Goal: Task Accomplishment & Management: Use online tool/utility

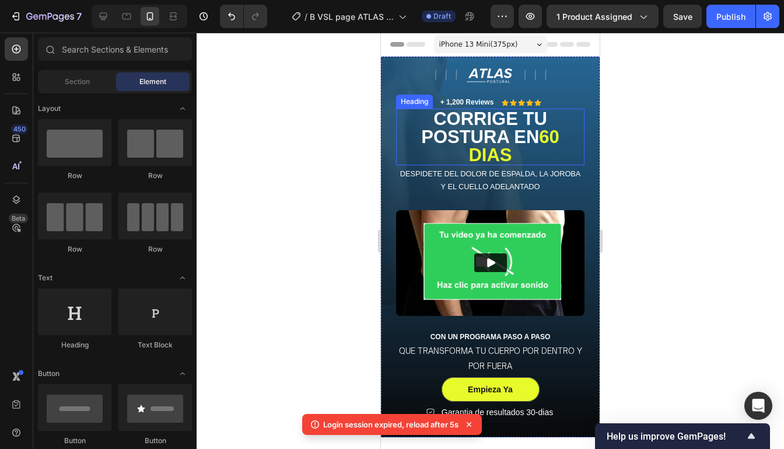
scroll to position [30, 0]
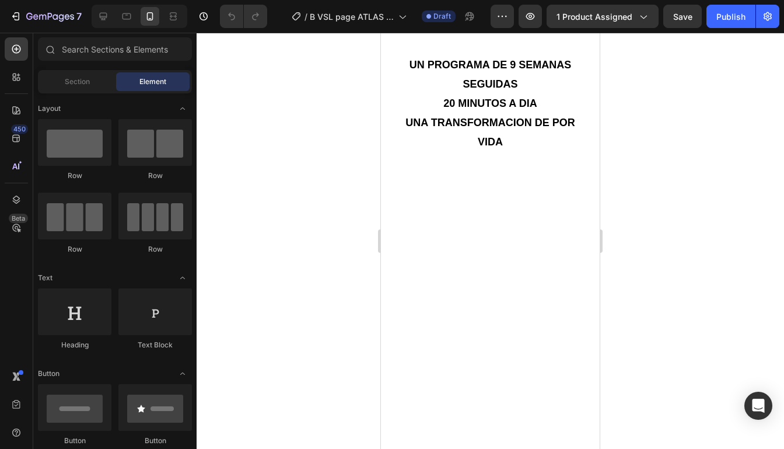
scroll to position [681, 0]
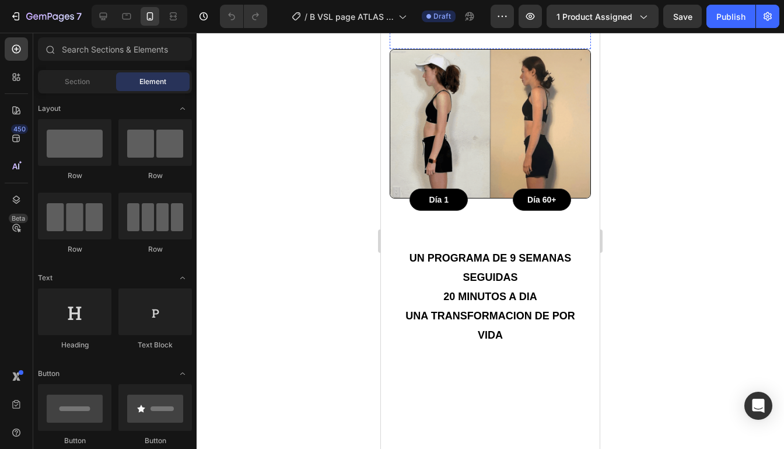
click at [524, 13] on sup "todo tu cuerpo" at bounding box center [542, 7] width 79 height 11
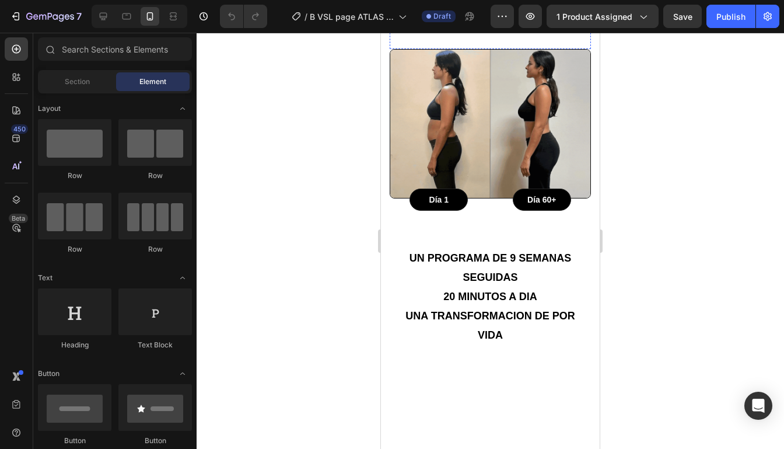
click at [524, 13] on sup "todo tu cuerpo" at bounding box center [542, 7] width 79 height 11
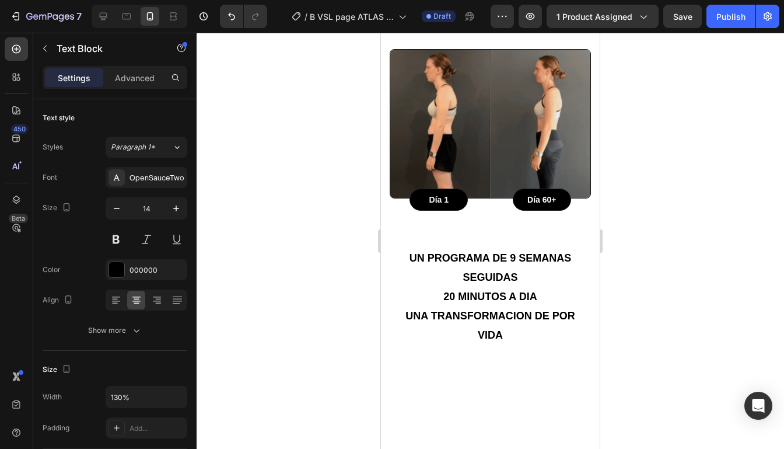
click at [628, 120] on div at bounding box center [490, 241] width 587 height 416
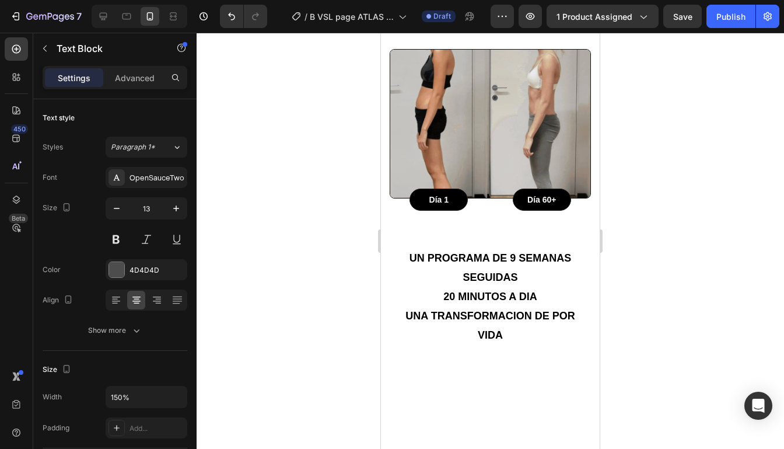
drag, startPoint x: 573, startPoint y: 134, endPoint x: 507, endPoint y: 124, distance: 66.6
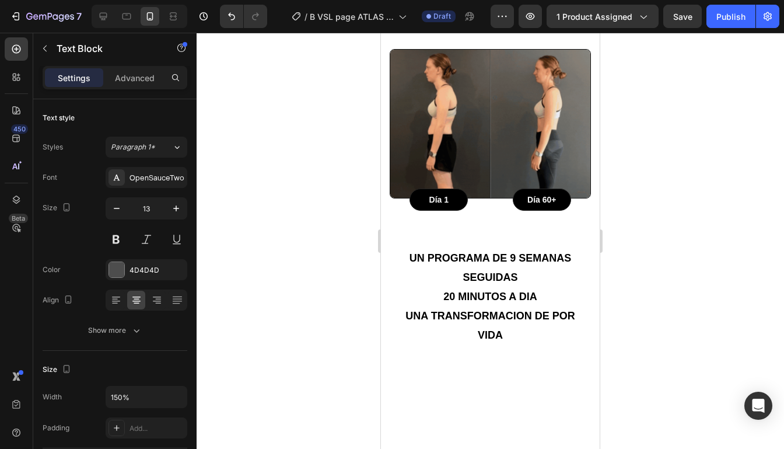
scroll to position [0, 0]
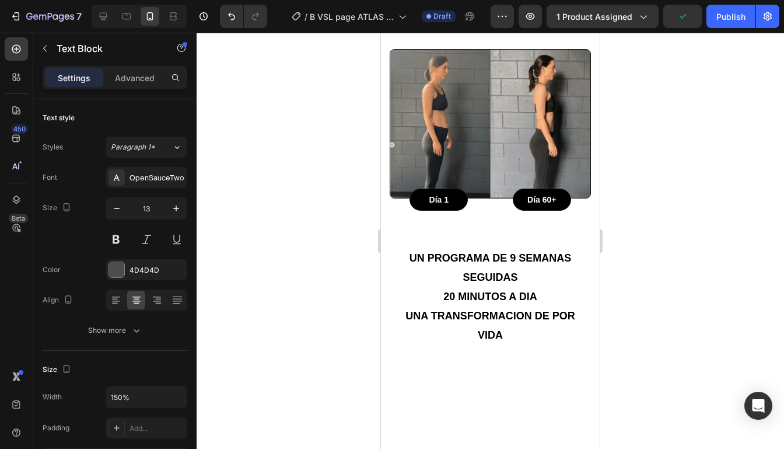
click at [699, 136] on div at bounding box center [490, 241] width 587 height 416
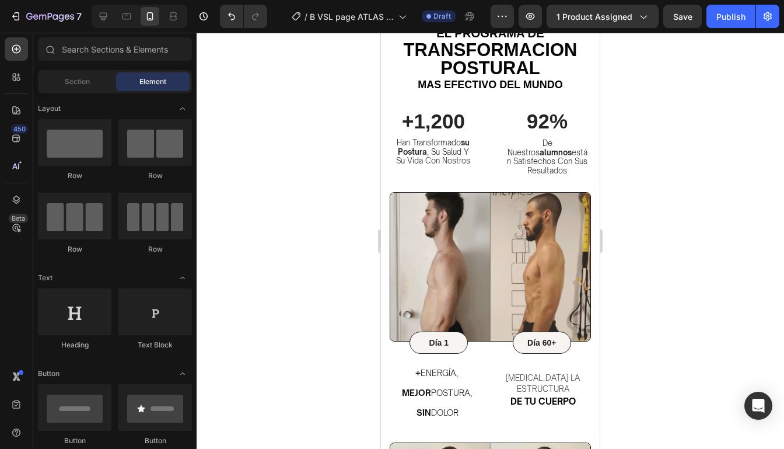
scroll to position [428, 0]
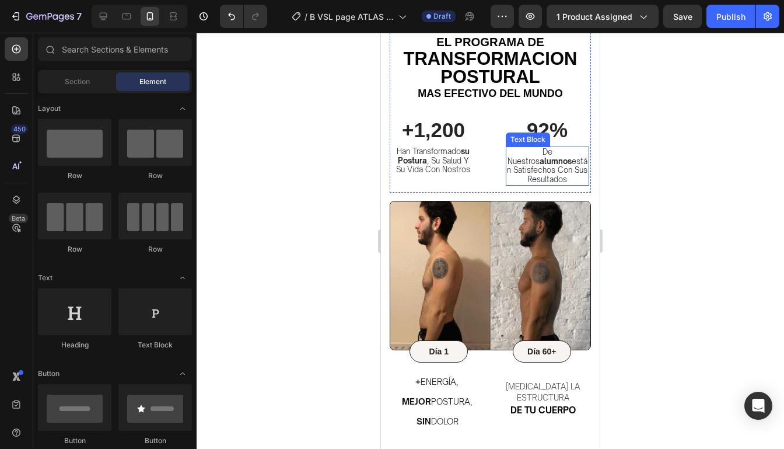
click at [639, 172] on div at bounding box center [490, 241] width 587 height 416
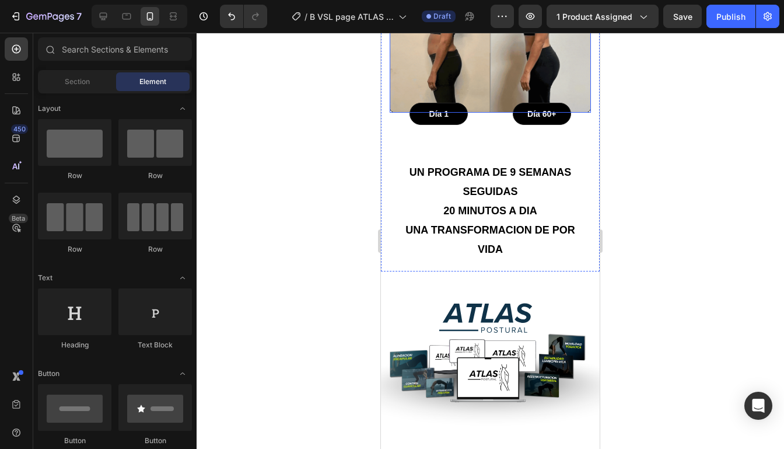
scroll to position [925, 0]
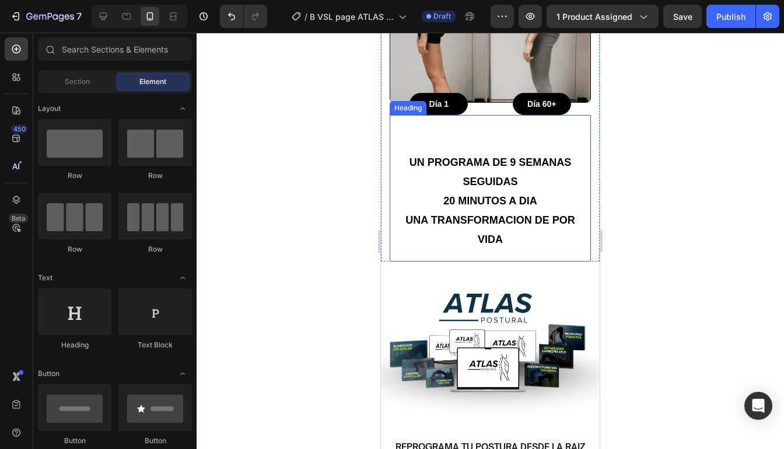
click at [527, 134] on h2 "Un programa DE 9 SEMANAS SEGUIDAS 20 MINUTOS A DIA UNA TRANSFORMACION DE POR VI…" at bounding box center [490, 188] width 201 height 146
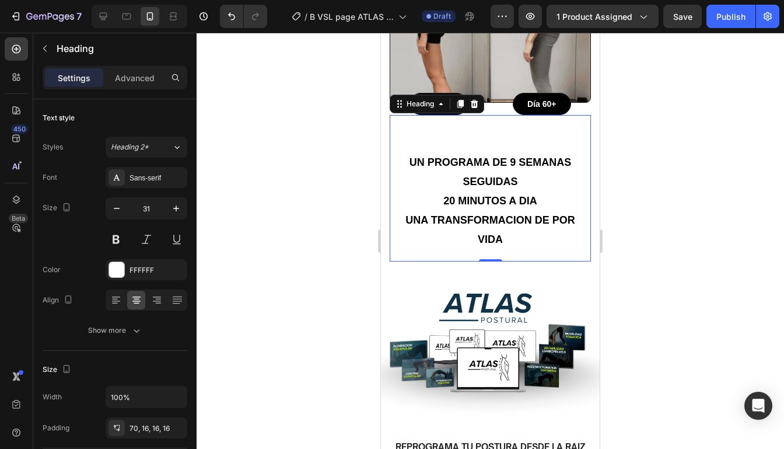
scroll to position [917, 0]
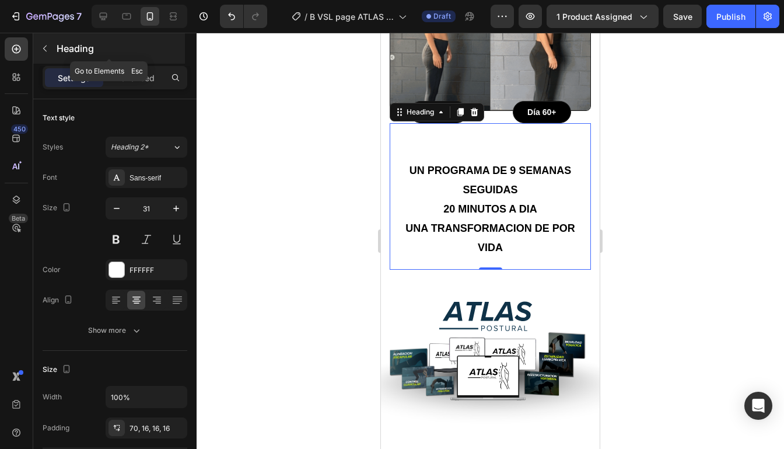
click at [45, 45] on icon "button" at bounding box center [44, 48] width 9 height 9
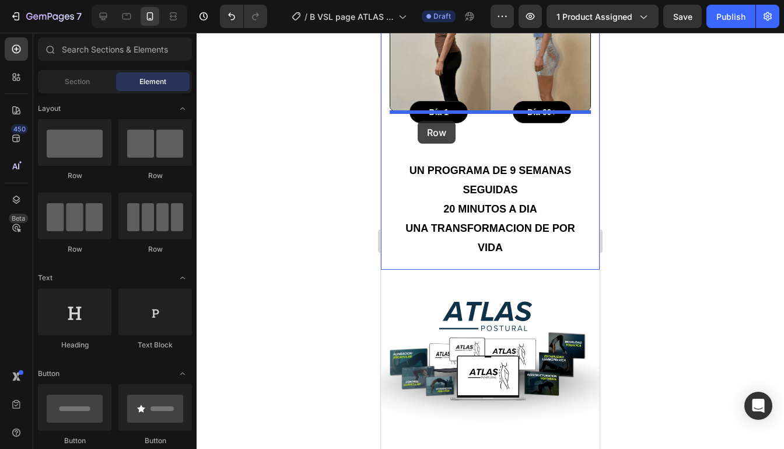
drag, startPoint x: 450, startPoint y: 159, endPoint x: 418, endPoint y: 121, distance: 50.0
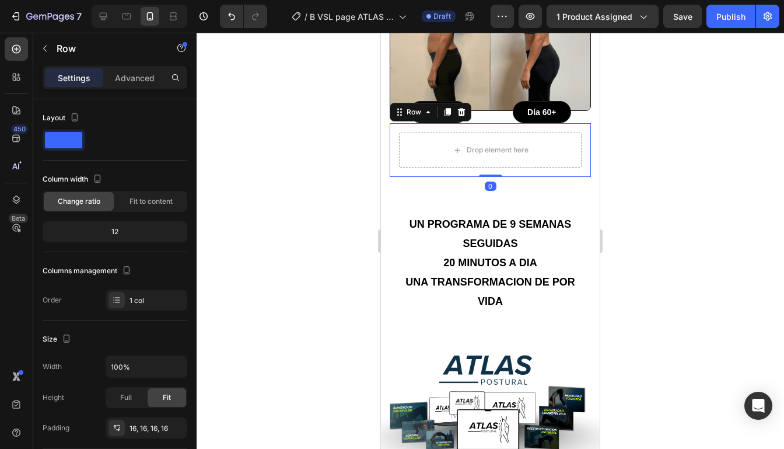
click at [628, 138] on div at bounding box center [490, 241] width 587 height 416
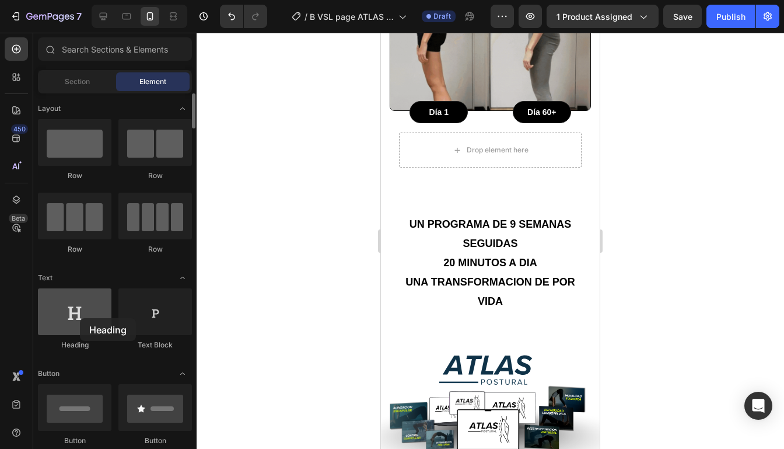
click at [80, 318] on div at bounding box center [74, 311] width 73 height 47
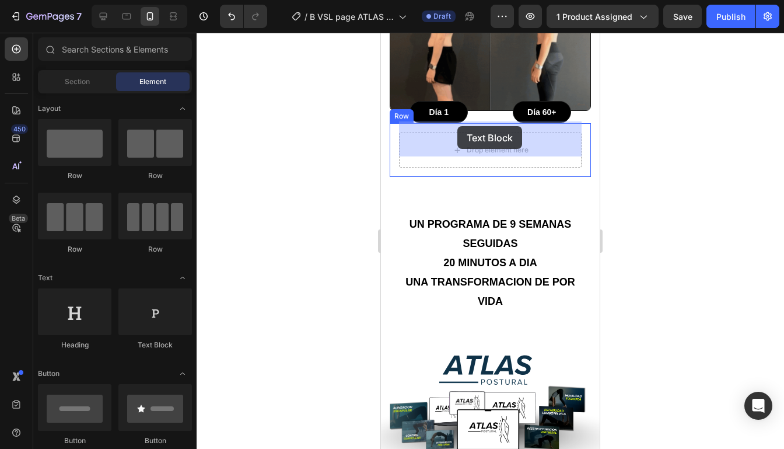
drag, startPoint x: 524, startPoint y: 345, endPoint x: 457, endPoint y: 126, distance: 228.6
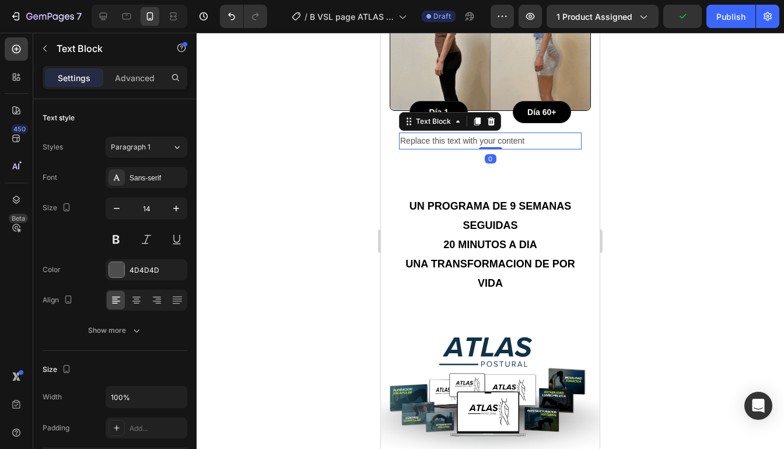
click at [487, 132] on div "Replace this text with your content" at bounding box center [490, 140] width 183 height 17
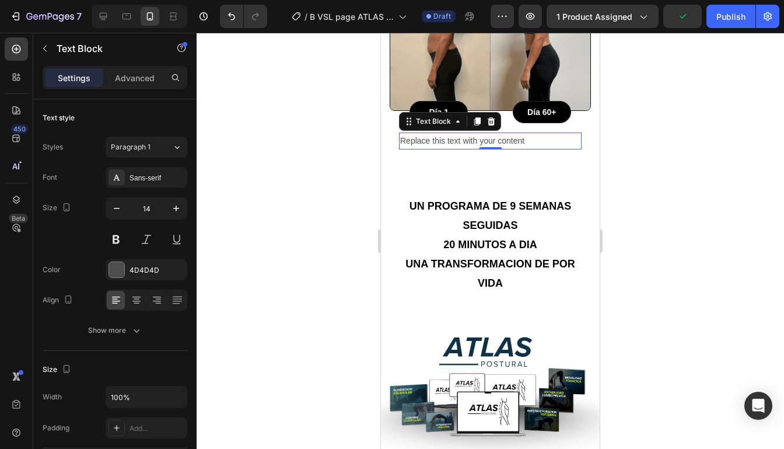
click at [669, 138] on div at bounding box center [490, 241] width 587 height 416
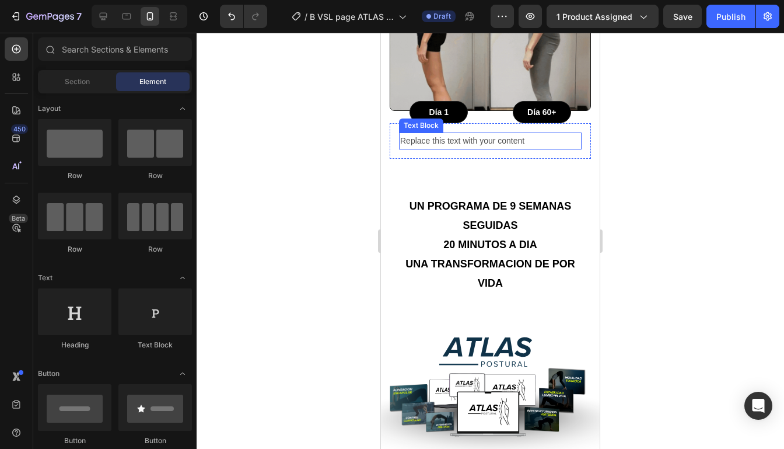
click at [564, 134] on p "Replace this text with your content" at bounding box center [490, 141] width 180 height 15
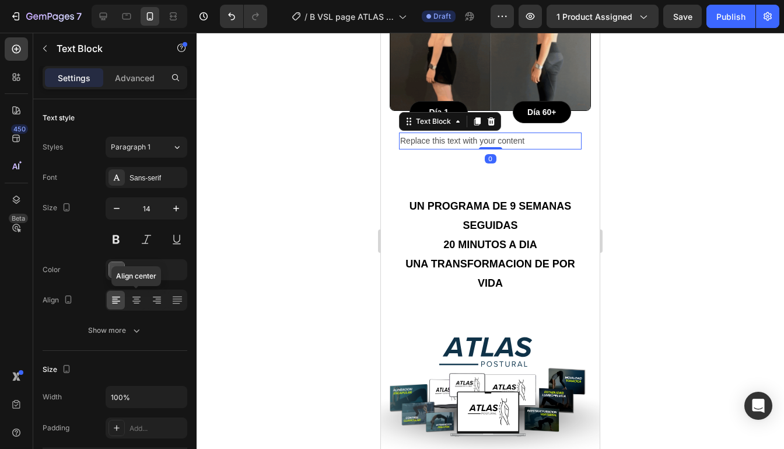
click at [133, 304] on icon at bounding box center [137, 300] width 12 height 12
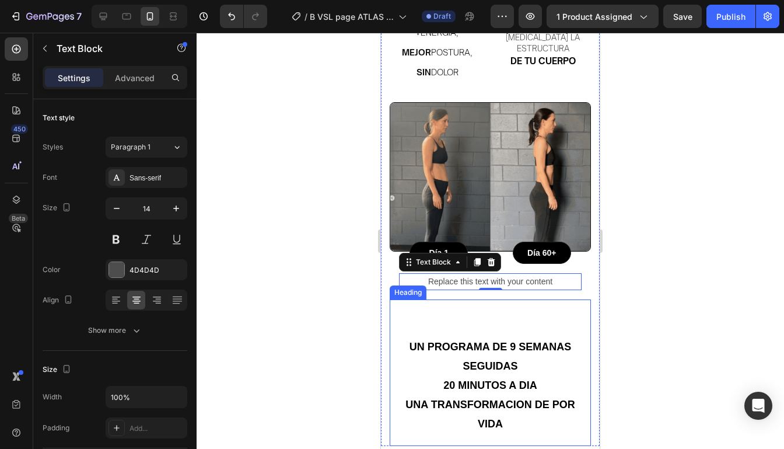
scroll to position [828, 0]
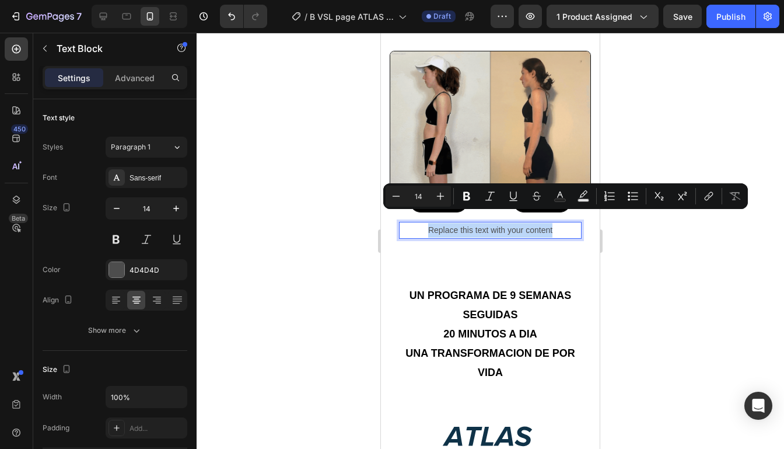
drag, startPoint x: 562, startPoint y: 218, endPoint x: 412, endPoint y: 216, distance: 149.9
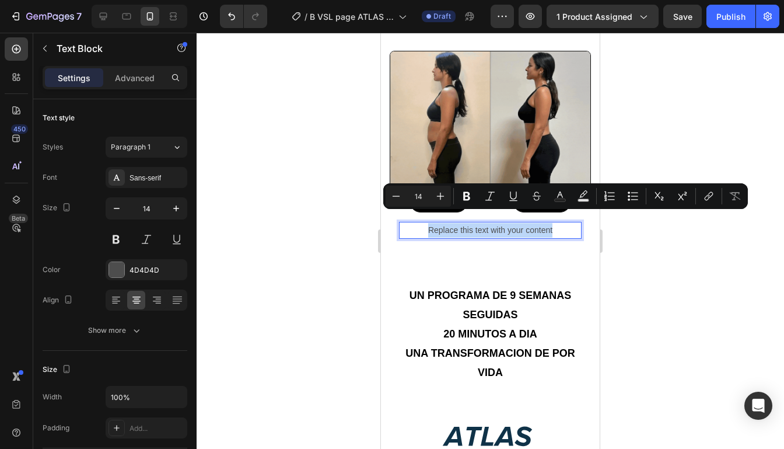
click at [413, 223] on p "Replace this text with your content" at bounding box center [490, 230] width 180 height 15
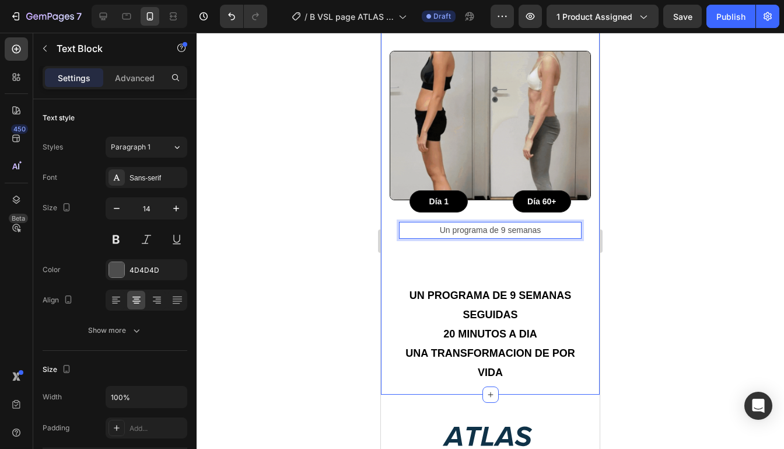
click at [643, 174] on div at bounding box center [490, 241] width 587 height 416
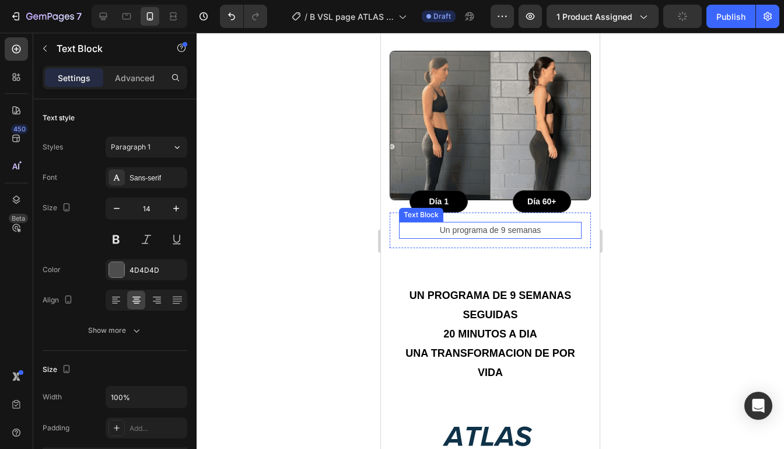
click at [523, 223] on p "Un programa de 9 semanas" at bounding box center [490, 230] width 180 height 15
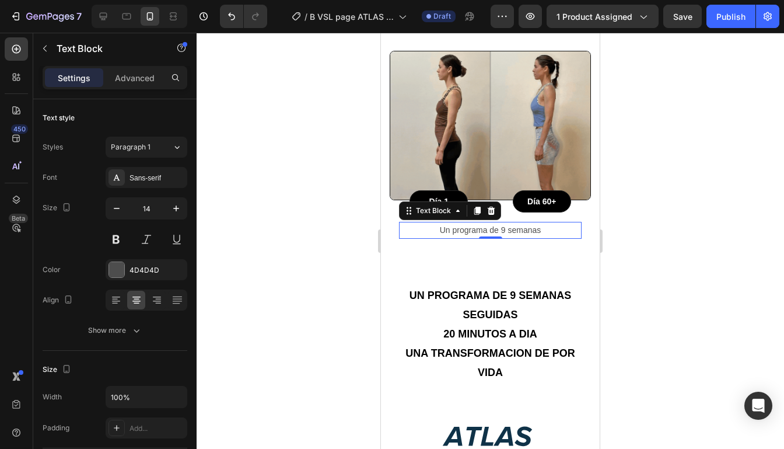
click at [706, 196] on div at bounding box center [490, 241] width 587 height 416
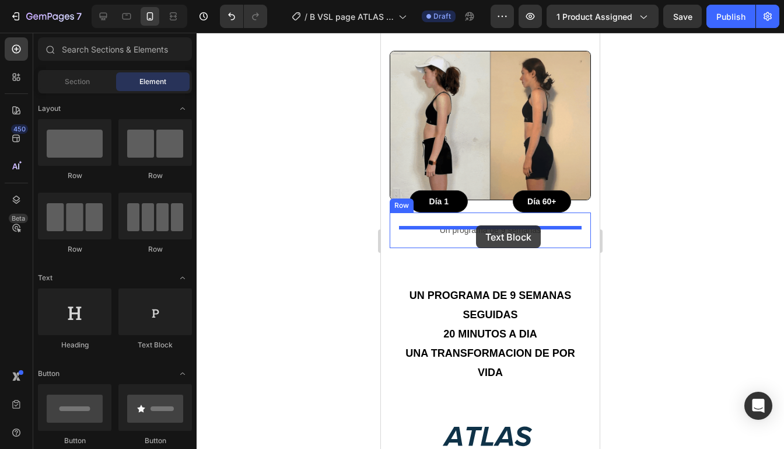
drag, startPoint x: 529, startPoint y: 351, endPoint x: 476, endPoint y: 225, distance: 136.2
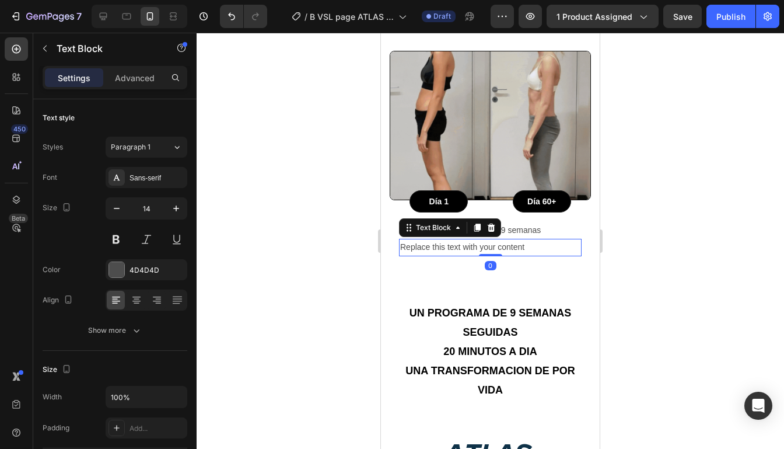
click at [491, 239] on div "Replace this text with your content" at bounding box center [490, 247] width 183 height 17
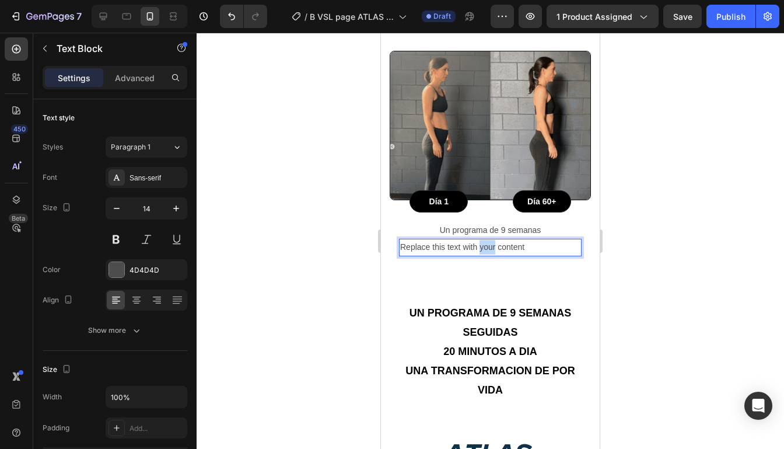
click at [491, 240] on p "Replace this text with your content" at bounding box center [490, 247] width 180 height 15
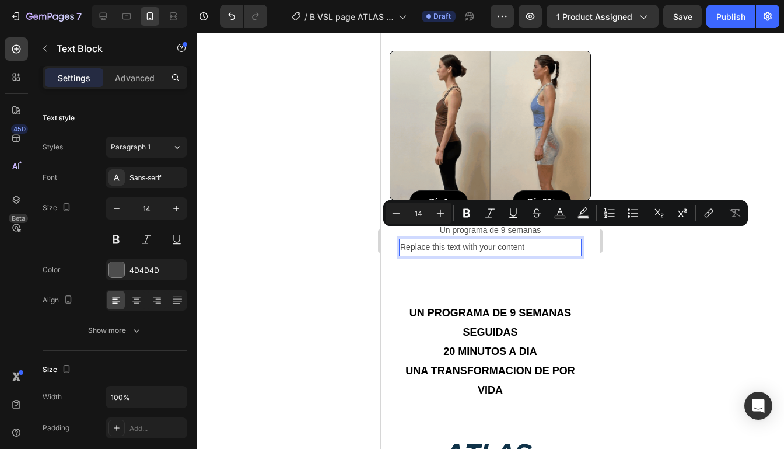
click at [556, 244] on div "Replace this text with your content" at bounding box center [490, 247] width 183 height 17
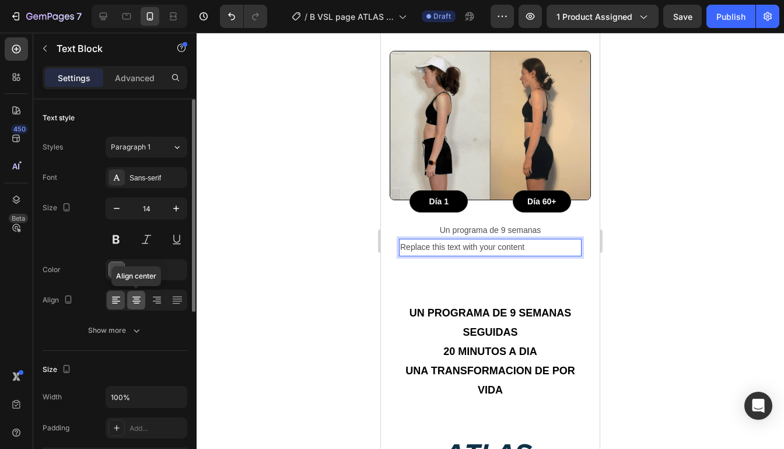
click at [138, 299] on icon at bounding box center [137, 300] width 12 height 12
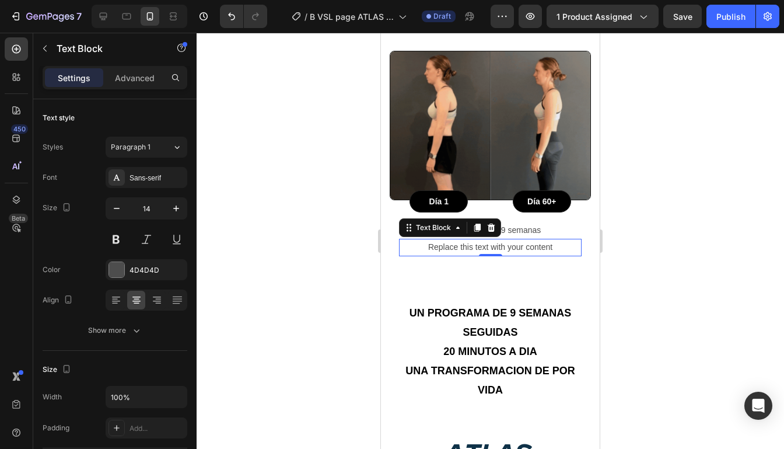
click at [554, 240] on p "Replace this text with your content" at bounding box center [490, 247] width 180 height 15
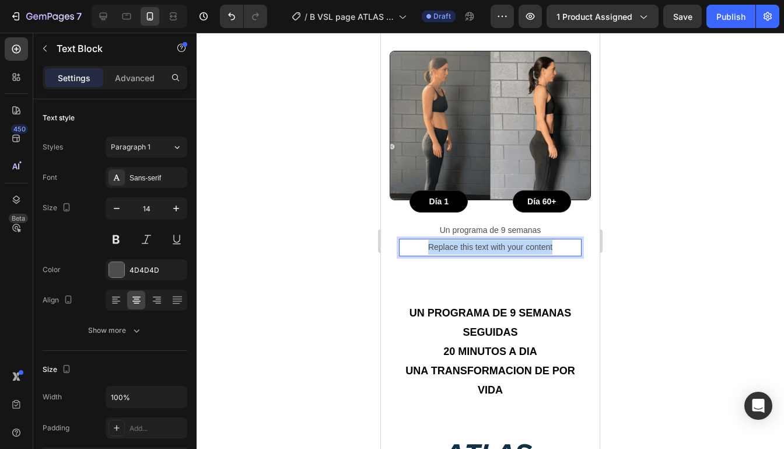
drag, startPoint x: 554, startPoint y: 236, endPoint x: 432, endPoint y: 226, distance: 122.9
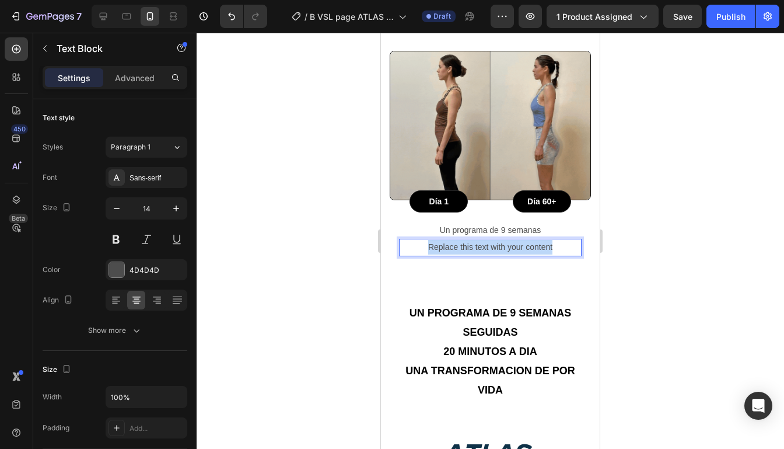
click at [433, 226] on div "Un programa de 9 semanas Text Block Replace this text with your content Text Bl…" at bounding box center [490, 239] width 183 height 34
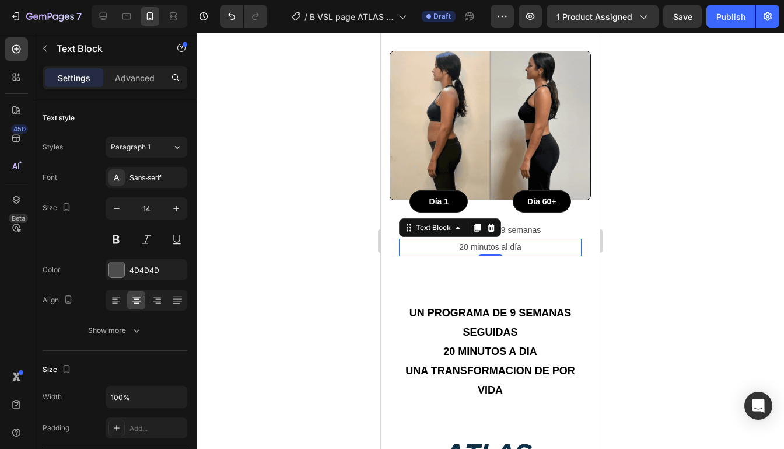
click at [698, 220] on div at bounding box center [490, 241] width 587 height 416
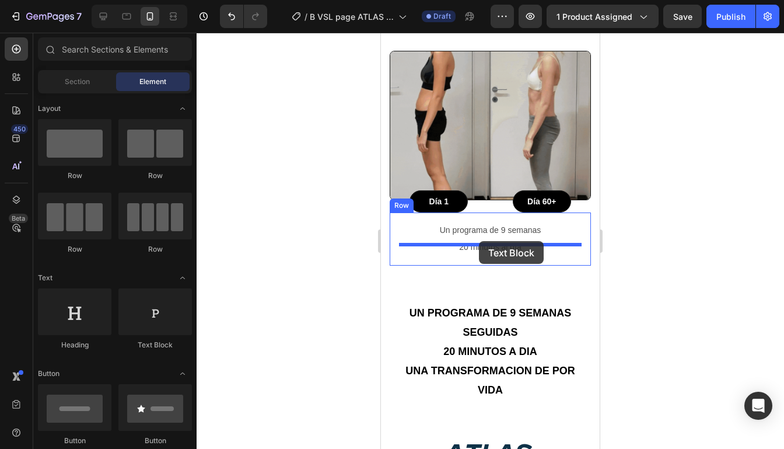
drag, startPoint x: 529, startPoint y: 360, endPoint x: 479, endPoint y: 242, distance: 128.1
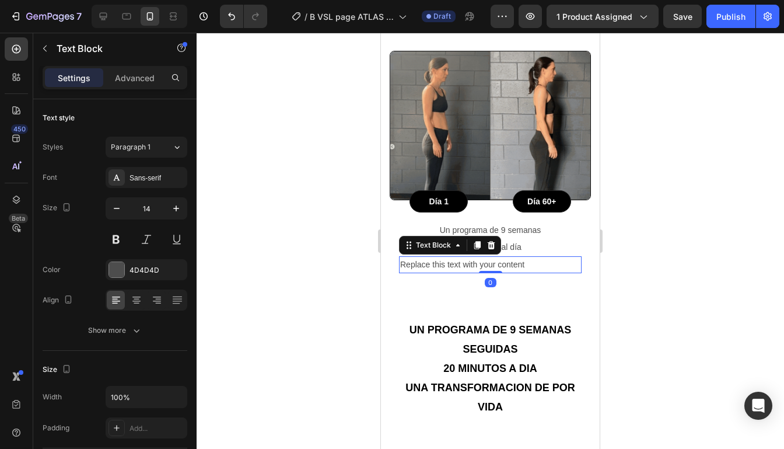
click at [488, 256] on div "Replace this text with your content" at bounding box center [490, 264] width 183 height 17
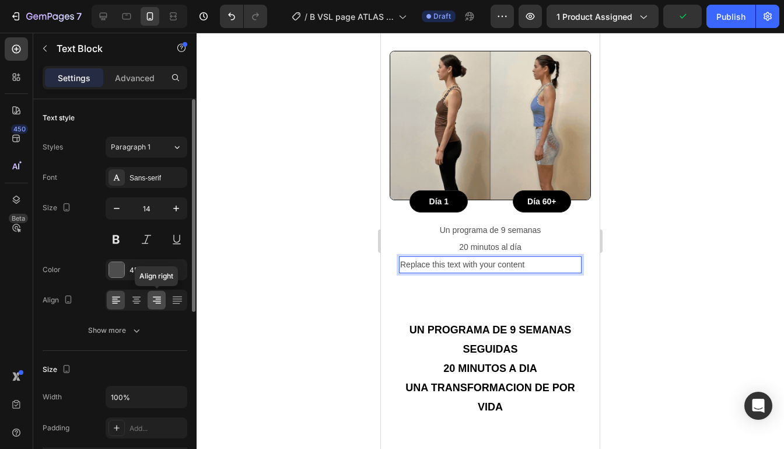
click at [152, 300] on icon at bounding box center [157, 300] width 12 height 12
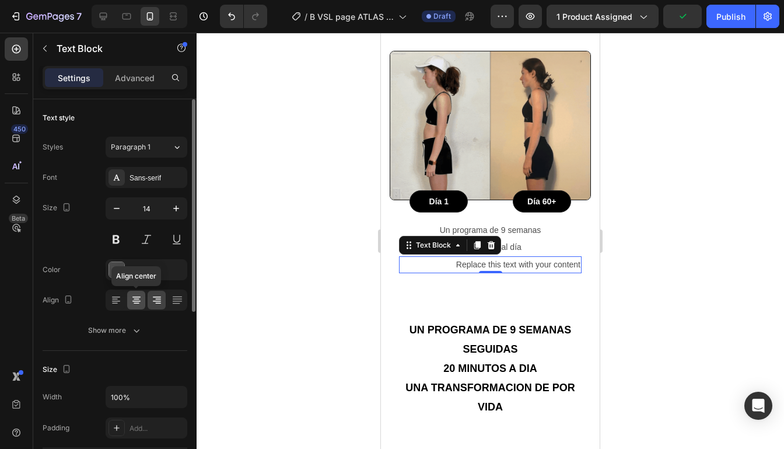
click at [142, 299] on div at bounding box center [136, 299] width 18 height 19
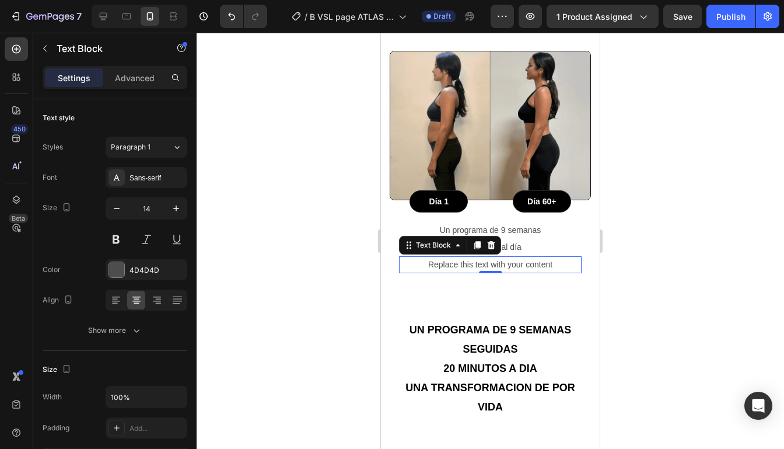
click at [561, 257] on p "Replace this text with your content" at bounding box center [490, 264] width 180 height 15
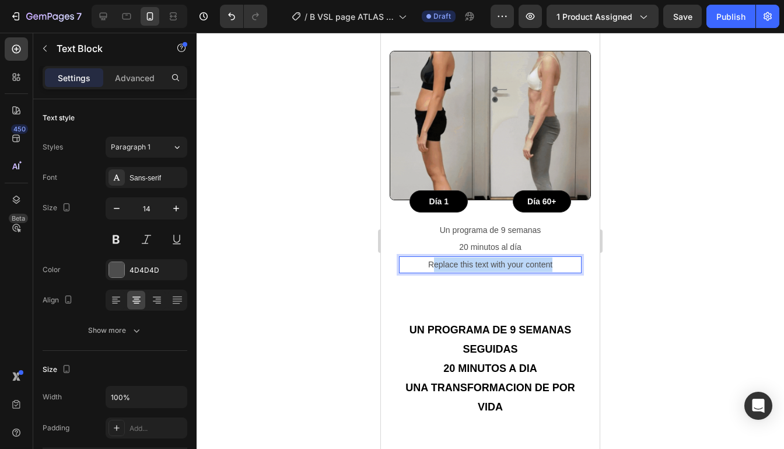
drag, startPoint x: 561, startPoint y: 252, endPoint x: 430, endPoint y: 254, distance: 130.7
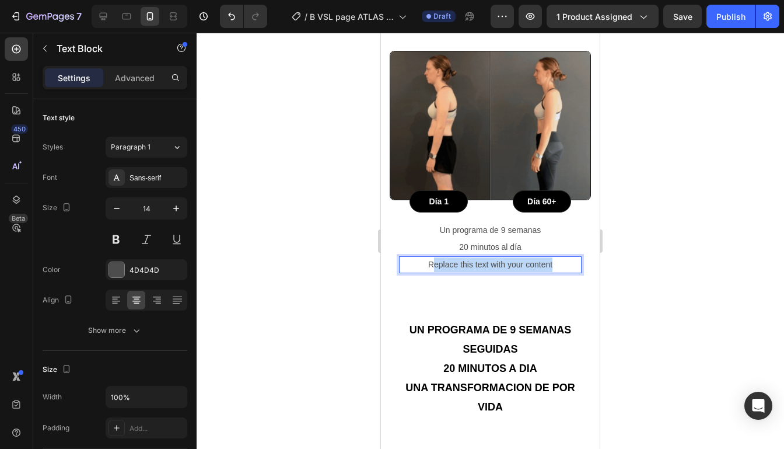
click at [431, 257] on p "Replace this text with your content" at bounding box center [490, 264] width 180 height 15
click at [688, 227] on div at bounding box center [490, 241] width 587 height 416
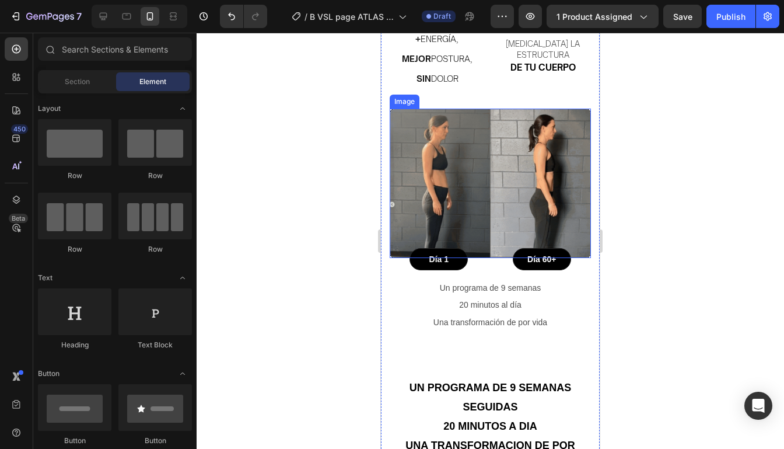
scroll to position [789, 0]
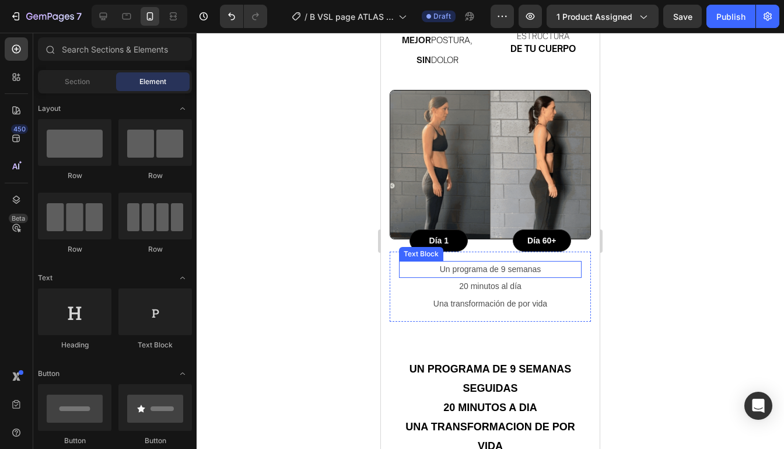
click at [545, 262] on p "Un programa de 9 semanas" at bounding box center [490, 269] width 180 height 15
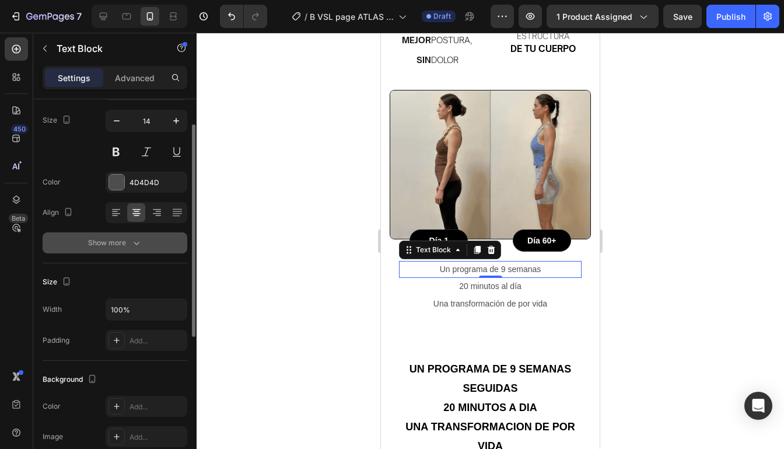
scroll to position [72, 0]
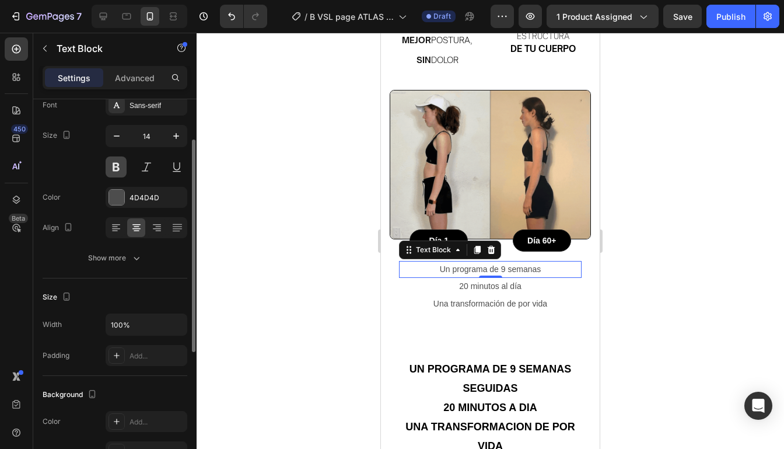
click at [120, 170] on button at bounding box center [116, 166] width 21 height 21
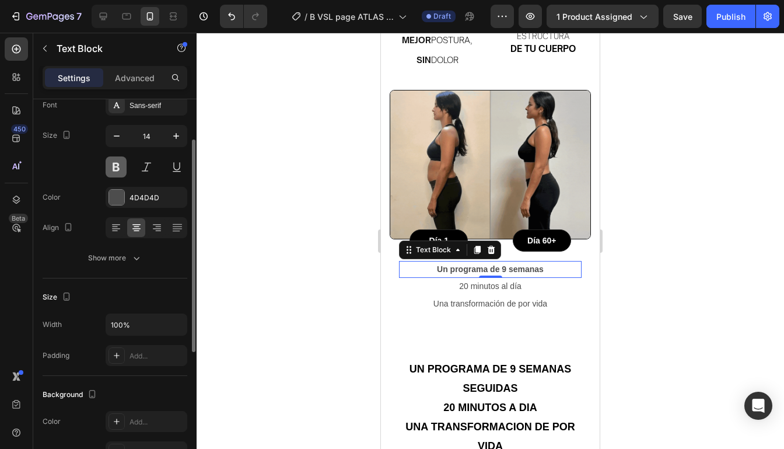
click at [117, 164] on button at bounding box center [116, 166] width 21 height 21
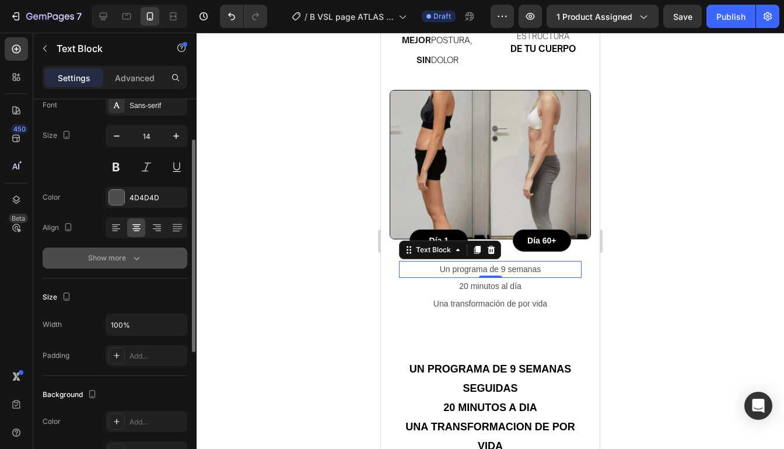
click at [108, 264] on button "Show more" at bounding box center [115, 257] width 145 height 21
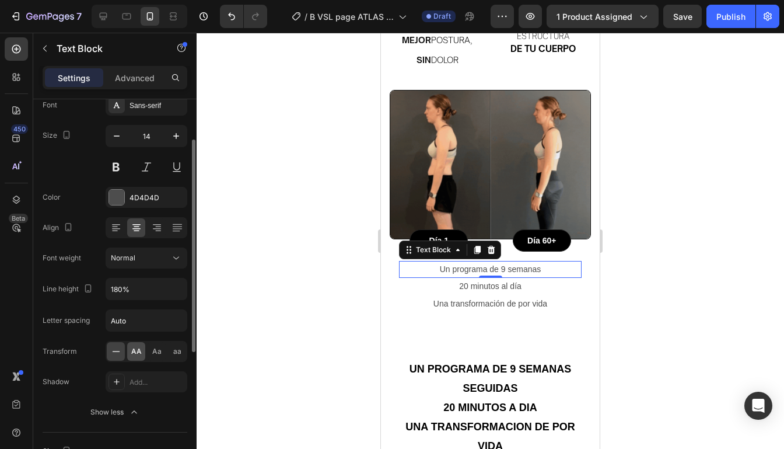
click at [136, 354] on span "AA" at bounding box center [136, 351] width 10 height 10
click at [487, 282] on div "0" at bounding box center [491, 286] width 12 height 9
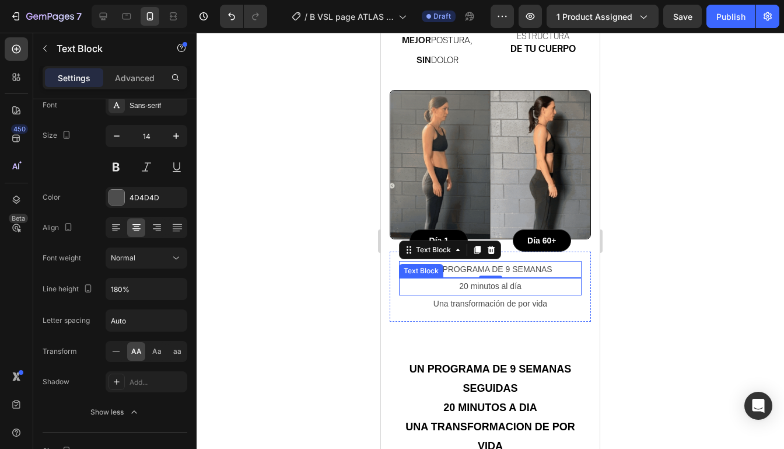
click at [481, 279] on p "20 minutos al día" at bounding box center [490, 286] width 180 height 15
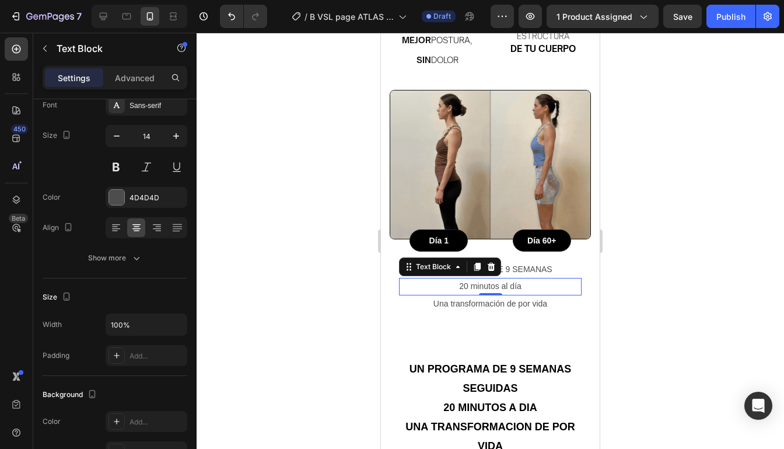
click at [653, 234] on div at bounding box center [490, 241] width 587 height 416
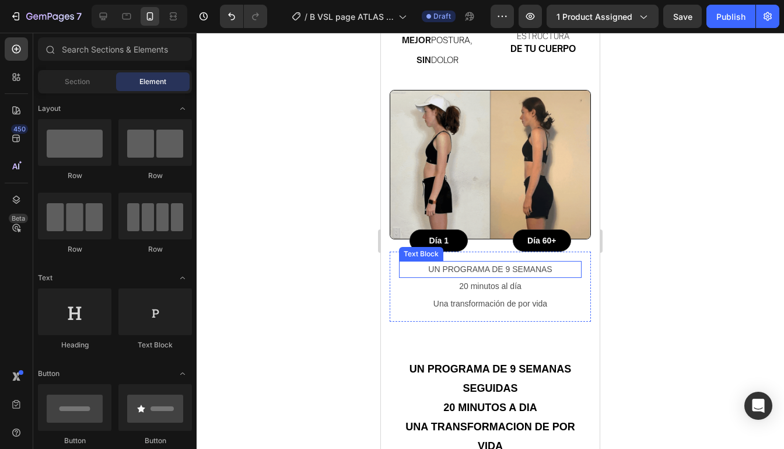
click at [545, 264] on p "Un programa de 9 semanas" at bounding box center [490, 269] width 180 height 15
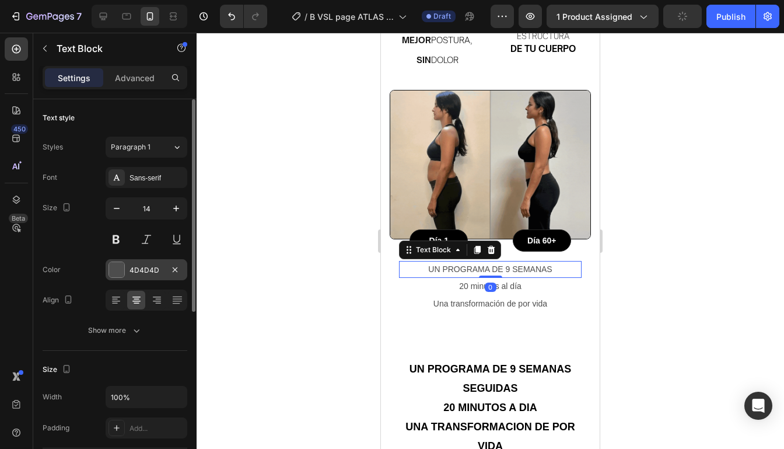
click at [113, 266] on div at bounding box center [116, 269] width 15 height 15
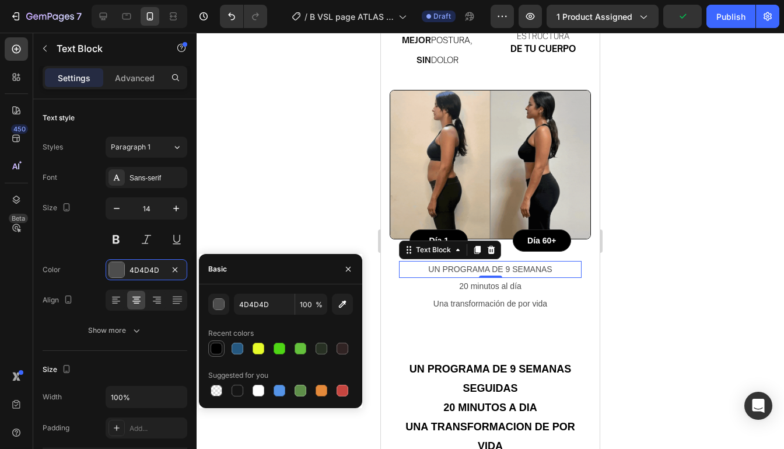
click at [213, 348] on div at bounding box center [217, 348] width 12 height 12
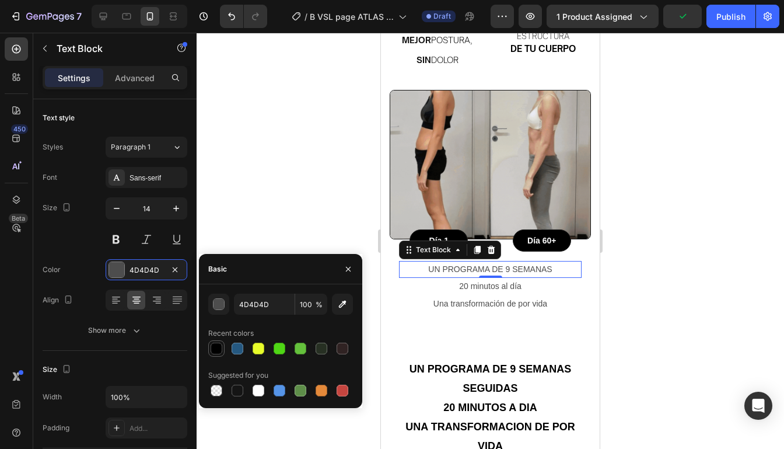
type input "000000"
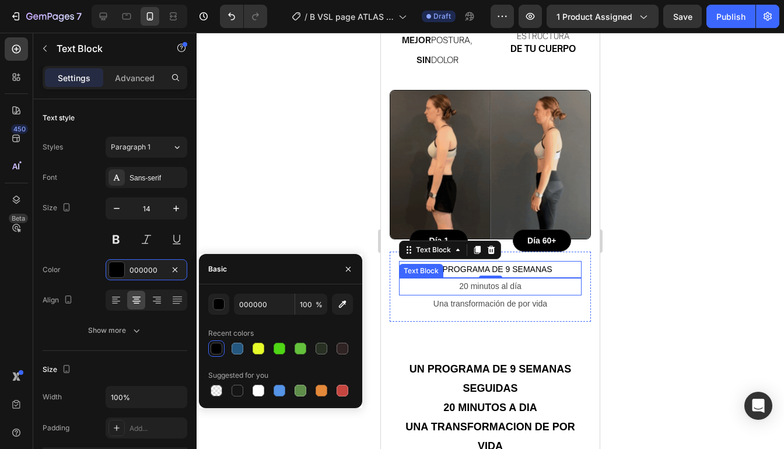
click at [507, 279] on p "20 minutos al día" at bounding box center [490, 286] width 180 height 15
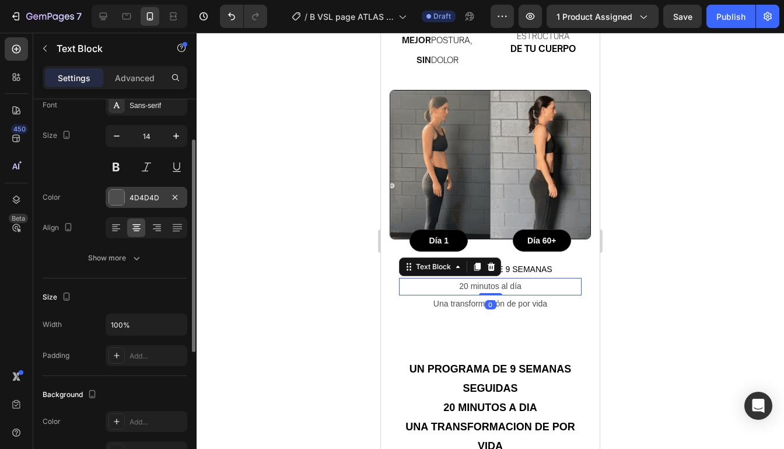
click at [122, 195] on div at bounding box center [116, 197] width 15 height 15
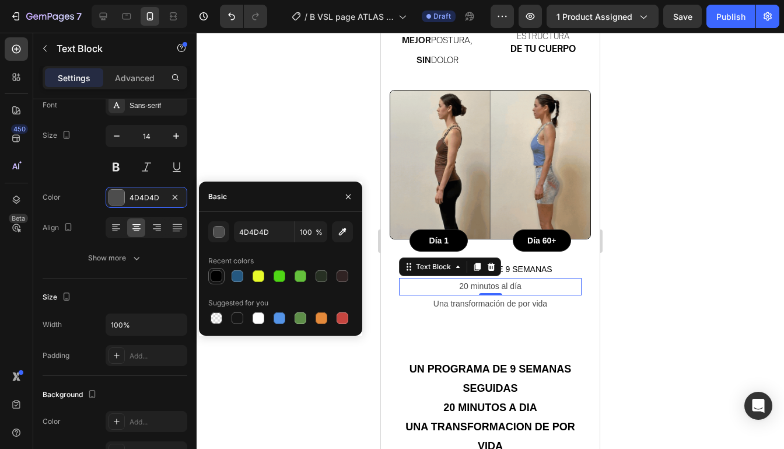
click at [222, 274] on div at bounding box center [216, 276] width 14 height 14
type input "000000"
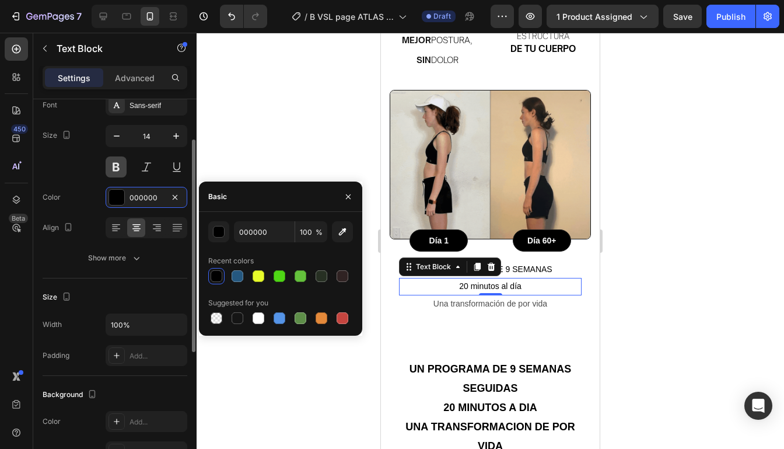
click at [121, 167] on button at bounding box center [116, 166] width 21 height 21
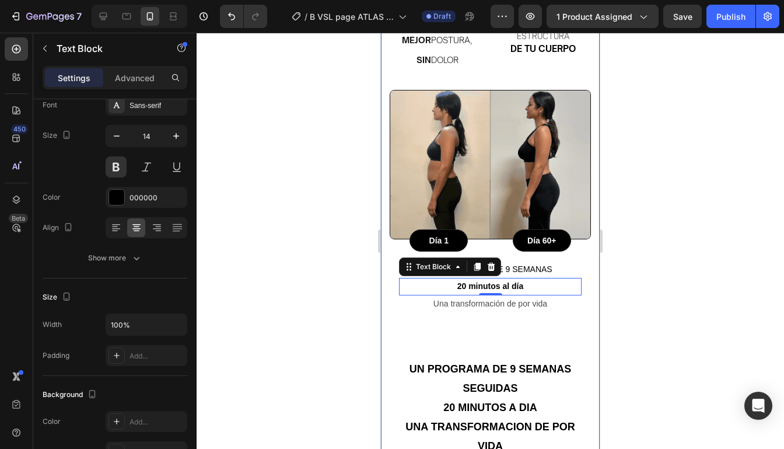
click at [710, 272] on div at bounding box center [490, 241] width 587 height 416
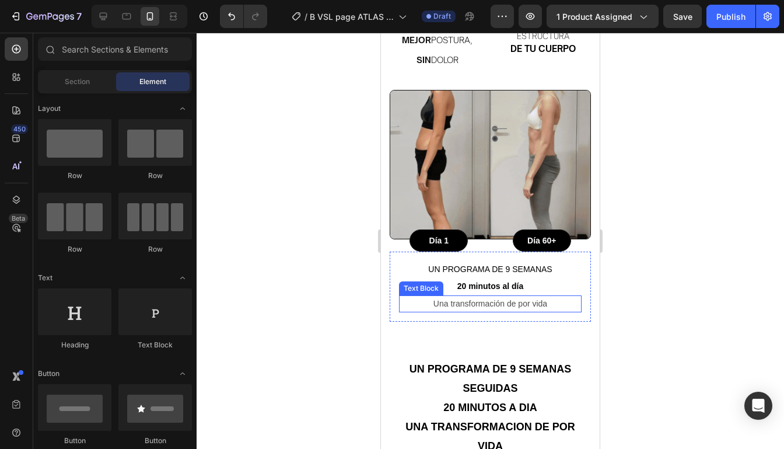
click at [533, 296] on p "Una transformación de por vida" at bounding box center [490, 303] width 180 height 15
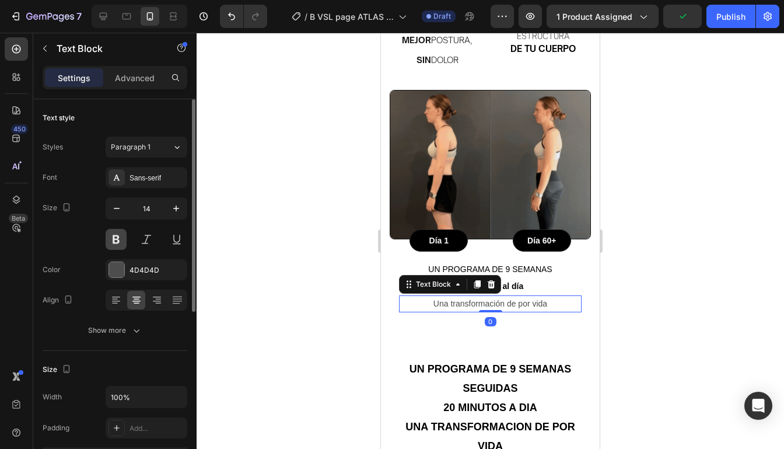
click at [115, 245] on button at bounding box center [116, 239] width 21 height 21
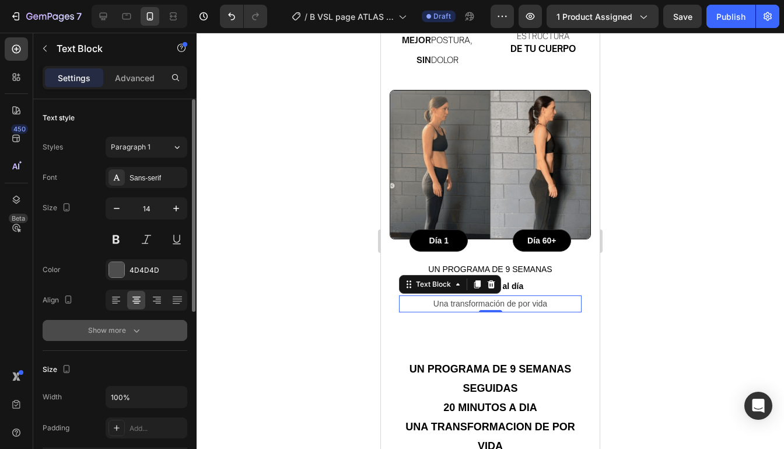
click at [128, 332] on div "Show more" at bounding box center [115, 330] width 54 height 12
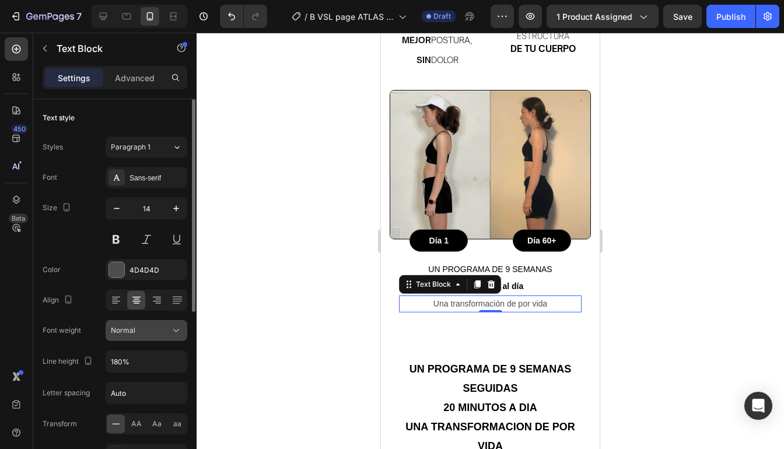
click at [163, 332] on div "Normal" at bounding box center [140, 330] width 59 height 10
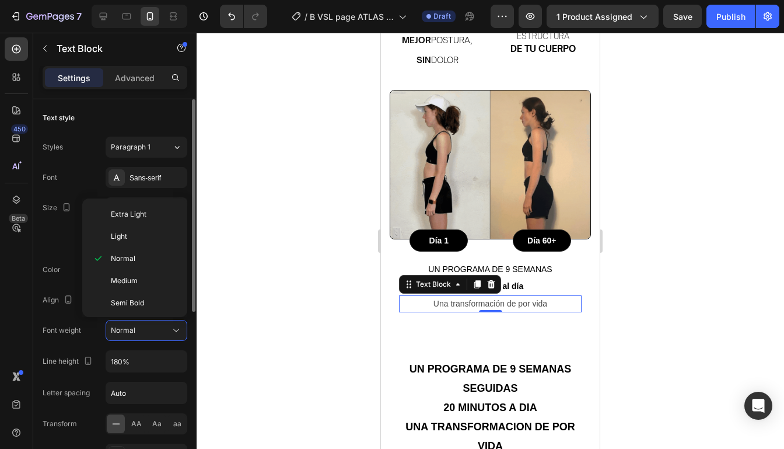
click at [64, 229] on div "Size 14" at bounding box center [115, 223] width 145 height 52
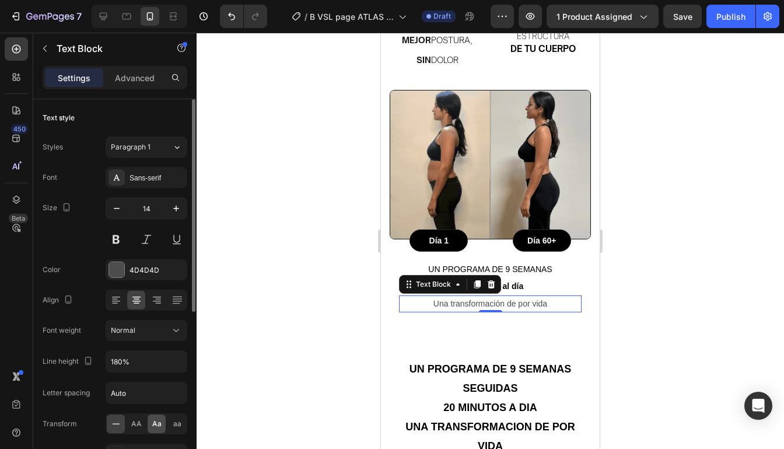
click at [155, 426] on span "Aa" at bounding box center [156, 423] width 9 height 10
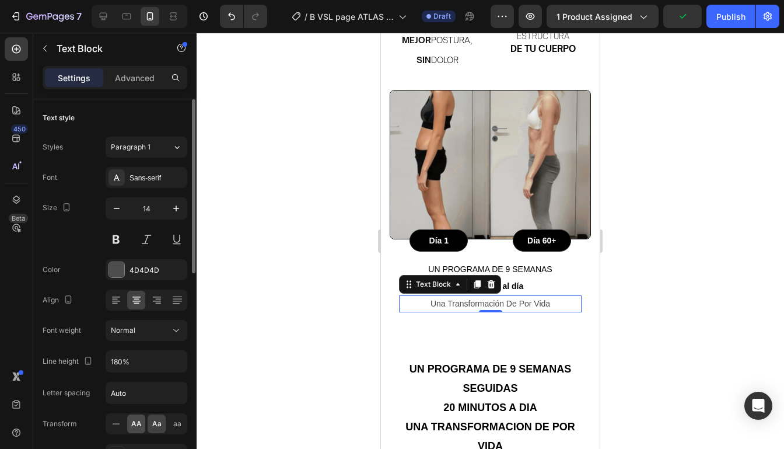
click at [132, 422] on span "AA" at bounding box center [136, 423] width 10 height 10
click at [657, 274] on div at bounding box center [490, 241] width 587 height 416
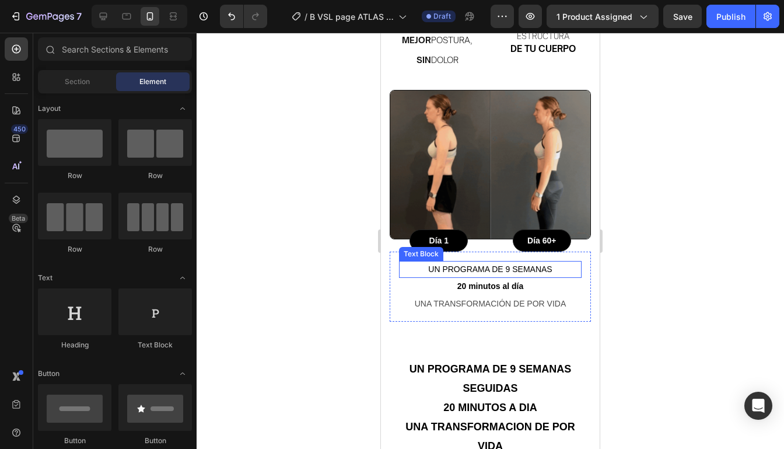
click at [530, 262] on p "Un programa de 9 semanas" at bounding box center [490, 269] width 180 height 15
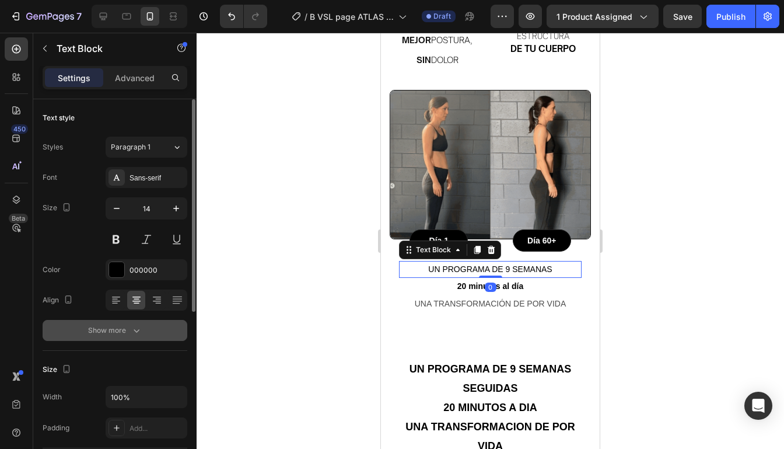
click at [127, 329] on div "Show more" at bounding box center [115, 330] width 54 height 12
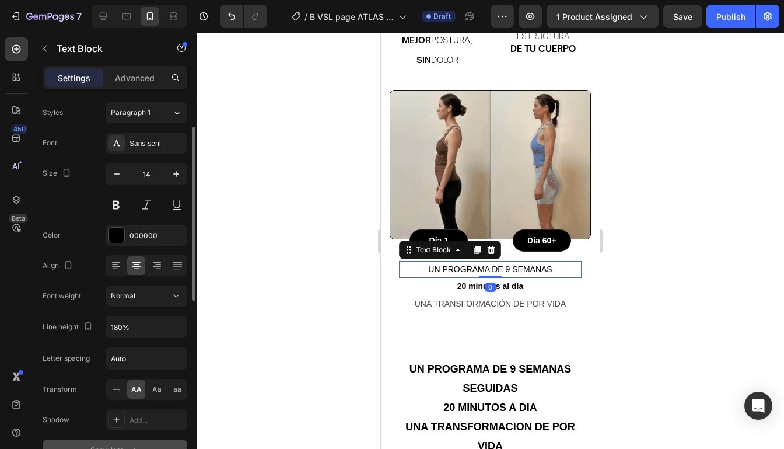
scroll to position [46, 0]
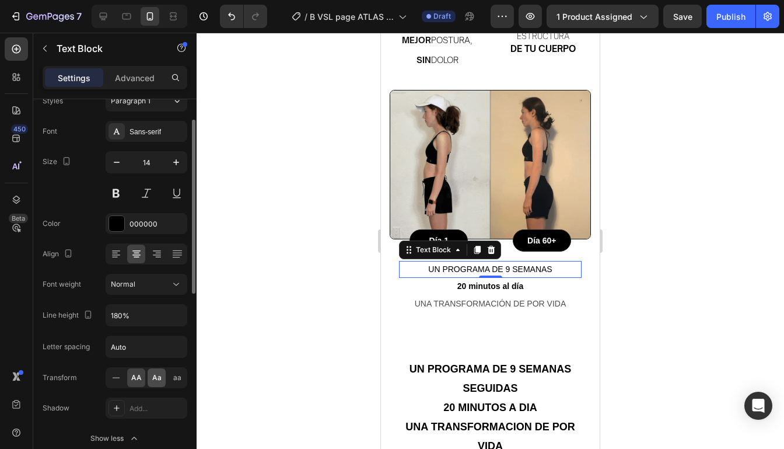
click at [154, 376] on span "Aa" at bounding box center [156, 377] width 9 height 10
click at [628, 293] on div at bounding box center [490, 241] width 587 height 416
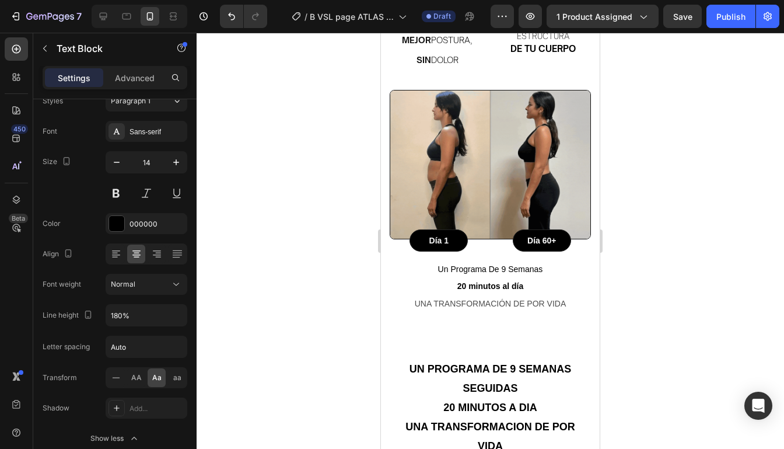
click at [628, 293] on div at bounding box center [490, 241] width 587 height 416
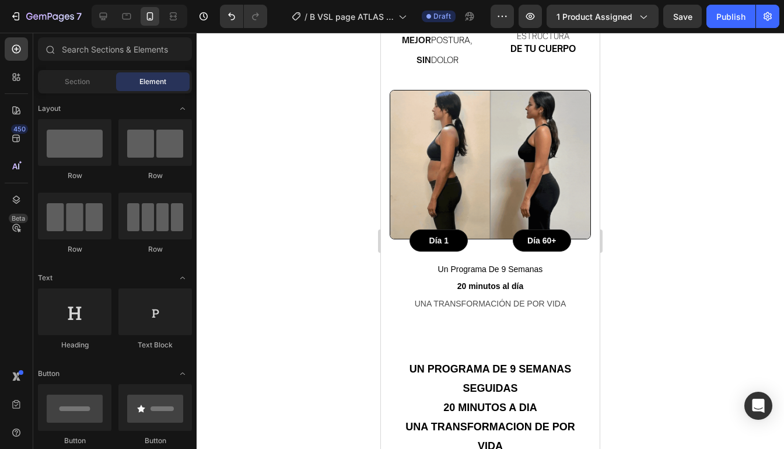
click at [674, 286] on div at bounding box center [490, 241] width 587 height 416
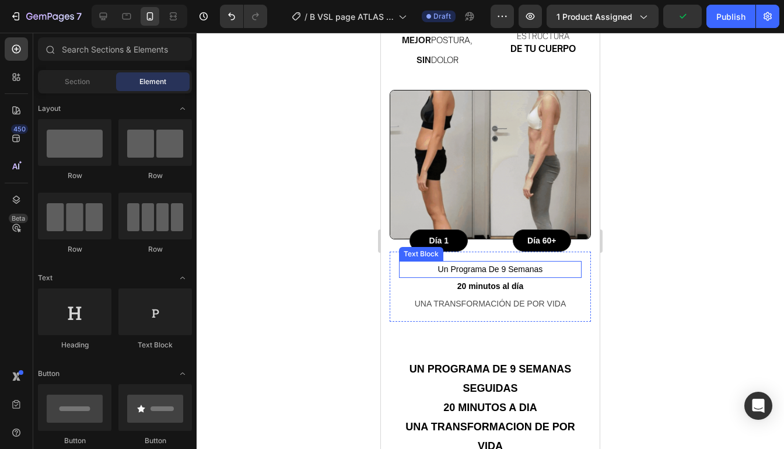
click at [531, 262] on p "un programa de 9 semanas" at bounding box center [490, 269] width 180 height 15
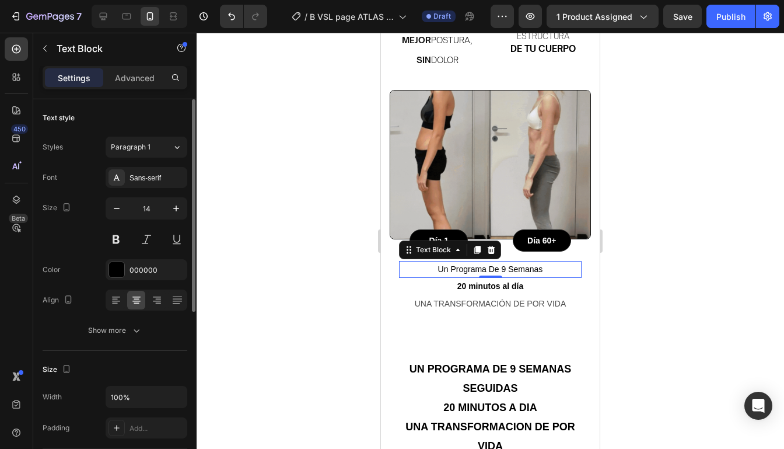
click at [157, 162] on div "Styles Paragraph 1 Font Sans-serif Size 14 Color 000000 Align Show more" at bounding box center [115, 238] width 145 height 204
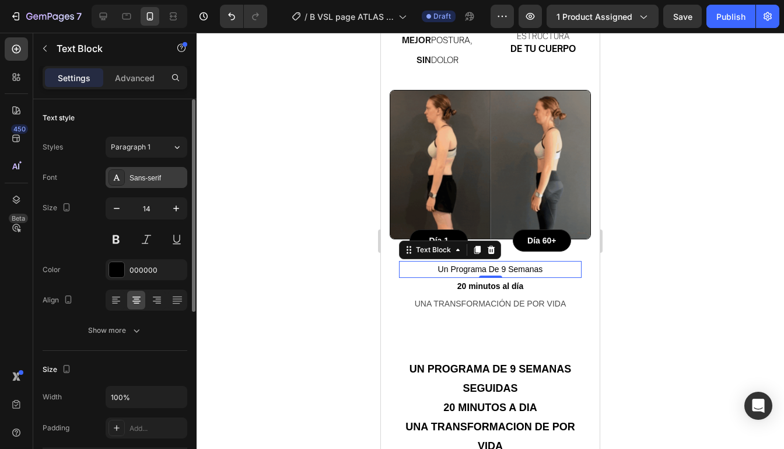
click at [156, 174] on div "Sans-serif" at bounding box center [156, 178] width 55 height 10
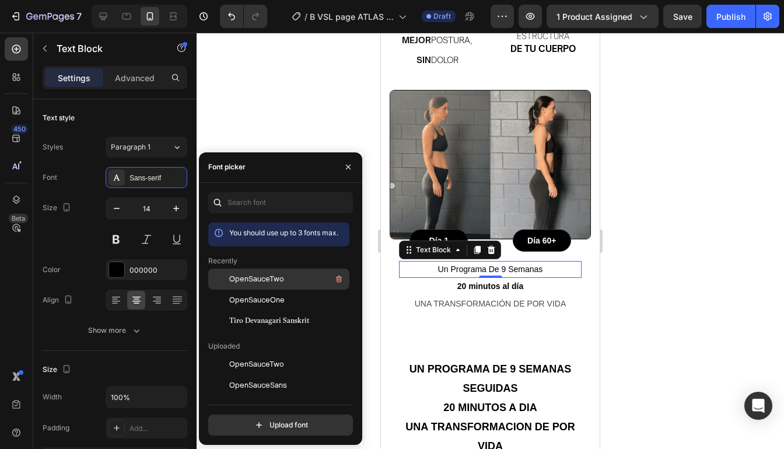
click at [293, 280] on div "OpenSauceTwo" at bounding box center [288, 279] width 118 height 14
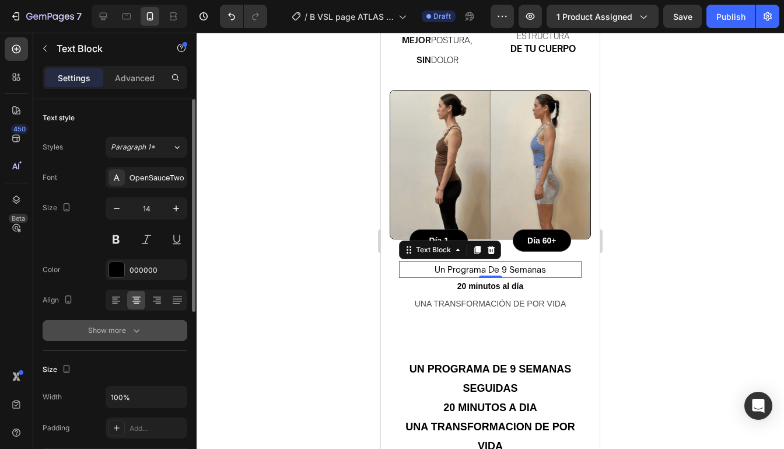
click at [147, 320] on button "Show more" at bounding box center [115, 330] width 145 height 21
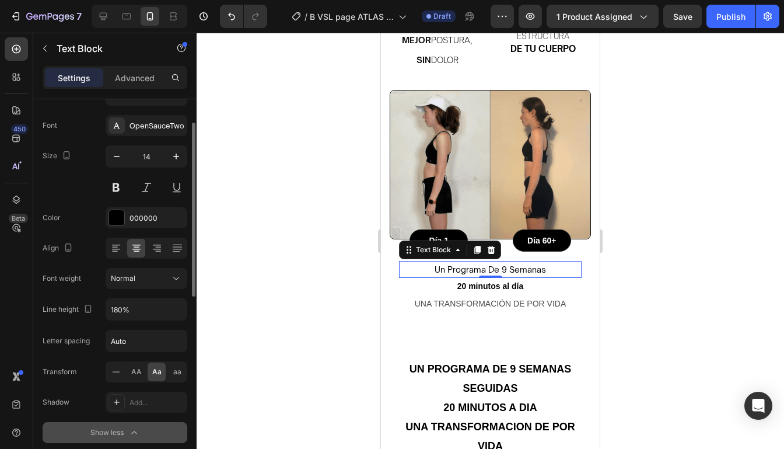
scroll to position [62, 0]
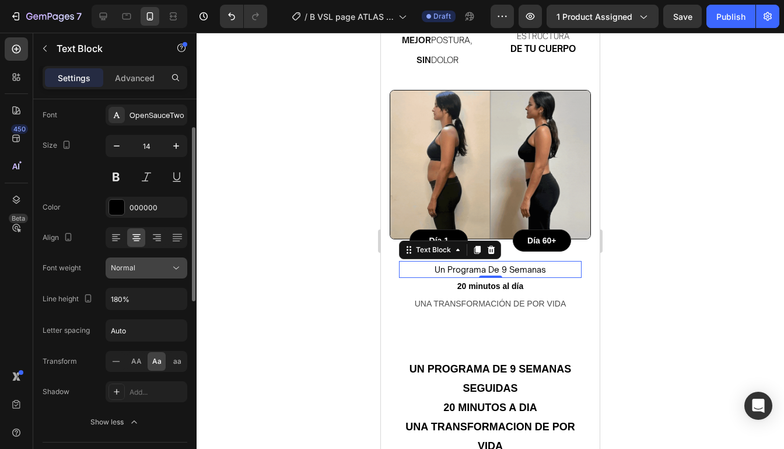
click at [160, 270] on div "Normal" at bounding box center [140, 267] width 59 height 10
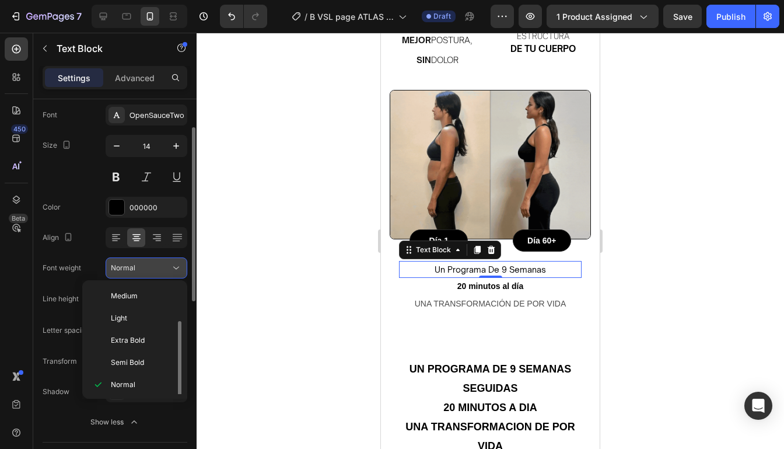
scroll to position [21, 0]
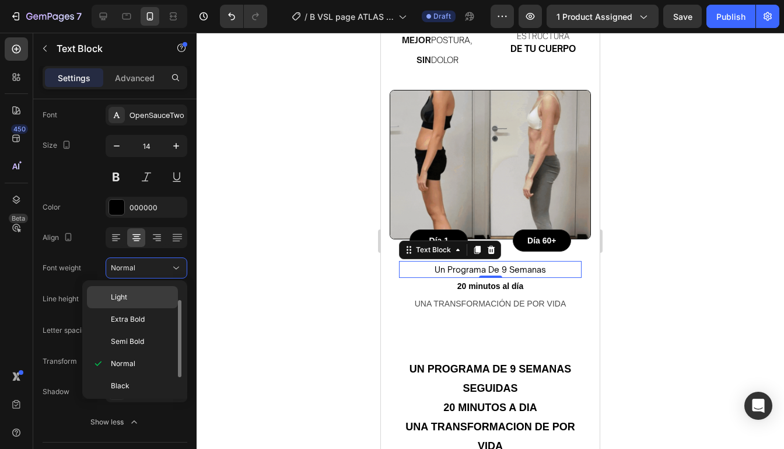
click at [138, 296] on p "Light" at bounding box center [142, 297] width 62 height 10
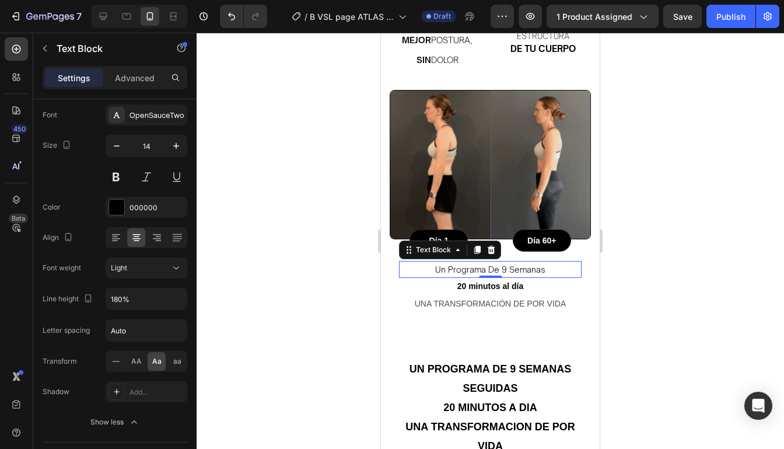
click at [644, 250] on div at bounding box center [490, 241] width 587 height 416
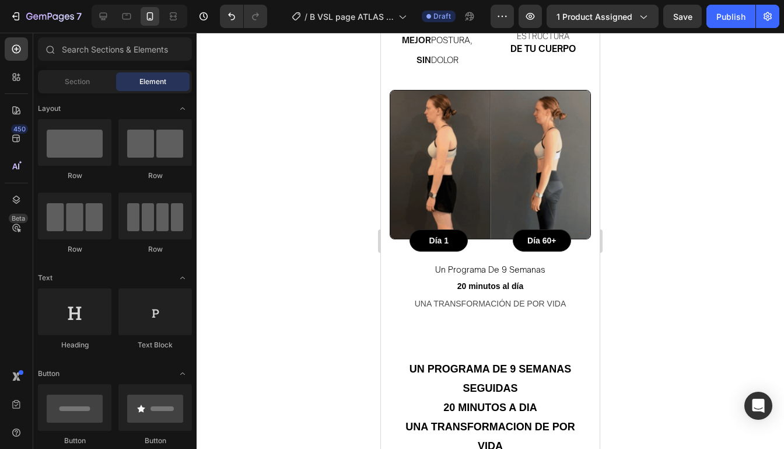
click at [644, 250] on div at bounding box center [490, 241] width 587 height 416
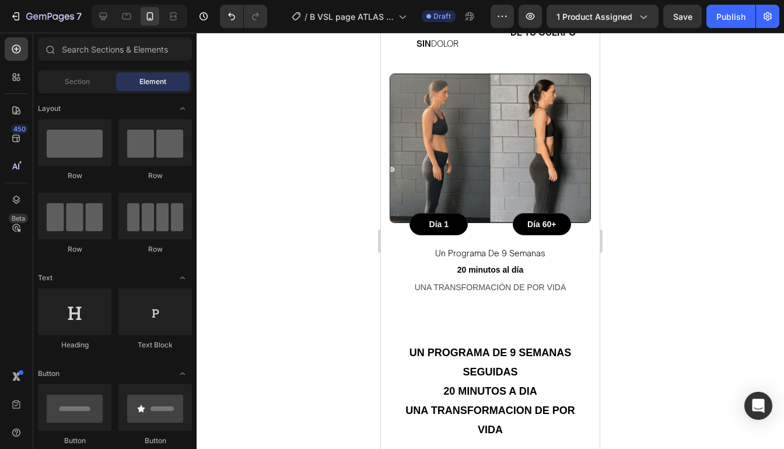
scroll to position [849, 0]
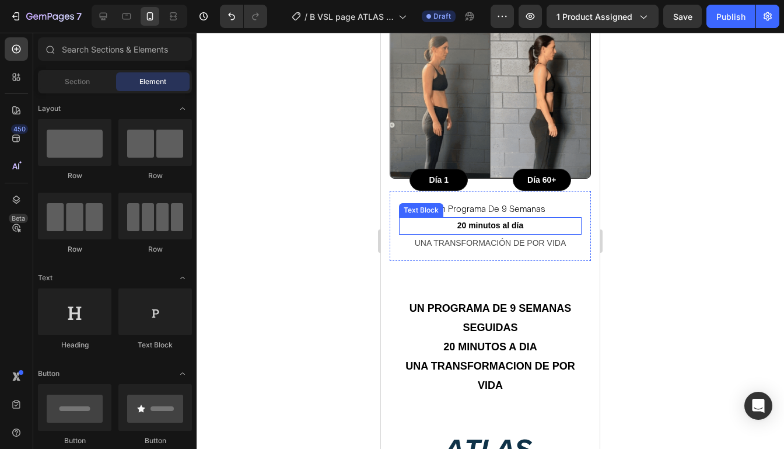
click at [510, 218] on p "20 minutos al día" at bounding box center [490, 225] width 180 height 15
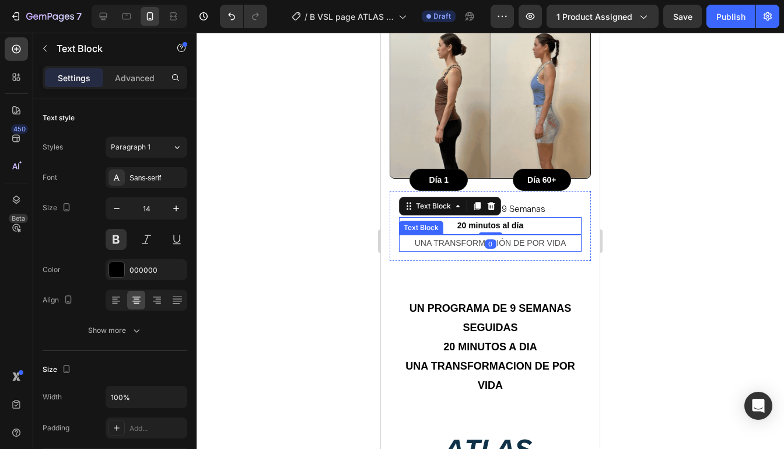
click at [541, 236] on p "Una transformación de por vida" at bounding box center [490, 243] width 180 height 15
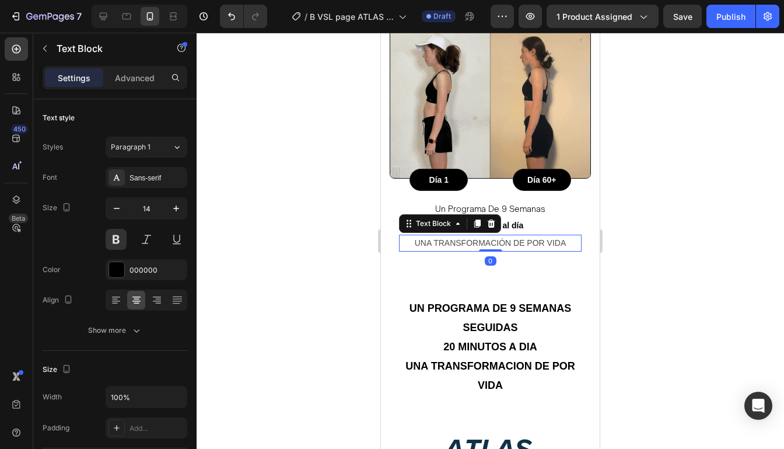
scroll to position [62, 0]
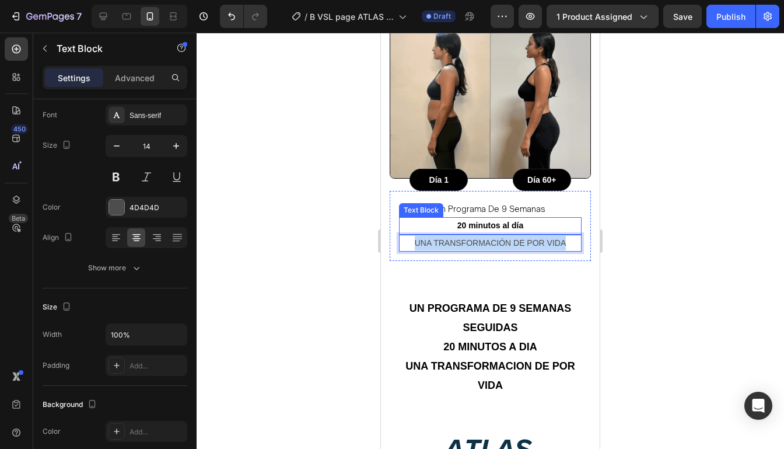
drag, startPoint x: 568, startPoint y: 233, endPoint x: 406, endPoint y: 220, distance: 162.0
click at [406, 220] on div "un programa de 9 semanas Text Block 20 minutos al día Text Block Una transforma…" at bounding box center [490, 225] width 183 height 51
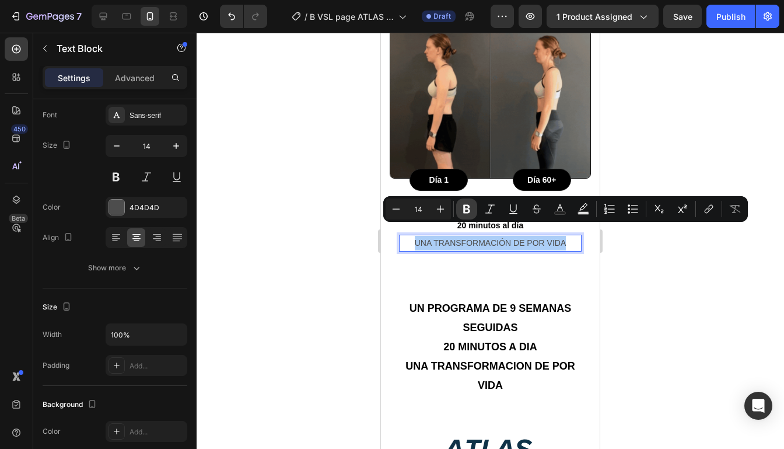
drag, startPoint x: 467, startPoint y: 212, endPoint x: 180, endPoint y: 146, distance: 294.0
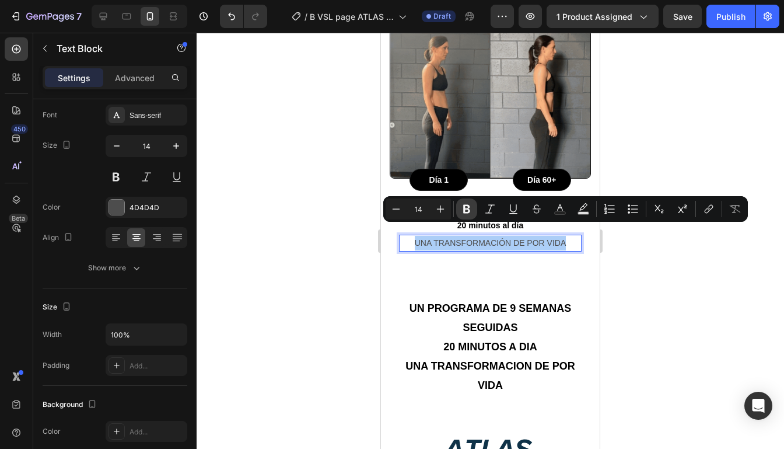
click at [467, 212] on icon "Editor contextual toolbar" at bounding box center [466, 209] width 7 height 9
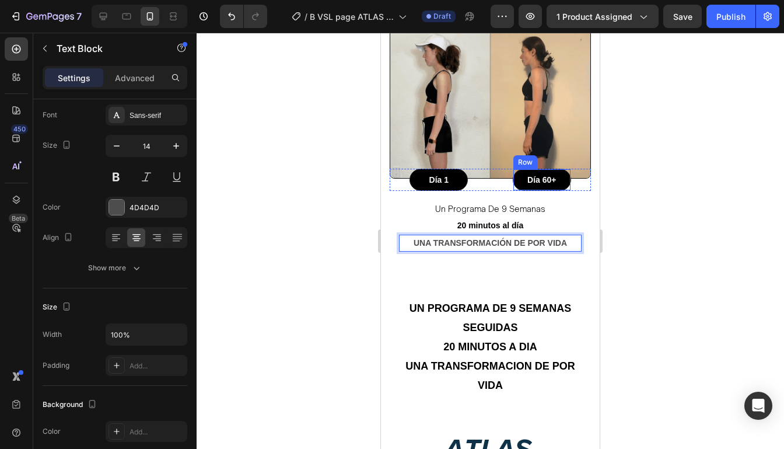
click at [664, 163] on div at bounding box center [490, 241] width 587 height 416
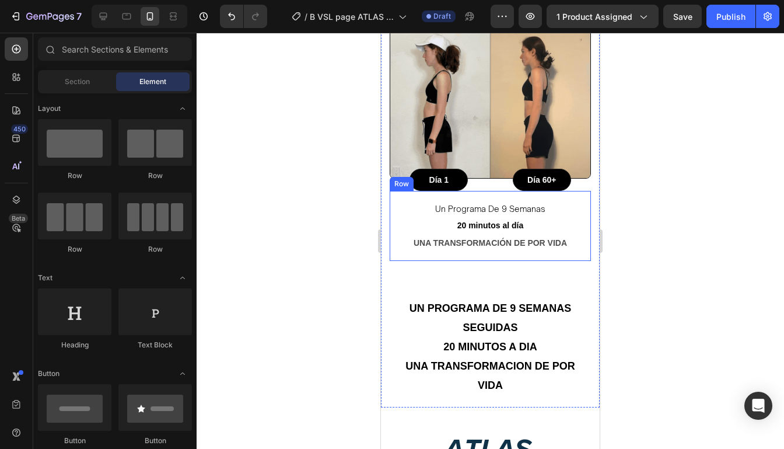
click at [587, 229] on div "un programa de 9 semanas Text Block 20 minutos al día Text Block Una transforma…" at bounding box center [490, 226] width 201 height 70
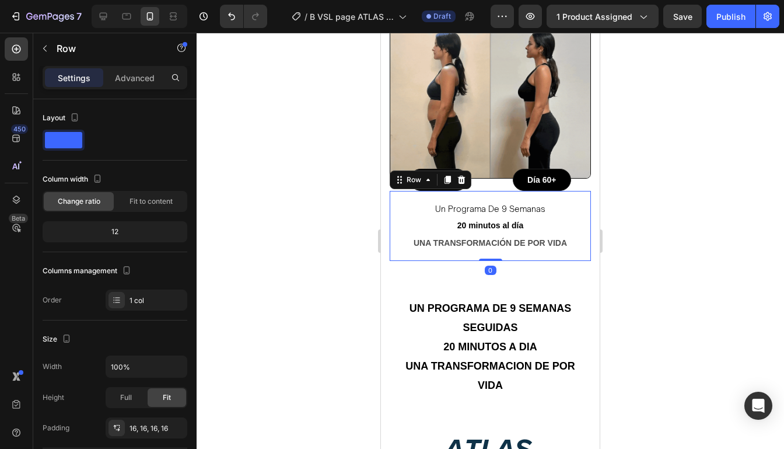
click at [586, 230] on div "un programa de 9 semanas Text Block 20 minutos al día Text Block Una transforma…" at bounding box center [490, 226] width 201 height 70
click at [577, 236] on p "Una transformación de por vida" at bounding box center [490, 243] width 180 height 15
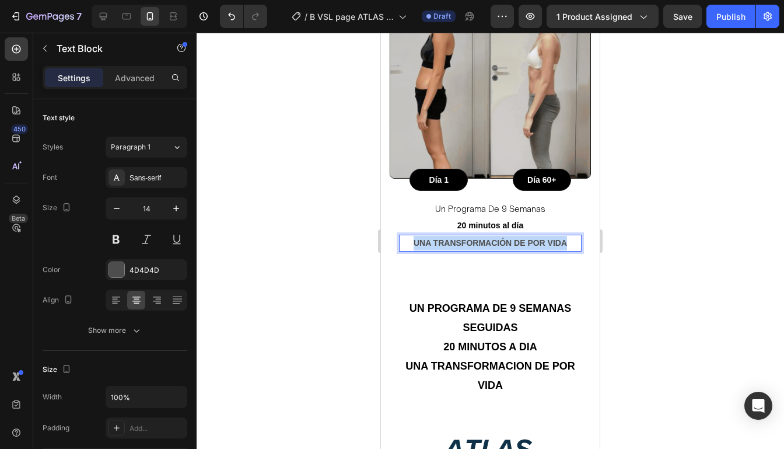
drag, startPoint x: 576, startPoint y: 232, endPoint x: 411, endPoint y: 231, distance: 165.1
click at [411, 236] on p "Una transformación de por vida" at bounding box center [490, 243] width 180 height 15
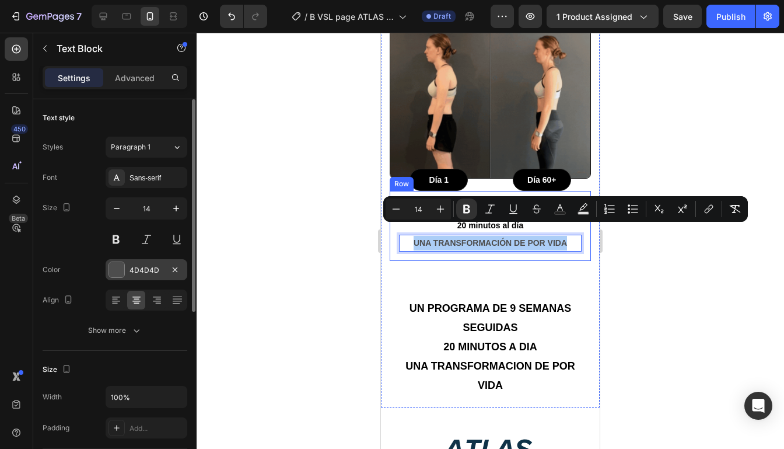
click at [125, 272] on div "4D4D4D" at bounding box center [147, 269] width 82 height 21
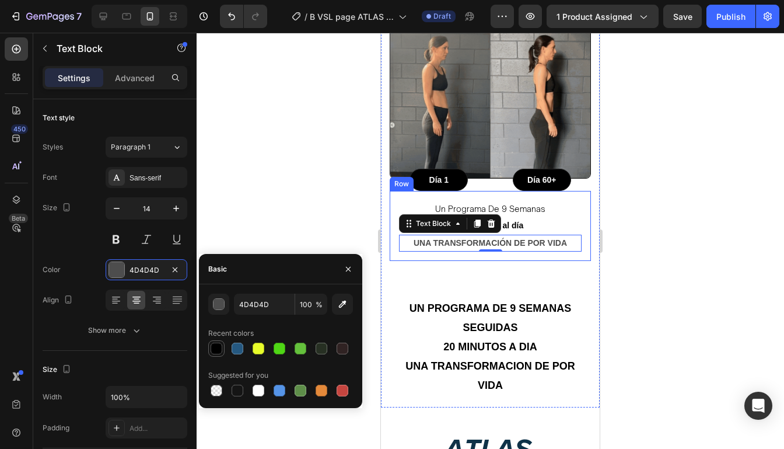
click at [222, 351] on div at bounding box center [216, 348] width 14 height 14
type input "000000"
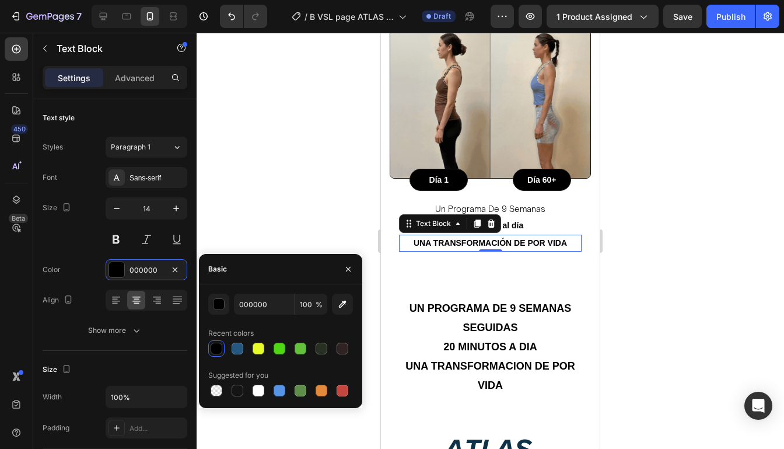
click at [654, 268] on div at bounding box center [490, 241] width 587 height 416
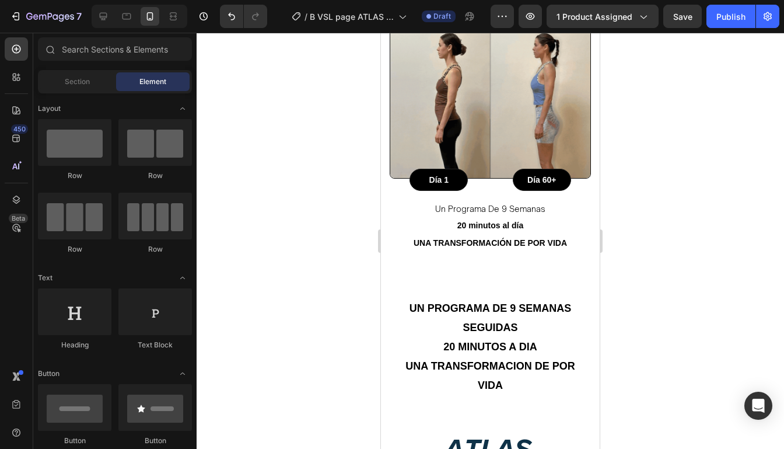
click at [654, 268] on div at bounding box center [490, 241] width 587 height 416
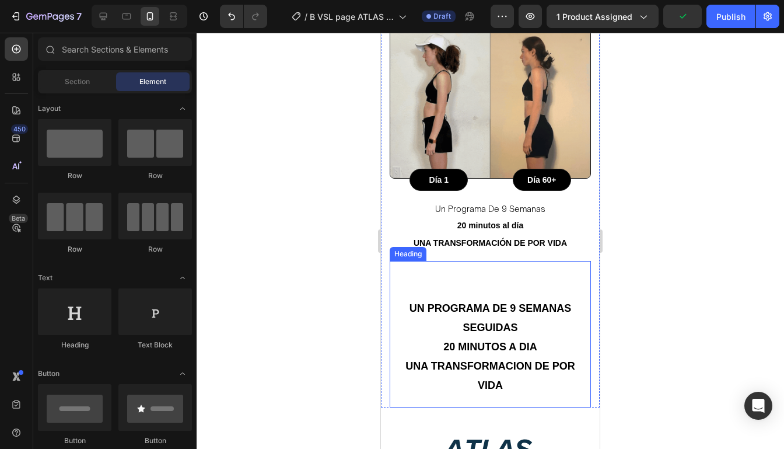
click at [547, 304] on span "Un programa DE 9 SEMANAS SEGUIDAS" at bounding box center [490, 321] width 162 height 35
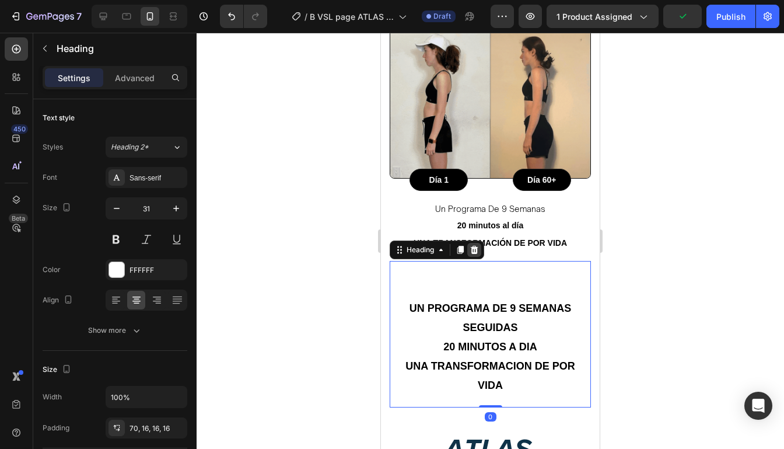
click at [476, 246] on icon at bounding box center [475, 250] width 8 height 8
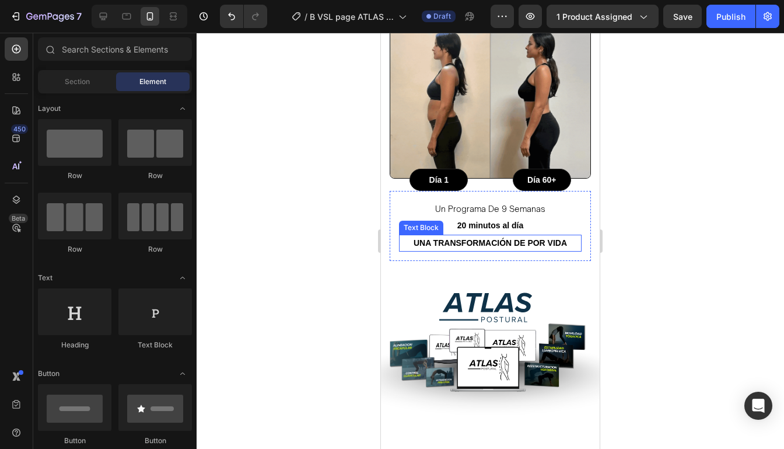
click at [568, 236] on p "Una transformación de por vida" at bounding box center [490, 243] width 180 height 15
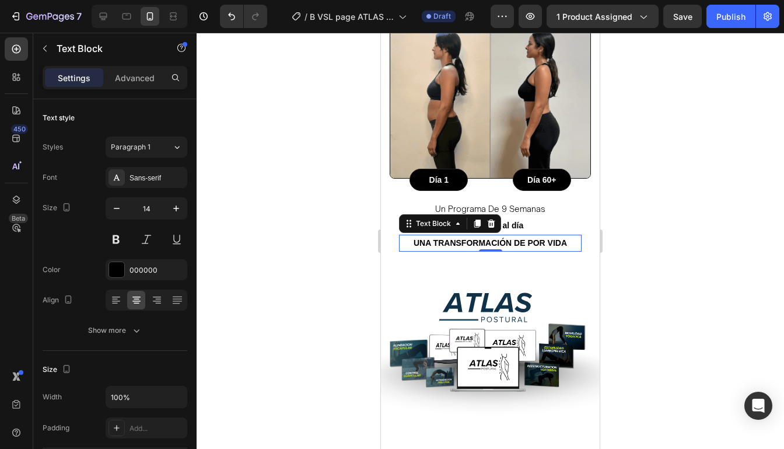
click at [659, 203] on div at bounding box center [490, 241] width 587 height 416
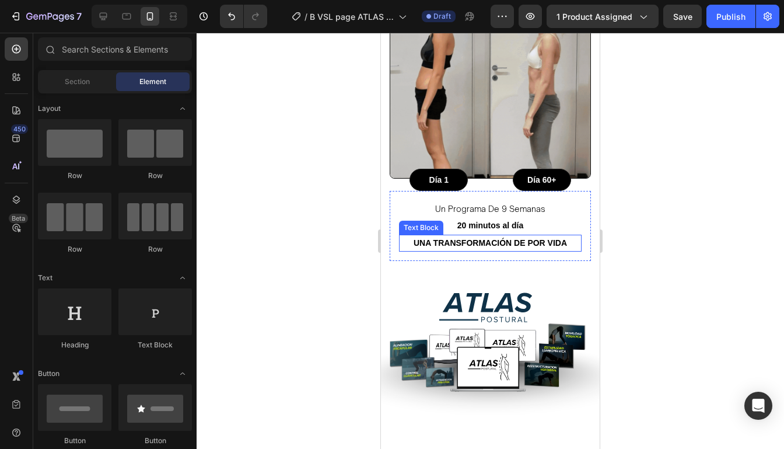
click at [571, 236] on p "Una transformación de por vida" at bounding box center [490, 243] width 180 height 15
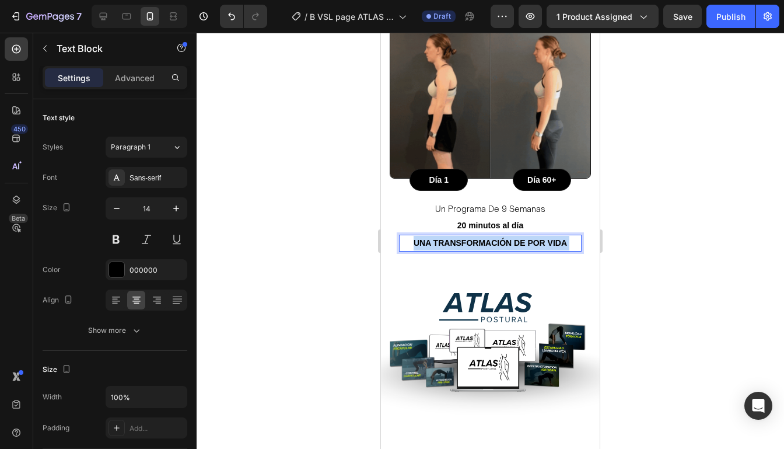
drag, startPoint x: 571, startPoint y: 236, endPoint x: 442, endPoint y: 230, distance: 129.0
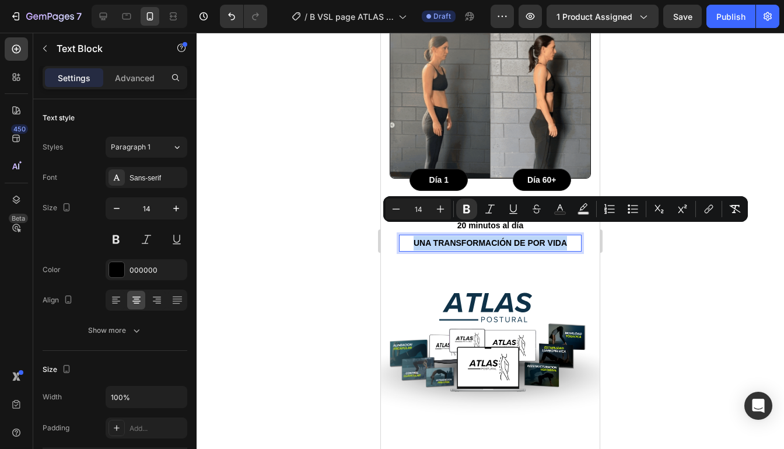
drag, startPoint x: 409, startPoint y: 229, endPoint x: 566, endPoint y: 230, distance: 157.5
click at [566, 236] on p "Una transformación de por vida" at bounding box center [490, 243] width 180 height 15
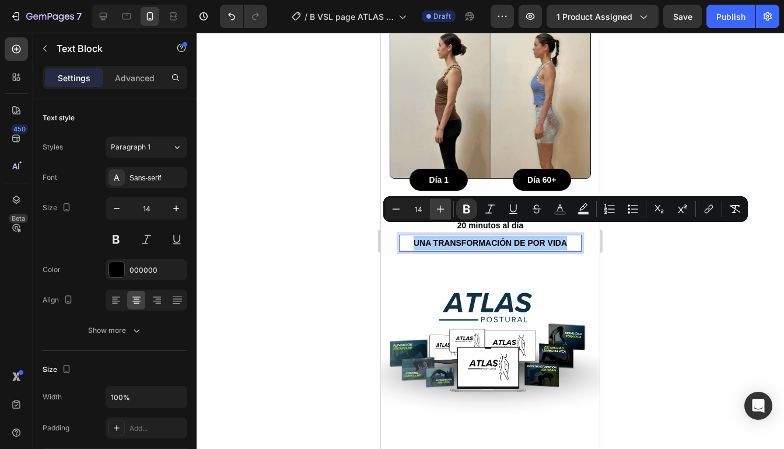
click at [444, 212] on icon "Editor contextual toolbar" at bounding box center [441, 209] width 12 height 12
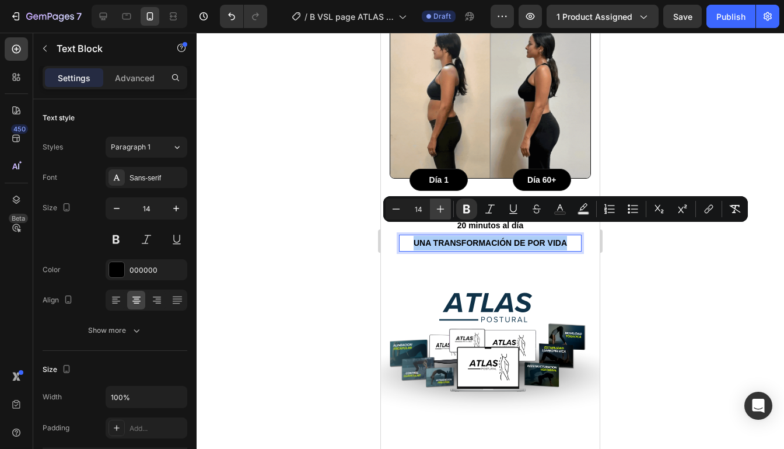
click at [444, 212] on icon "Editor contextual toolbar" at bounding box center [441, 209] width 12 height 12
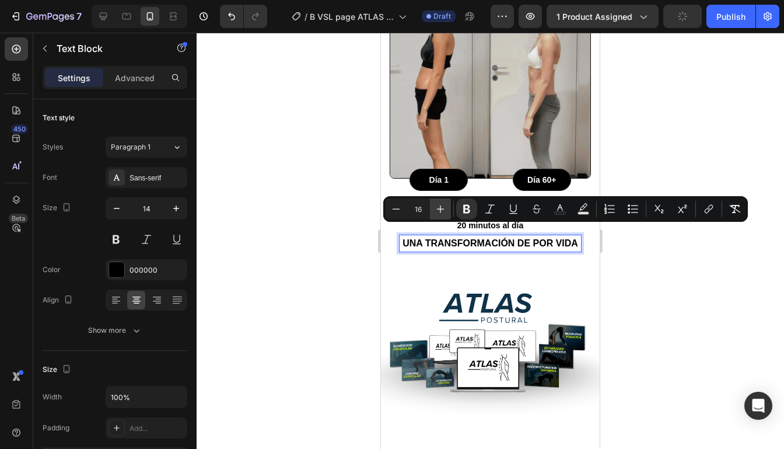
click at [444, 212] on icon "Editor contextual toolbar" at bounding box center [441, 209] width 12 height 12
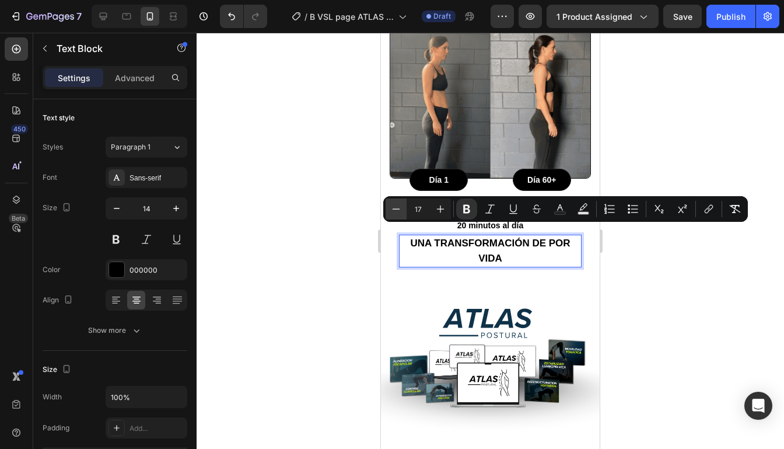
click at [391, 206] on icon "Editor contextual toolbar" at bounding box center [396, 209] width 12 height 12
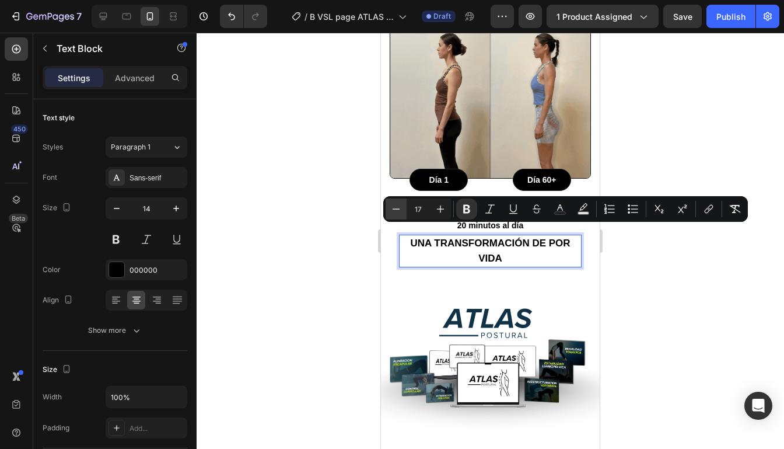
type input "16"
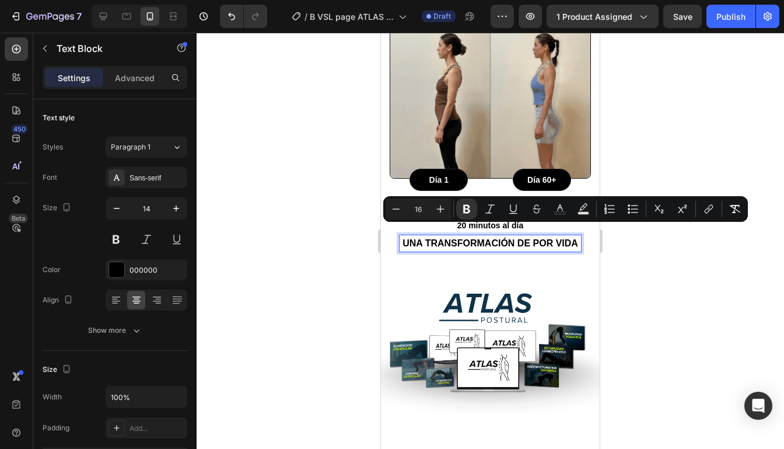
click at [719, 139] on div at bounding box center [490, 241] width 587 height 416
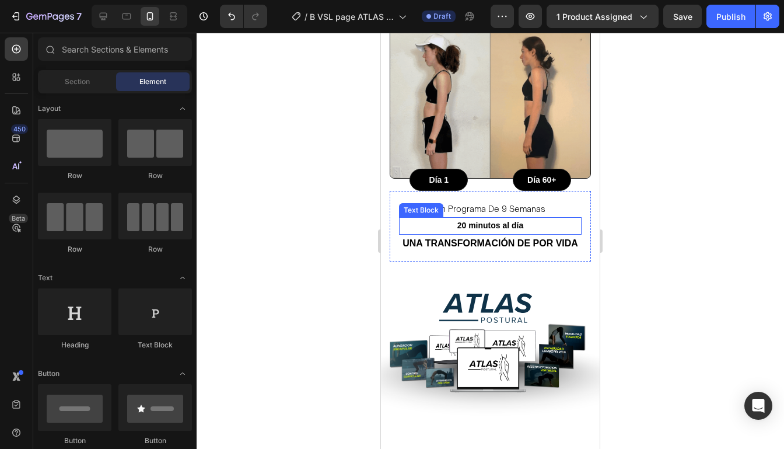
click at [516, 220] on p "20 minutos al día" at bounding box center [490, 225] width 180 height 15
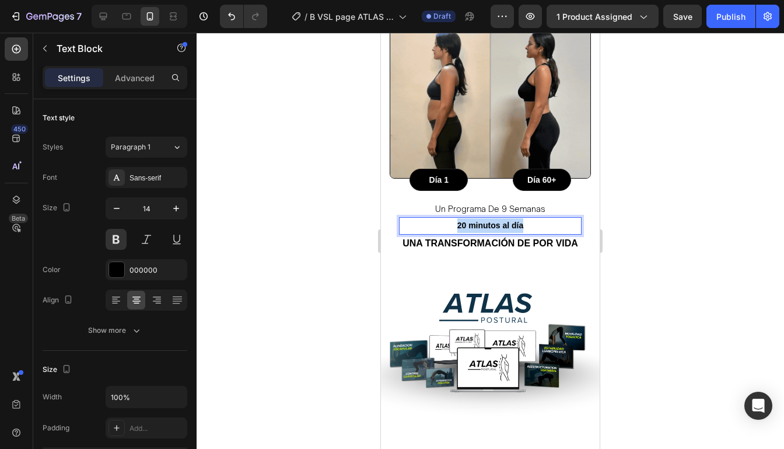
drag, startPoint x: 540, startPoint y: 217, endPoint x: 456, endPoint y: 215, distance: 84.0
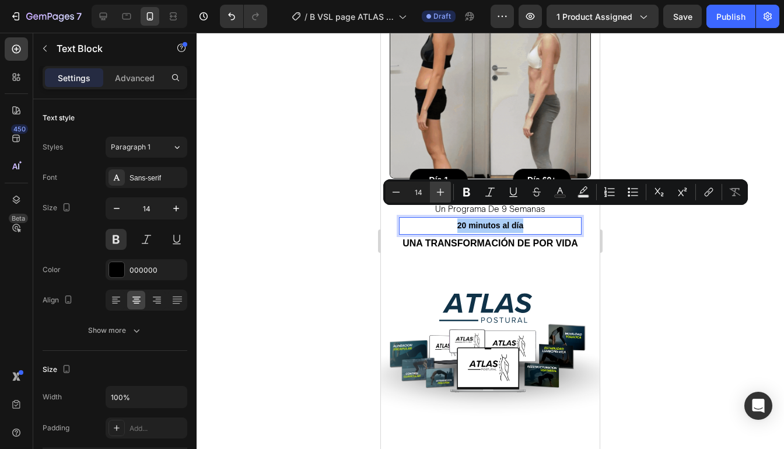
click at [436, 197] on icon "Editor contextual toolbar" at bounding box center [441, 192] width 12 height 12
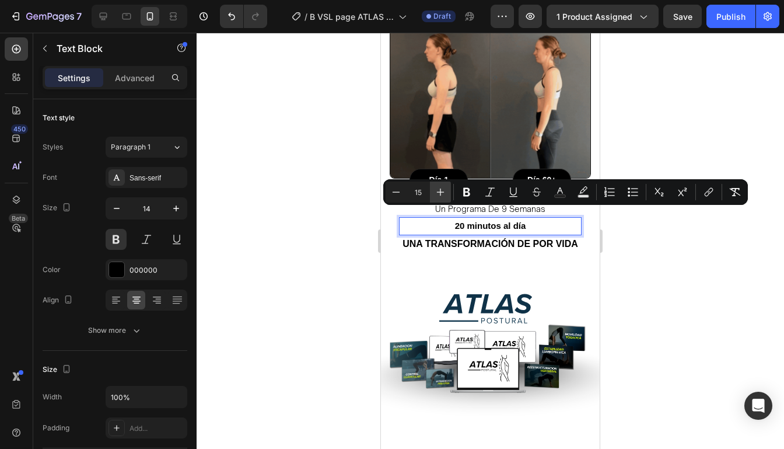
click at [436, 197] on icon "Editor contextual toolbar" at bounding box center [441, 192] width 12 height 12
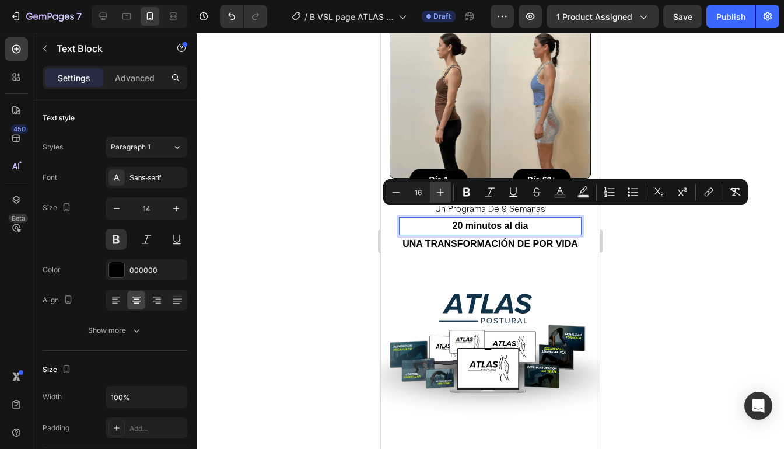
click at [436, 197] on icon "Editor contextual toolbar" at bounding box center [441, 192] width 12 height 12
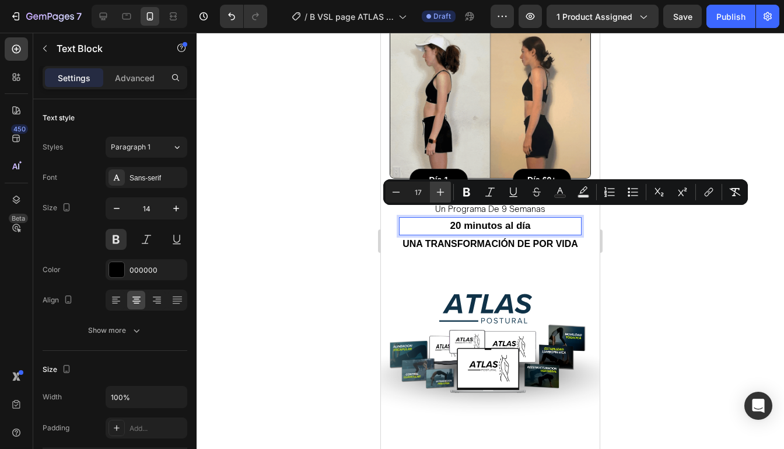
click at [436, 197] on icon "Editor contextual toolbar" at bounding box center [441, 192] width 12 height 12
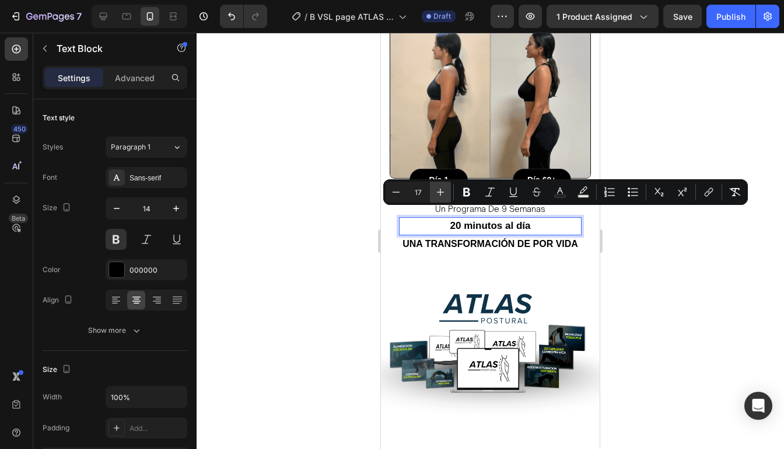
type input "18"
click at [671, 160] on div at bounding box center [490, 241] width 587 height 416
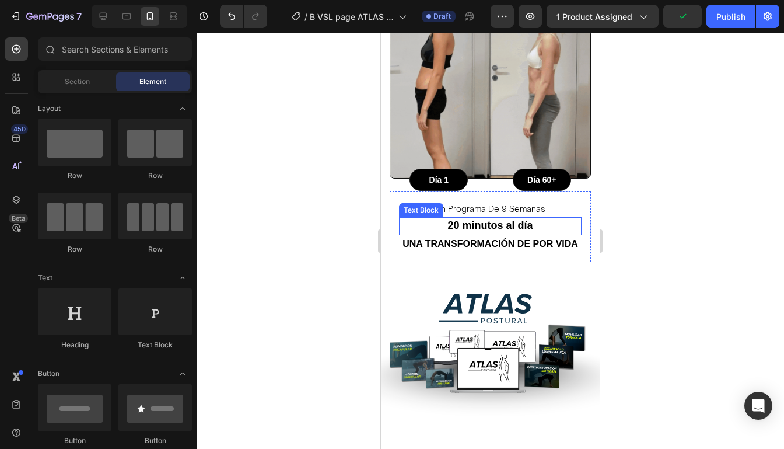
click at [555, 218] on p "20 minutos al día" at bounding box center [490, 225] width 180 height 15
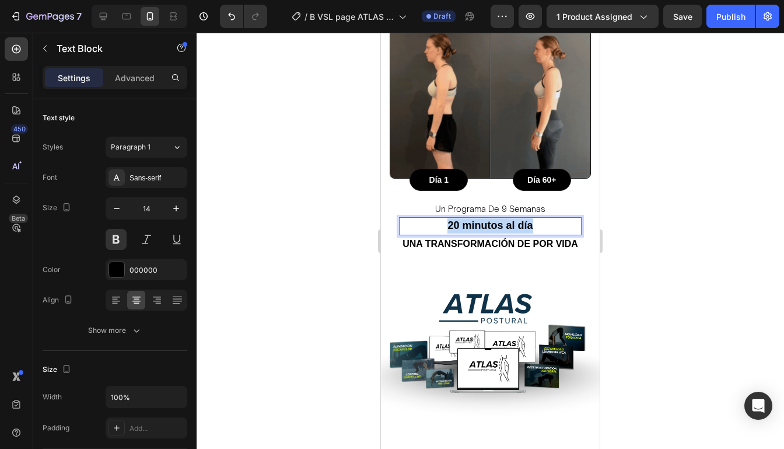
drag, startPoint x: 554, startPoint y: 220, endPoint x: 441, endPoint y: 216, distance: 113.2
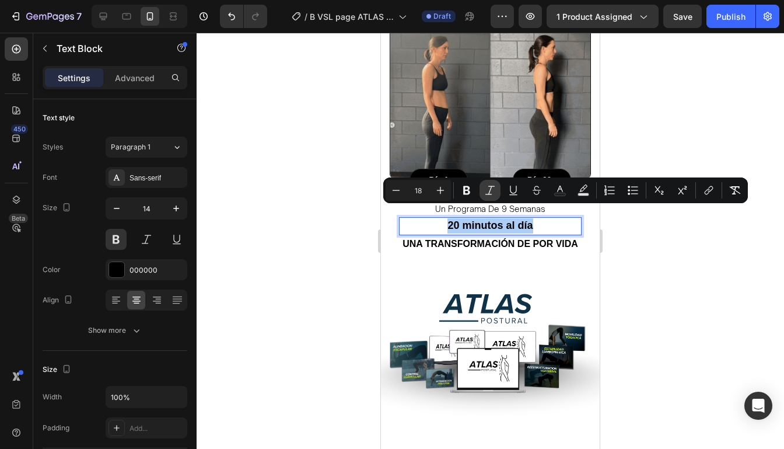
click at [489, 194] on icon "Editor contextual toolbar" at bounding box center [490, 190] width 12 height 12
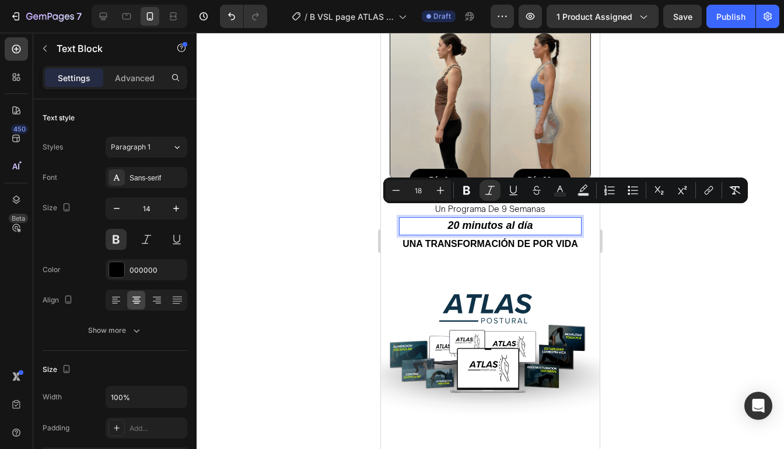
click at [653, 149] on div at bounding box center [490, 241] width 587 height 416
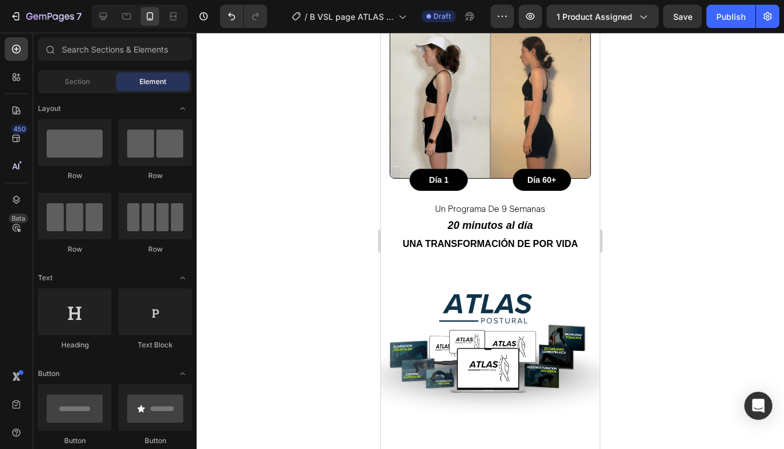
click at [653, 149] on div at bounding box center [490, 241] width 587 height 416
click at [535, 218] on p "20 minutos al día" at bounding box center [490, 225] width 180 height 15
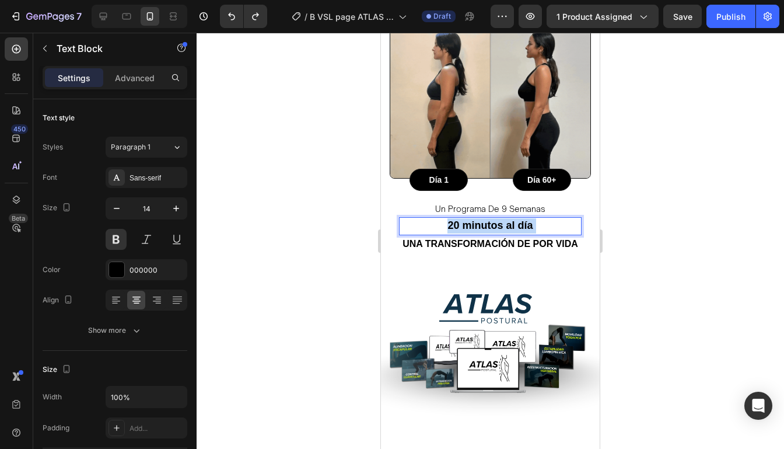
drag, startPoint x: 535, startPoint y: 215, endPoint x: 450, endPoint y: 210, distance: 85.3
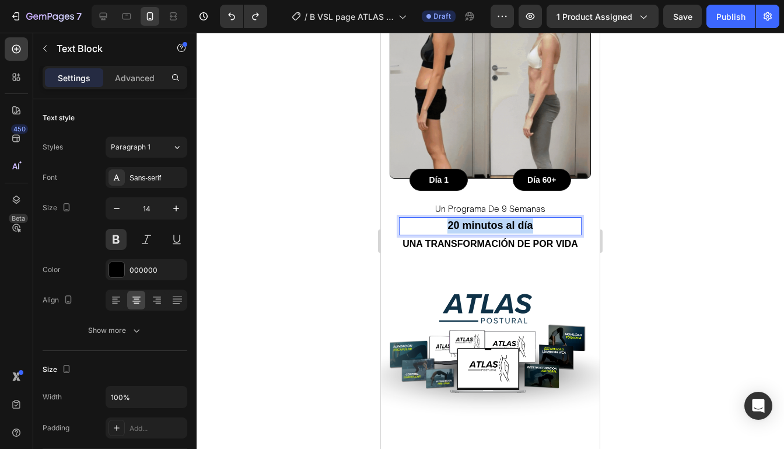
drag, startPoint x: 447, startPoint y: 211, endPoint x: 562, endPoint y: 224, distance: 115.1
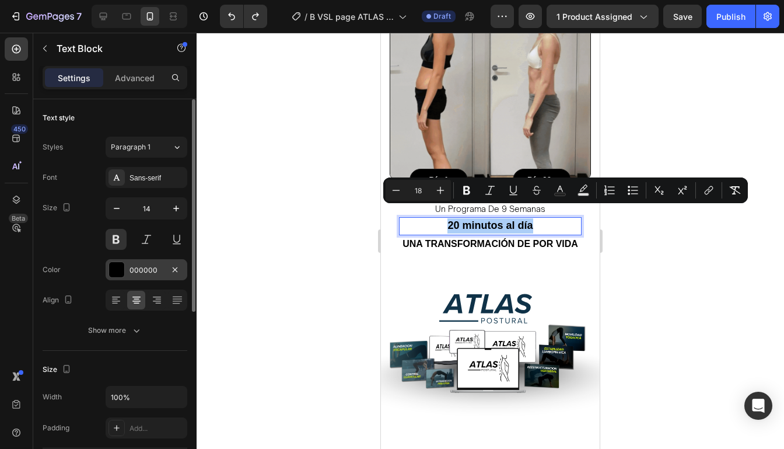
click at [116, 267] on div at bounding box center [116, 269] width 15 height 15
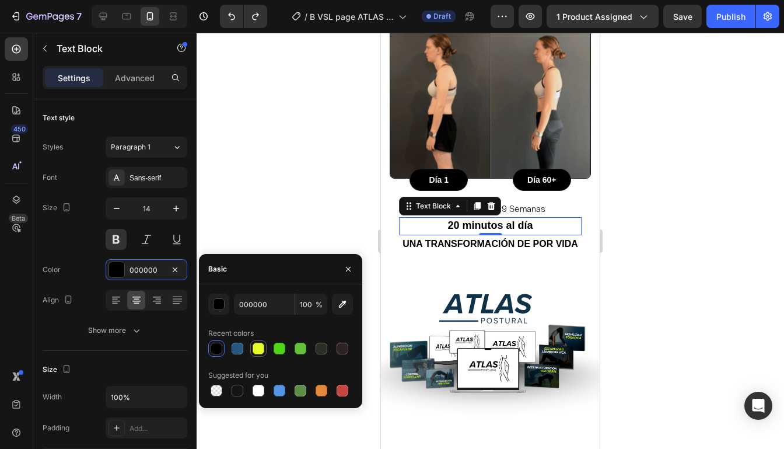
click at [264, 349] on div at bounding box center [258, 348] width 14 height 14
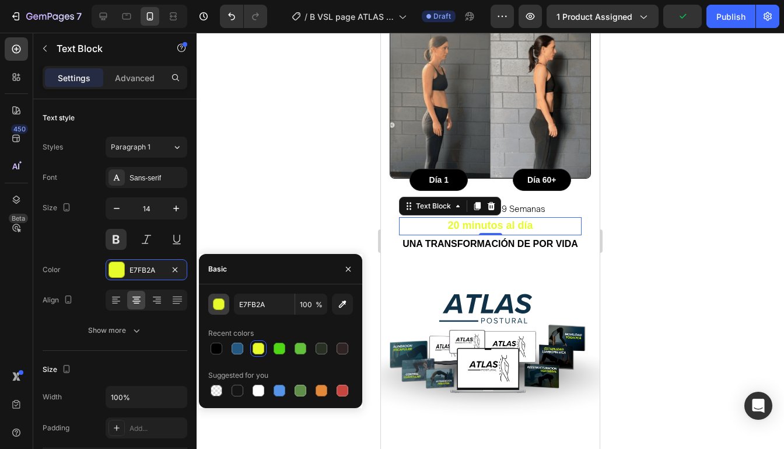
click at [219, 306] on div "button" at bounding box center [219, 305] width 12 height 12
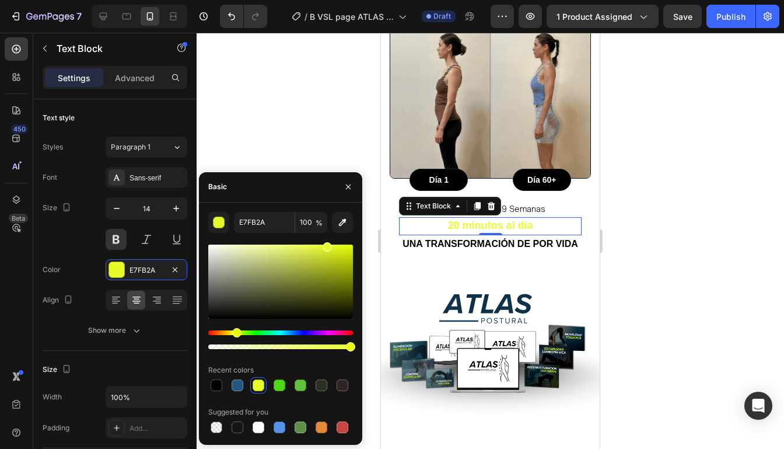
drag, startPoint x: 331, startPoint y: 248, endPoint x: 324, endPoint y: 243, distance: 8.3
click at [325, 243] on div at bounding box center [327, 246] width 9 height 9
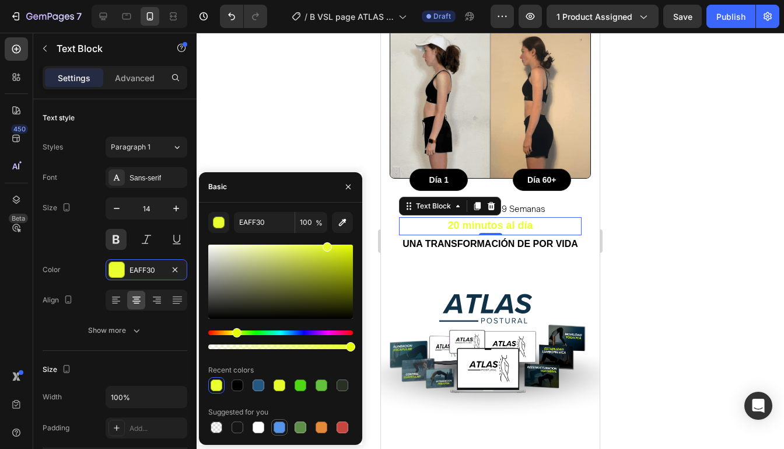
click at [275, 424] on div at bounding box center [280, 427] width 12 height 12
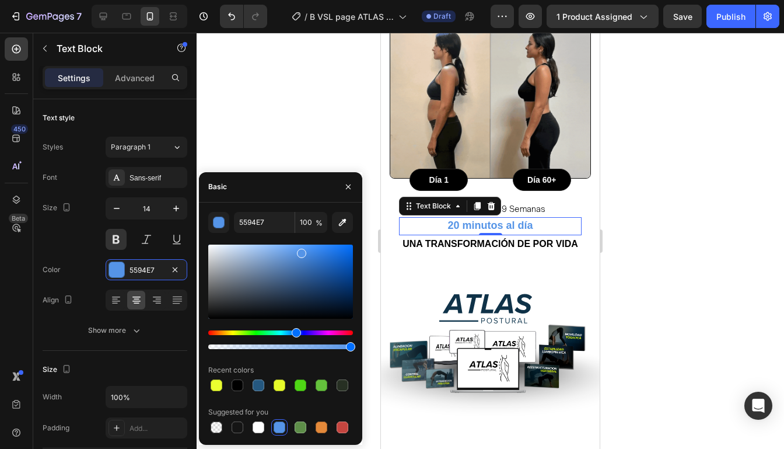
click at [277, 425] on div at bounding box center [280, 427] width 12 height 12
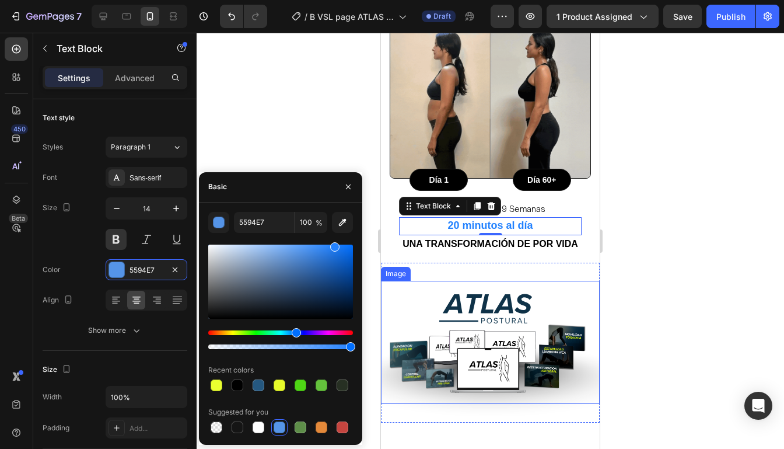
drag, startPoint x: 307, startPoint y: 252, endPoint x: 333, endPoint y: 239, distance: 28.7
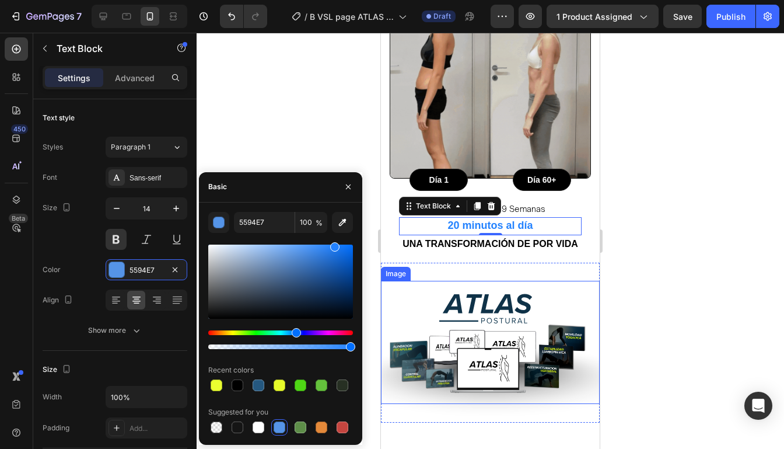
click at [333, 239] on div "5594E7 100 % Recent colors Suggested for you" at bounding box center [280, 323] width 145 height 223
type input "2382FF"
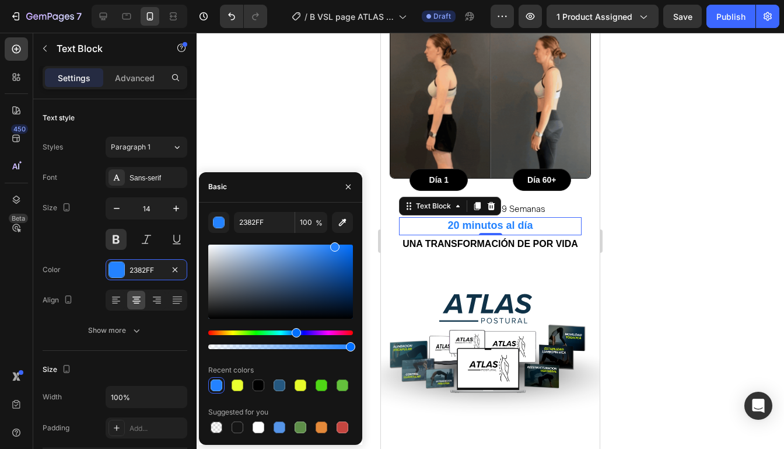
click at [639, 230] on div at bounding box center [490, 241] width 587 height 416
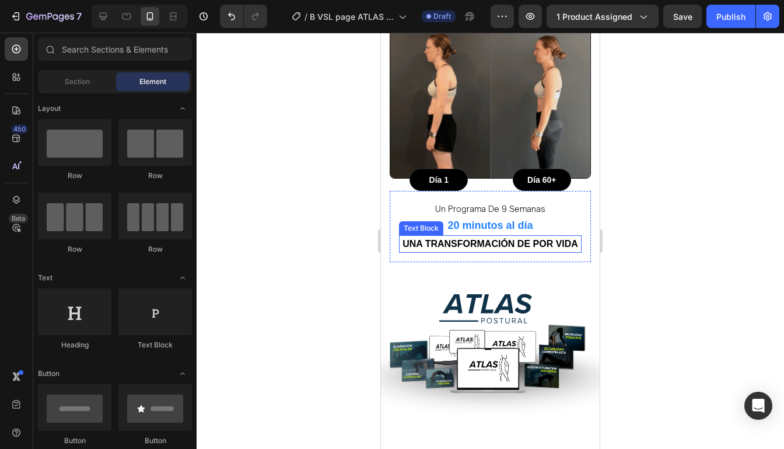
click at [550, 218] on p "20 minutos al día" at bounding box center [490, 225] width 180 height 15
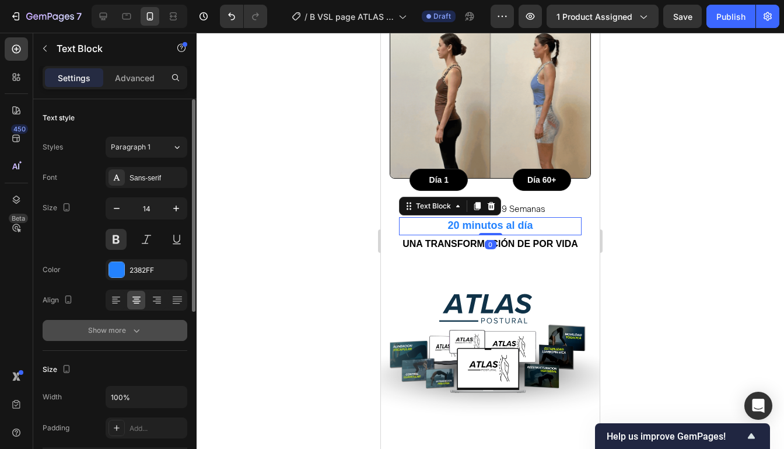
click at [109, 330] on div "Show more" at bounding box center [115, 330] width 54 height 12
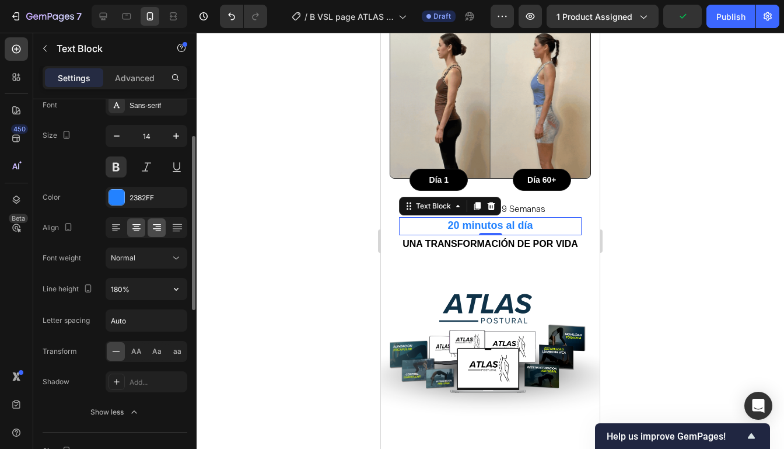
scroll to position [86, 0]
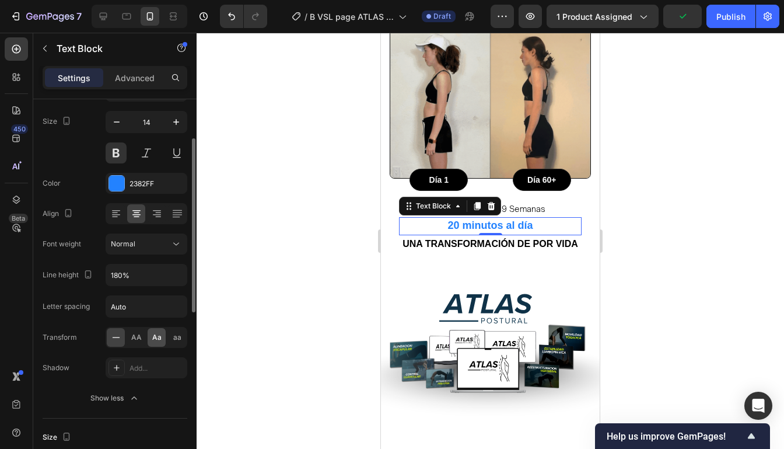
click at [162, 340] on div "Aa" at bounding box center [157, 337] width 18 height 19
click at [673, 193] on div at bounding box center [490, 241] width 587 height 416
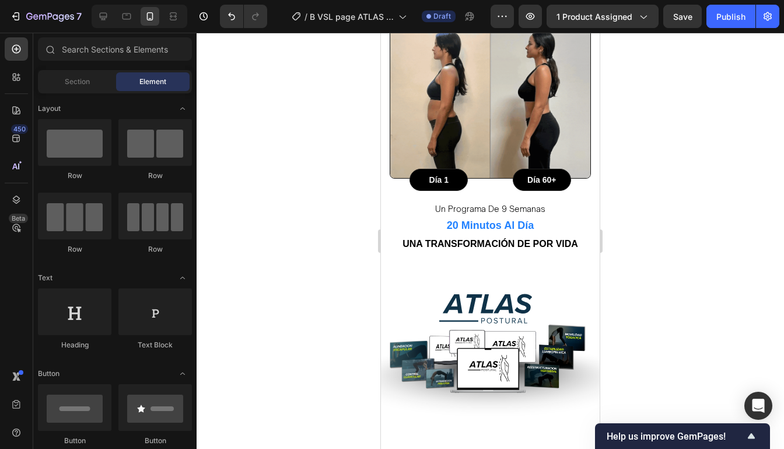
click at [673, 193] on div at bounding box center [490, 241] width 587 height 416
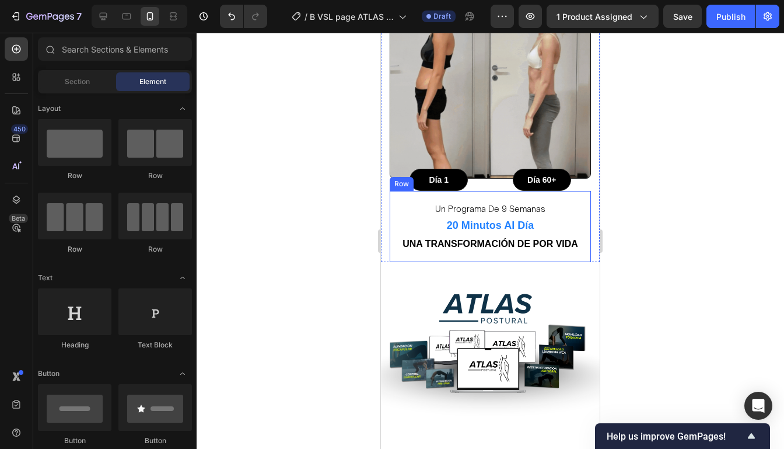
click at [547, 240] on div "Una transformación de por vida" at bounding box center [490, 243] width 183 height 17
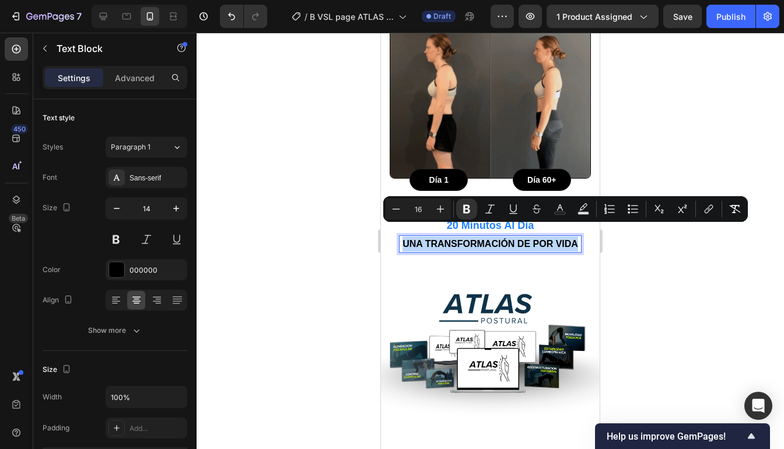
drag, startPoint x: 579, startPoint y: 232, endPoint x: 403, endPoint y: 228, distance: 175.6
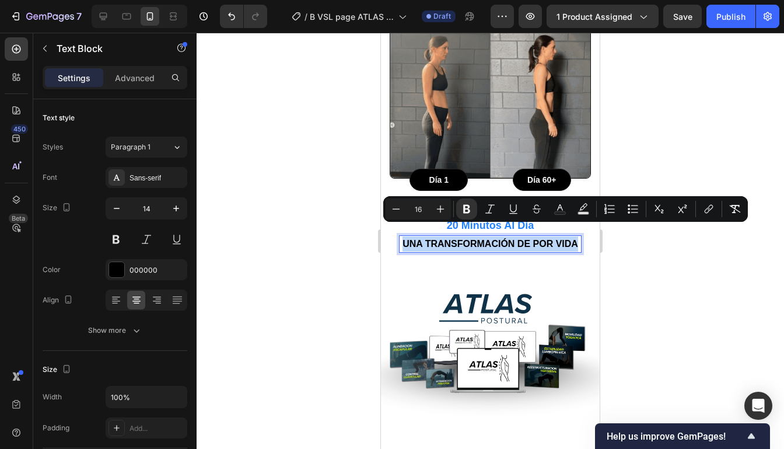
click at [404, 236] on p "Una transformación de por vida" at bounding box center [490, 243] width 180 height 15
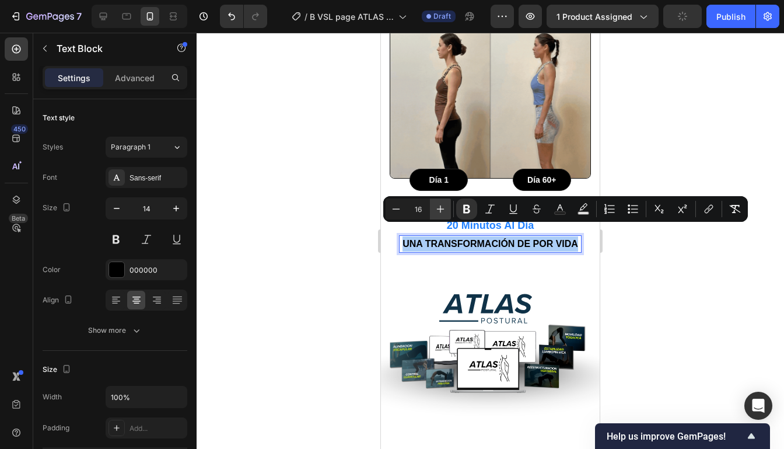
click at [439, 212] on icon "Editor contextual toolbar" at bounding box center [441, 209] width 12 height 12
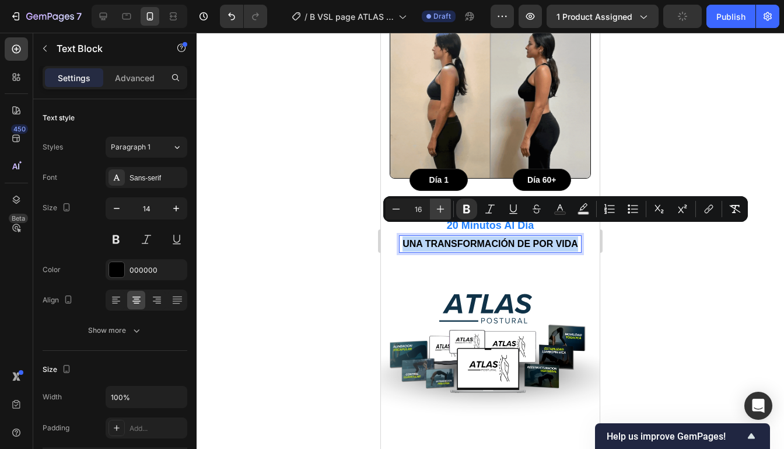
type input "17"
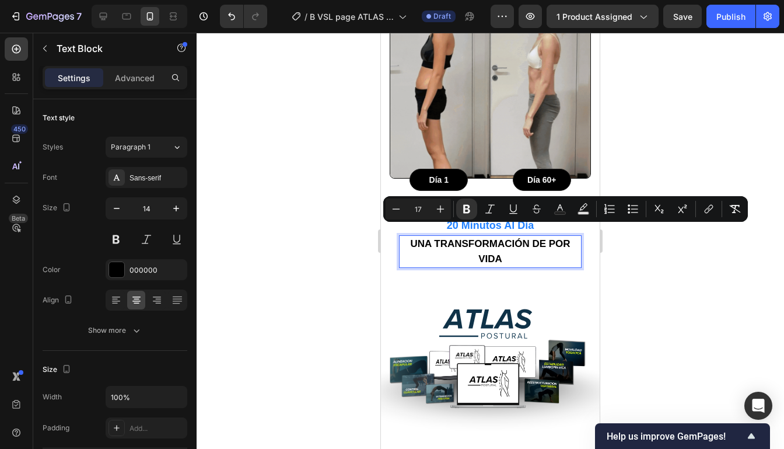
click at [656, 175] on div at bounding box center [490, 241] width 587 height 416
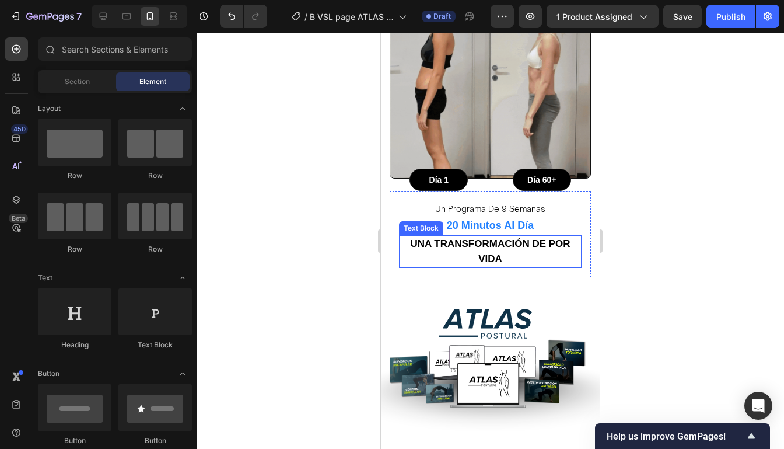
click at [568, 243] on p "Una transformación de por vida" at bounding box center [490, 251] width 180 height 30
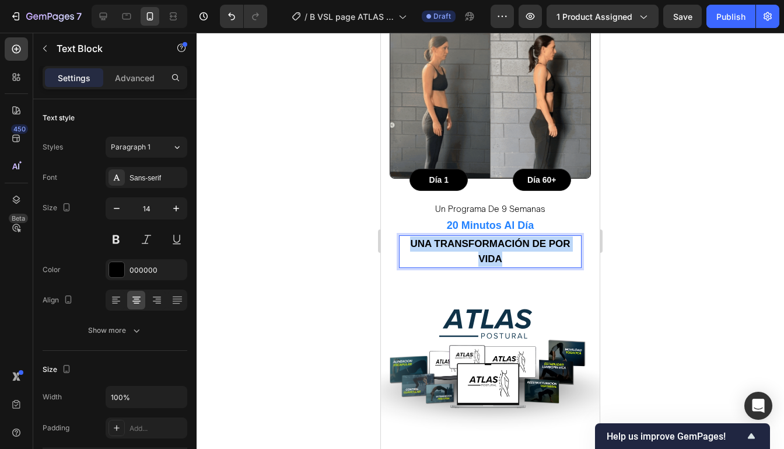
drag, startPoint x: 508, startPoint y: 248, endPoint x: 407, endPoint y: 236, distance: 102.3
click at [407, 236] on p "Una transformación de por vida" at bounding box center [490, 251] width 180 height 30
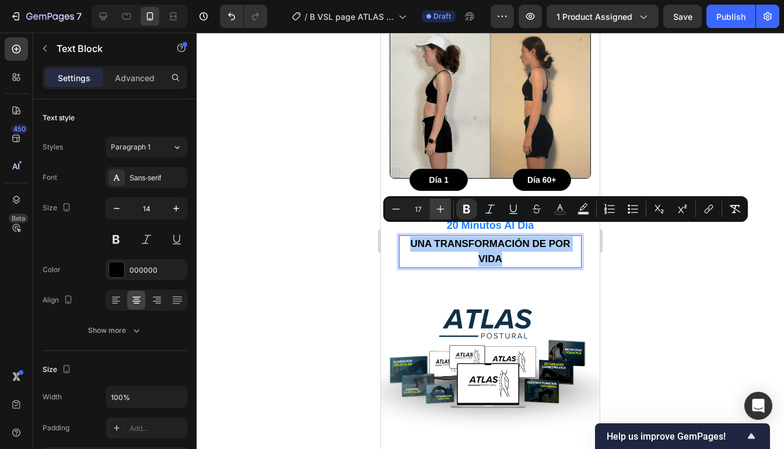
click at [444, 210] on icon "Editor contextual toolbar" at bounding box center [441, 209] width 12 height 12
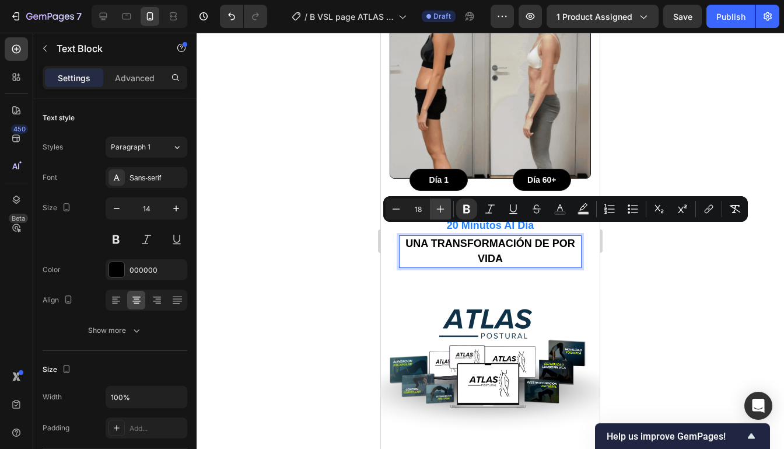
click at [444, 210] on icon "Editor contextual toolbar" at bounding box center [441, 209] width 12 height 12
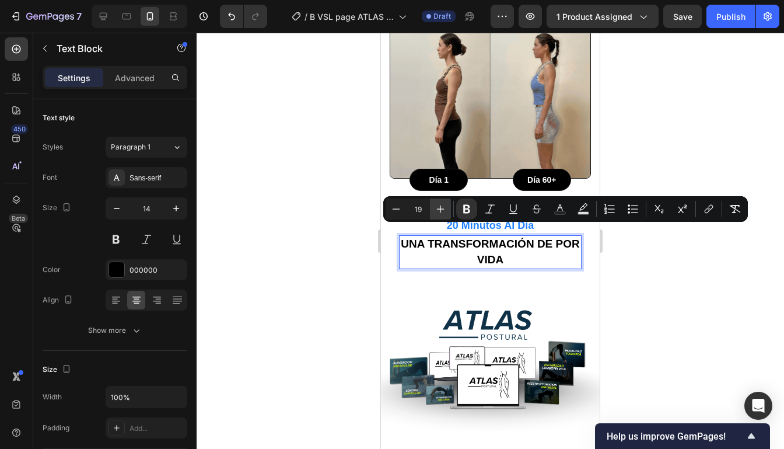
click at [444, 210] on icon "Editor contextual toolbar" at bounding box center [441, 209] width 12 height 12
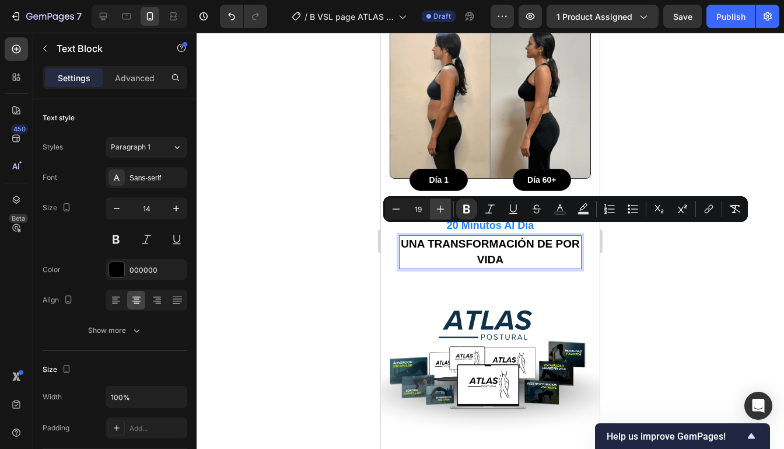
type input "20"
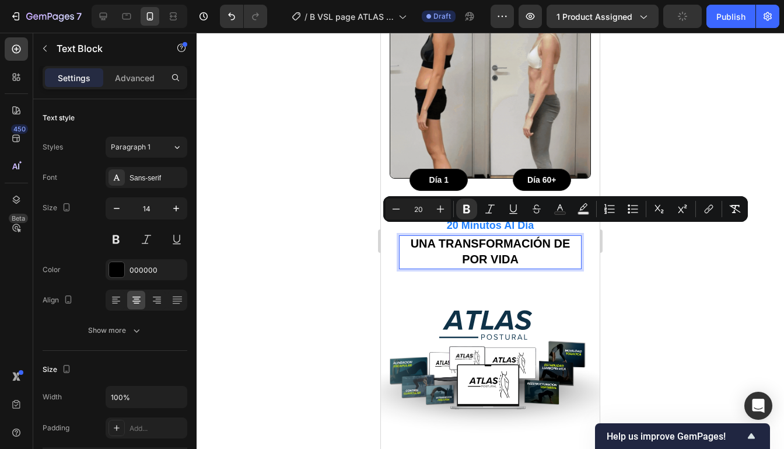
drag, startPoint x: 720, startPoint y: 164, endPoint x: 146, endPoint y: 150, distance: 574.7
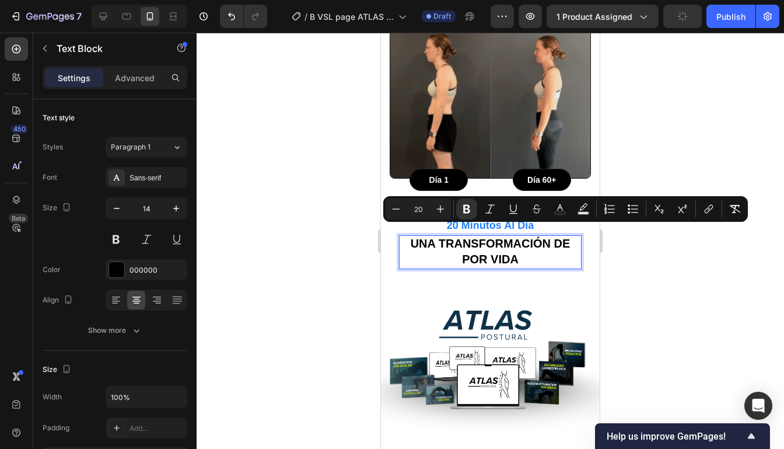
click at [720, 164] on div at bounding box center [490, 241] width 587 height 416
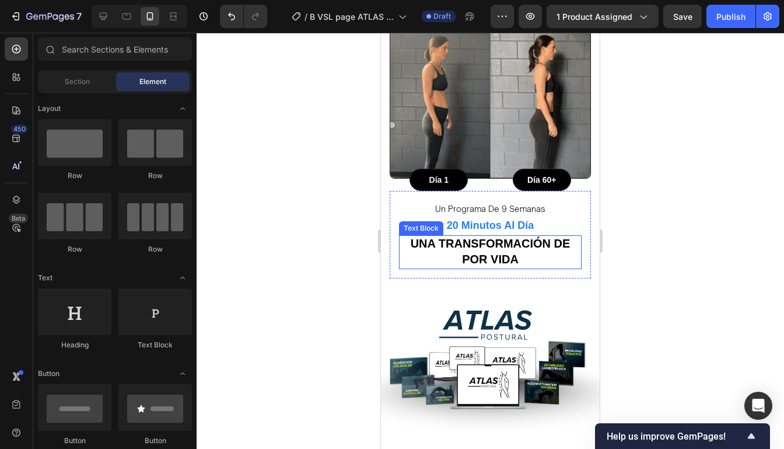
click at [523, 237] on strong "Una transformación de por vida" at bounding box center [491, 251] width 160 height 29
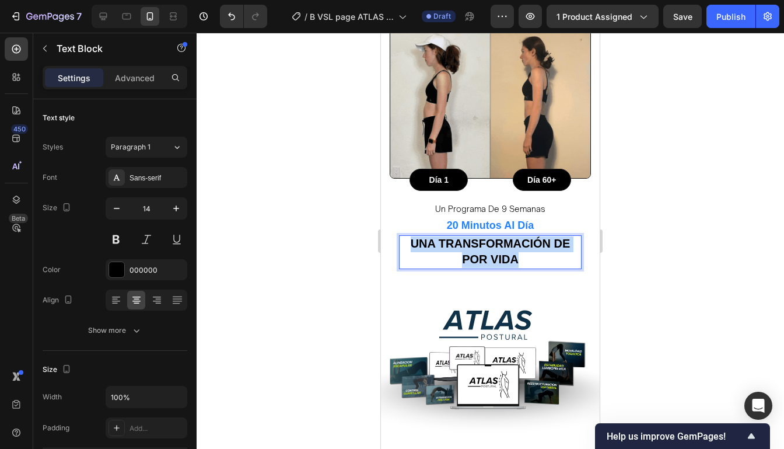
drag, startPoint x: 535, startPoint y: 246, endPoint x: 403, endPoint y: 236, distance: 132.8
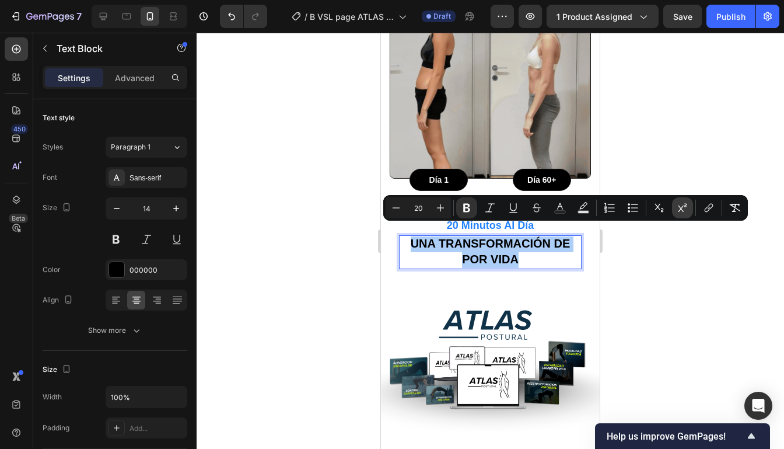
click at [682, 206] on icon "Editor contextual toolbar" at bounding box center [682, 207] width 9 height 9
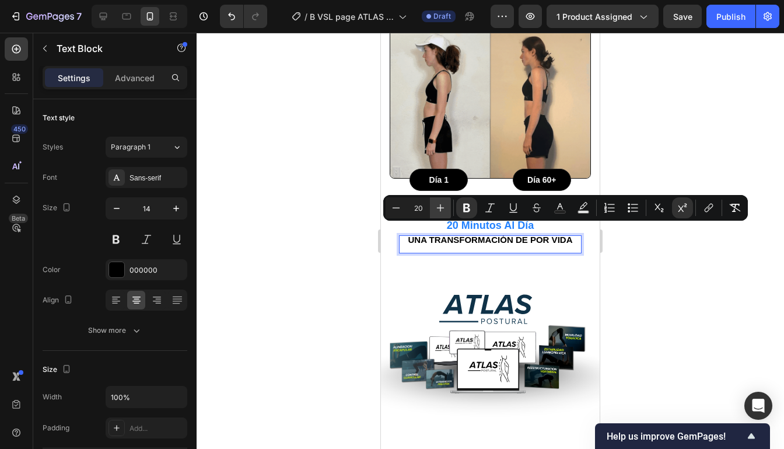
click at [437, 205] on icon "Editor contextual toolbar" at bounding box center [441, 208] width 12 height 12
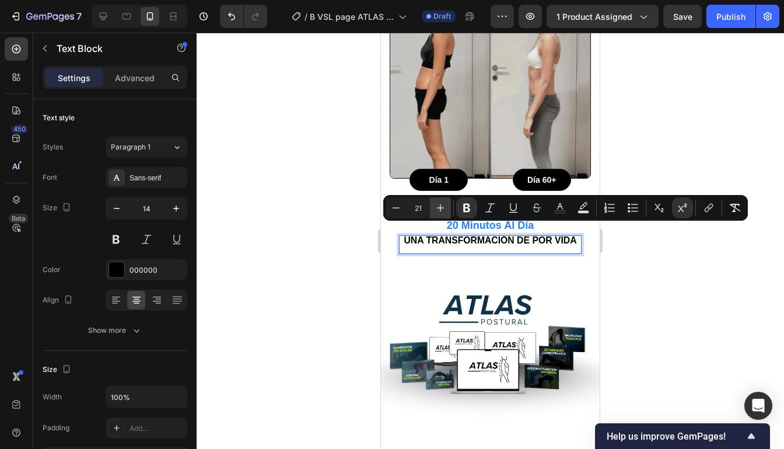
click at [437, 205] on icon "Editor contextual toolbar" at bounding box center [441, 208] width 12 height 12
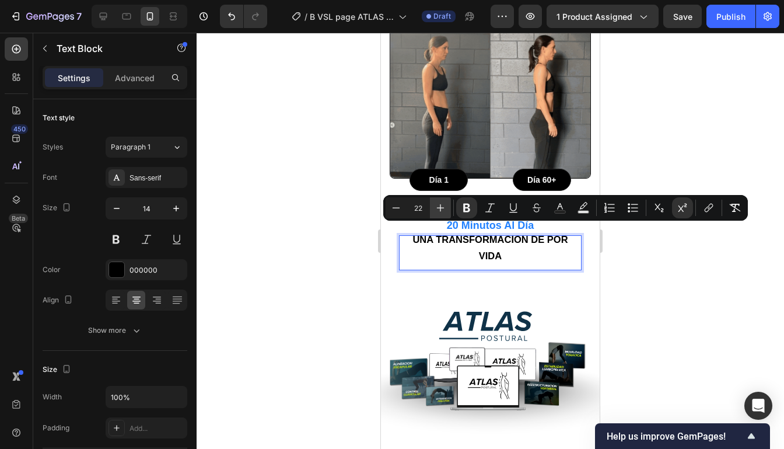
click at [432, 207] on button "Plus" at bounding box center [440, 207] width 21 height 21
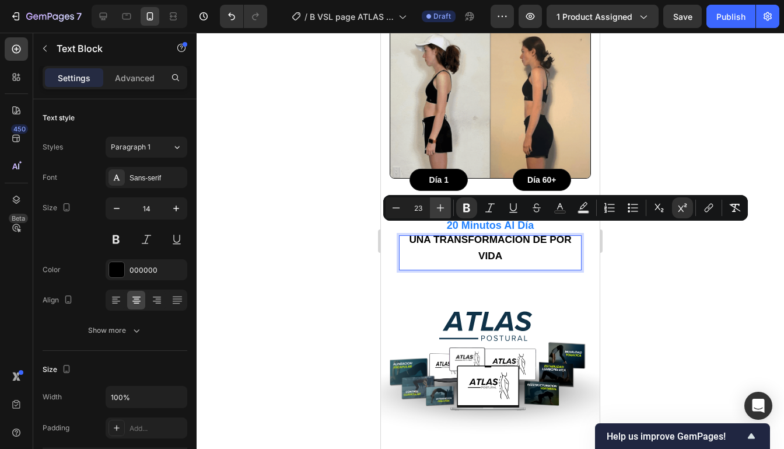
click at [438, 204] on icon "Editor contextual toolbar" at bounding box center [441, 208] width 12 height 12
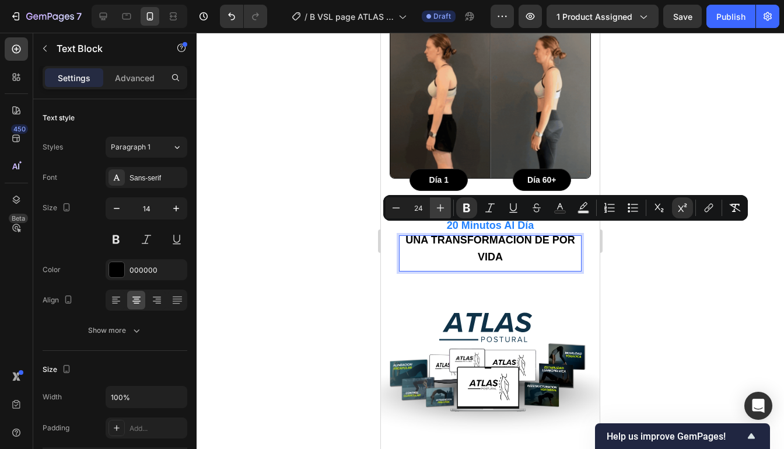
click at [447, 204] on button "Plus" at bounding box center [440, 207] width 21 height 21
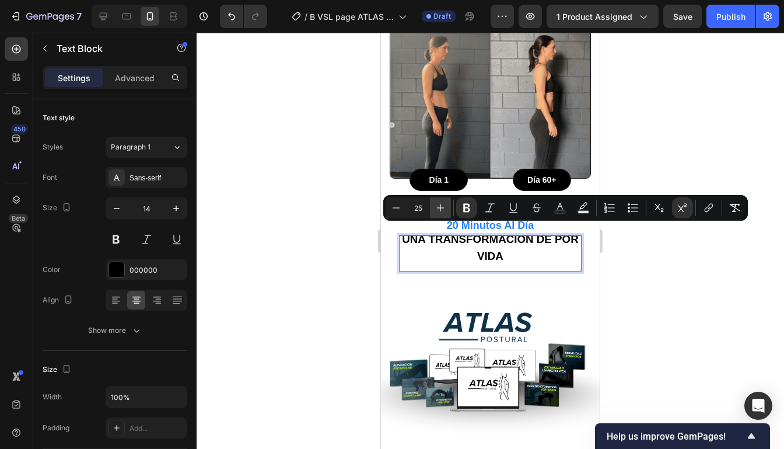
click at [447, 204] on button "Plus" at bounding box center [440, 207] width 21 height 21
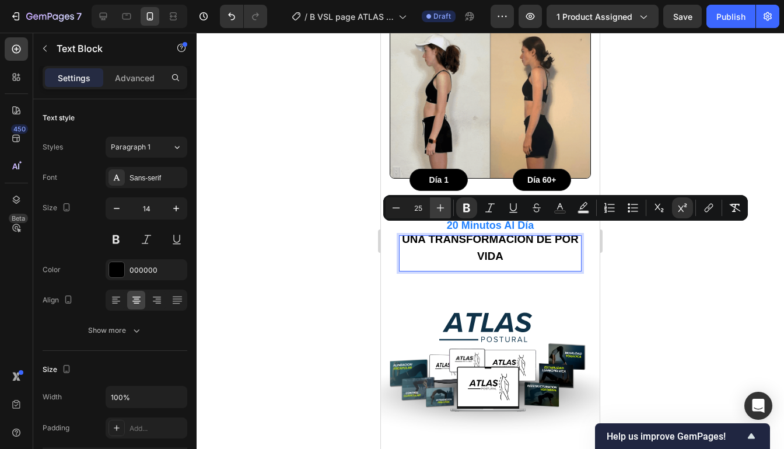
type input "26"
click at [690, 166] on div at bounding box center [490, 241] width 587 height 416
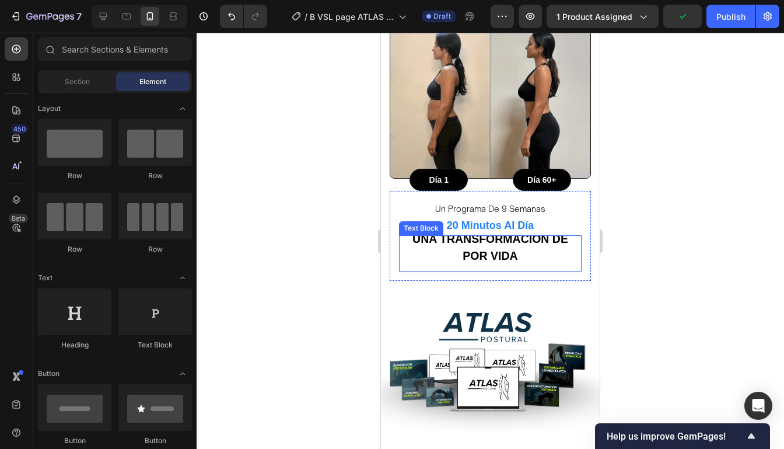
click at [566, 246] on p "Una transformación de por vida" at bounding box center [490, 253] width 180 height 34
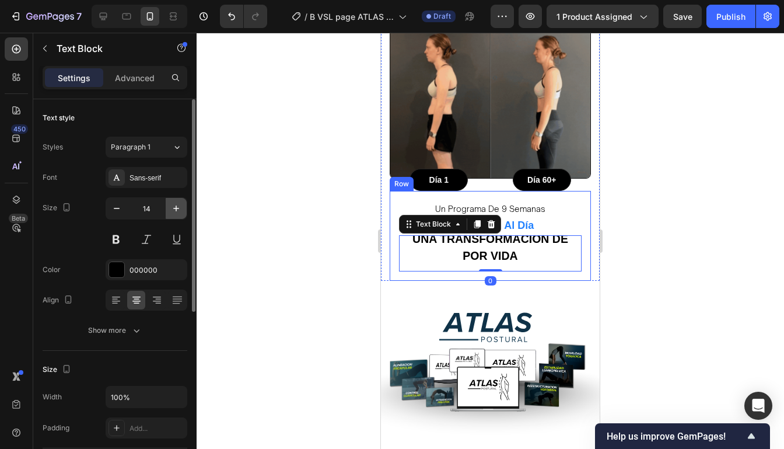
click at [174, 206] on icon "button" at bounding box center [176, 208] width 12 height 12
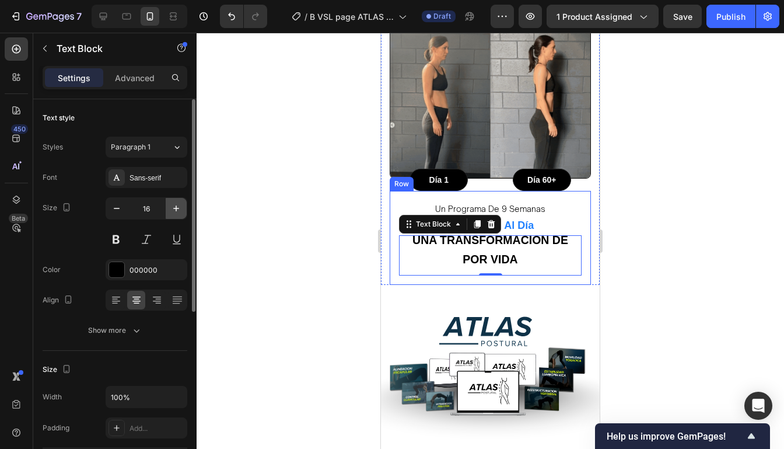
click at [174, 206] on icon "button" at bounding box center [176, 208] width 12 height 12
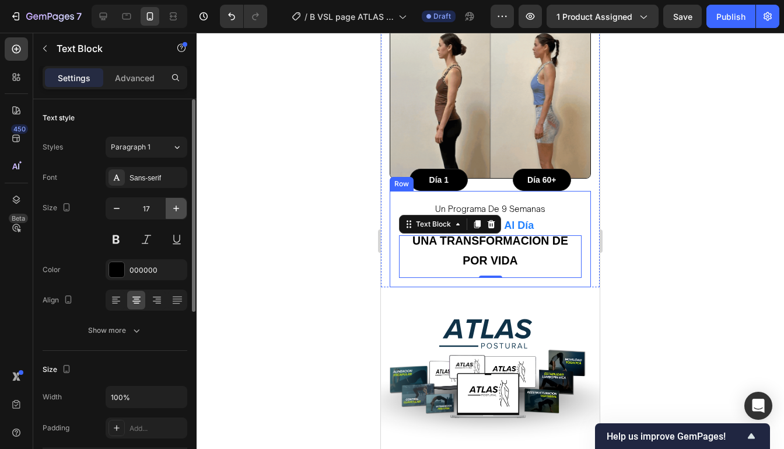
click at [174, 206] on icon "button" at bounding box center [176, 208] width 12 height 12
type input "18"
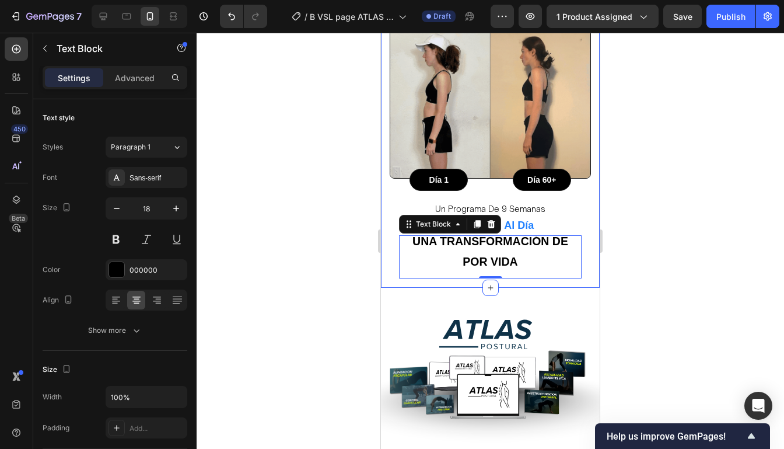
click at [646, 204] on div at bounding box center [490, 241] width 587 height 416
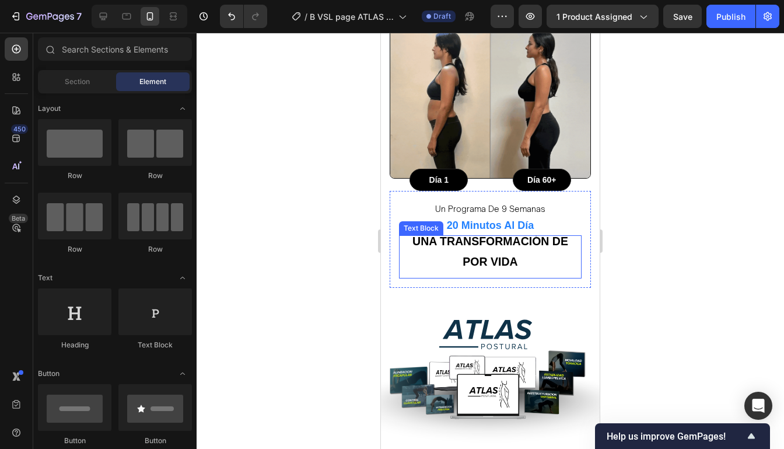
click at [560, 255] on p "Una transformación de por vida" at bounding box center [490, 256] width 180 height 41
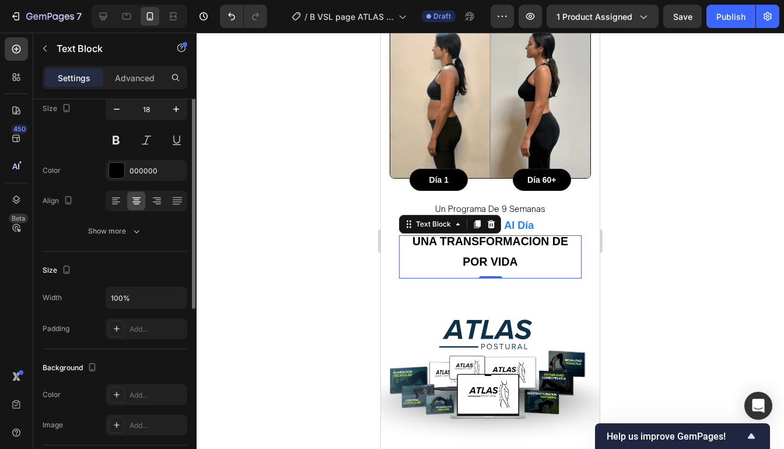
scroll to position [62, 0]
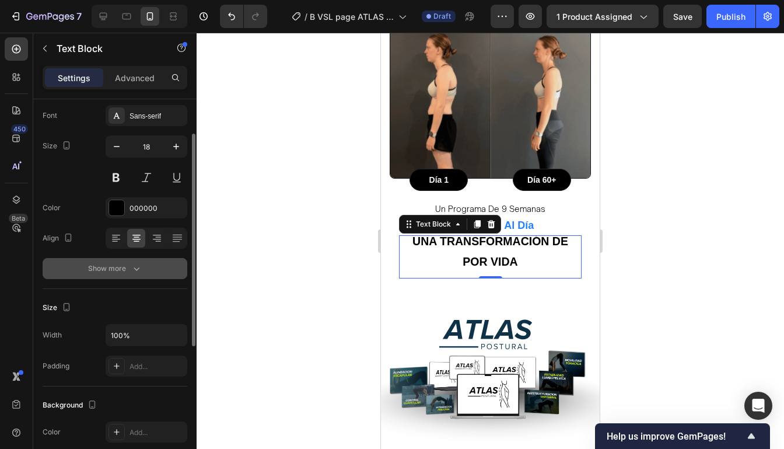
click at [120, 267] on div "Show more" at bounding box center [115, 268] width 54 height 12
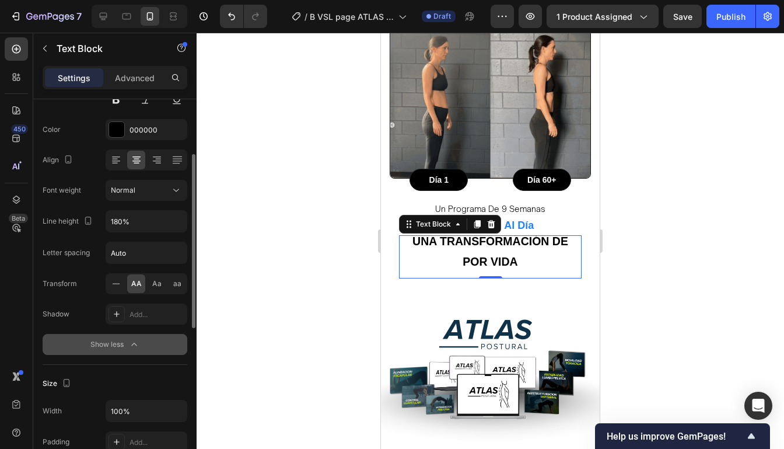
scroll to position [156, 0]
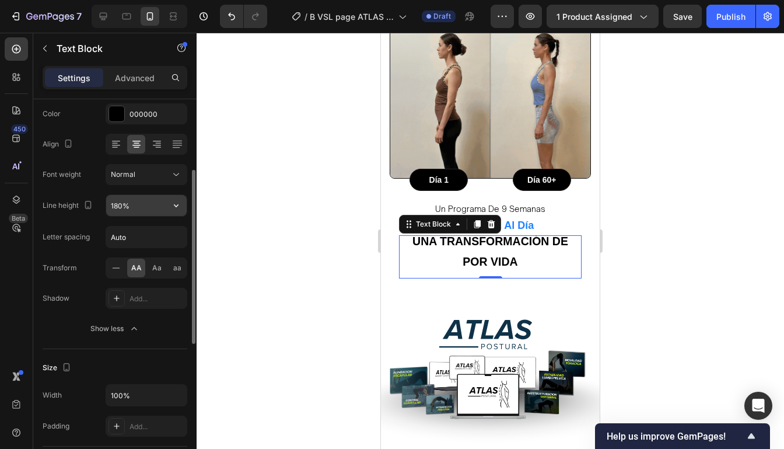
click at [159, 211] on input "180%" at bounding box center [146, 205] width 80 height 21
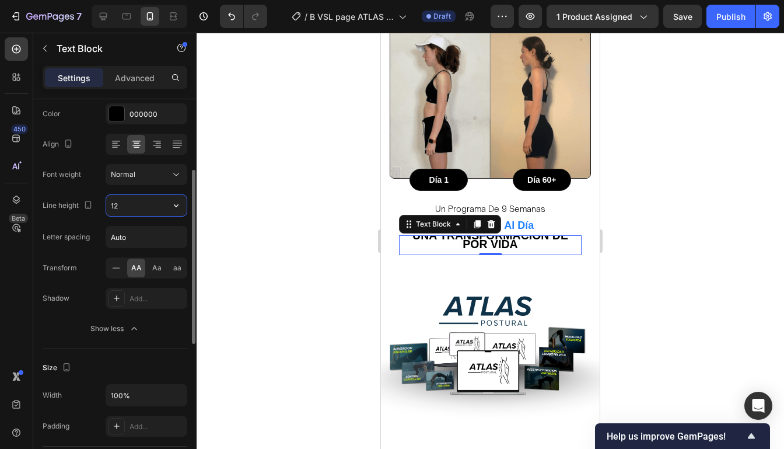
type input "1"
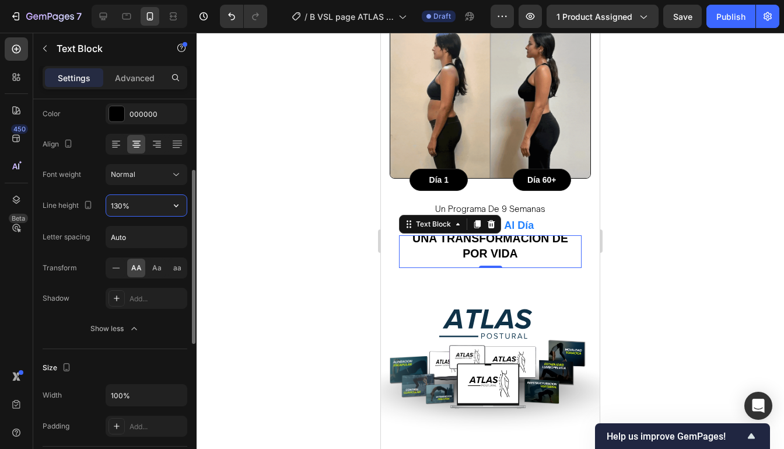
click at [120, 205] on input "130%" at bounding box center [146, 205] width 80 height 21
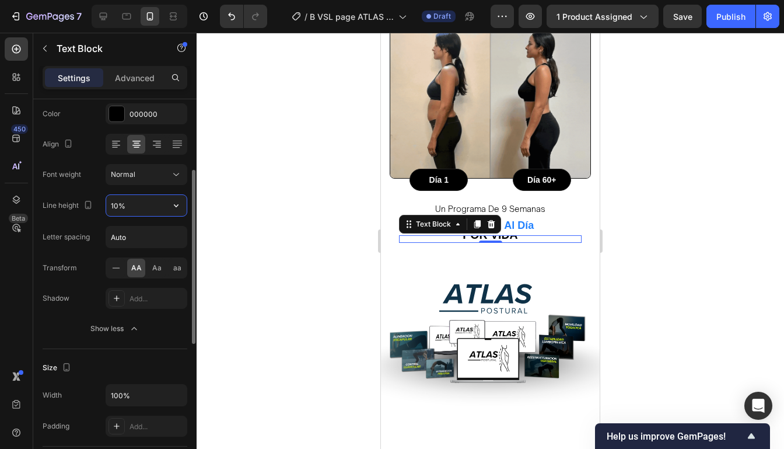
type input "140%"
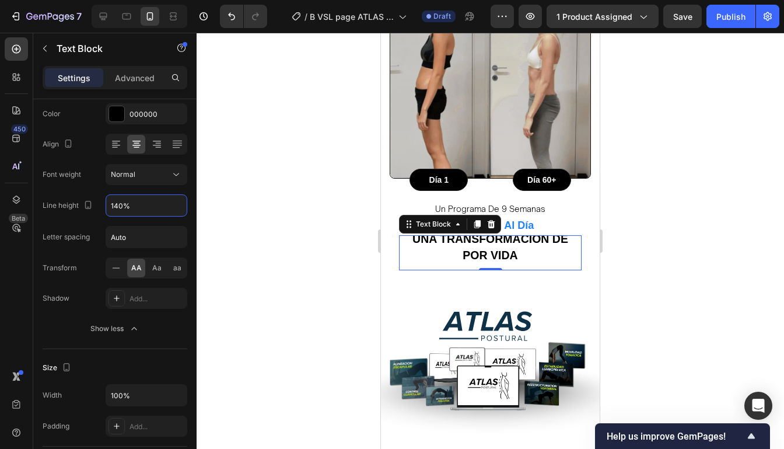
click at [640, 206] on div at bounding box center [490, 241] width 587 height 416
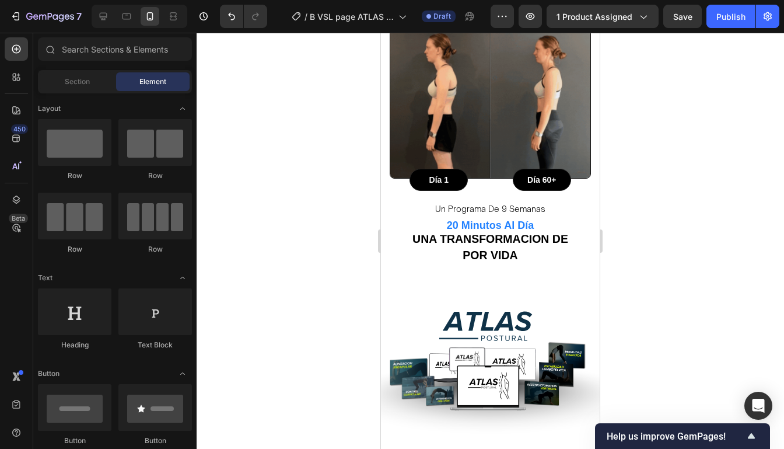
click at [640, 206] on div at bounding box center [490, 241] width 587 height 416
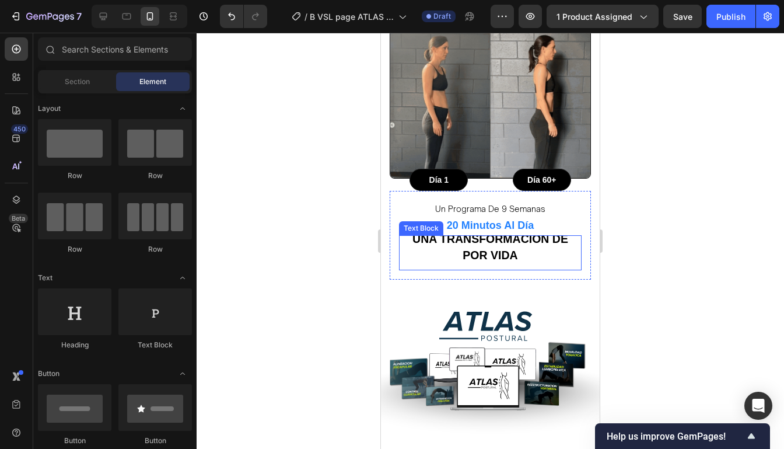
click at [573, 248] on p "Una transformación de por vida" at bounding box center [490, 252] width 180 height 33
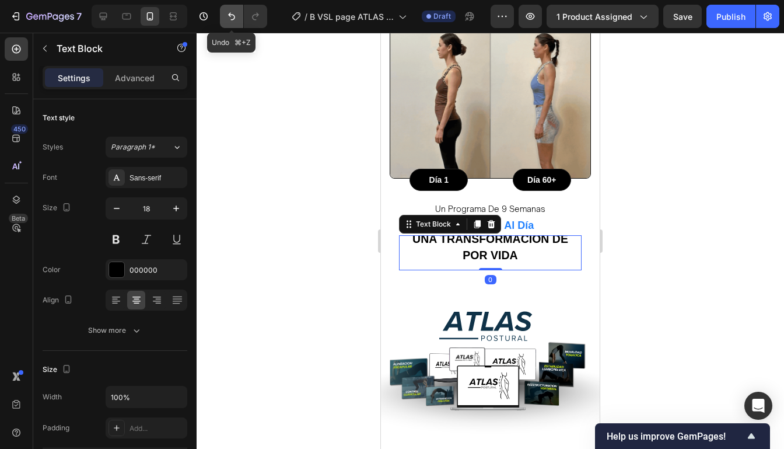
click at [228, 13] on icon "Undo/Redo" at bounding box center [232, 16] width 12 height 12
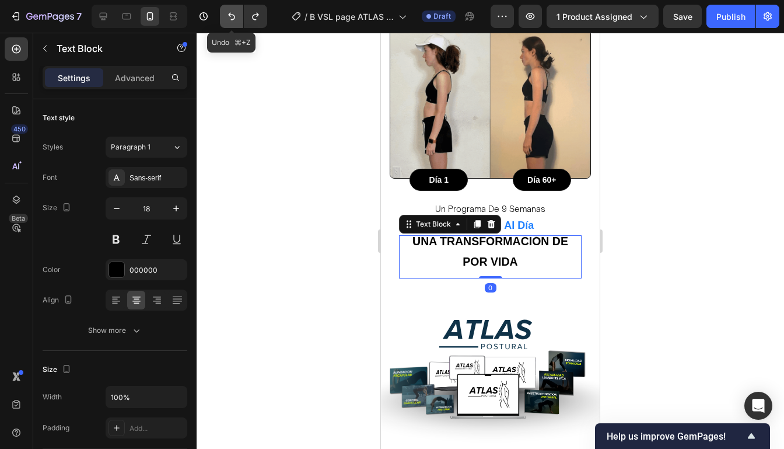
click at [228, 13] on icon "Undo/Redo" at bounding box center [232, 16] width 12 height 12
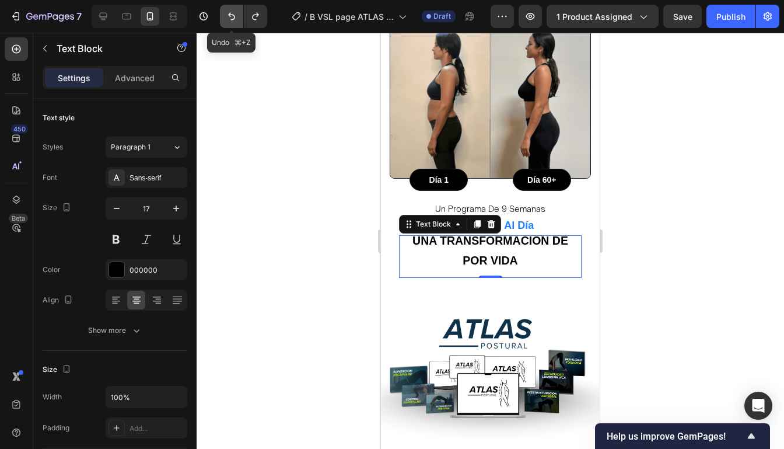
click at [228, 13] on icon "Undo/Redo" at bounding box center [232, 16] width 12 height 12
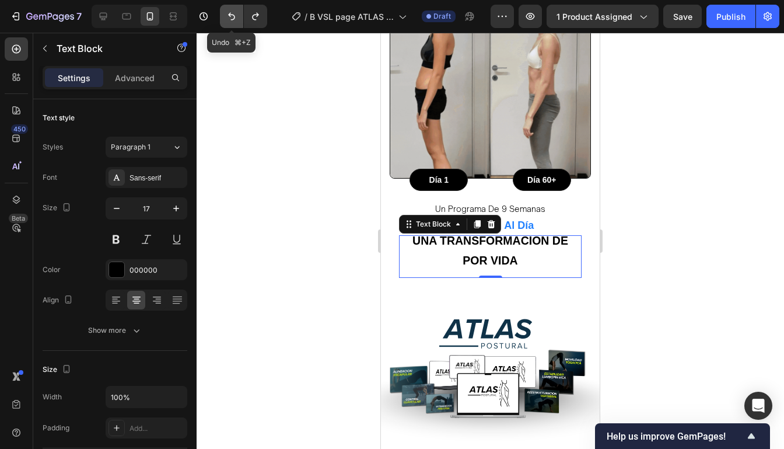
click at [228, 13] on icon "Undo/Redo" at bounding box center [232, 16] width 12 height 12
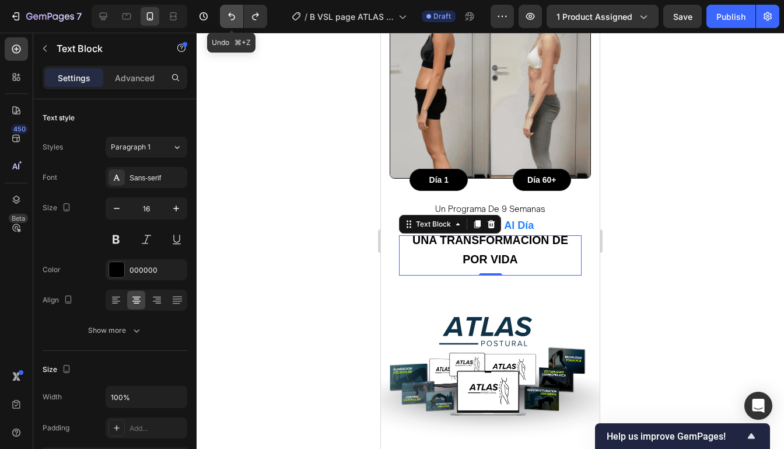
click at [228, 13] on icon "Undo/Redo" at bounding box center [232, 16] width 12 height 12
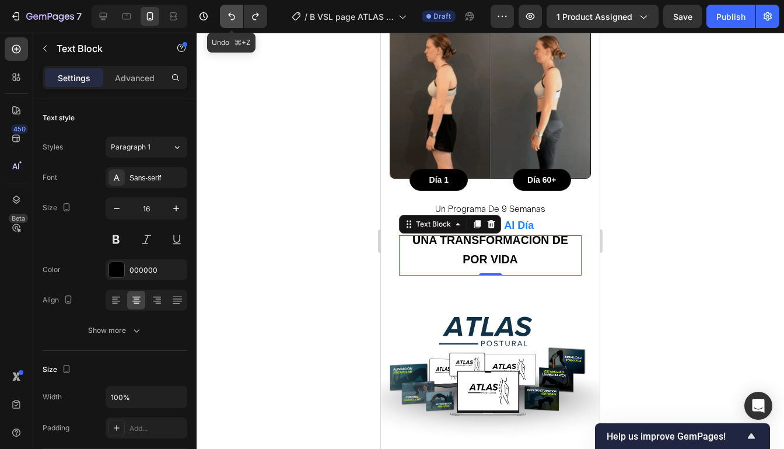
click at [228, 13] on icon "Undo/Redo" at bounding box center [232, 16] width 12 height 12
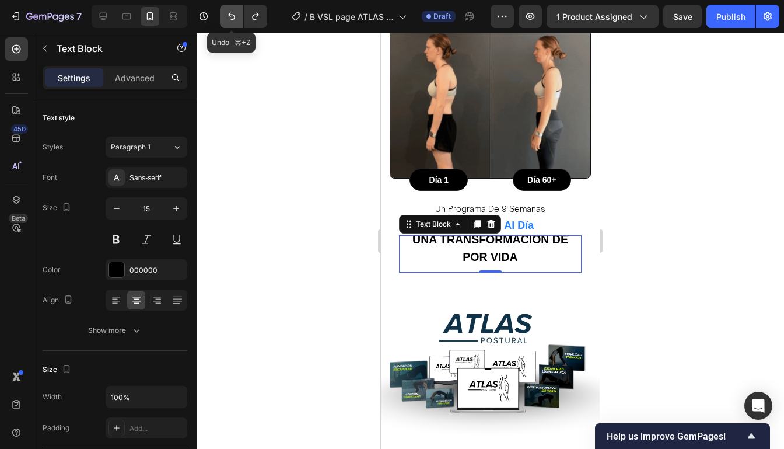
click at [228, 13] on icon "Undo/Redo" at bounding box center [232, 16] width 12 height 12
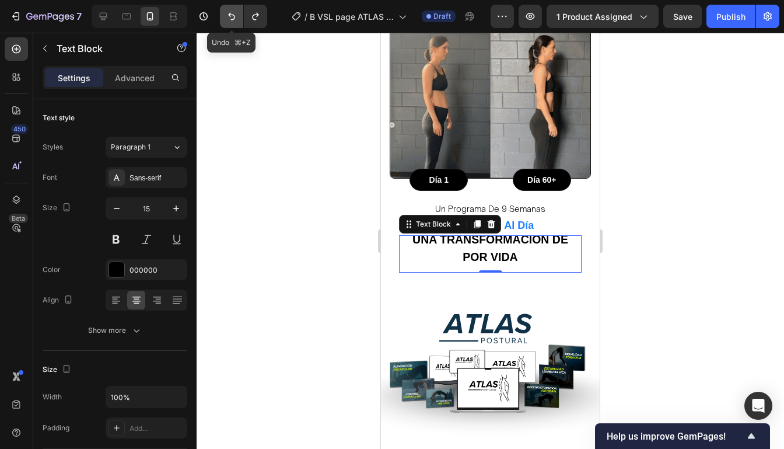
type input "14"
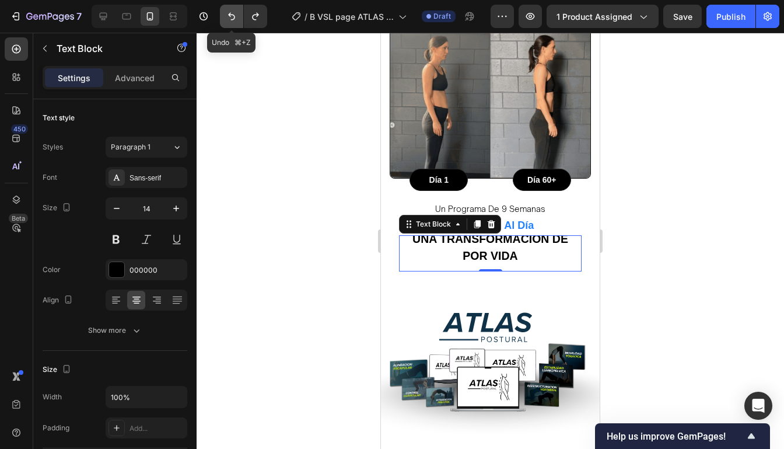
click at [228, 13] on icon "Undo/Redo" at bounding box center [232, 16] width 12 height 12
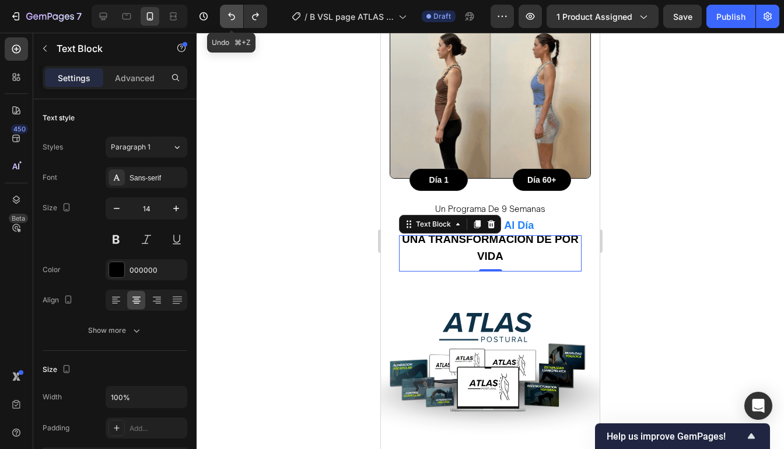
click at [228, 13] on icon "Undo/Redo" at bounding box center [232, 16] width 12 height 12
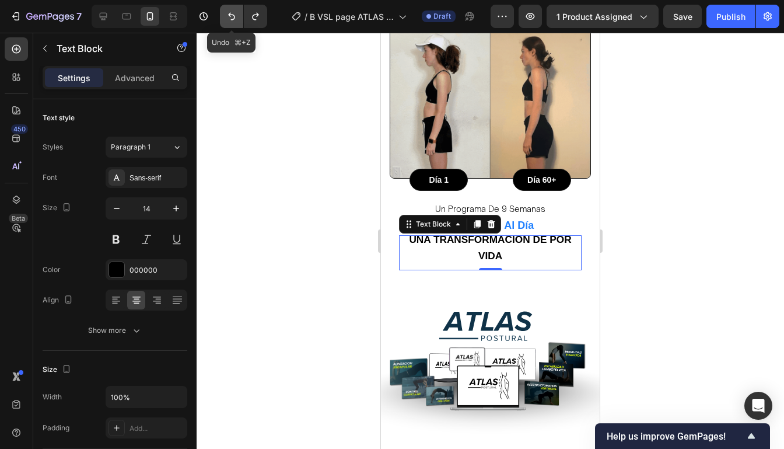
click at [228, 13] on icon "Undo/Redo" at bounding box center [232, 16] width 12 height 12
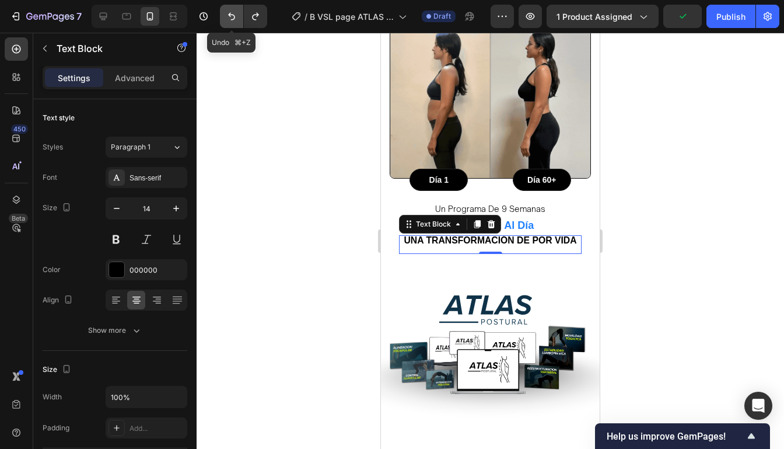
click at [228, 13] on icon "Undo/Redo" at bounding box center [232, 16] width 12 height 12
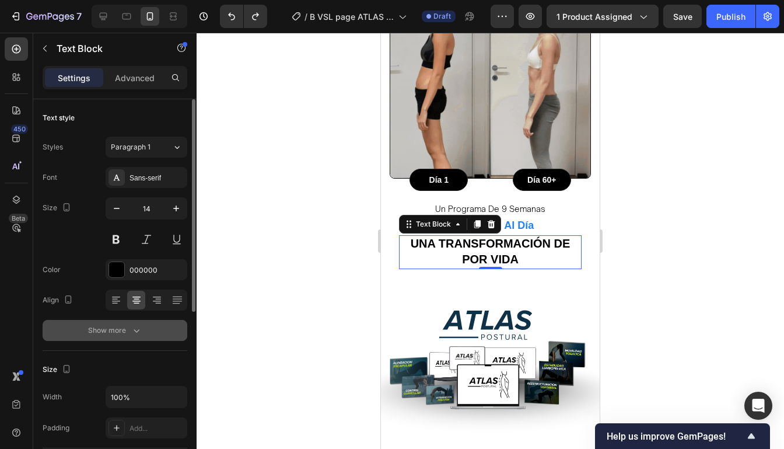
click at [90, 330] on div "Show more" at bounding box center [115, 330] width 54 height 12
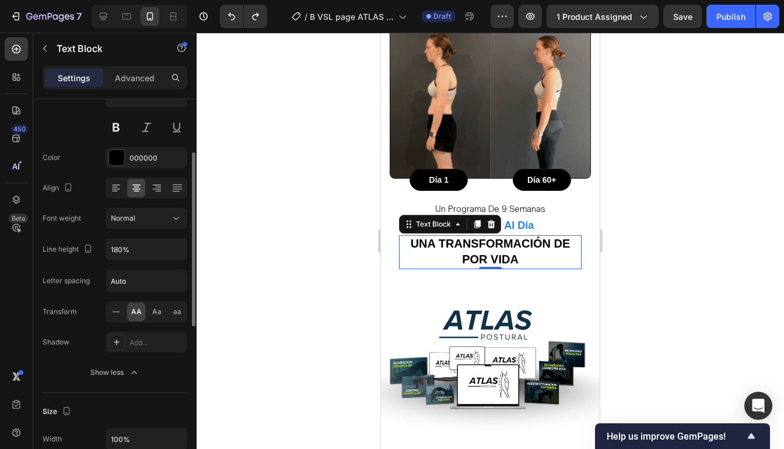
scroll to position [114, 0]
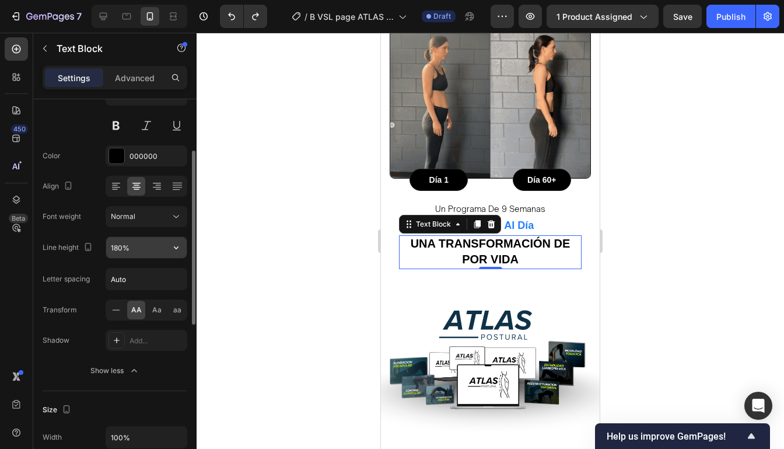
click at [118, 244] on input "180%" at bounding box center [146, 247] width 80 height 21
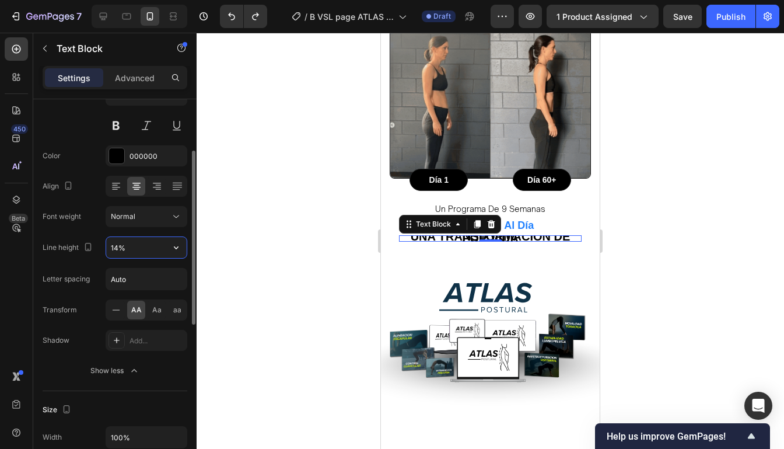
type input "140%"
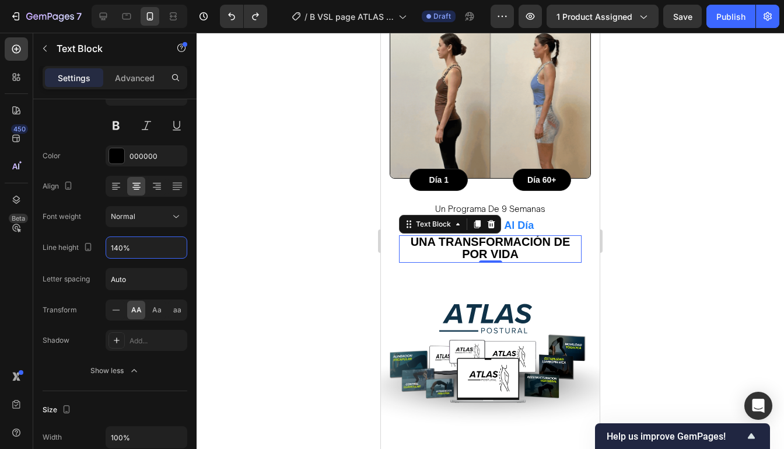
click at [281, 219] on div at bounding box center [490, 241] width 587 height 416
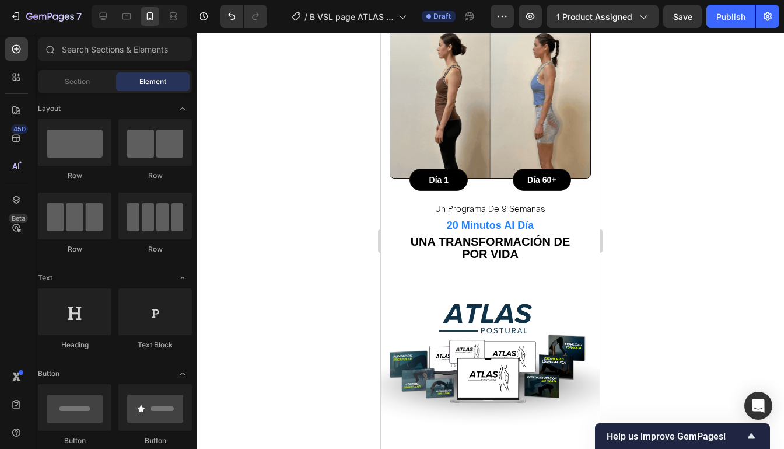
click at [279, 219] on div at bounding box center [490, 241] width 587 height 416
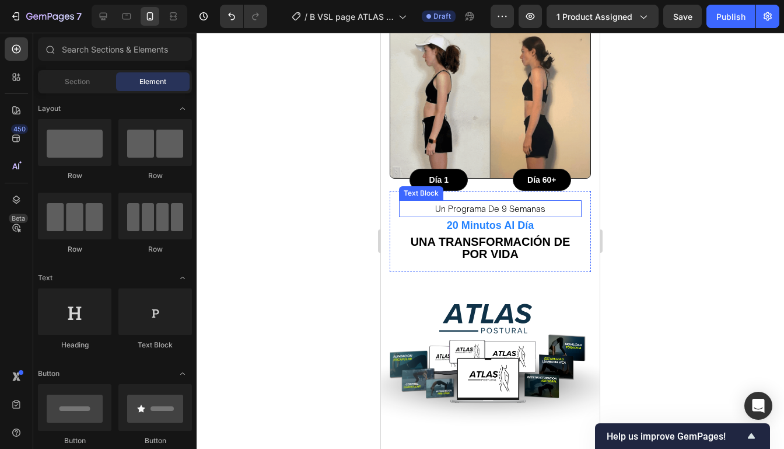
click at [556, 201] on p "un programa de 9 semanas" at bounding box center [490, 208] width 180 height 15
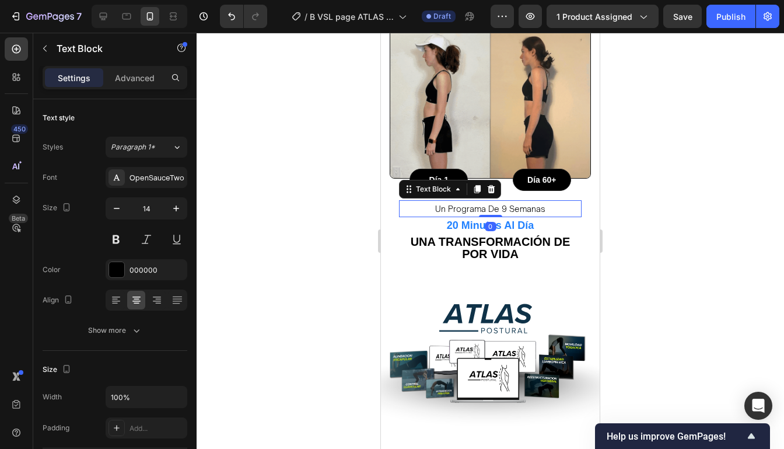
click at [667, 173] on div at bounding box center [490, 241] width 587 height 416
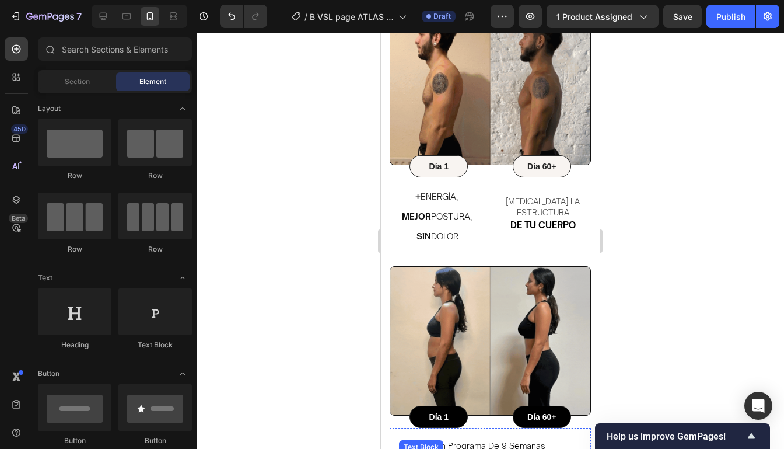
scroll to position [807, 0]
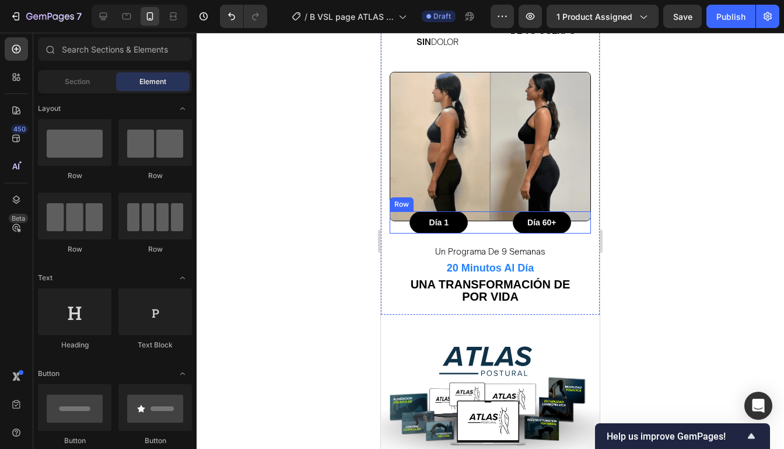
click at [588, 218] on div "Día 60+ Text Block Row" at bounding box center [542, 222] width 99 height 22
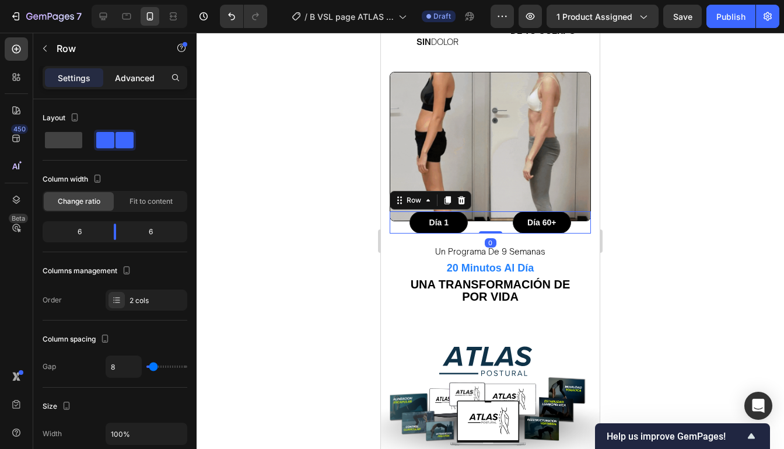
click at [148, 78] on p "Advanced" at bounding box center [135, 78] width 40 height 12
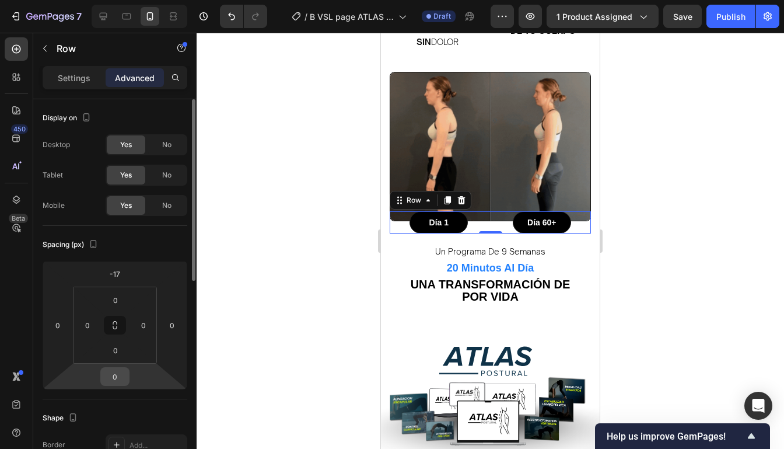
click at [120, 377] on input "0" at bounding box center [114, 375] width 23 height 17
type input "12"
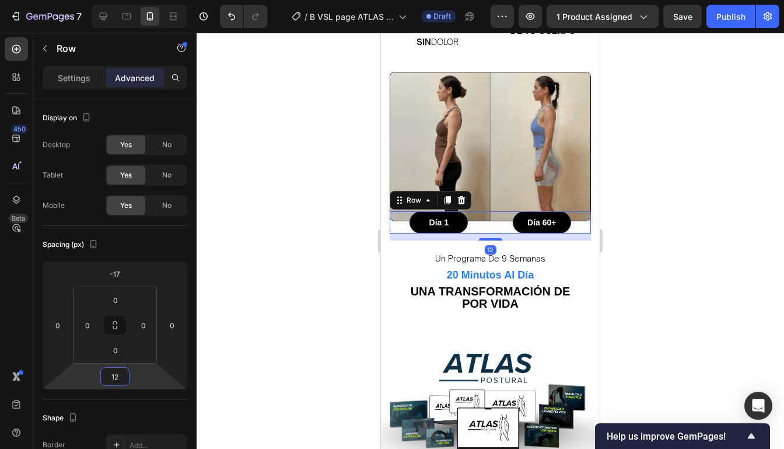
click at [659, 251] on div at bounding box center [490, 241] width 587 height 416
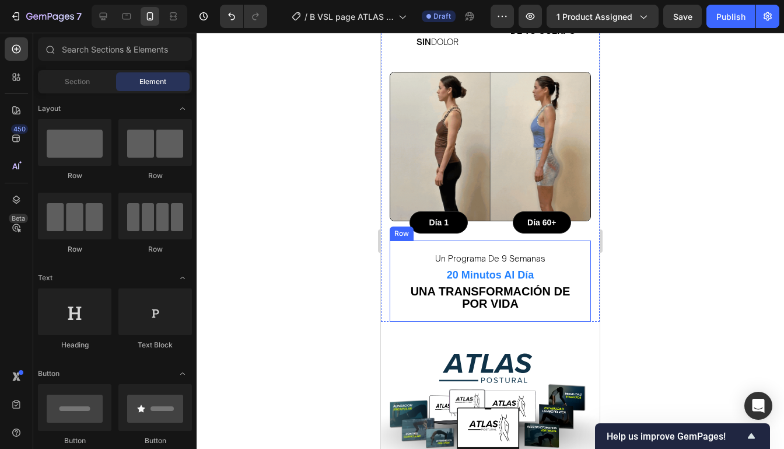
scroll to position [810, 0]
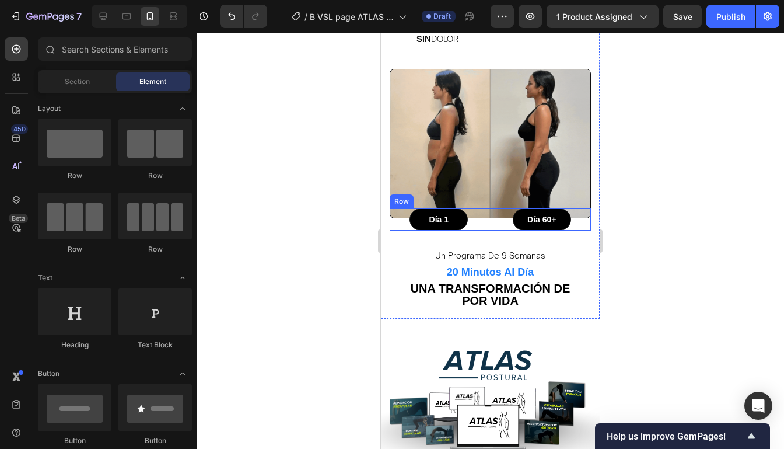
click at [580, 212] on div "Día 60+ Text Block Row" at bounding box center [542, 219] width 99 height 22
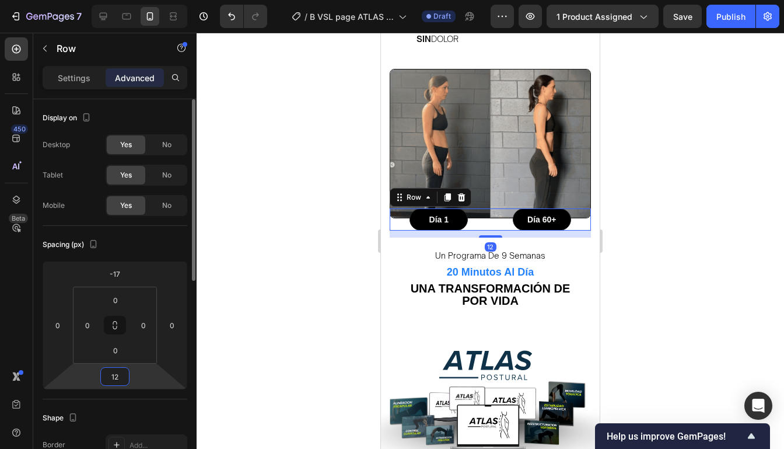
click at [124, 373] on input "12" at bounding box center [114, 375] width 23 height 17
type input "24"
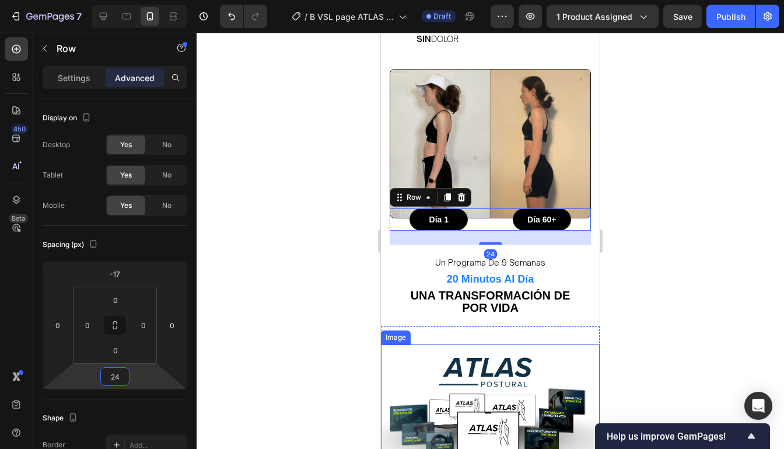
click at [636, 255] on div at bounding box center [490, 241] width 587 height 416
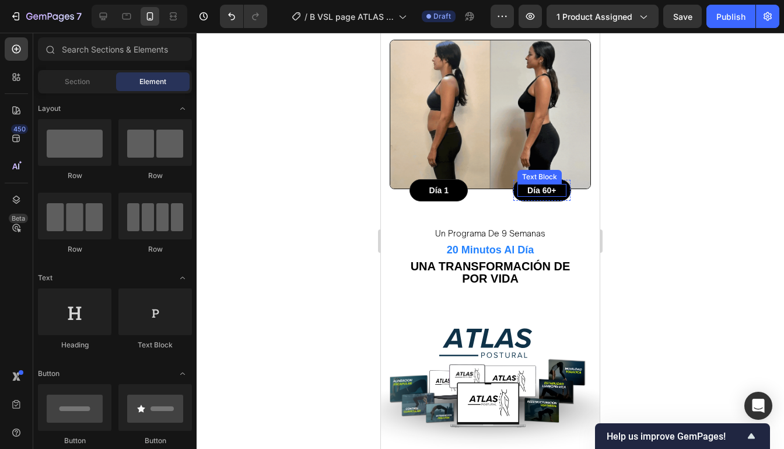
scroll to position [826, 0]
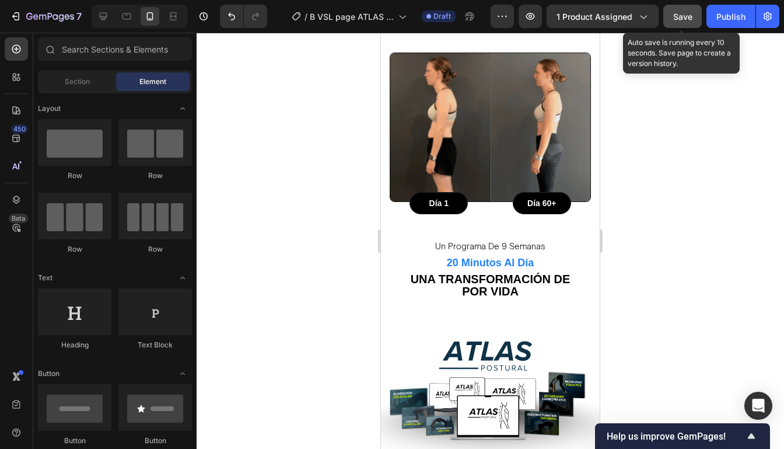
click at [687, 17] on span "Save" at bounding box center [682, 17] width 19 height 10
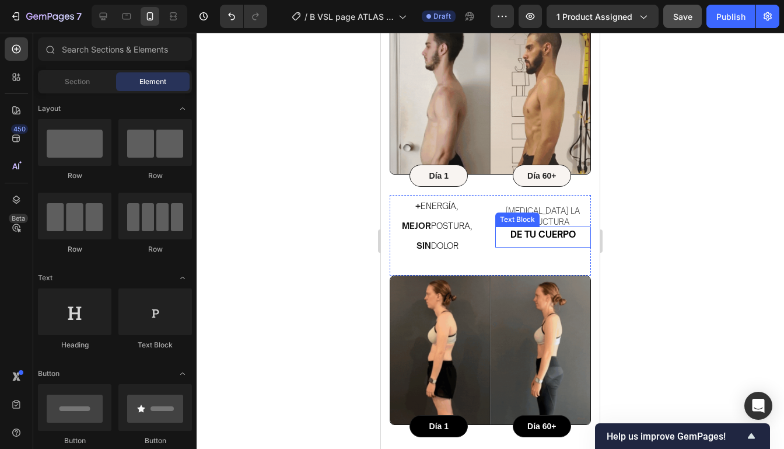
scroll to position [609, 0]
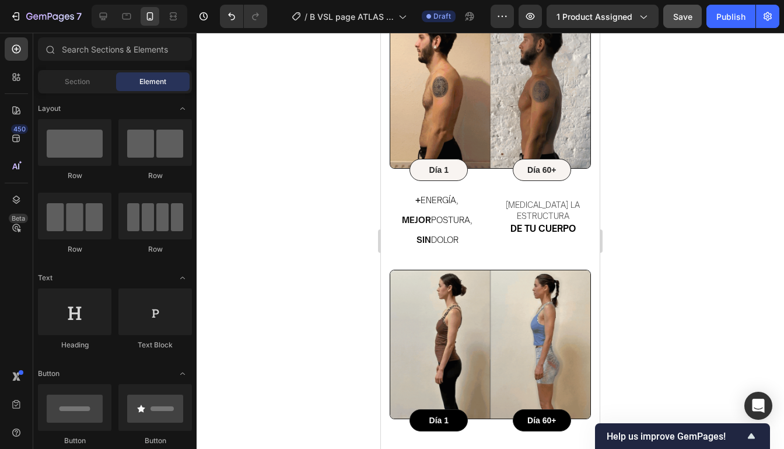
click at [607, 205] on div at bounding box center [490, 241] width 587 height 416
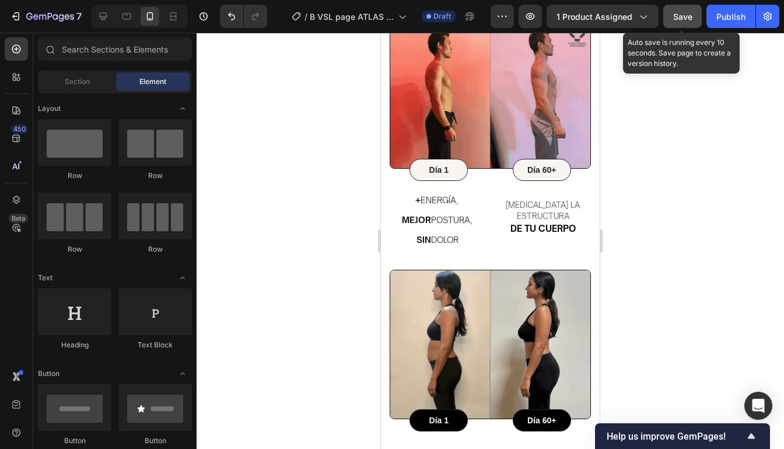
click at [682, 17] on span "Save" at bounding box center [682, 17] width 19 height 10
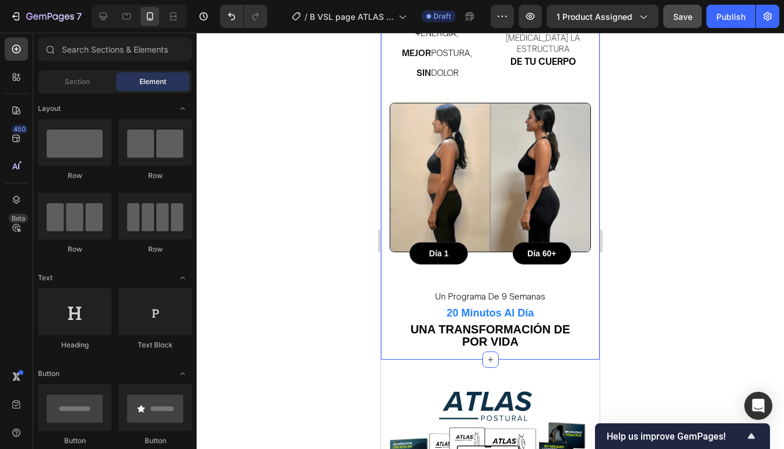
scroll to position [853, 0]
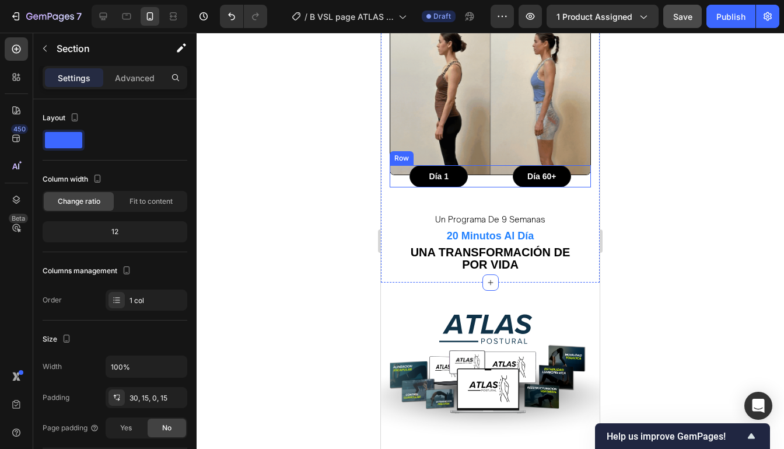
click at [577, 171] on div "Día 60+ Text Block Row" at bounding box center [542, 176] width 99 height 22
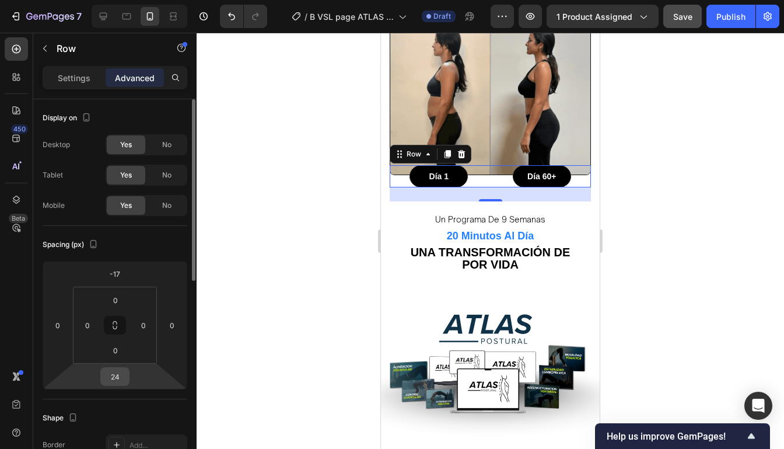
click at [118, 384] on input "24" at bounding box center [114, 375] width 23 height 17
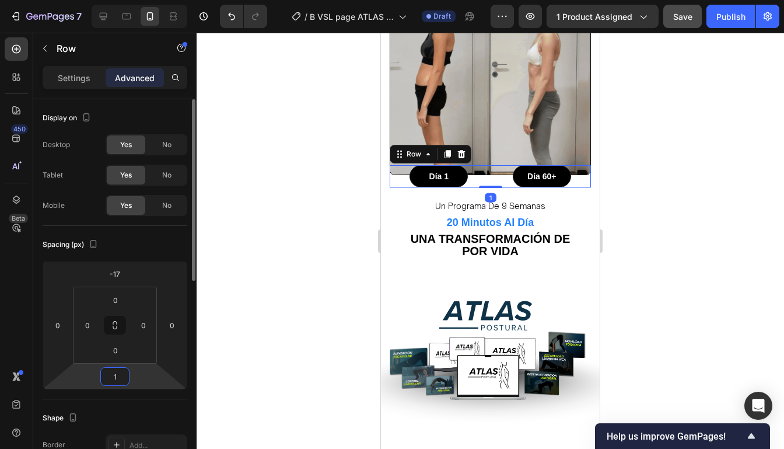
type input "16"
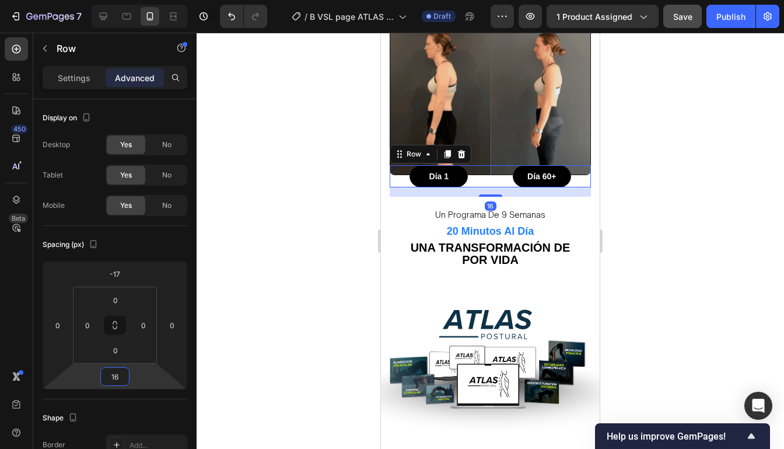
click at [638, 208] on div at bounding box center [490, 241] width 587 height 416
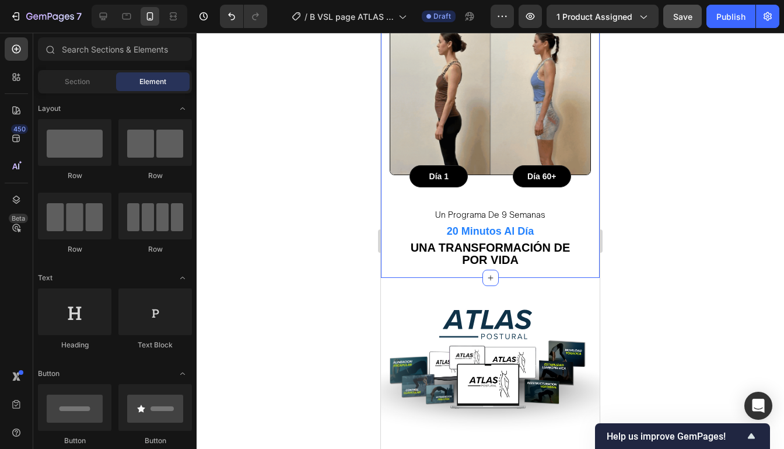
click at [646, 172] on div at bounding box center [490, 241] width 587 height 416
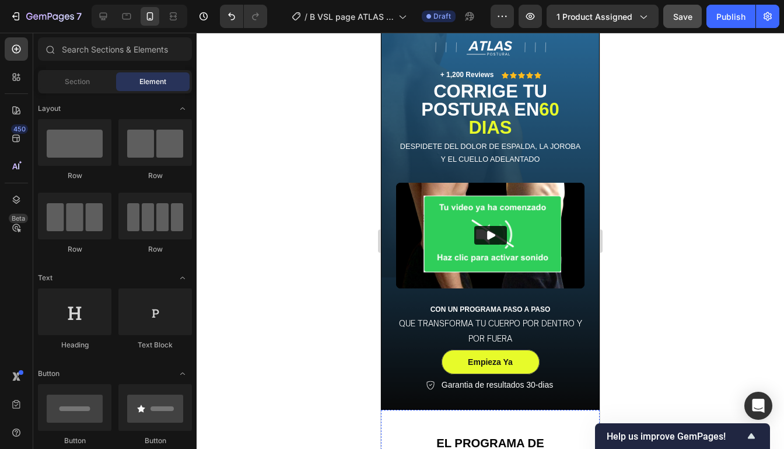
scroll to position [64, 0]
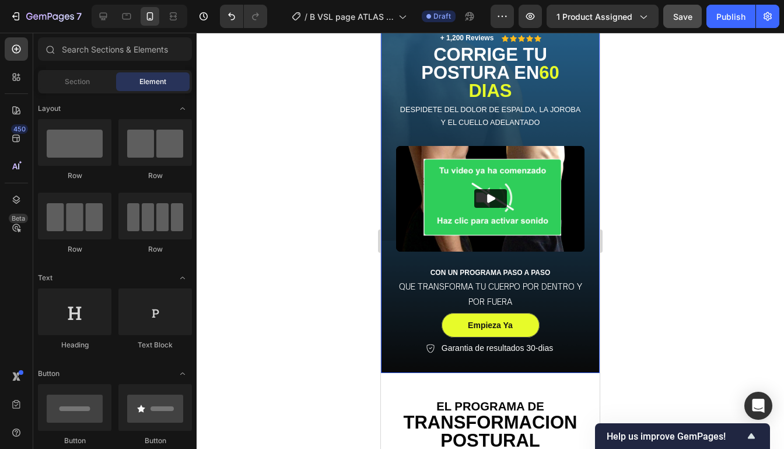
click at [549, 98] on h2 "corrige tu postura en 60 dias" at bounding box center [490, 72] width 188 height 57
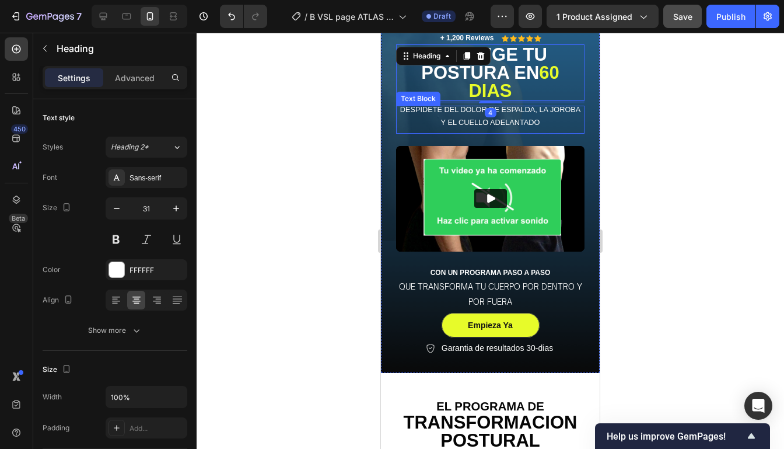
click at [549, 118] on p "despidete del dolor de espalda, la joroba y el cuello adelantado" at bounding box center [490, 120] width 186 height 26
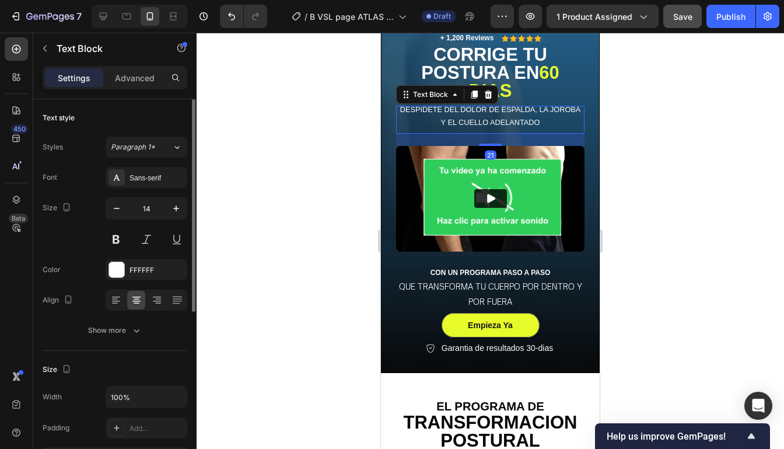
click at [155, 187] on div "Font Sans-serif Size 14 Color FFFFFF Align Show more" at bounding box center [115, 254] width 145 height 174
click at [157, 181] on div "Sans-serif" at bounding box center [156, 178] width 55 height 10
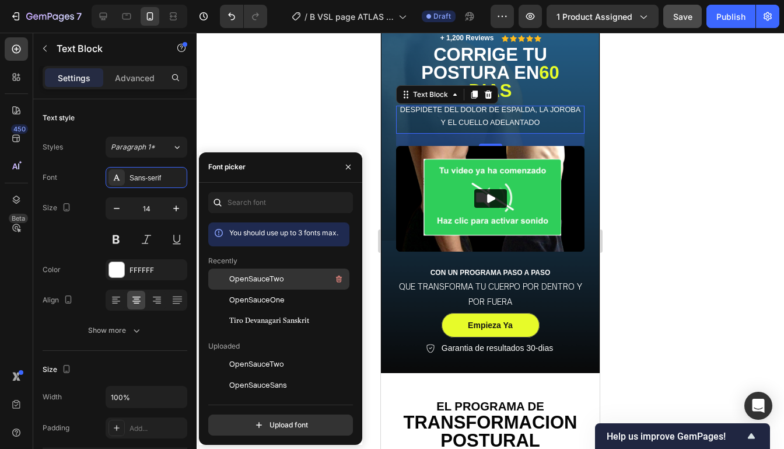
click at [256, 279] on span "OpenSauceTwo" at bounding box center [256, 279] width 55 height 10
click at [652, 150] on div at bounding box center [490, 241] width 587 height 416
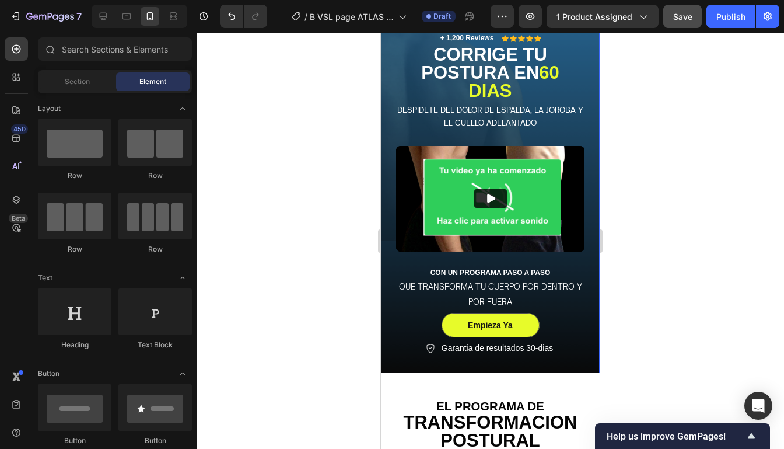
scroll to position [0, 0]
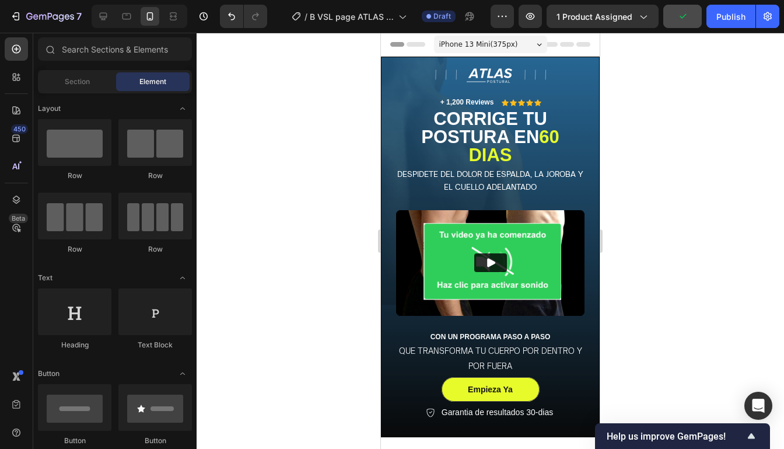
click at [694, 142] on div at bounding box center [490, 241] width 587 height 416
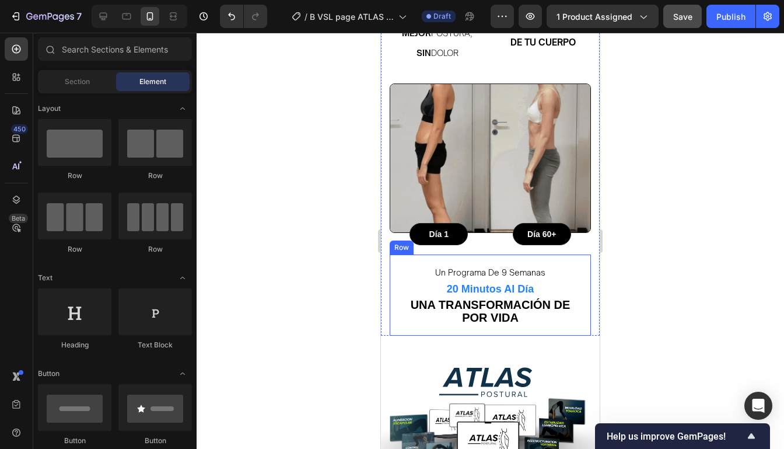
scroll to position [890, 0]
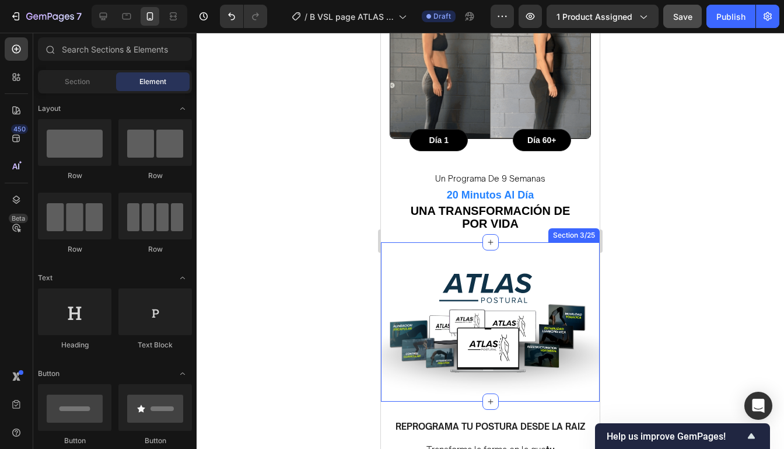
click at [540, 243] on div "The standard Lorem Ipsum Heading Image Row Image Wireless Connect Text Block At…" at bounding box center [490, 313] width 219 height 141
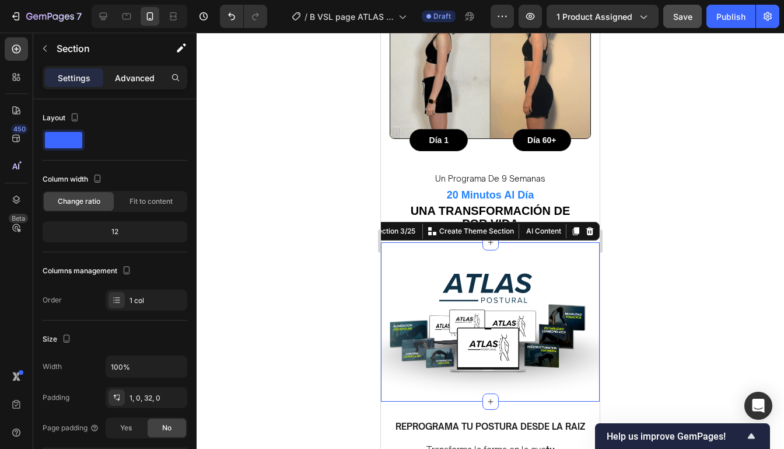
click at [148, 85] on div "Advanced" at bounding box center [135, 77] width 58 height 19
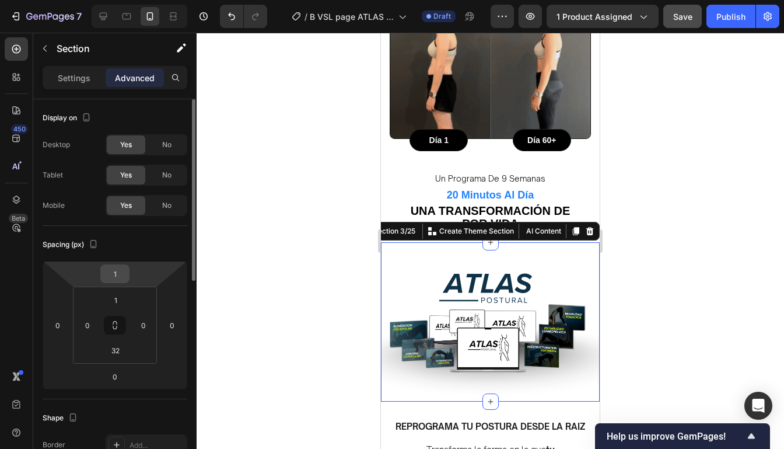
click at [111, 281] on input "1" at bounding box center [114, 273] width 23 height 17
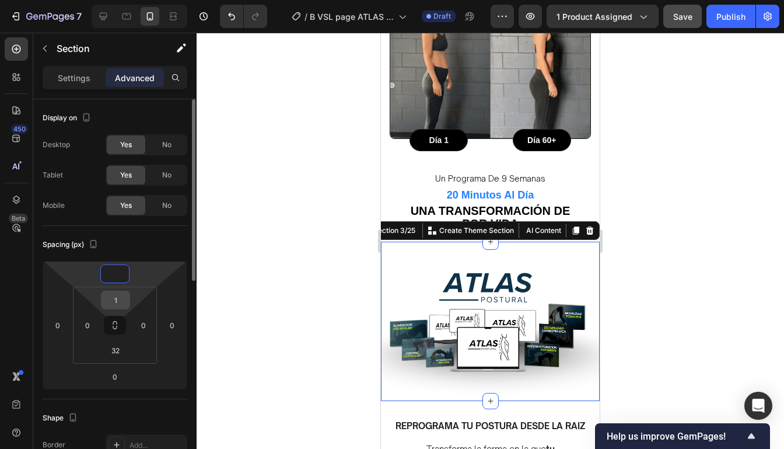
type input "0"
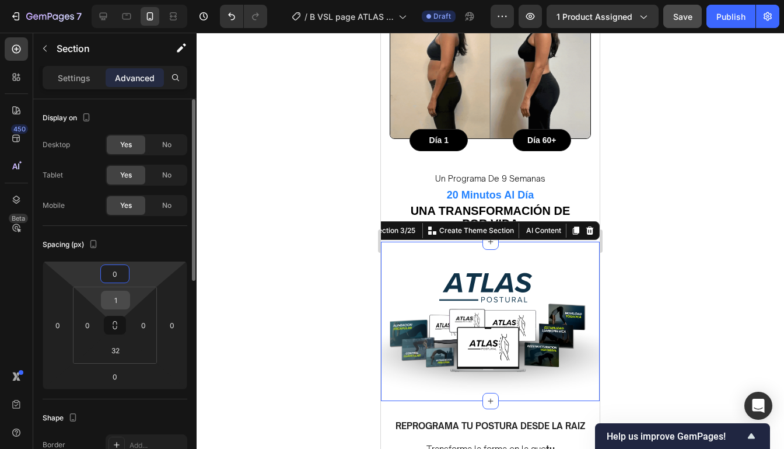
click at [120, 293] on input "1" at bounding box center [115, 299] width 23 height 17
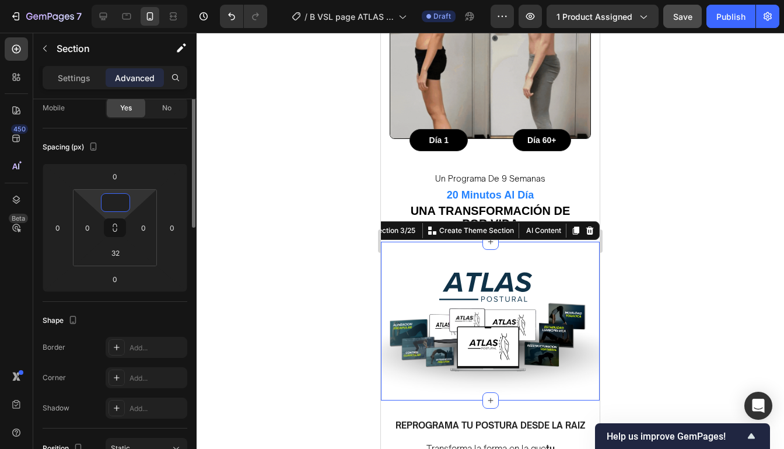
scroll to position [0, 0]
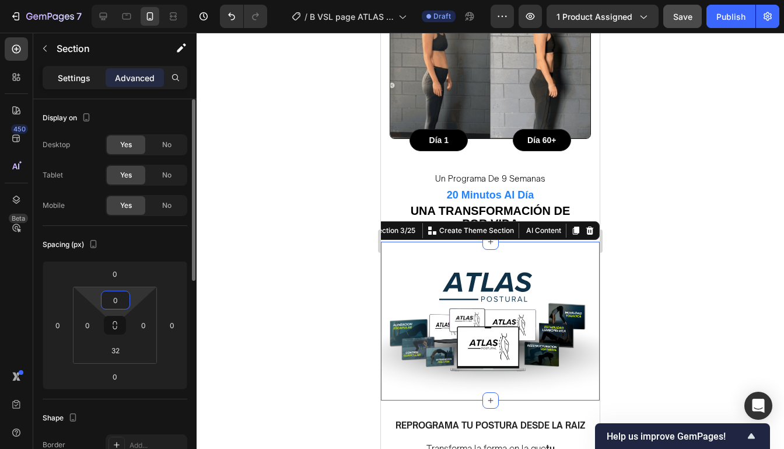
click at [74, 76] on p "Settings" at bounding box center [74, 78] width 33 height 12
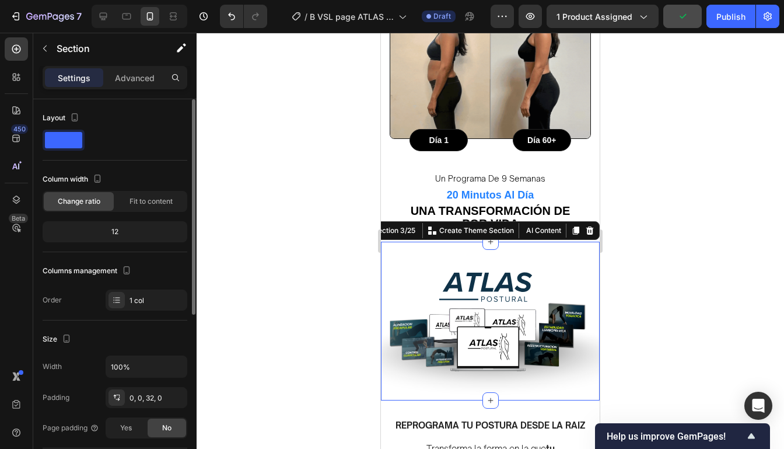
click at [104, 221] on div "12" at bounding box center [115, 231] width 145 height 21
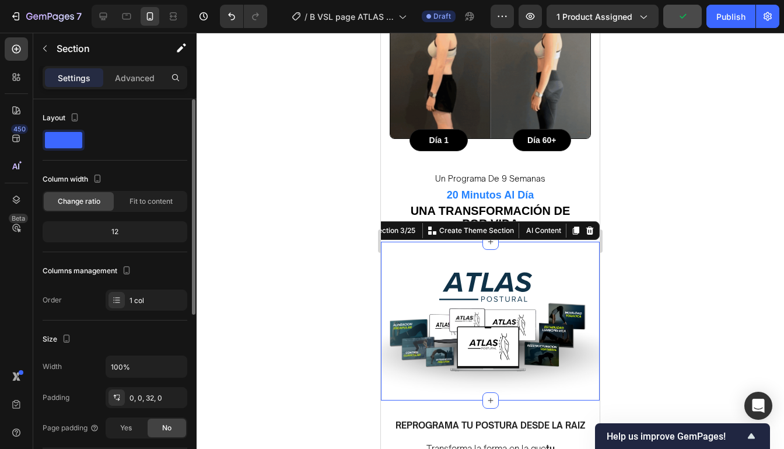
click at [109, 229] on div "12" at bounding box center [115, 231] width 140 height 16
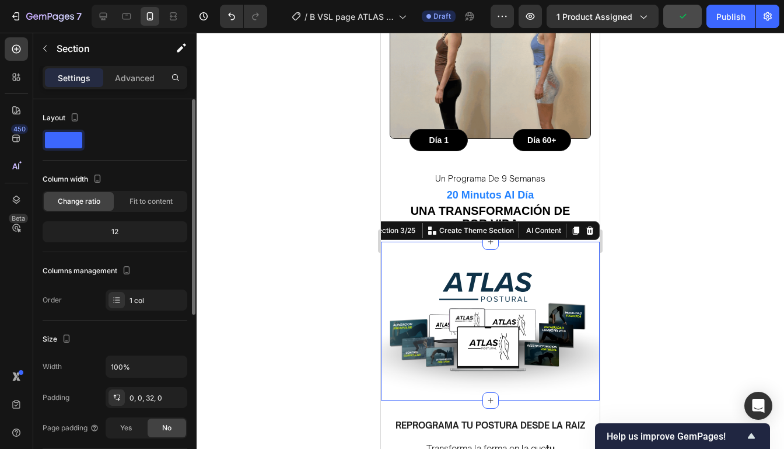
click at [114, 229] on div "12" at bounding box center [115, 231] width 140 height 16
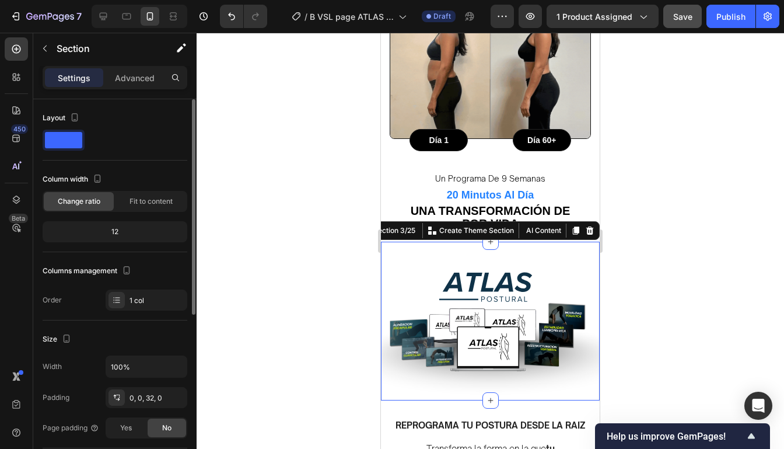
click at [85, 136] on div at bounding box center [115, 139] width 145 height 21
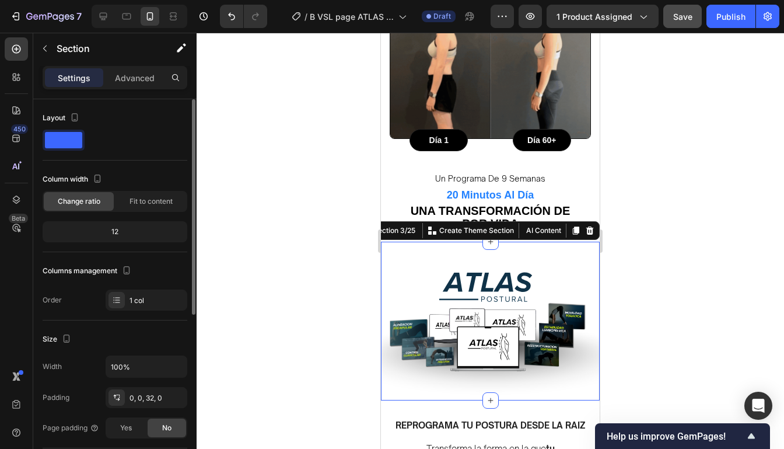
click at [72, 142] on span at bounding box center [63, 140] width 37 height 16
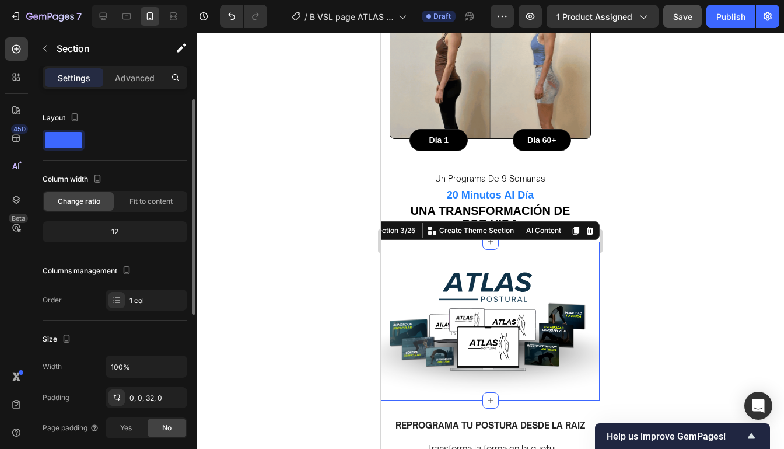
click at [116, 146] on div at bounding box center [115, 139] width 145 height 21
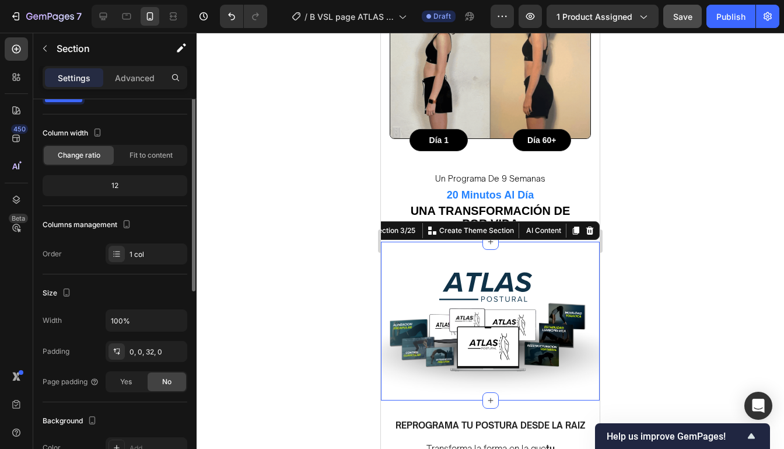
scroll to position [50, 0]
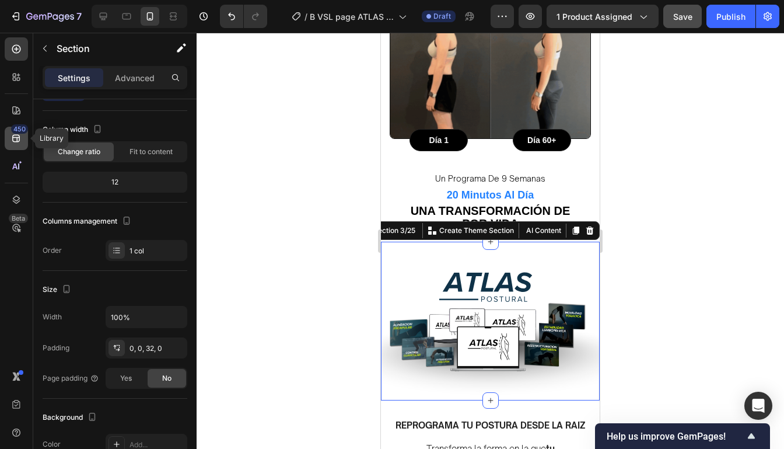
click at [15, 142] on icon at bounding box center [16, 138] width 12 height 12
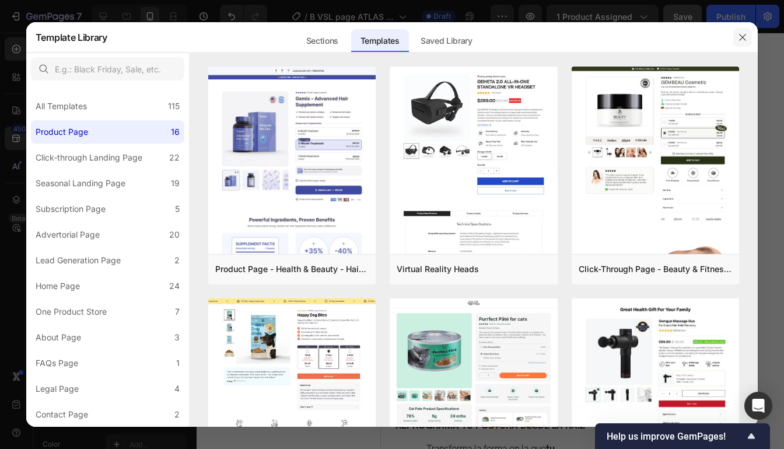
click at [743, 42] on button "button" at bounding box center [742, 37] width 19 height 19
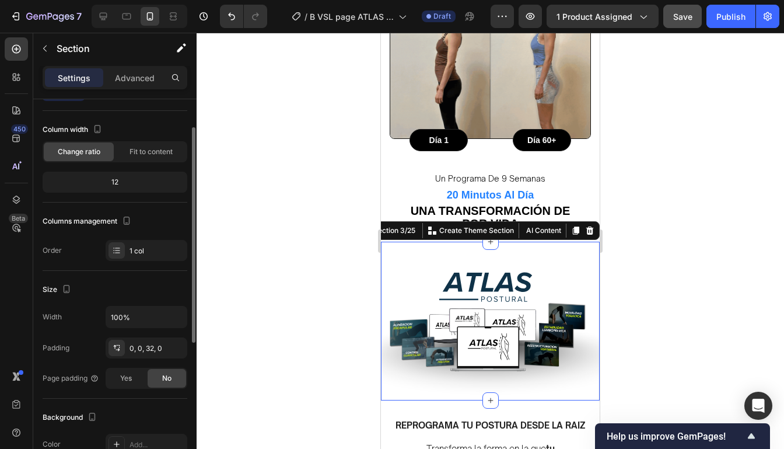
click at [107, 184] on div "12" at bounding box center [115, 182] width 140 height 16
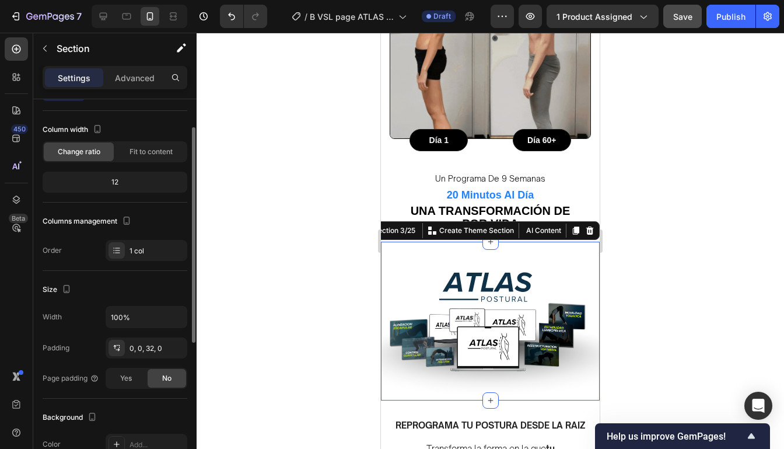
click at [120, 184] on div "12" at bounding box center [115, 182] width 140 height 16
click at [153, 155] on span "Fit to content" at bounding box center [150, 151] width 43 height 10
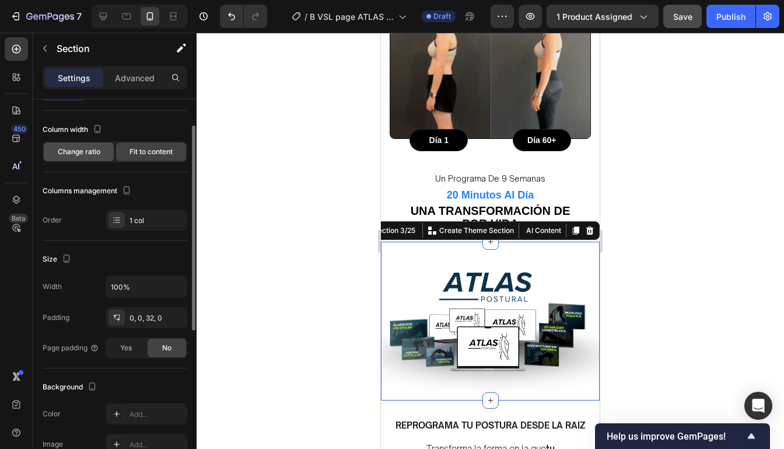
click at [85, 152] on span "Change ratio" at bounding box center [79, 151] width 43 height 10
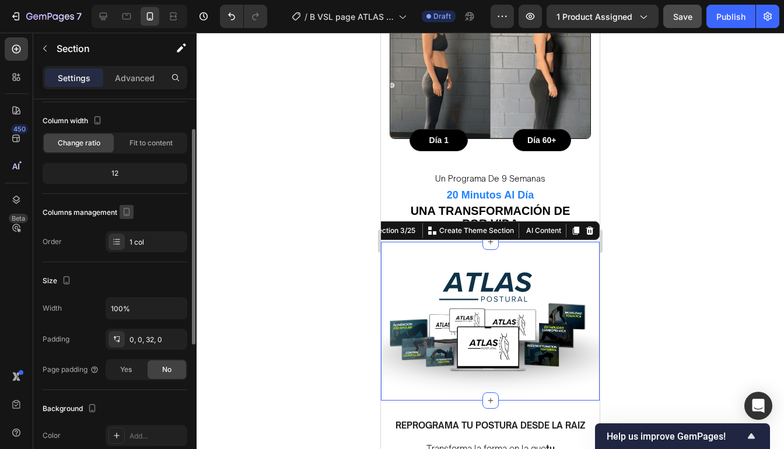
scroll to position [58, 0]
click at [113, 168] on div "12" at bounding box center [115, 173] width 140 height 16
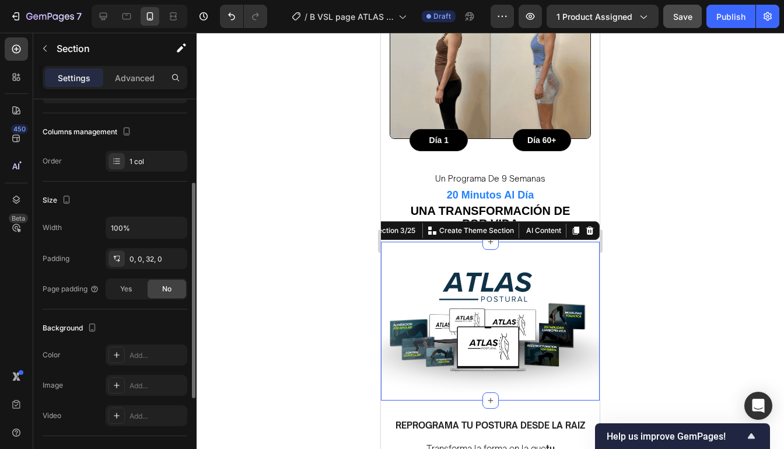
scroll to position [142, 0]
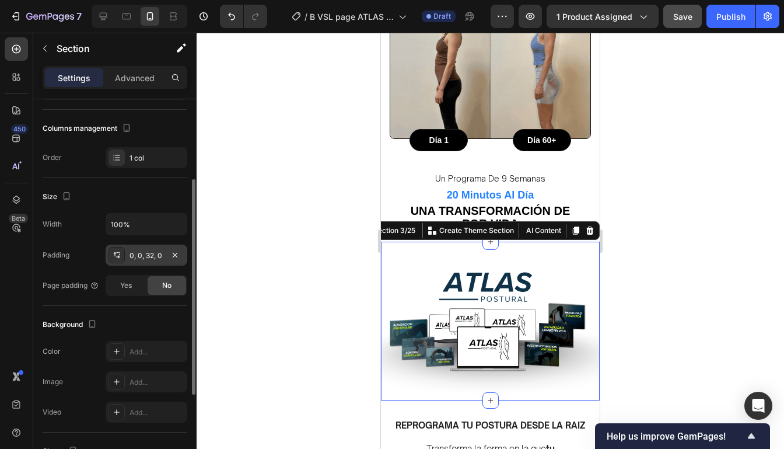
click at [150, 250] on div "0, 0, 32, 0" at bounding box center [146, 255] width 34 height 10
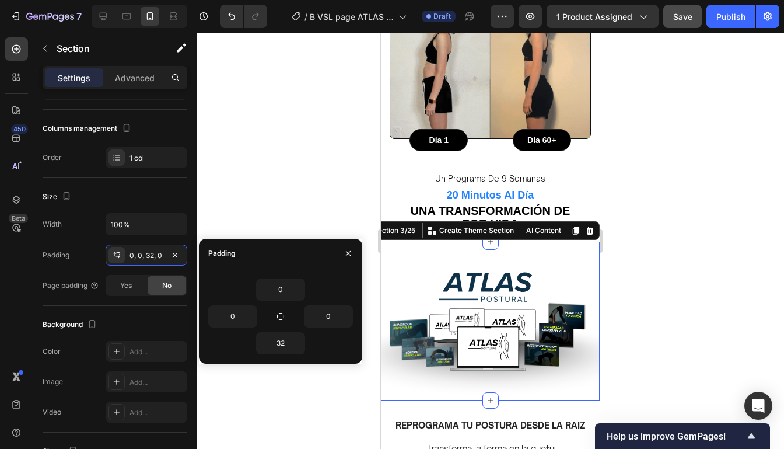
click at [212, 190] on div at bounding box center [490, 241] width 587 height 416
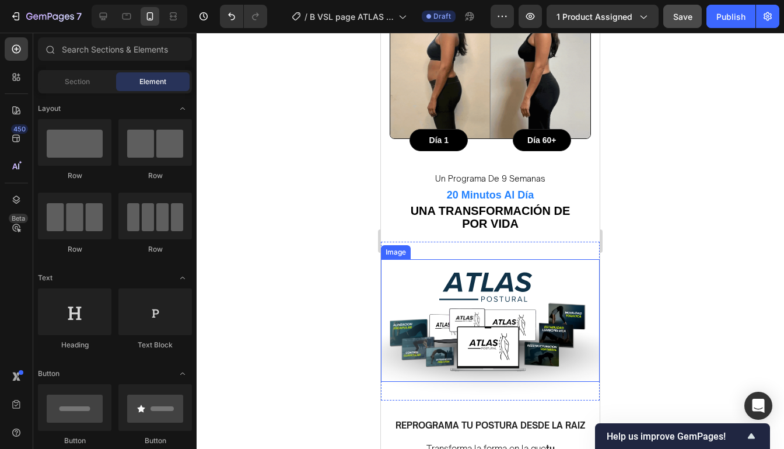
click at [439, 288] on img at bounding box center [490, 339] width 219 height 160
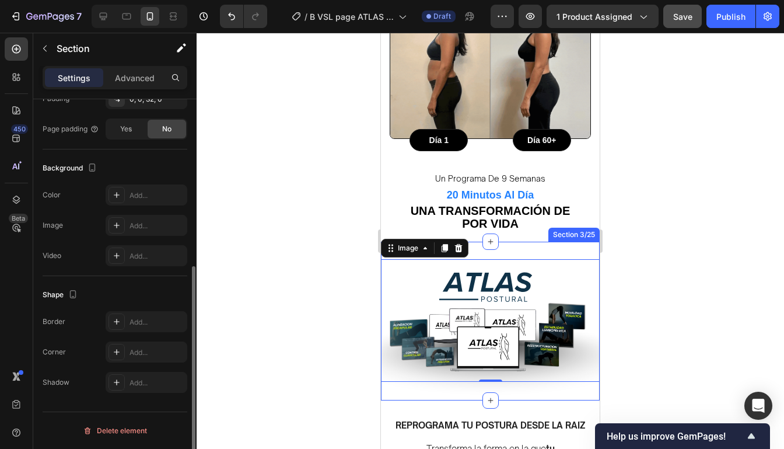
scroll to position [0, 0]
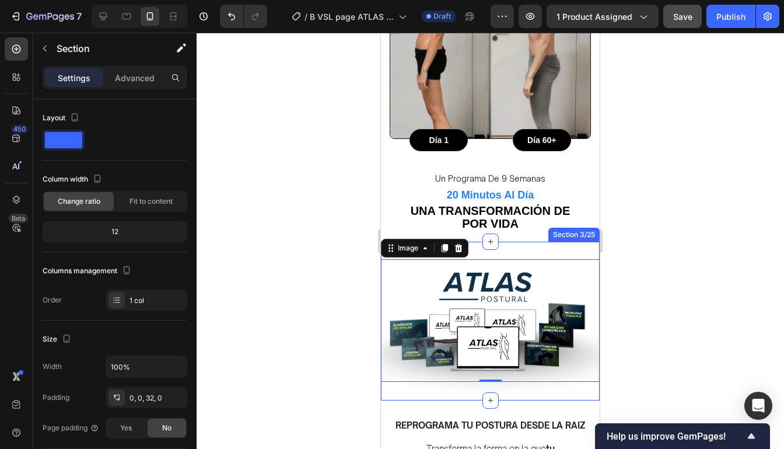
click at [545, 241] on div "The standard Lorem Ipsum Heading Image Row Image Wireless Connect Text Block At…" at bounding box center [490, 311] width 219 height 141
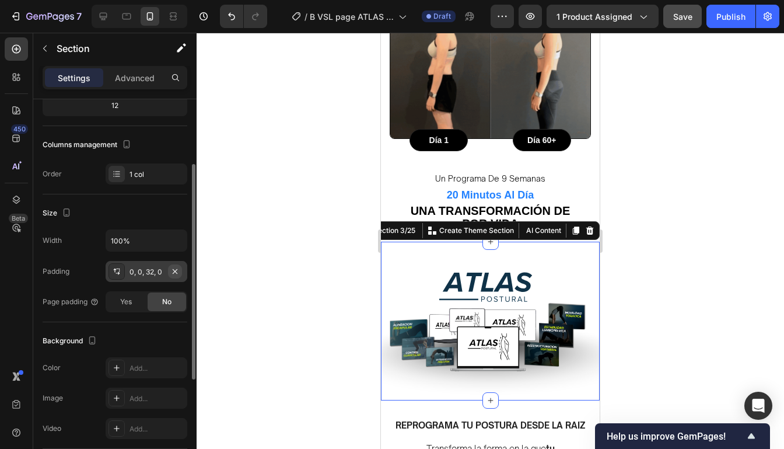
scroll to position [122, 0]
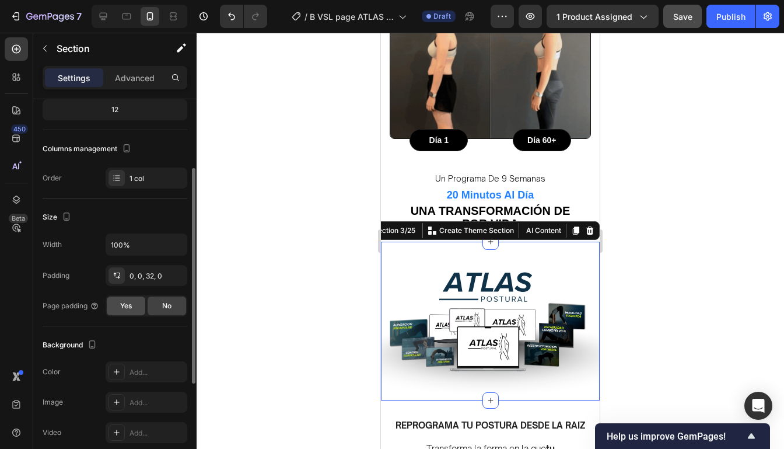
click at [133, 299] on div "Yes" at bounding box center [126, 305] width 38 height 19
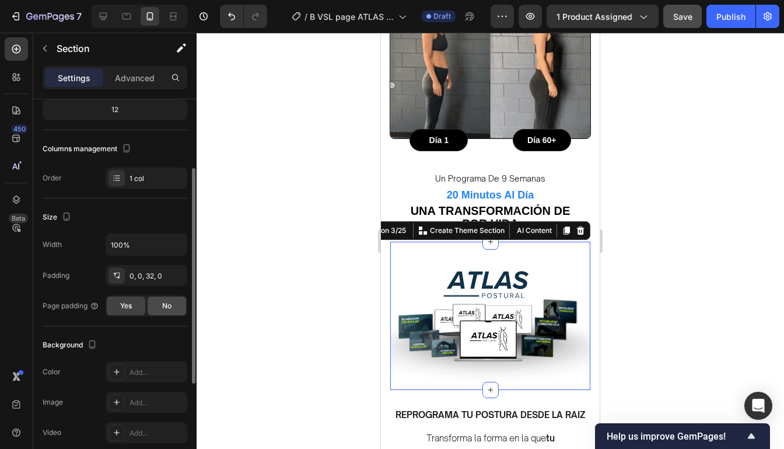
click at [162, 301] on div "No" at bounding box center [167, 305] width 38 height 19
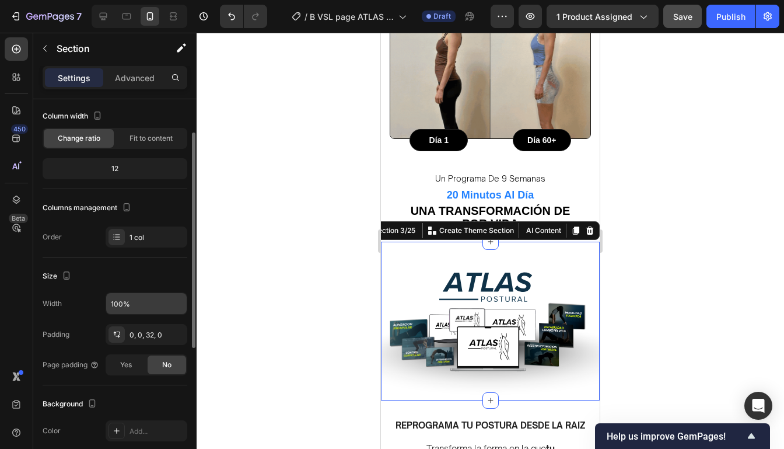
scroll to position [58, 0]
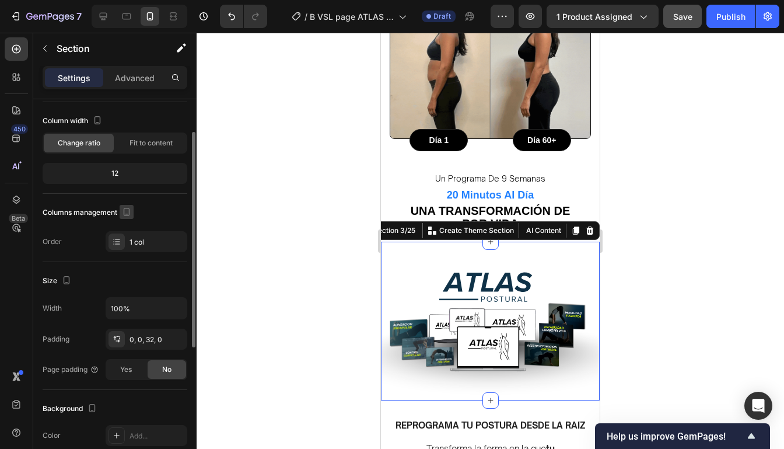
click at [125, 208] on icon "button" at bounding box center [127, 212] width 6 height 8
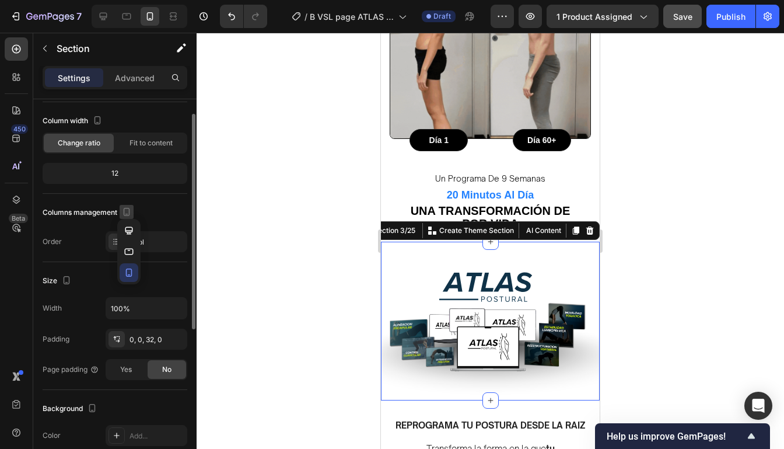
scroll to position [0, 0]
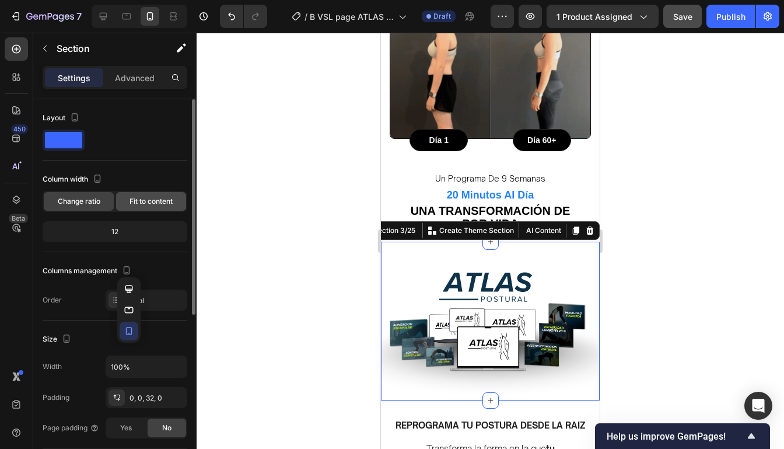
click at [138, 206] on div "Fit to content" at bounding box center [151, 201] width 70 height 19
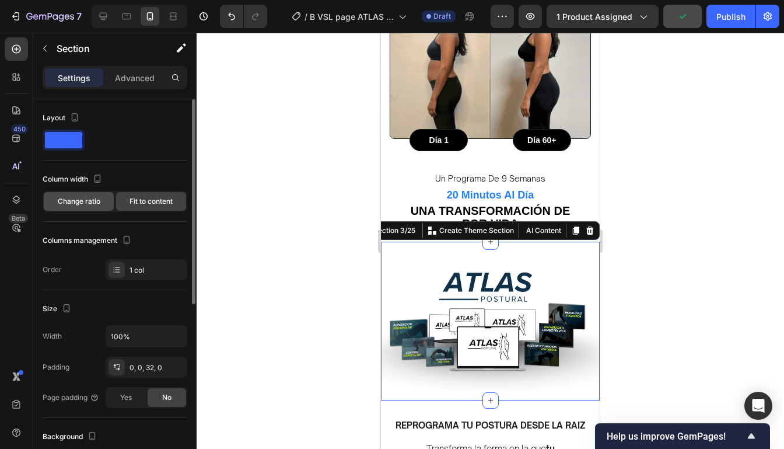
click at [104, 204] on div "Change ratio" at bounding box center [79, 201] width 70 height 19
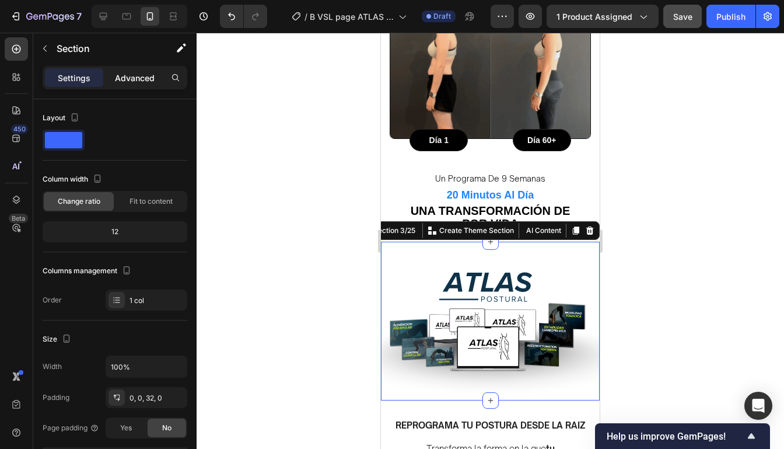
click at [136, 86] on div "Advanced" at bounding box center [135, 77] width 58 height 19
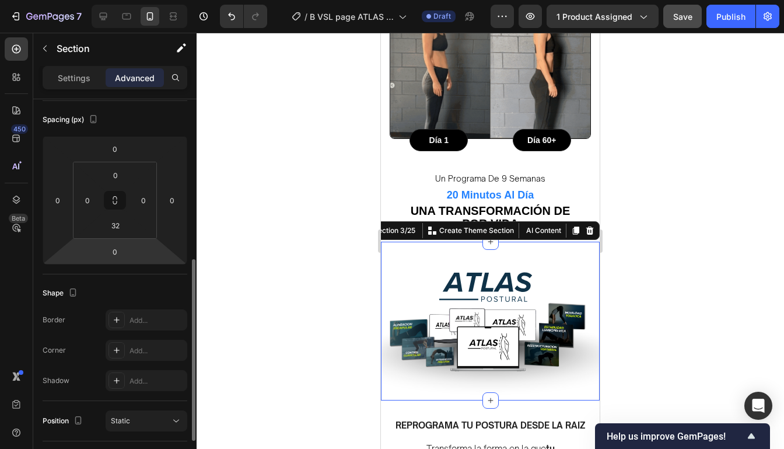
scroll to position [193, 0]
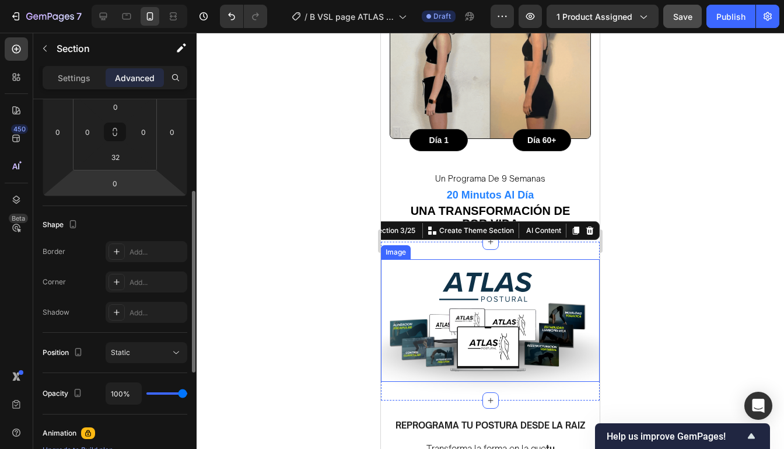
click at [426, 285] on img at bounding box center [490, 339] width 219 height 160
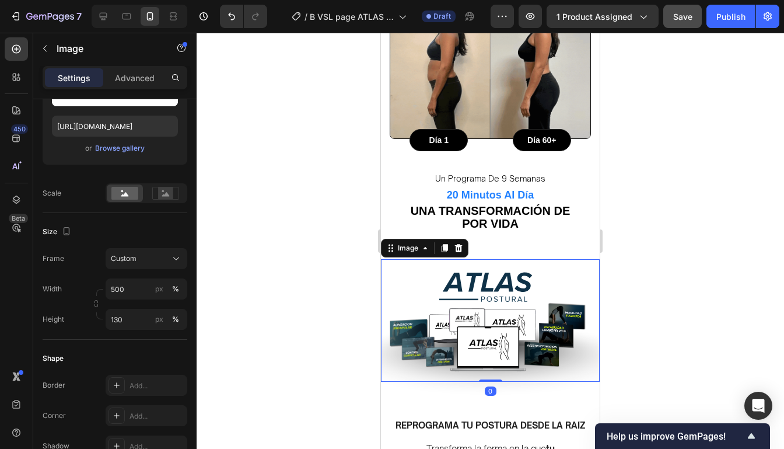
scroll to position [0, 0]
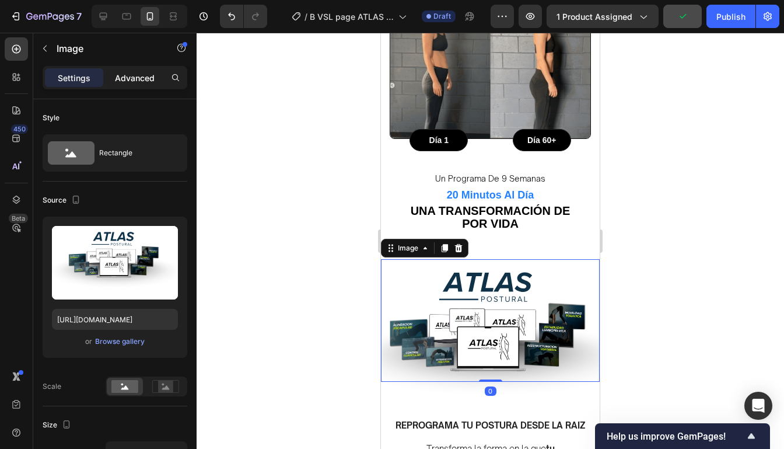
click at [136, 81] on p "Advanced" at bounding box center [135, 78] width 40 height 12
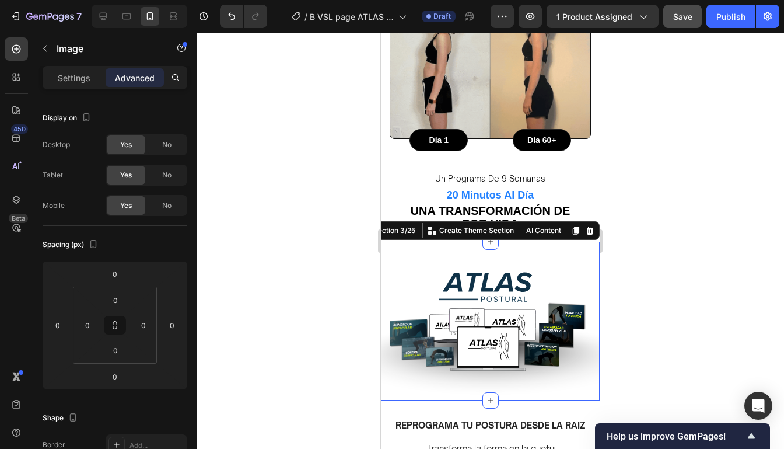
click at [484, 241] on div "The standard Lorem Ipsum Heading Image Row Image Wireless Connect Text Block At…" at bounding box center [490, 311] width 219 height 141
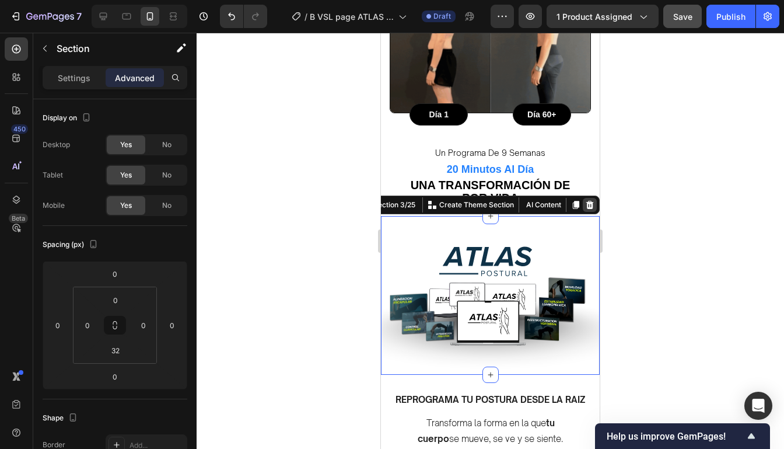
click at [587, 200] on icon at bounding box center [590, 204] width 8 height 8
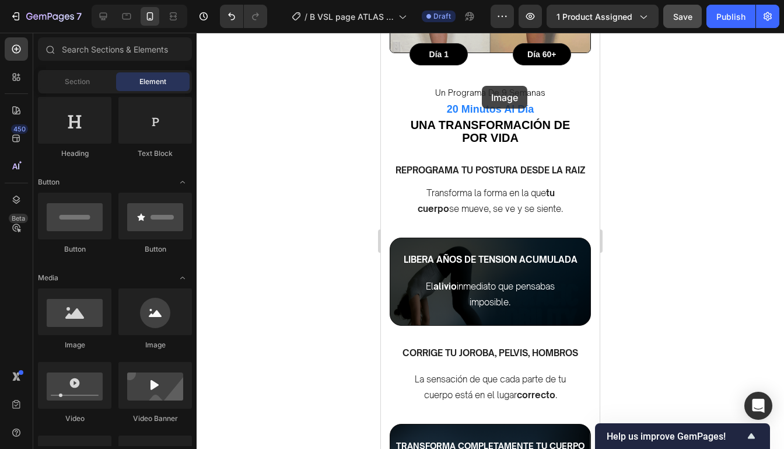
scroll to position [947, 0]
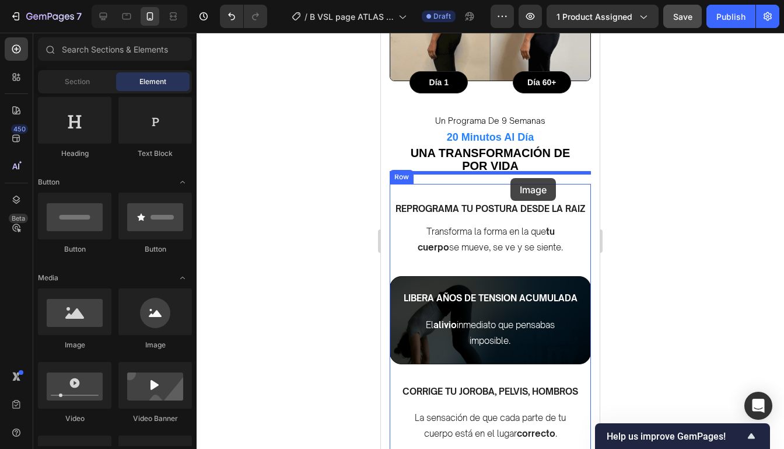
drag, startPoint x: 447, startPoint y: 356, endPoint x: 510, endPoint y: 178, distance: 188.7
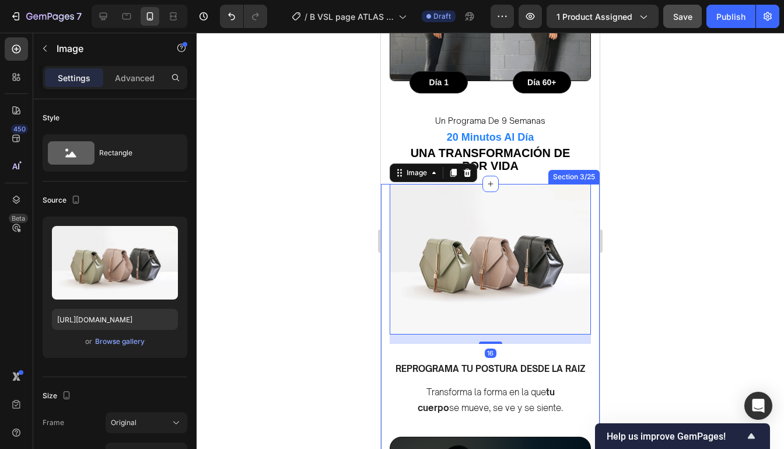
click at [655, 209] on div at bounding box center [490, 241] width 587 height 416
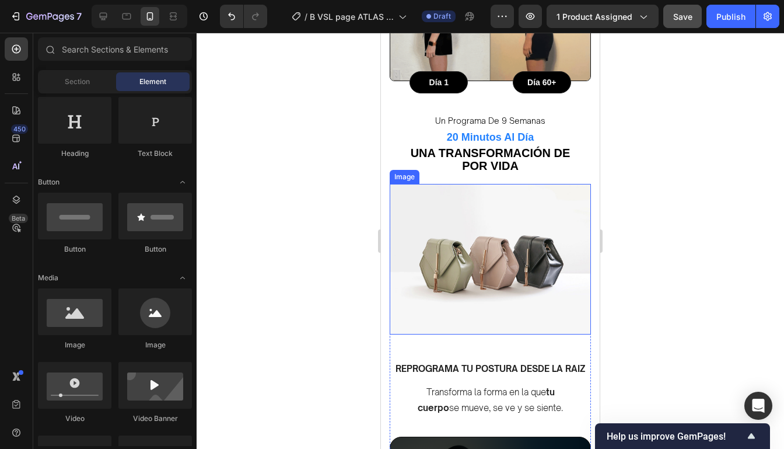
click at [552, 208] on img at bounding box center [490, 259] width 201 height 151
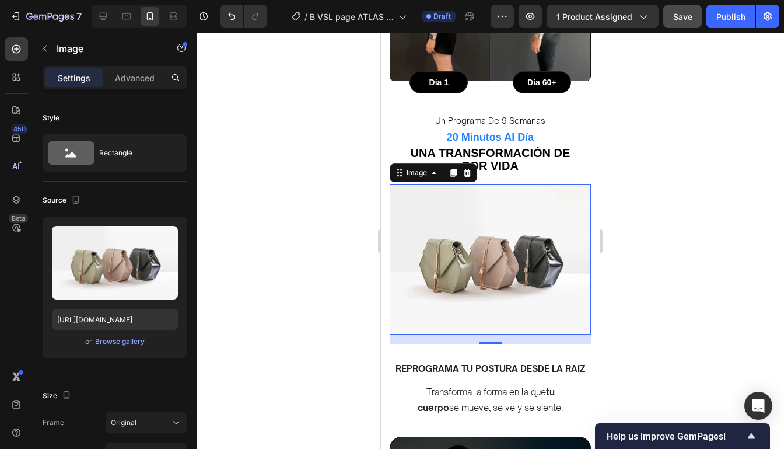
click at [514, 208] on img at bounding box center [490, 259] width 201 height 151
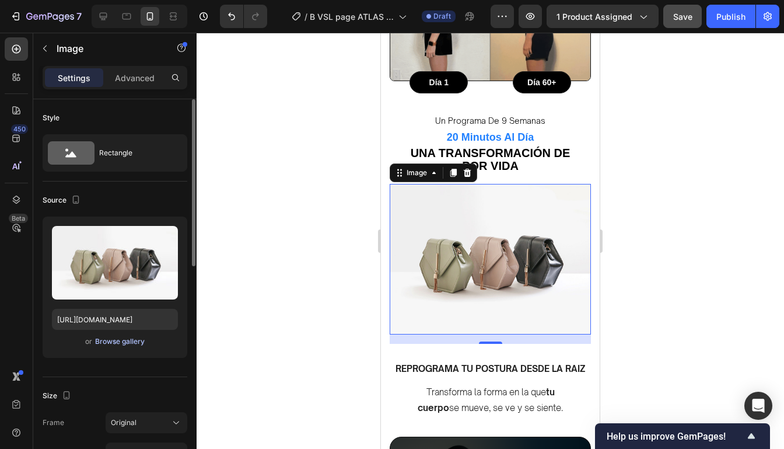
click at [123, 339] on div "Browse gallery" at bounding box center [120, 341] width 50 height 10
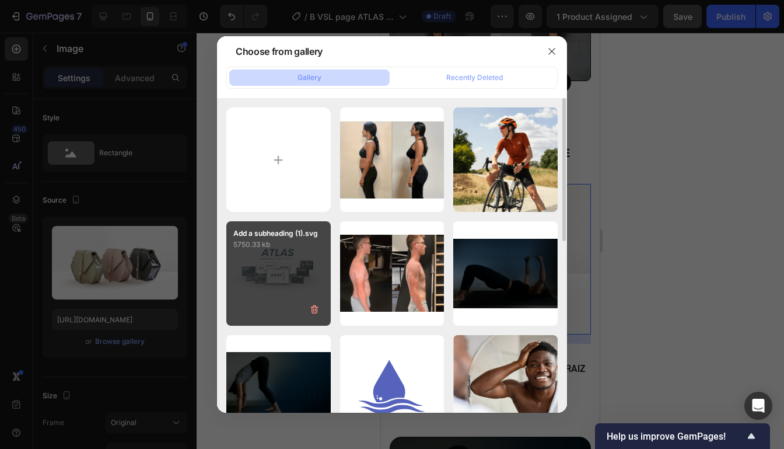
click at [269, 264] on div "Add a subheading (1).svg 5750.33 kb" at bounding box center [278, 273] width 104 height 104
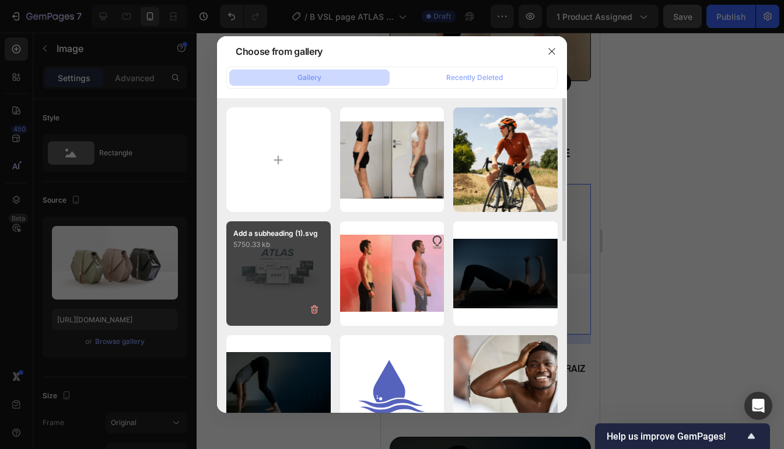
type input "[URL][DOMAIN_NAME]"
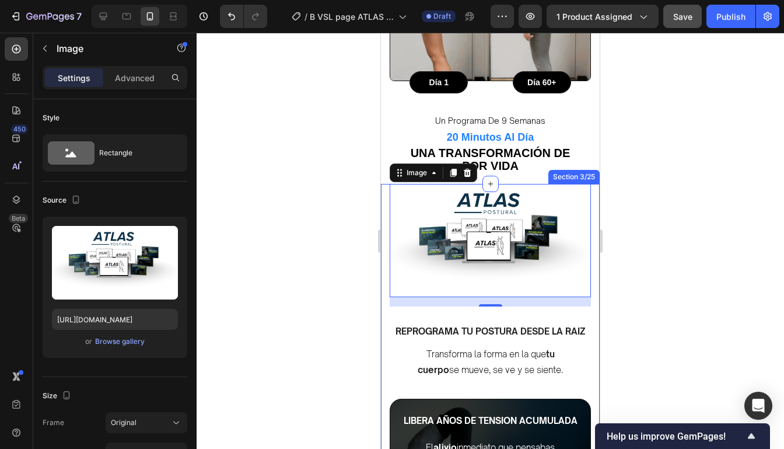
click at [660, 210] on div at bounding box center [490, 241] width 587 height 416
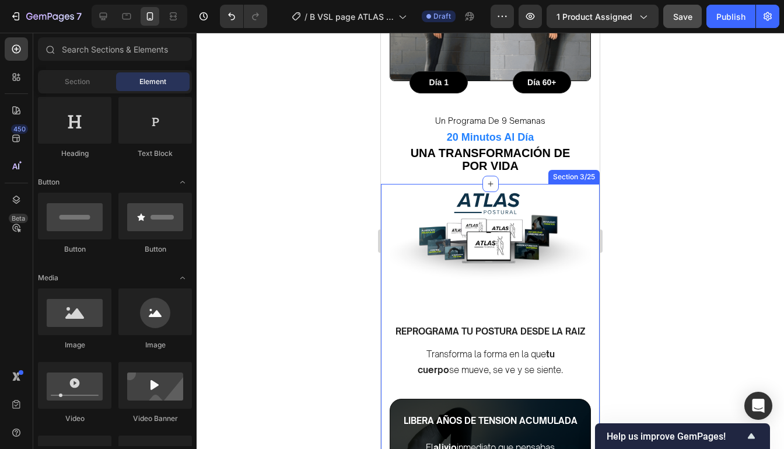
click at [660, 210] on div at bounding box center [490, 241] width 587 height 416
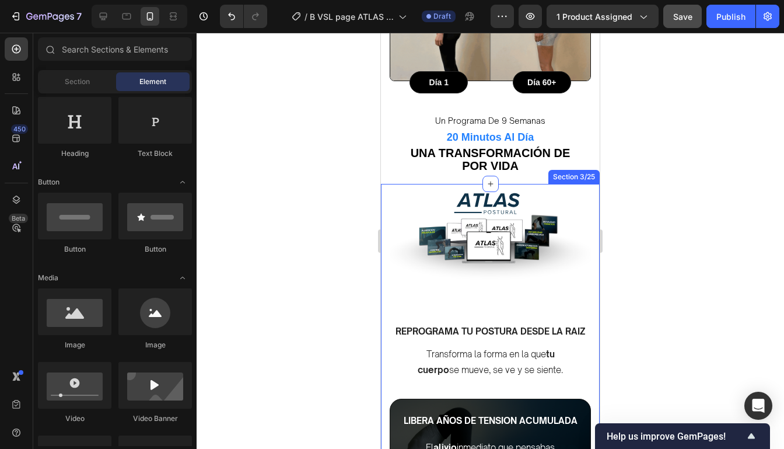
click at [691, 85] on div at bounding box center [490, 241] width 587 height 416
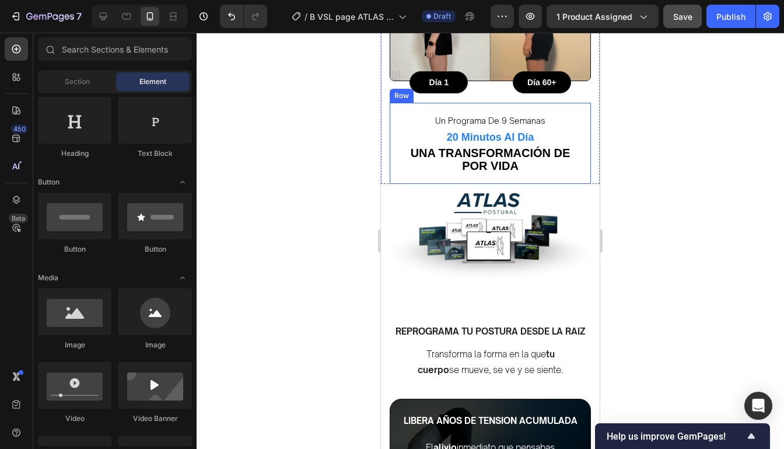
click at [539, 103] on div "un programa de 9 semanas Text Block 20 minutos al día Text Block Una transforma…" at bounding box center [490, 143] width 201 height 81
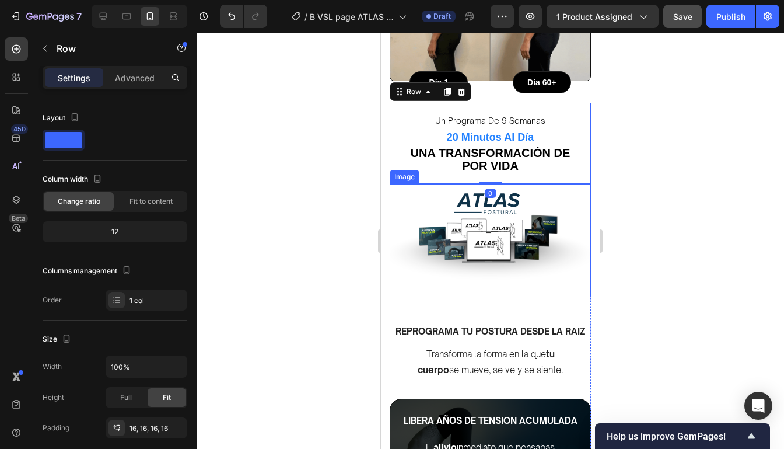
scroll to position [1240, 0]
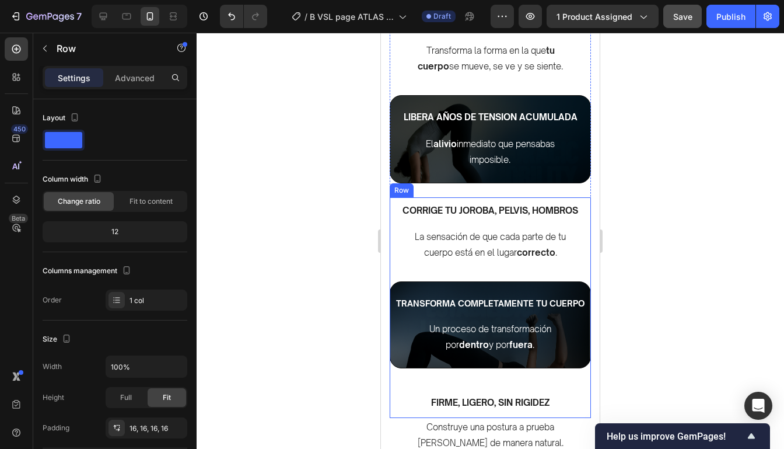
click at [534, 374] on div "CORRIGE TU JOROBA, PELVIS, HOMBROS Text block La sensación de que cada parte de…" at bounding box center [490, 307] width 201 height 220
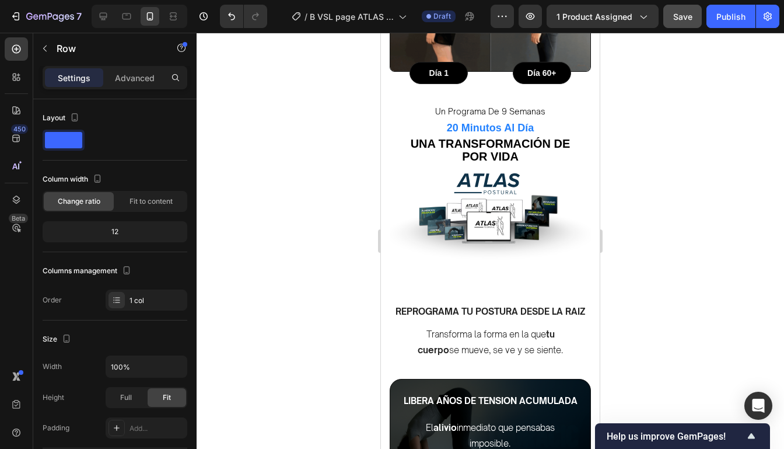
scroll to position [948, 0]
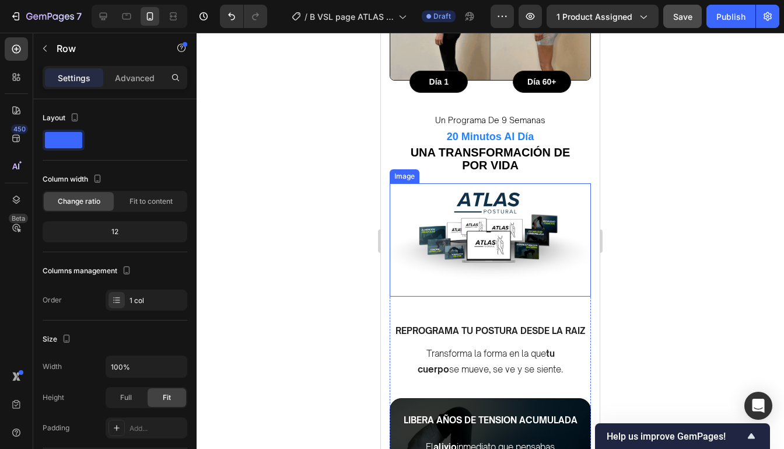
click at [548, 185] on img at bounding box center [490, 239] width 201 height 113
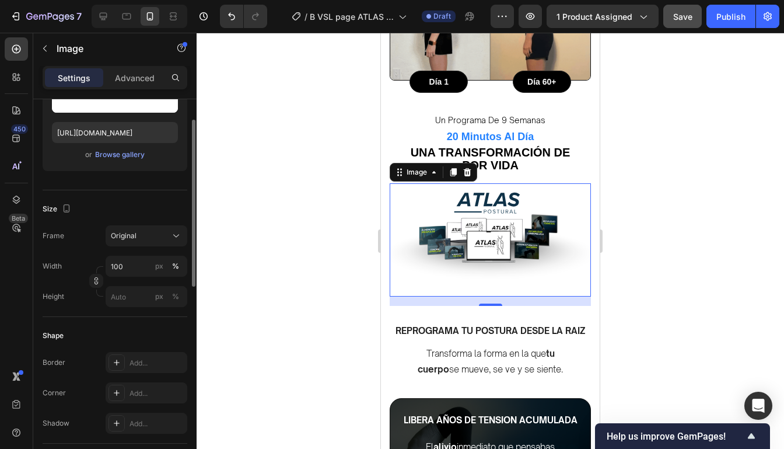
scroll to position [215, 0]
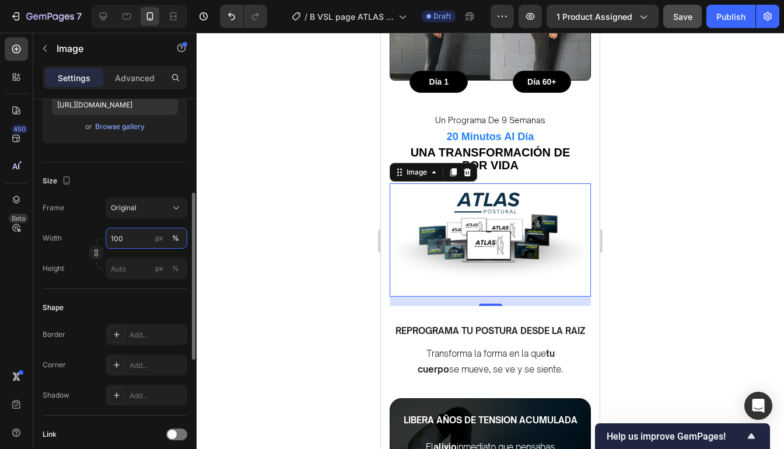
click at [125, 237] on input "100" at bounding box center [147, 237] width 82 height 21
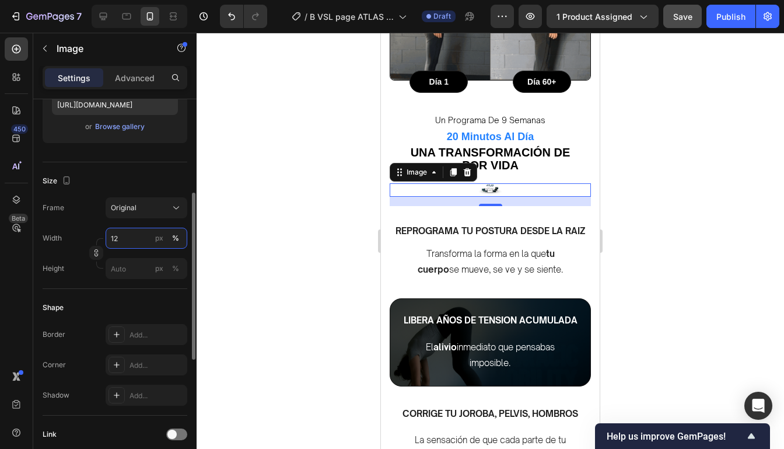
type input "1"
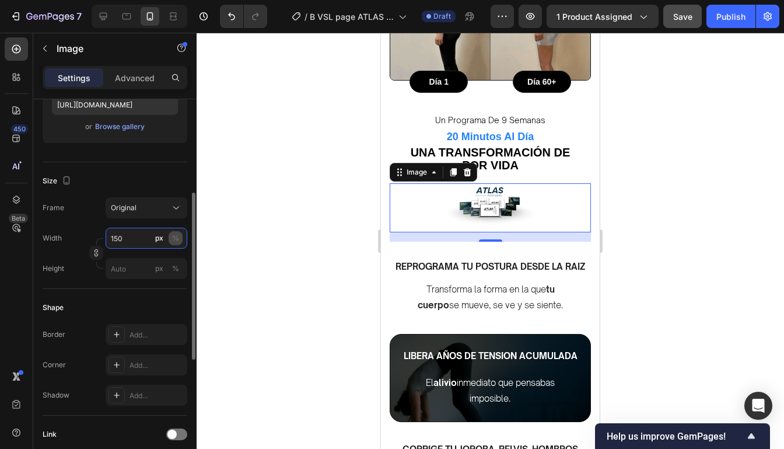
type input "150"
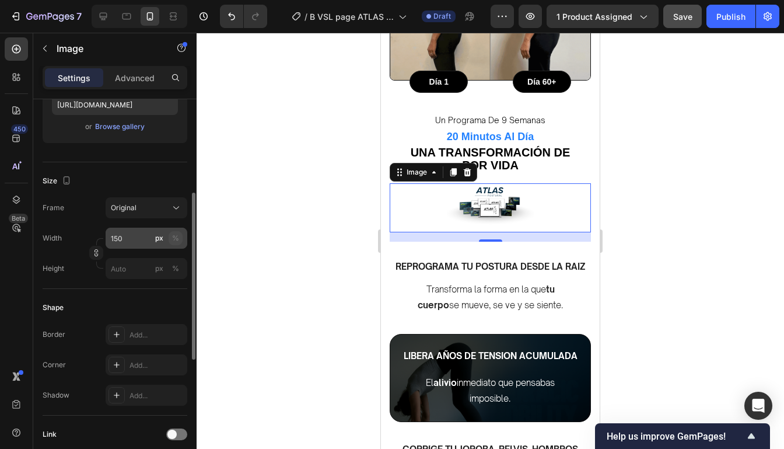
click at [176, 236] on div "%" at bounding box center [175, 238] width 7 height 10
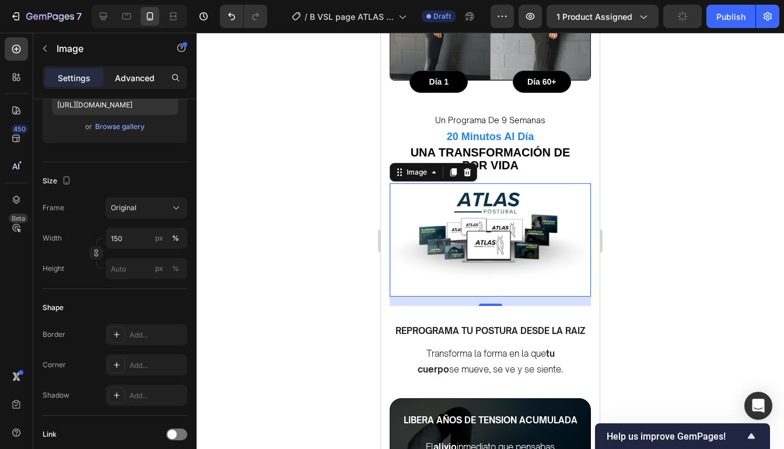
click at [147, 83] on div "Advanced" at bounding box center [135, 77] width 58 height 19
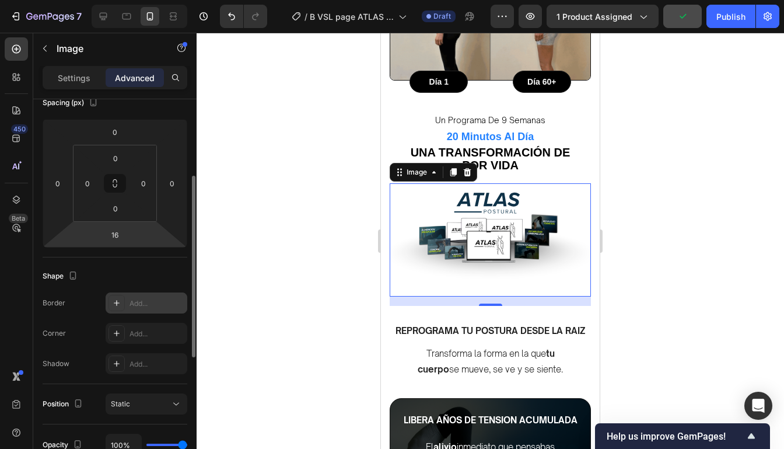
scroll to position [140, 0]
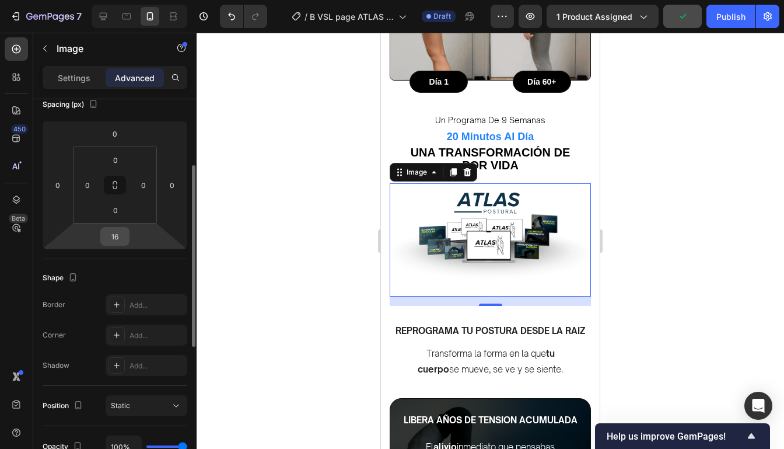
click at [125, 237] on input "16" at bounding box center [114, 235] width 23 height 17
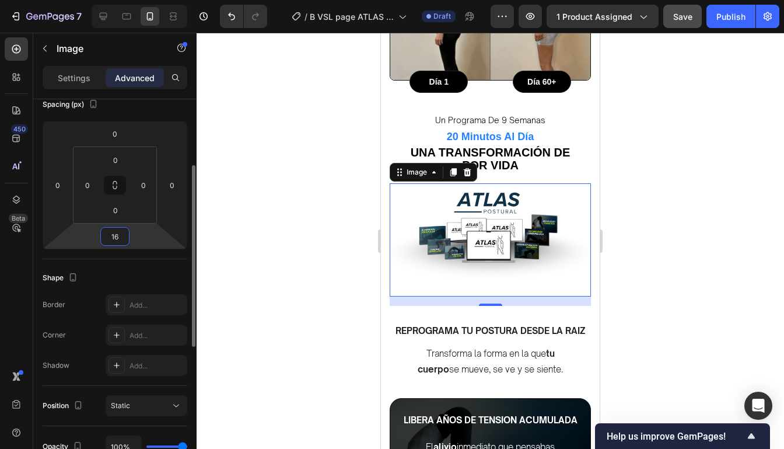
click at [125, 237] on input "16" at bounding box center [114, 235] width 23 height 17
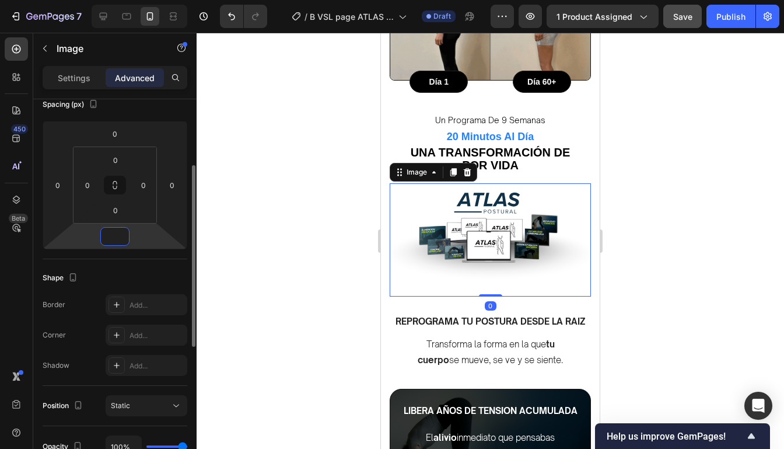
type input "0"
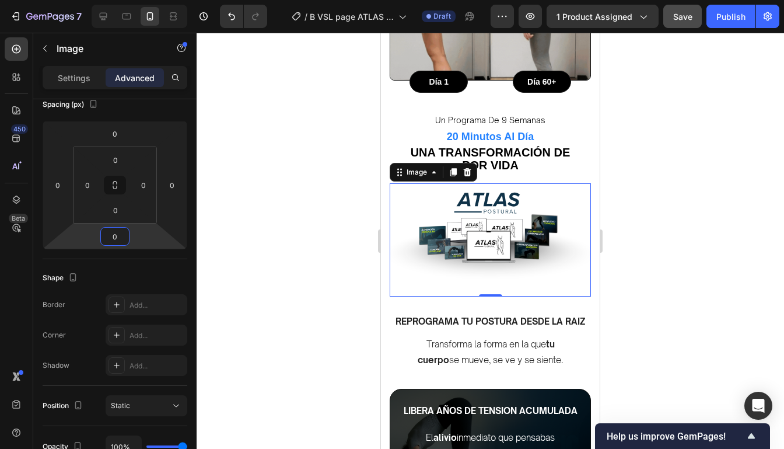
click at [710, 258] on div at bounding box center [490, 241] width 587 height 416
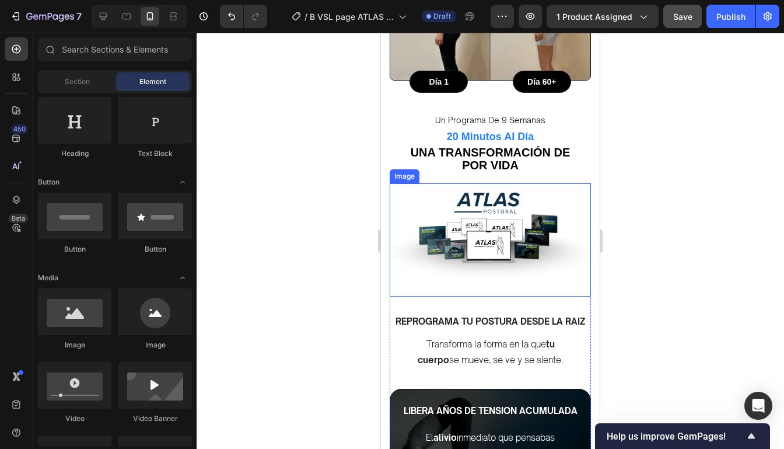
click at [570, 257] on img at bounding box center [490, 239] width 201 height 113
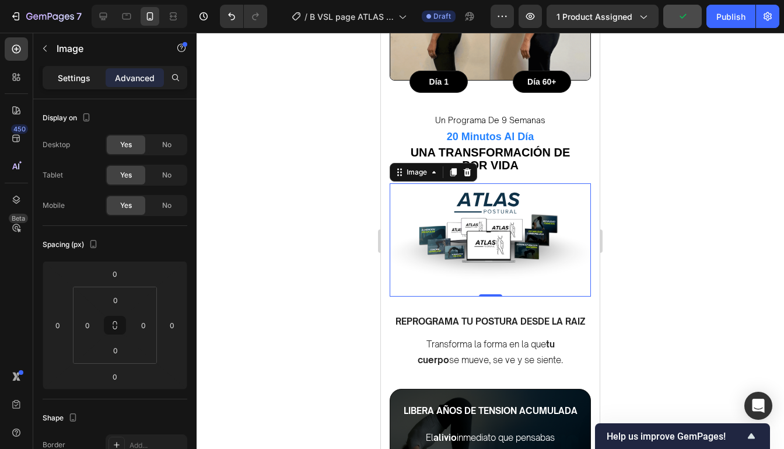
click at [91, 80] on div "Settings" at bounding box center [74, 77] width 58 height 19
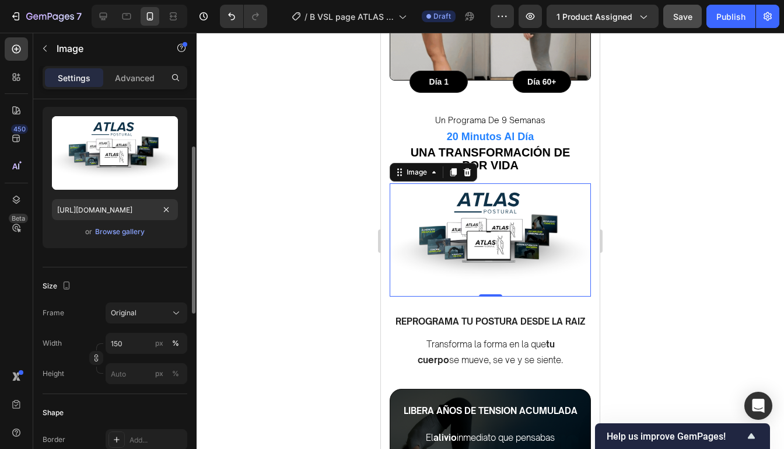
scroll to position [260, 0]
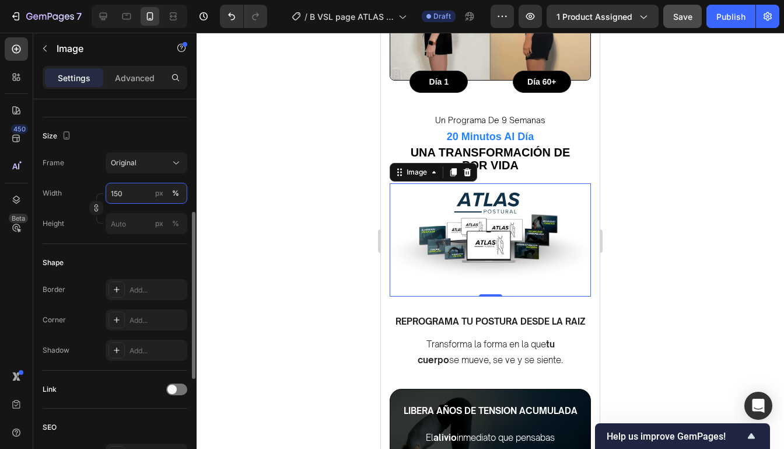
click at [126, 191] on input "150" at bounding box center [147, 193] width 82 height 21
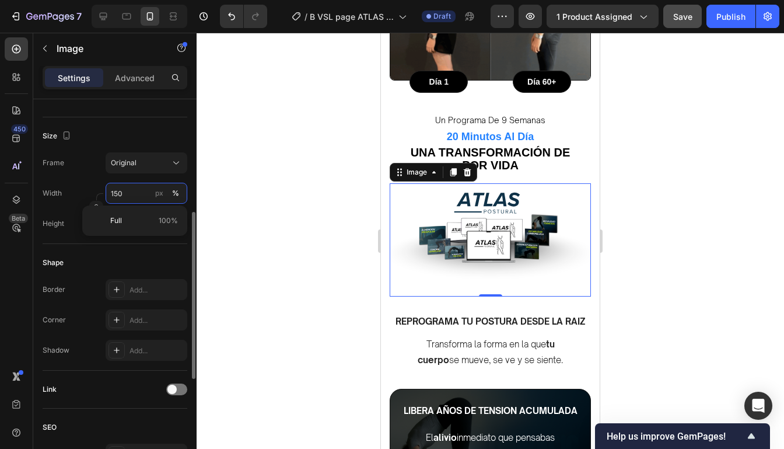
click at [126, 191] on input "150" at bounding box center [147, 193] width 82 height 21
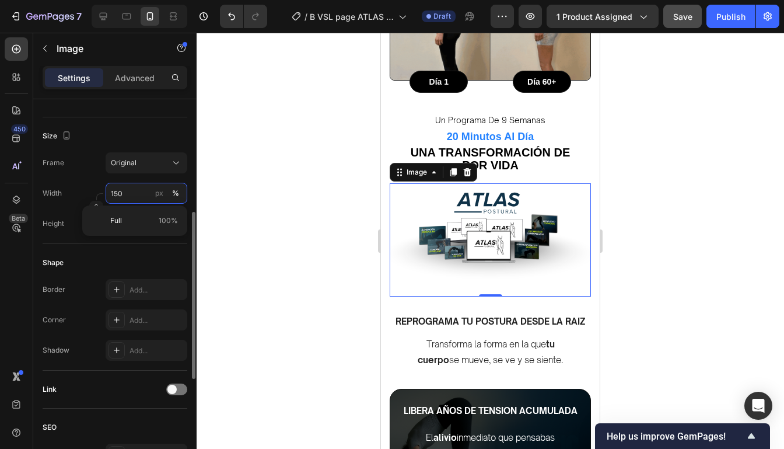
click at [126, 191] on input "150" at bounding box center [147, 193] width 82 height 21
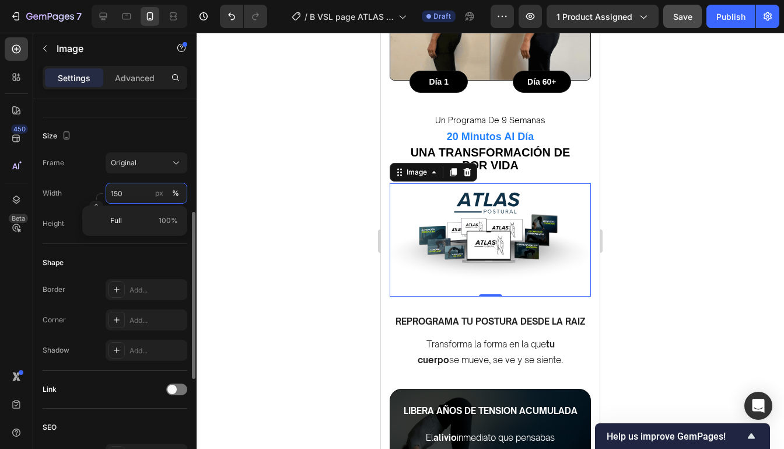
click at [126, 191] on input "150" at bounding box center [147, 193] width 82 height 21
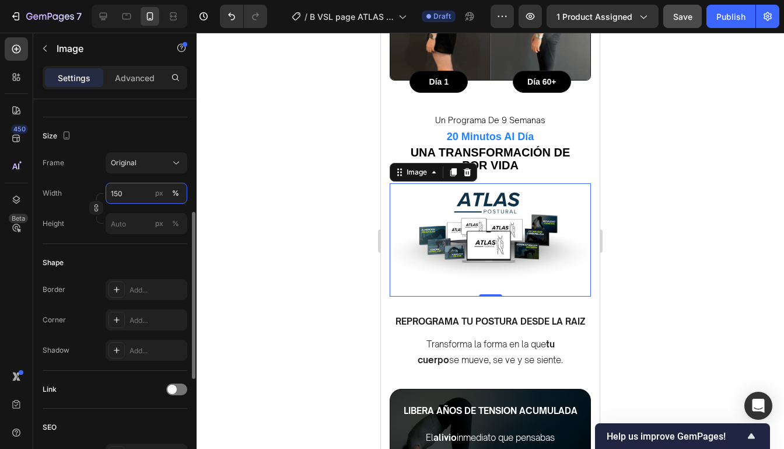
drag, startPoint x: 126, startPoint y: 191, endPoint x: 115, endPoint y: 191, distance: 10.5
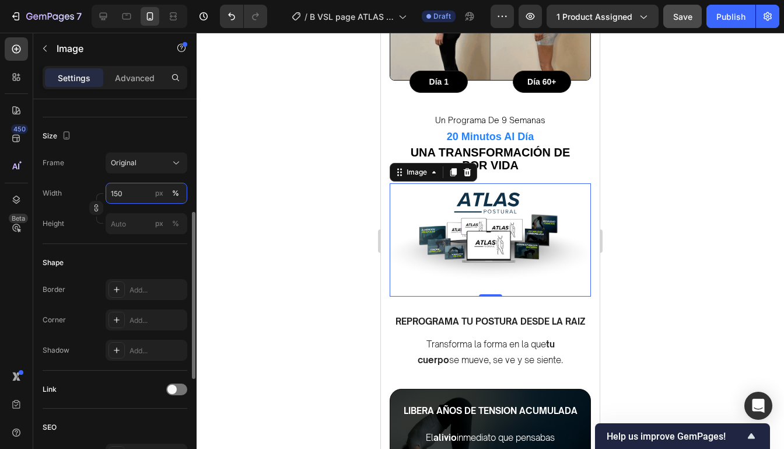
click at [115, 191] on input "150" at bounding box center [147, 193] width 82 height 21
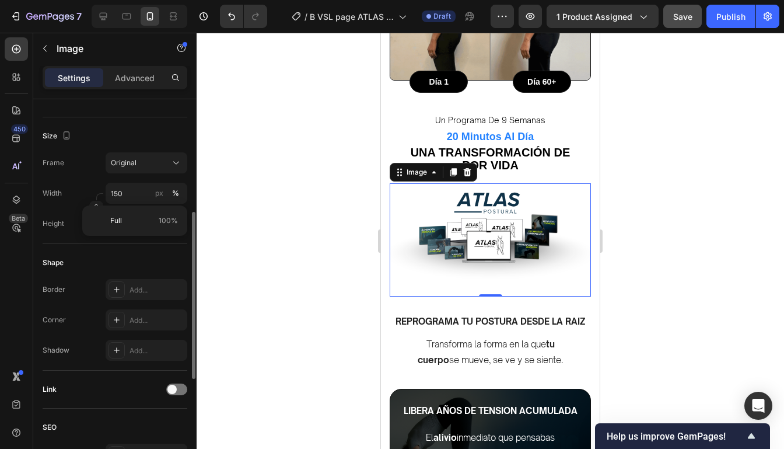
click at [141, 258] on div "Shape" at bounding box center [115, 262] width 145 height 19
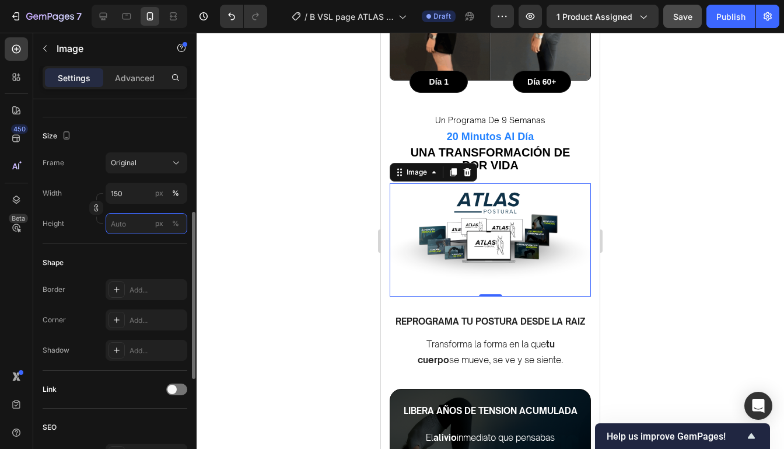
click at [125, 221] on input "px %" at bounding box center [147, 223] width 82 height 21
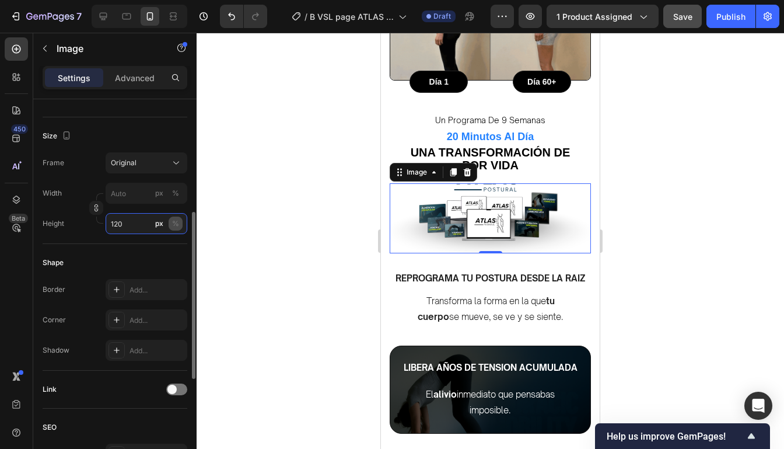
type input "120"
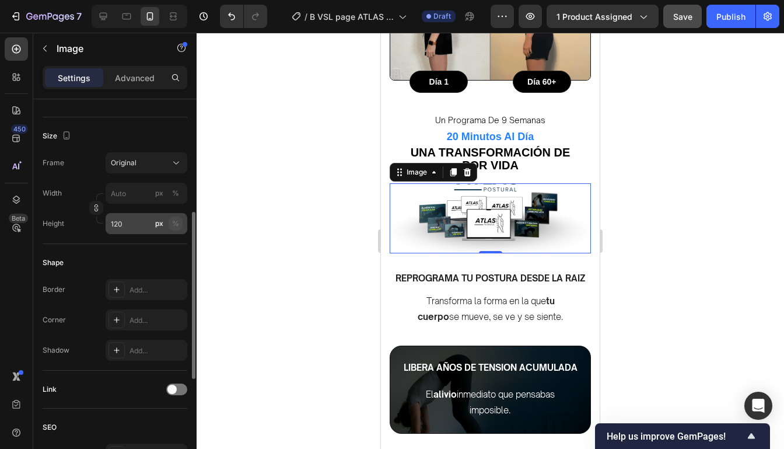
click at [181, 220] on button "%" at bounding box center [176, 223] width 14 height 14
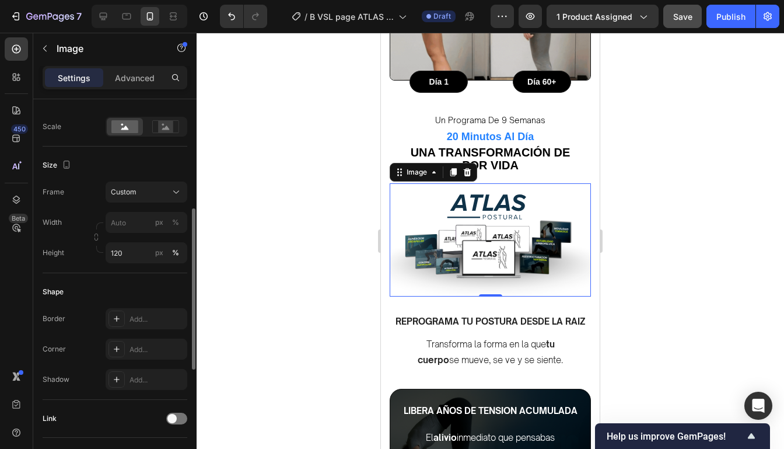
click at [149, 273] on div "Shape Border Add... Corner Add... Shadow Add..." at bounding box center [115, 336] width 145 height 127
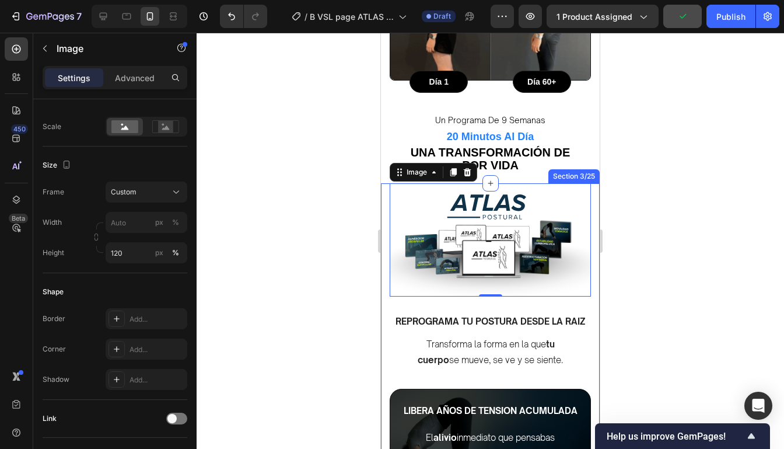
click at [681, 213] on div at bounding box center [490, 241] width 587 height 416
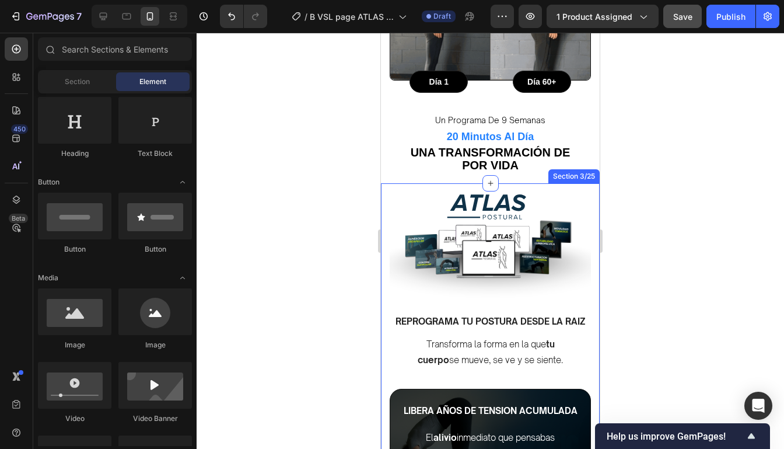
click at [681, 213] on div at bounding box center [490, 241] width 587 height 416
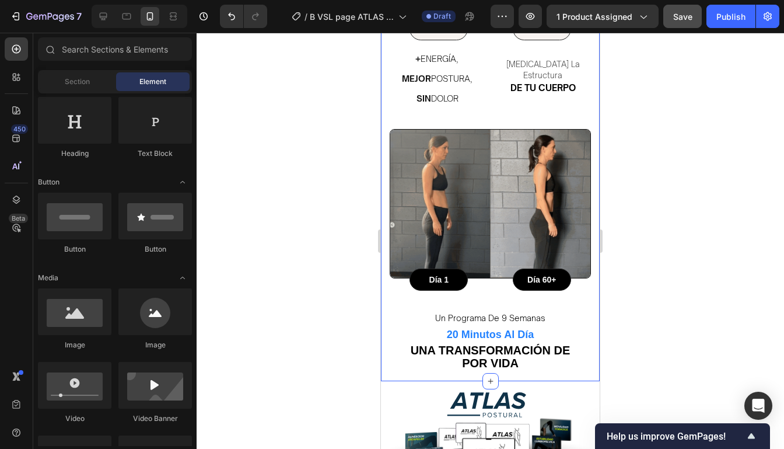
scroll to position [752, 0]
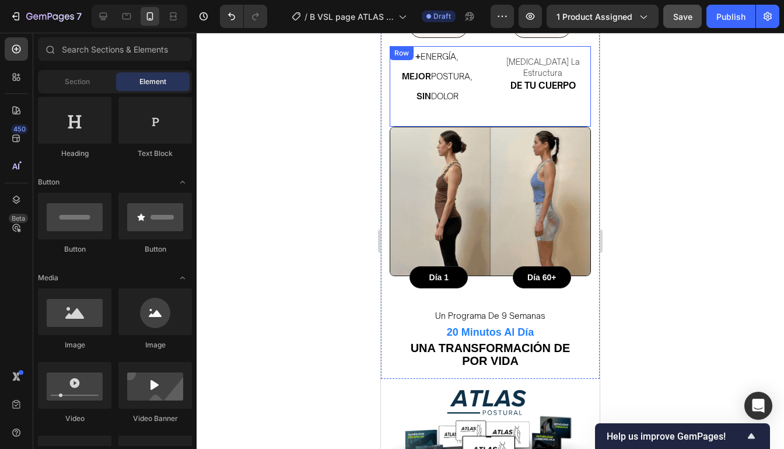
click at [575, 93] on div "cambia la estructura Text Block de tu cuerpo Text Block" at bounding box center [543, 86] width 96 height 80
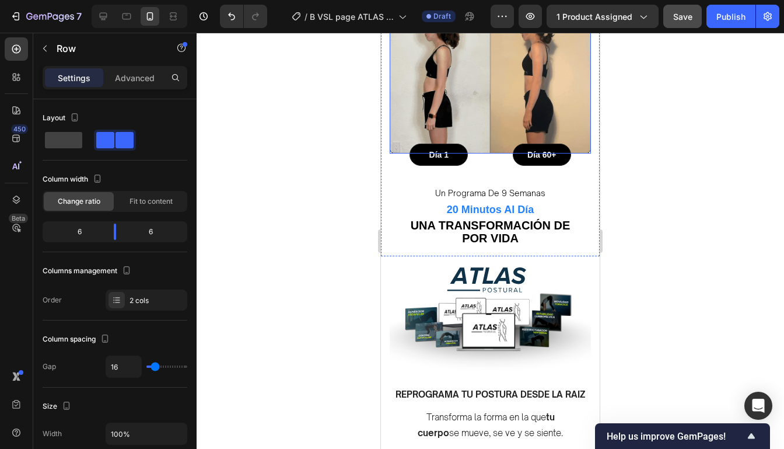
scroll to position [904, 0]
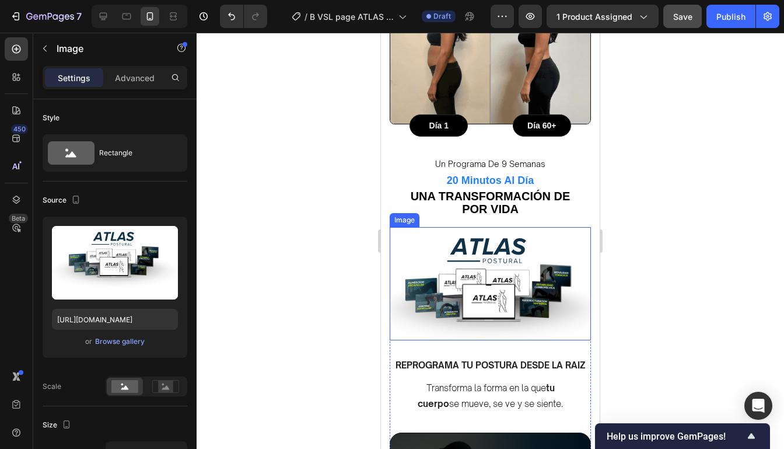
click at [583, 283] on img at bounding box center [490, 295] width 201 height 136
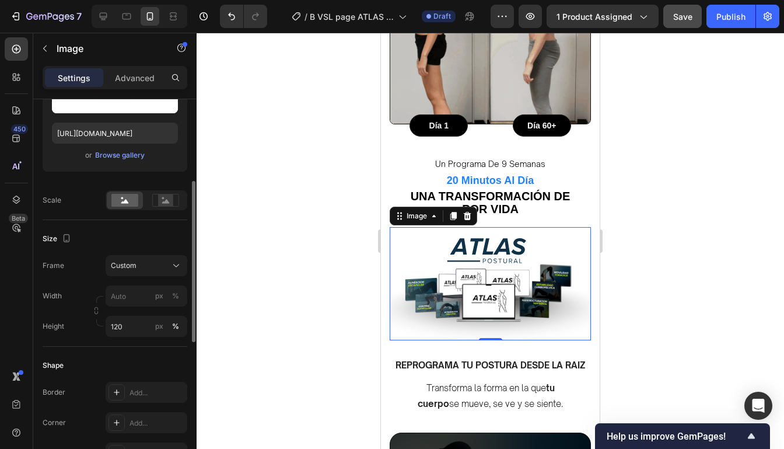
scroll to position [190, 0]
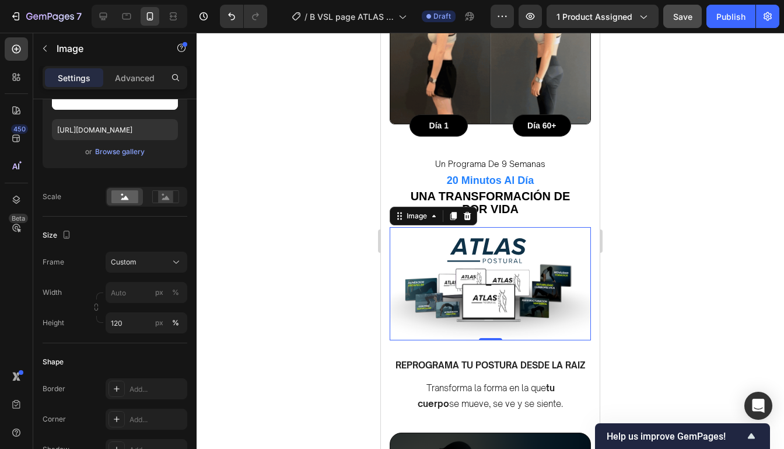
click at [685, 175] on div at bounding box center [490, 241] width 587 height 416
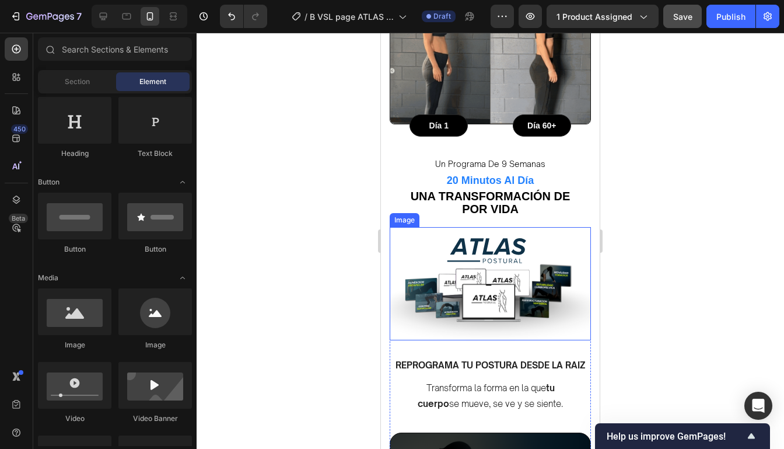
click at [582, 269] on img at bounding box center [490, 295] width 201 height 136
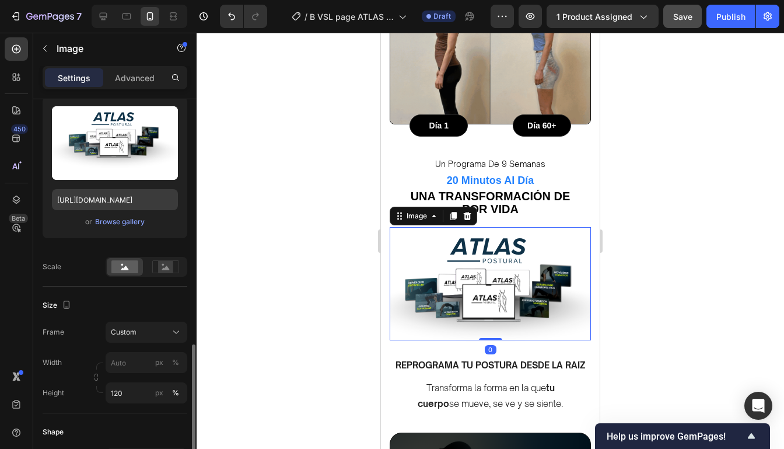
scroll to position [335, 0]
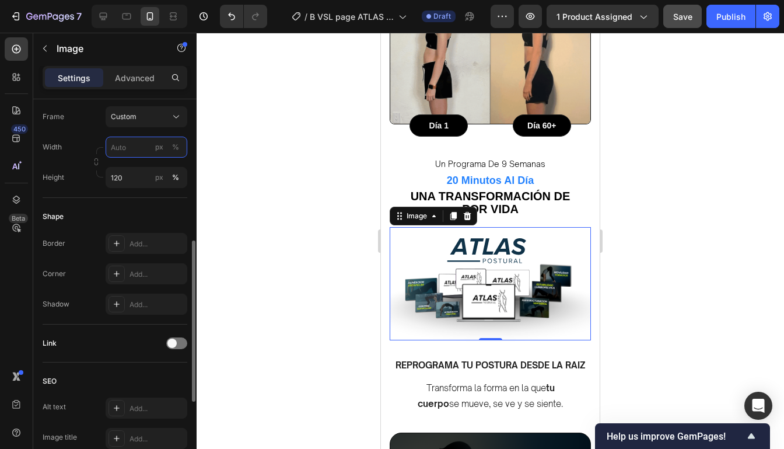
click at [127, 149] on input "px %" at bounding box center [147, 146] width 82 height 21
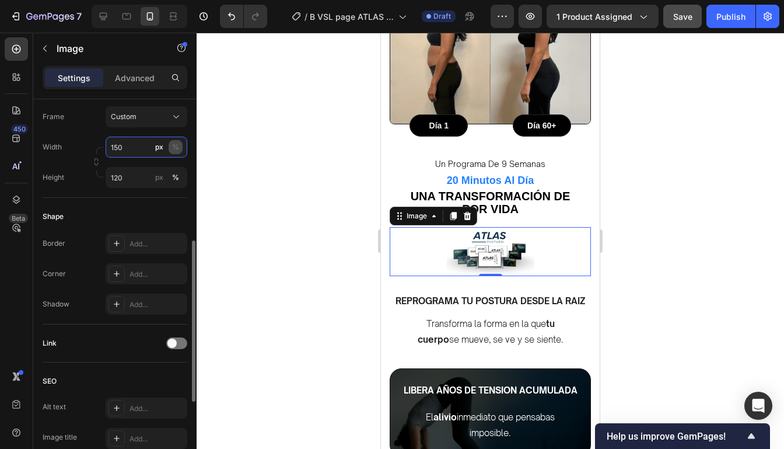
type input "150"
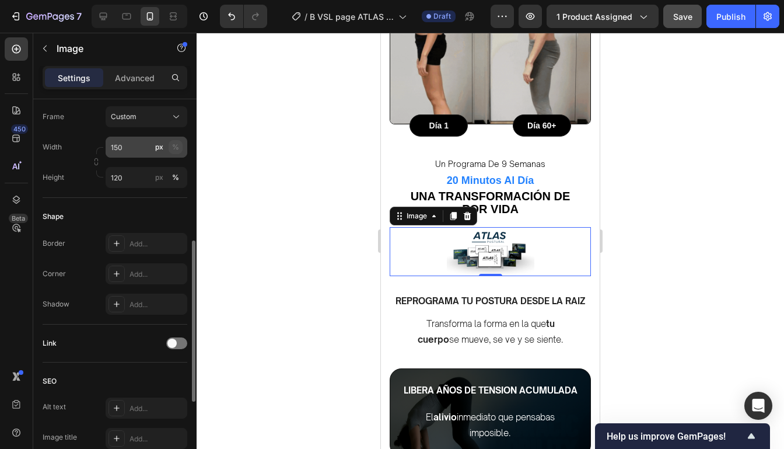
click at [174, 148] on div "%" at bounding box center [175, 147] width 7 height 10
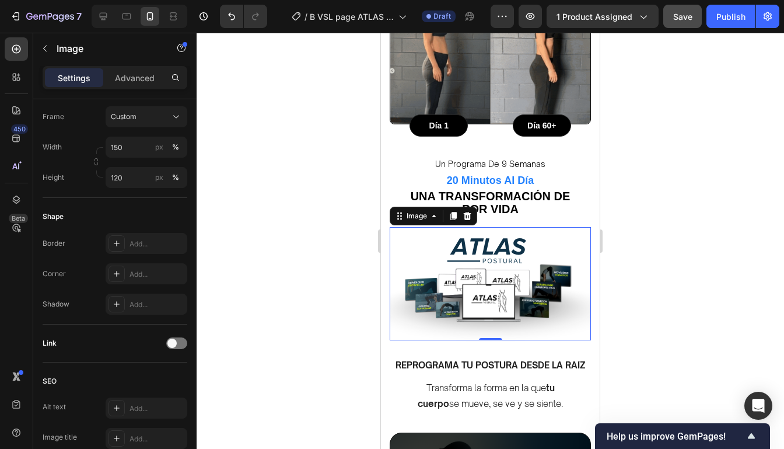
click at [675, 285] on div at bounding box center [490, 241] width 587 height 416
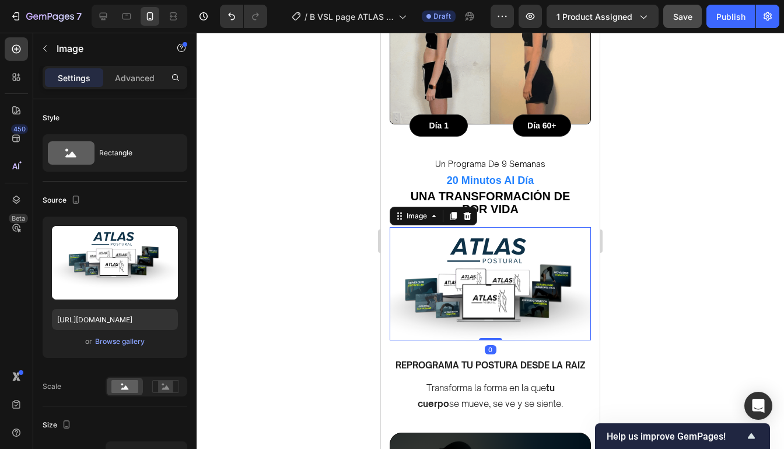
click at [586, 279] on img at bounding box center [490, 295] width 201 height 136
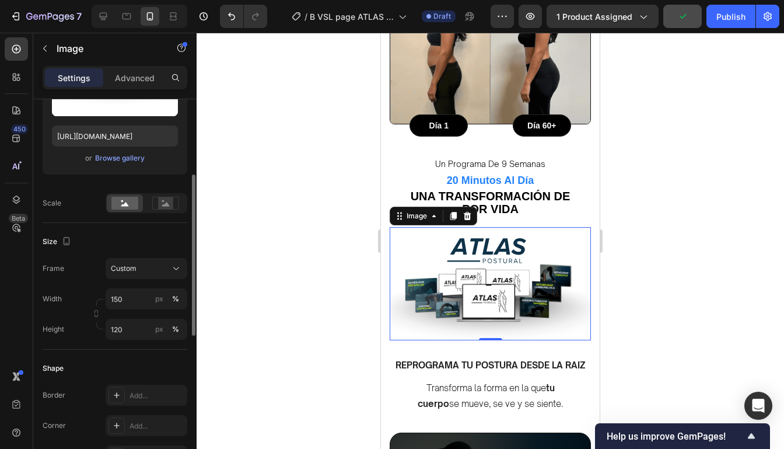
scroll to position [184, 0]
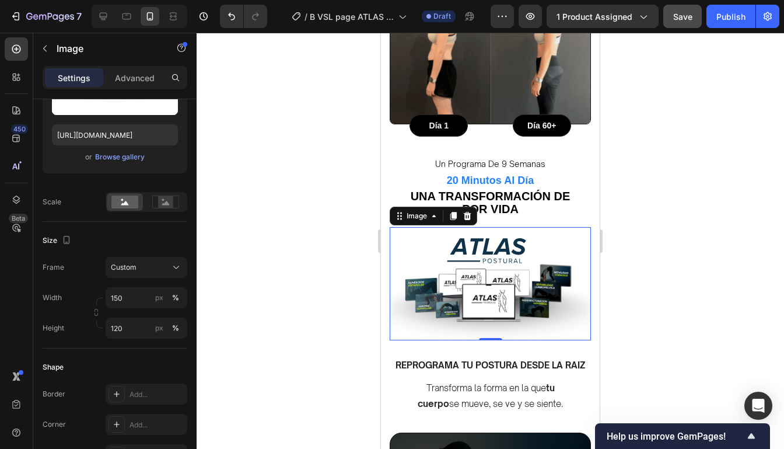
click at [255, 246] on div at bounding box center [490, 241] width 587 height 416
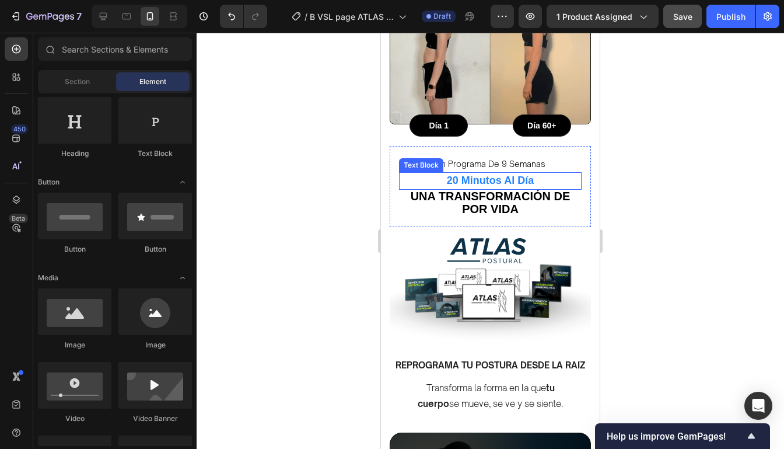
click at [691, 191] on div at bounding box center [490, 241] width 587 height 416
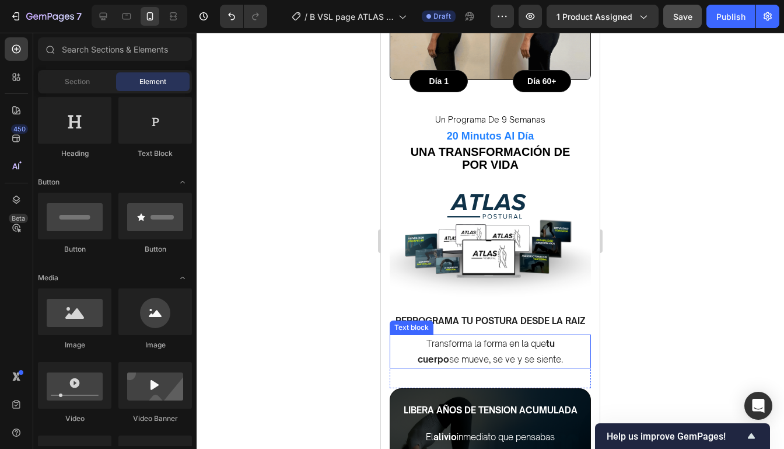
scroll to position [948, 0]
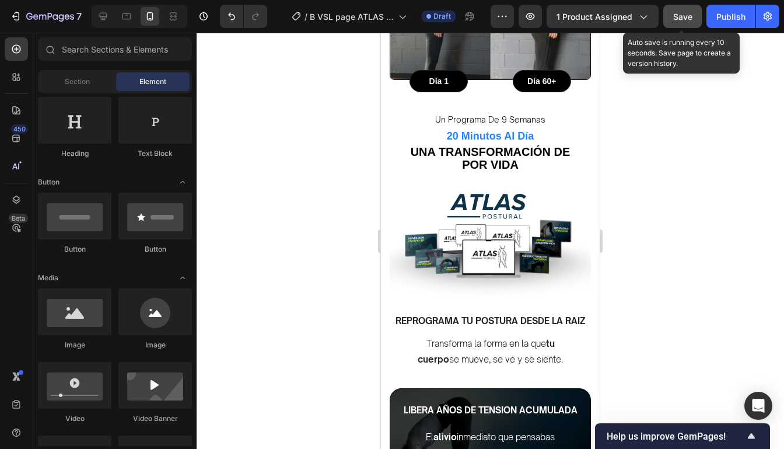
click at [692, 25] on button "Save" at bounding box center [682, 16] width 38 height 23
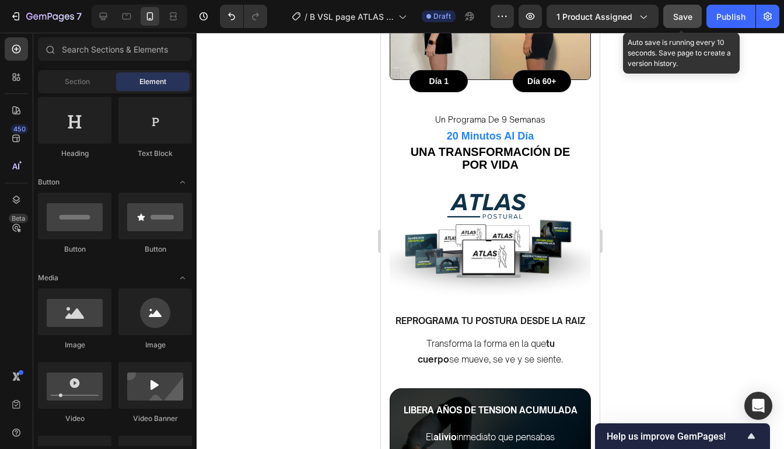
click at [692, 25] on button "Save" at bounding box center [682, 16] width 38 height 23
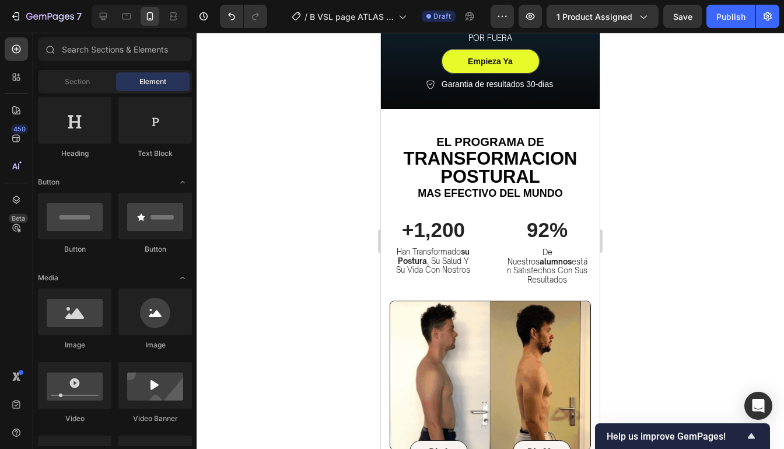
scroll to position [327, 0]
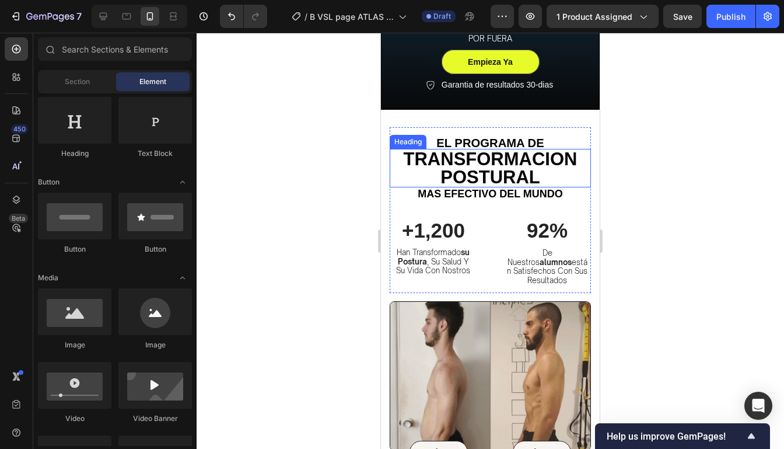
click at [545, 180] on h2 "TRANSFORMACION POSTURAL" at bounding box center [490, 168] width 201 height 38
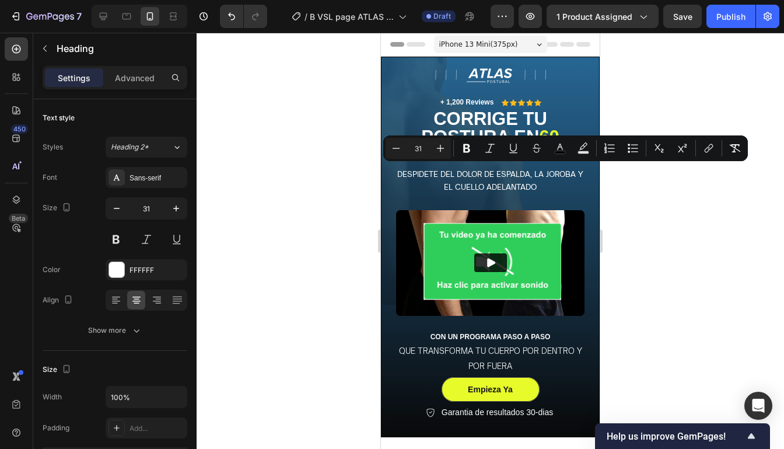
scroll to position [327, 0]
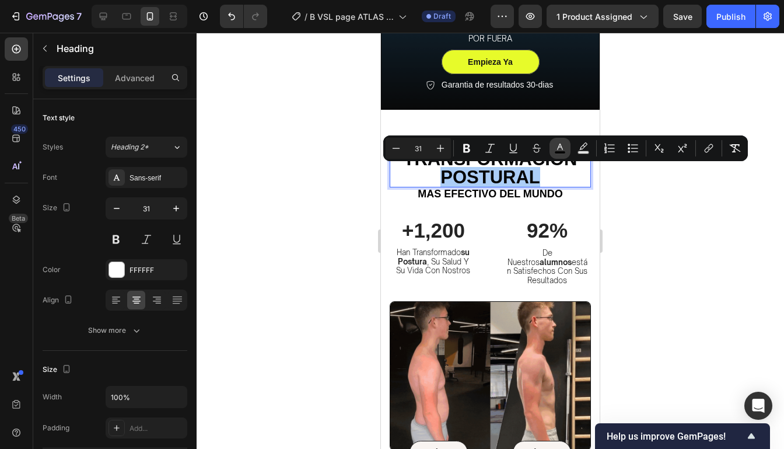
click at [563, 149] on icon "Editor contextual toolbar" at bounding box center [560, 148] width 12 height 12
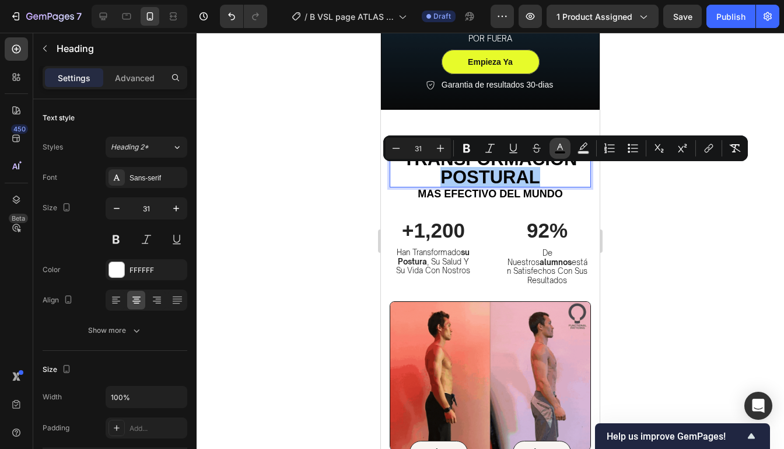
type input "050505"
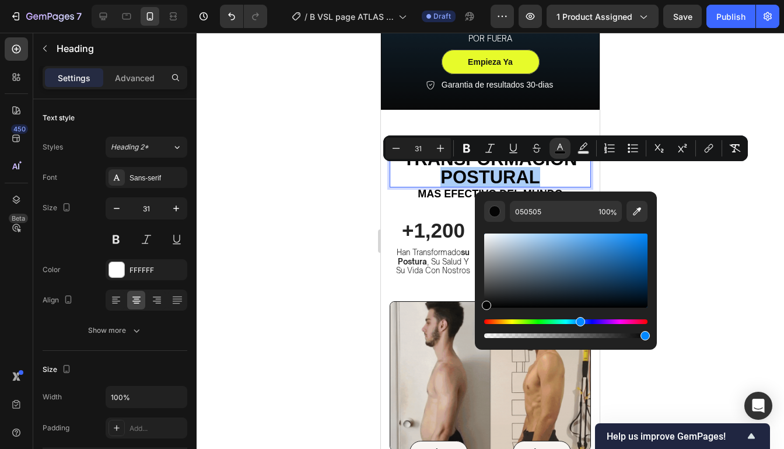
click at [579, 320] on div "Hue" at bounding box center [565, 321] width 163 height 5
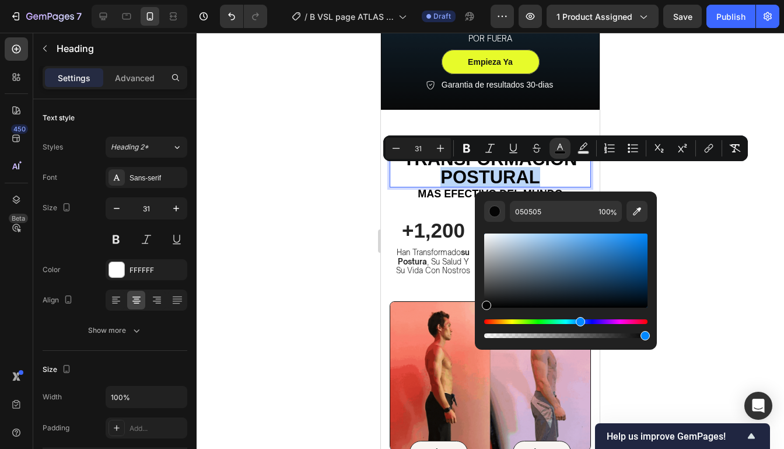
click at [603, 234] on div "Editor contextual toolbar" at bounding box center [565, 270] width 163 height 74
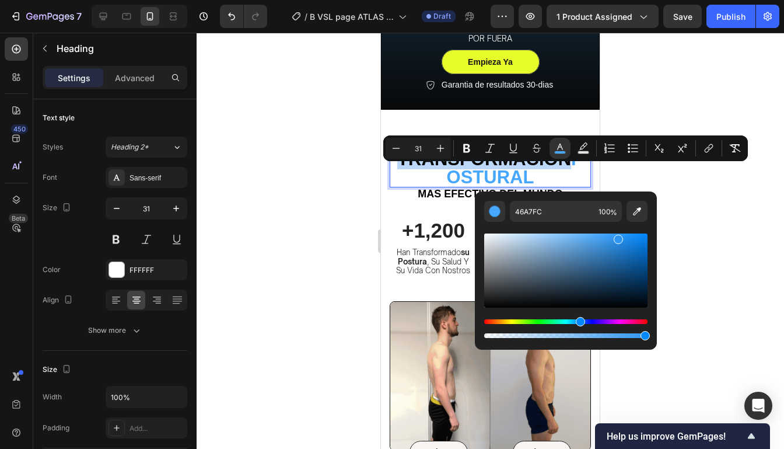
click at [617, 237] on div "Editor contextual toolbar" at bounding box center [565, 270] width 163 height 74
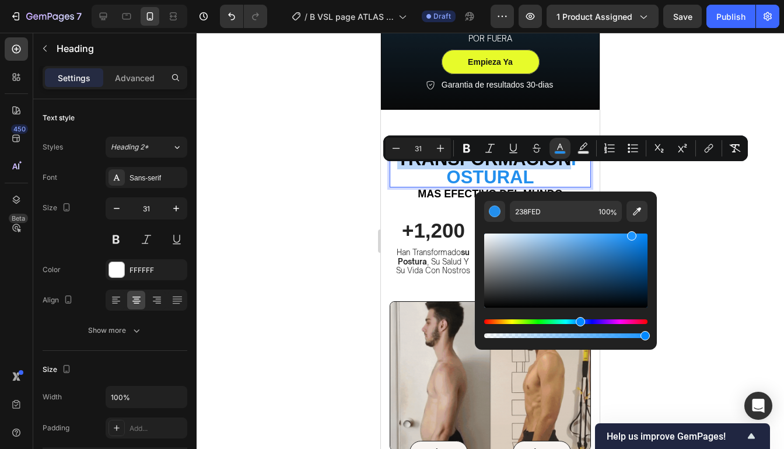
drag, startPoint x: 624, startPoint y: 238, endPoint x: 629, endPoint y: 232, distance: 8.2
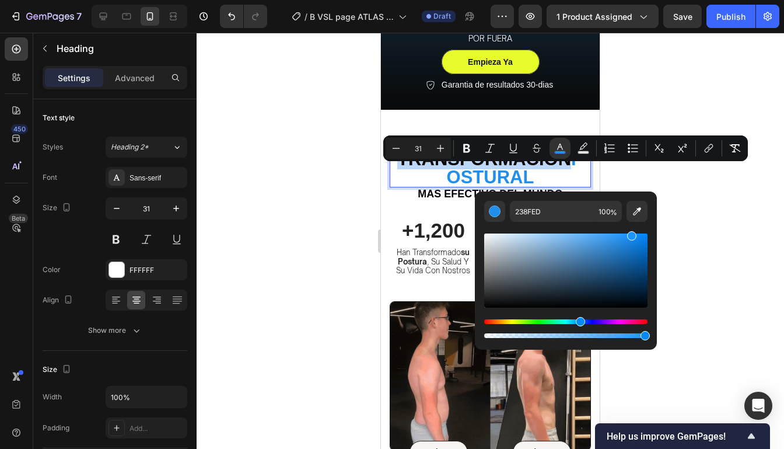
click at [629, 233] on div "Editor contextual toolbar" at bounding box center [565, 270] width 163 height 74
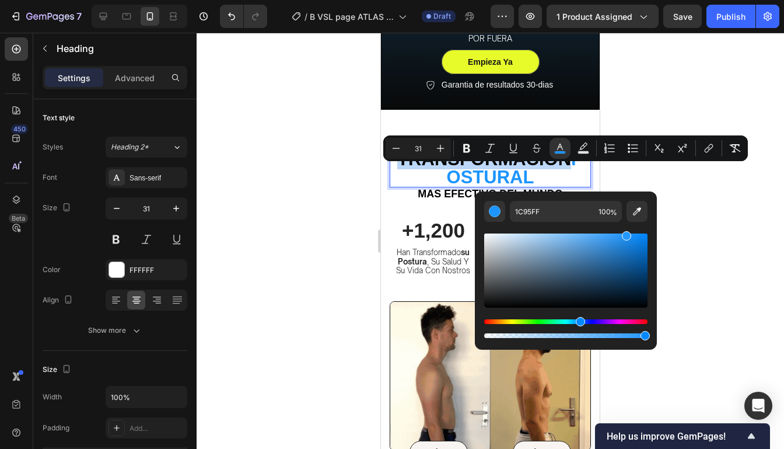
click at [625, 233] on div "Editor contextual toolbar" at bounding box center [626, 235] width 9 height 9
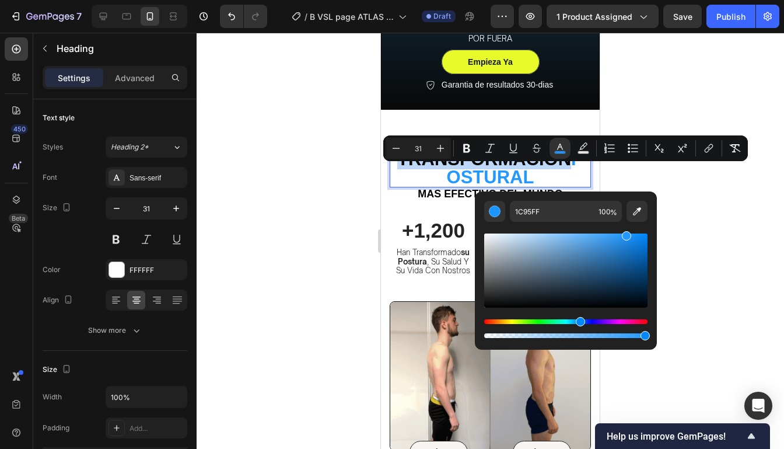
type input "2398FF"
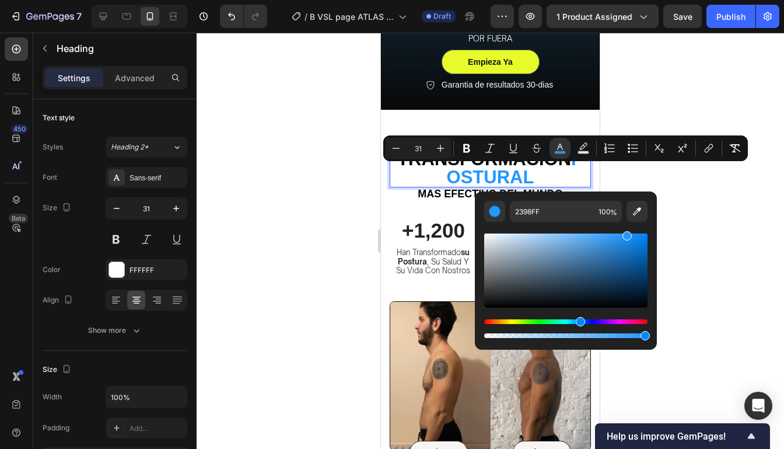
click at [731, 203] on div at bounding box center [490, 241] width 587 height 416
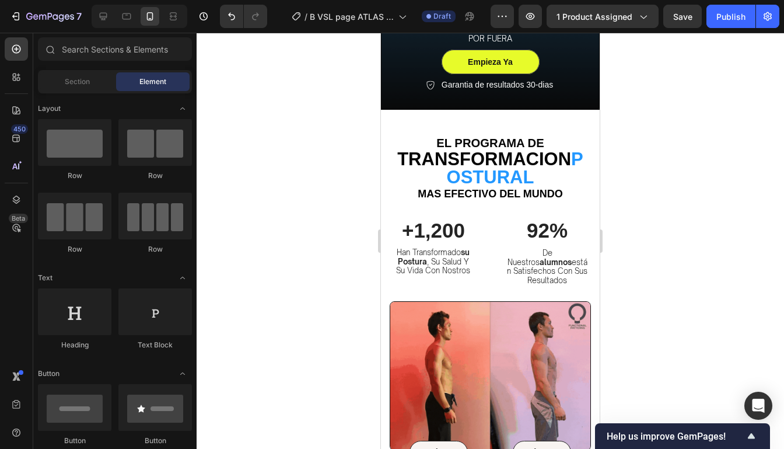
click at [731, 203] on div at bounding box center [490, 241] width 587 height 416
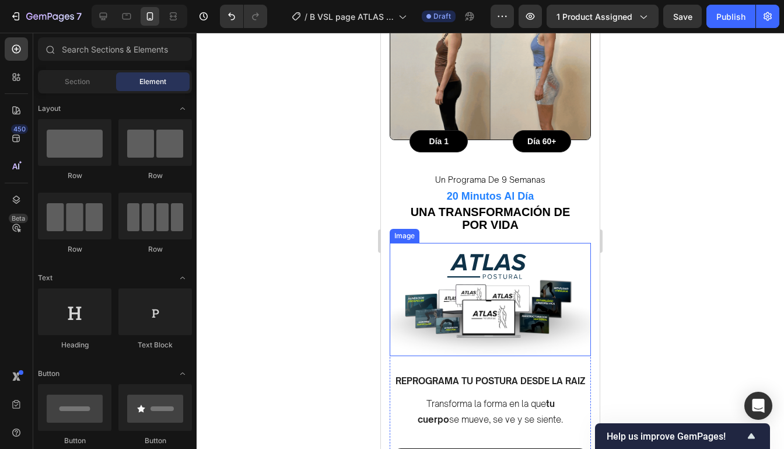
scroll to position [898, 0]
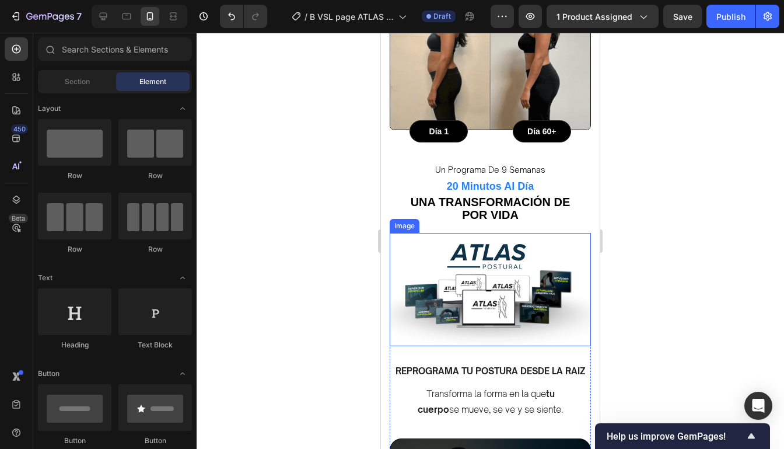
click at [521, 320] on img at bounding box center [490, 301] width 201 height 136
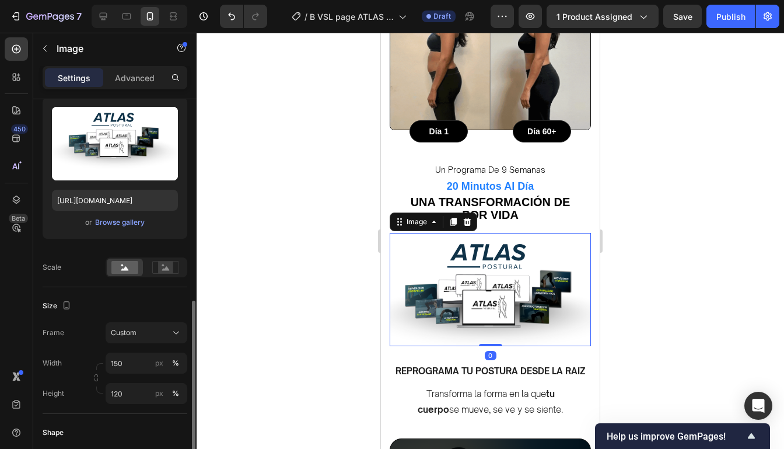
scroll to position [246, 0]
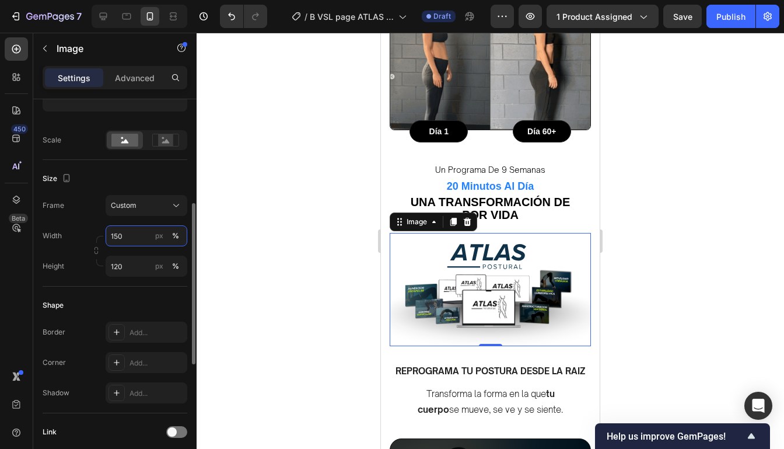
click at [122, 240] on input "150" at bounding box center [147, 235] width 82 height 21
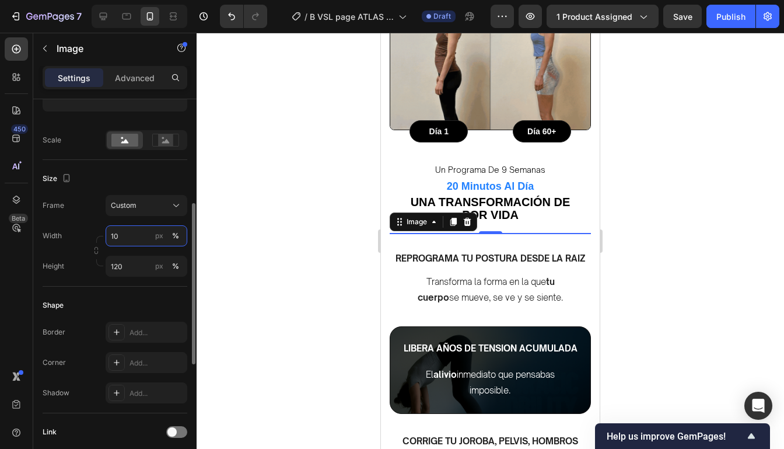
type input "100"
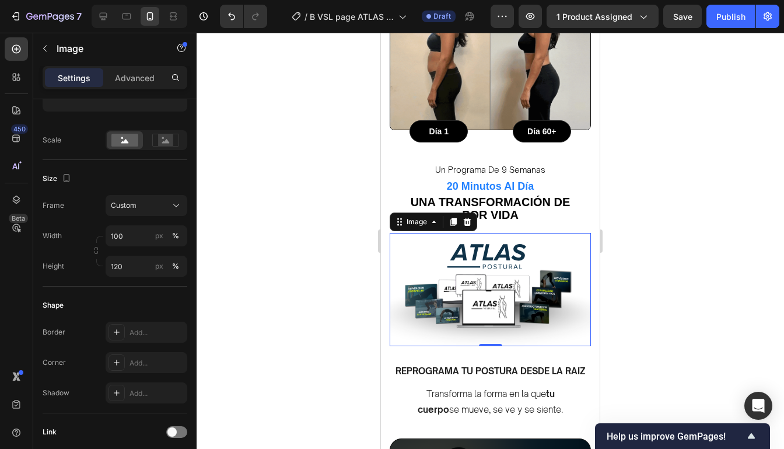
click at [663, 242] on div at bounding box center [490, 241] width 587 height 416
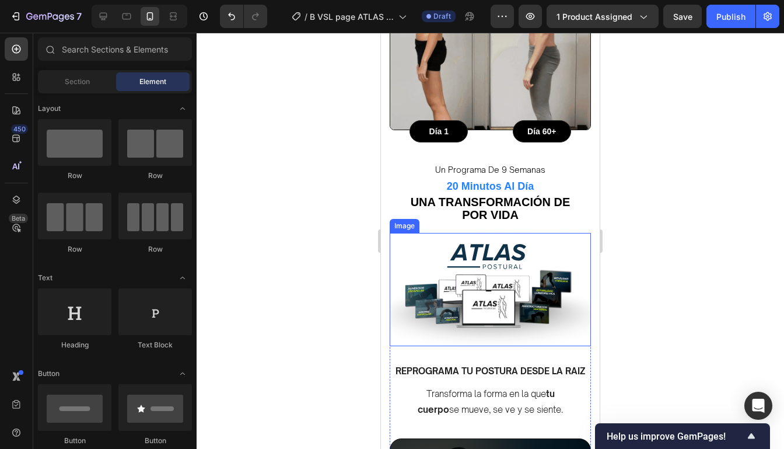
click at [564, 276] on img at bounding box center [490, 301] width 201 height 136
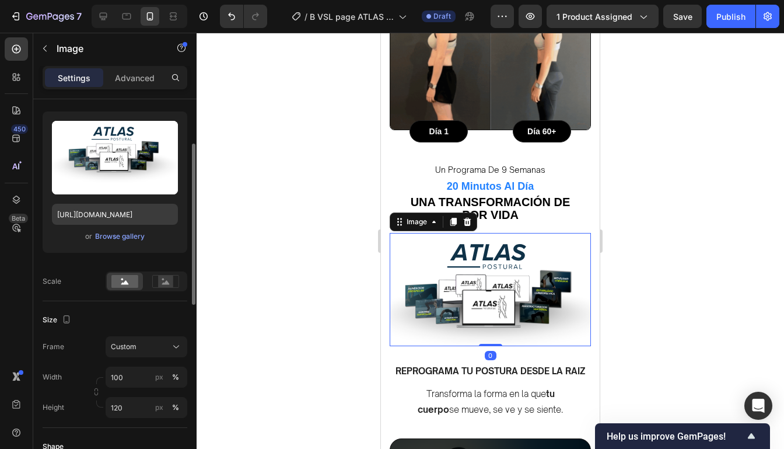
scroll to position [217, 0]
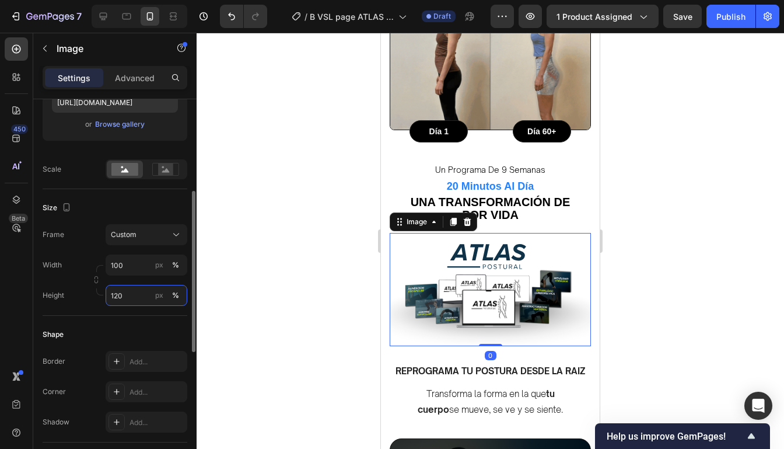
click at [121, 295] on input "120" at bounding box center [147, 295] width 82 height 21
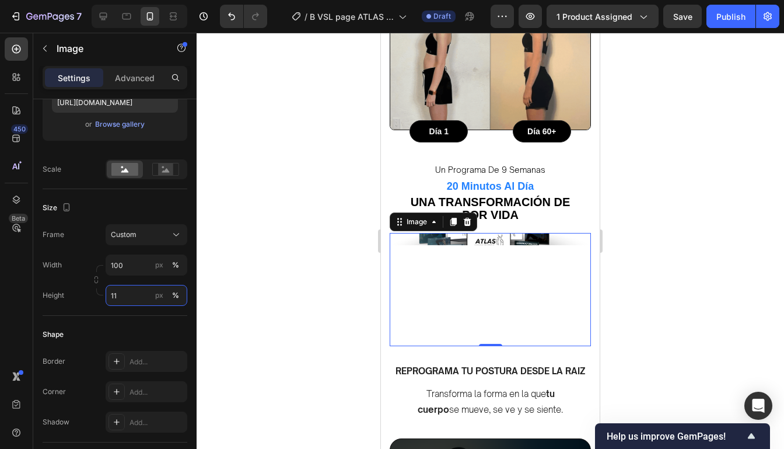
type input "110"
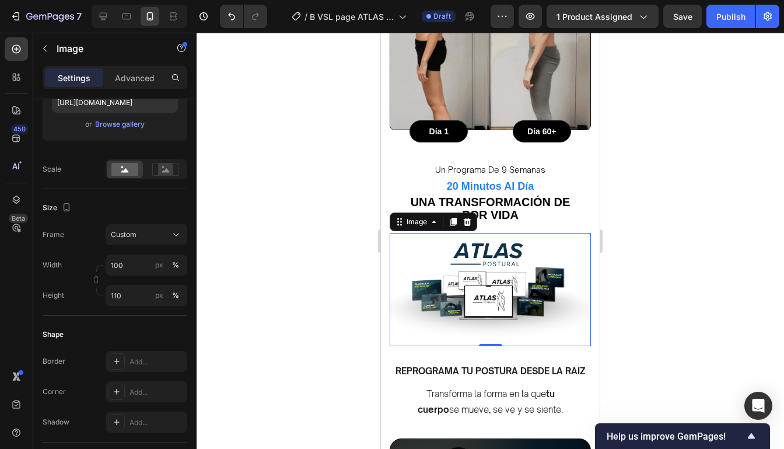
click at [658, 273] on div at bounding box center [490, 241] width 587 height 416
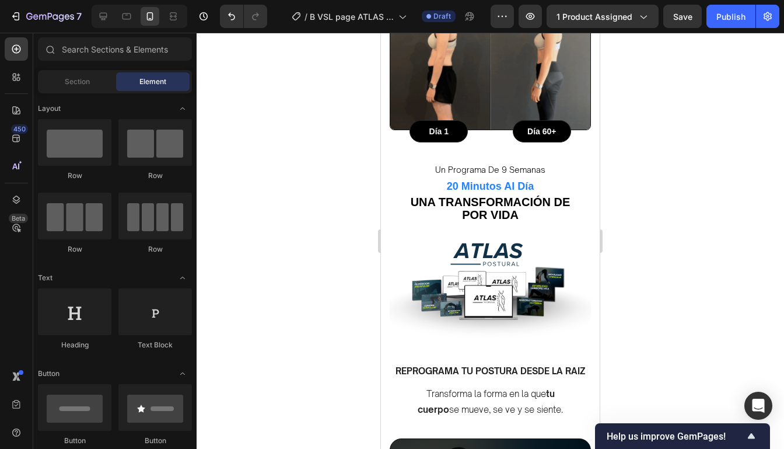
click at [658, 273] on div at bounding box center [490, 241] width 587 height 416
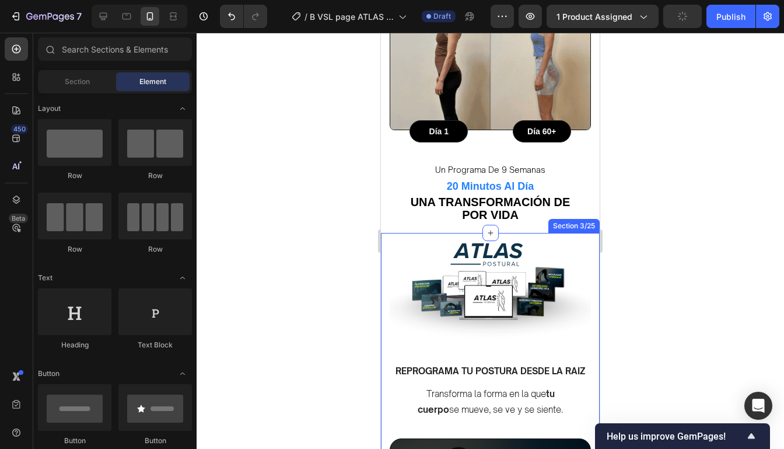
click at [573, 279] on img at bounding box center [490, 295] width 201 height 124
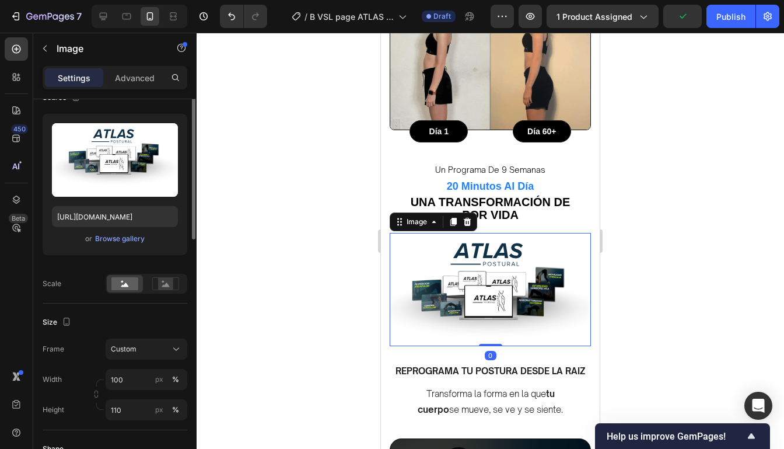
scroll to position [183, 0]
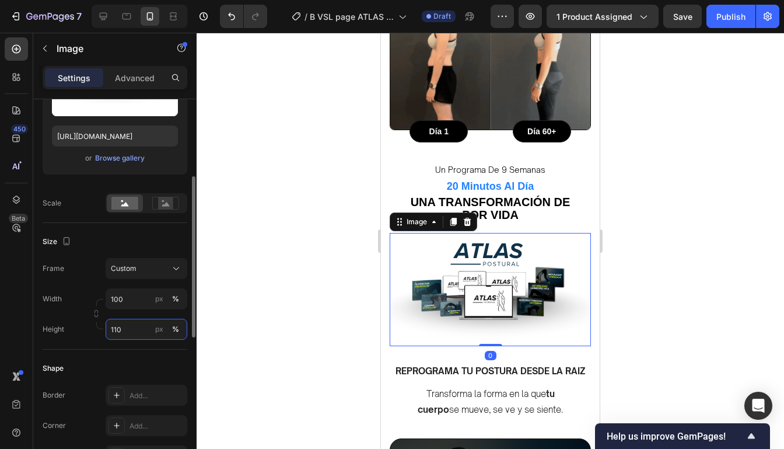
click at [121, 324] on input "110" at bounding box center [147, 328] width 82 height 21
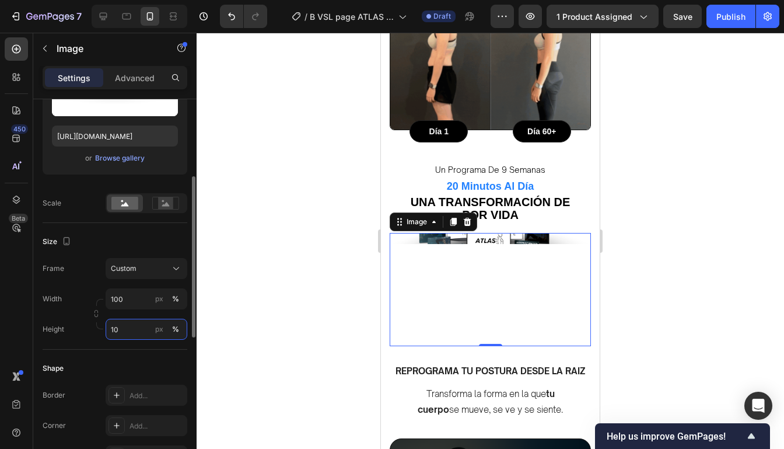
type input "100"
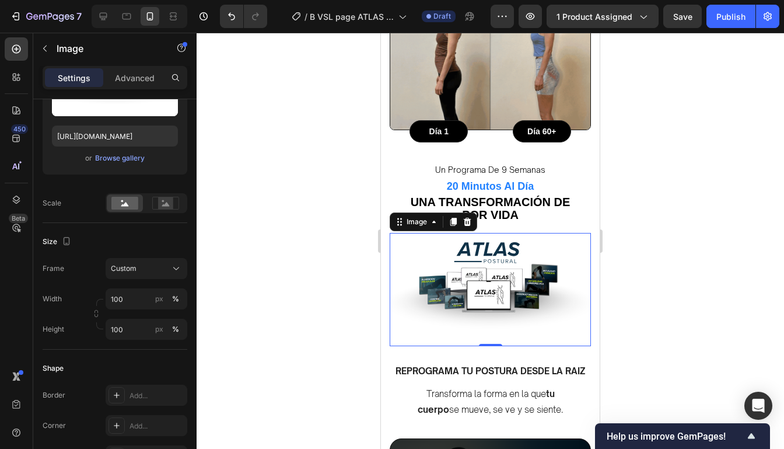
click at [717, 259] on div at bounding box center [490, 241] width 587 height 416
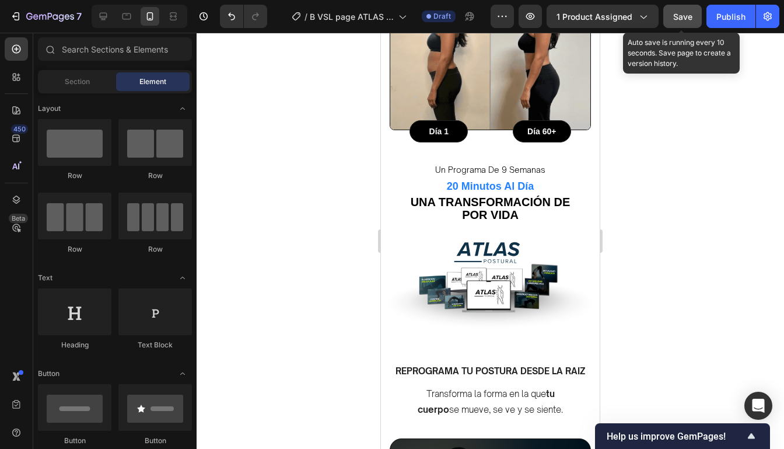
click at [681, 17] on span "Save" at bounding box center [682, 17] width 19 height 10
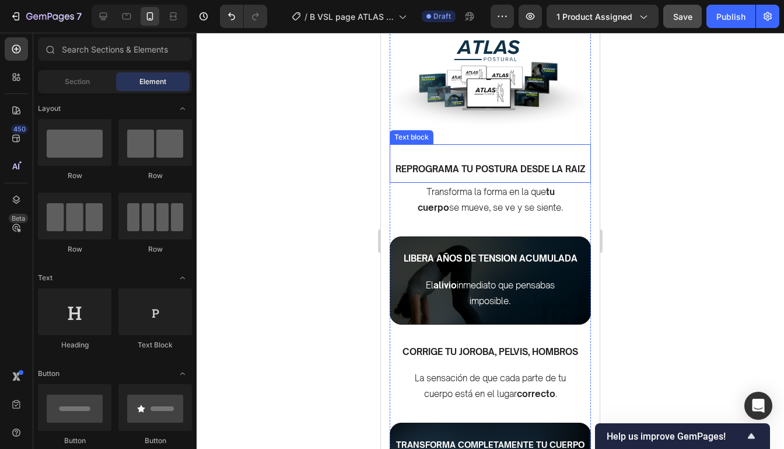
scroll to position [1082, 0]
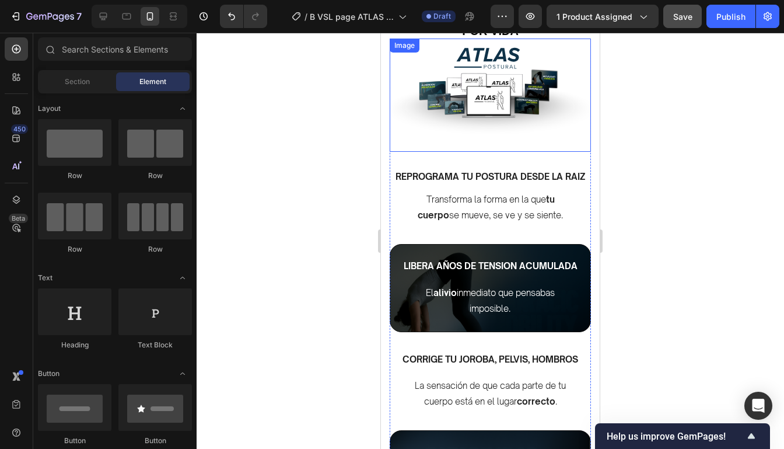
click at [516, 129] on img at bounding box center [490, 94] width 201 height 113
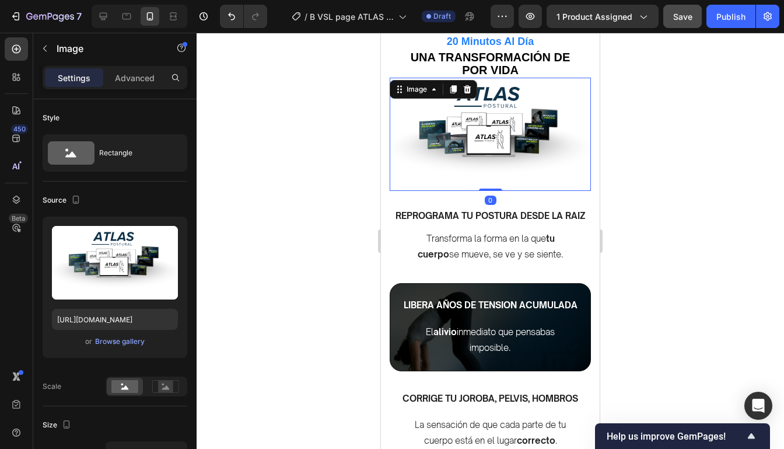
scroll to position [1032, 0]
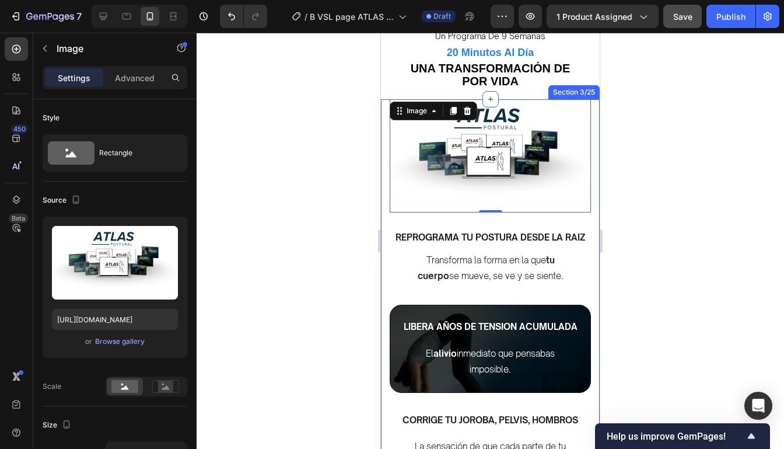
click at [625, 213] on div at bounding box center [490, 241] width 587 height 416
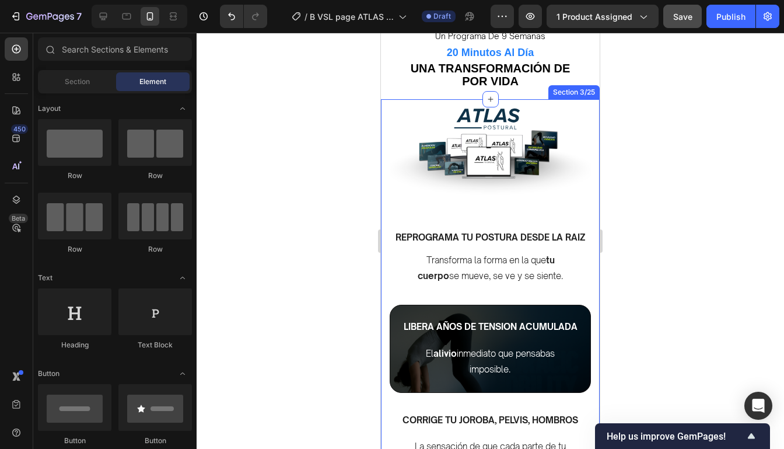
click at [632, 143] on div at bounding box center [490, 241] width 587 height 416
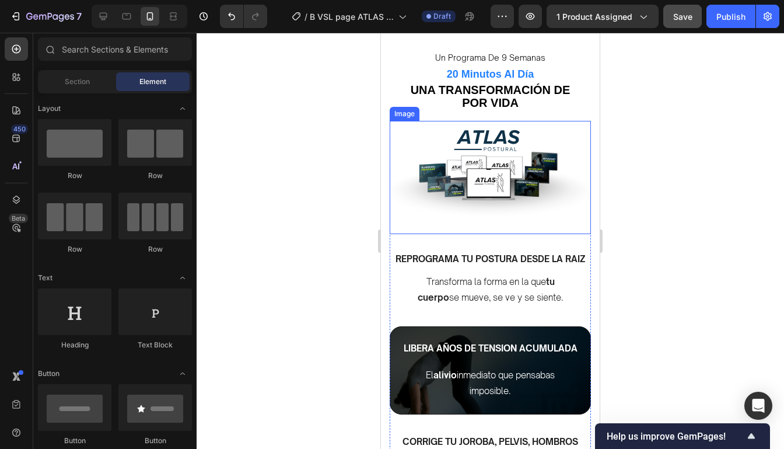
scroll to position [1003, 0]
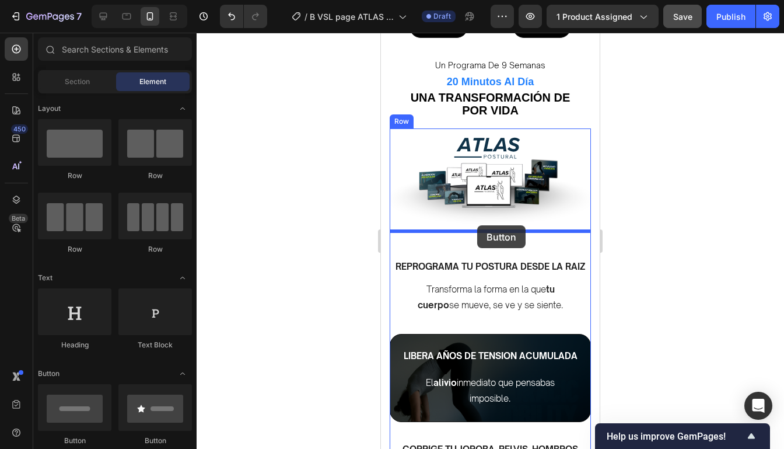
drag, startPoint x: 529, startPoint y: 253, endPoint x: 477, endPoint y: 225, distance: 58.7
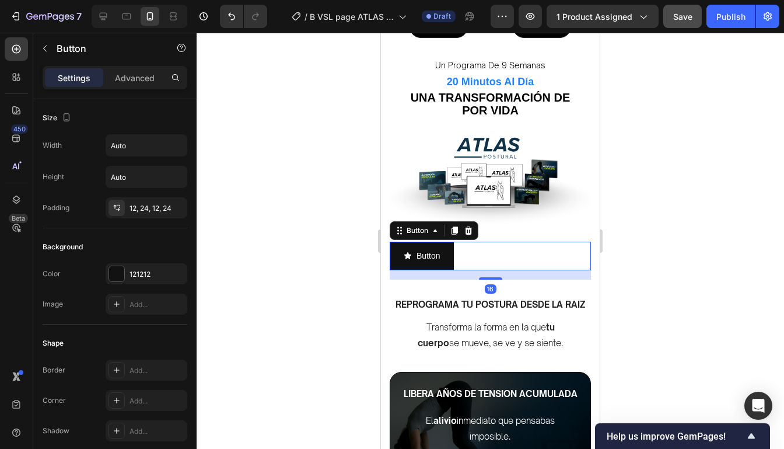
click at [549, 243] on div "Button Button 16" at bounding box center [490, 255] width 201 height 29
click at [554, 241] on div "Button Button 16" at bounding box center [490, 255] width 201 height 29
click at [472, 226] on icon at bounding box center [468, 230] width 9 height 9
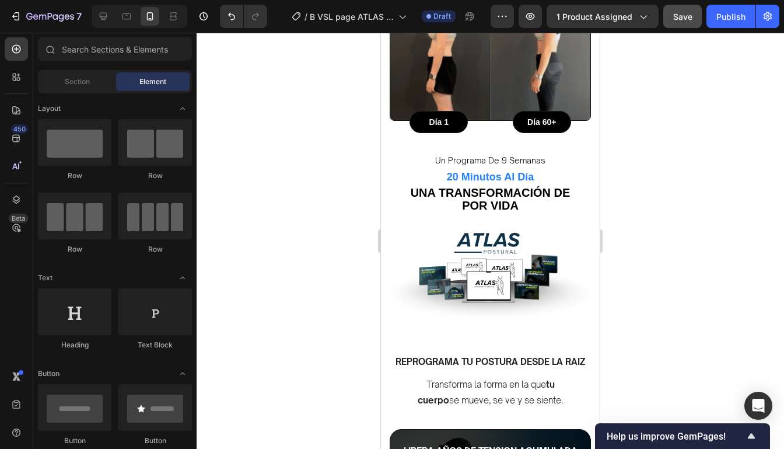
scroll to position [908, 0]
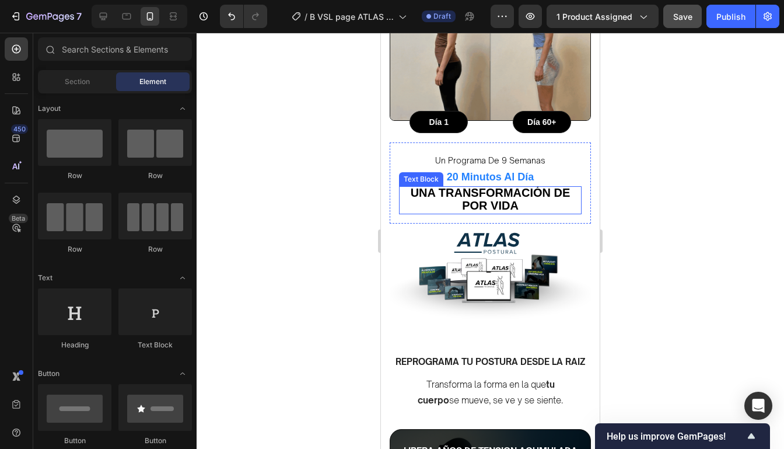
click at [657, 216] on div at bounding box center [490, 241] width 587 height 416
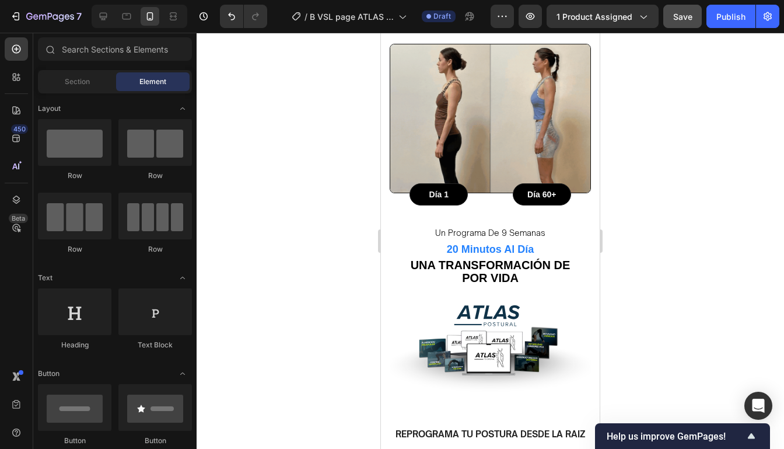
scroll to position [882, 0]
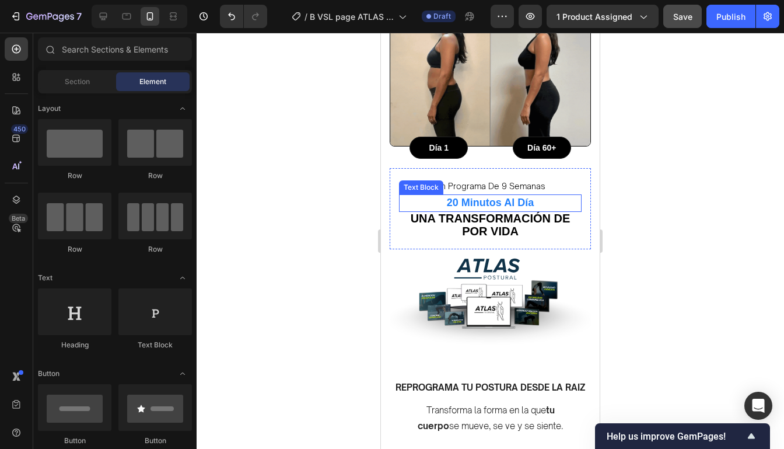
click at [509, 178] on p "un programa de 9 semanas" at bounding box center [490, 185] width 180 height 15
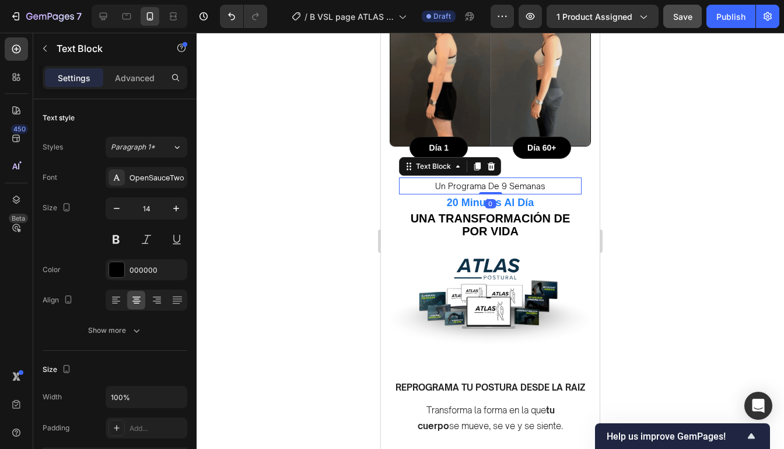
click at [508, 178] on p "un programa de 9 semanas" at bounding box center [490, 185] width 180 height 15
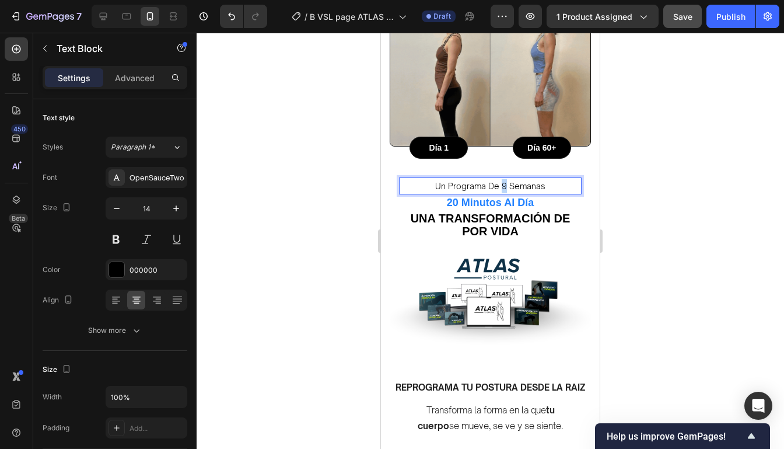
click at [502, 178] on p "un programa de 9 semanas" at bounding box center [490, 185] width 180 height 15
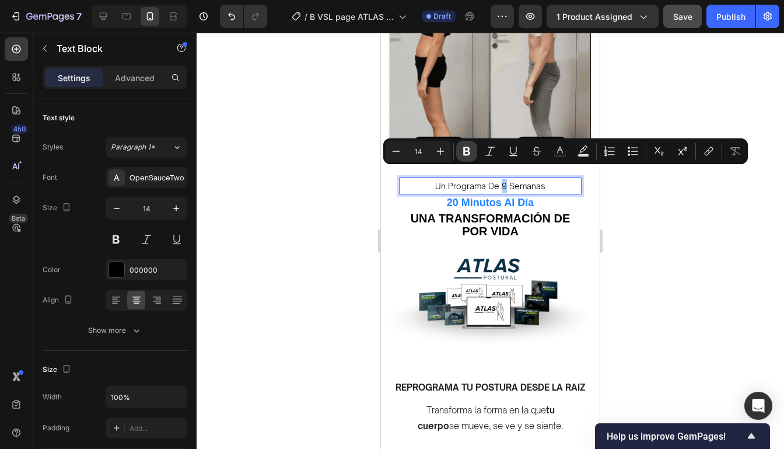
click at [461, 149] on icon "Editor contextual toolbar" at bounding box center [467, 151] width 12 height 12
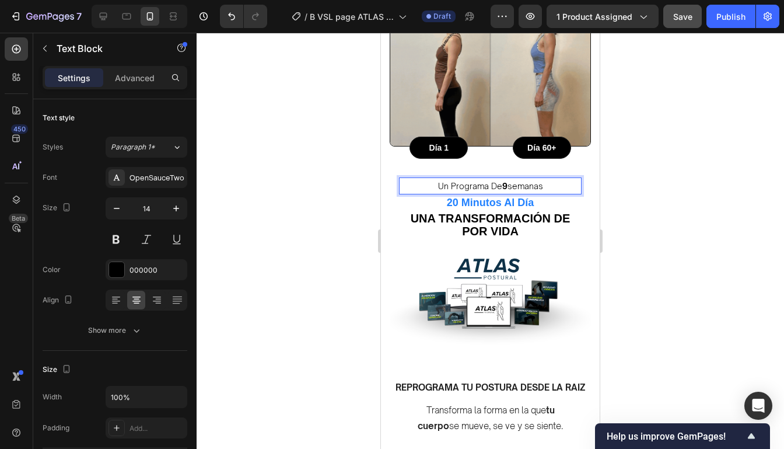
click at [639, 190] on div at bounding box center [490, 241] width 587 height 416
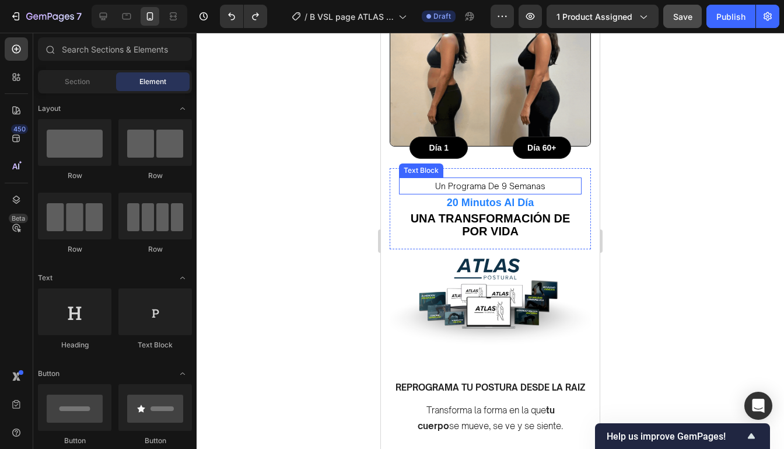
click at [564, 179] on p "un programa de 9 semanas" at bounding box center [490, 185] width 180 height 15
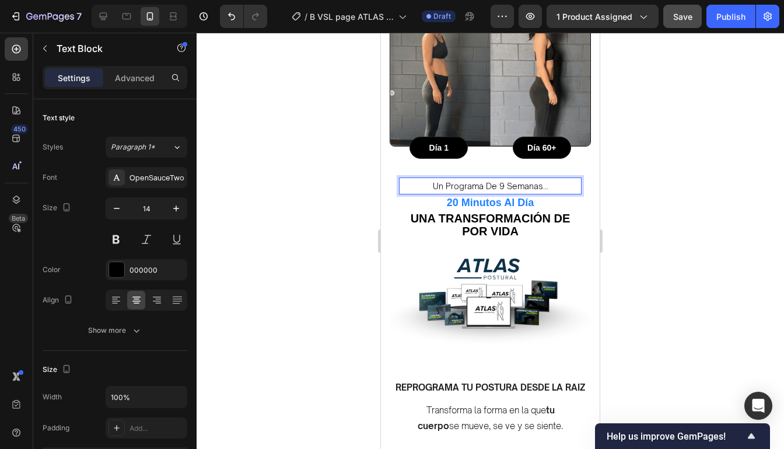
click at [617, 181] on div at bounding box center [490, 241] width 587 height 416
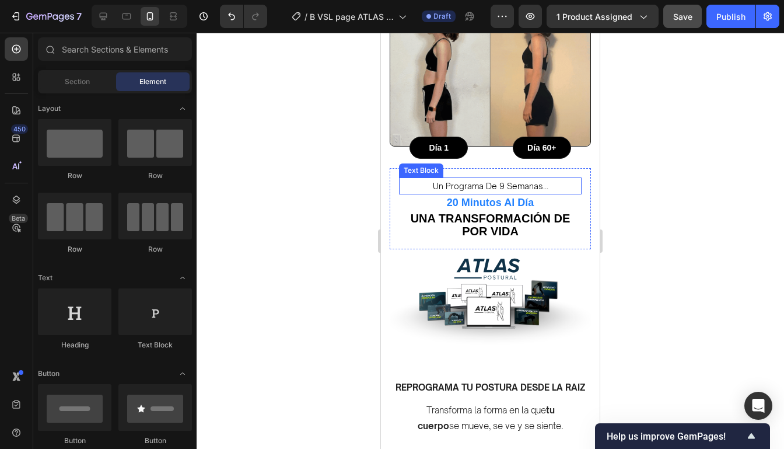
click at [563, 178] on p "un programa de 9 semanas..." at bounding box center [490, 185] width 180 height 15
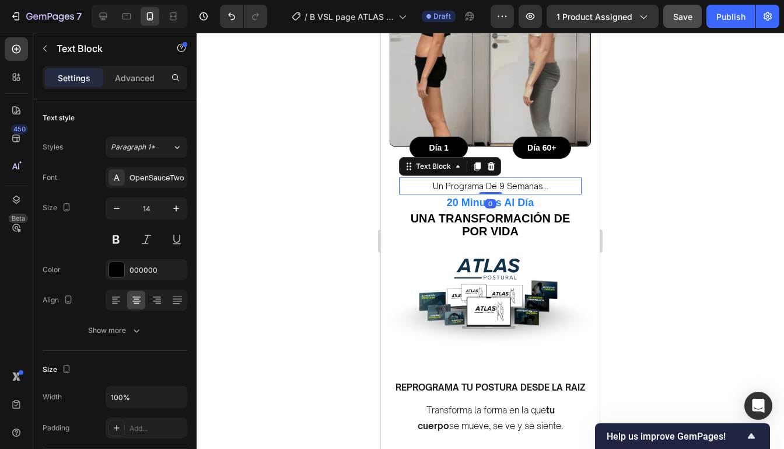
click at [614, 181] on div at bounding box center [490, 241] width 587 height 416
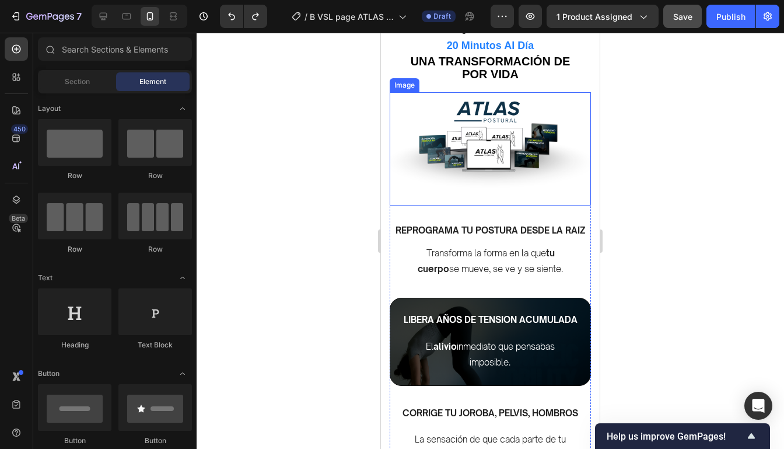
scroll to position [1041, 0]
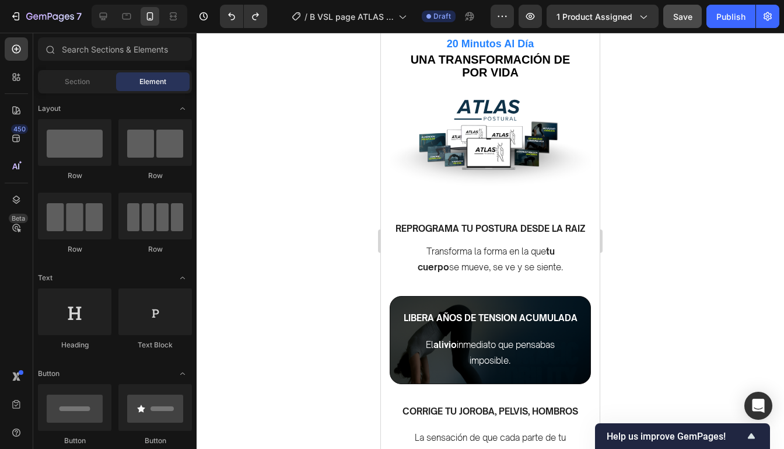
click at [690, 170] on div at bounding box center [490, 241] width 587 height 416
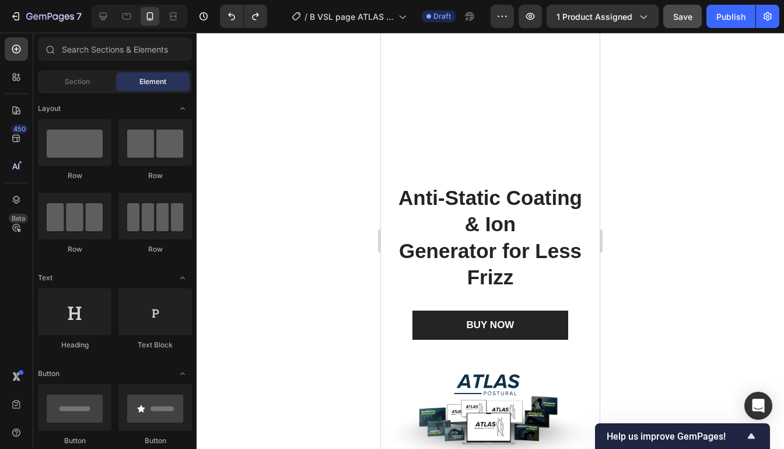
scroll to position [7951, 0]
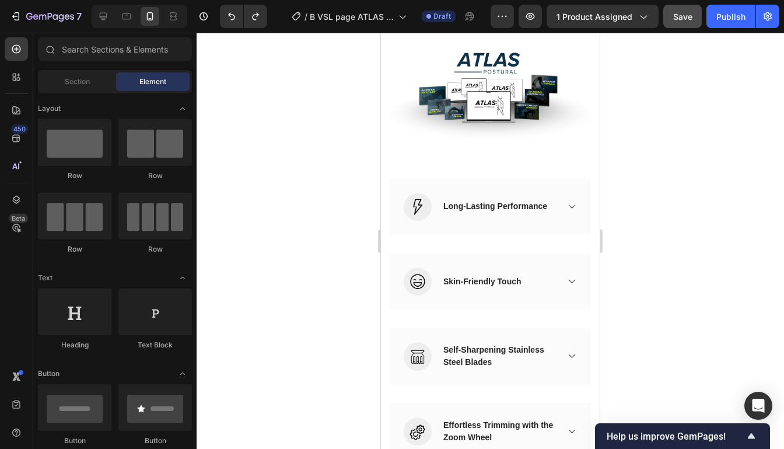
click at [580, 18] on div "BUY NOW (P) Cart Button" at bounding box center [490, 3] width 201 height 29
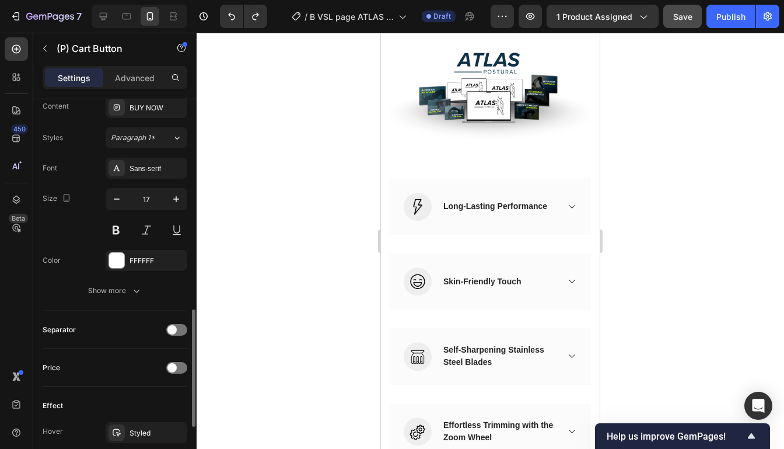
scroll to position [587, 0]
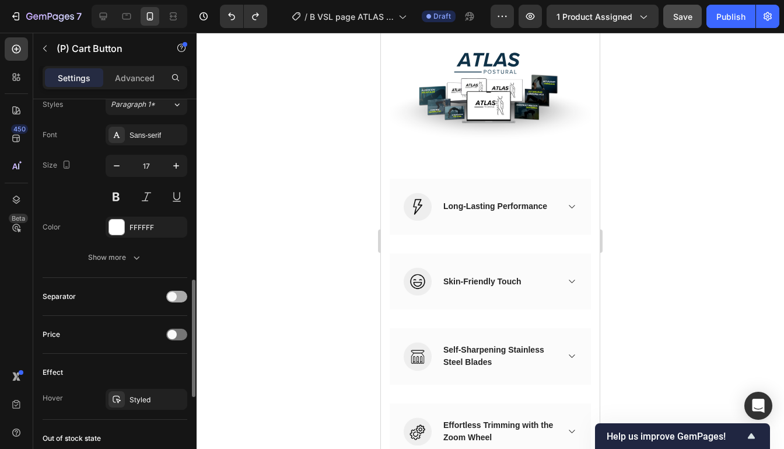
click at [176, 295] on span at bounding box center [171, 296] width 9 height 9
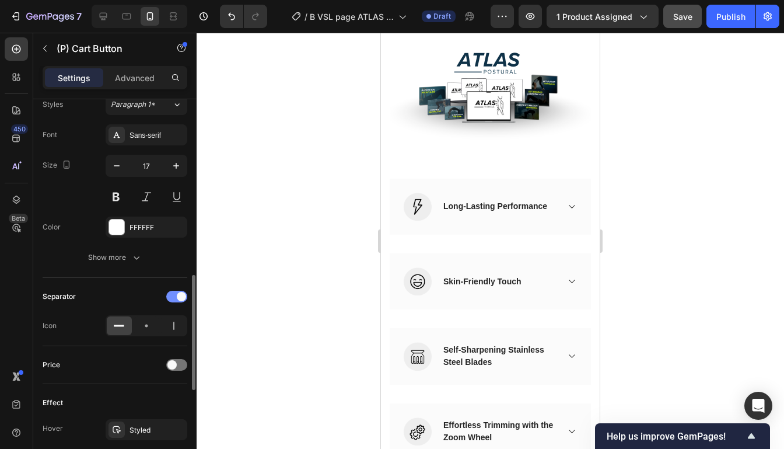
click at [177, 294] on span at bounding box center [181, 296] width 9 height 9
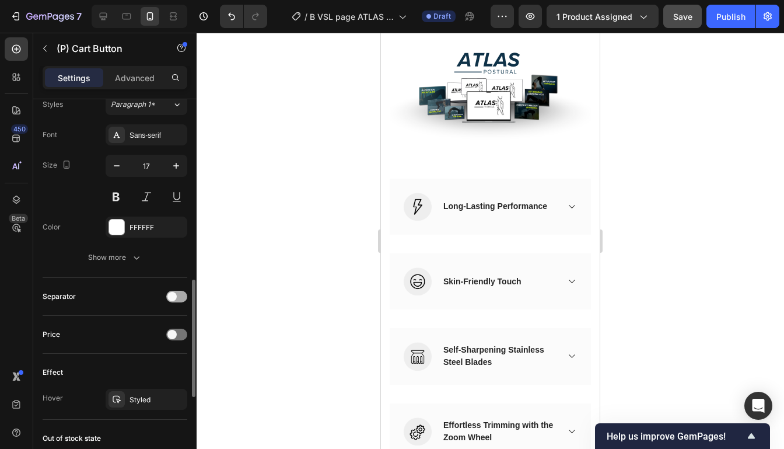
click at [176, 294] on span at bounding box center [171, 296] width 9 height 9
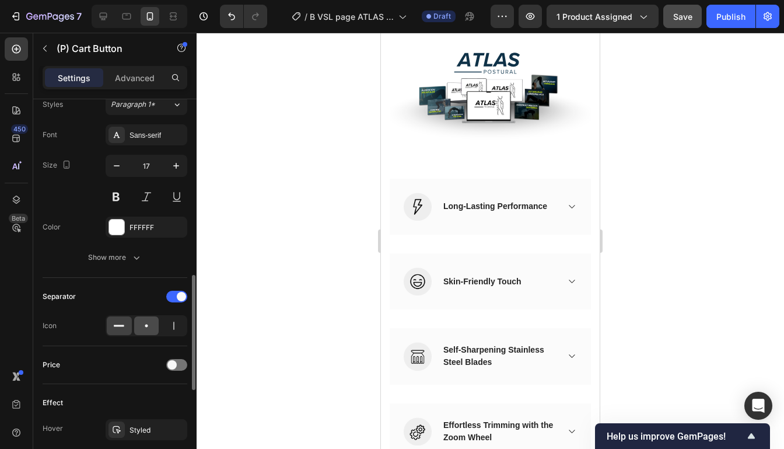
click at [142, 325] on icon at bounding box center [147, 326] width 12 height 12
click at [169, 322] on icon at bounding box center [174, 326] width 12 height 12
click at [151, 325] on icon at bounding box center [147, 326] width 12 height 12
click at [121, 325] on icon at bounding box center [119, 326] width 12 height 12
click at [174, 300] on div "Separator" at bounding box center [115, 296] width 145 height 19
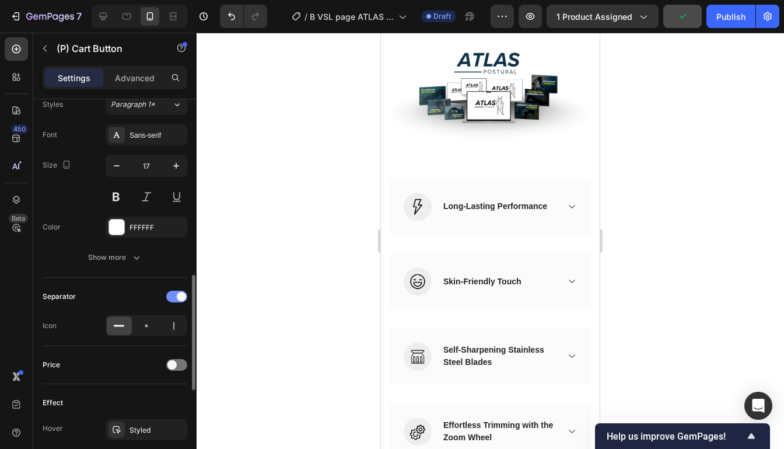
click at [180, 295] on span at bounding box center [181, 296] width 9 height 9
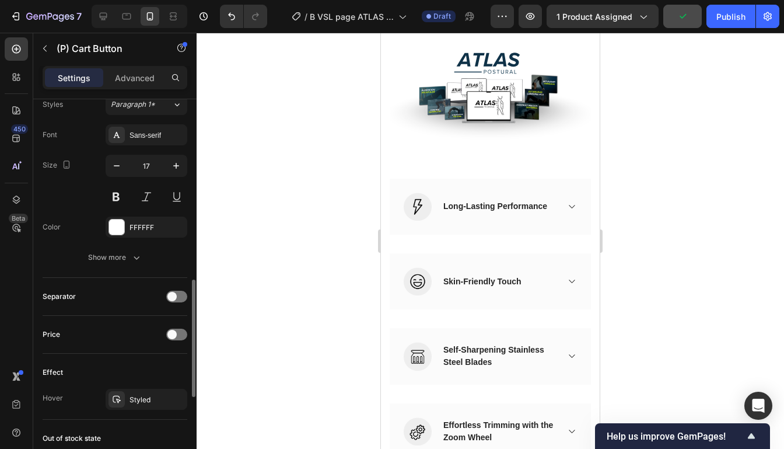
click at [176, 325] on div "Price" at bounding box center [115, 334] width 145 height 19
click at [176, 334] on div at bounding box center [176, 334] width 21 height 12
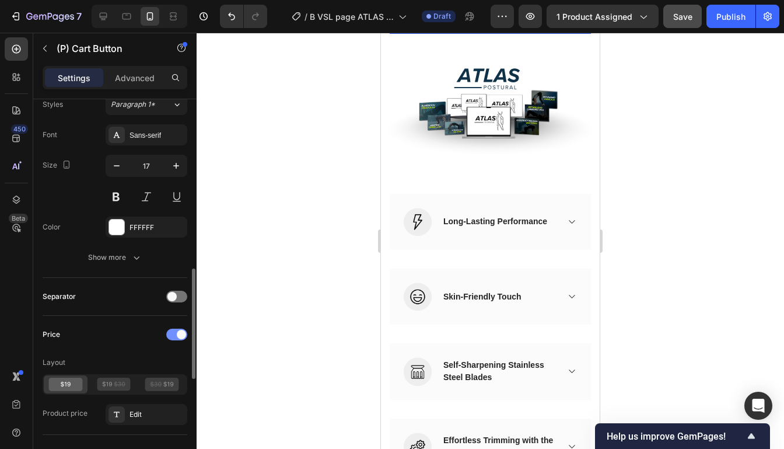
click at [176, 334] on div at bounding box center [176, 334] width 21 height 12
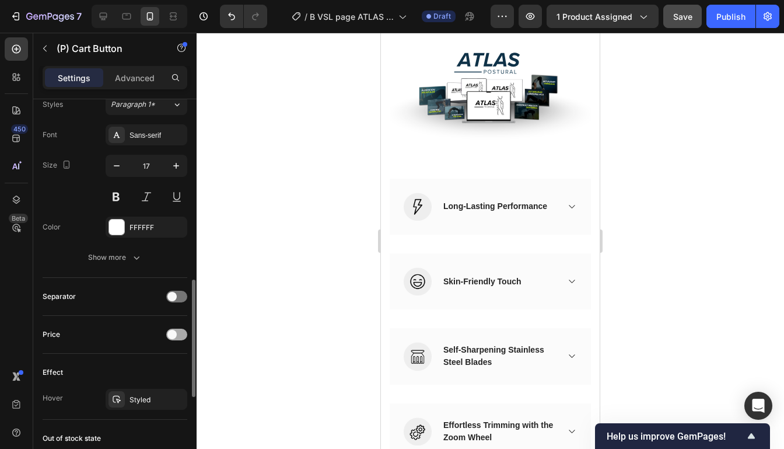
click at [176, 334] on span at bounding box center [171, 334] width 9 height 9
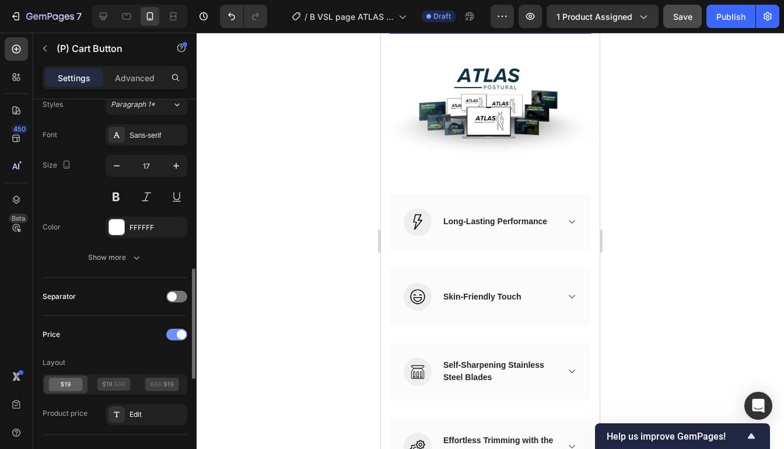
click at [176, 334] on div at bounding box center [176, 334] width 21 height 12
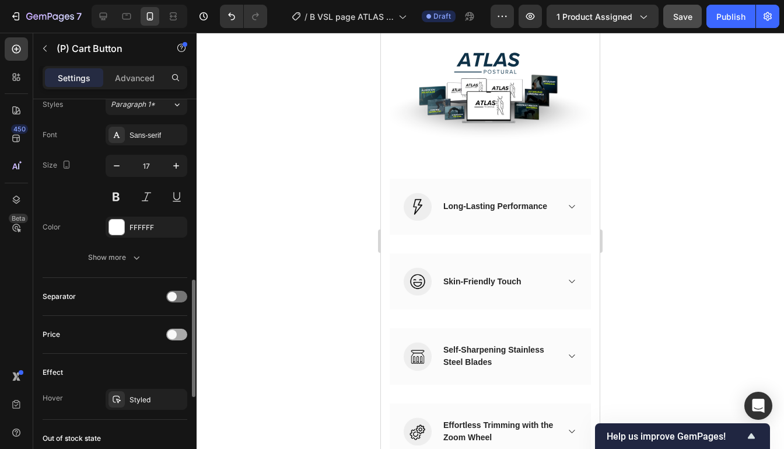
click at [174, 335] on span at bounding box center [171, 334] width 9 height 9
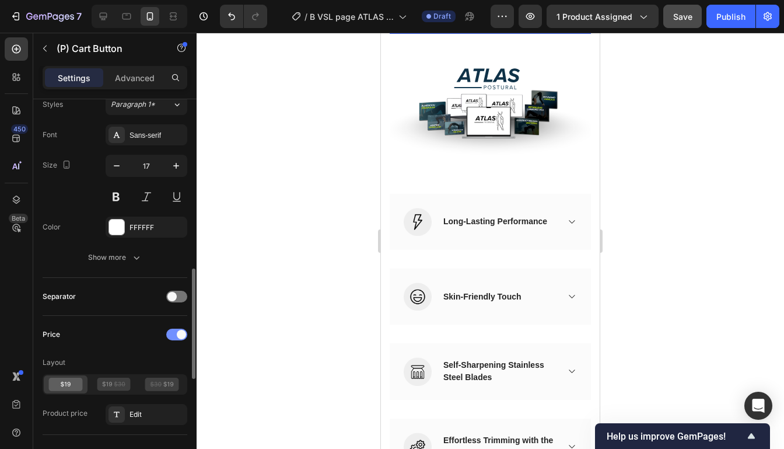
click at [174, 335] on div at bounding box center [176, 334] width 21 height 12
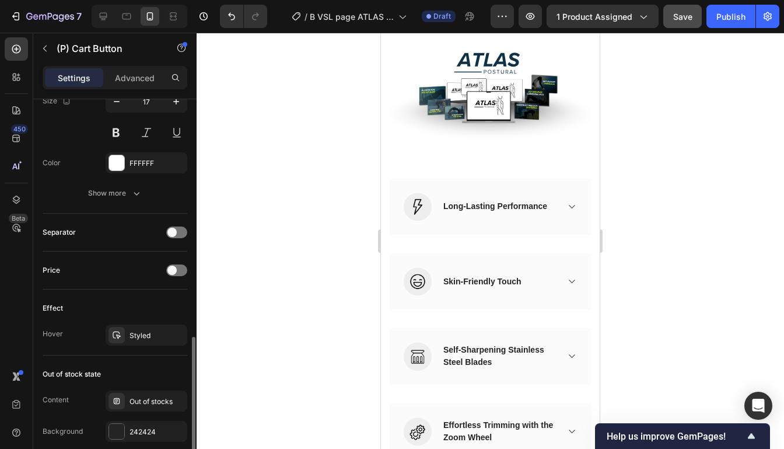
scroll to position [721, 0]
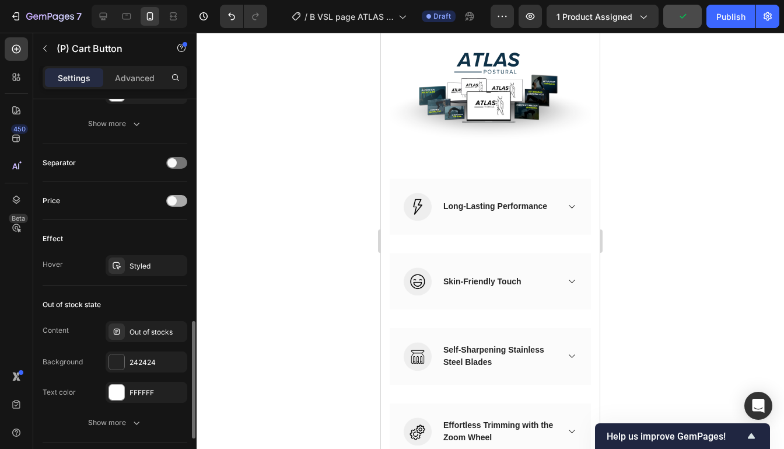
click at [179, 195] on div at bounding box center [176, 201] width 21 height 12
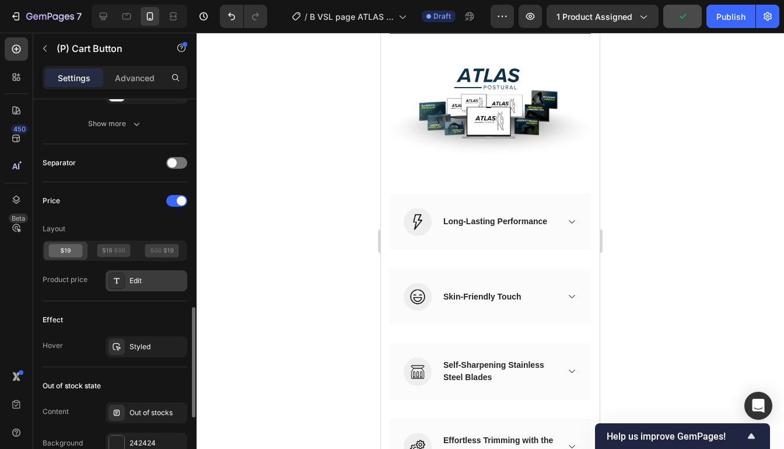
click at [147, 276] on div "Edit" at bounding box center [156, 280] width 55 height 10
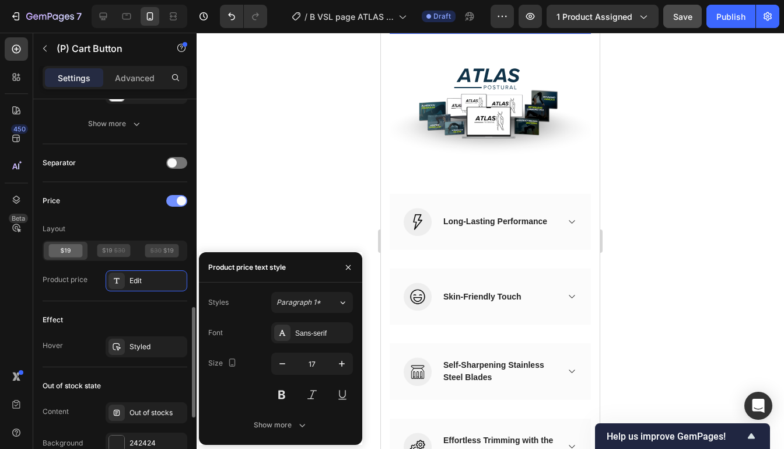
click at [180, 195] on div at bounding box center [176, 201] width 21 height 12
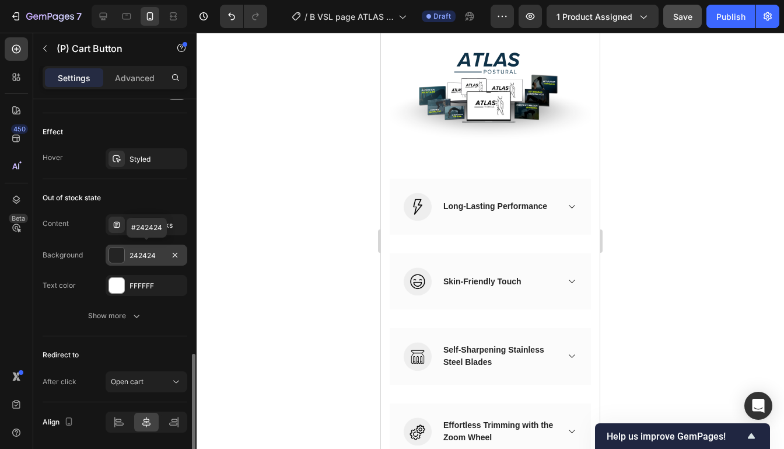
scroll to position [864, 0]
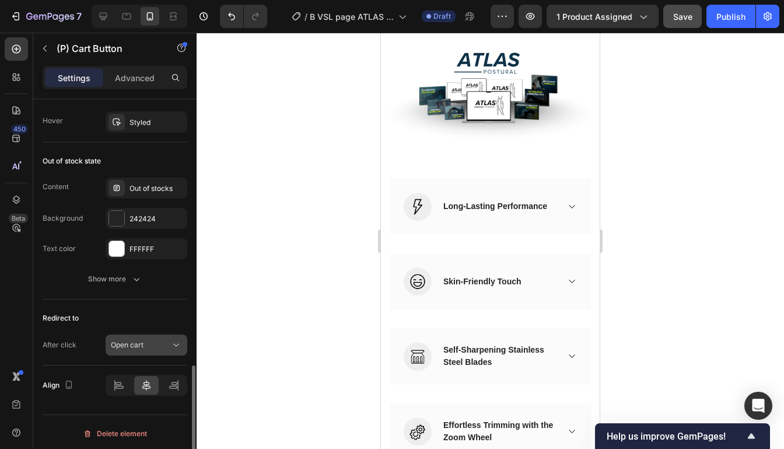
click at [163, 339] on div "Open cart" at bounding box center [140, 344] width 59 height 10
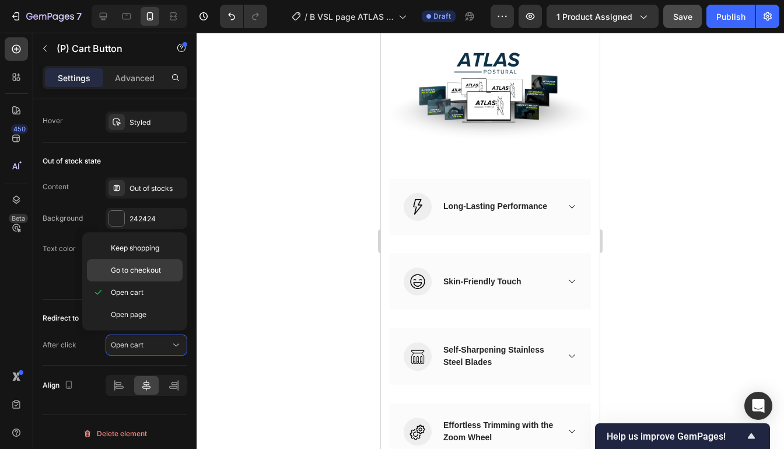
click at [147, 265] on span "Go to checkout" at bounding box center [136, 270] width 50 height 10
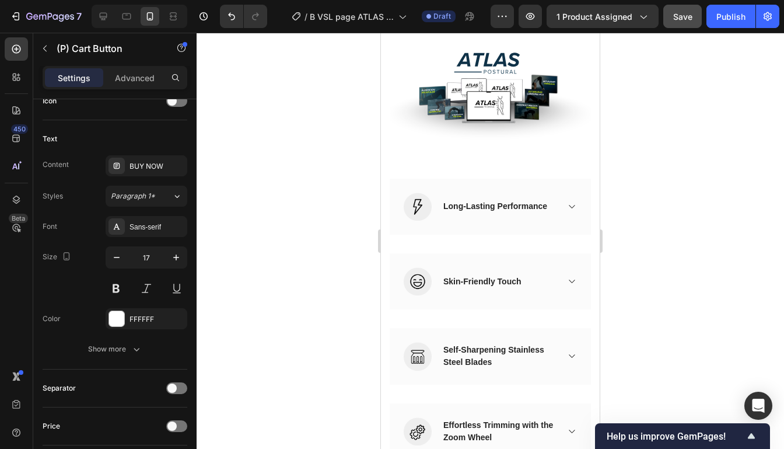
scroll to position [221, 0]
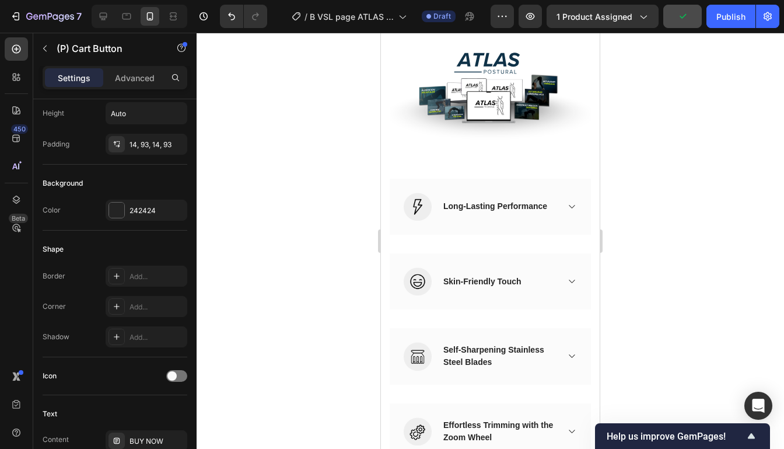
click at [575, 18] on div "BUY NOW (P) Cart Button 0" at bounding box center [490, 3] width 201 height 29
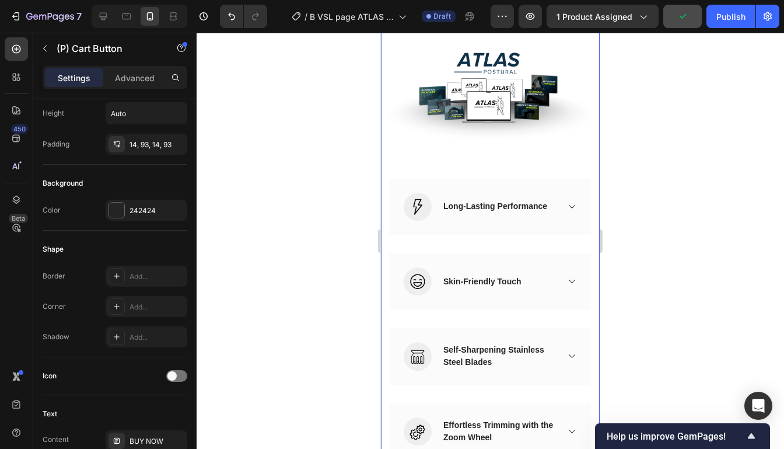
click at [653, 327] on div at bounding box center [490, 241] width 587 height 416
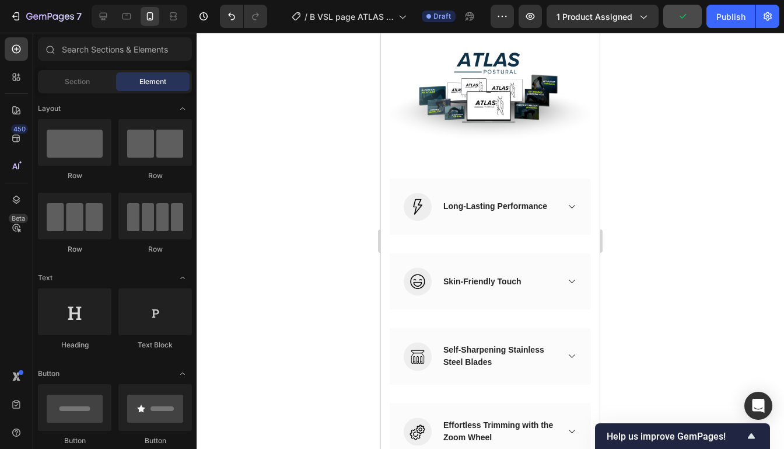
click at [583, 18] on div "BUY NOW (P) Cart Button" at bounding box center [490, 3] width 201 height 29
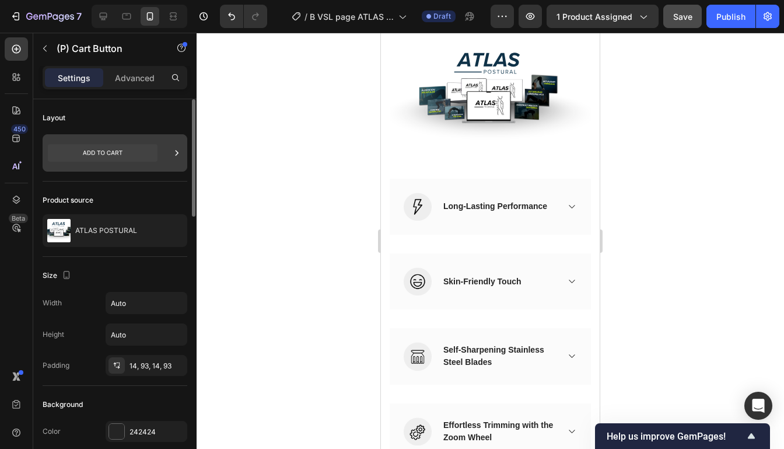
click at [174, 156] on icon at bounding box center [177, 153] width 12 height 12
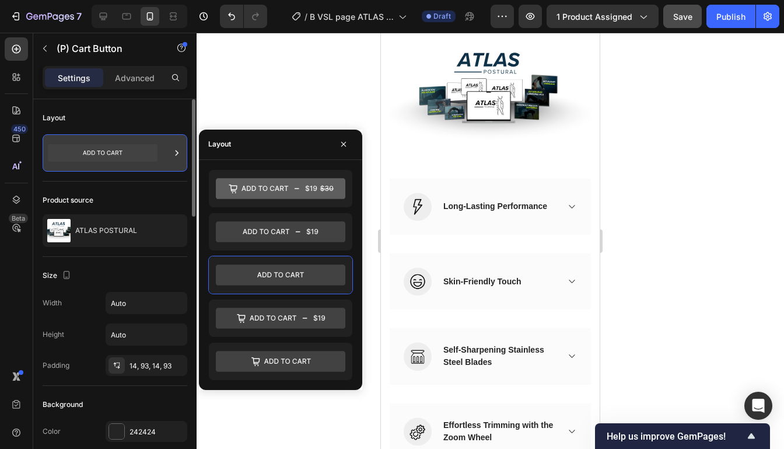
click at [177, 155] on icon at bounding box center [177, 153] width 12 height 12
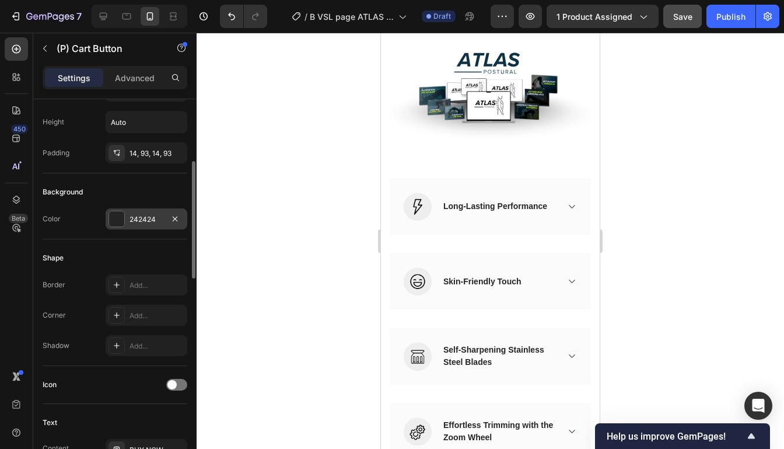
scroll to position [226, 0]
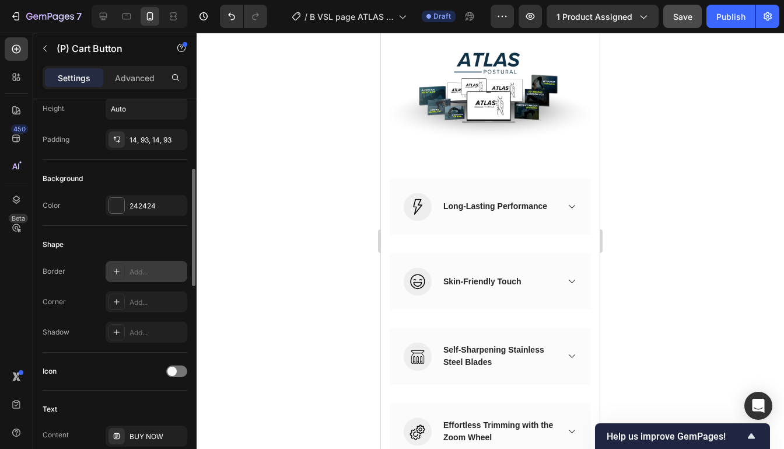
click at [132, 269] on div "Add..." at bounding box center [156, 272] width 55 height 10
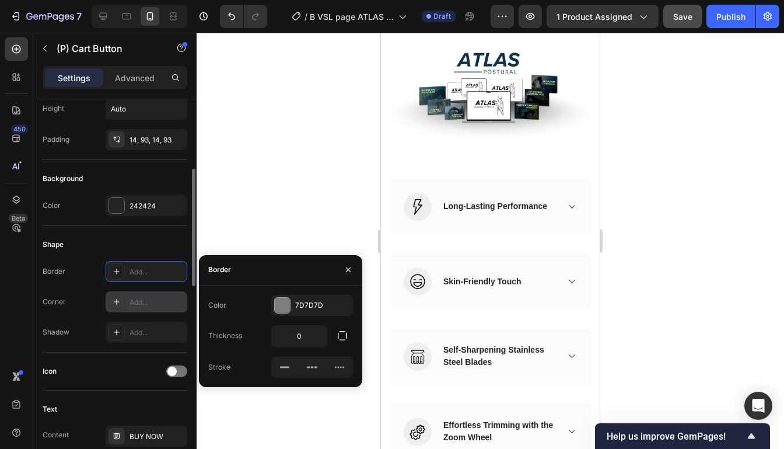
click at [147, 291] on div "Add..." at bounding box center [147, 301] width 82 height 21
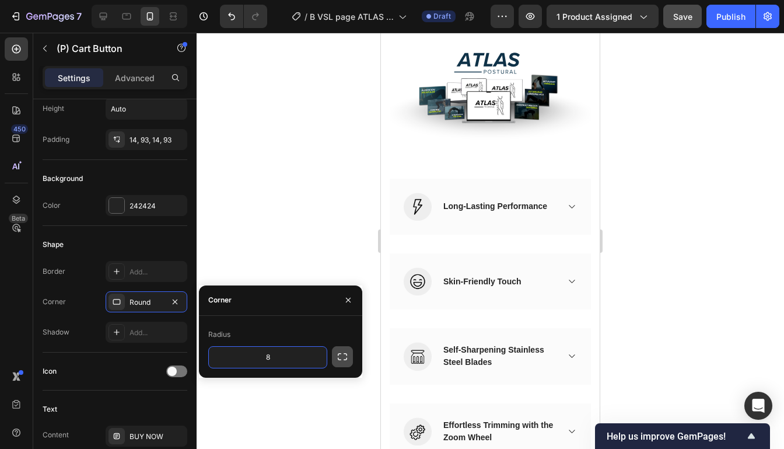
click at [346, 361] on icon "button" at bounding box center [343, 357] width 12 height 12
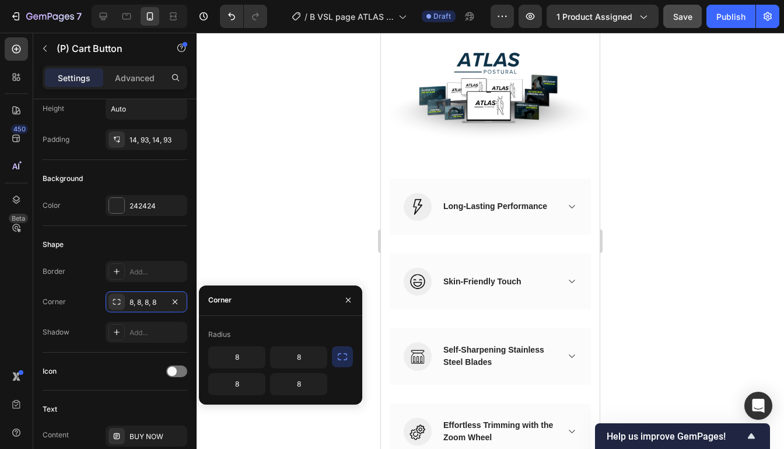
click at [333, 358] on button "button" at bounding box center [342, 356] width 21 height 21
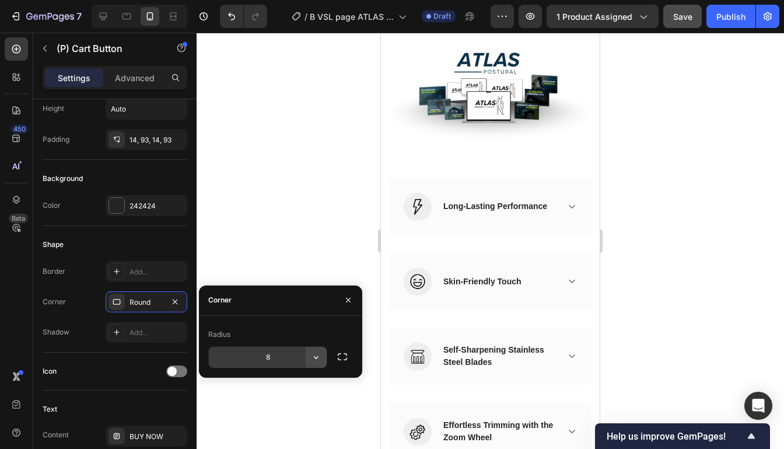
click at [307, 355] on button "button" at bounding box center [316, 356] width 21 height 21
click at [260, 356] on input "8" at bounding box center [268, 356] width 118 height 21
click at [273, 356] on input "8" at bounding box center [268, 356] width 118 height 21
type input "1"
type input "2"
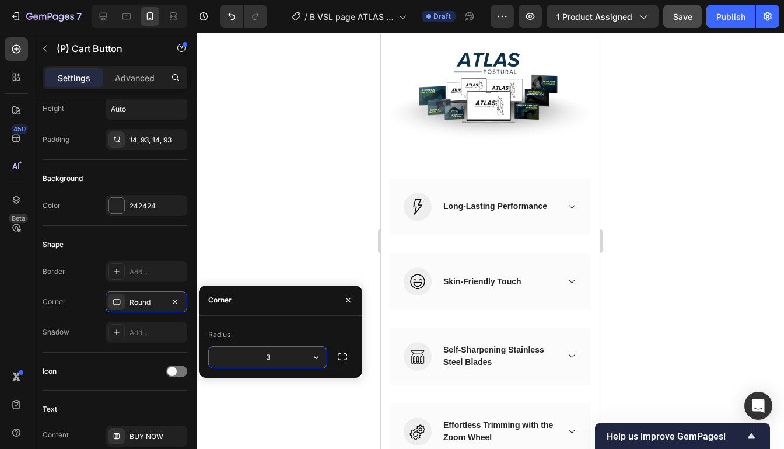
type input "36"
click at [780, 322] on div at bounding box center [490, 241] width 587 height 416
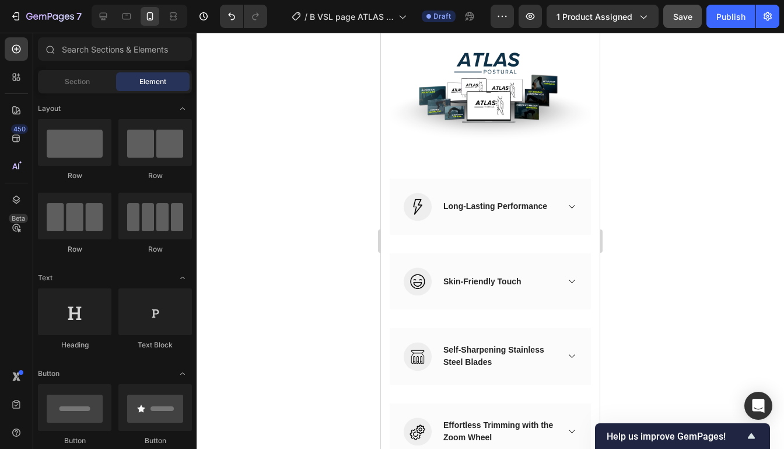
click at [577, 18] on div "BUY NOW (P) Cart Button" at bounding box center [490, 3] width 201 height 29
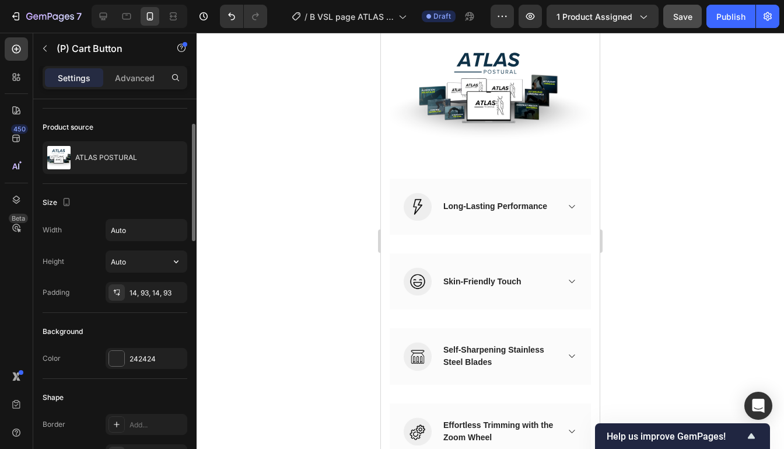
scroll to position [75, 0]
click at [141, 288] on div "14, 93, 14, 93" at bounding box center [146, 291] width 34 height 10
click at [150, 201] on div "Size" at bounding box center [115, 200] width 145 height 19
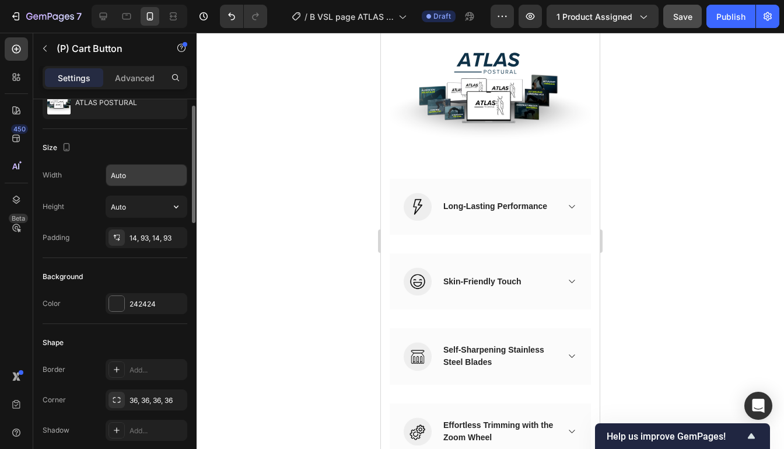
scroll to position [131, 0]
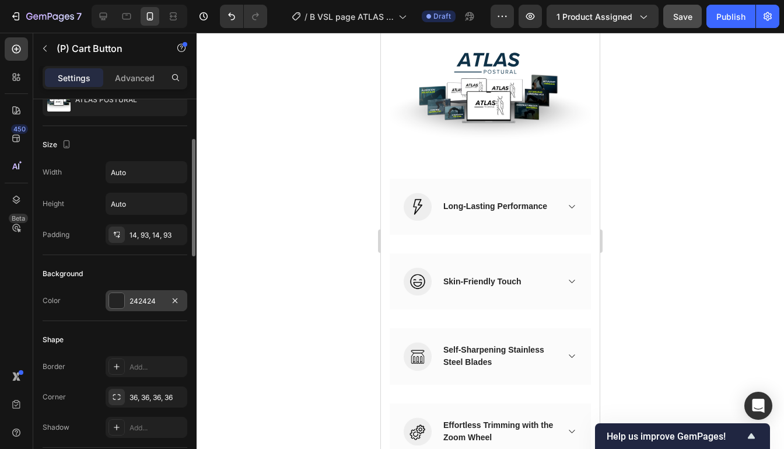
click at [116, 293] on div at bounding box center [116, 300] width 15 height 15
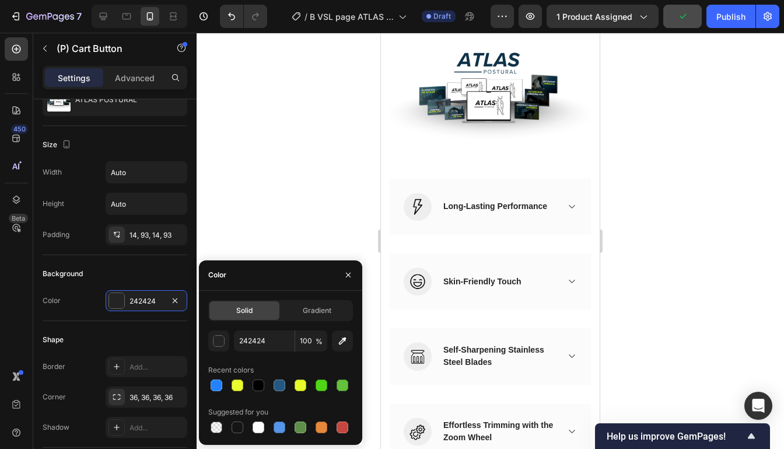
click at [636, 183] on div at bounding box center [490, 241] width 587 height 416
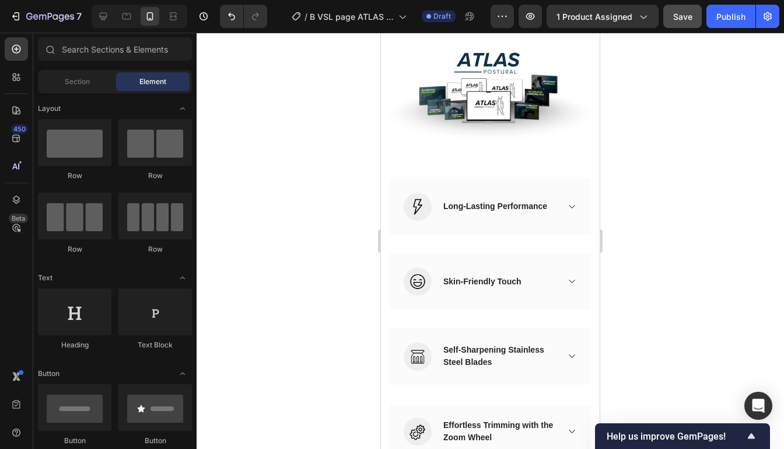
click at [585, 18] on div "BUY NOW (P) Cart Button" at bounding box center [490, 3] width 201 height 29
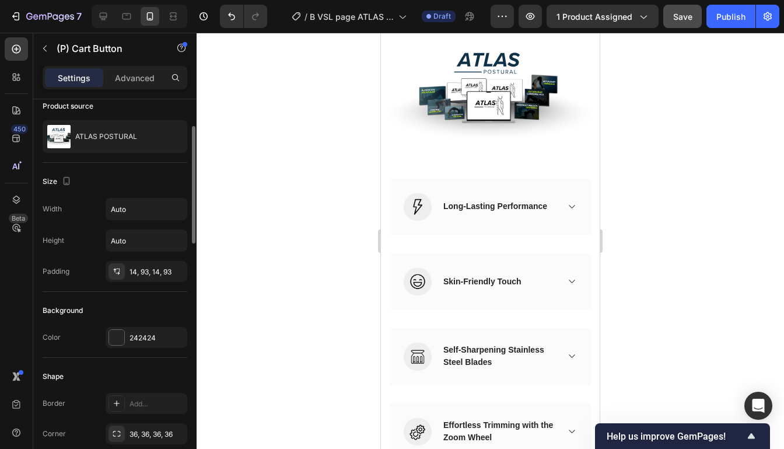
scroll to position [96, 0]
click at [120, 339] on div at bounding box center [116, 335] width 15 height 15
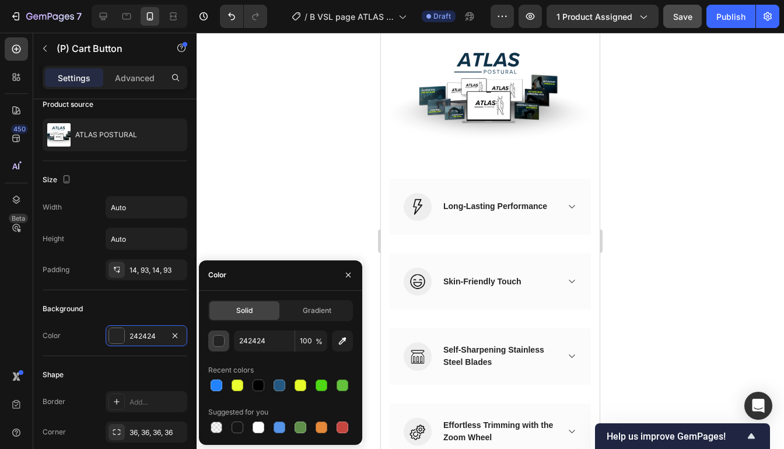
click at [220, 338] on div "button" at bounding box center [219, 341] width 12 height 12
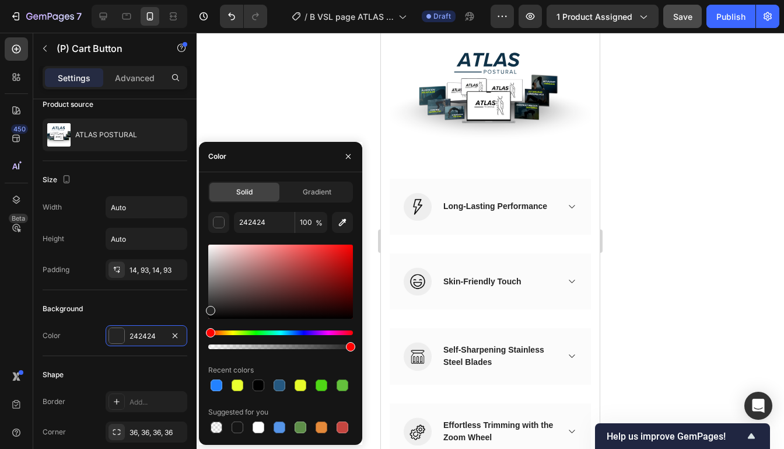
click at [320, 255] on div at bounding box center [280, 281] width 145 height 74
drag, startPoint x: 320, startPoint y: 255, endPoint x: 327, endPoint y: 246, distance: 11.3
click at [327, 246] on div at bounding box center [328, 249] width 9 height 9
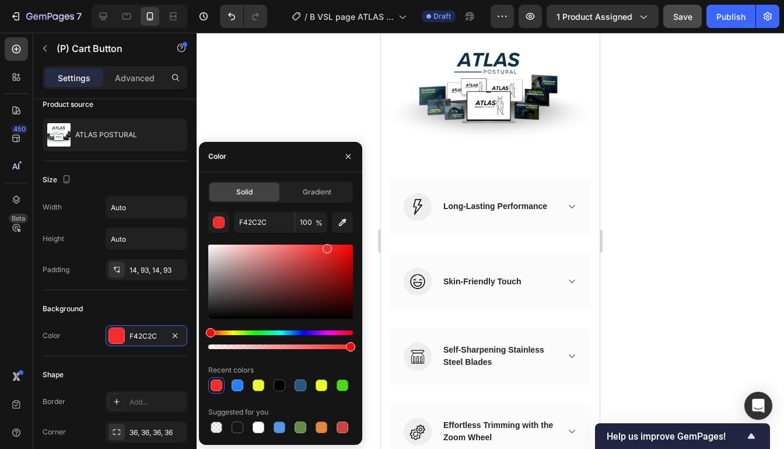
type input "F72E2E"
click at [669, 279] on div at bounding box center [490, 241] width 587 height 416
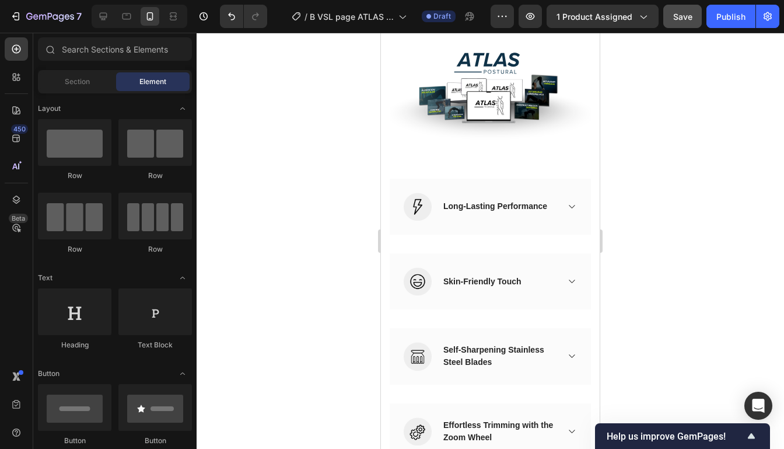
click at [584, 18] on div "BUY NOW (P) Cart Button" at bounding box center [490, 3] width 201 height 29
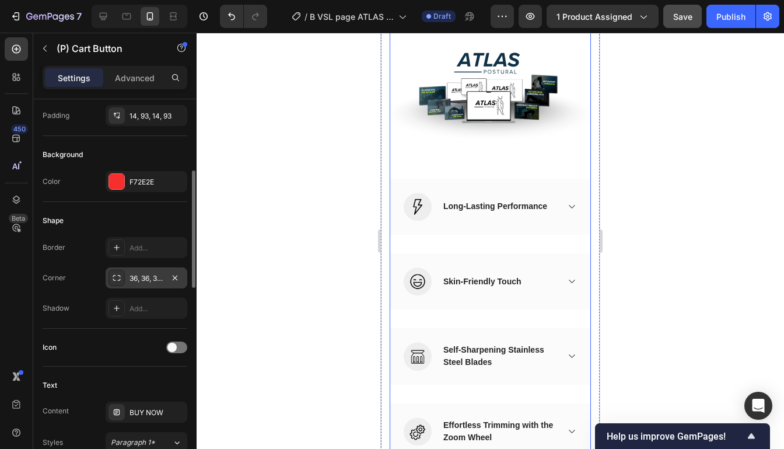
scroll to position [259, 0]
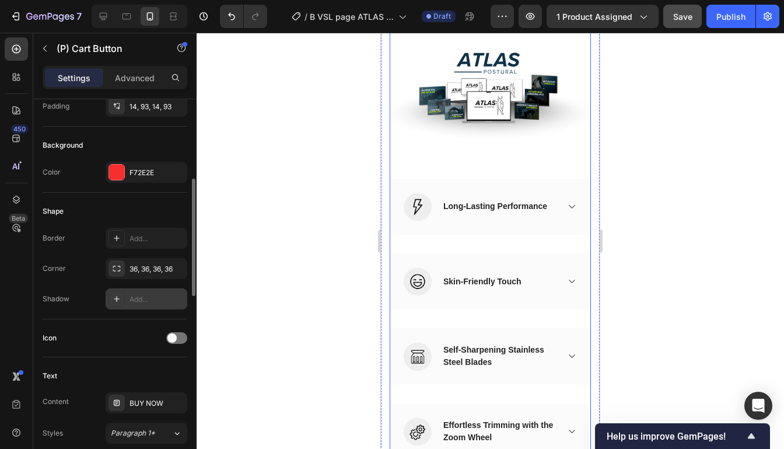
click at [140, 298] on div "Add..." at bounding box center [156, 299] width 55 height 10
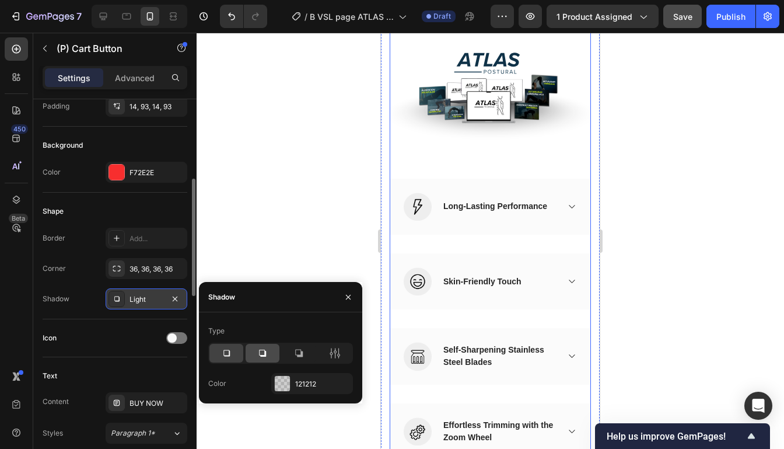
click at [254, 350] on div at bounding box center [263, 353] width 34 height 19
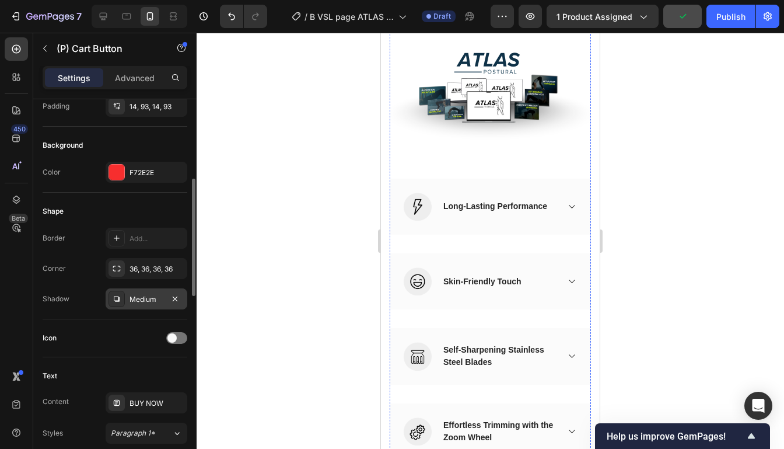
click at [666, 275] on div at bounding box center [490, 241] width 587 height 416
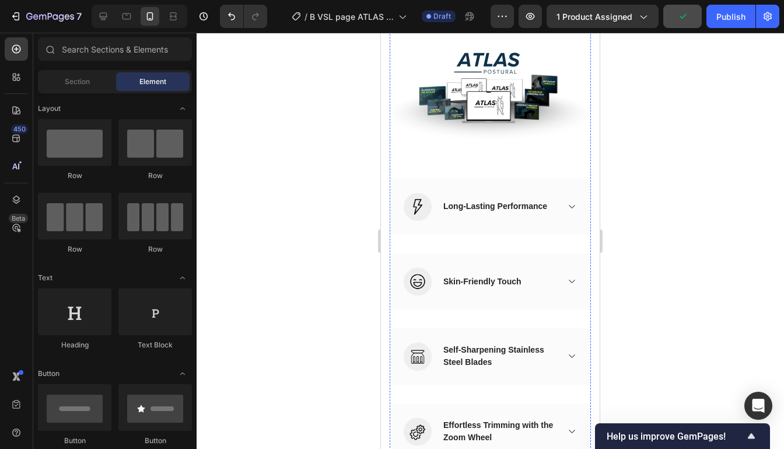
click at [666, 275] on div at bounding box center [490, 241] width 587 height 416
click at [615, 316] on div at bounding box center [490, 241] width 587 height 416
click at [579, 18] on div "BUY NOW (P) Cart Button" at bounding box center [490, 3] width 201 height 29
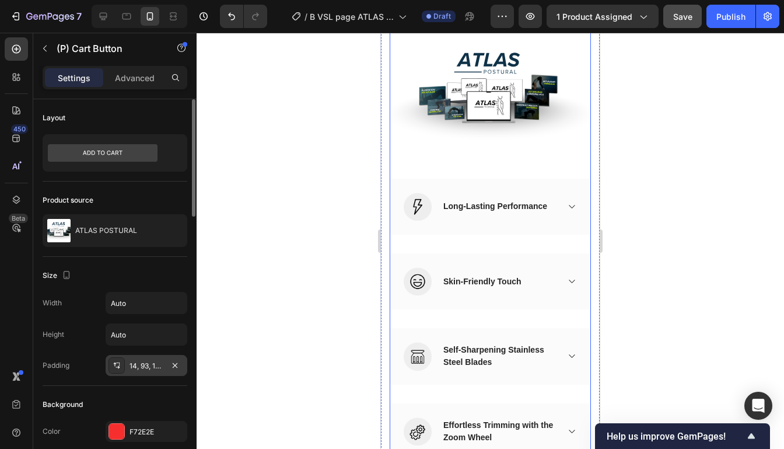
click at [153, 364] on div "14, 93, 14, 93" at bounding box center [146, 365] width 34 height 10
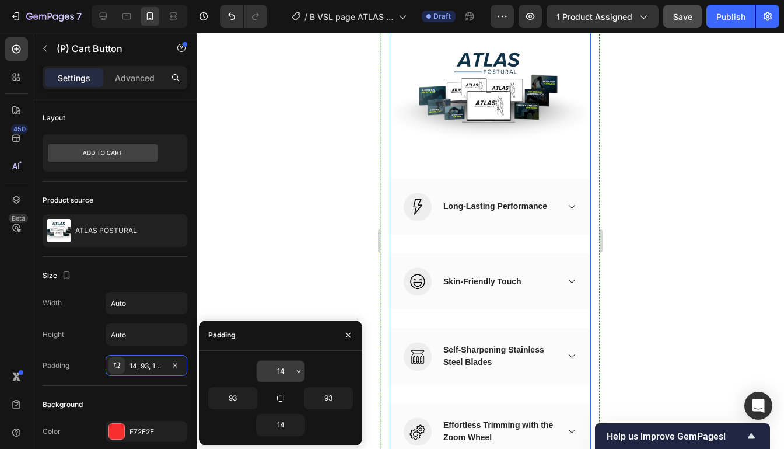
click at [283, 372] on input "14" at bounding box center [281, 370] width 48 height 21
type input "-17"
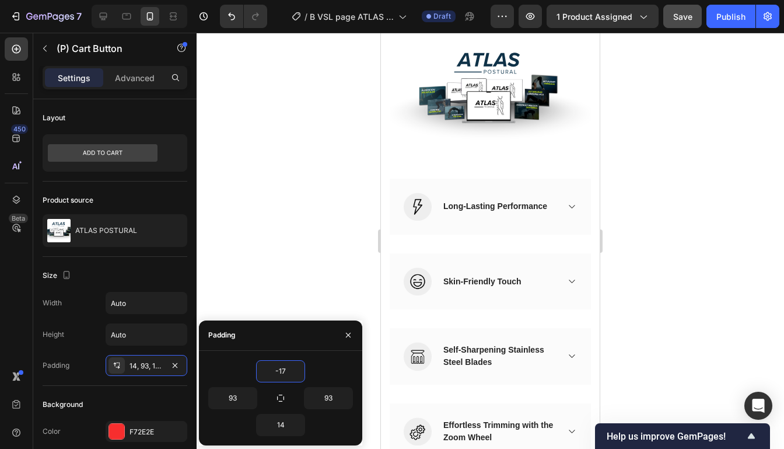
click at [660, 316] on div at bounding box center [490, 241] width 587 height 416
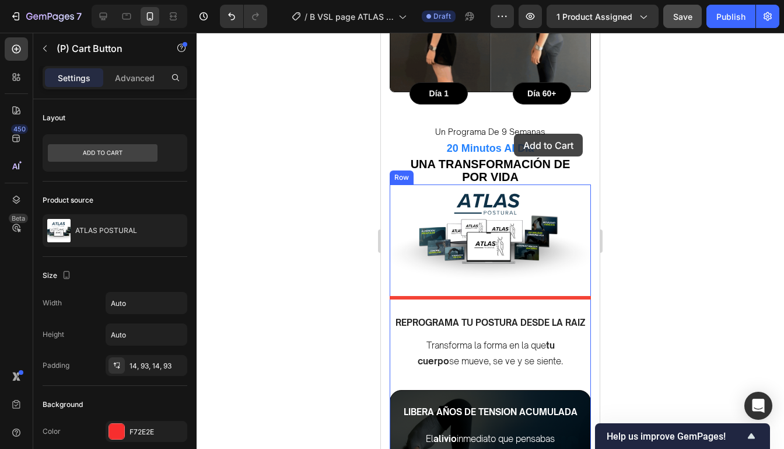
scroll to position [877, 0]
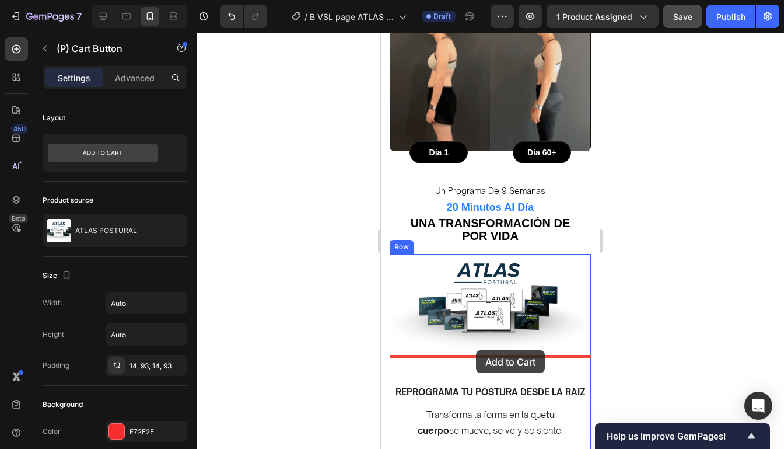
drag, startPoint x: 586, startPoint y: 308, endPoint x: 476, endPoint y: 351, distance: 117.6
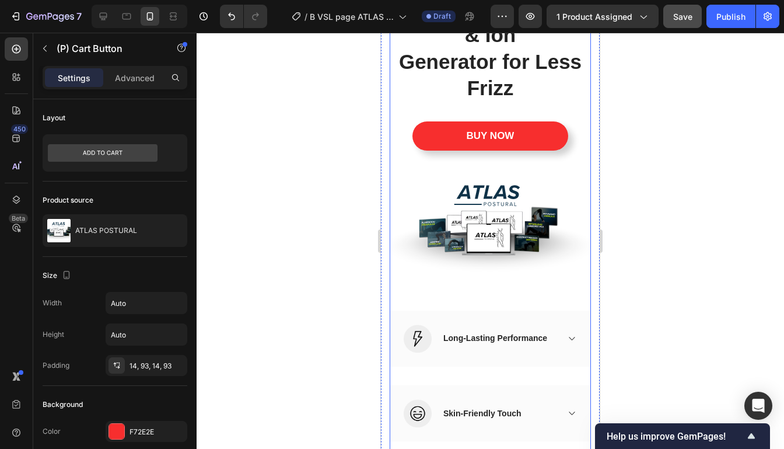
scroll to position [8141, 0]
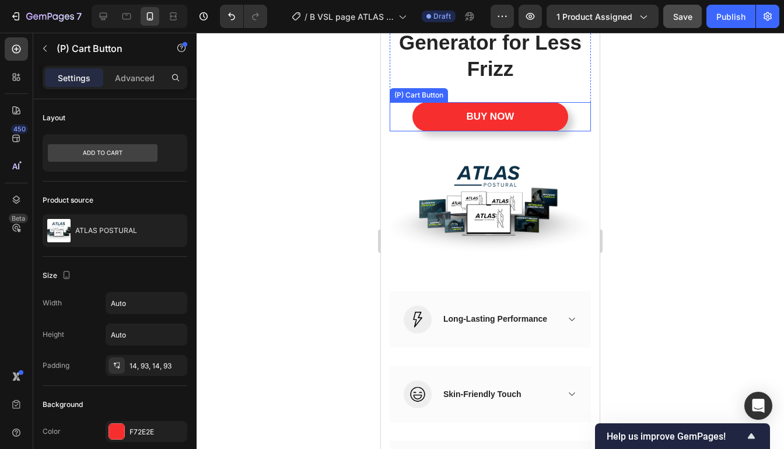
click at [583, 123] on div "BUY NOW (P) Cart Button" at bounding box center [490, 116] width 201 height 29
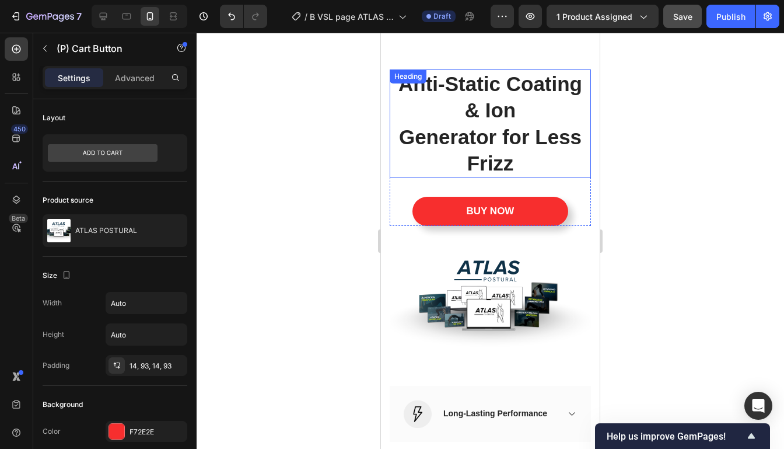
scroll to position [7981, 0]
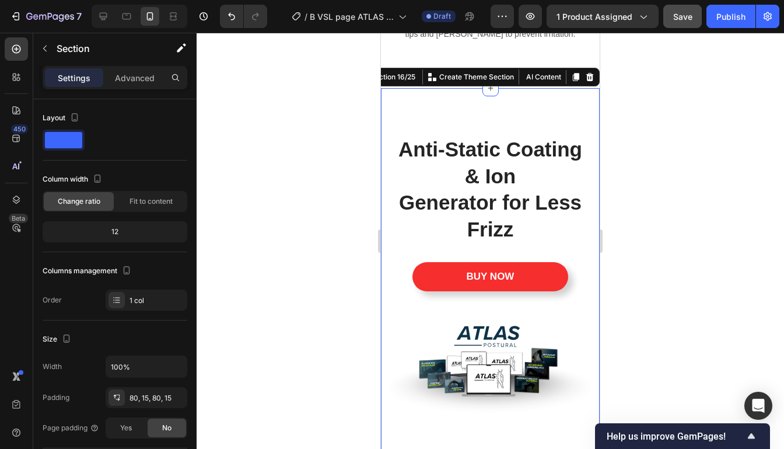
click at [596, 159] on div "Anti-Static Coating & Ion Generator for Less Frizz Heading BUY NOW (P) Cart But…" at bounding box center [490, 433] width 219 height 690
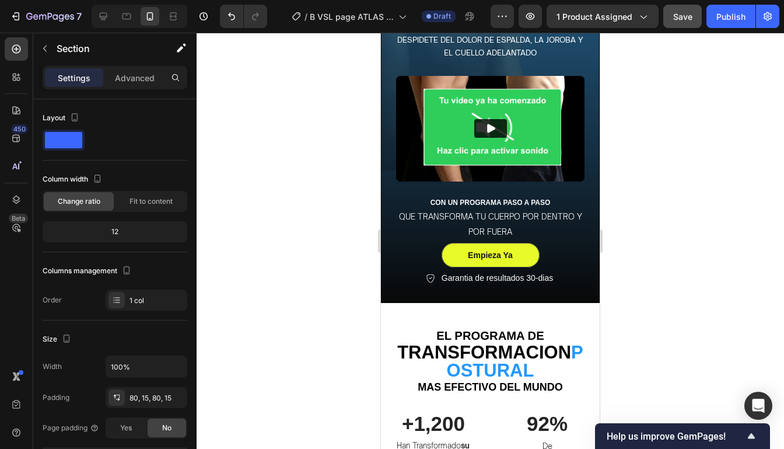
scroll to position [0, 0]
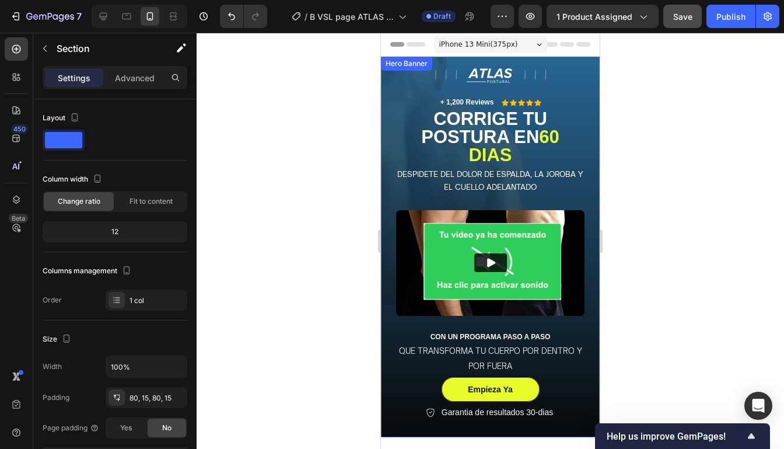
click at [586, 92] on div "Image + 1,200 reviews Text Block Icon Icon Icon Icon Icon Icon List Row corrige…" at bounding box center [490, 246] width 218 height 379
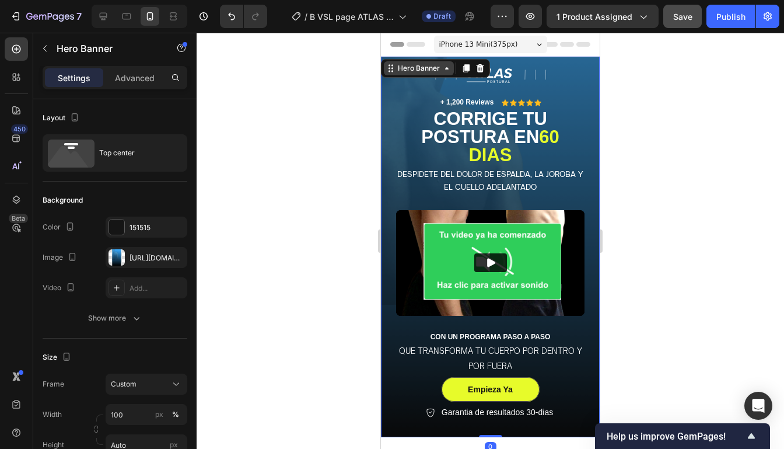
click at [389, 68] on icon at bounding box center [389, 69] width 2 height 2
click at [397, 67] on div "Hero Banner" at bounding box center [418, 68] width 47 height 10
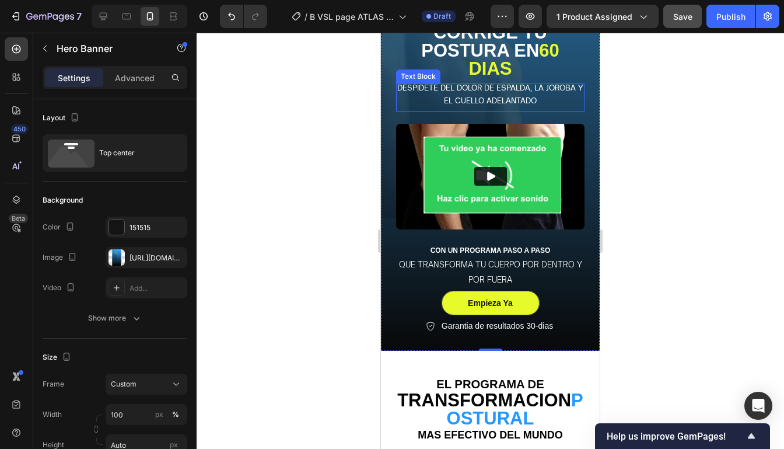
scroll to position [136, 0]
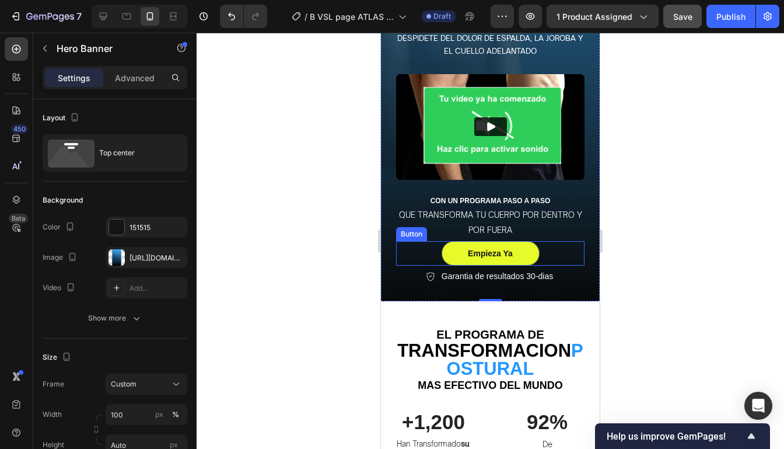
click at [576, 254] on div "Empieza Ya Button" at bounding box center [490, 253] width 188 height 24
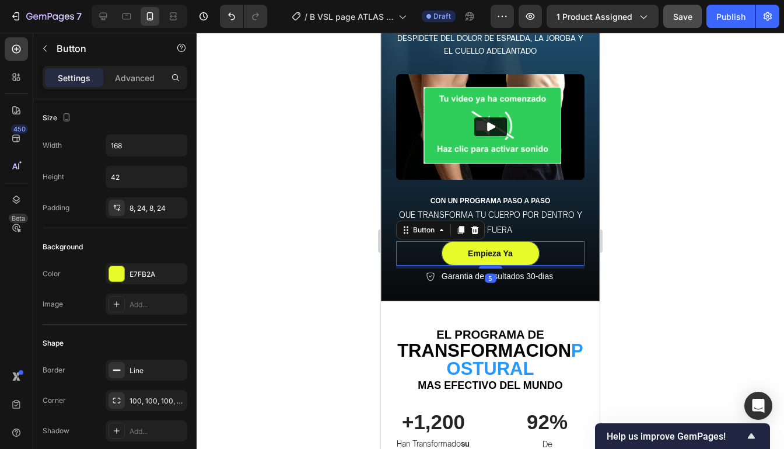
click at [590, 279] on div "Image + 1,200 reviews Text Block Icon Icon Icon Icon Icon Icon List Row corrige…" at bounding box center [490, 110] width 218 height 379
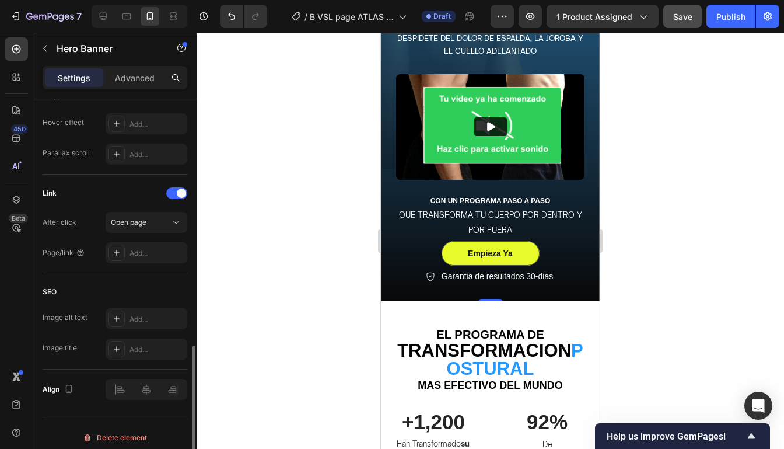
scroll to position [646, 0]
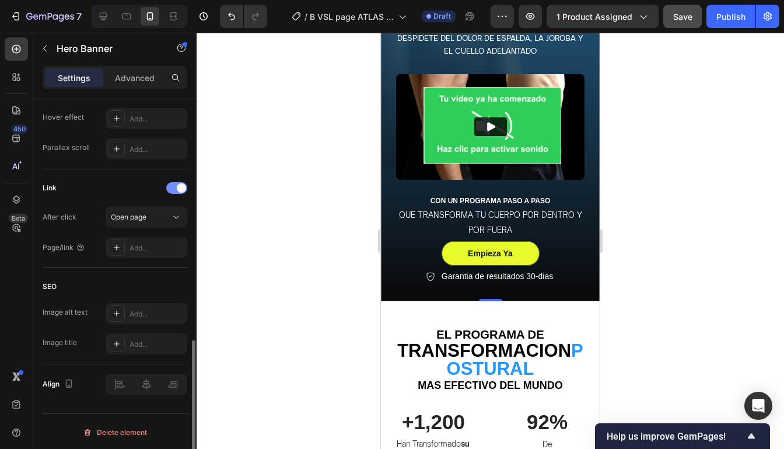
click at [180, 191] on div at bounding box center [176, 188] width 21 height 12
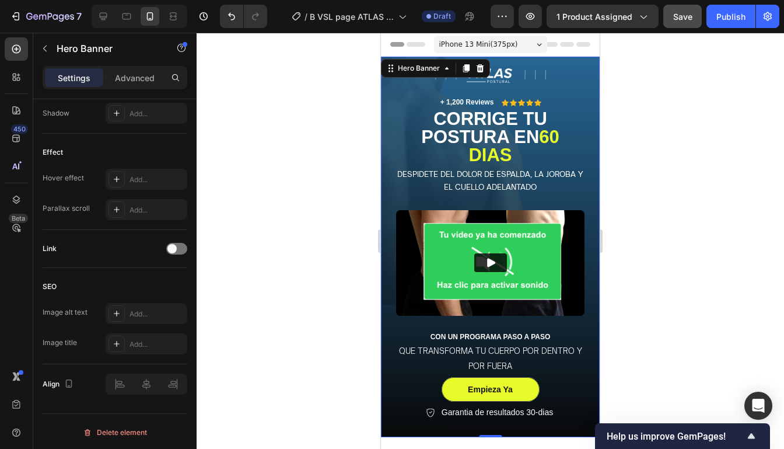
scroll to position [15, 0]
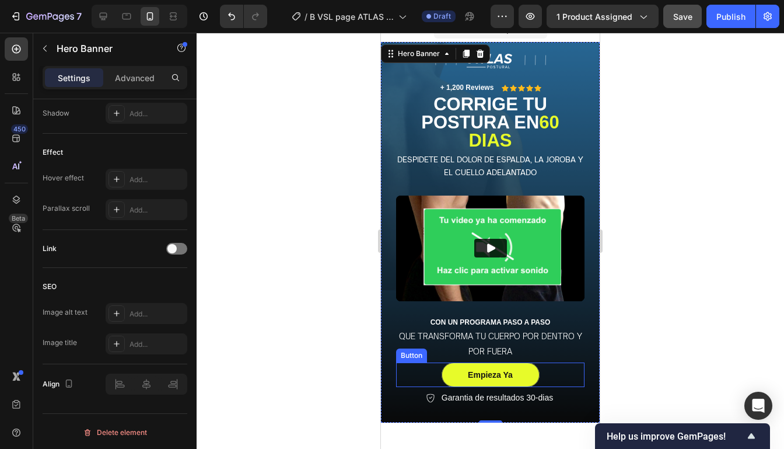
click at [566, 373] on div "Empieza Ya Button" at bounding box center [490, 374] width 188 height 24
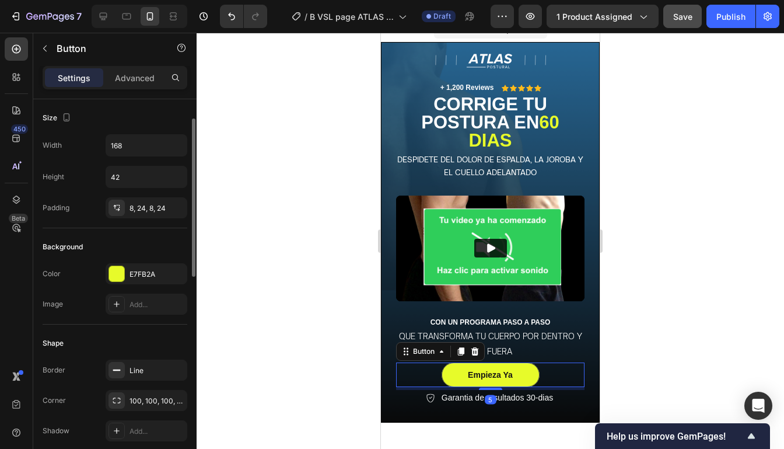
scroll to position [542, 0]
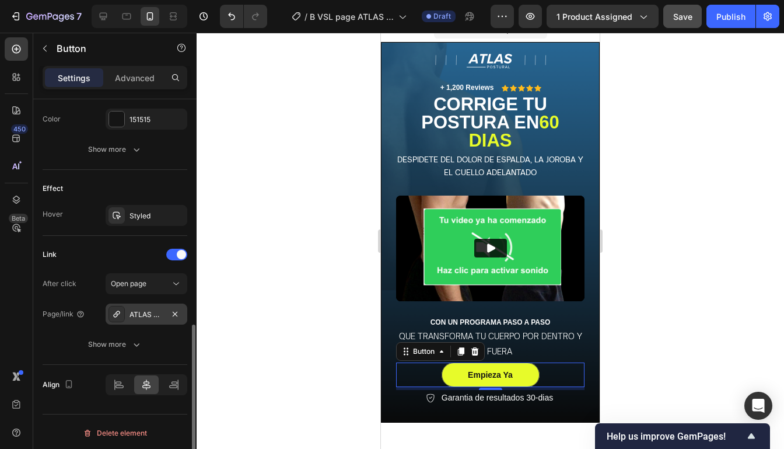
click at [138, 320] on div "ATLAS POSTURAL" at bounding box center [147, 313] width 82 height 21
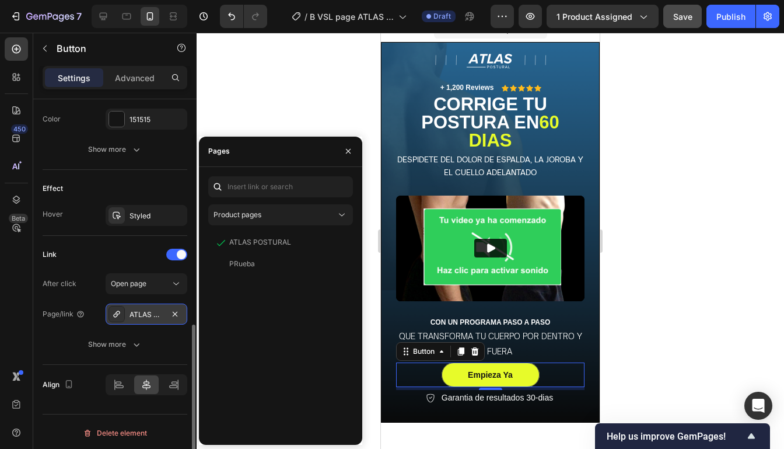
click at [140, 315] on div "ATLAS POSTURAL" at bounding box center [146, 314] width 34 height 10
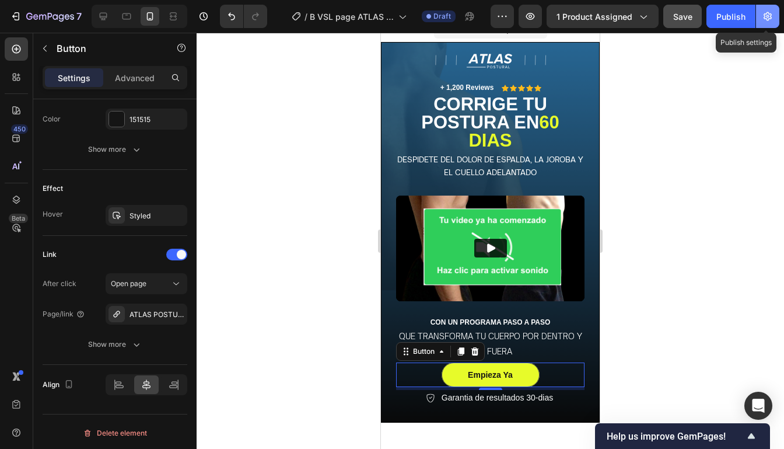
click at [773, 13] on button "button" at bounding box center [767, 16] width 23 height 23
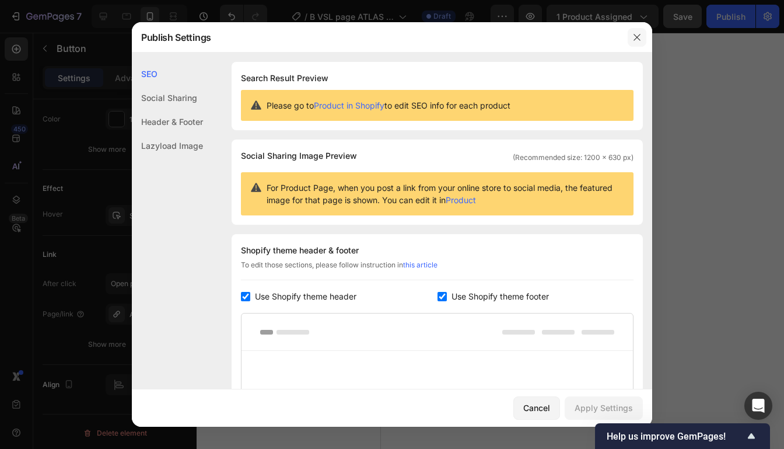
click at [639, 32] on button "button" at bounding box center [637, 37] width 19 height 19
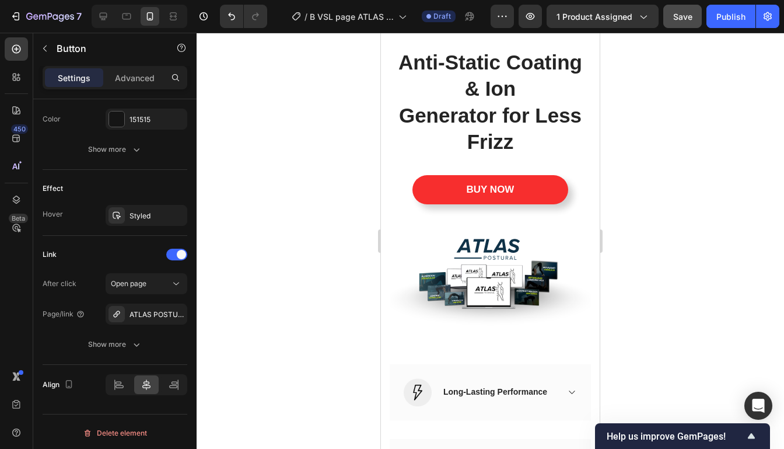
scroll to position [8008, 0]
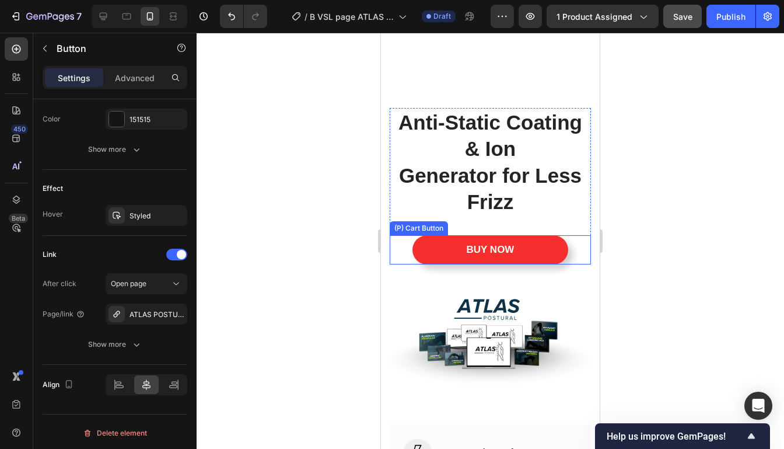
click at [576, 253] on div "BUY NOW (P) Cart Button" at bounding box center [490, 249] width 201 height 29
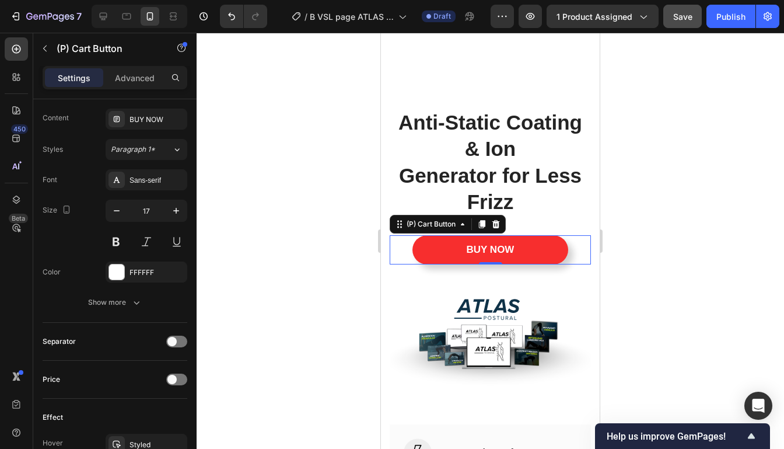
scroll to position [0, 0]
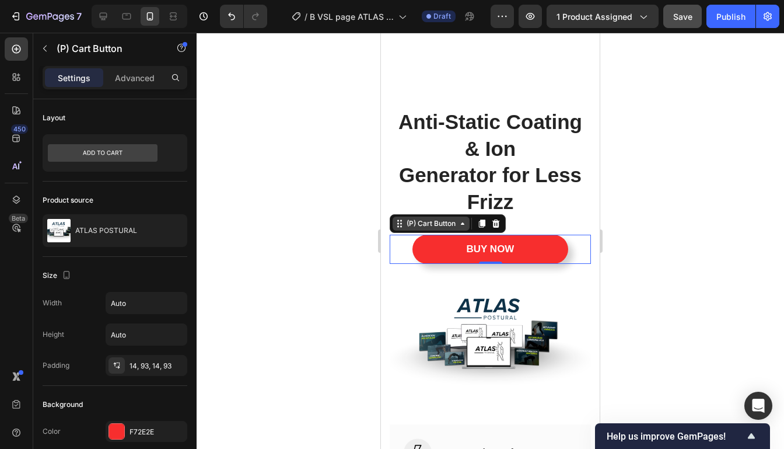
click at [415, 228] on div "(P) Cart Button" at bounding box center [431, 223] width 54 height 10
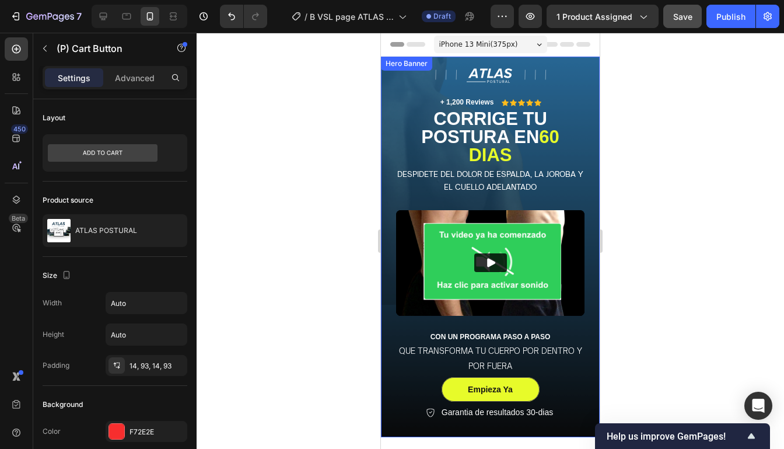
click at [386, 172] on div "Image + 1,200 reviews Text Block Icon Icon Icon Icon Icon Icon List Row corrige…" at bounding box center [490, 246] width 218 height 379
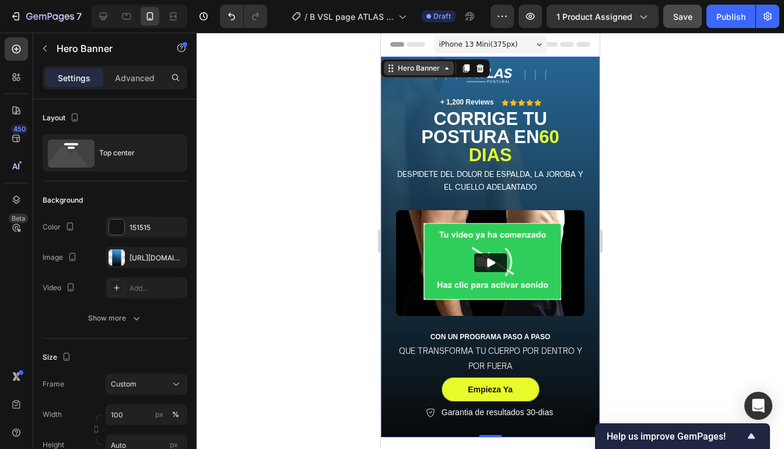
click at [394, 69] on icon at bounding box center [390, 68] width 9 height 9
click at [394, 57] on div "Section" at bounding box center [400, 47] width 39 height 19
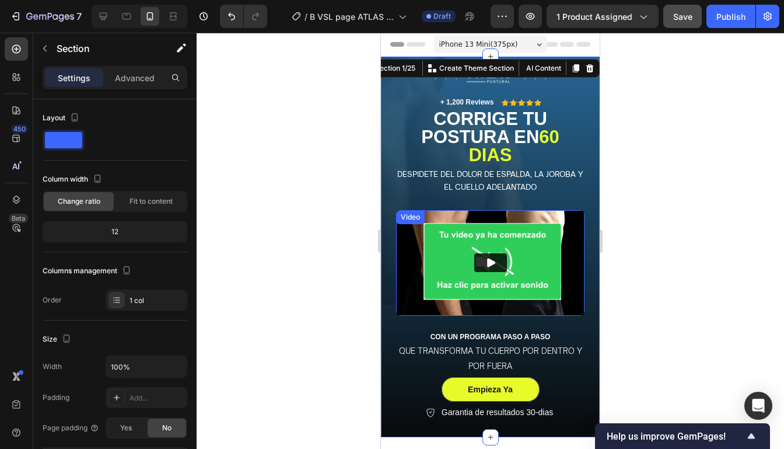
scroll to position [51, 0]
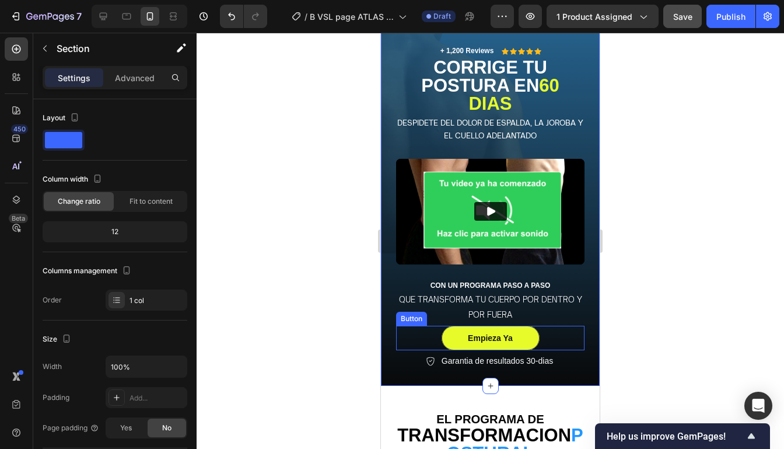
click at [436, 334] on div "Empieza Ya Button" at bounding box center [490, 337] width 188 height 24
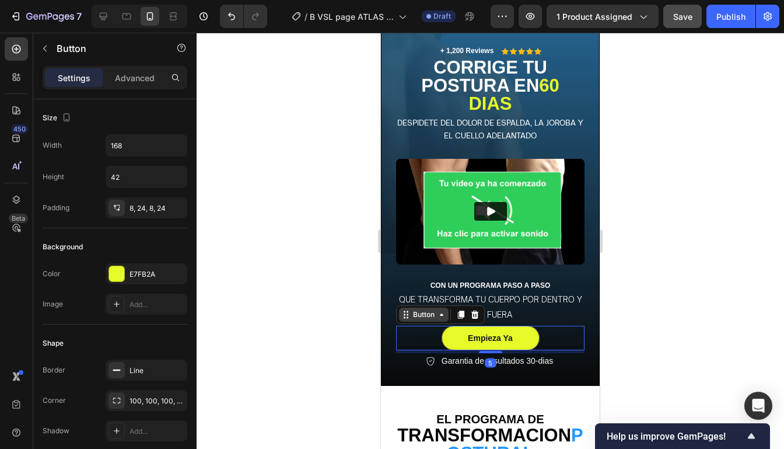
click at [409, 317] on icon at bounding box center [405, 314] width 9 height 9
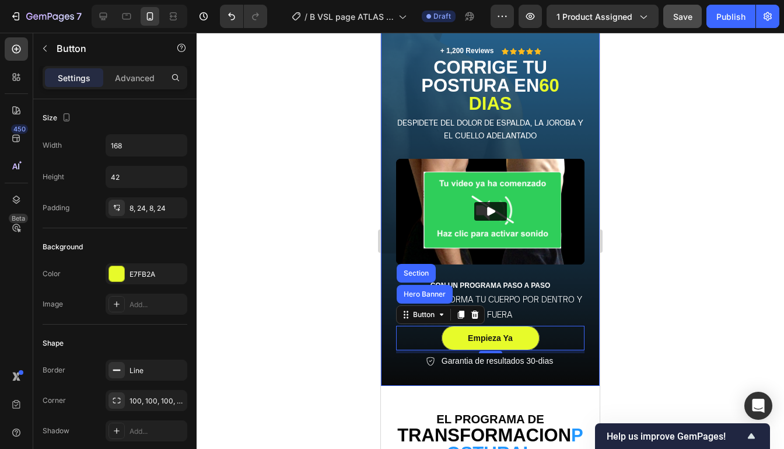
click at [628, 164] on div at bounding box center [490, 241] width 587 height 416
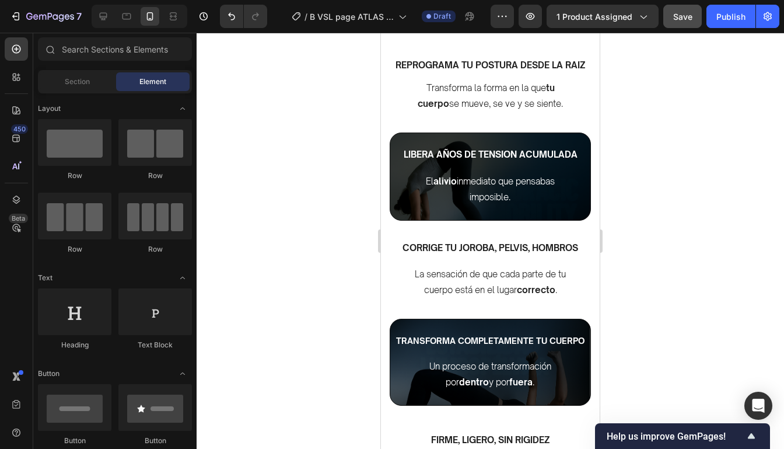
scroll to position [966, 0]
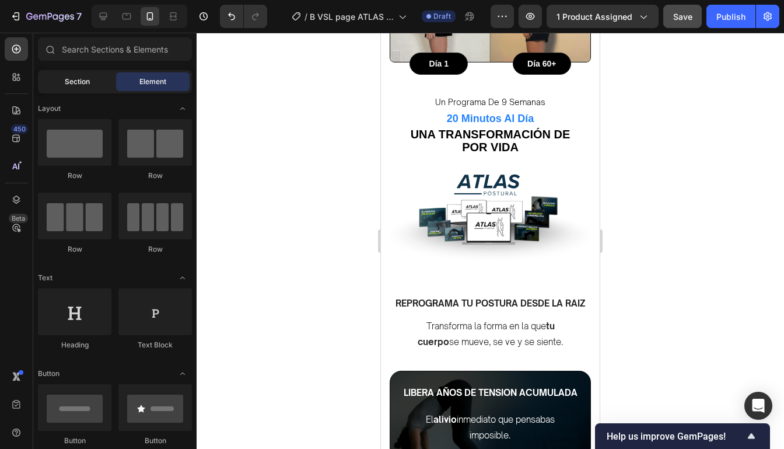
click at [94, 84] on div "Section" at bounding box center [76, 81] width 73 height 19
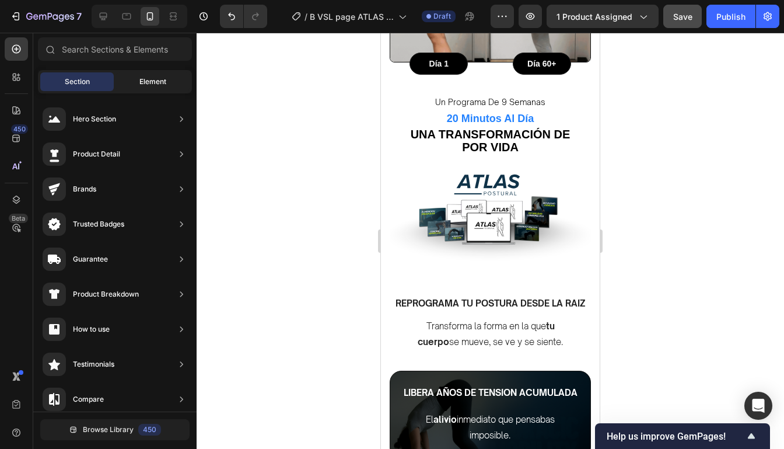
click at [143, 73] on div "Element" at bounding box center [152, 81] width 73 height 19
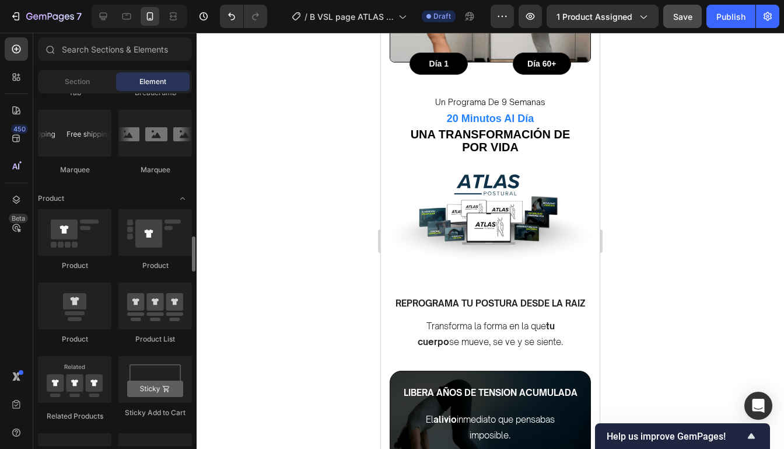
scroll to position [1401, 0]
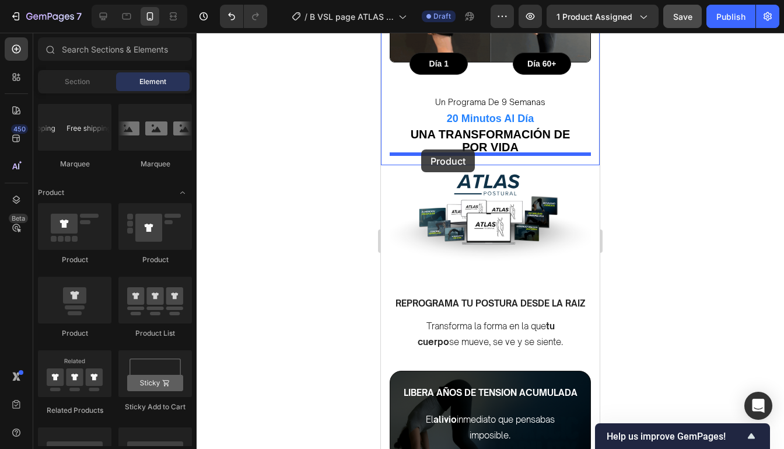
drag, startPoint x: 454, startPoint y: 334, endPoint x: 421, endPoint y: 149, distance: 187.2
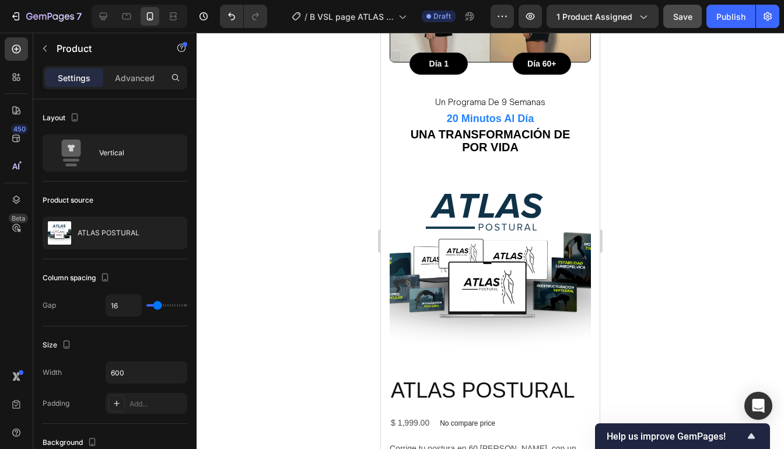
click at [644, 191] on div at bounding box center [490, 241] width 587 height 416
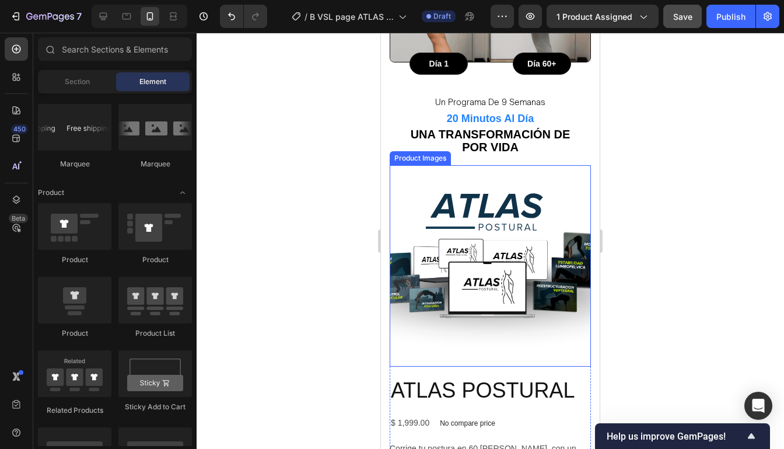
click at [566, 209] on img at bounding box center [490, 265] width 201 height 201
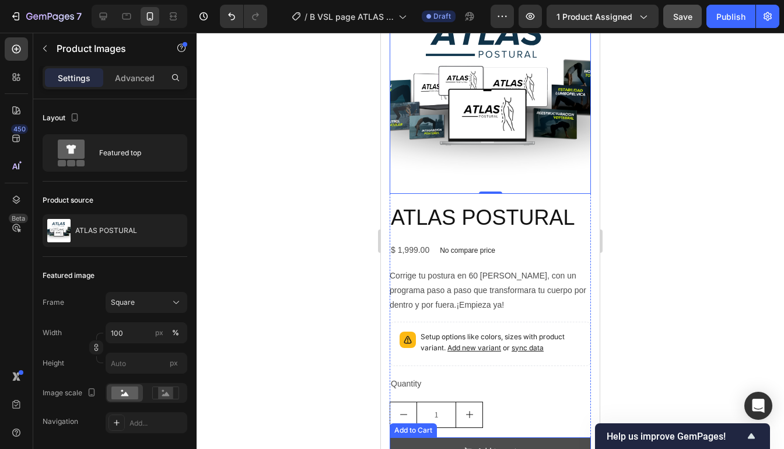
scroll to position [1137, 0]
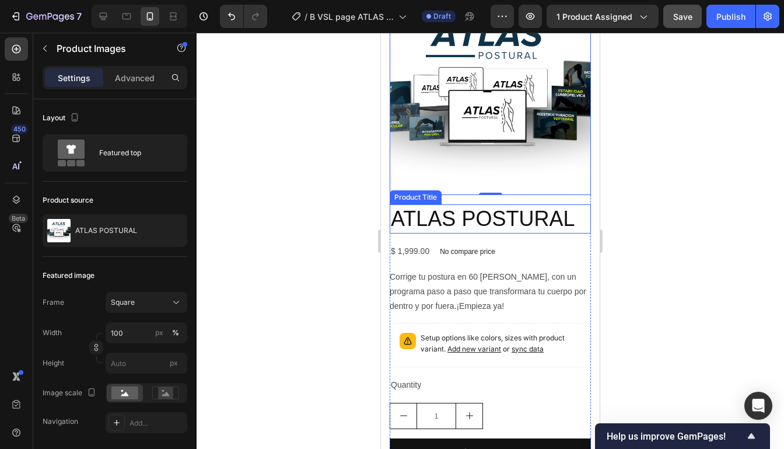
click at [562, 204] on h2 "ATLAS POSTURAL" at bounding box center [490, 219] width 201 height 30
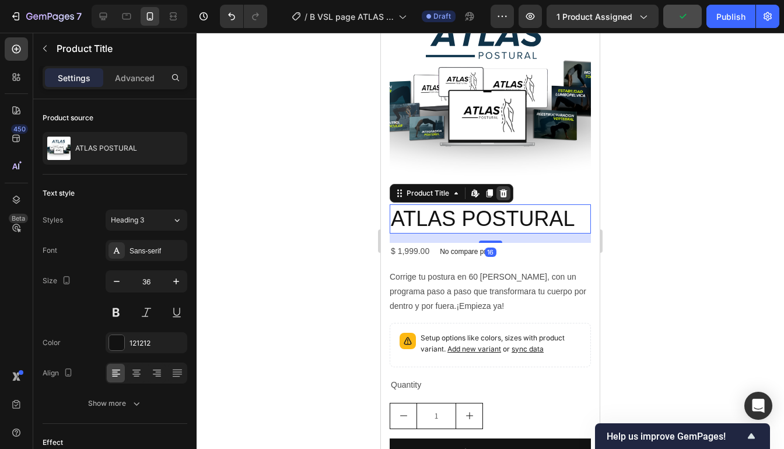
click at [503, 188] on icon at bounding box center [504, 192] width 8 height 8
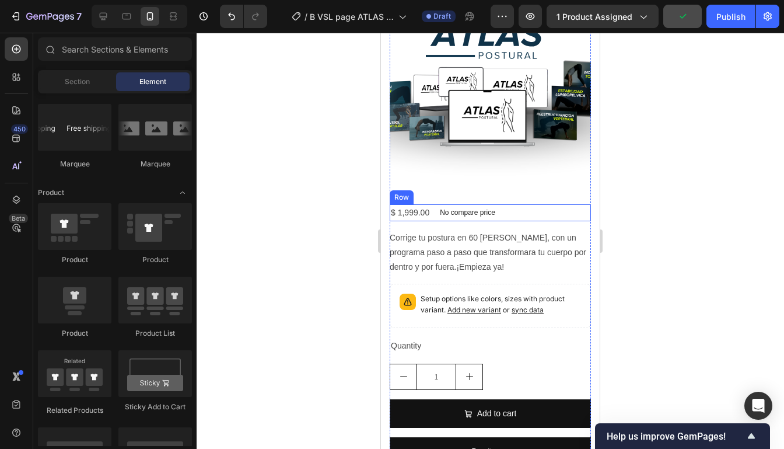
click at [510, 205] on div "$ 1,999.00 Product Price Product Price No compare price Product Price Row" at bounding box center [490, 212] width 201 height 17
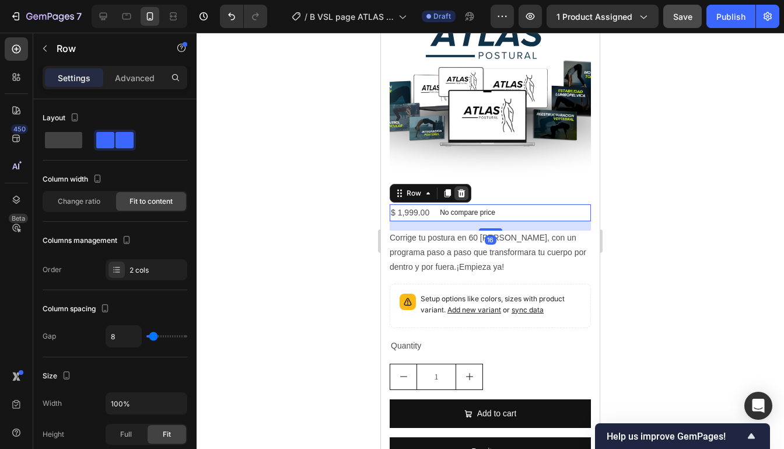
click at [466, 186] on div at bounding box center [461, 193] width 14 height 14
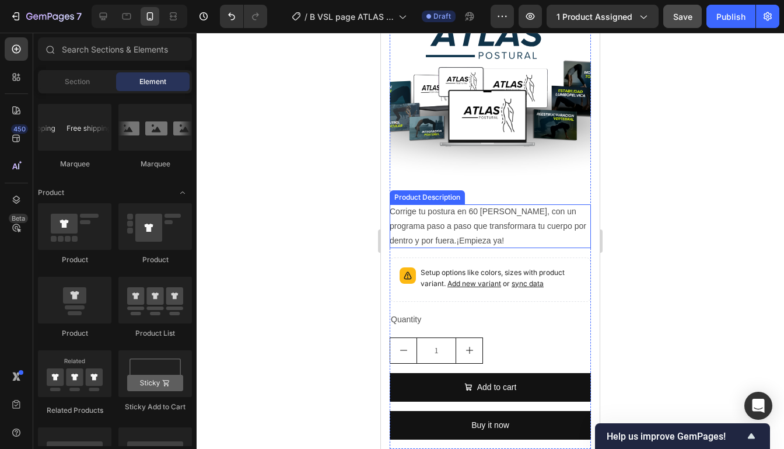
click at [492, 205] on div "Corrige tu postura en 60 [PERSON_NAME], con un programa paso a paso que transfo…" at bounding box center [490, 226] width 201 height 44
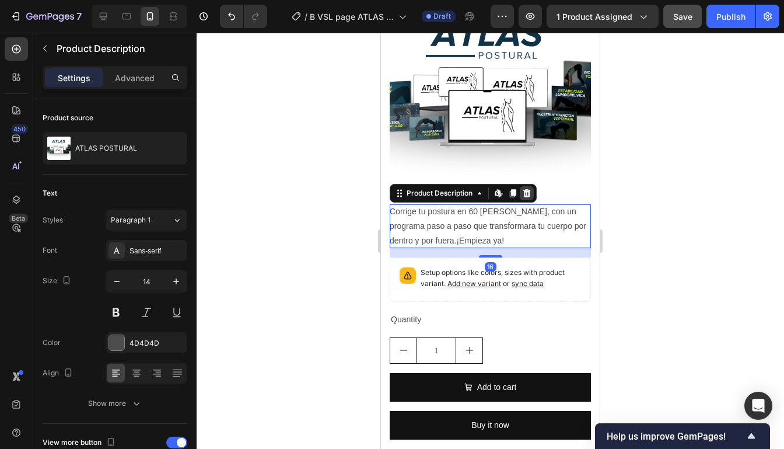
click at [534, 186] on div at bounding box center [527, 193] width 14 height 14
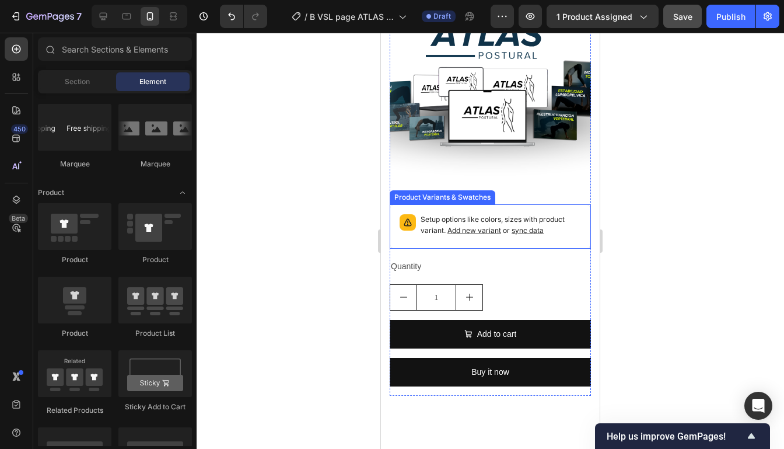
click at [573, 220] on p "Setup options like colors, sizes with product variant. Add new variant or sync …" at bounding box center [501, 225] width 160 height 22
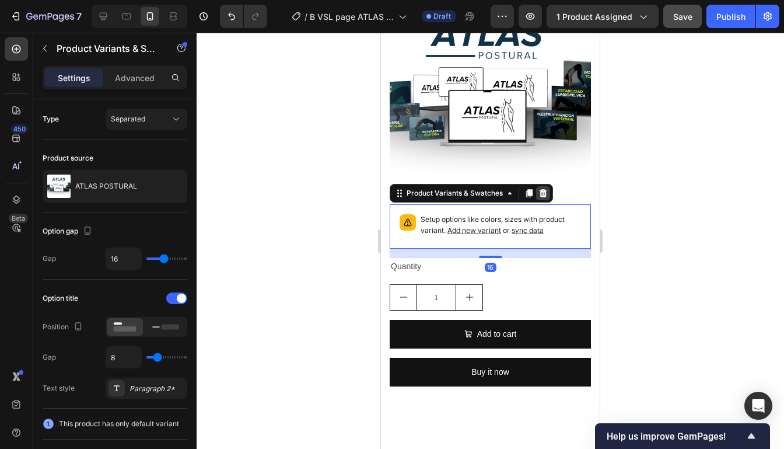
click at [547, 188] on icon at bounding box center [542, 192] width 9 height 9
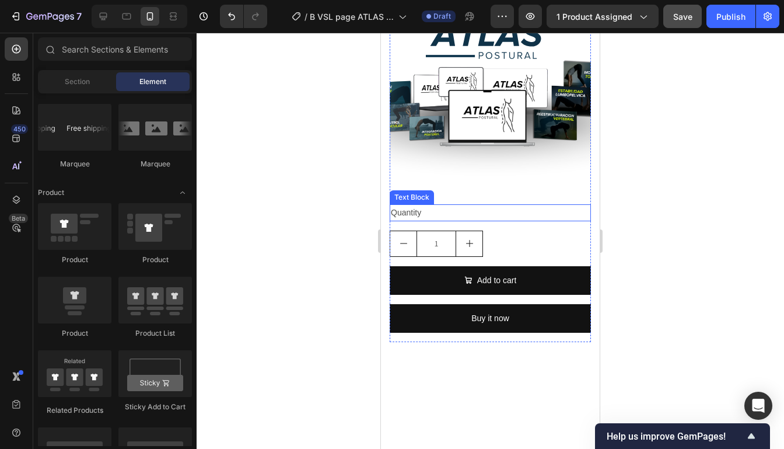
click at [451, 204] on div "Quantity" at bounding box center [490, 212] width 201 height 17
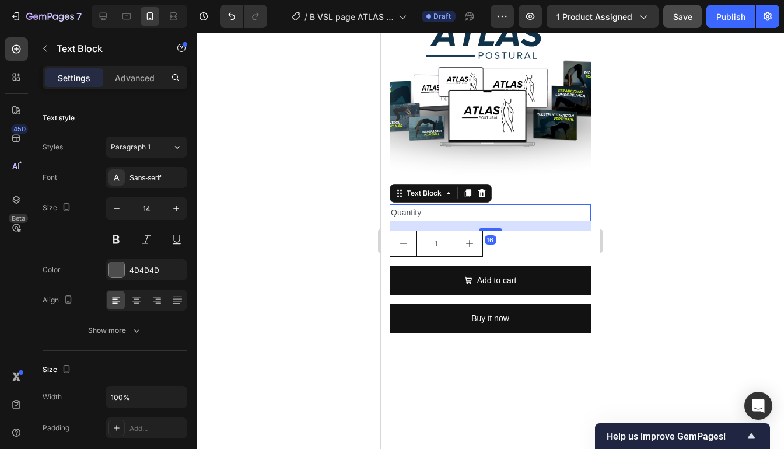
click at [486, 186] on div at bounding box center [482, 193] width 14 height 14
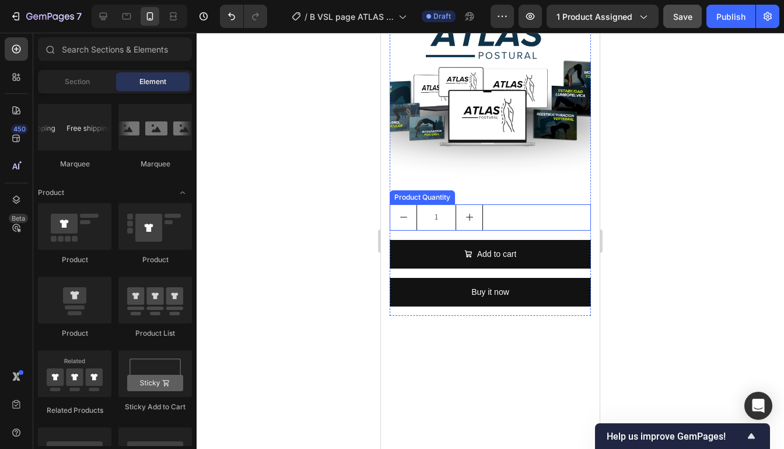
click at [492, 204] on div "1" at bounding box center [490, 217] width 201 height 26
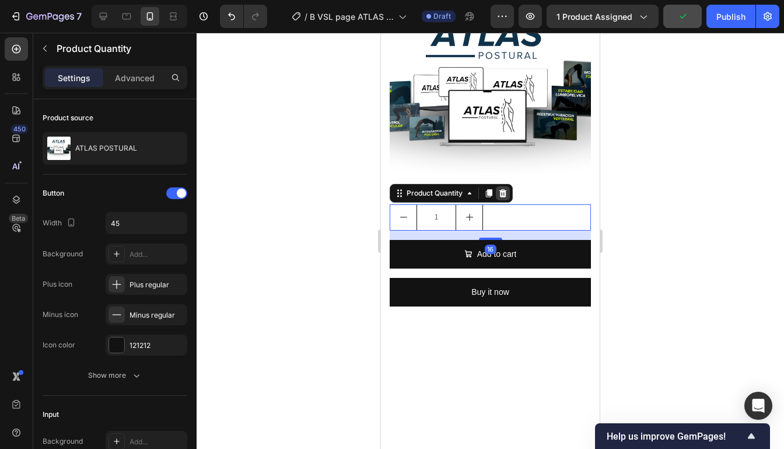
click at [505, 188] on icon at bounding box center [503, 192] width 8 height 8
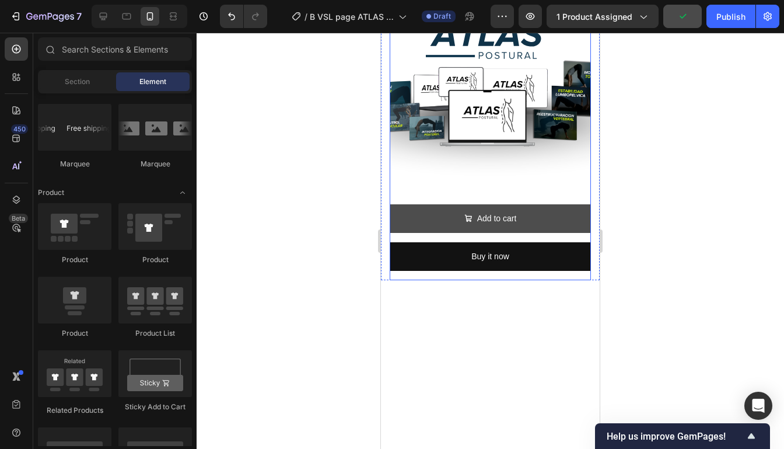
click at [580, 222] on button "Add to cart" at bounding box center [490, 218] width 201 height 29
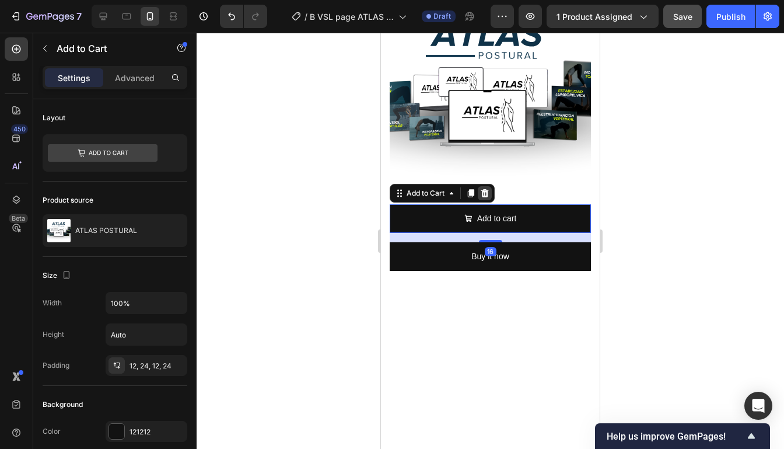
click at [489, 188] on icon at bounding box center [484, 192] width 9 height 9
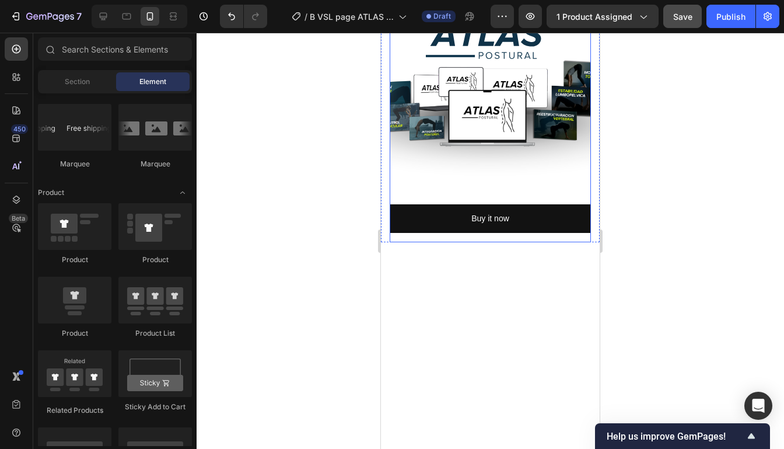
click at [565, 187] on div "Product Images Buy it now Dynamic Checkout Product" at bounding box center [490, 118] width 201 height 248
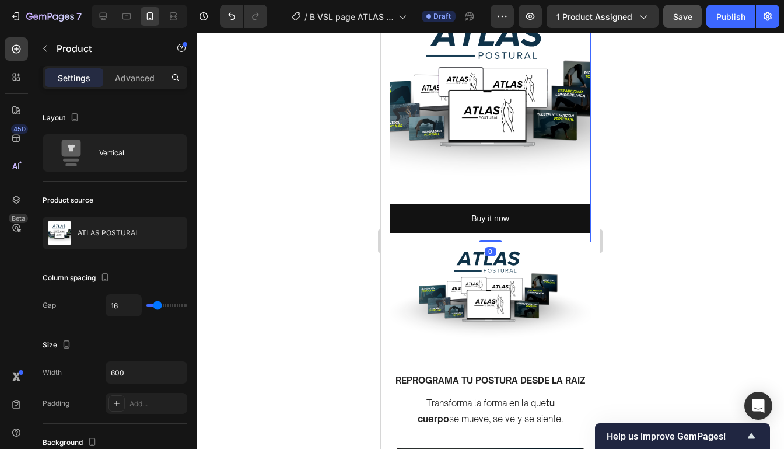
scroll to position [1013, 0]
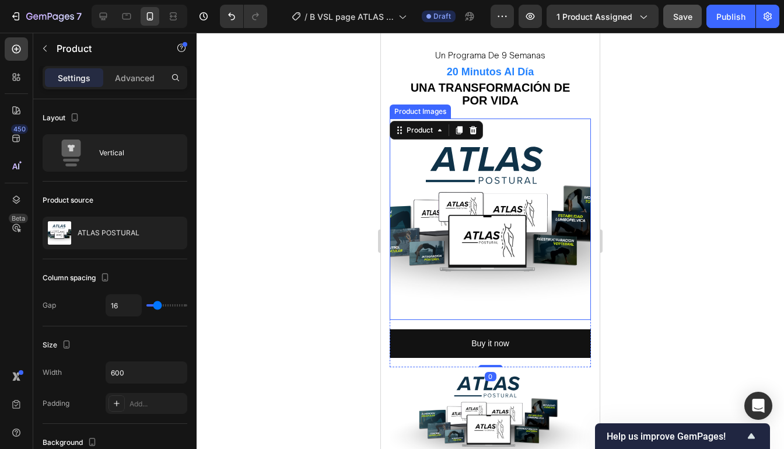
click at [564, 186] on img at bounding box center [490, 218] width 201 height 201
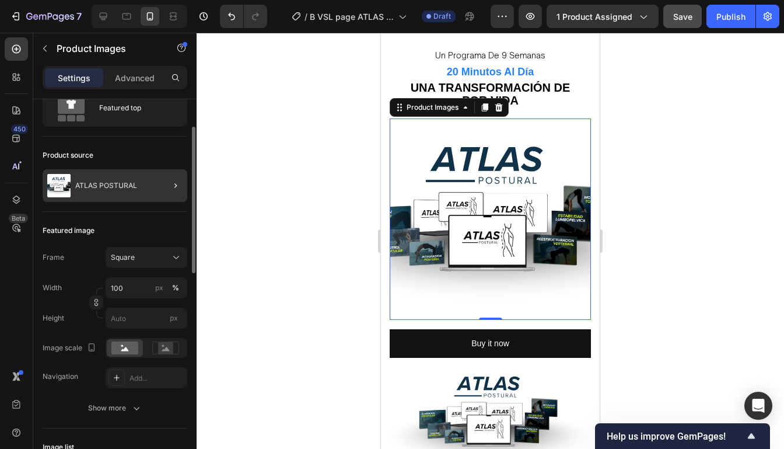
scroll to position [52, 0]
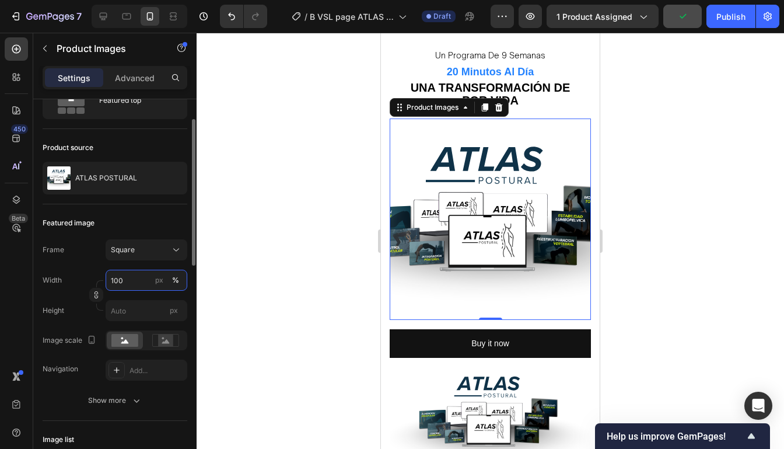
click at [124, 275] on input "100" at bounding box center [147, 279] width 82 height 21
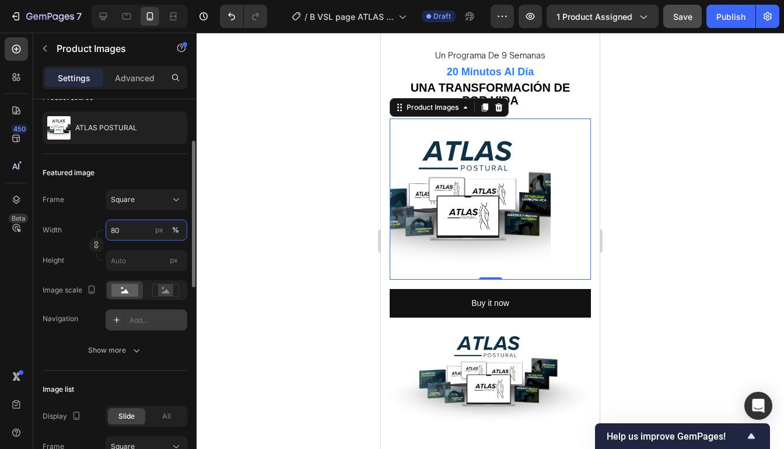
scroll to position [107, 0]
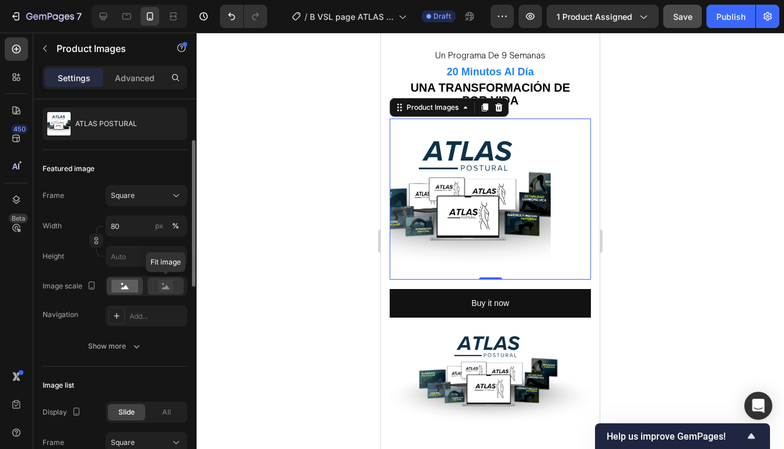
click at [169, 281] on rect at bounding box center [165, 286] width 15 height 12
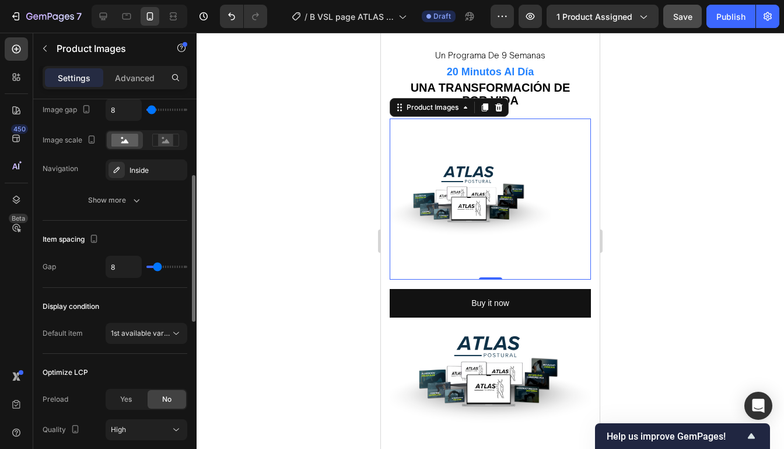
scroll to position [617, 0]
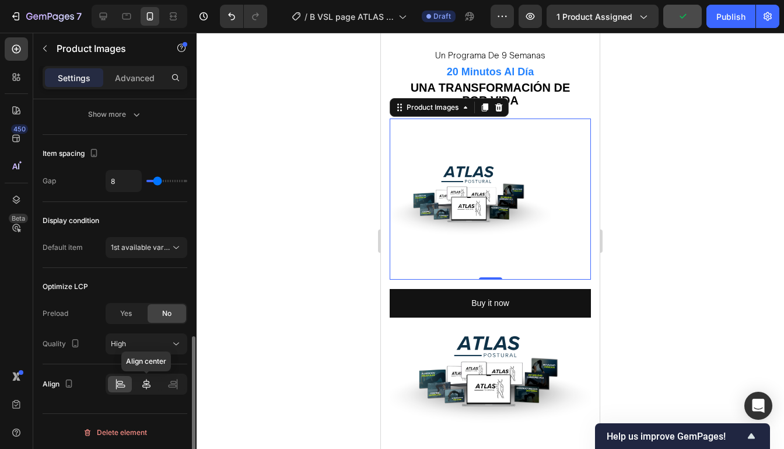
click at [147, 388] on div at bounding box center [146, 384] width 24 height 16
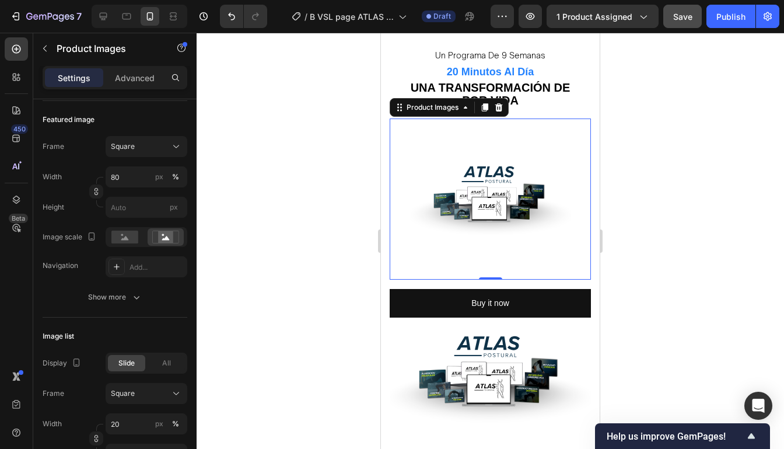
scroll to position [0, 0]
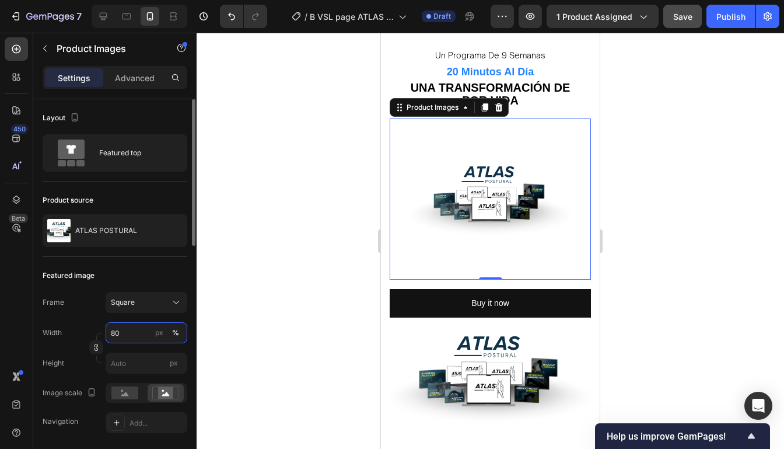
click at [127, 334] on input "80" at bounding box center [147, 332] width 82 height 21
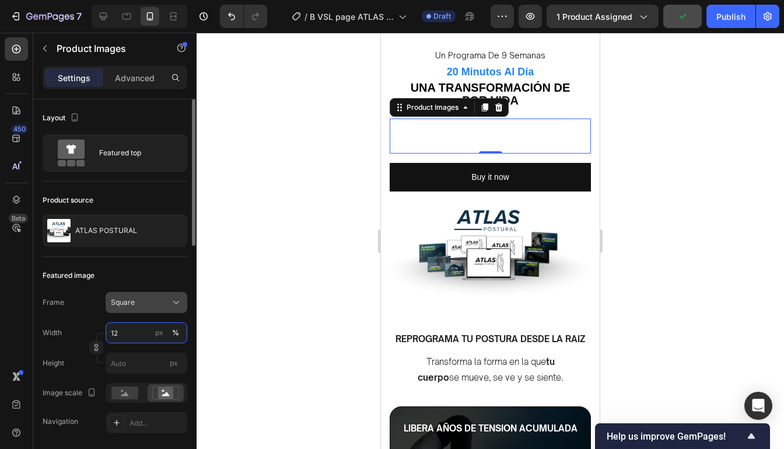
type input "120"
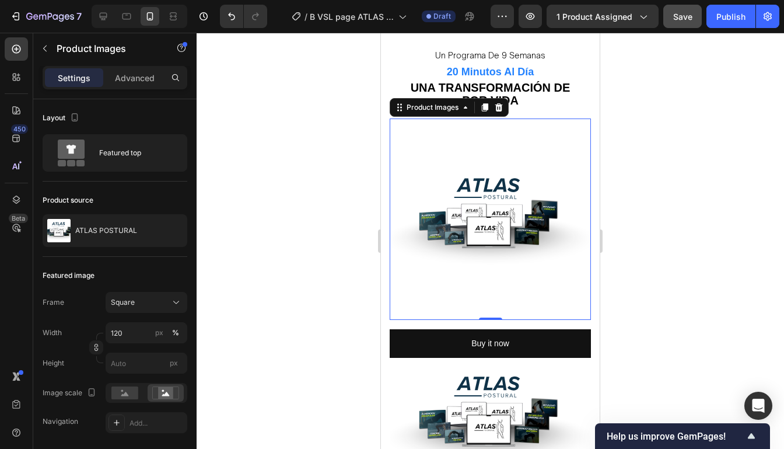
click at [650, 243] on div at bounding box center [490, 241] width 587 height 416
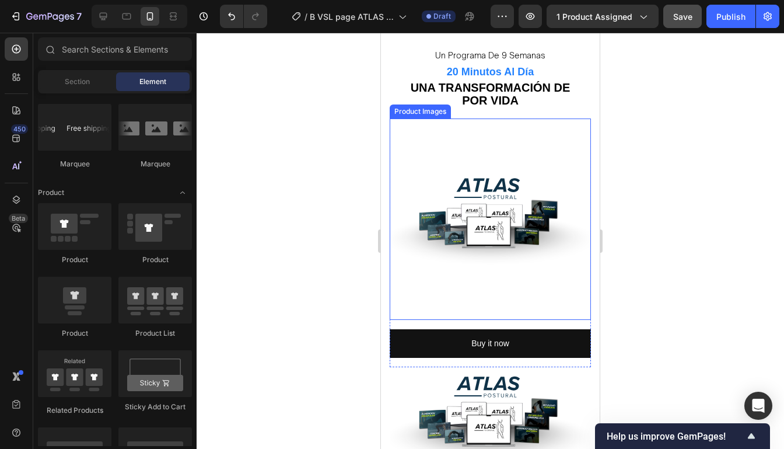
click at [568, 178] on img at bounding box center [490, 218] width 201 height 201
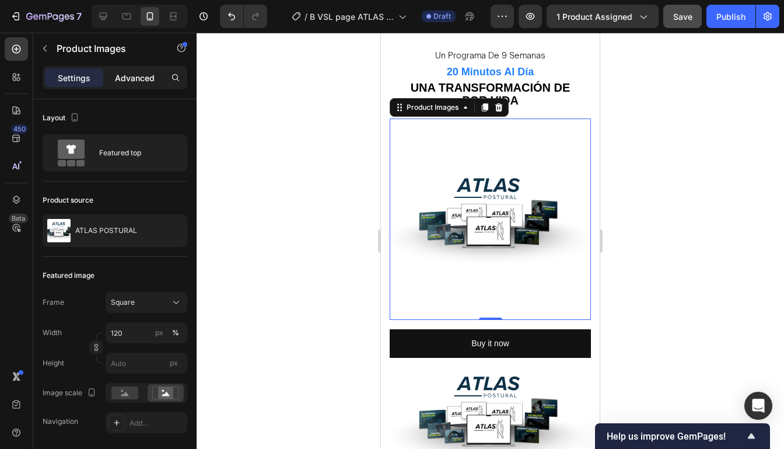
click at [151, 84] on div "Advanced" at bounding box center [135, 77] width 58 height 19
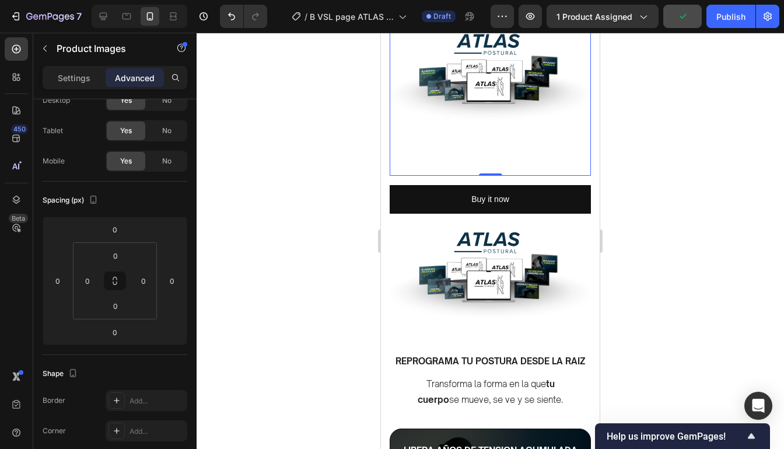
scroll to position [1030, 0]
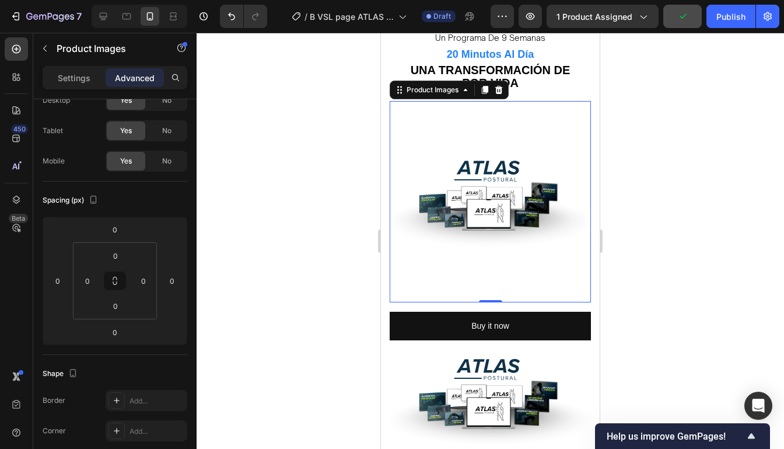
click at [500, 191] on img at bounding box center [490, 201] width 201 height 201
click at [430, 85] on div "Product Images" at bounding box center [432, 90] width 57 height 10
click at [666, 145] on div at bounding box center [490, 241] width 587 height 416
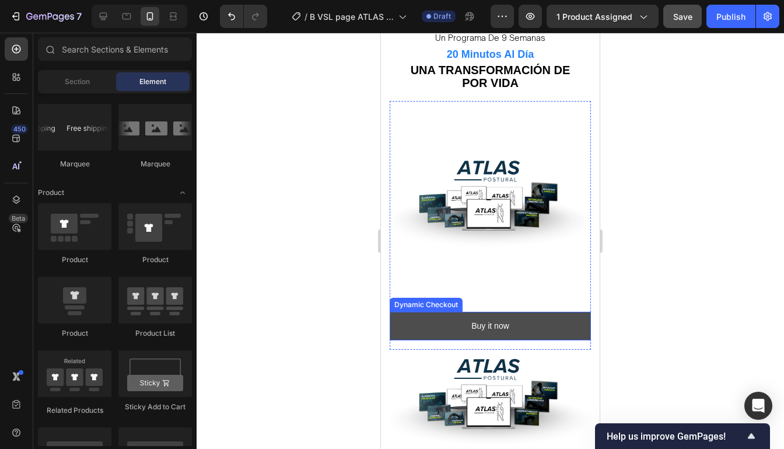
scroll to position [1076, 0]
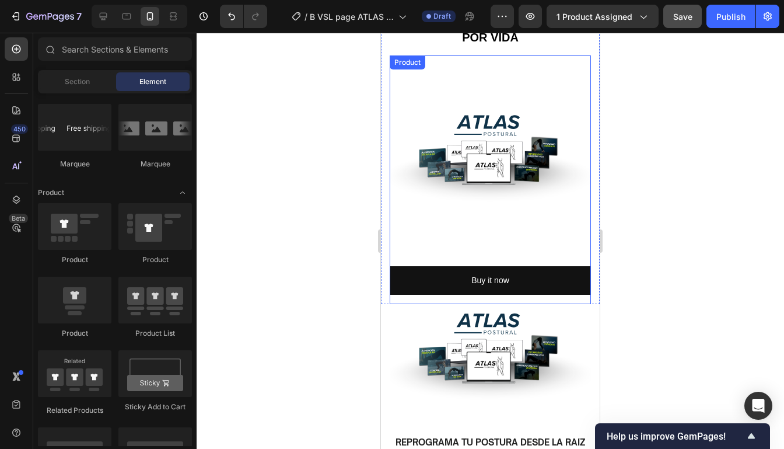
click at [560, 286] on div "Buy it now Dynamic Checkout" at bounding box center [490, 285] width 201 height 38
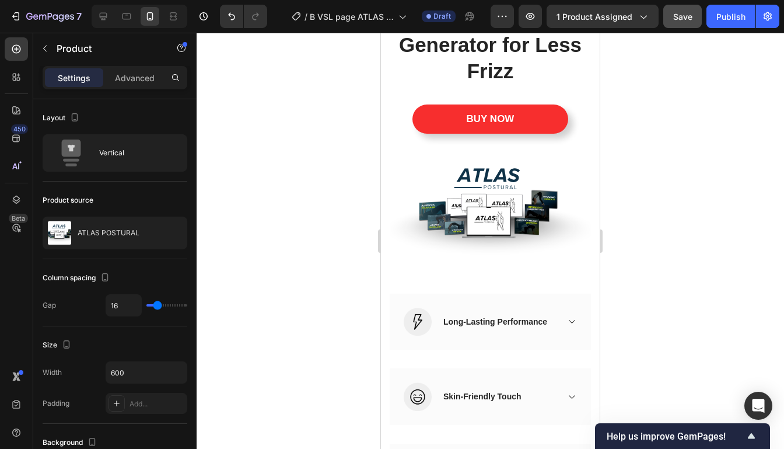
scroll to position [8253, 0]
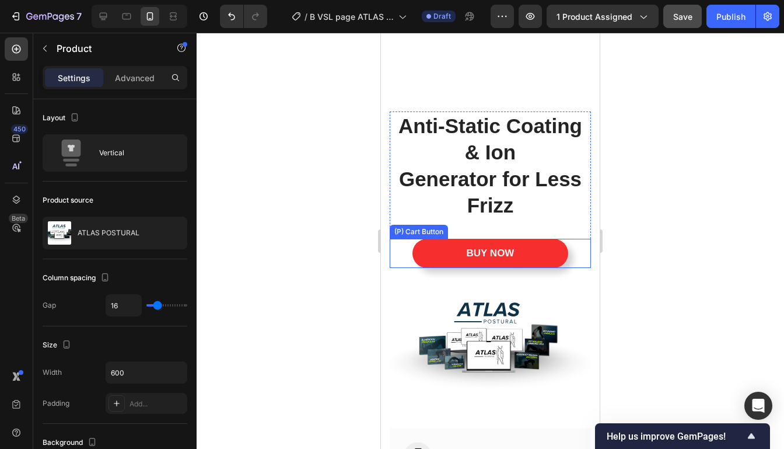
click at [577, 261] on div "BUY NOW (P) Cart Button" at bounding box center [490, 253] width 201 height 29
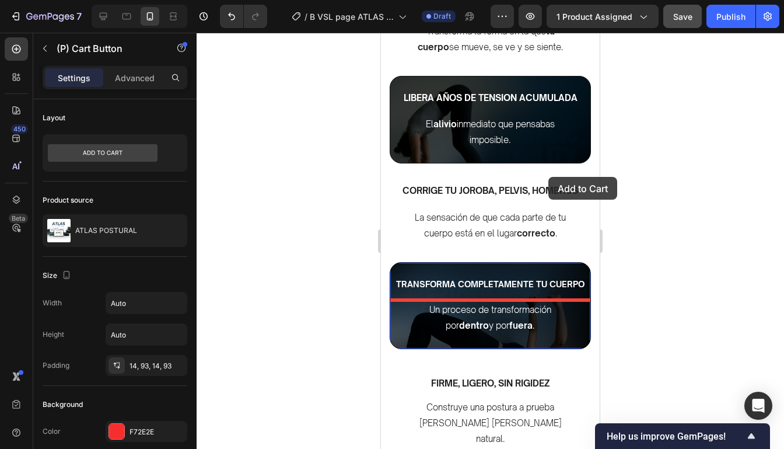
scroll to position [1455, 0]
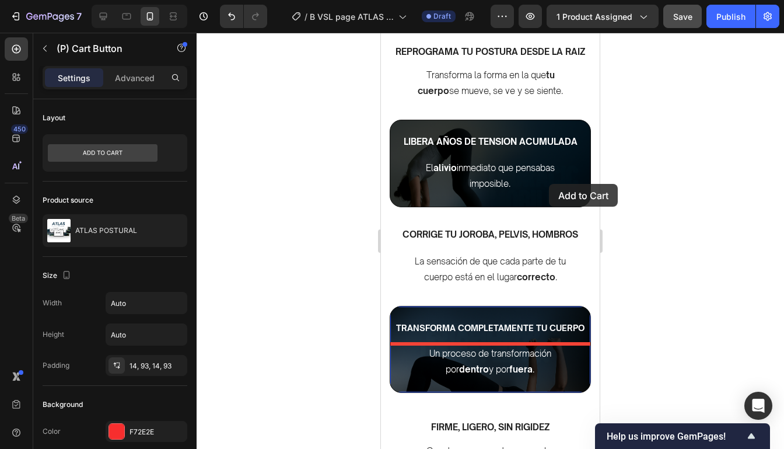
drag, startPoint x: 577, startPoint y: 259, endPoint x: 549, endPoint y: 183, distance: 81.0
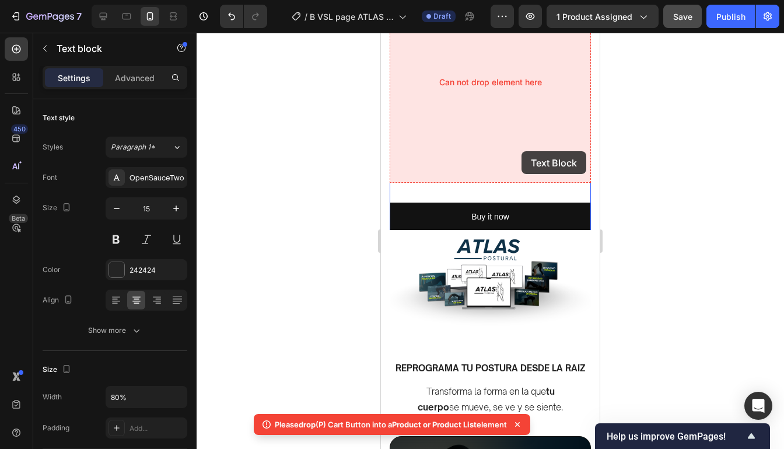
scroll to position [1132, 0]
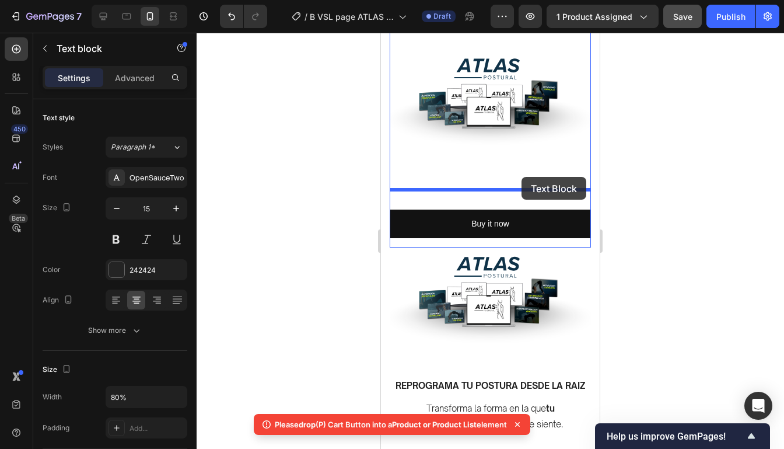
drag, startPoint x: 549, startPoint y: 183, endPoint x: 521, endPoint y: 178, distance: 27.8
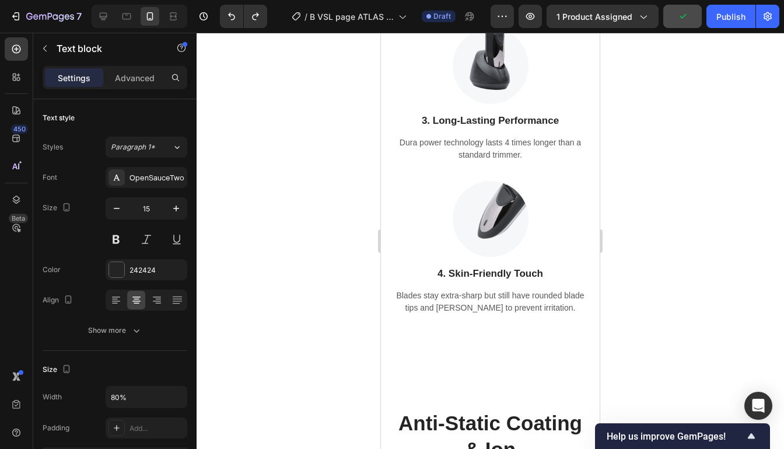
scroll to position [8158, 0]
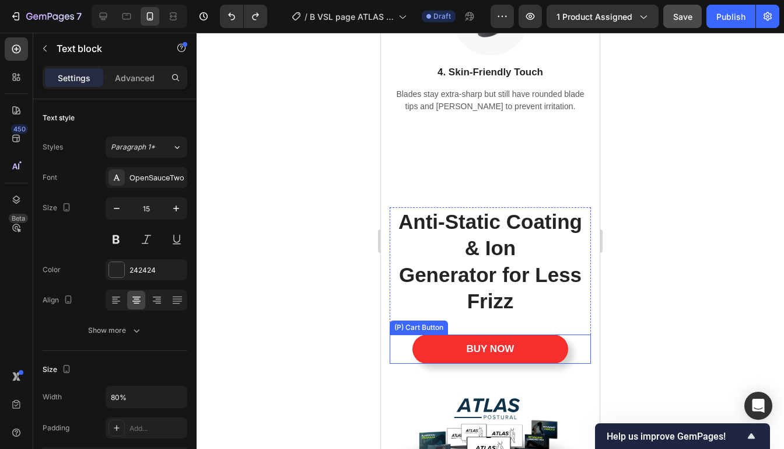
click at [571, 343] on div "BUY NOW (P) Cart Button" at bounding box center [490, 348] width 201 height 29
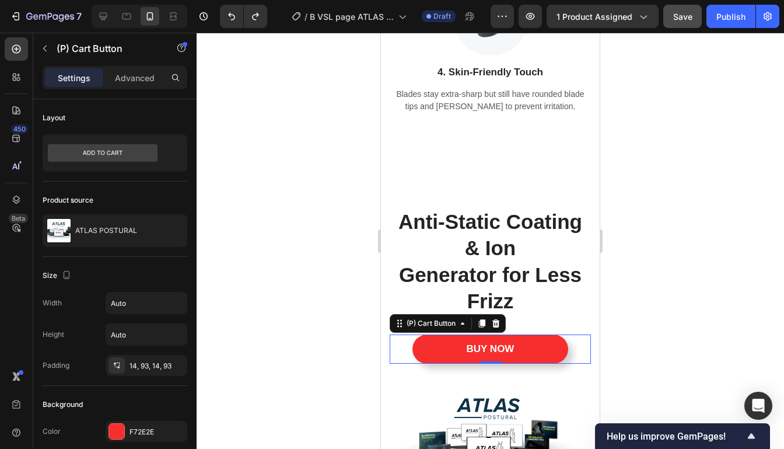
click at [575, 343] on div "BUY NOW (P) Cart Button 0" at bounding box center [490, 348] width 201 height 29
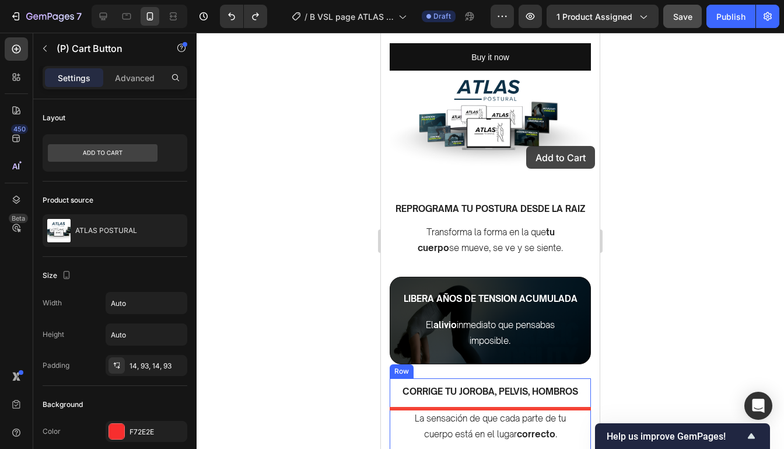
scroll to position [1158, 0]
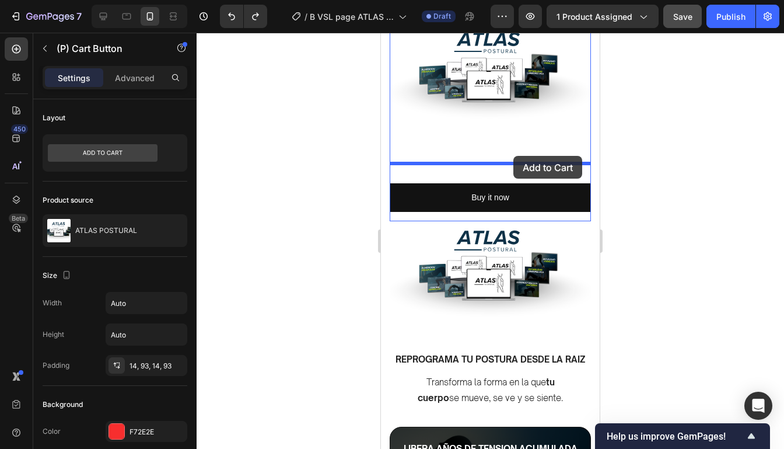
drag, startPoint x: 575, startPoint y: 343, endPoint x: 513, endPoint y: 156, distance: 197.2
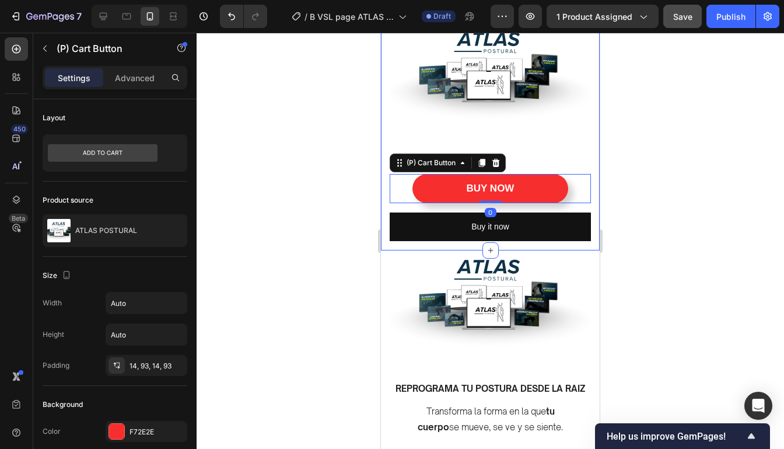
click at [654, 155] on div at bounding box center [490, 241] width 587 height 416
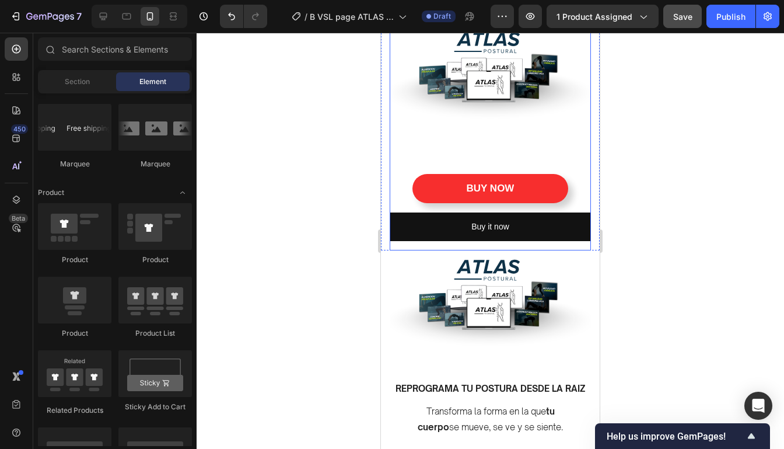
click at [582, 232] on div "Buy it now Dynamic Checkout" at bounding box center [490, 231] width 201 height 38
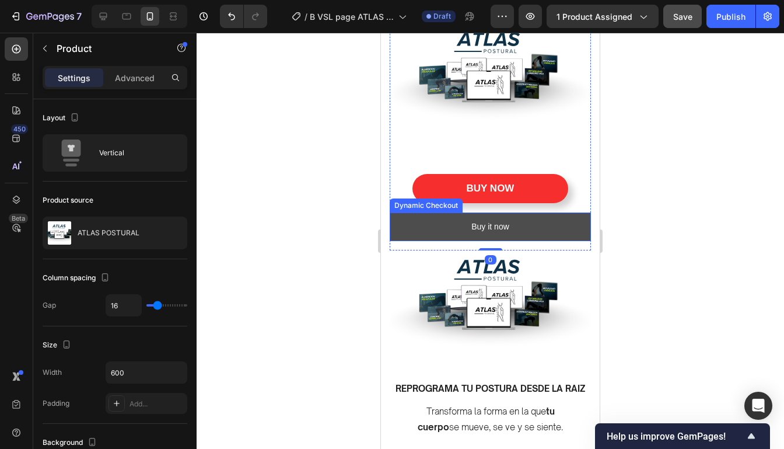
click at [579, 223] on button "Buy it now" at bounding box center [490, 226] width 201 height 29
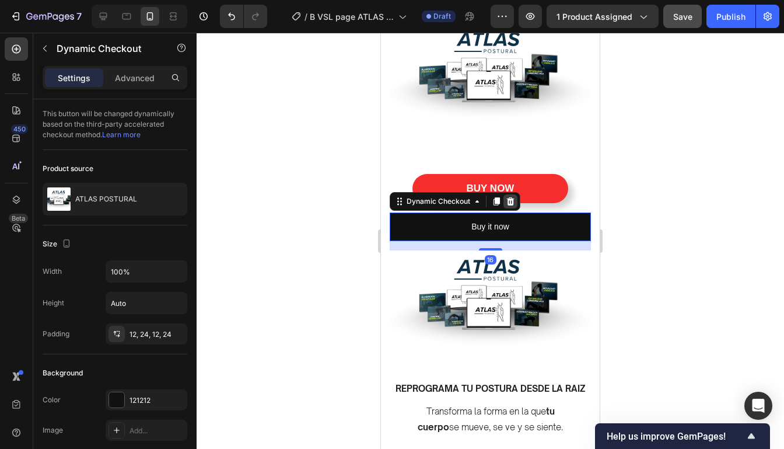
click at [513, 197] on icon at bounding box center [510, 201] width 9 height 9
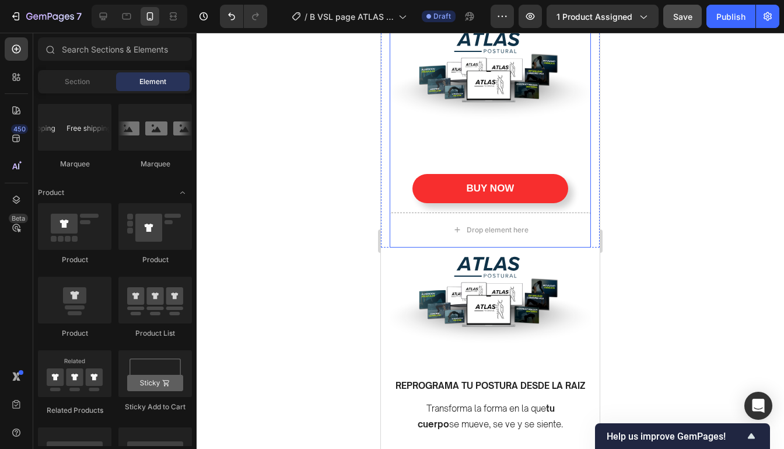
click at [569, 212] on div "Drop element here" at bounding box center [490, 229] width 201 height 35
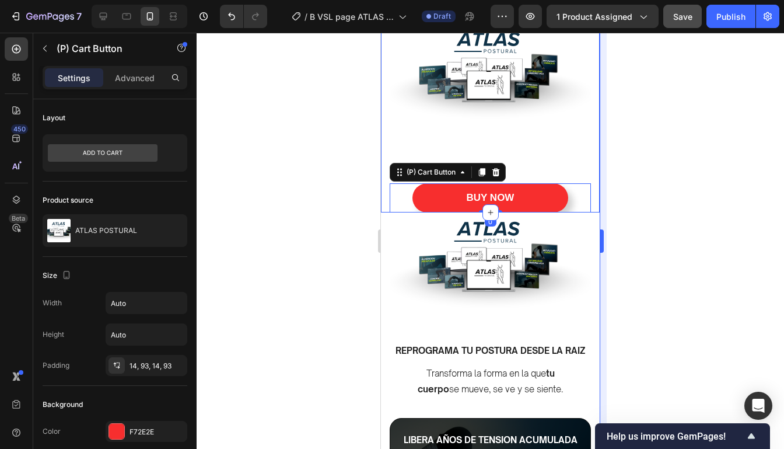
click at [561, 143] on img at bounding box center [490, 73] width 201 height 201
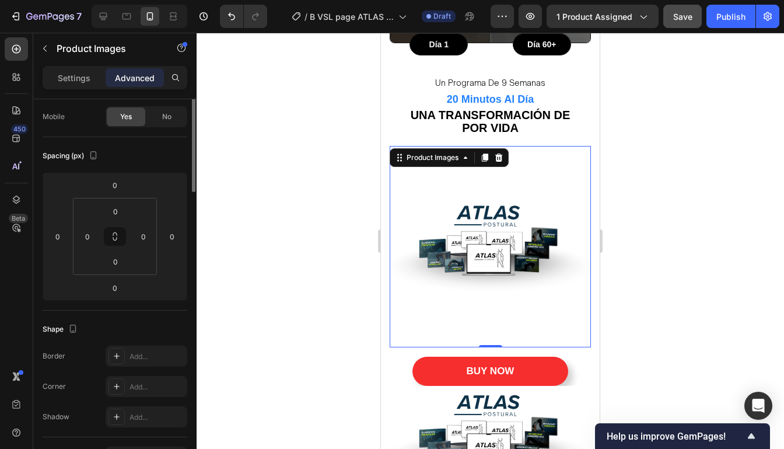
scroll to position [0, 0]
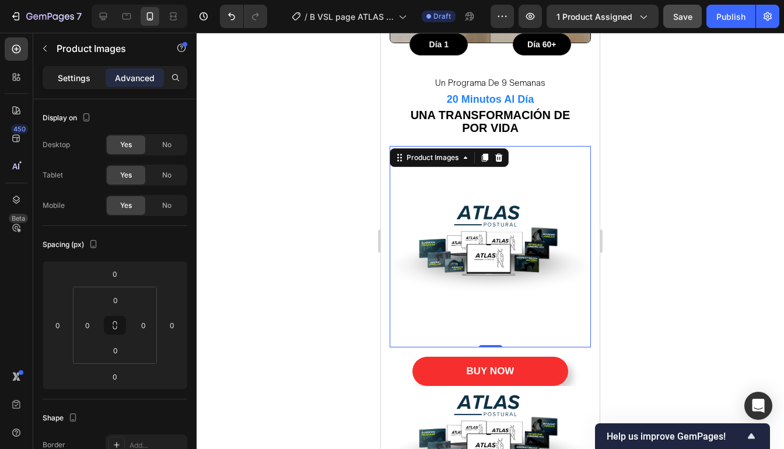
click at [91, 82] on div "Settings" at bounding box center [74, 77] width 58 height 19
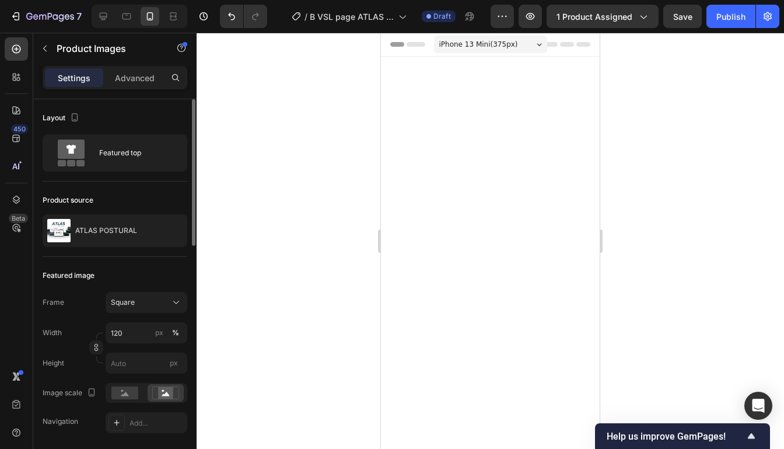
scroll to position [985, 0]
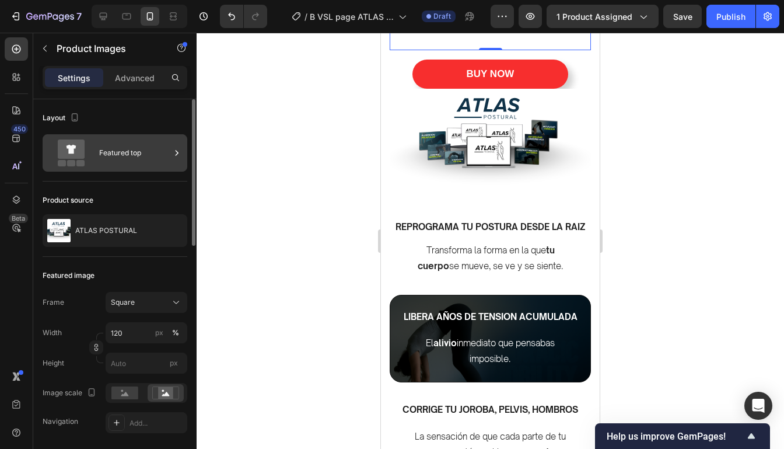
click at [136, 160] on div "Featured top" at bounding box center [134, 152] width 71 height 27
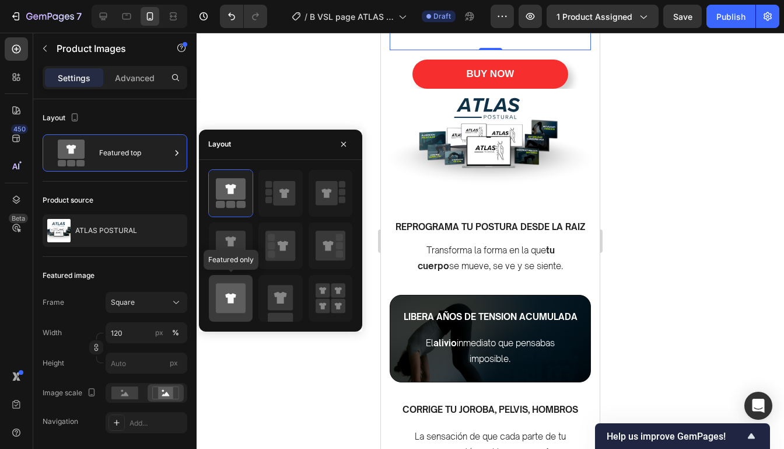
click at [249, 303] on div at bounding box center [231, 298] width 44 height 47
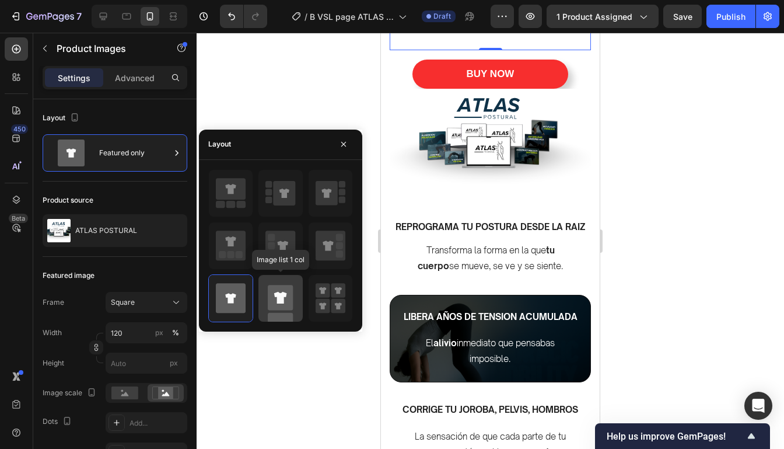
click at [289, 290] on rect at bounding box center [280, 297] width 25 height 25
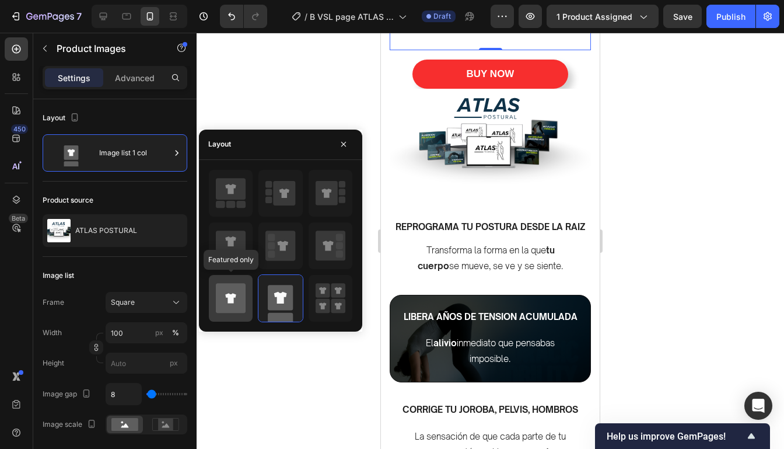
click at [240, 292] on icon at bounding box center [231, 298] width 30 height 30
type input "120"
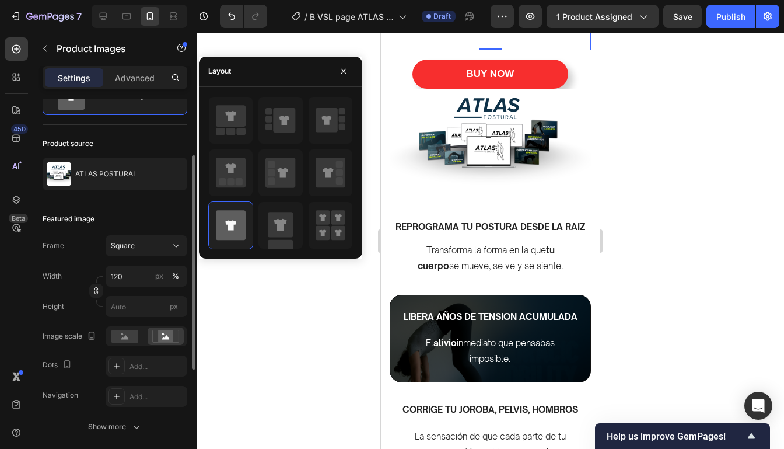
scroll to position [76, 0]
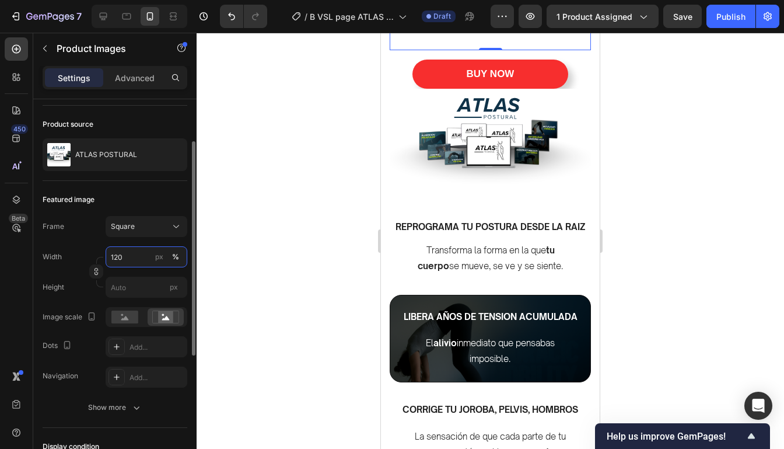
click at [138, 254] on input "120" at bounding box center [147, 256] width 82 height 21
click at [164, 317] on icon at bounding box center [166, 318] width 8 height 4
click at [128, 317] on rect at bounding box center [124, 316] width 27 height 13
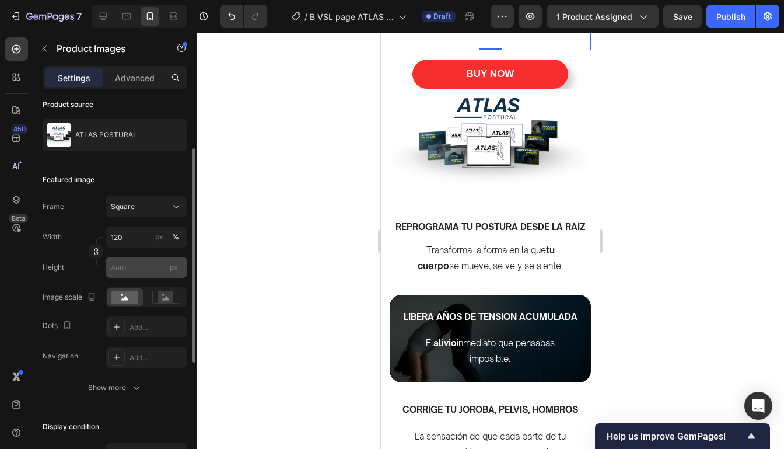
scroll to position [97, 0]
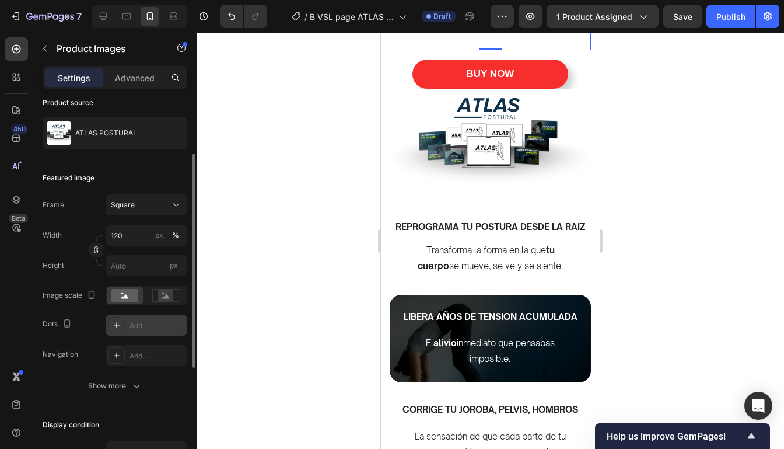
click at [152, 322] on div "Add..." at bounding box center [156, 325] width 55 height 10
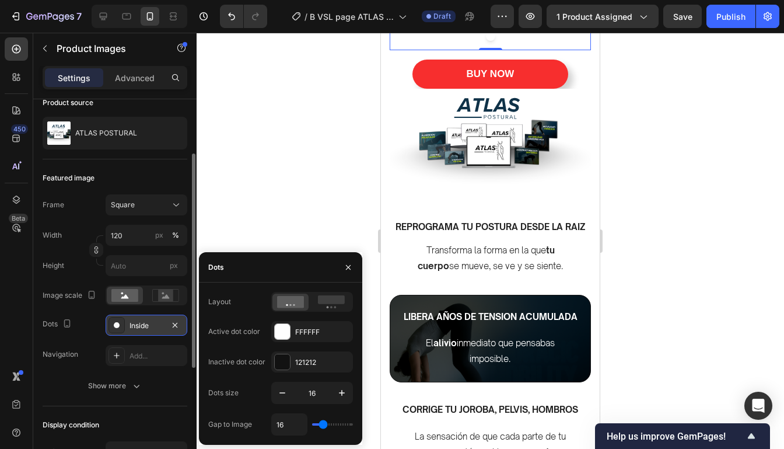
click at [279, 185] on div at bounding box center [490, 241] width 587 height 416
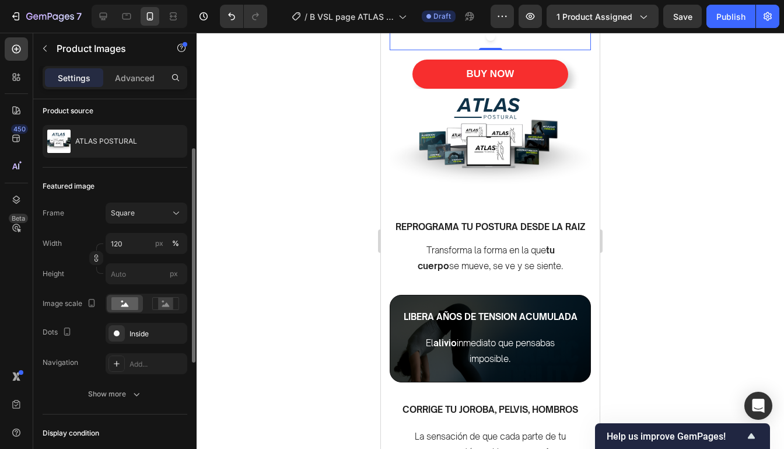
scroll to position [91, 0]
click at [156, 337] on div "Inside" at bounding box center [147, 331] width 82 height 21
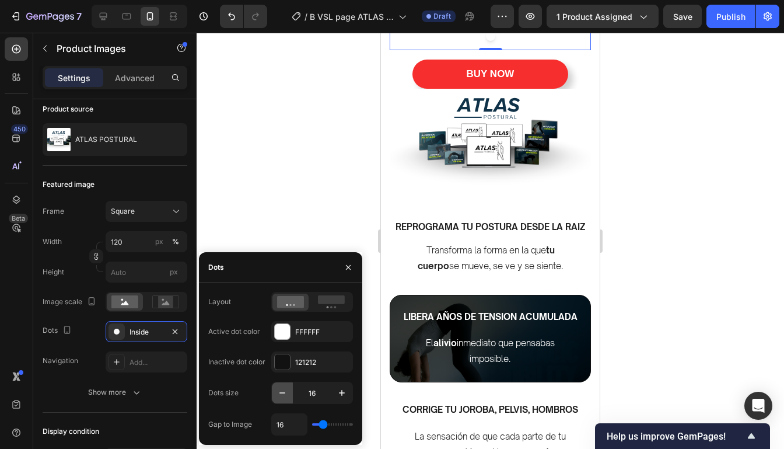
click at [283, 393] on icon "button" at bounding box center [282, 393] width 6 height 1
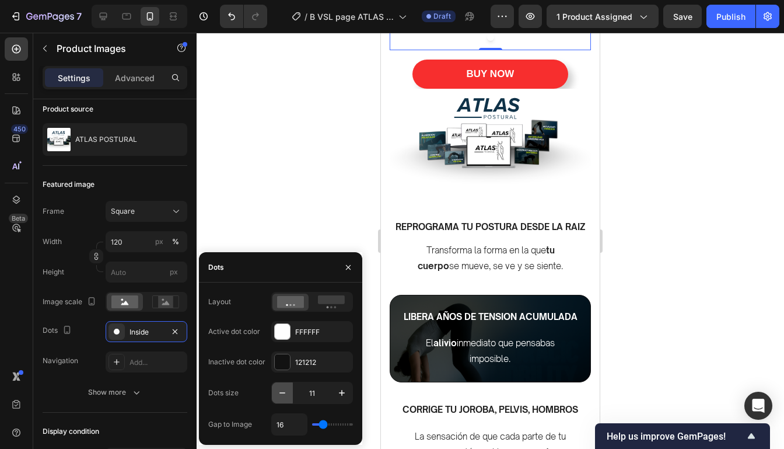
click at [283, 393] on icon "button" at bounding box center [282, 393] width 6 height 1
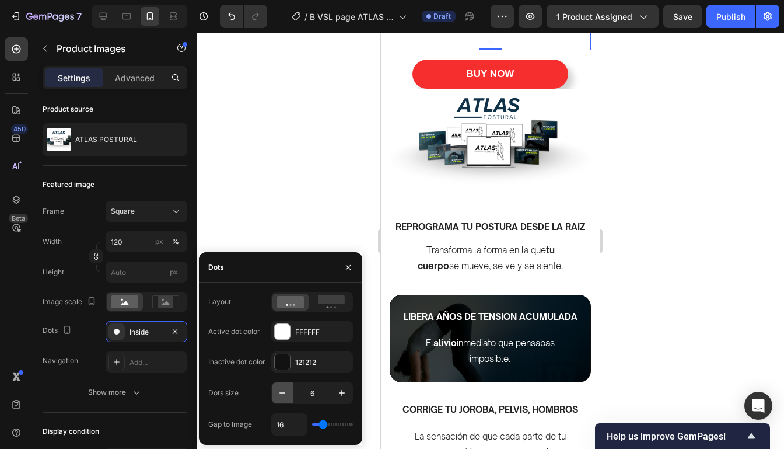
click at [283, 393] on icon "button" at bounding box center [282, 393] width 6 height 1
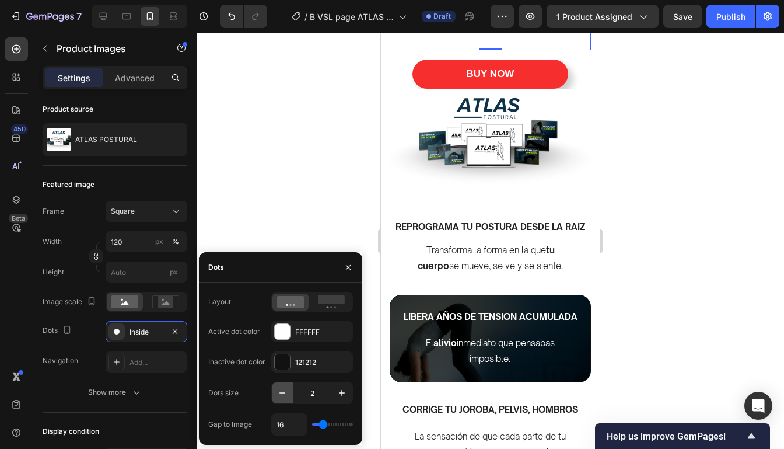
type input "1"
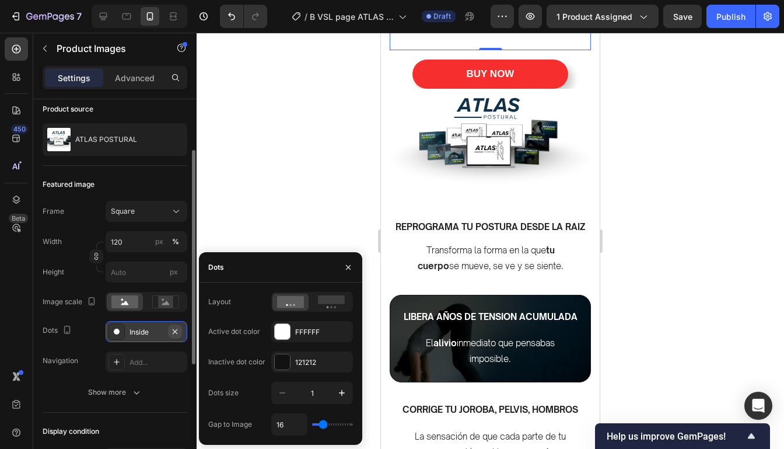
click at [176, 327] on icon "button" at bounding box center [174, 331] width 9 height 9
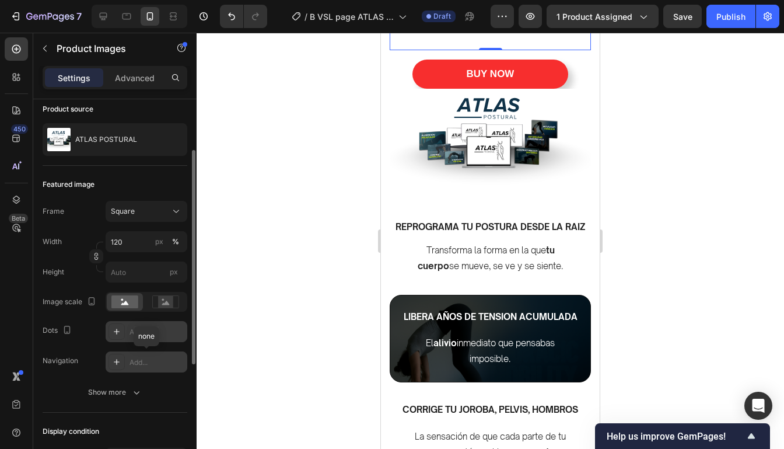
click at [160, 359] on div "Add..." at bounding box center [156, 362] width 55 height 10
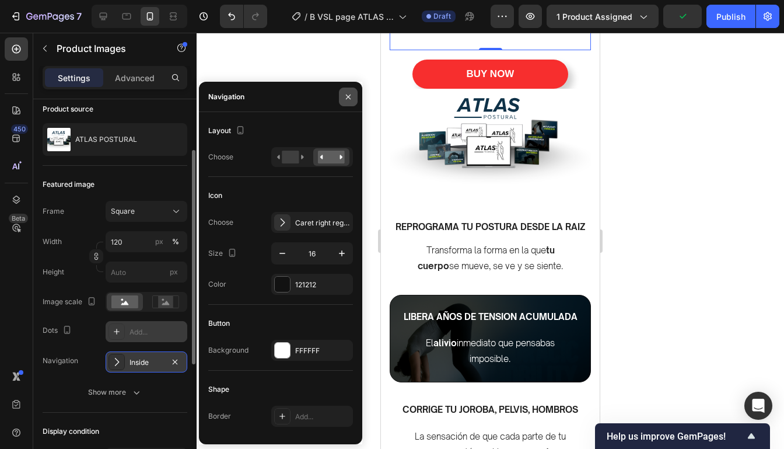
click at [352, 87] on button "button" at bounding box center [348, 96] width 19 height 19
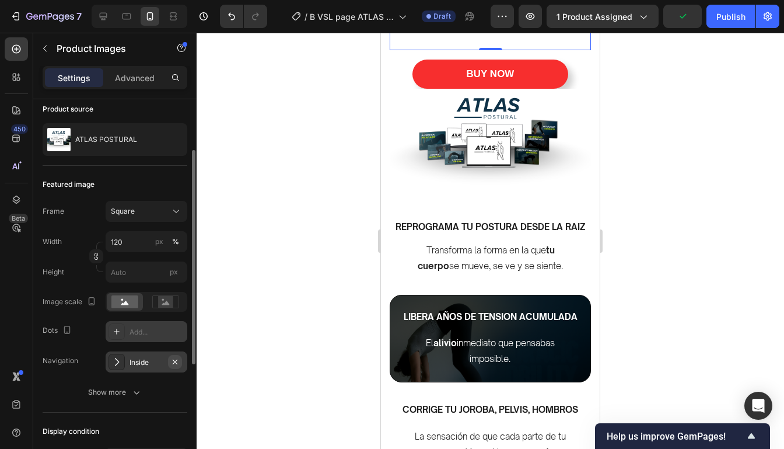
click at [178, 355] on button "button" at bounding box center [175, 362] width 14 height 14
click at [140, 269] on input "px" at bounding box center [147, 271] width 82 height 21
type input "1"
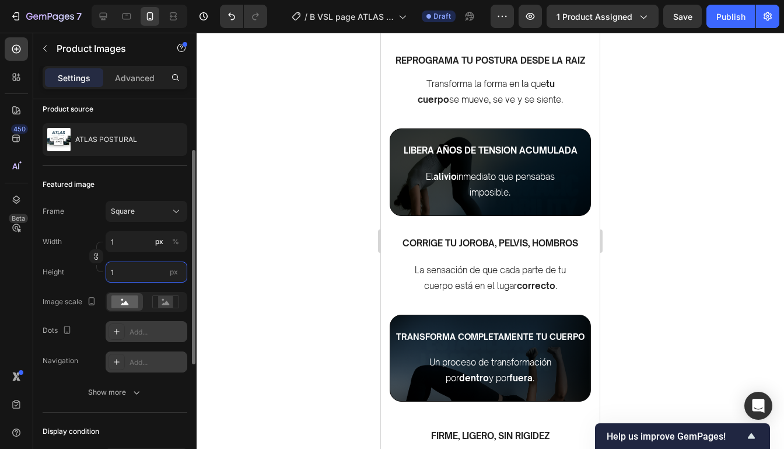
type input "10"
type input "100"
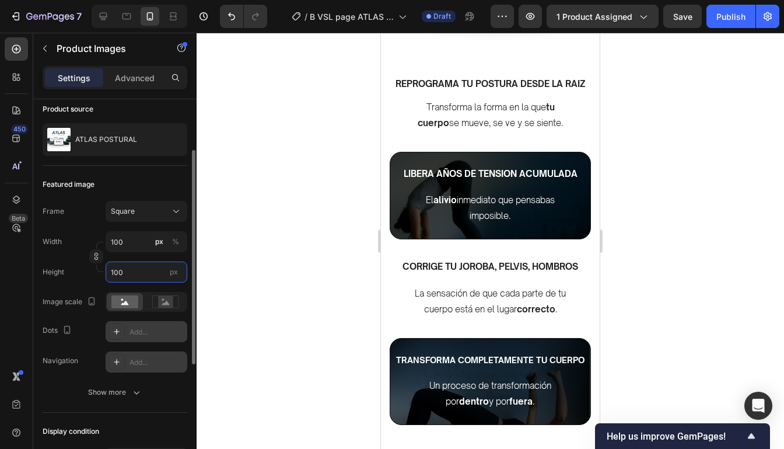
type input "10"
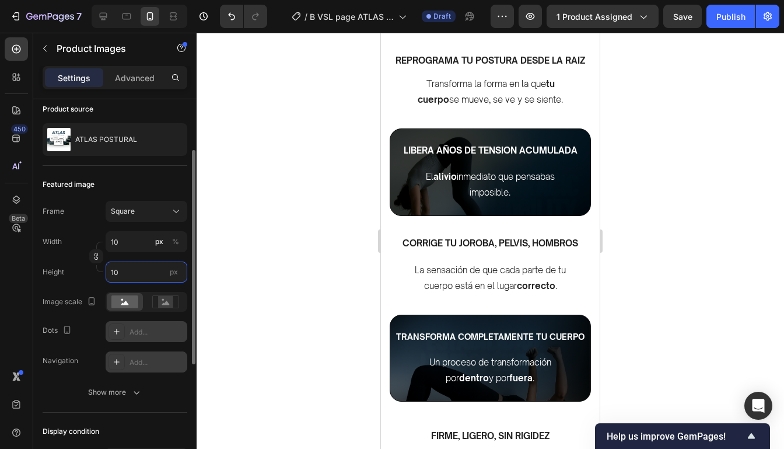
type input "102"
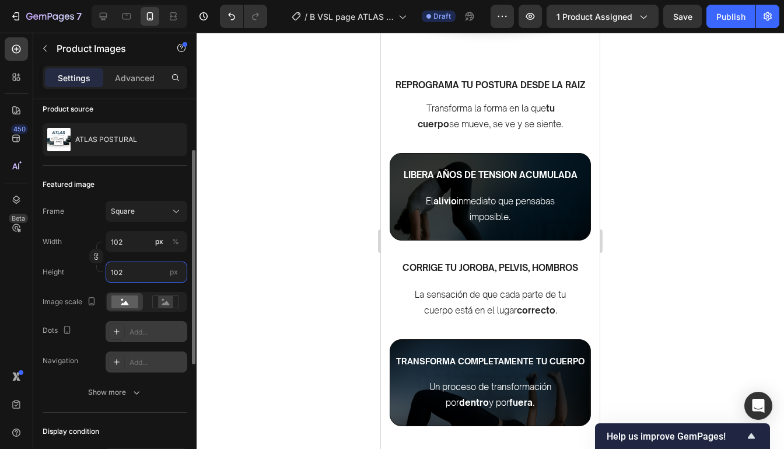
type input "1020"
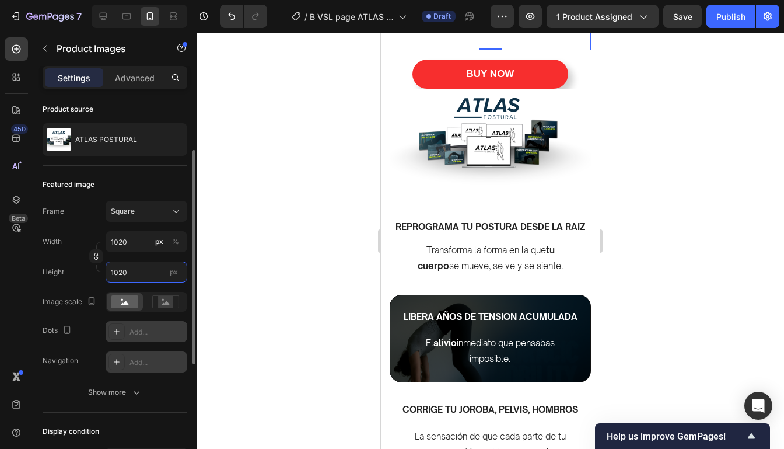
type input "102"
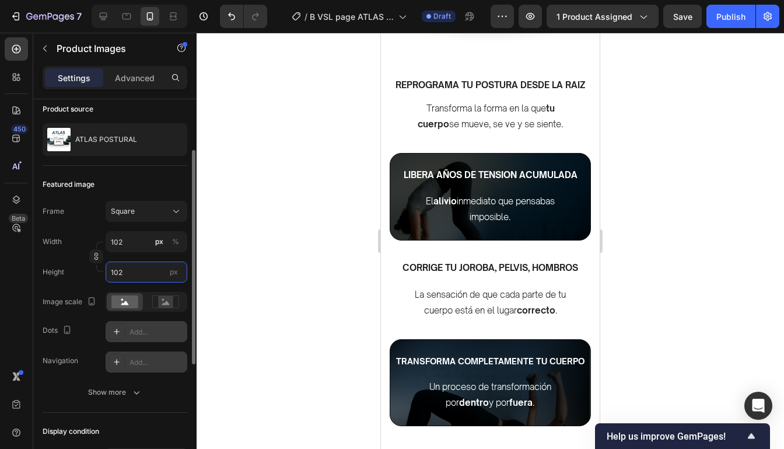
type input "10"
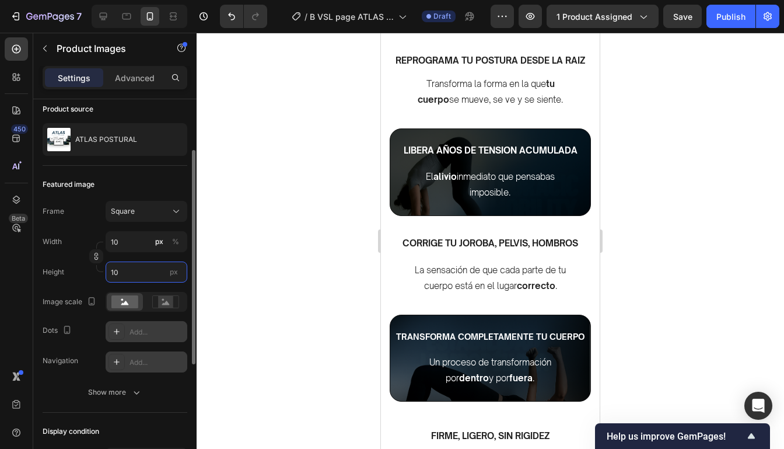
type input "1"
type input "12"
type input "120"
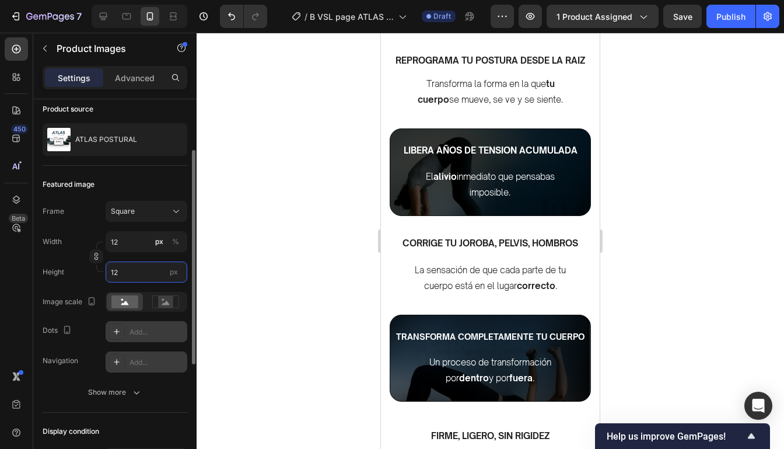
type input "120"
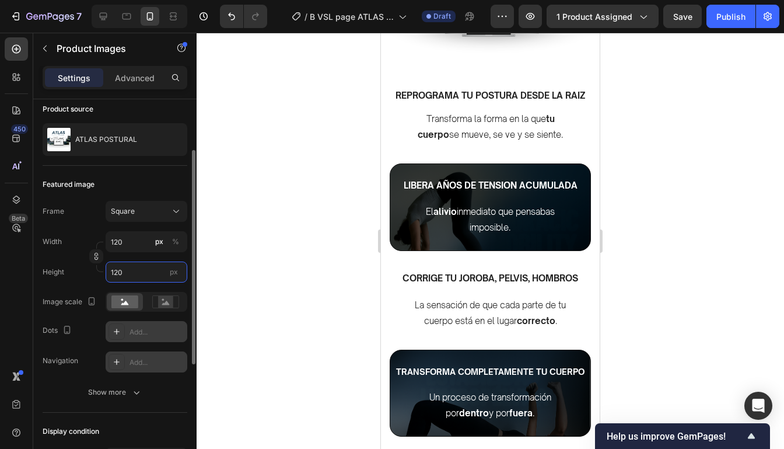
type input "12"
type input "1"
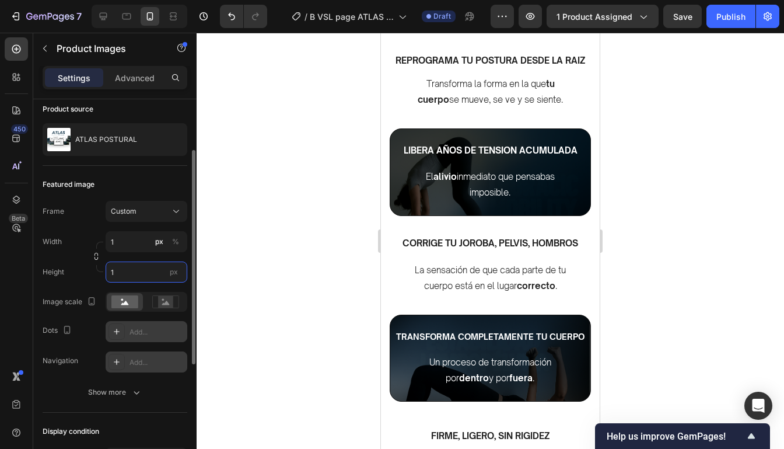
type input "10"
type input "1"
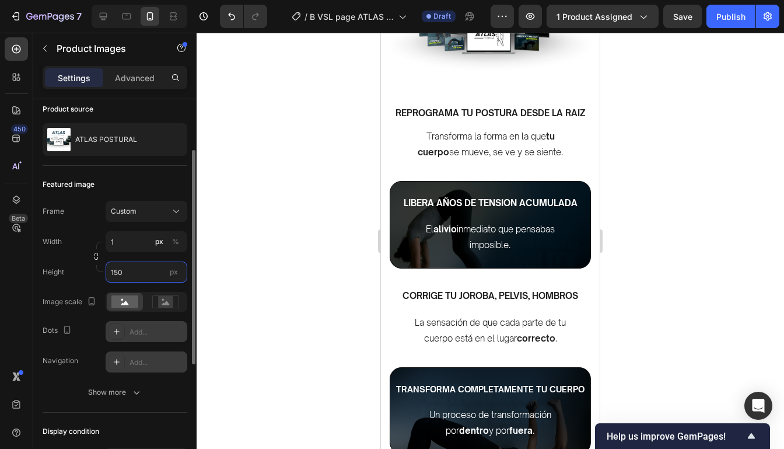
type input "1"
type input "150"
click at [170, 270] on span "px" at bounding box center [174, 271] width 8 height 9
click at [170, 270] on input "150" at bounding box center [147, 271] width 82 height 21
click at [171, 271] on span "px" at bounding box center [174, 271] width 8 height 9
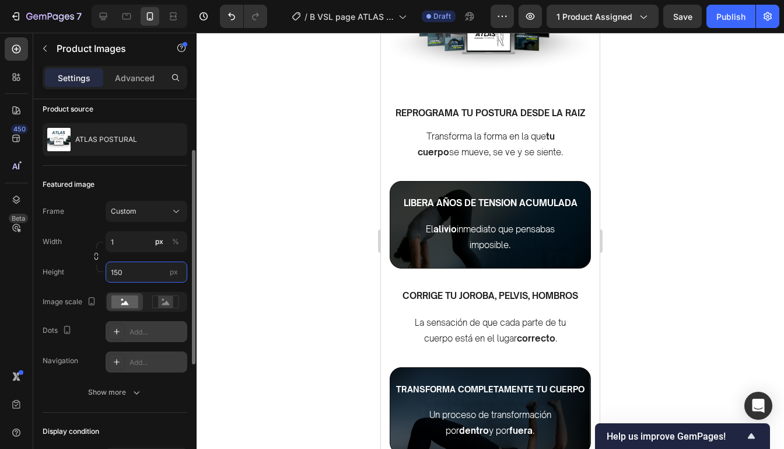
click at [171, 271] on input "150" at bounding box center [147, 271] width 82 height 21
click at [176, 272] on span "px" at bounding box center [174, 271] width 8 height 9
click at [176, 272] on input "150" at bounding box center [147, 271] width 82 height 21
click at [204, 224] on div at bounding box center [490, 241] width 587 height 416
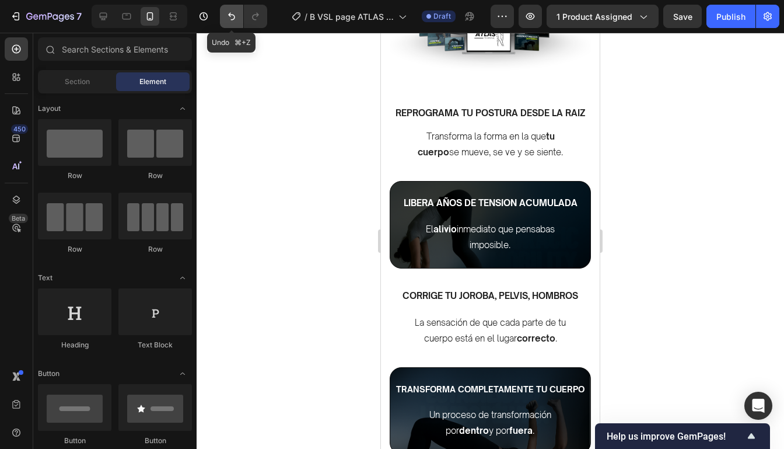
click at [232, 10] on icon "Undo/Redo" at bounding box center [232, 16] width 12 height 12
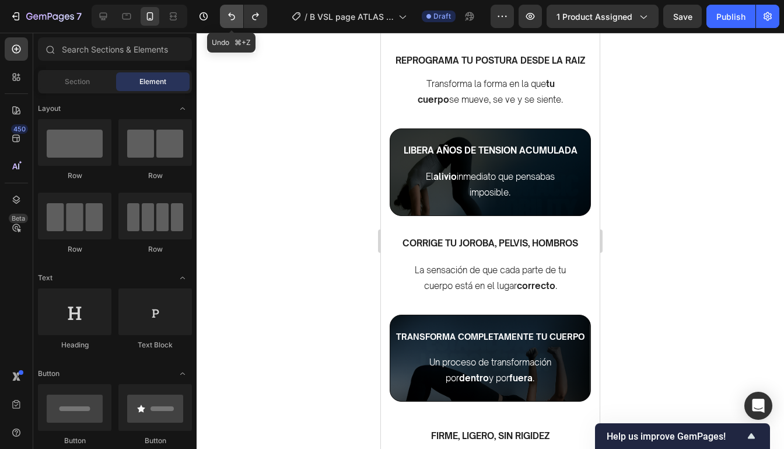
click at [232, 10] on icon "Undo/Redo" at bounding box center [232, 16] width 12 height 12
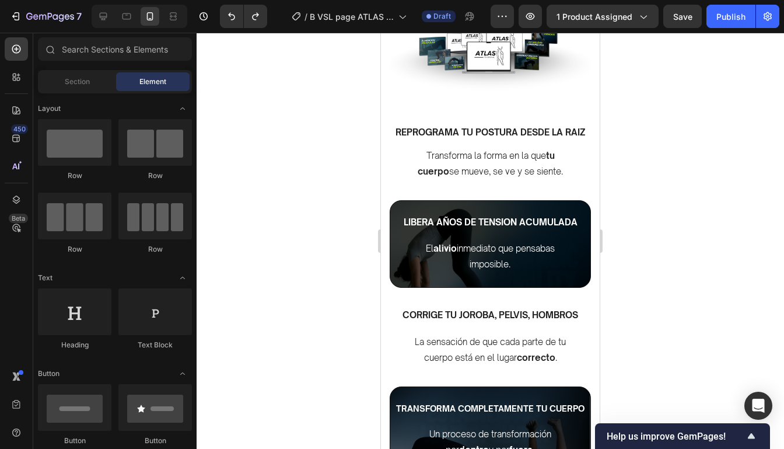
scroll to position [1118, 0]
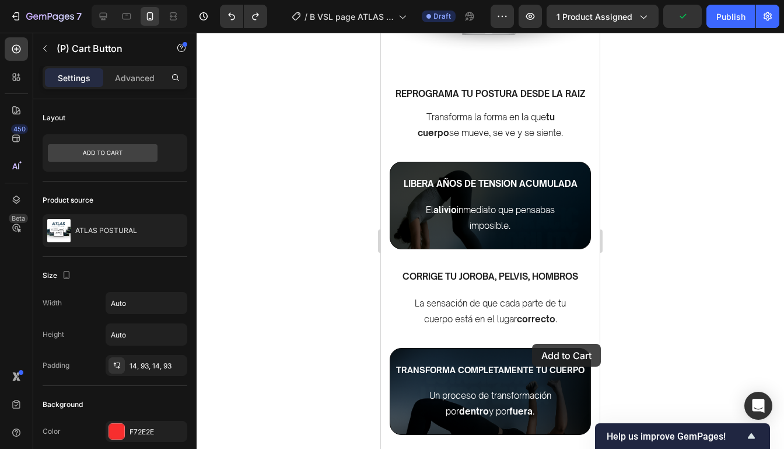
drag, startPoint x: 579, startPoint y: 234, endPoint x: 528, endPoint y: 293, distance: 77.8
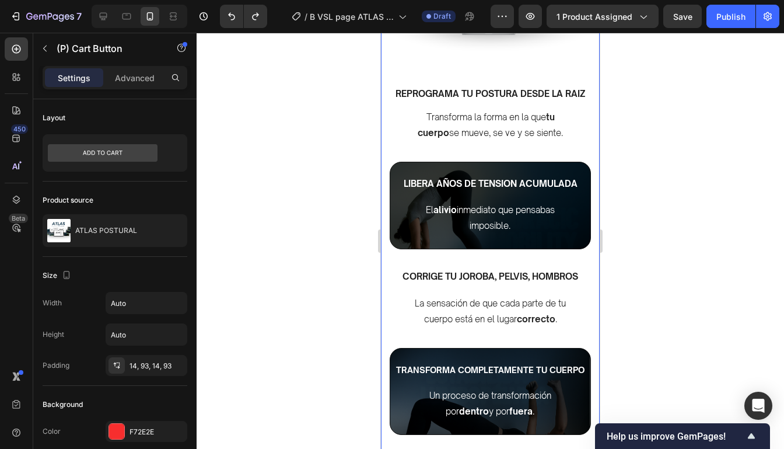
click at [637, 246] on div at bounding box center [490, 241] width 587 height 416
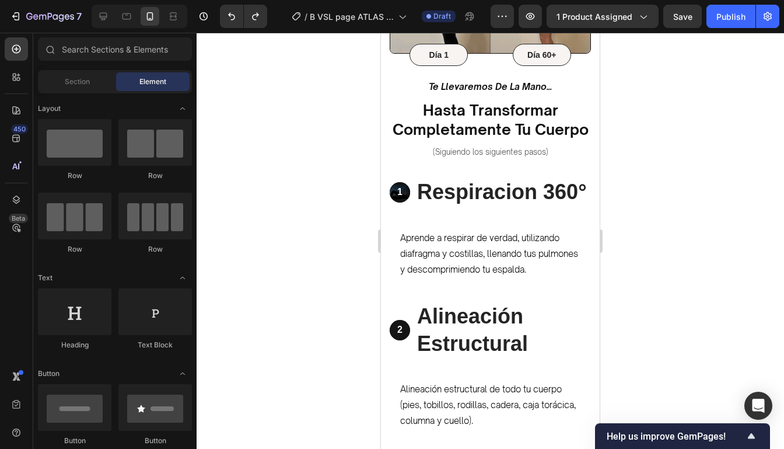
scroll to position [2001, 0]
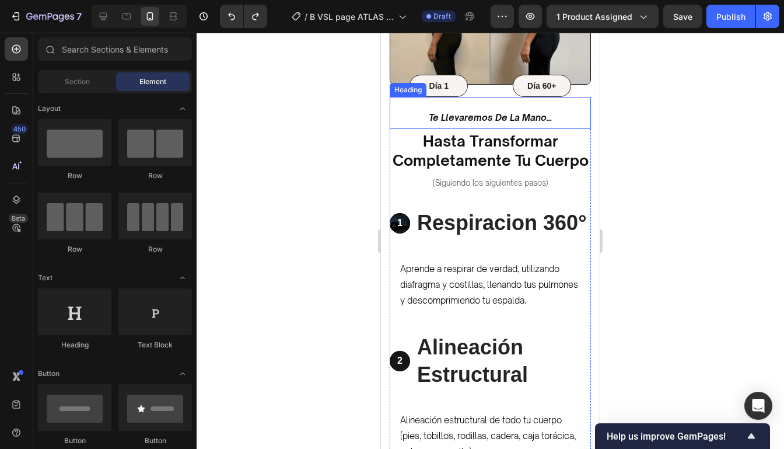
click at [533, 117] on sub "te llevaremos de la mano..." at bounding box center [490, 117] width 123 height 11
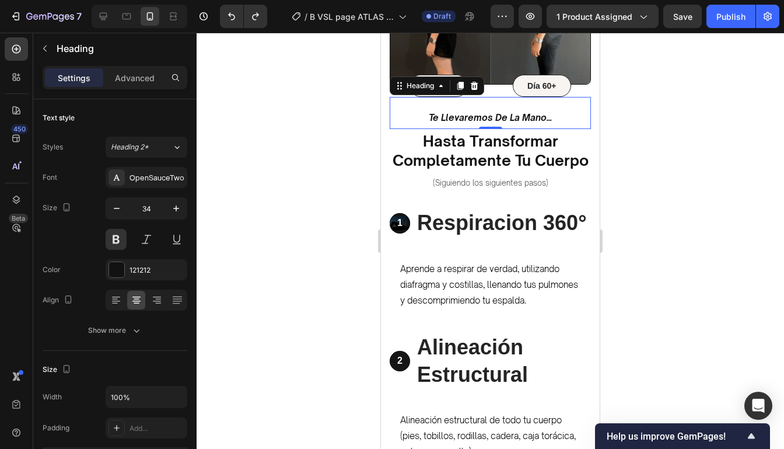
click at [643, 191] on div at bounding box center [490, 241] width 587 height 416
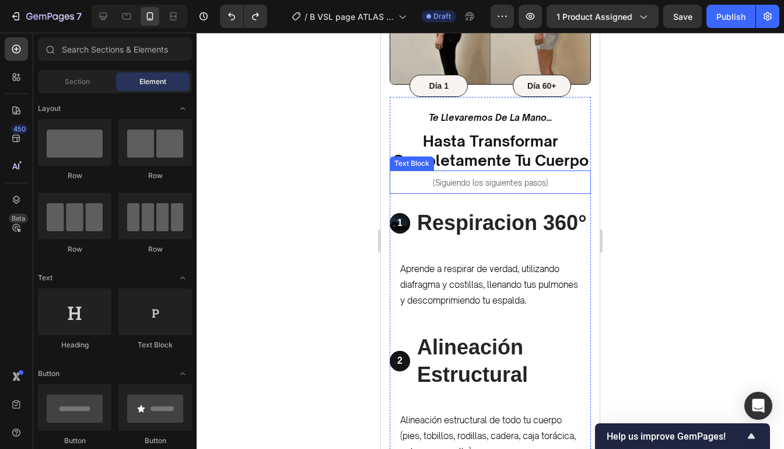
click at [562, 184] on p "(Siguiendo los siguientes pasos)" at bounding box center [490, 181] width 199 height 21
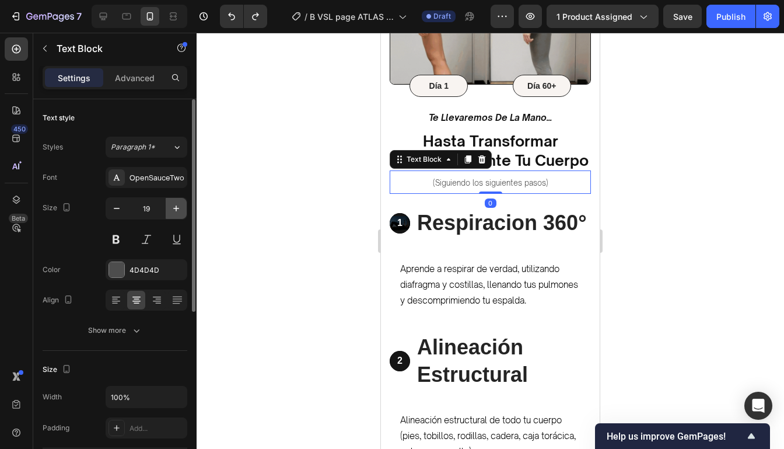
click at [176, 203] on icon "button" at bounding box center [176, 208] width 12 height 12
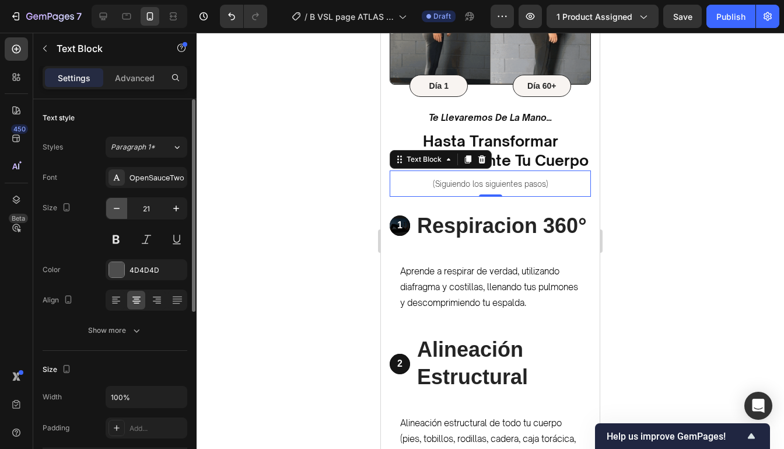
click at [118, 209] on icon "button" at bounding box center [117, 208] width 12 height 12
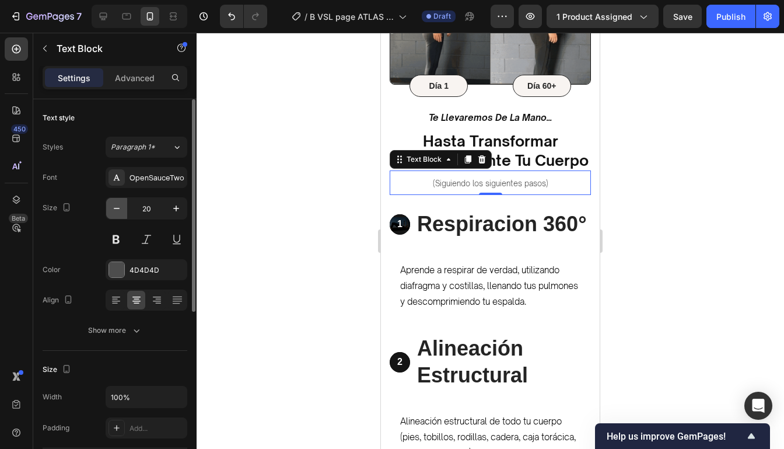
click at [118, 209] on icon "button" at bounding box center [117, 208] width 12 height 12
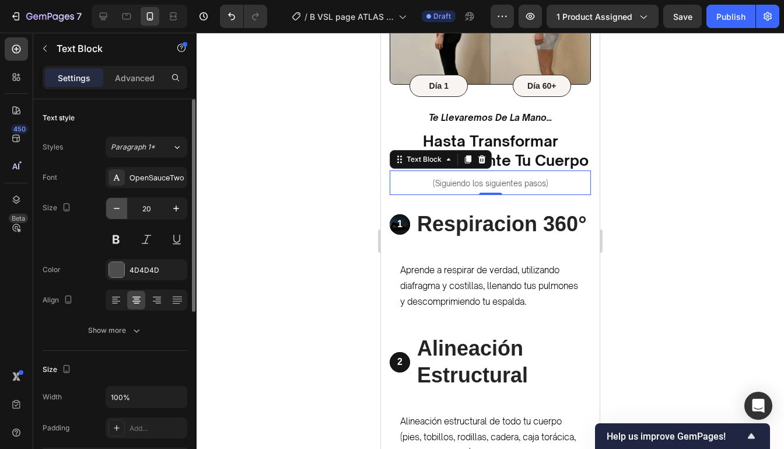
type input "19"
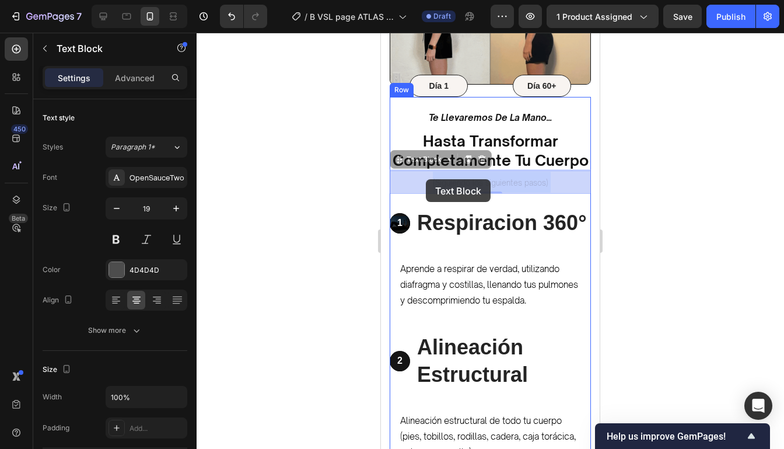
drag, startPoint x: 558, startPoint y: 184, endPoint x: 423, endPoint y: 179, distance: 134.3
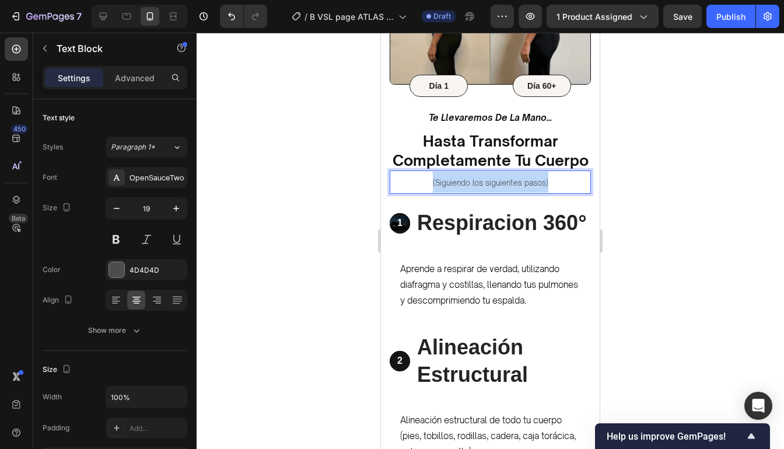
drag, startPoint x: 432, startPoint y: 181, endPoint x: 551, endPoint y: 188, distance: 119.8
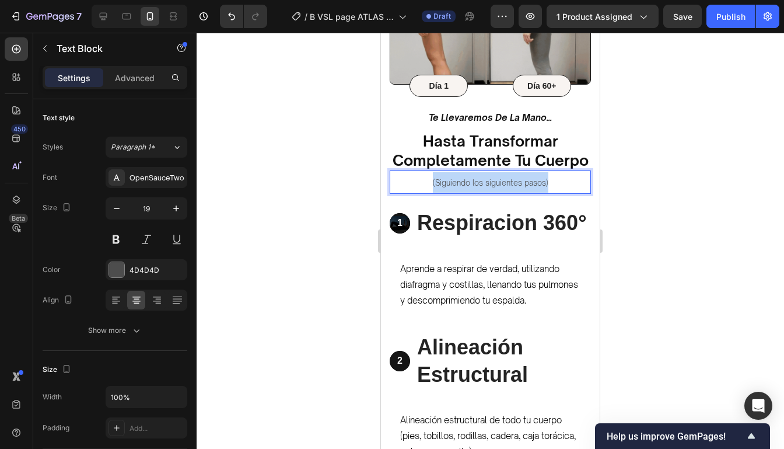
click at [551, 188] on p "(Siguiendo los siguientes pasos)" at bounding box center [490, 181] width 199 height 21
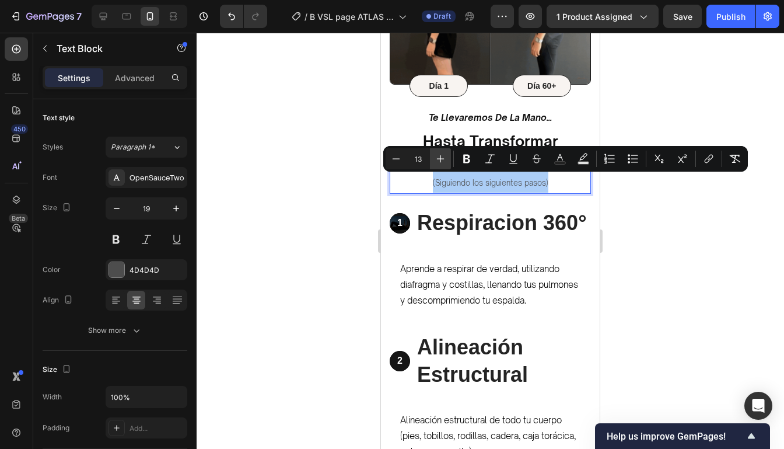
click at [444, 158] on icon "Editor contextual toolbar" at bounding box center [441, 159] width 12 height 12
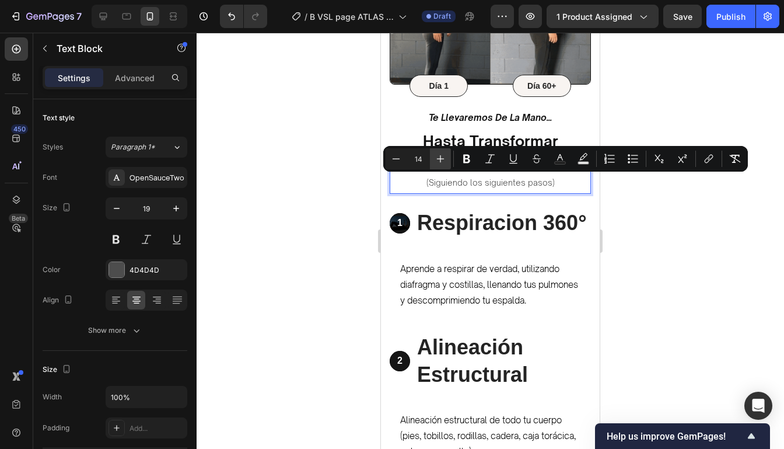
click at [444, 158] on icon "Editor contextual toolbar" at bounding box center [441, 159] width 12 height 12
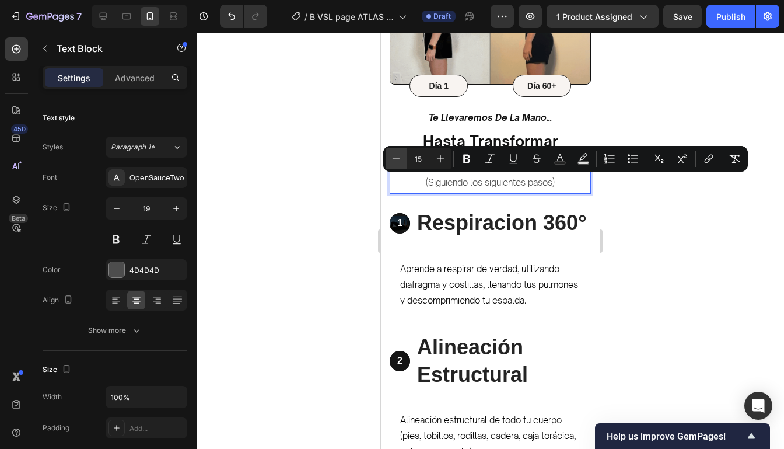
click at [392, 161] on icon "Editor contextual toolbar" at bounding box center [396, 159] width 12 height 12
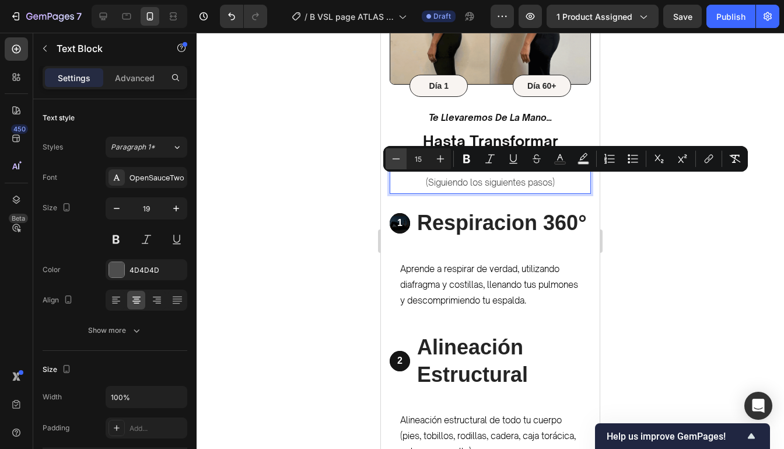
type input "14"
click at [643, 185] on div at bounding box center [490, 241] width 587 height 416
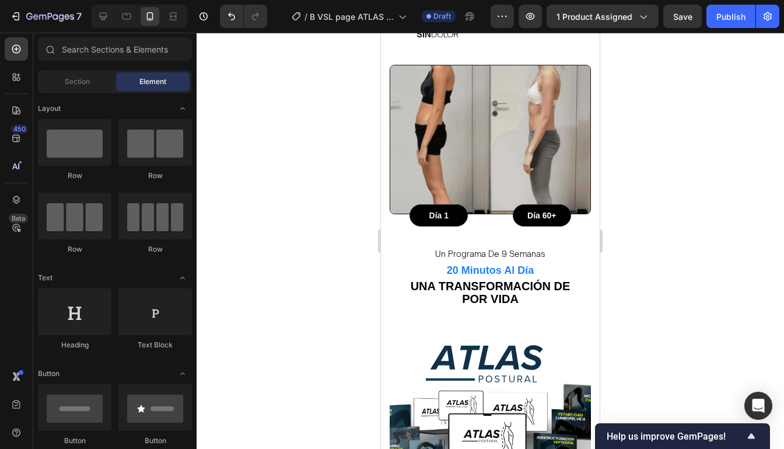
scroll to position [947, 0]
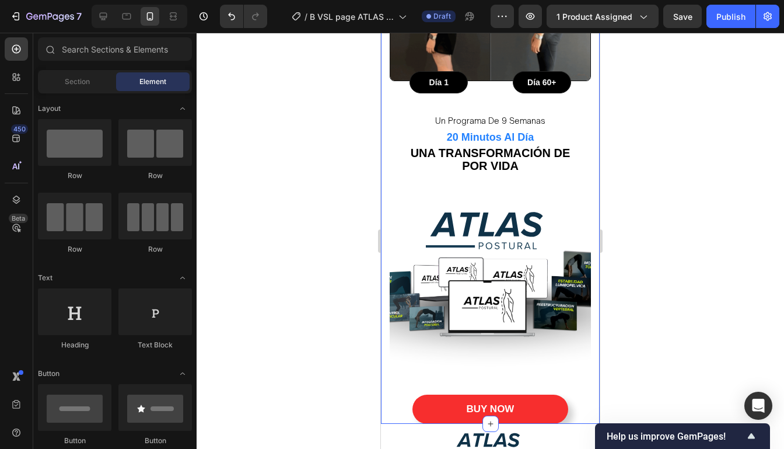
click at [692, 219] on div at bounding box center [490, 241] width 587 height 416
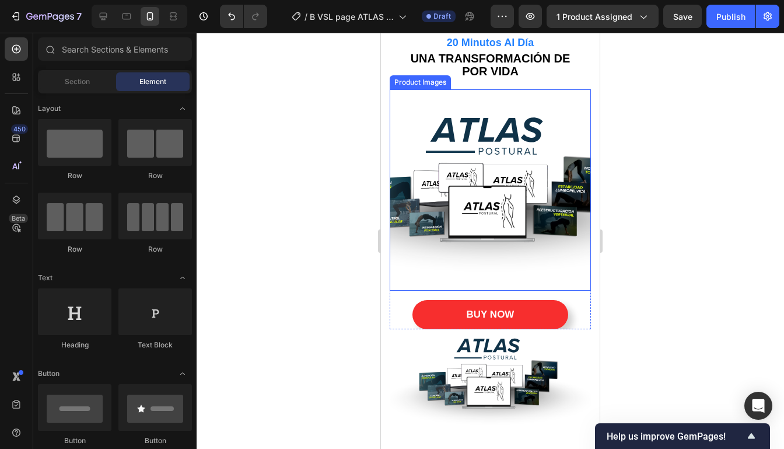
scroll to position [1193, 0]
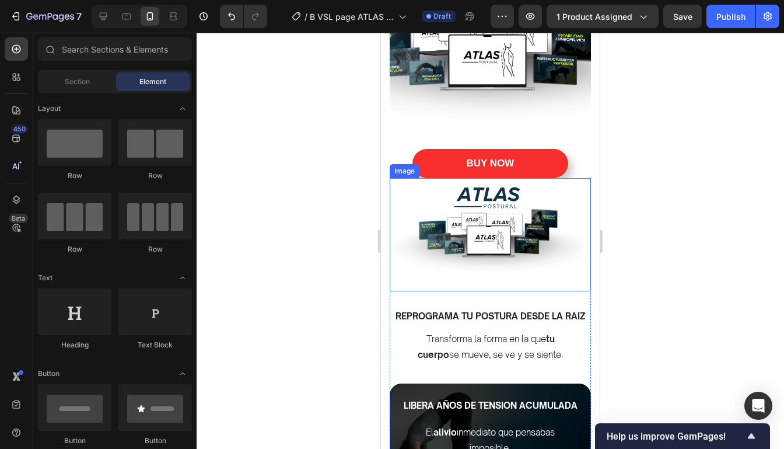
click at [567, 256] on img at bounding box center [490, 234] width 201 height 113
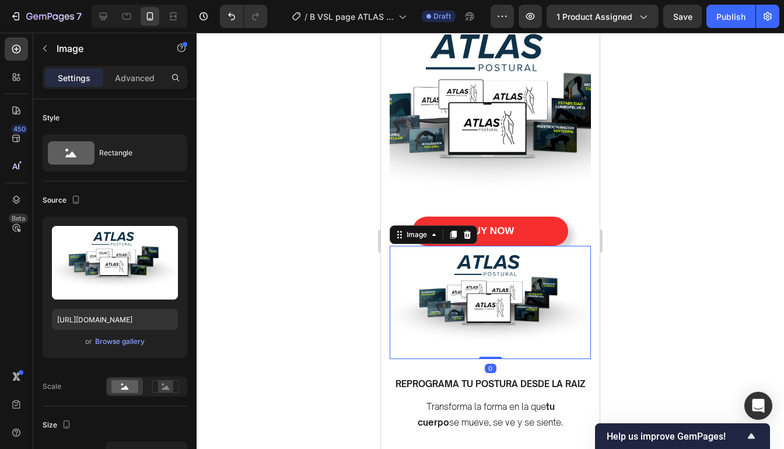
scroll to position [1123, 0]
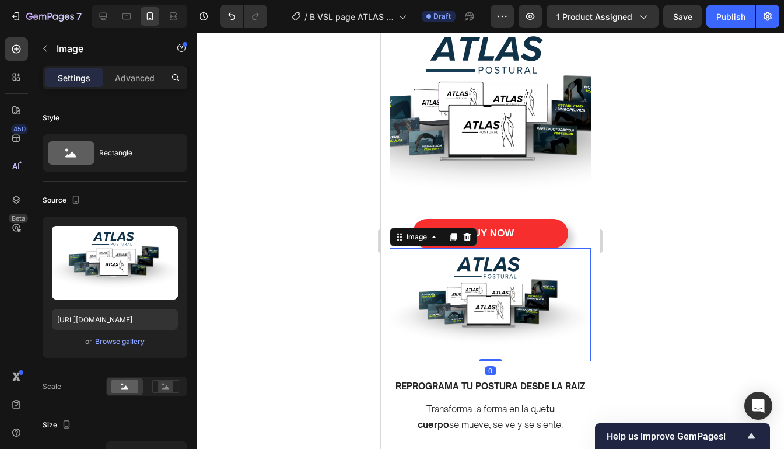
click at [622, 229] on div at bounding box center [490, 241] width 587 height 416
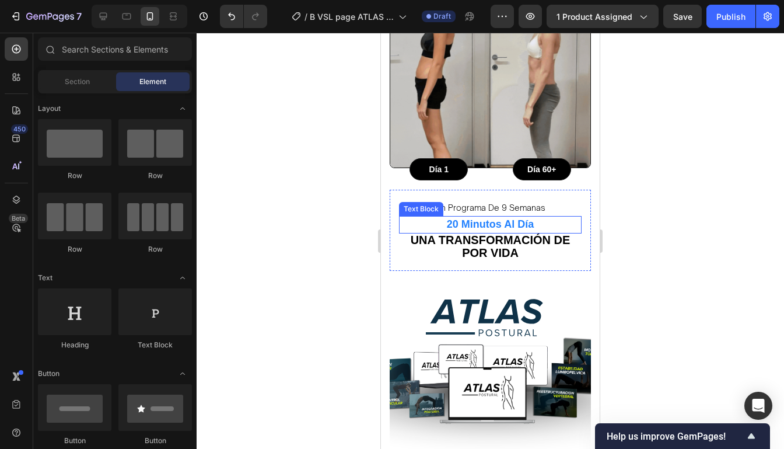
scroll to position [954, 0]
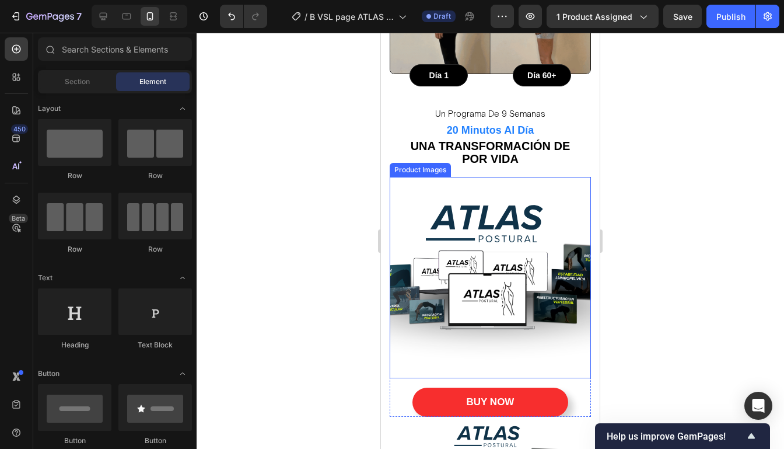
click at [570, 209] on img at bounding box center [490, 277] width 201 height 201
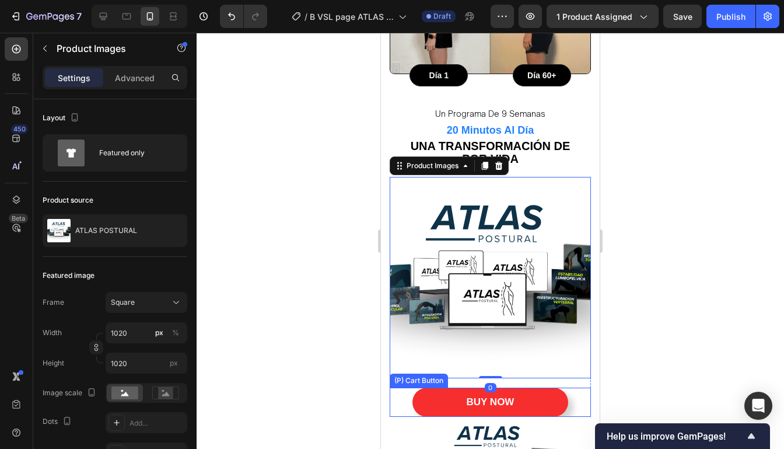
click at [576, 387] on div "BUY NOW (P) Cart Button" at bounding box center [490, 401] width 201 height 29
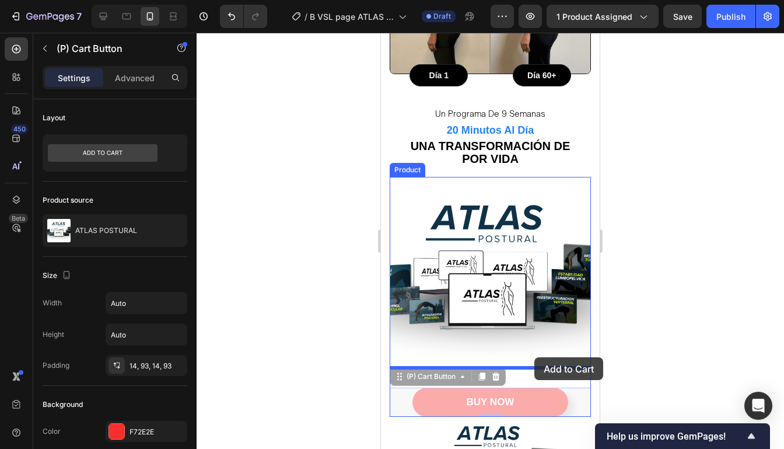
drag, startPoint x: 576, startPoint y: 383, endPoint x: 542, endPoint y: 358, distance: 42.5
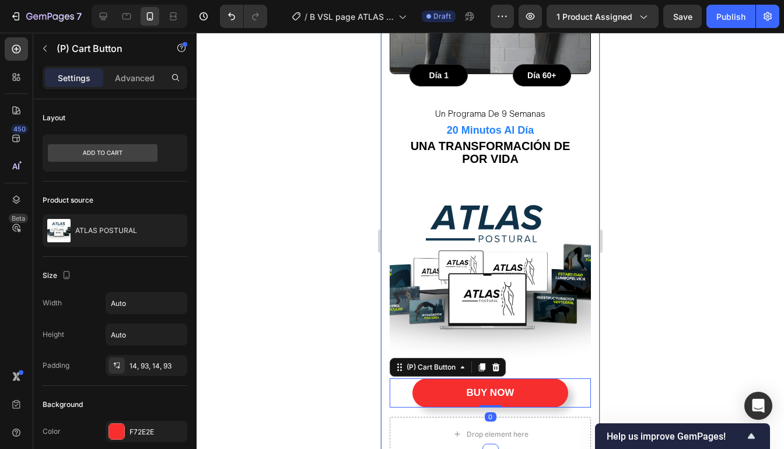
click at [635, 345] on div at bounding box center [490, 241] width 587 height 416
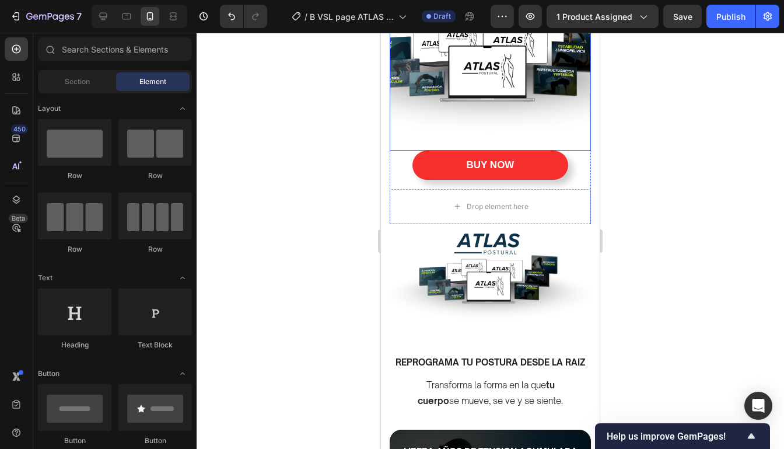
scroll to position [1201, 0]
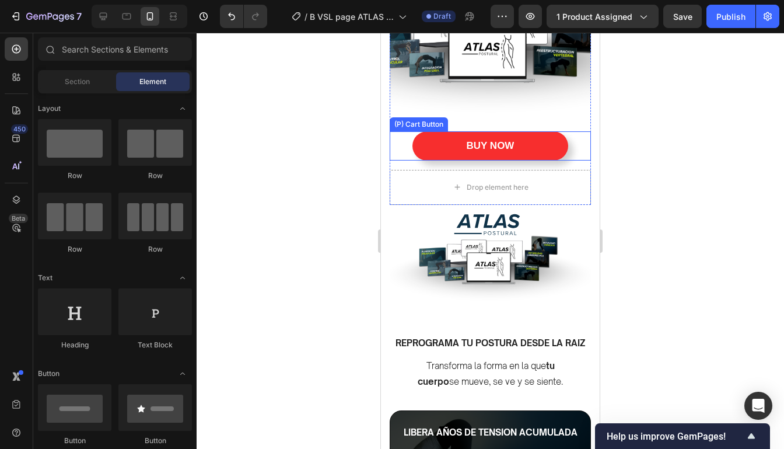
click at [579, 141] on div "BUY NOW (P) Cart Button" at bounding box center [490, 145] width 201 height 29
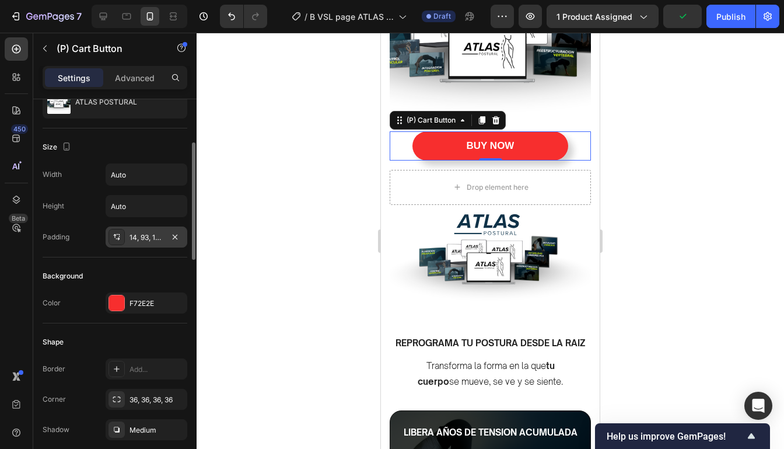
scroll to position [132, 0]
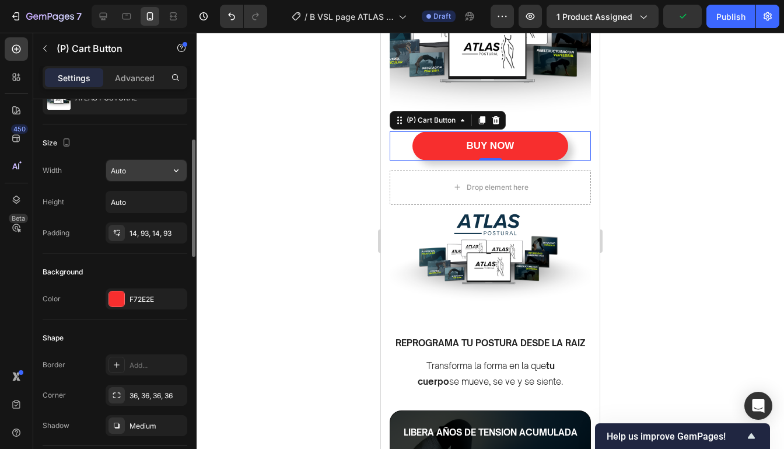
click at [146, 167] on input "Auto" at bounding box center [146, 170] width 80 height 21
click at [174, 167] on icon "button" at bounding box center [176, 170] width 12 height 12
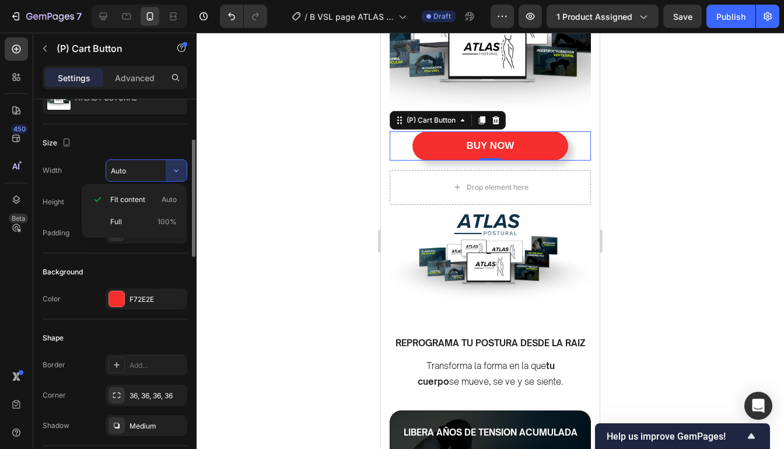
click at [145, 169] on input "Auto" at bounding box center [146, 170] width 80 height 21
click at [128, 162] on input "Auto" at bounding box center [146, 170] width 80 height 21
click at [128, 176] on input "Auto" at bounding box center [146, 170] width 80 height 21
click at [178, 171] on icon "button" at bounding box center [176, 170] width 12 height 12
click at [127, 217] on p "Full 100%" at bounding box center [143, 221] width 66 height 10
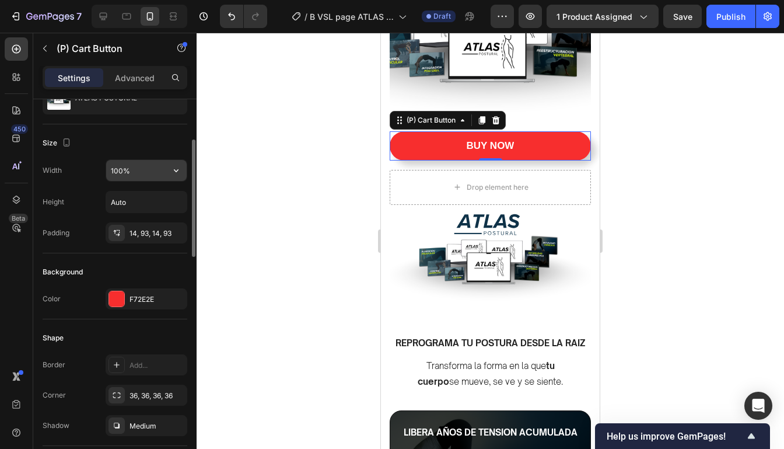
click at [143, 176] on input "100%" at bounding box center [146, 170] width 80 height 21
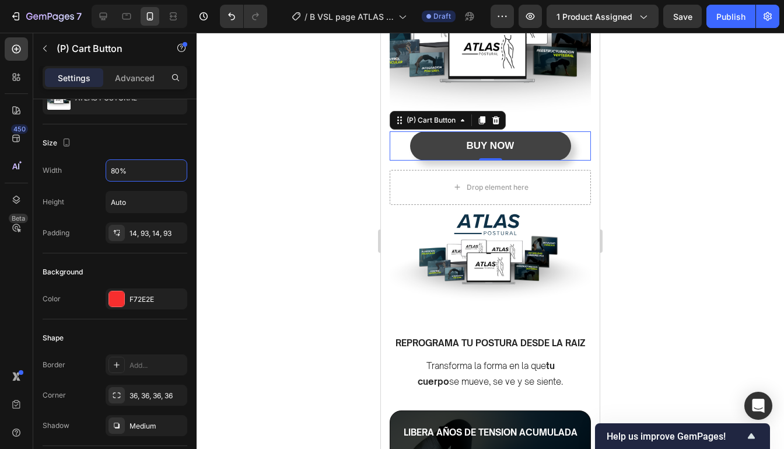
type input "80%"
click at [519, 131] on button "BUY NOW" at bounding box center [490, 145] width 161 height 29
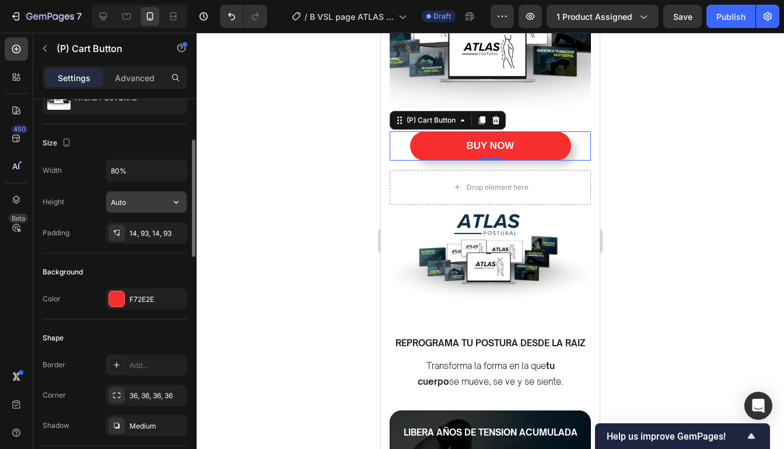
click at [135, 202] on input "Auto" at bounding box center [146, 201] width 80 height 21
click at [173, 204] on icon "button" at bounding box center [176, 202] width 12 height 12
click at [86, 194] on div "Height Auto" at bounding box center [115, 202] width 145 height 22
click at [159, 202] on input "Auto" at bounding box center [146, 201] width 80 height 21
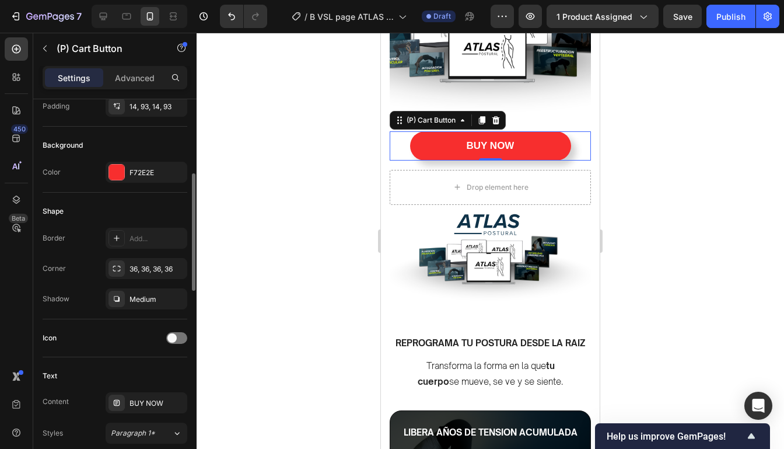
scroll to position [261, 0]
click at [143, 228] on div "Add..." at bounding box center [147, 236] width 82 height 21
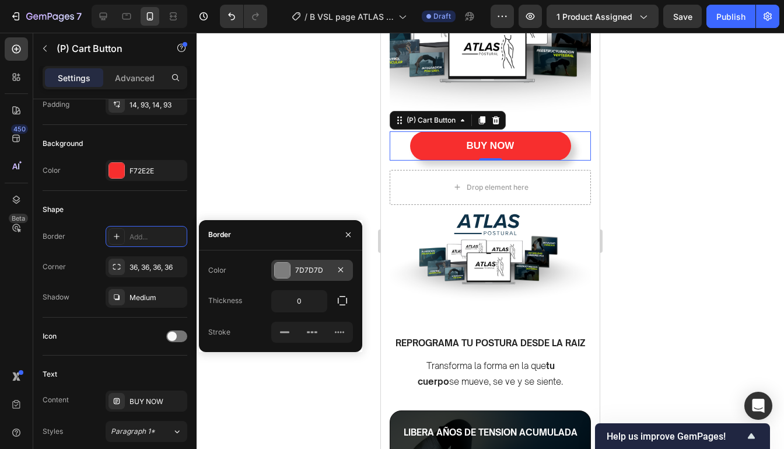
click at [279, 277] on div at bounding box center [282, 269] width 15 height 15
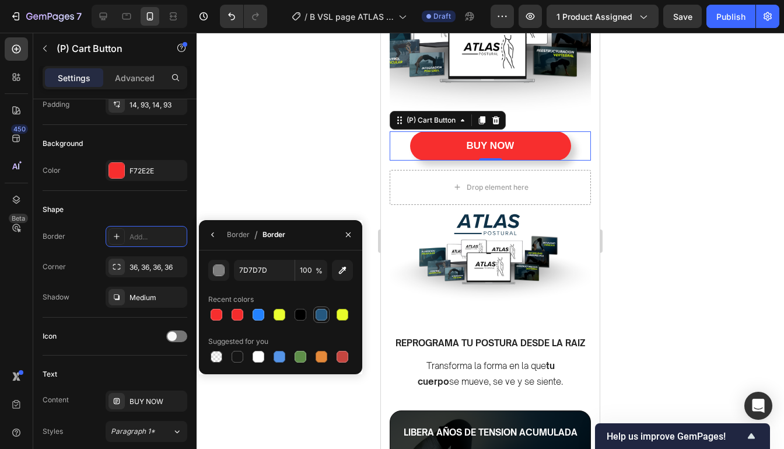
click at [319, 315] on div at bounding box center [322, 315] width 12 height 12
type input "255880"
click at [250, 181] on div at bounding box center [490, 241] width 587 height 416
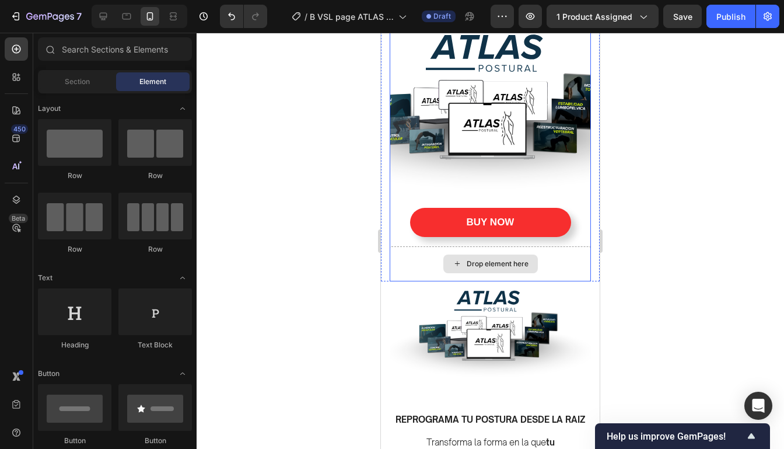
scroll to position [1122, 0]
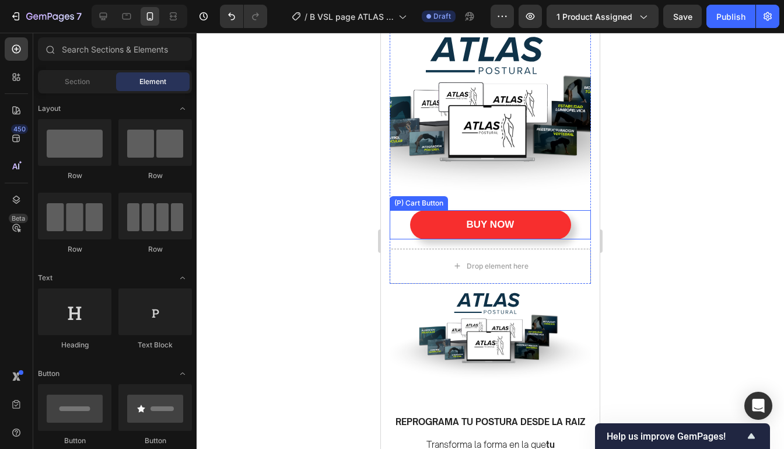
click at [586, 215] on div "BUY NOW (P) Cart Button" at bounding box center [490, 224] width 201 height 29
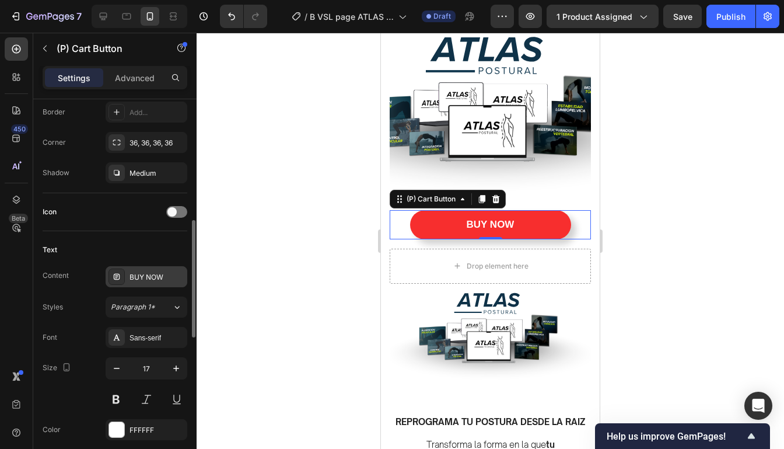
scroll to position [406, 0]
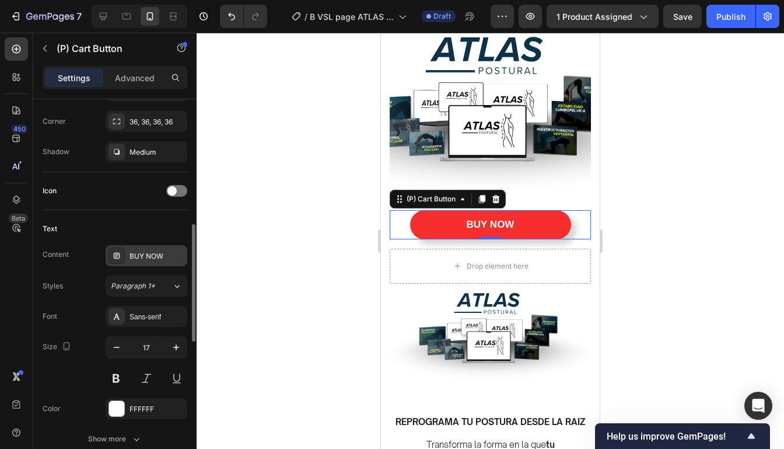
click at [142, 246] on div "BUY NOW" at bounding box center [147, 255] width 82 height 21
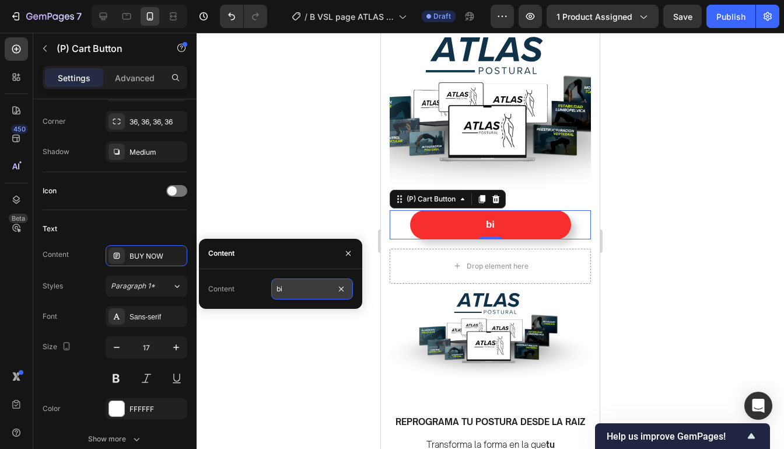
type input "b"
type input "e"
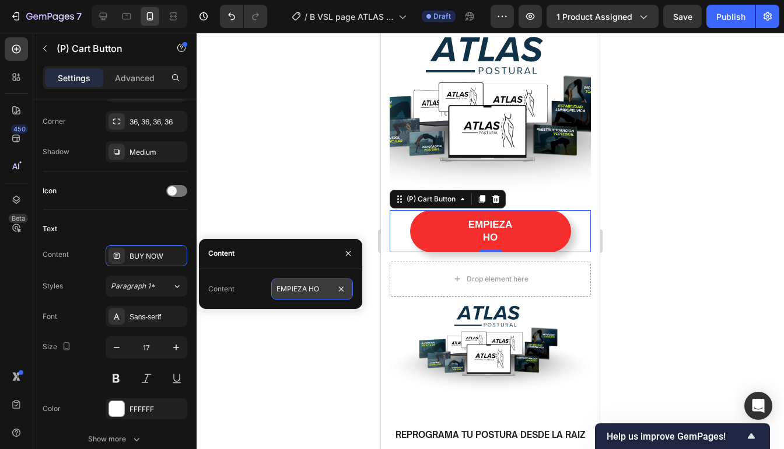
type input "EMPIEZA HOY"
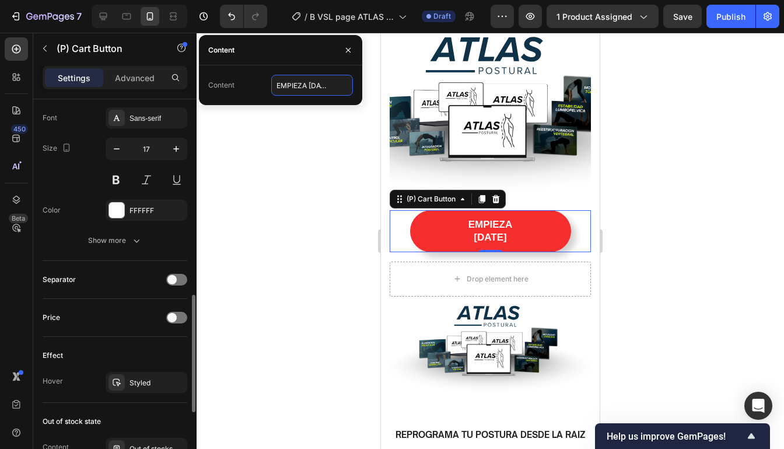
scroll to position [612, 0]
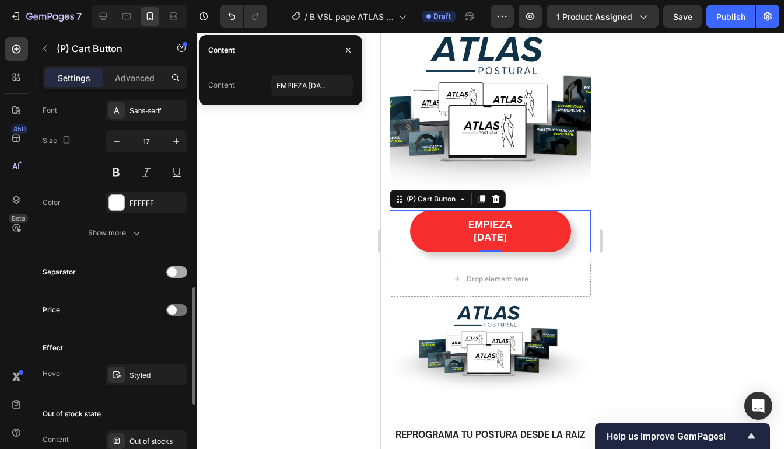
click at [184, 271] on div at bounding box center [176, 272] width 21 height 12
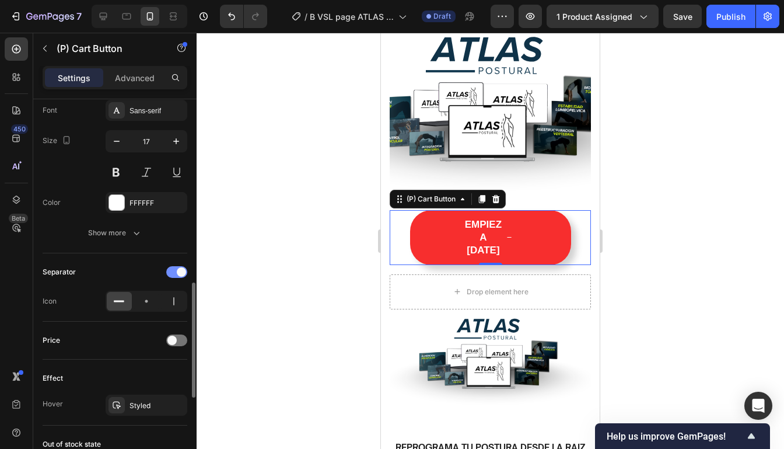
click at [183, 272] on span at bounding box center [181, 271] width 9 height 9
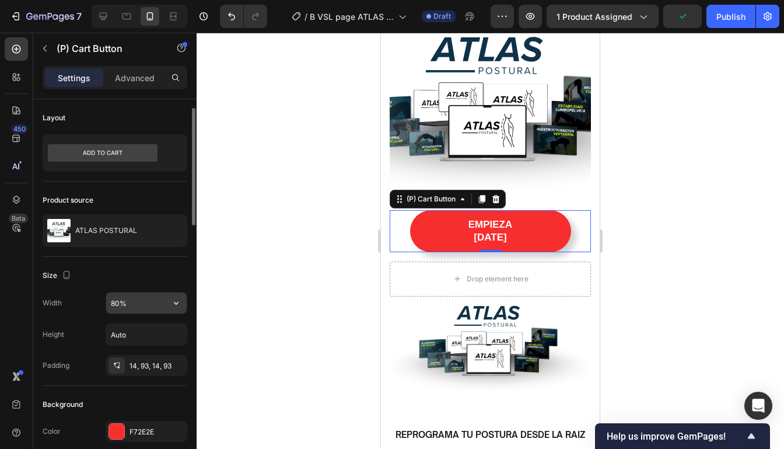
scroll to position [15, 0]
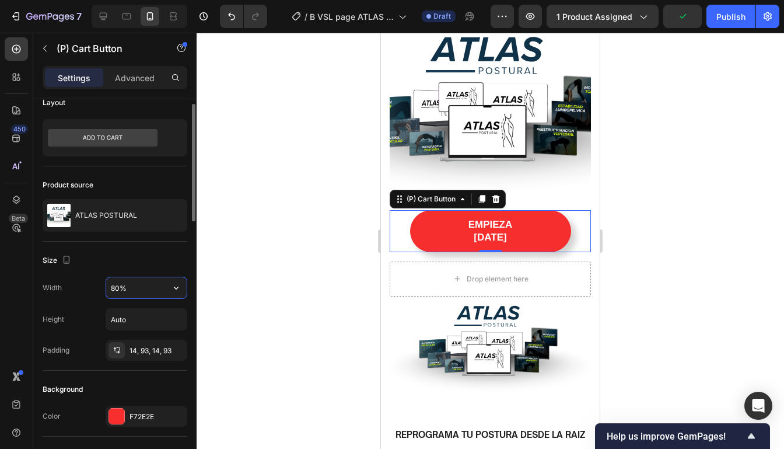
click at [161, 289] on input "80%" at bounding box center [146, 287] width 80 height 21
click at [171, 289] on icon "button" at bounding box center [176, 288] width 12 height 12
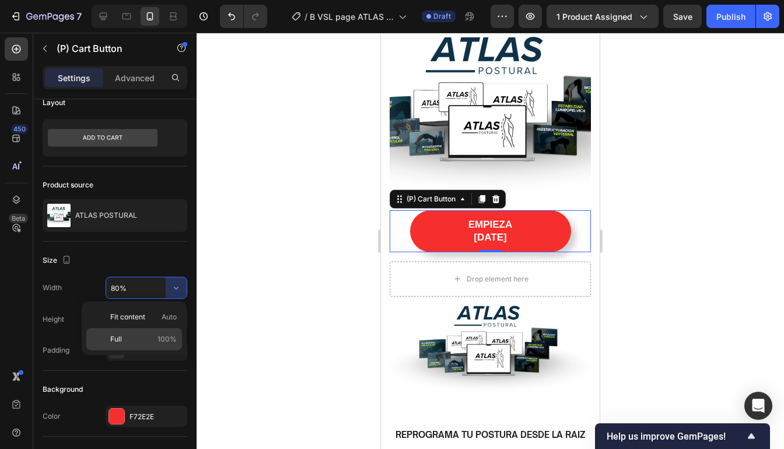
click at [141, 335] on p "Full 100%" at bounding box center [143, 339] width 66 height 10
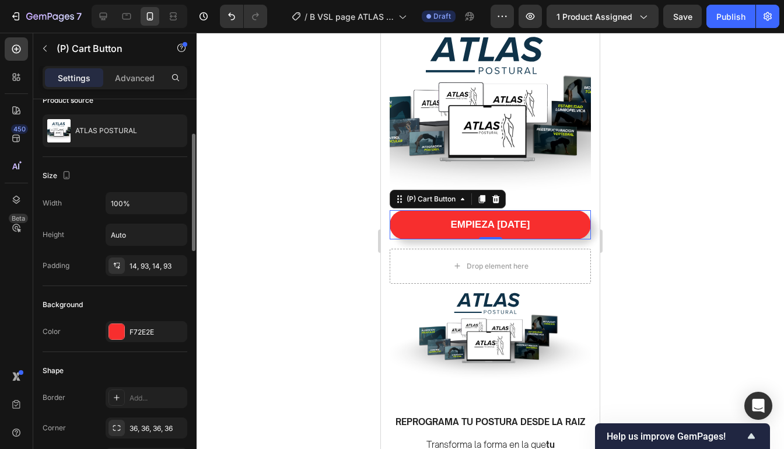
scroll to position [103, 0]
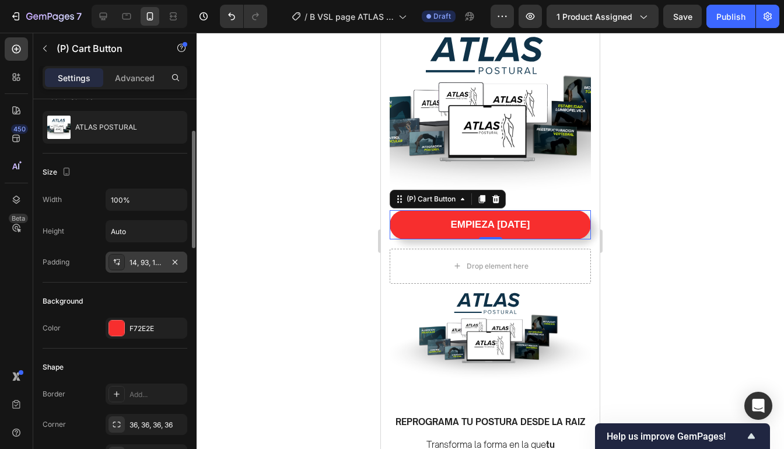
click at [150, 266] on div "14, 93, 14, 93" at bounding box center [147, 261] width 82 height 21
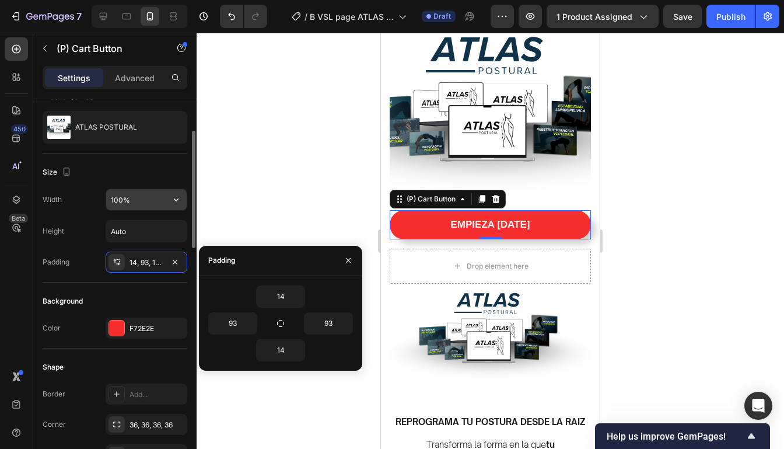
click at [133, 206] on input "100%" at bounding box center [146, 199] width 80 height 21
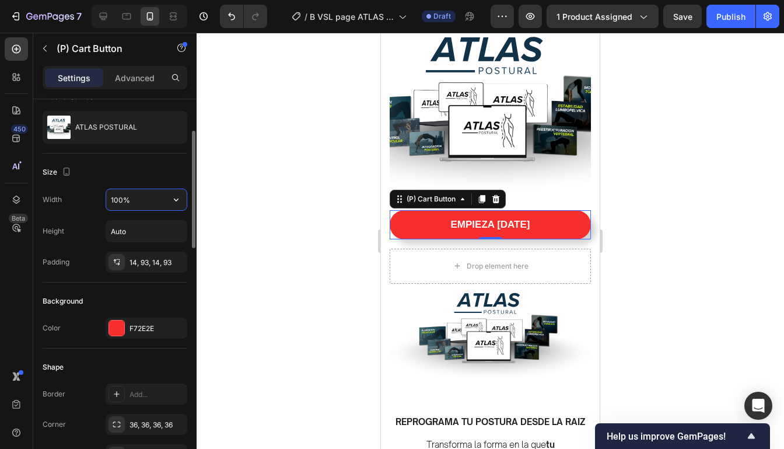
click at [133, 206] on input "100%" at bounding box center [146, 199] width 80 height 21
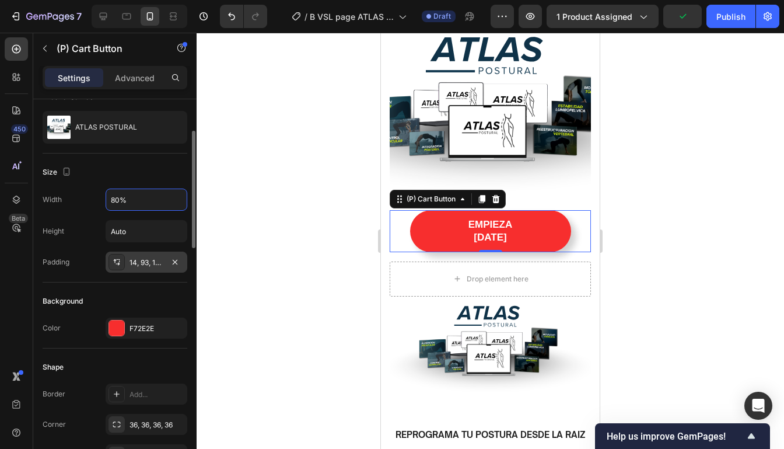
type input "80%"
click at [155, 261] on div "14, 93, 14, 93" at bounding box center [146, 262] width 34 height 10
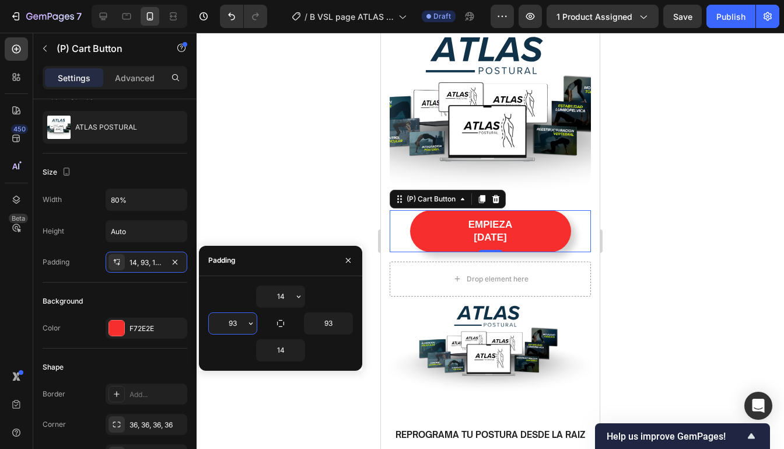
click at [239, 323] on input "93" at bounding box center [233, 323] width 48 height 21
type input "60"
click at [330, 323] on input "93" at bounding box center [328, 323] width 48 height 21
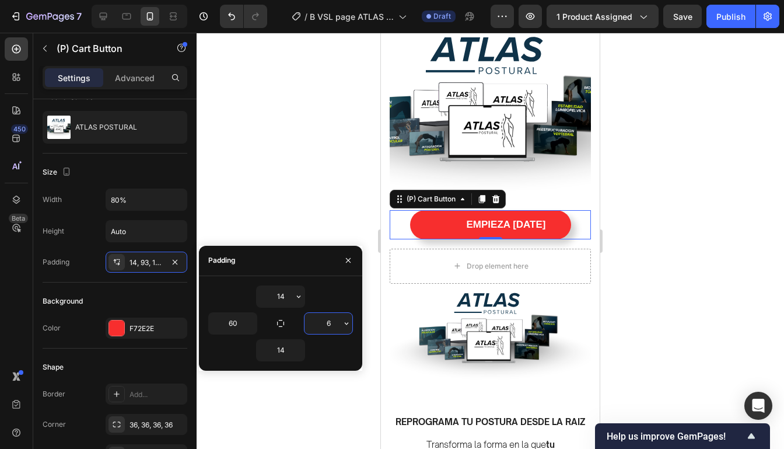
type input "60"
click at [674, 127] on div at bounding box center [490, 241] width 587 height 416
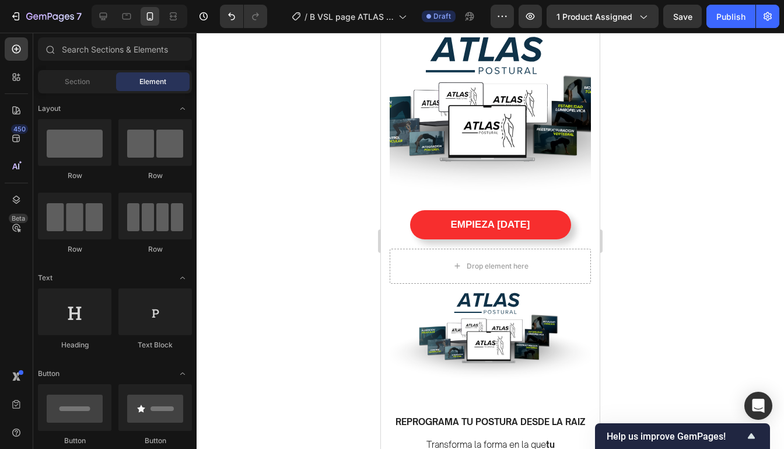
click at [674, 127] on div at bounding box center [490, 241] width 587 height 416
click at [577, 212] on div "EMPIEZA HOY (P) Cart Button" at bounding box center [490, 224] width 201 height 29
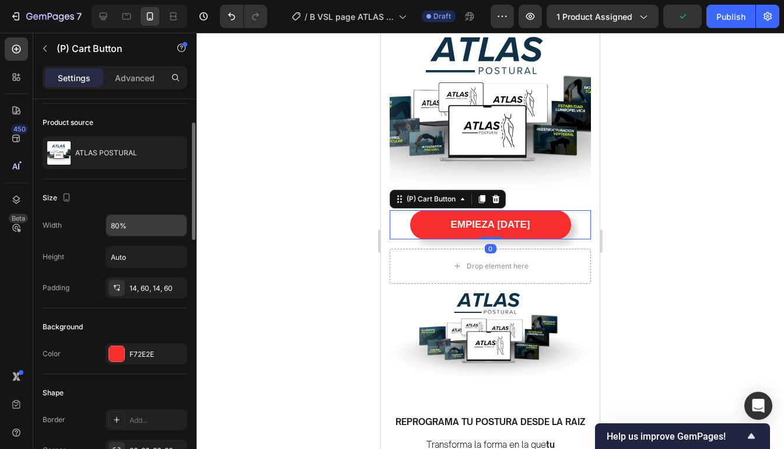
scroll to position [85, 0]
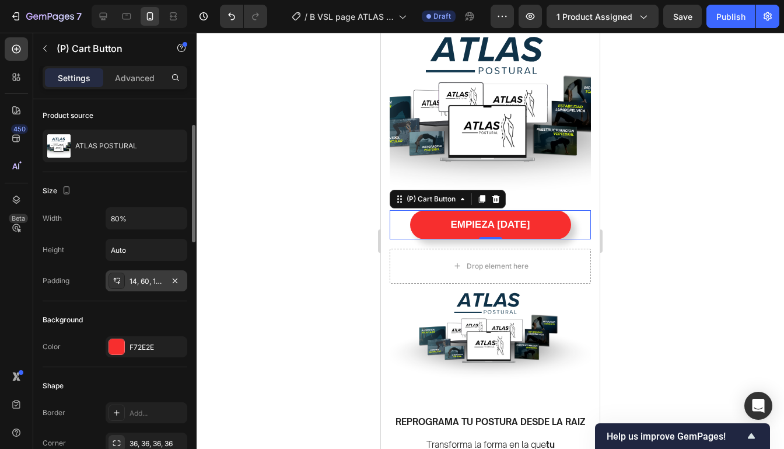
click at [143, 282] on div "14, 60, 14, 60" at bounding box center [146, 281] width 34 height 10
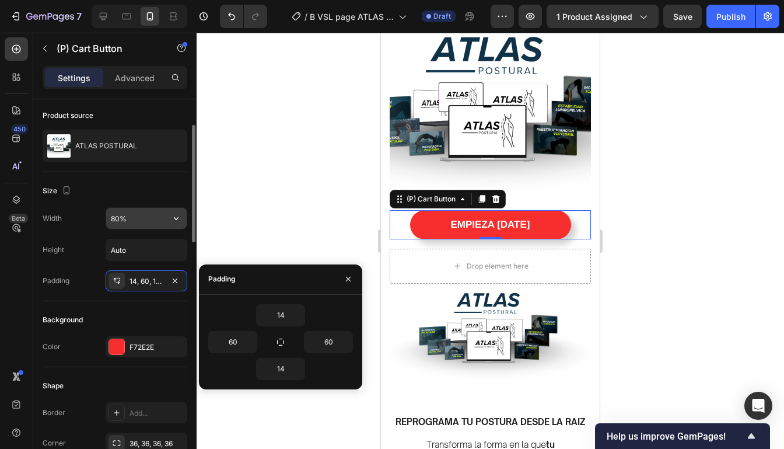
click at [127, 219] on input "80%" at bounding box center [146, 218] width 80 height 21
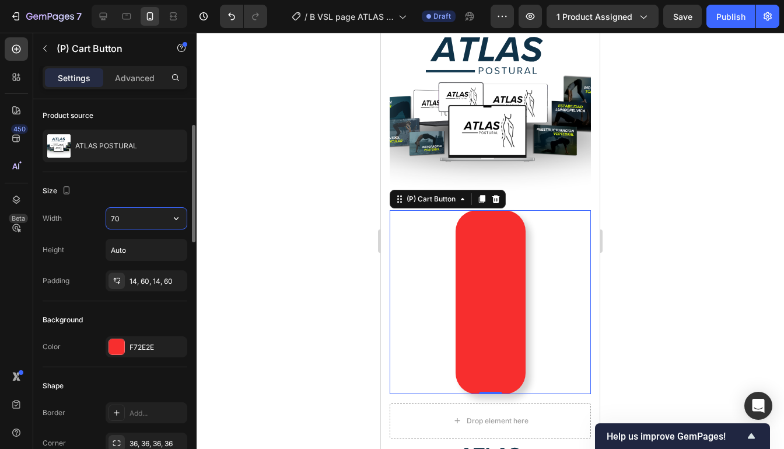
type input "70%"
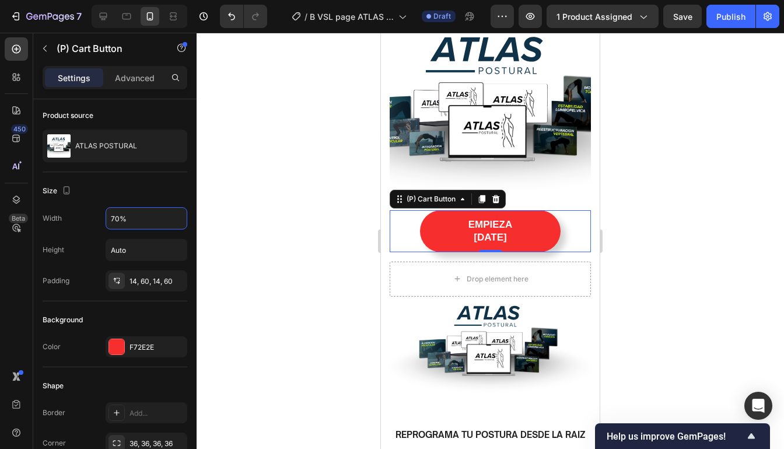
click at [633, 168] on div at bounding box center [490, 241] width 587 height 416
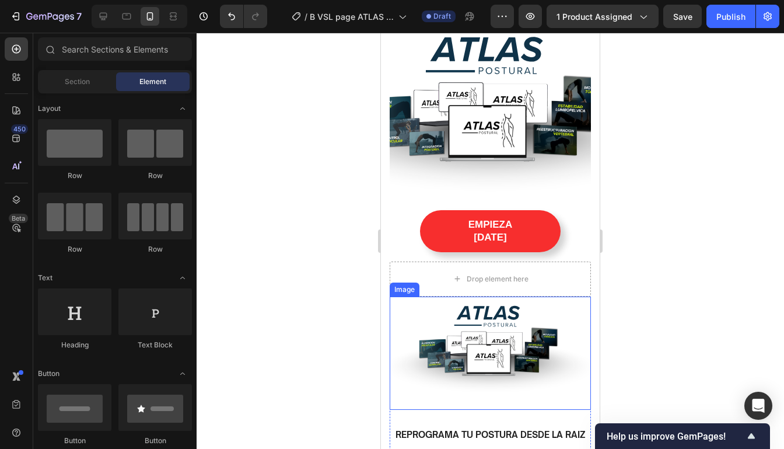
scroll to position [1010, 0]
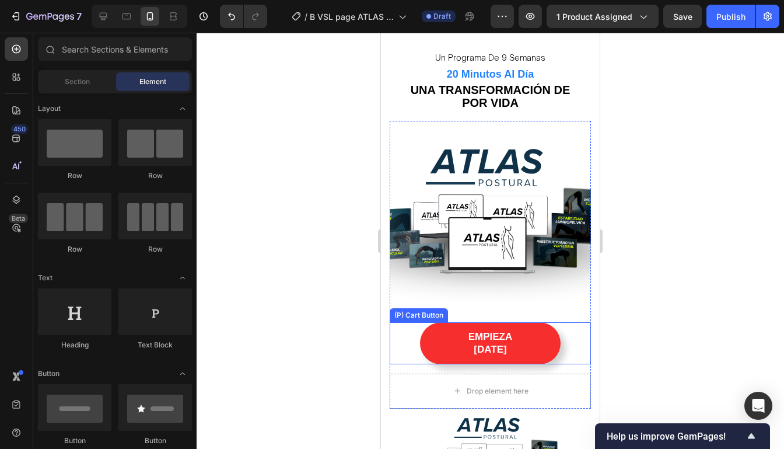
click at [577, 325] on div "EMPIEZA HOY (P) Cart Button" at bounding box center [490, 343] width 201 height 42
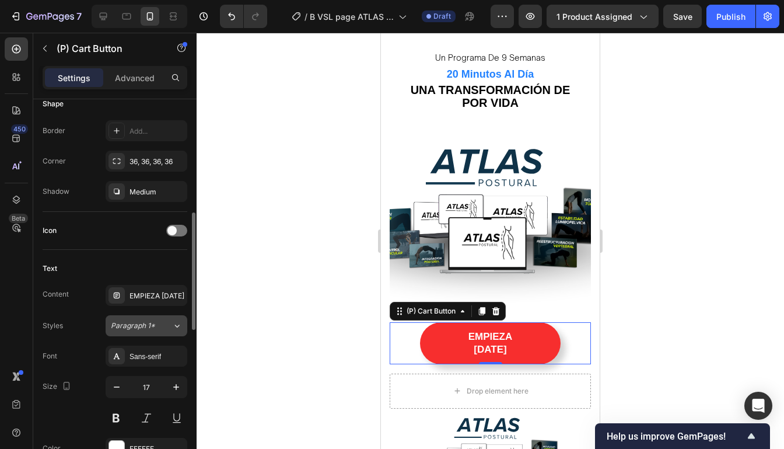
scroll to position [411, 0]
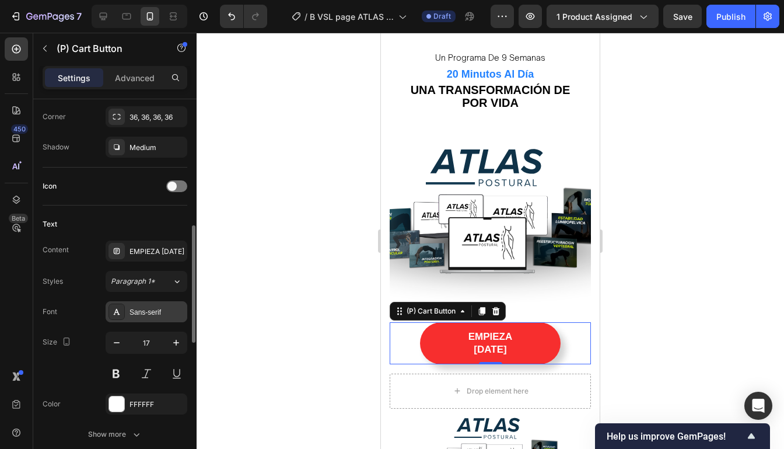
click at [152, 307] on div "Sans-serif" at bounding box center [156, 312] width 55 height 10
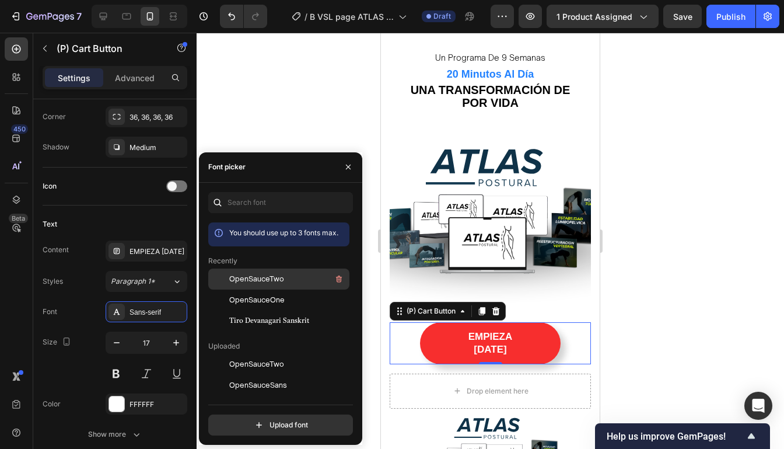
click at [299, 282] on div "OpenSauceTwo" at bounding box center [288, 279] width 118 height 14
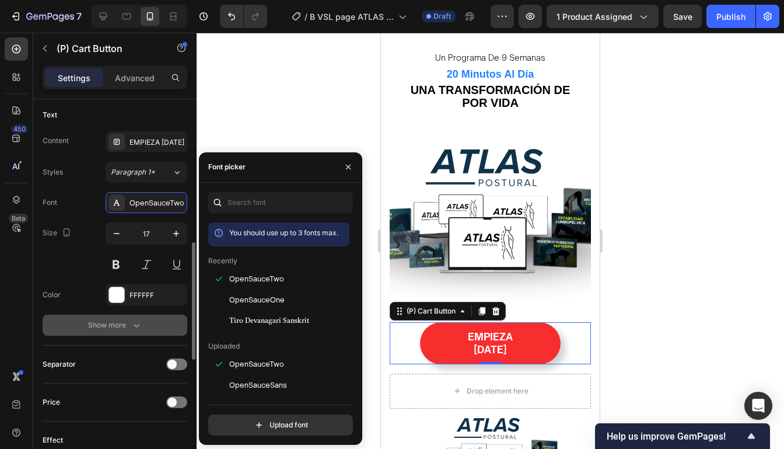
scroll to position [532, 0]
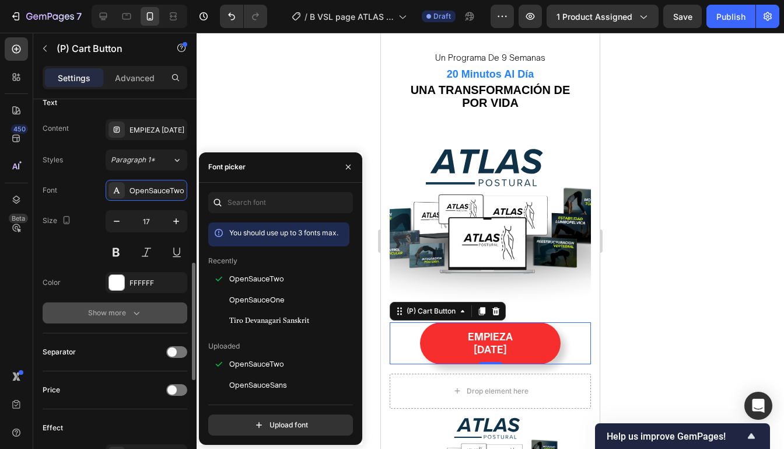
click at [129, 310] on div "Show more" at bounding box center [115, 313] width 54 height 12
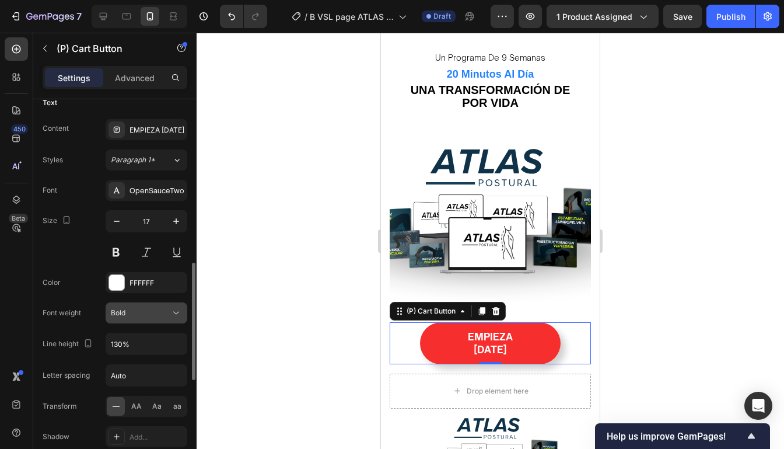
click at [169, 307] on div "Bold" at bounding box center [140, 312] width 59 height 10
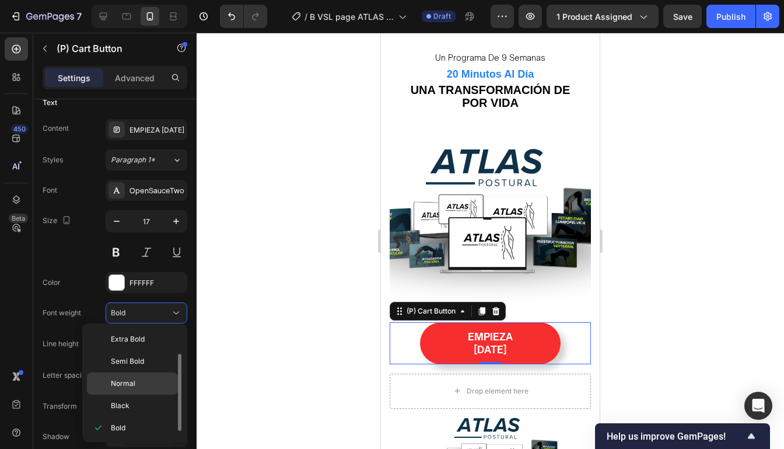
scroll to position [0, 0]
click at [127, 360] on span "Light" at bounding box center [119, 361] width 16 height 10
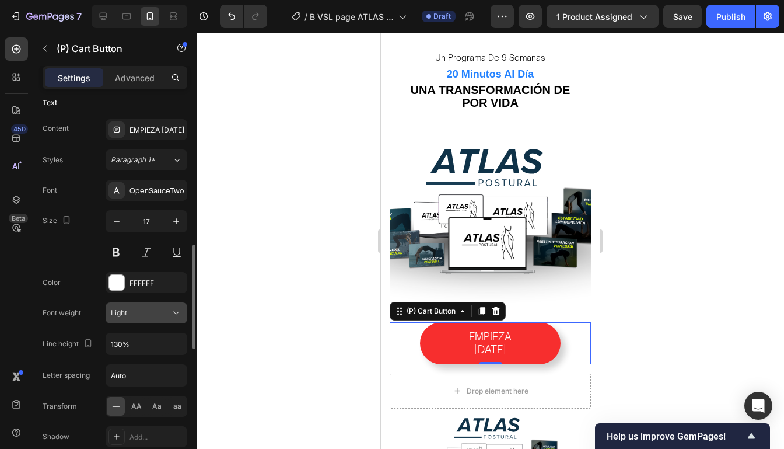
click at [146, 317] on button "Light" at bounding box center [147, 312] width 82 height 21
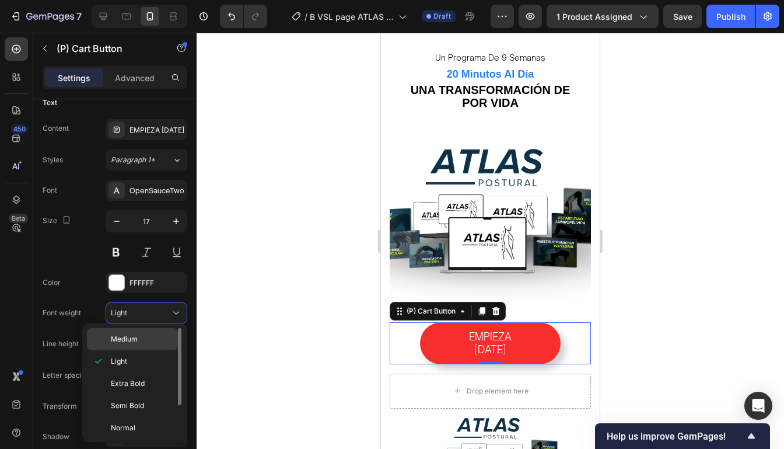
click at [135, 331] on div "Medium" at bounding box center [132, 339] width 91 height 22
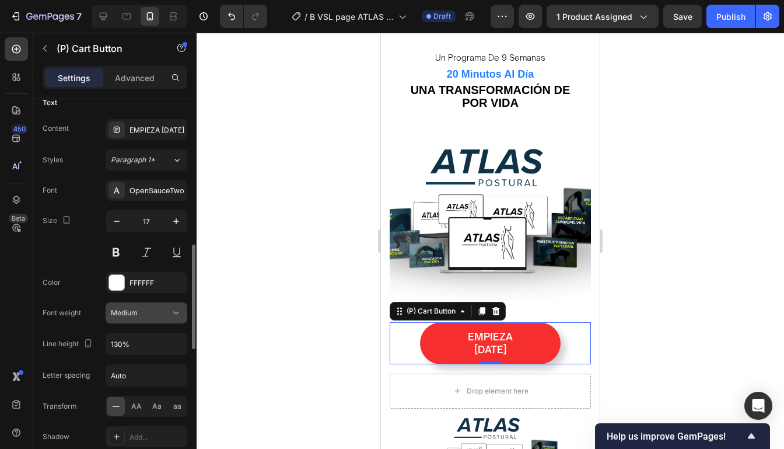
click at [154, 312] on div "Medium" at bounding box center [140, 312] width 59 height 10
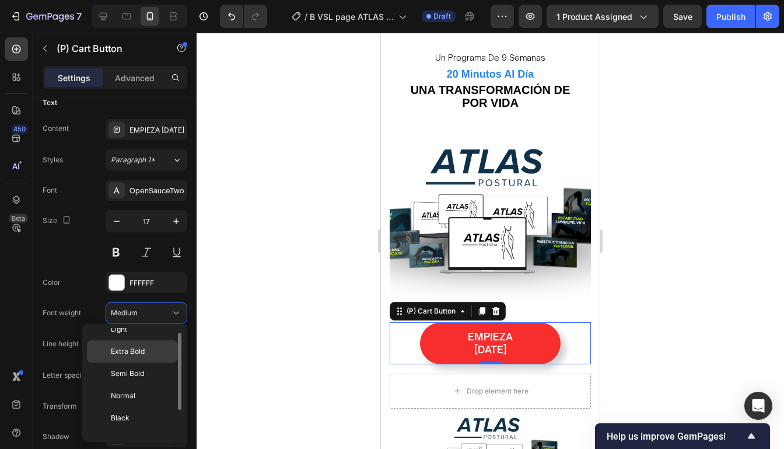
scroll to position [33, 0]
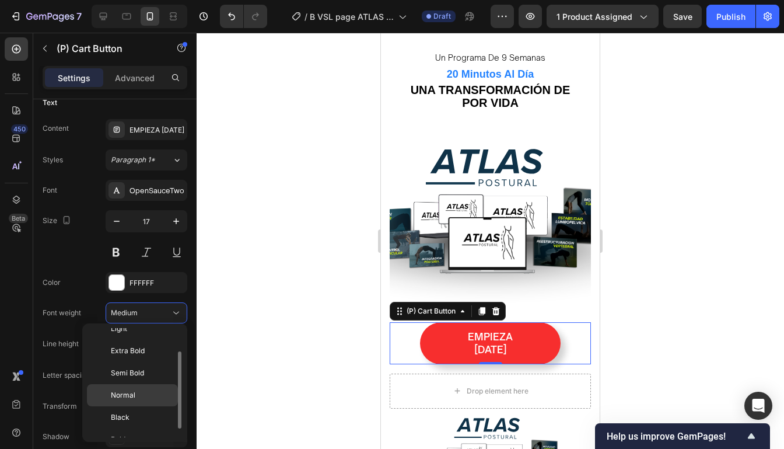
click at [139, 397] on p "Normal" at bounding box center [142, 395] width 62 height 10
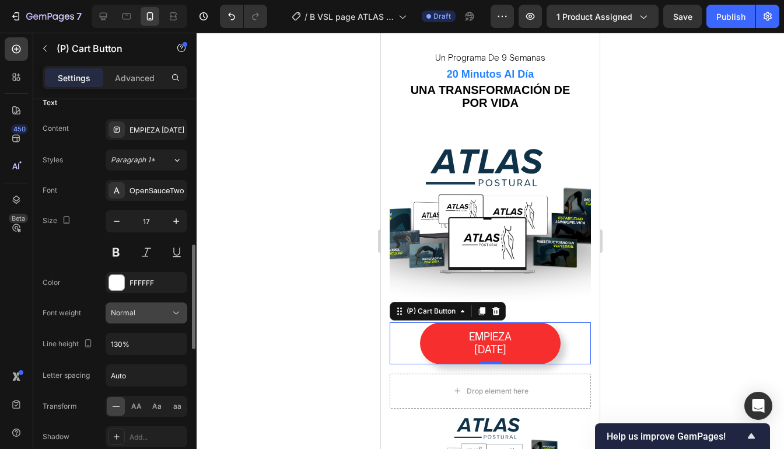
click at [146, 307] on div "Normal" at bounding box center [140, 312] width 59 height 10
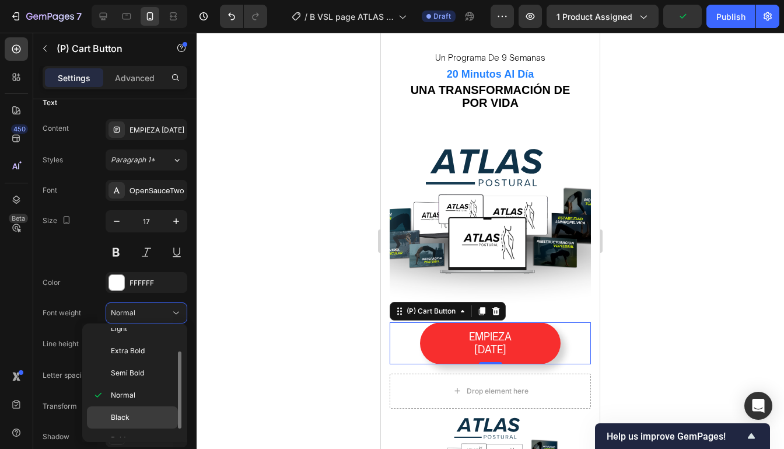
scroll to position [44, 0]
click at [138, 426] on p "Bold" at bounding box center [142, 427] width 62 height 10
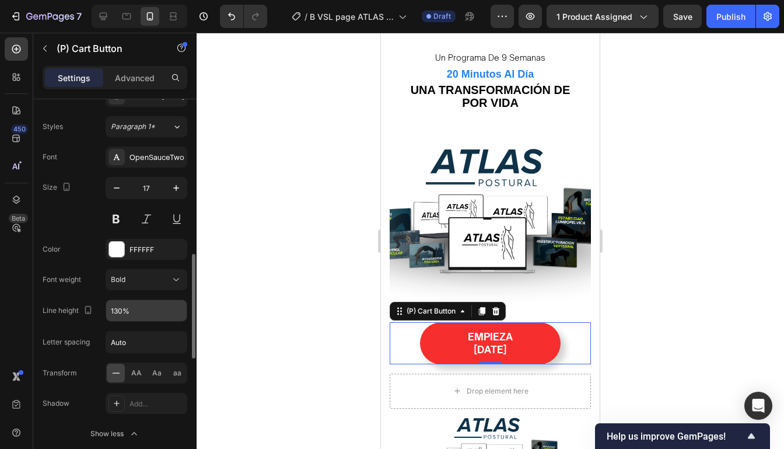
scroll to position [570, 0]
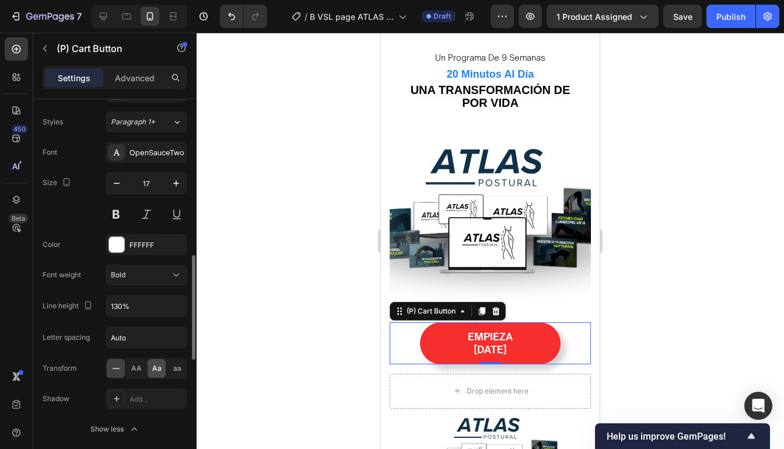
click at [149, 363] on div "Aa" at bounding box center [157, 368] width 18 height 19
click at [158, 363] on span "Aa" at bounding box center [156, 368] width 9 height 10
click at [148, 366] on div "Aa" at bounding box center [157, 368] width 18 height 19
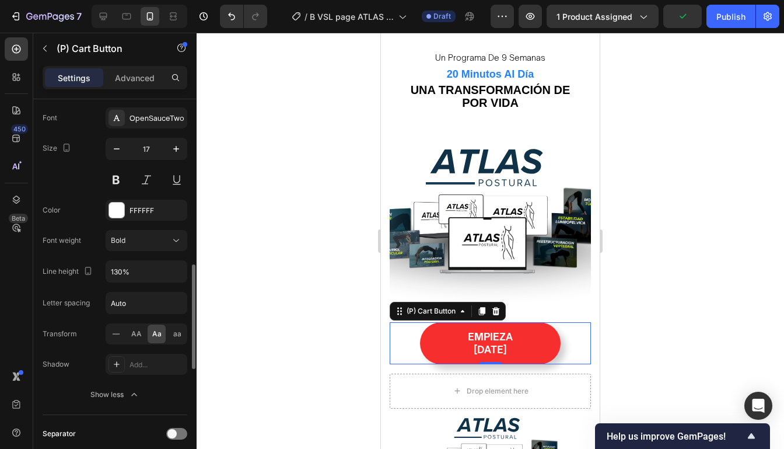
scroll to position [603, 0]
click at [129, 365] on div "Add..." at bounding box center [147, 365] width 82 height 21
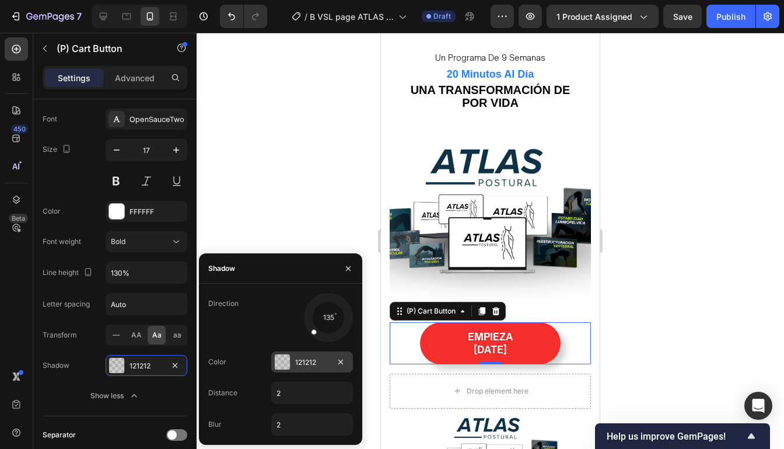
click at [279, 354] on div at bounding box center [282, 361] width 15 height 15
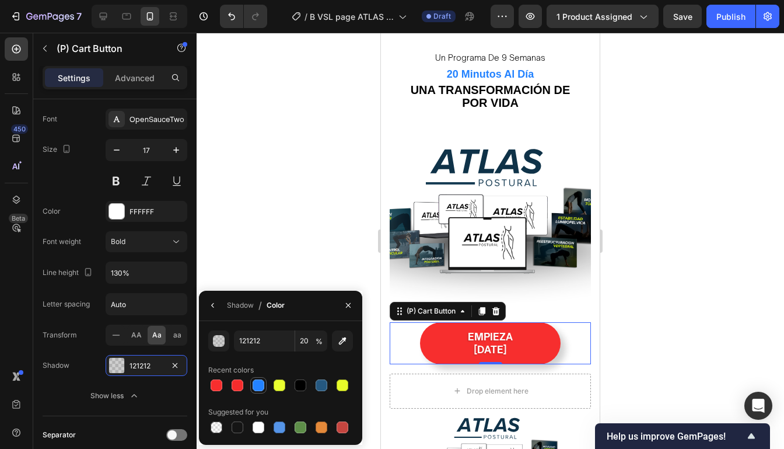
click at [258, 384] on div at bounding box center [259, 385] width 12 height 12
type input "2382FF"
type input "100"
click at [232, 387] on div at bounding box center [238, 385] width 12 height 12
click at [280, 384] on div at bounding box center [280, 385] width 12 height 12
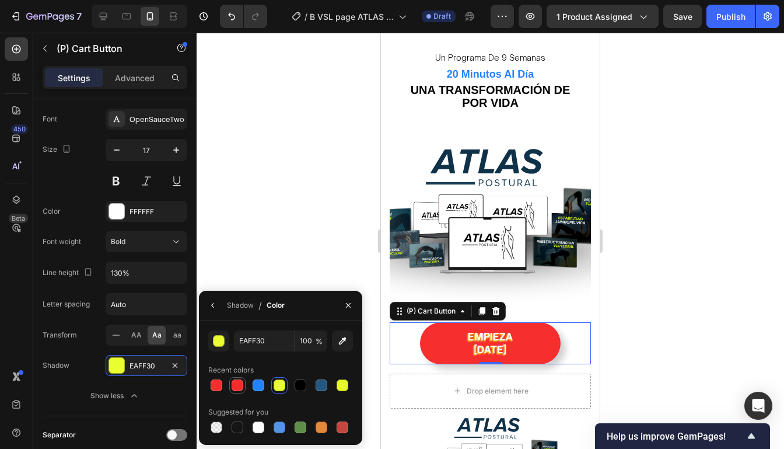
click at [236, 381] on div at bounding box center [238, 385] width 12 height 12
click at [297, 388] on div at bounding box center [301, 385] width 12 height 12
click at [278, 426] on div at bounding box center [280, 427] width 12 height 12
click at [239, 386] on div at bounding box center [238, 385] width 12 height 12
click at [339, 423] on div at bounding box center [343, 427] width 12 height 12
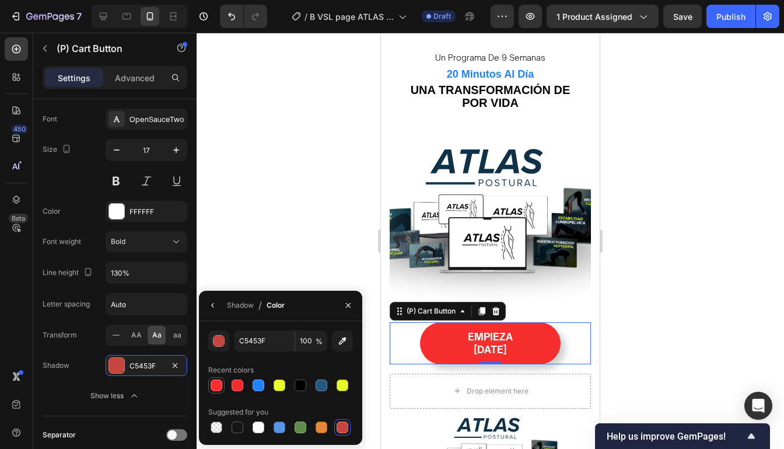
click at [216, 384] on div at bounding box center [217, 385] width 12 height 12
click at [174, 360] on icon "button" at bounding box center [174, 364] width 9 height 9
type input "121212"
type input "20"
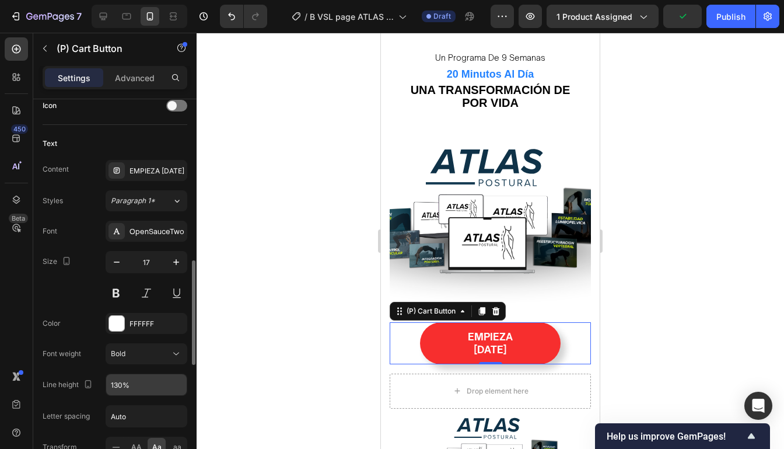
scroll to position [491, 0]
click at [147, 289] on button at bounding box center [146, 293] width 21 height 21
click at [120, 262] on icon "button" at bounding box center [117, 263] width 12 height 12
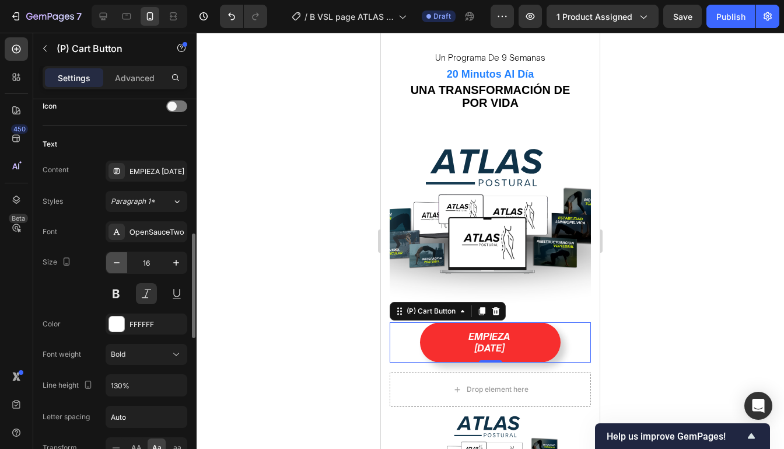
click at [120, 262] on icon "button" at bounding box center [117, 263] width 12 height 12
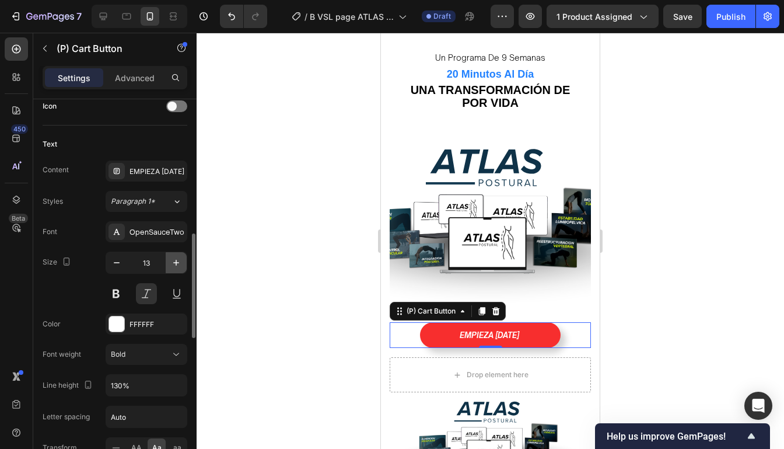
click at [177, 264] on icon "button" at bounding box center [176, 263] width 12 height 12
type input "14"
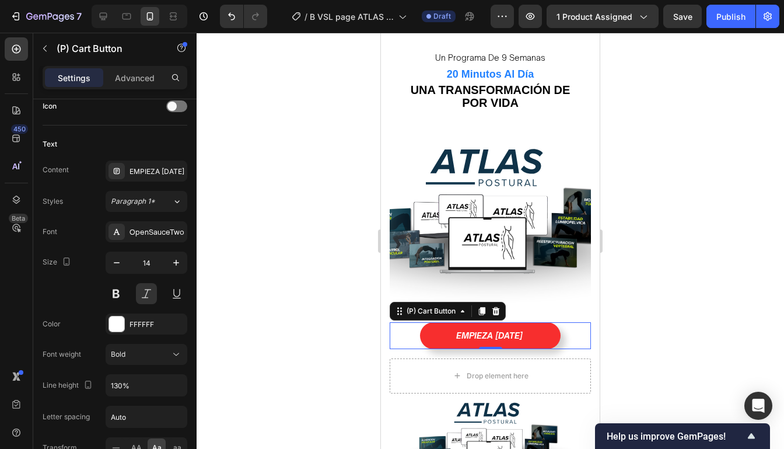
click at [695, 297] on div at bounding box center [490, 241] width 587 height 416
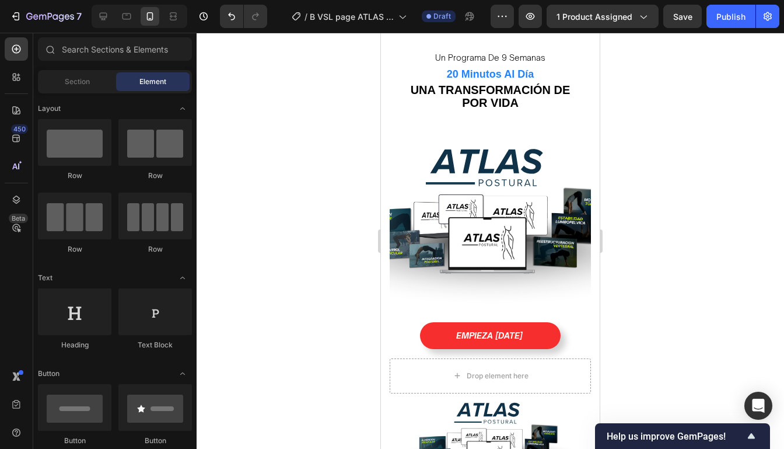
click at [695, 297] on div at bounding box center [490, 241] width 587 height 416
click at [628, 318] on div at bounding box center [490, 241] width 587 height 416
click at [574, 325] on div "EMPIEZA HOY (P) Cart Button" at bounding box center [490, 335] width 201 height 27
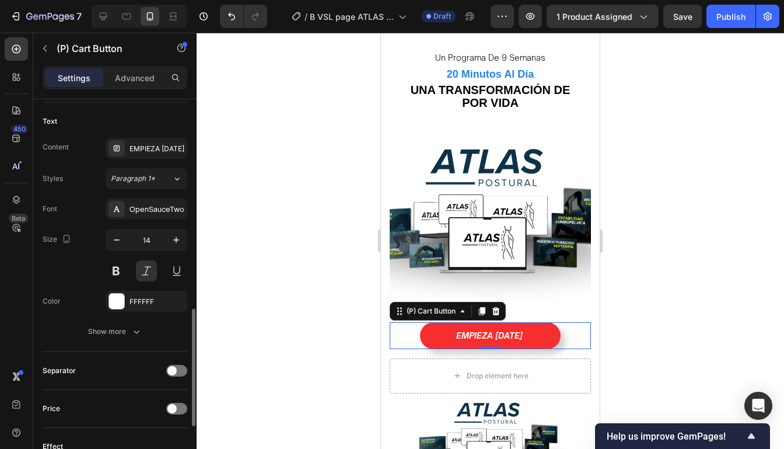
scroll to position [553, 0]
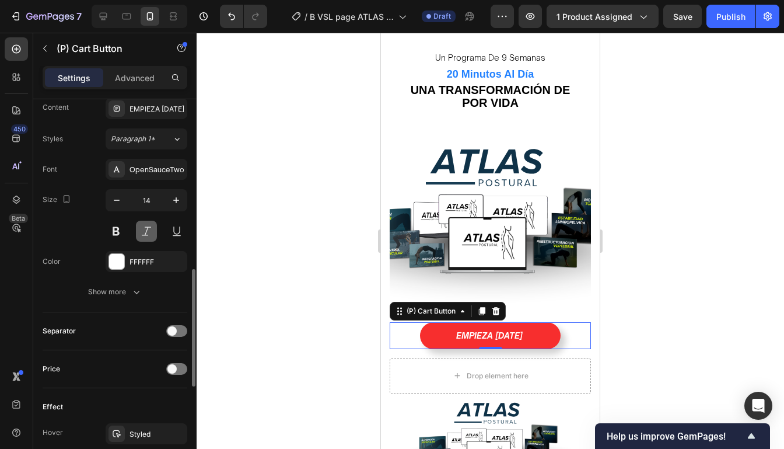
click at [149, 227] on button at bounding box center [146, 230] width 21 height 21
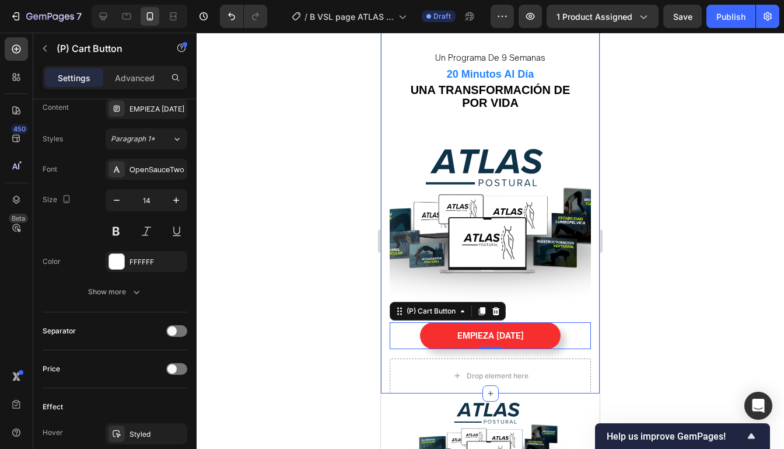
click at [675, 211] on div at bounding box center [490, 241] width 587 height 416
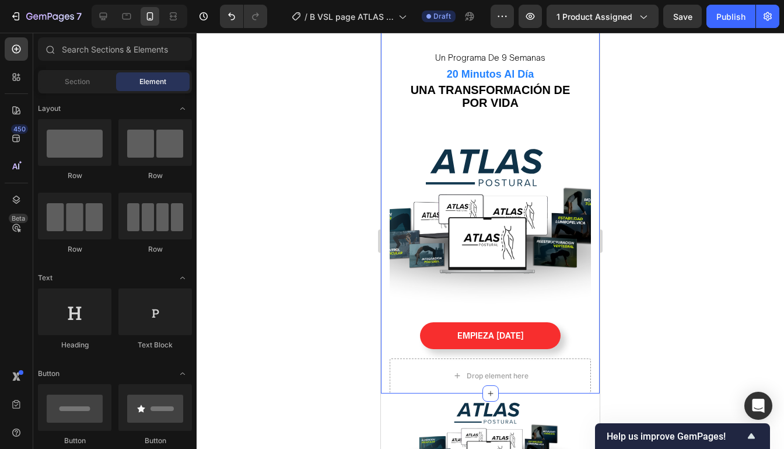
click at [675, 211] on div at bounding box center [490, 241] width 587 height 416
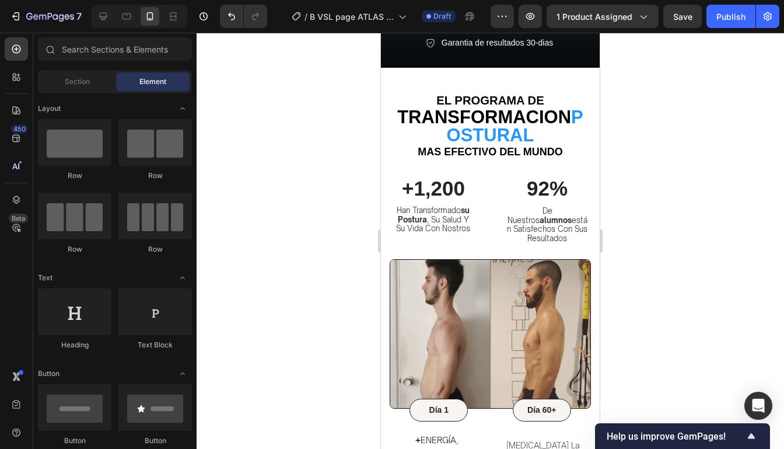
scroll to position [0, 0]
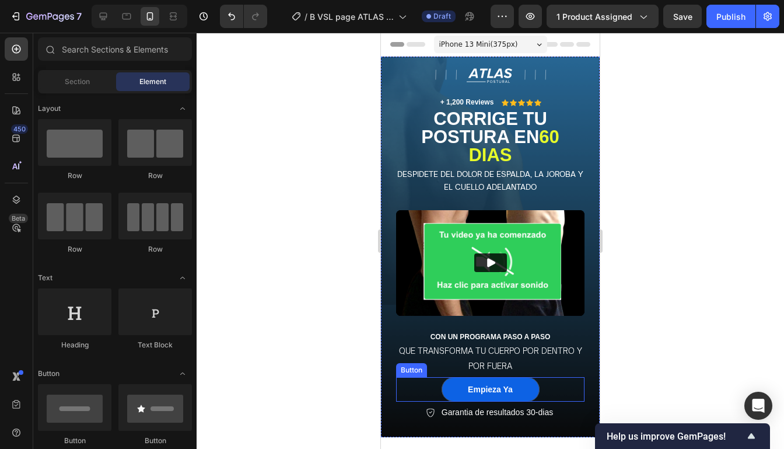
click at [513, 393] on link "Empieza Ya" at bounding box center [491, 389] width 98 height 24
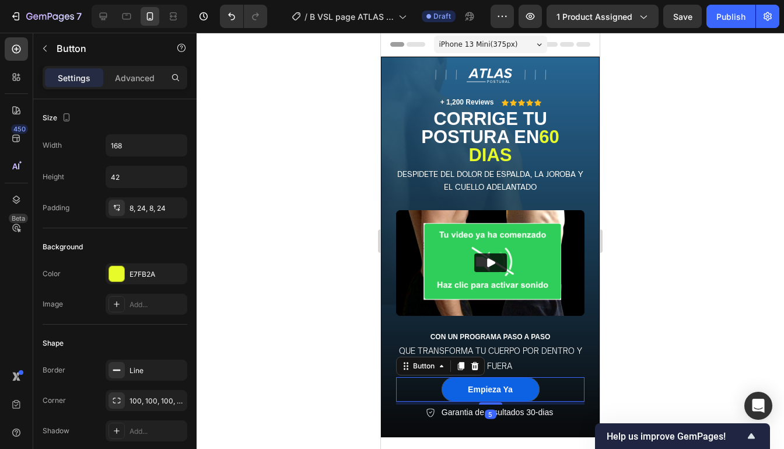
click at [513, 393] on link "Empieza Ya" at bounding box center [491, 389] width 98 height 24
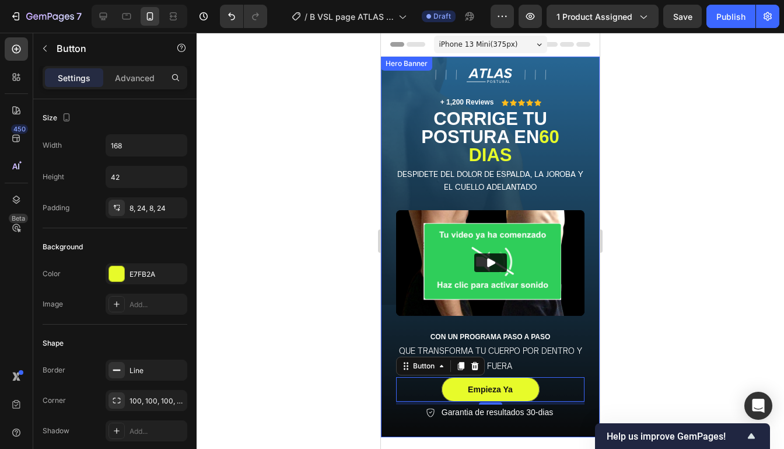
click at [654, 318] on div at bounding box center [490, 241] width 587 height 416
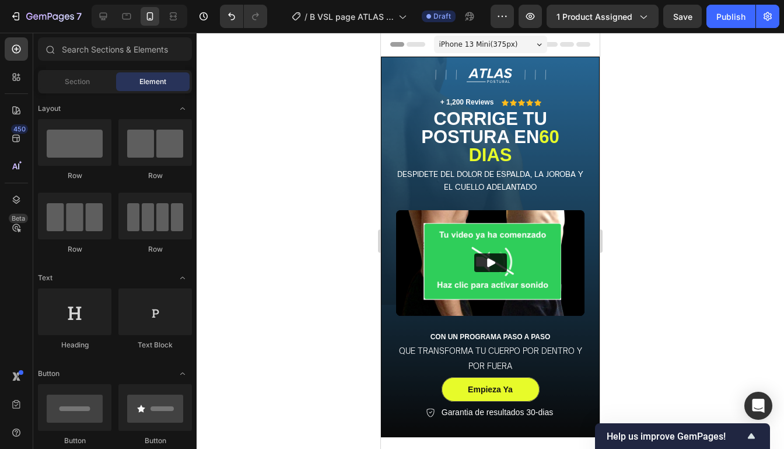
click at [661, 70] on div at bounding box center [490, 241] width 587 height 416
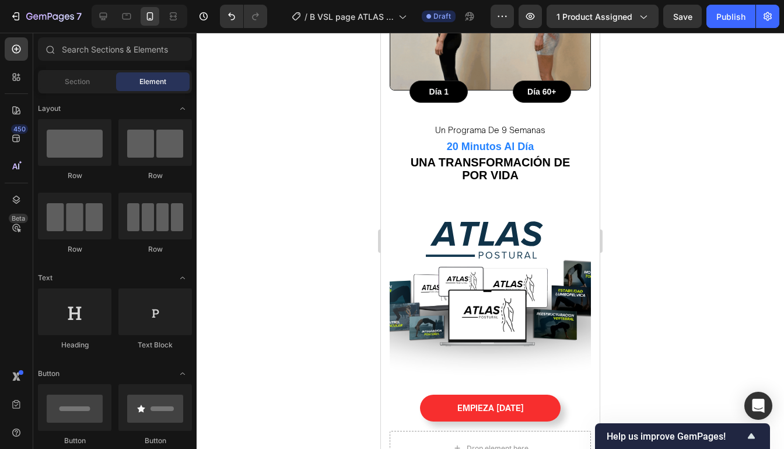
scroll to position [948, 0]
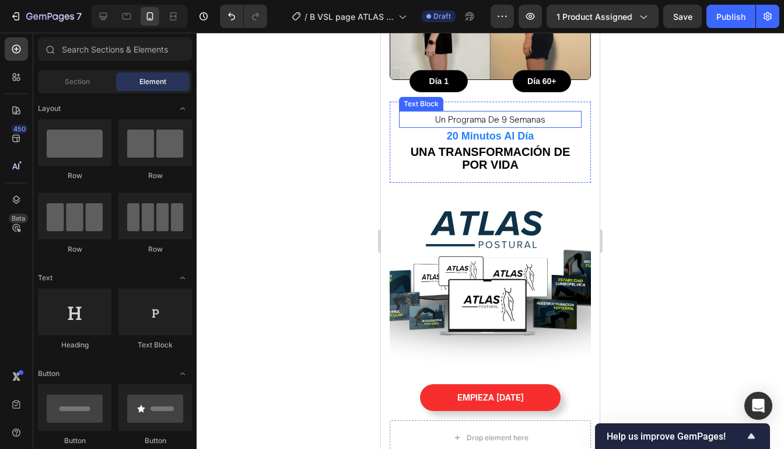
click at [542, 112] on p "un programa de 9 semanas" at bounding box center [490, 119] width 180 height 15
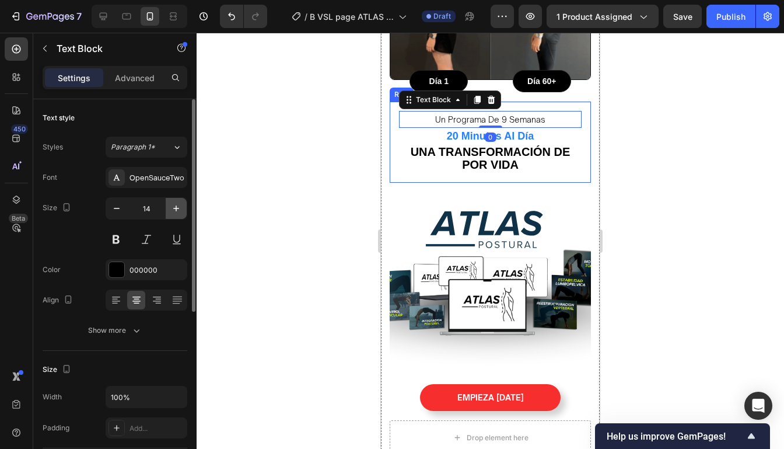
click at [176, 205] on icon "button" at bounding box center [176, 208] width 12 height 12
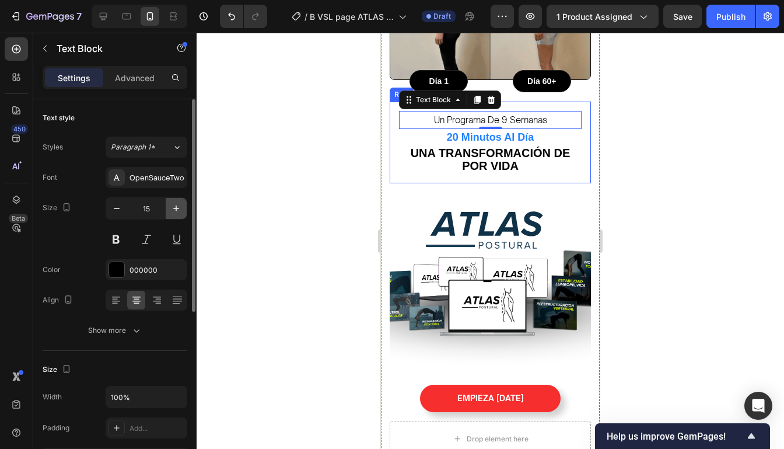
click at [178, 205] on icon "button" at bounding box center [176, 208] width 12 height 12
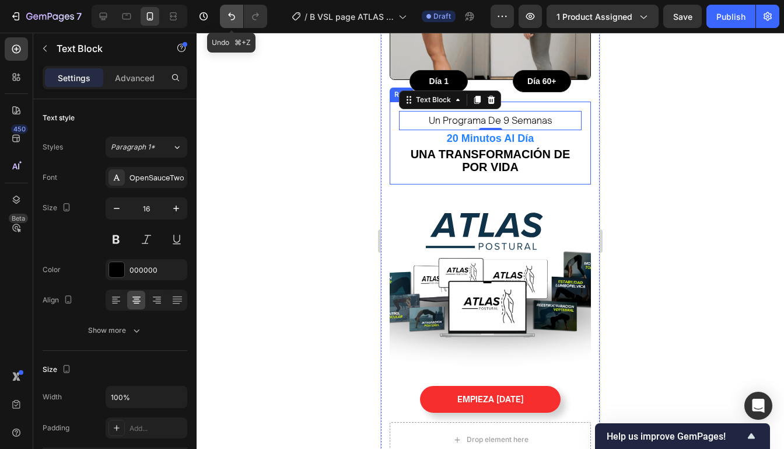
click at [229, 14] on icon "Undo/Redo" at bounding box center [231, 17] width 7 height 8
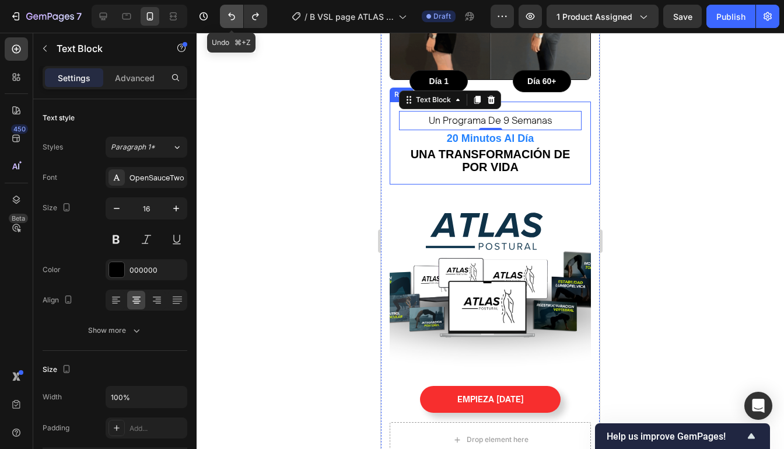
click at [229, 14] on icon "Undo/Redo" at bounding box center [231, 17] width 7 height 8
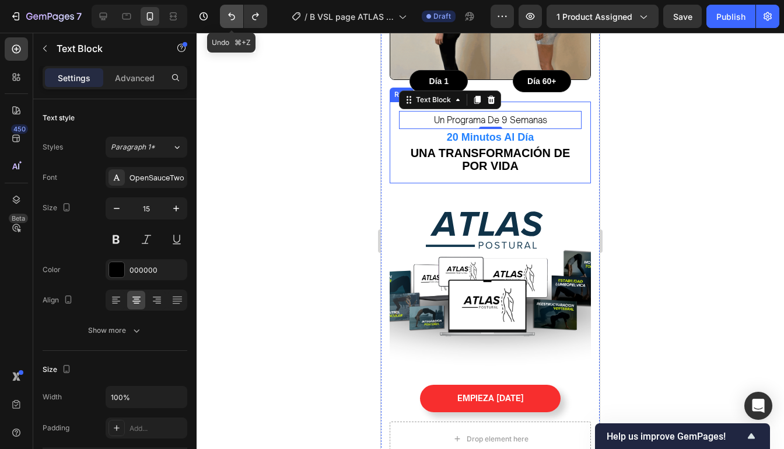
click at [229, 14] on icon "Undo/Redo" at bounding box center [231, 17] width 7 height 8
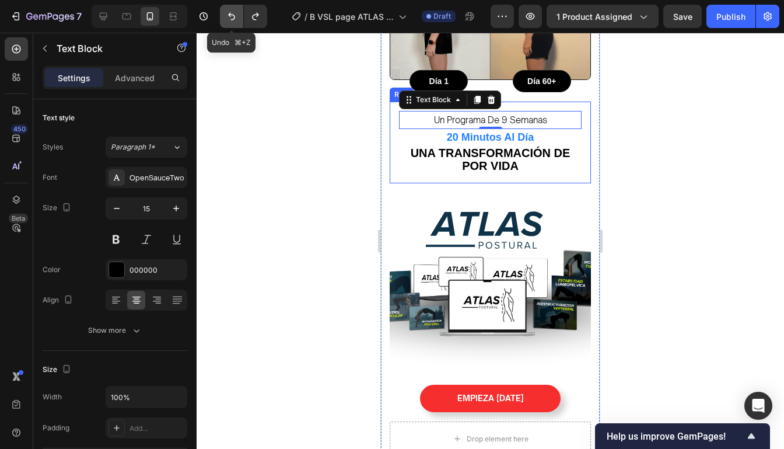
click at [229, 14] on icon "Undo/Redo" at bounding box center [231, 17] width 7 height 8
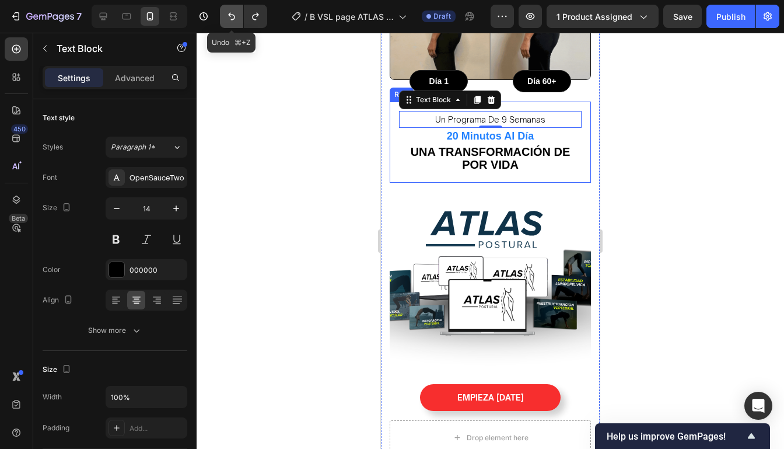
click at [229, 14] on icon "Undo/Redo" at bounding box center [231, 17] width 7 height 8
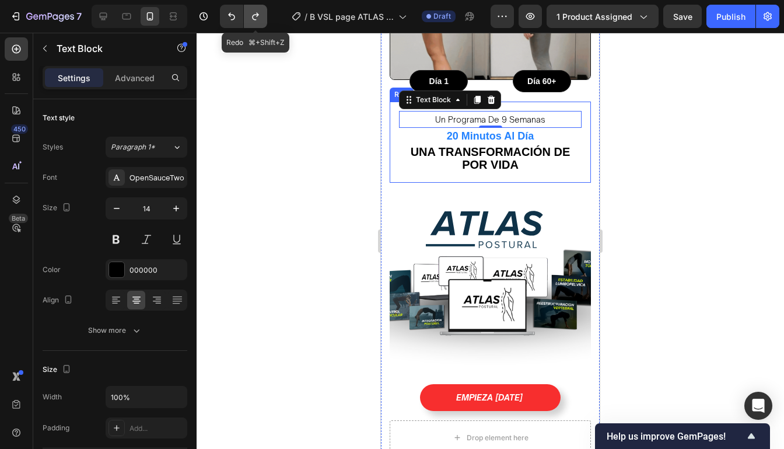
click at [254, 10] on icon "Undo/Redo" at bounding box center [256, 16] width 12 height 12
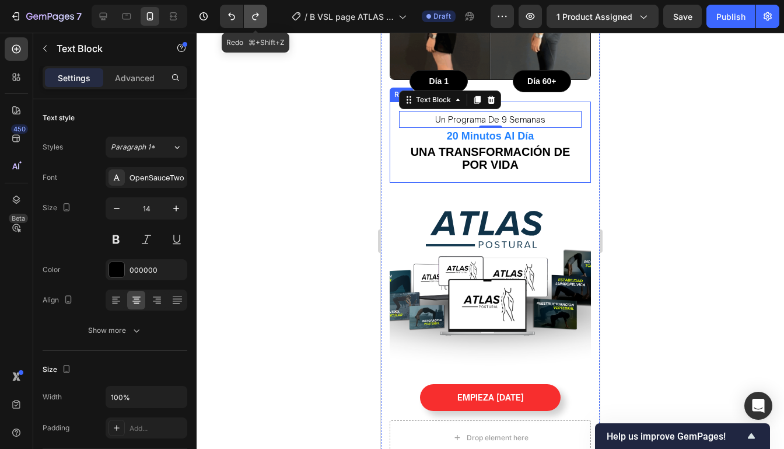
click at [254, 10] on icon "Undo/Redo" at bounding box center [256, 16] width 12 height 12
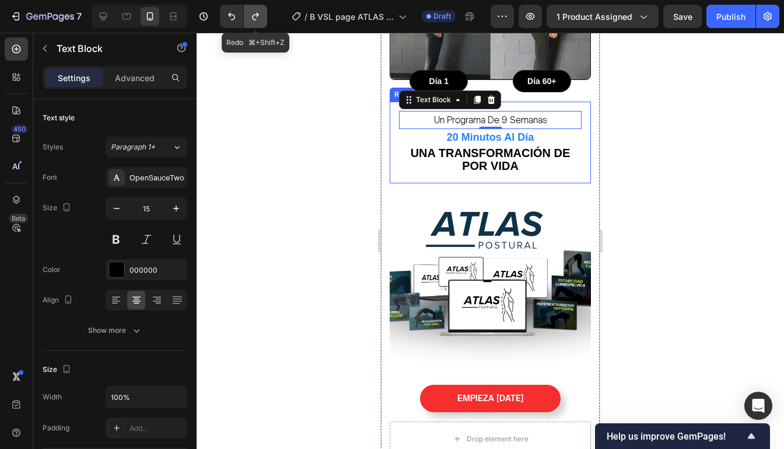
click at [254, 10] on icon "Undo/Redo" at bounding box center [256, 16] width 12 height 12
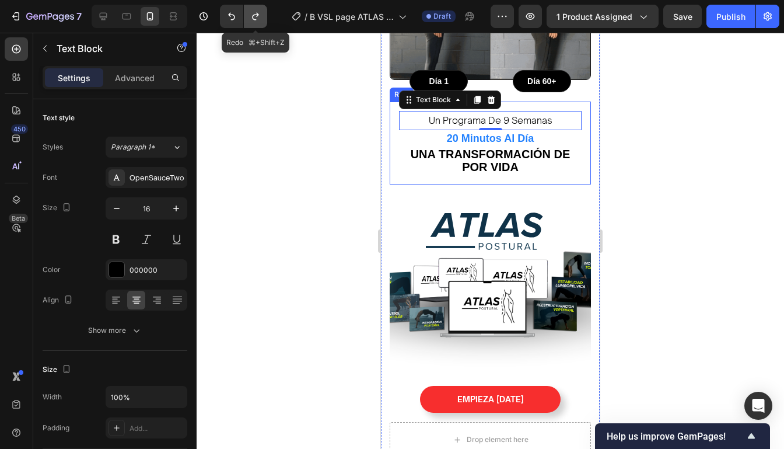
click at [254, 16] on icon "Undo/Redo" at bounding box center [256, 16] width 12 height 12
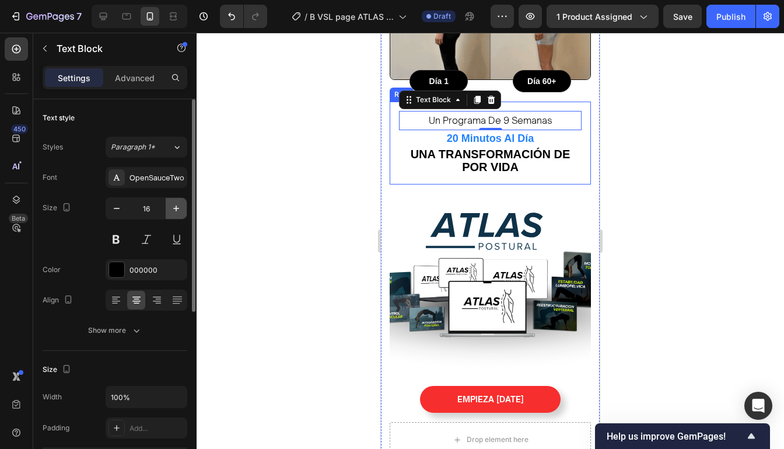
click at [179, 211] on icon "button" at bounding box center [176, 208] width 12 height 12
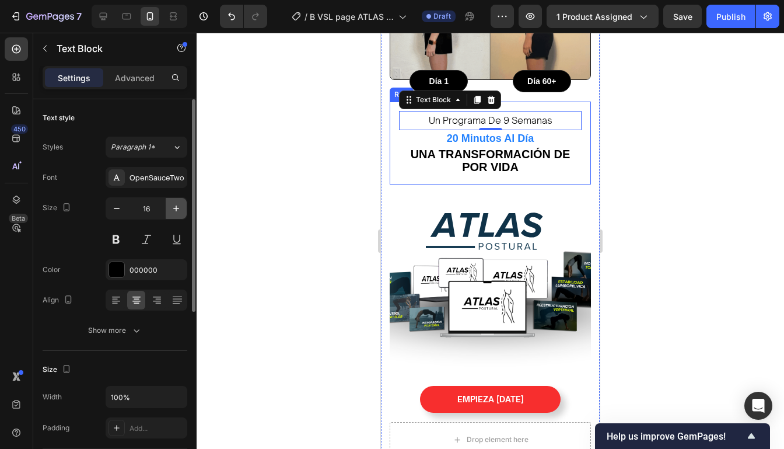
type input "17"
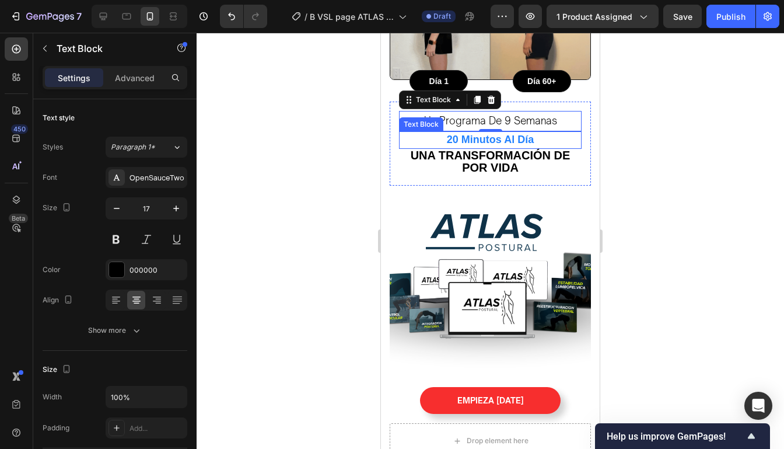
click at [549, 132] on p "20 minutos al día" at bounding box center [490, 139] width 180 height 15
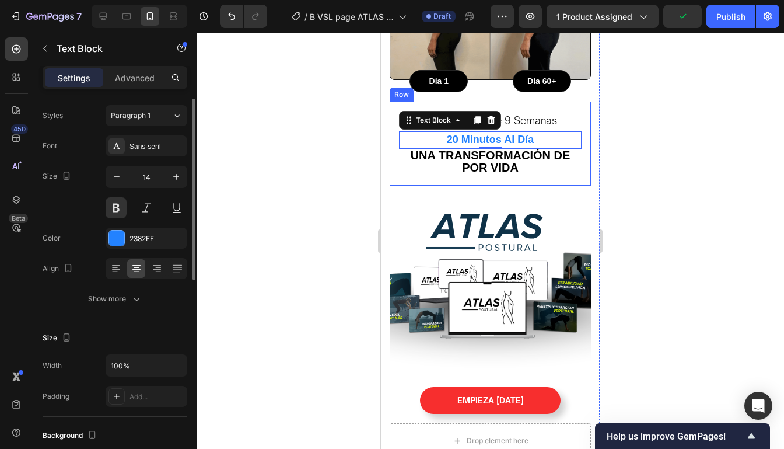
scroll to position [0, 0]
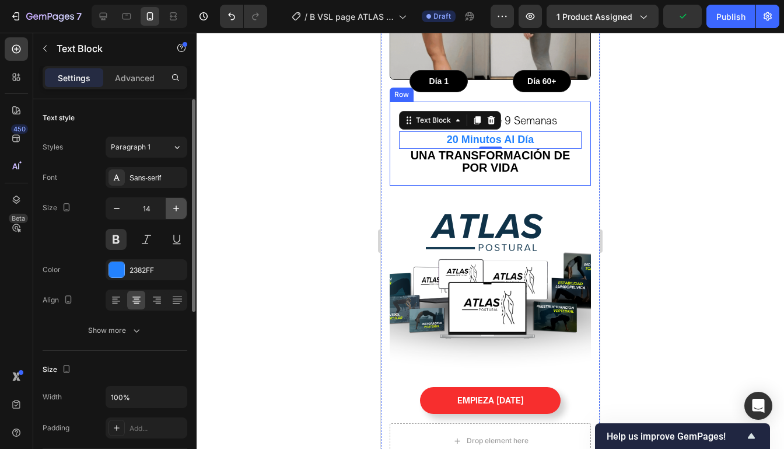
click at [178, 210] on icon "button" at bounding box center [176, 208] width 12 height 12
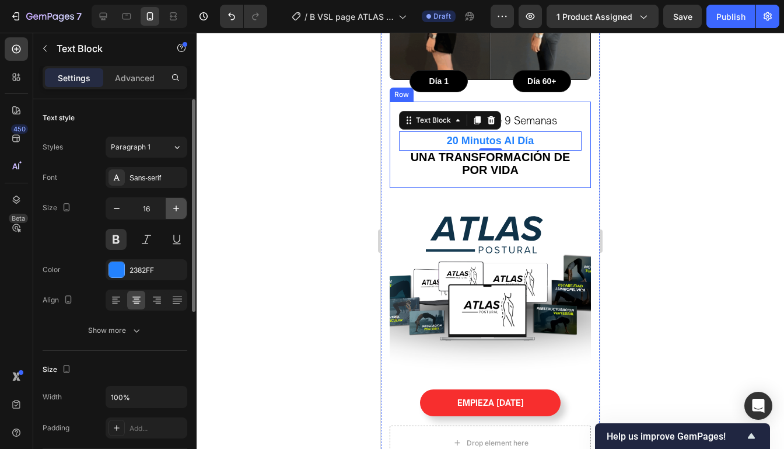
click at [177, 210] on icon "button" at bounding box center [176, 208] width 12 height 12
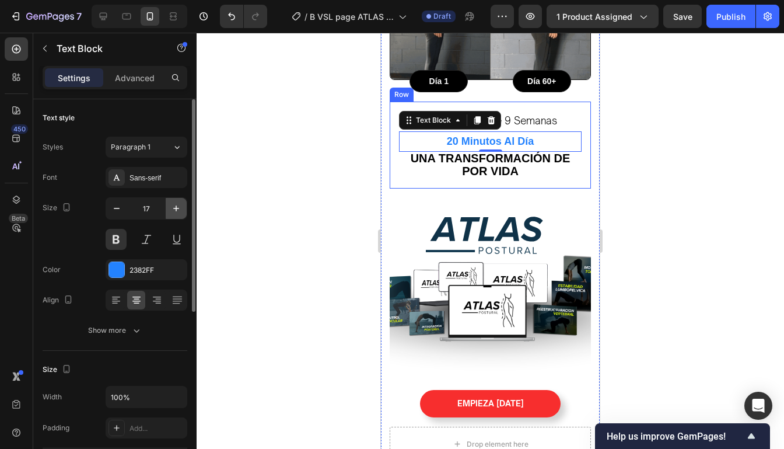
click at [177, 210] on icon "button" at bounding box center [176, 208] width 12 height 12
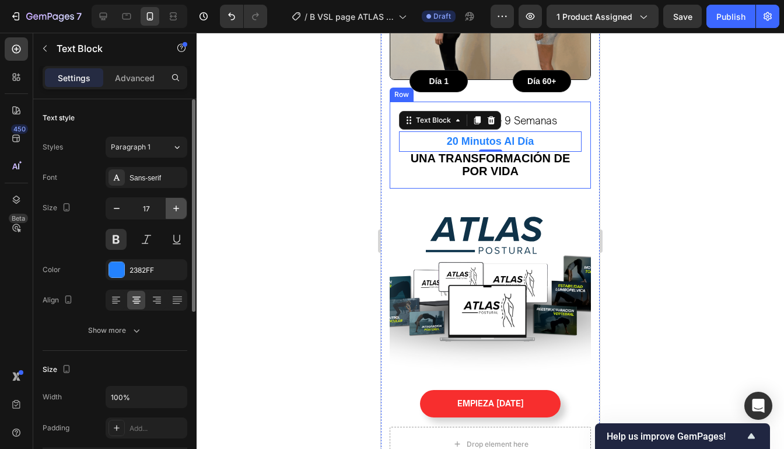
type input "18"
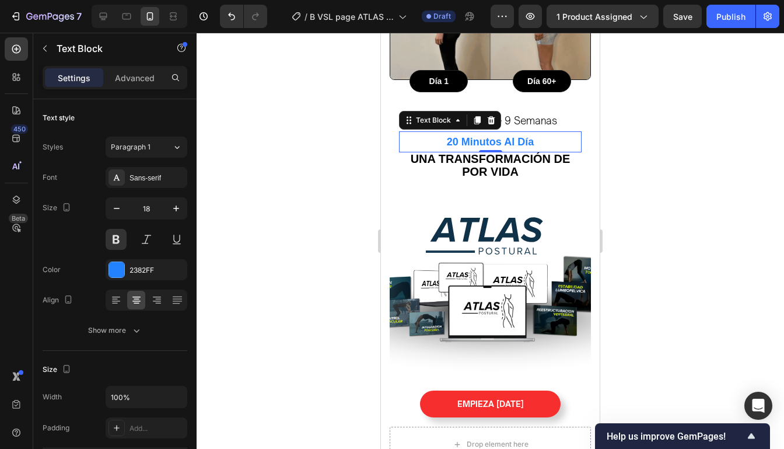
click at [654, 160] on div at bounding box center [490, 241] width 587 height 416
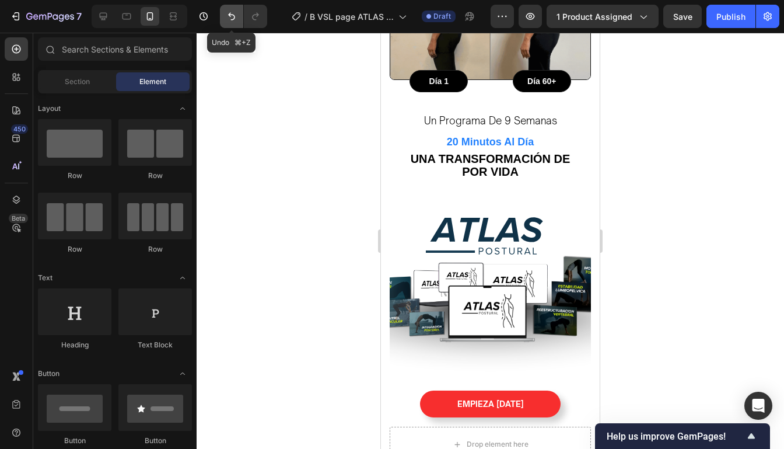
click at [235, 11] on icon "Undo/Redo" at bounding box center [232, 16] width 12 height 12
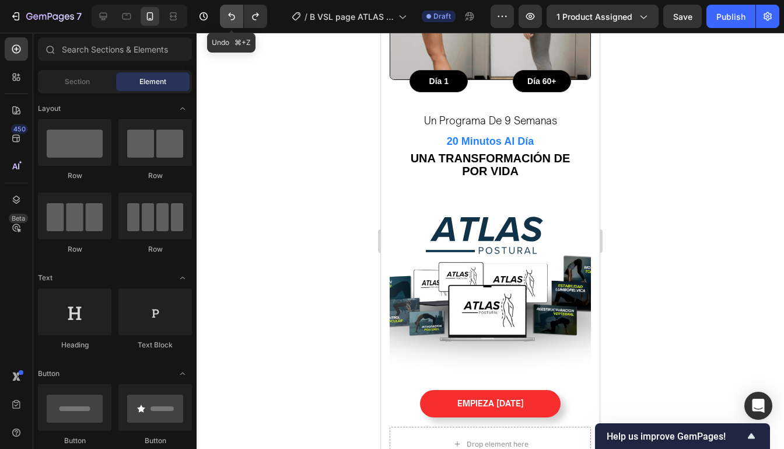
click at [235, 11] on icon "Undo/Redo" at bounding box center [232, 16] width 12 height 12
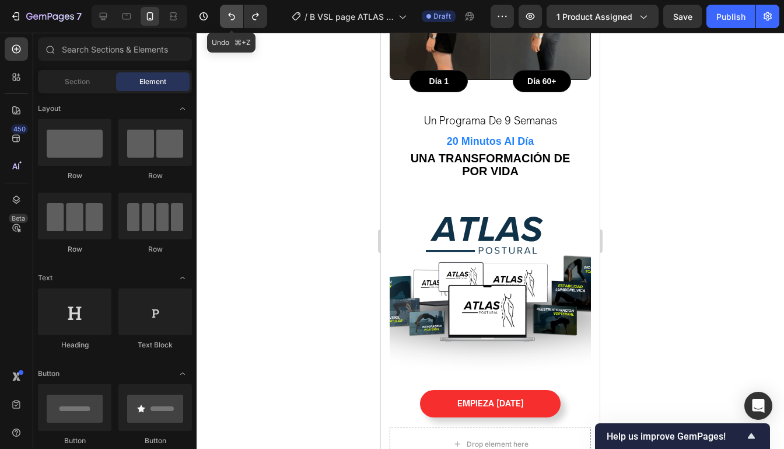
click at [235, 11] on icon "Undo/Redo" at bounding box center [232, 16] width 12 height 12
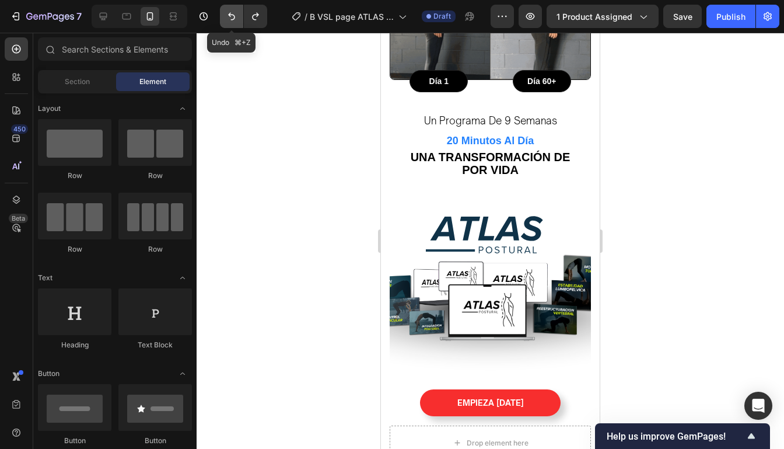
click at [235, 11] on icon "Undo/Redo" at bounding box center [232, 16] width 12 height 12
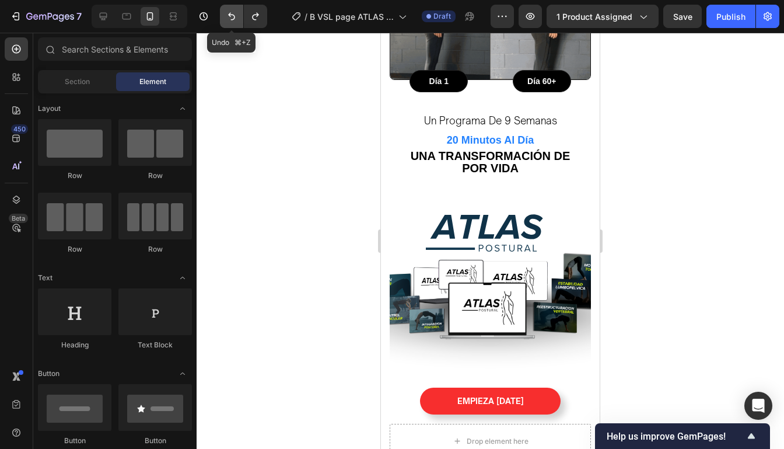
click at [235, 11] on icon "Undo/Redo" at bounding box center [232, 16] width 12 height 12
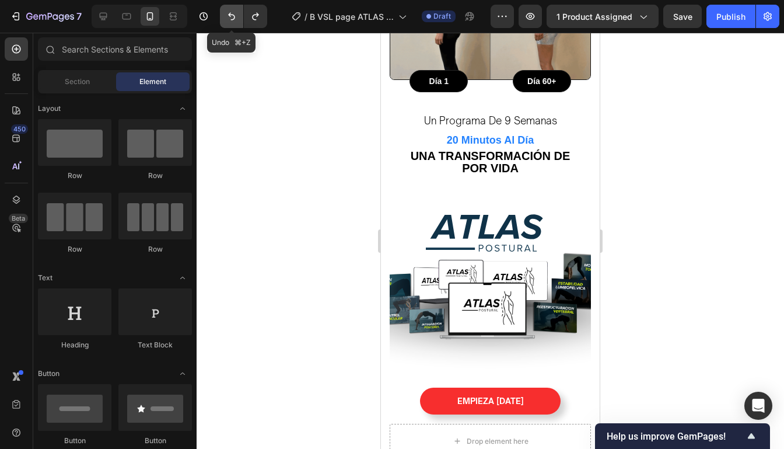
click at [235, 11] on icon "Undo/Redo" at bounding box center [232, 16] width 12 height 12
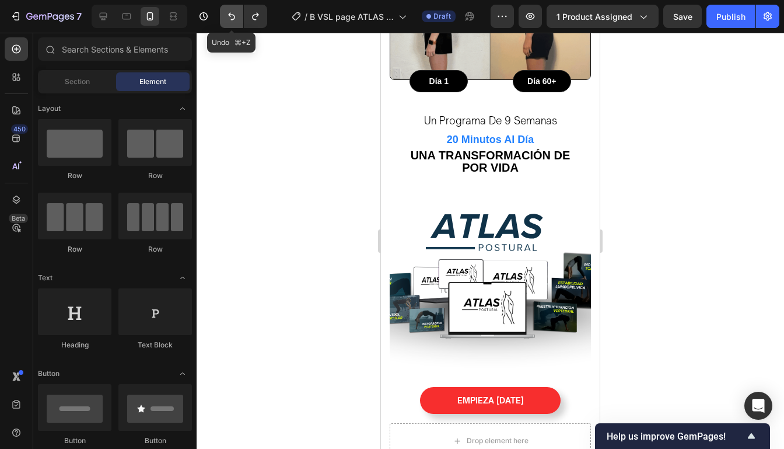
click at [235, 11] on icon "Undo/Redo" at bounding box center [232, 16] width 12 height 12
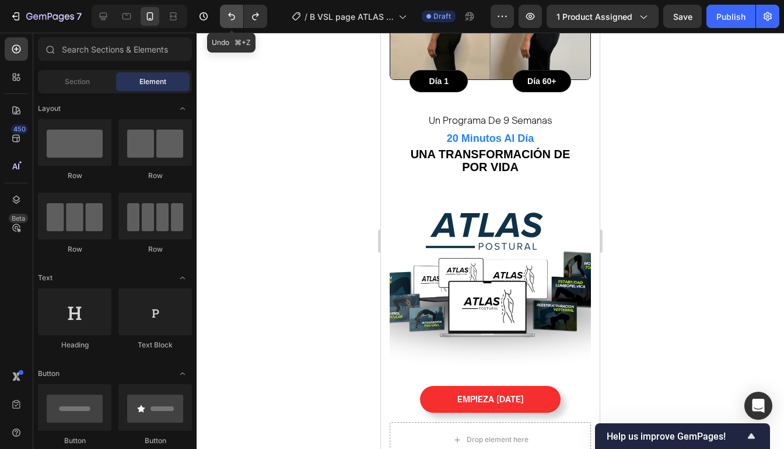
click at [235, 11] on icon "Undo/Redo" at bounding box center [232, 16] width 12 height 12
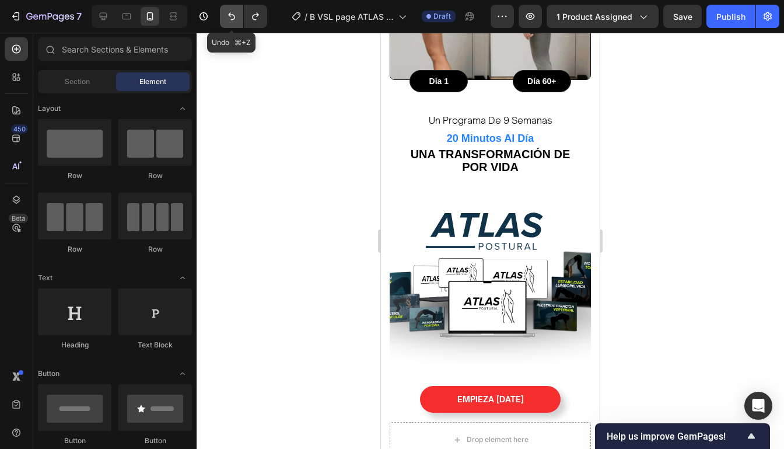
click at [235, 11] on icon "Undo/Redo" at bounding box center [232, 16] width 12 height 12
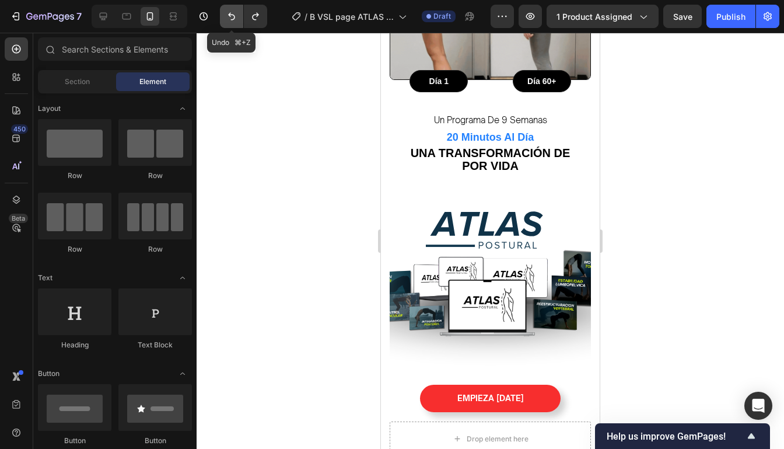
click at [235, 11] on icon "Undo/Redo" at bounding box center [232, 16] width 12 height 12
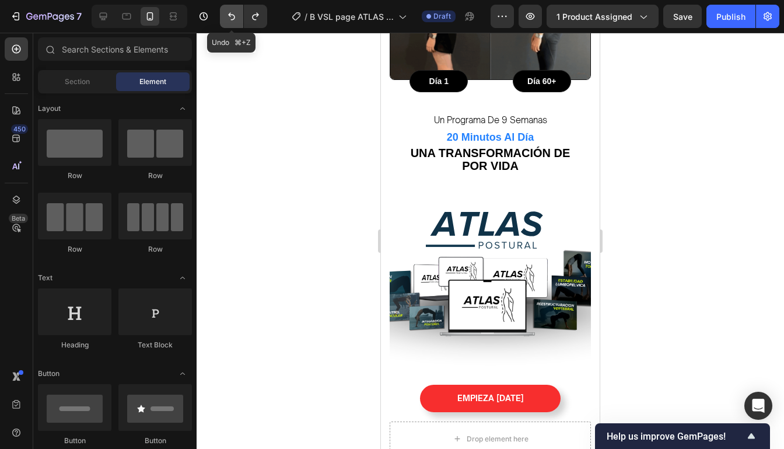
click at [234, 11] on icon "Undo/Redo" at bounding box center [232, 16] width 12 height 12
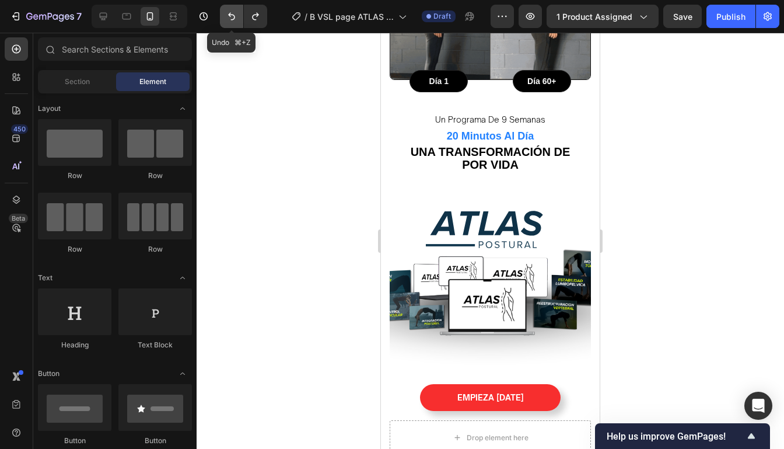
click at [234, 11] on icon "Undo/Redo" at bounding box center [232, 16] width 12 height 12
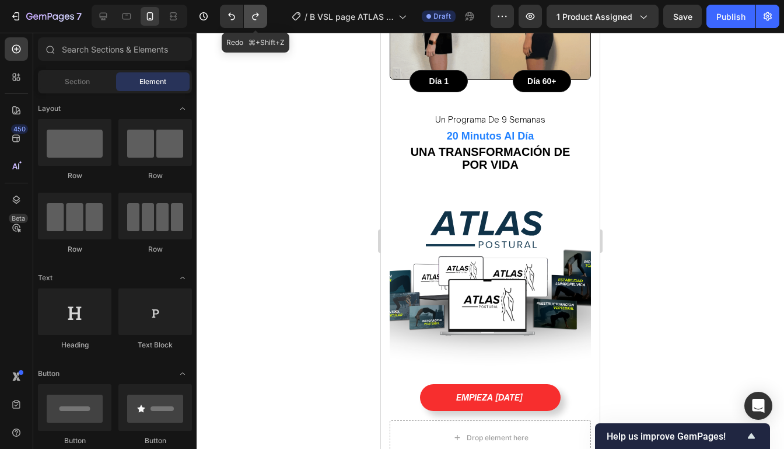
click at [260, 16] on icon "Undo/Redo" at bounding box center [256, 16] width 12 height 12
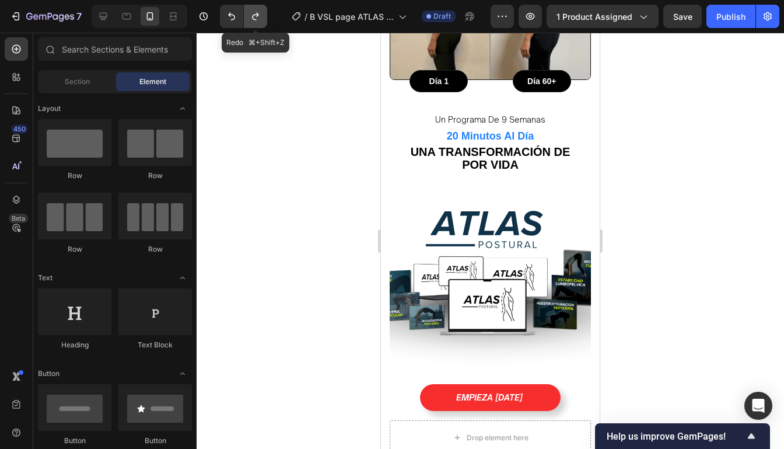
click at [260, 16] on icon "Undo/Redo" at bounding box center [256, 16] width 12 height 12
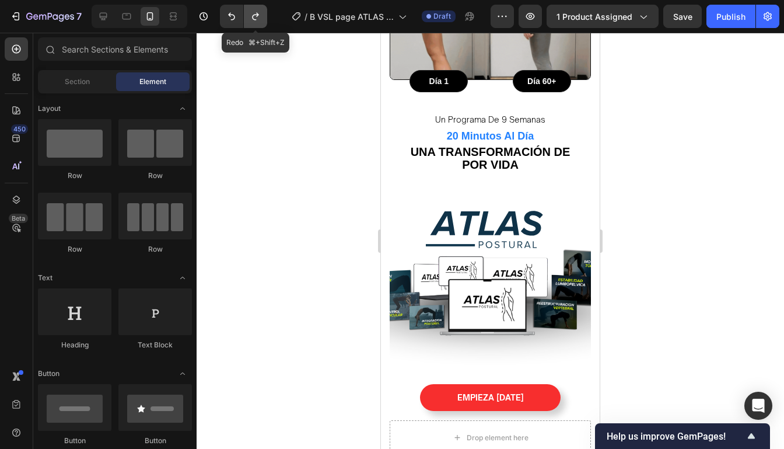
click at [260, 16] on icon "Undo/Redo" at bounding box center [256, 16] width 12 height 12
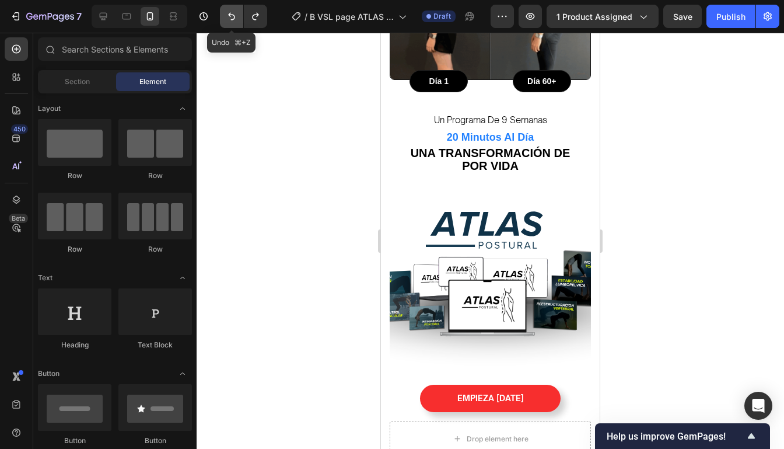
click at [237, 15] on icon "Undo/Redo" at bounding box center [232, 16] width 12 height 12
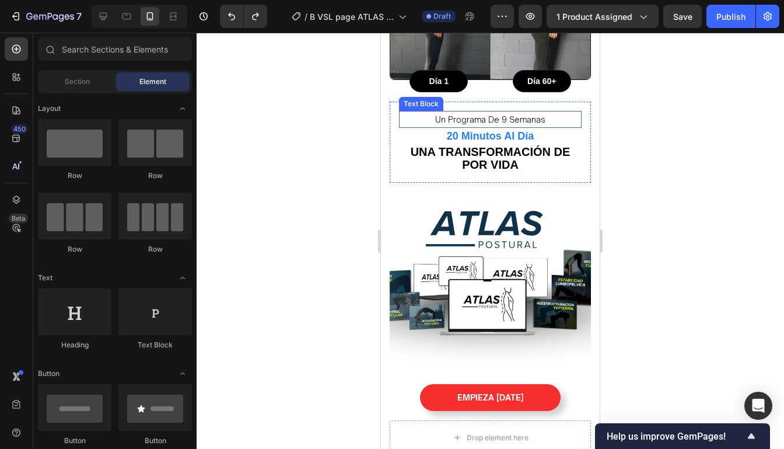
click at [541, 112] on p "un programa de 9 semanas" at bounding box center [490, 119] width 180 height 15
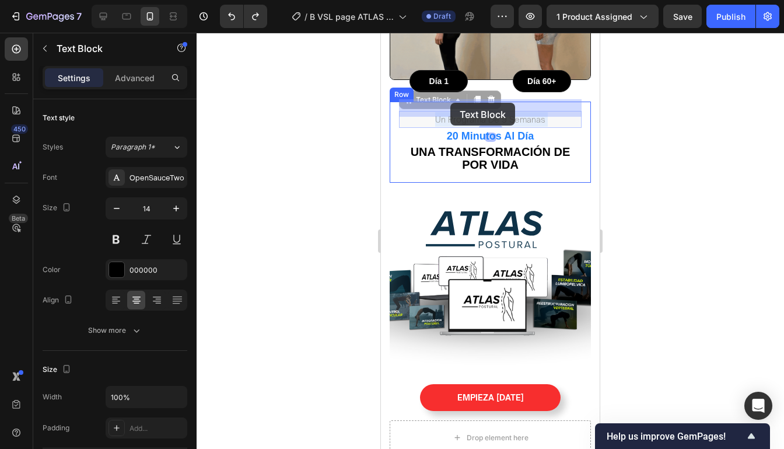
drag, startPoint x: 553, startPoint y: 107, endPoint x: 428, endPoint y: 102, distance: 125.5
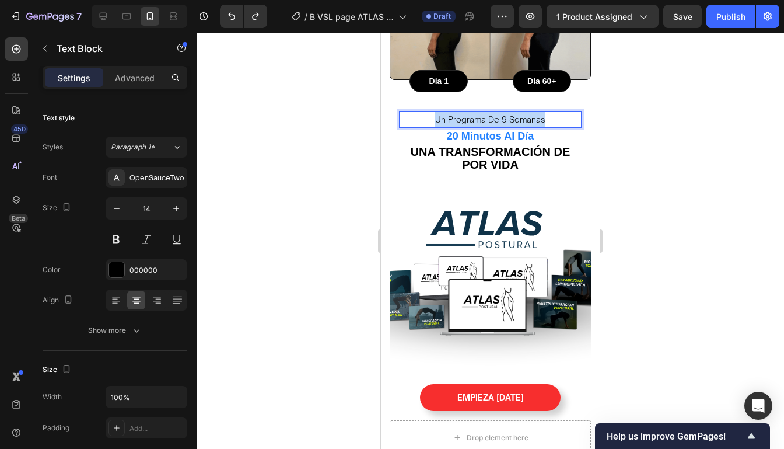
drag, startPoint x: 550, startPoint y: 107, endPoint x: 433, endPoint y: 107, distance: 117.2
click at [433, 112] on p "un programa de 9 semanas" at bounding box center [490, 119] width 180 height 15
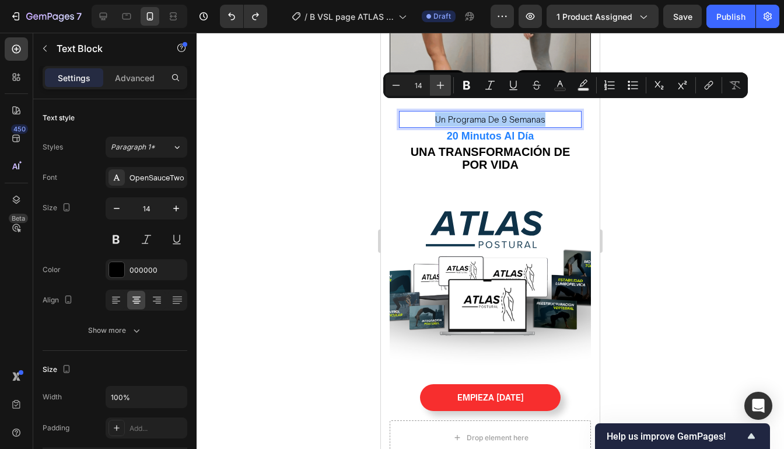
click at [443, 86] on icon "Editor contextual toolbar" at bounding box center [441, 85] width 12 height 12
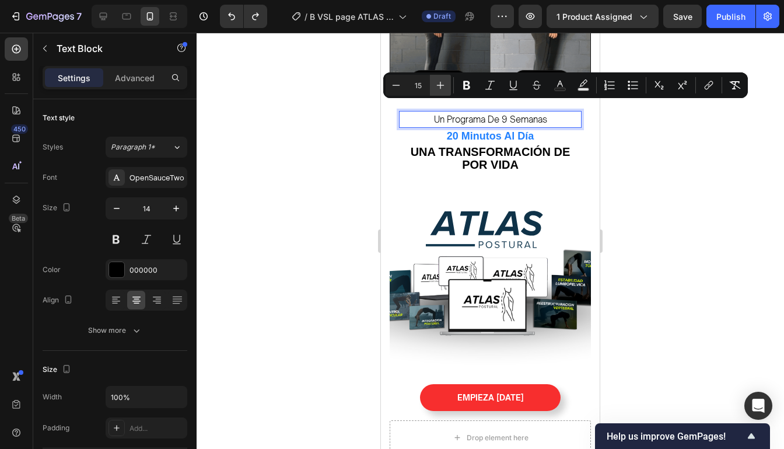
click at [443, 86] on icon "Editor contextual toolbar" at bounding box center [441, 85] width 12 height 12
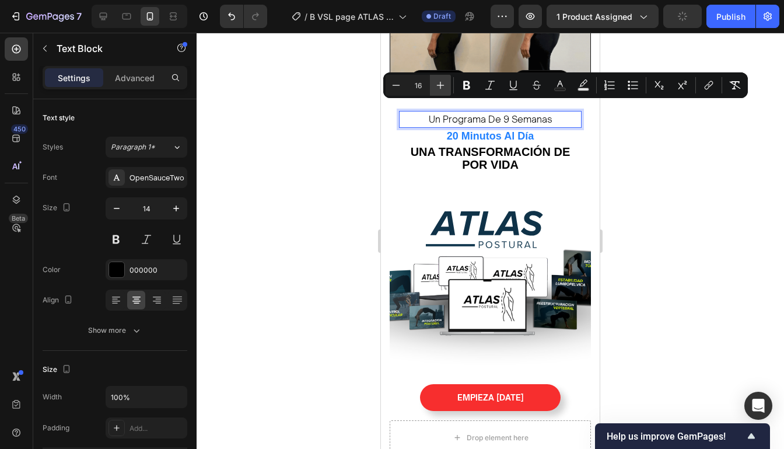
click at [443, 86] on icon "Editor contextual toolbar" at bounding box center [441, 85] width 12 height 12
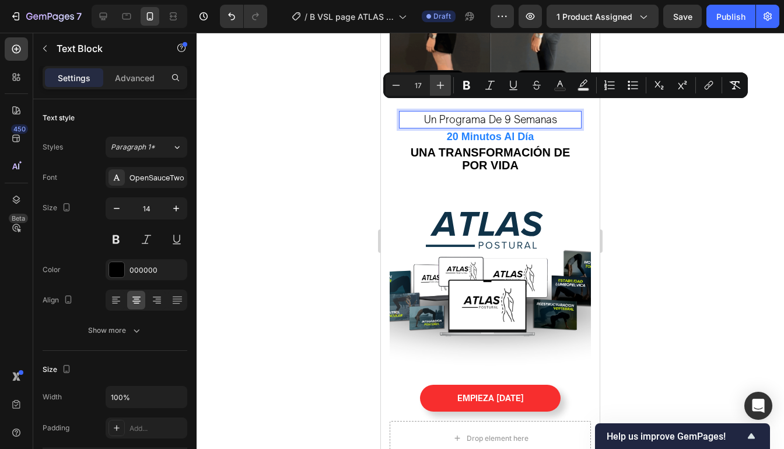
click at [443, 86] on icon "Editor contextual toolbar" at bounding box center [441, 85] width 12 height 12
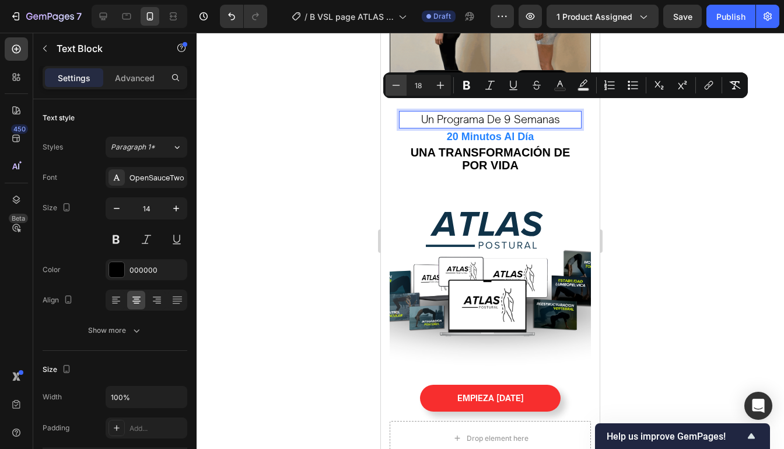
click at [395, 88] on icon "Editor contextual toolbar" at bounding box center [396, 85] width 12 height 12
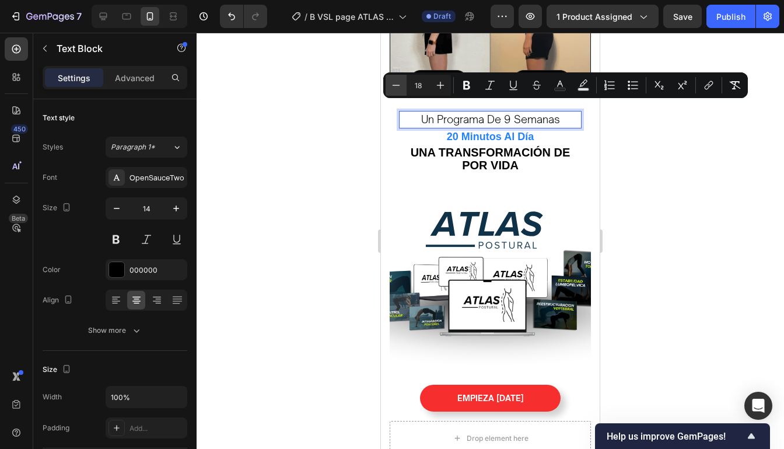
type input "17"
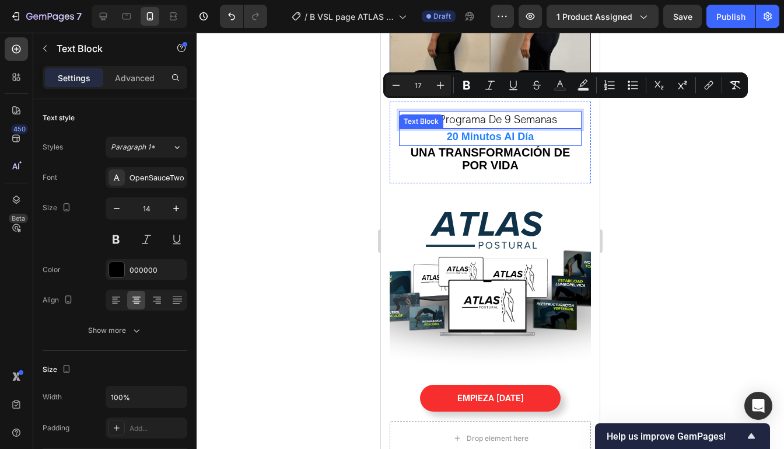
click at [530, 134] on div "20 minutos al día" at bounding box center [490, 136] width 183 height 17
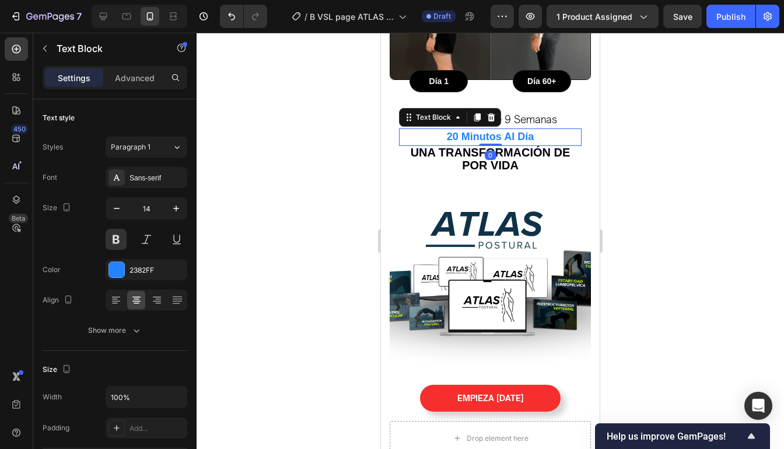
click at [549, 129] on p "20 minutos al día" at bounding box center [490, 136] width 180 height 15
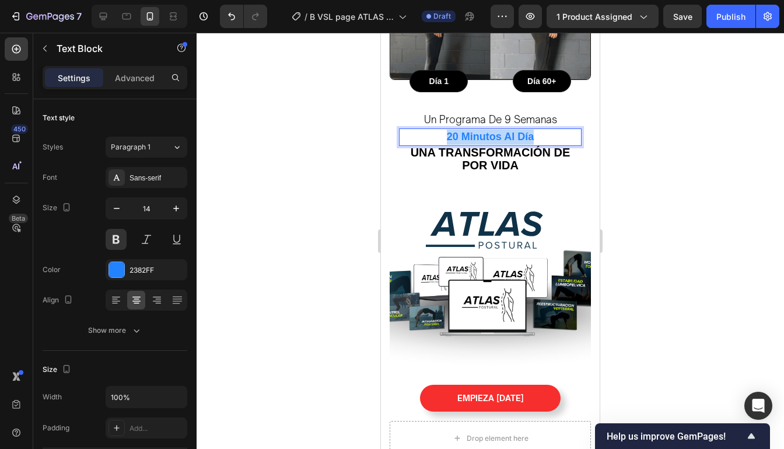
drag, startPoint x: 549, startPoint y: 126, endPoint x: 447, endPoint y: 122, distance: 102.7
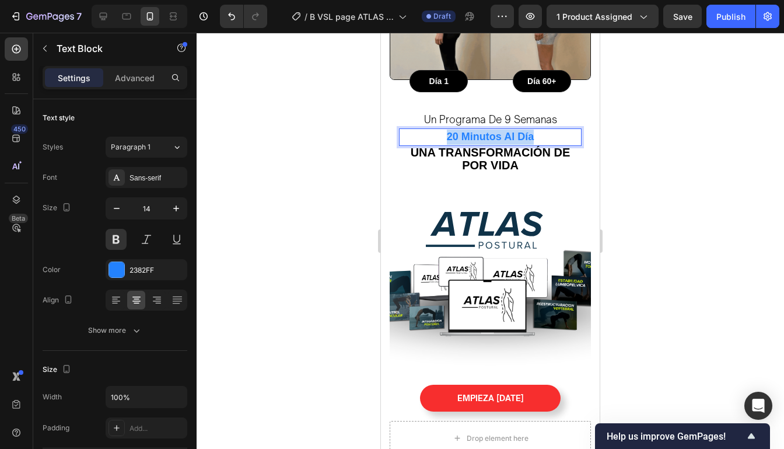
click at [447, 129] on p "20 minutos al día" at bounding box center [490, 136] width 180 height 15
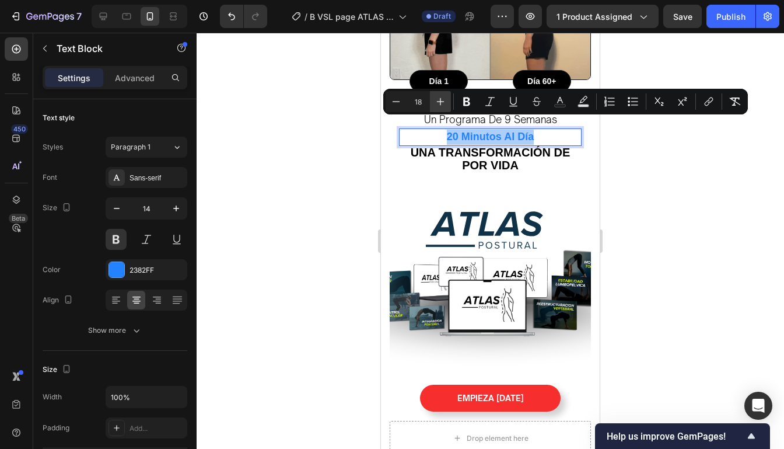
click at [447, 103] on button "Plus" at bounding box center [440, 101] width 21 height 21
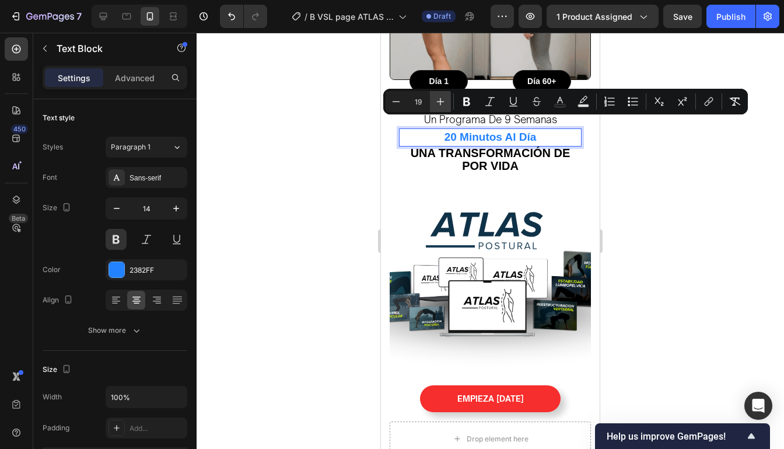
click at [447, 103] on button "Plus" at bounding box center [440, 101] width 21 height 21
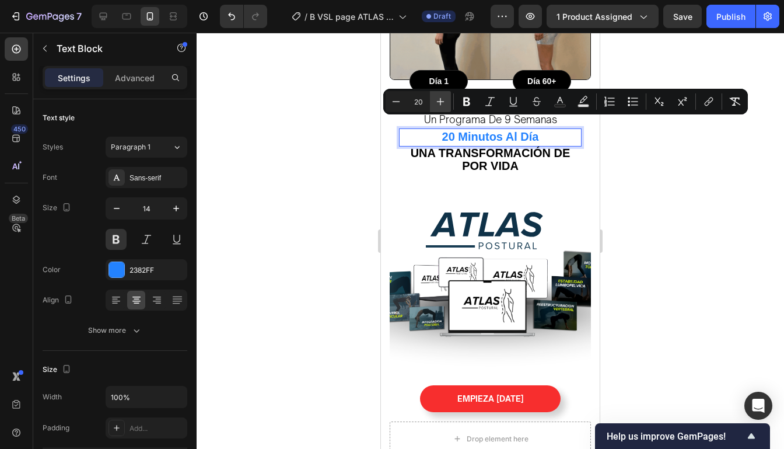
click at [447, 103] on button "Plus" at bounding box center [440, 101] width 21 height 21
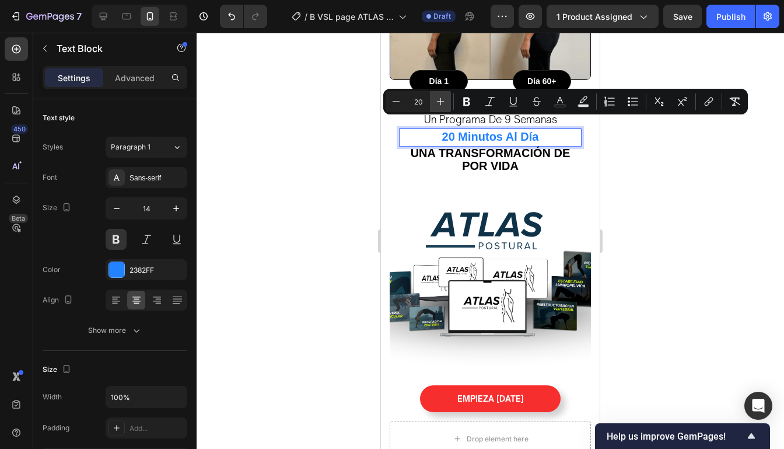
type input "21"
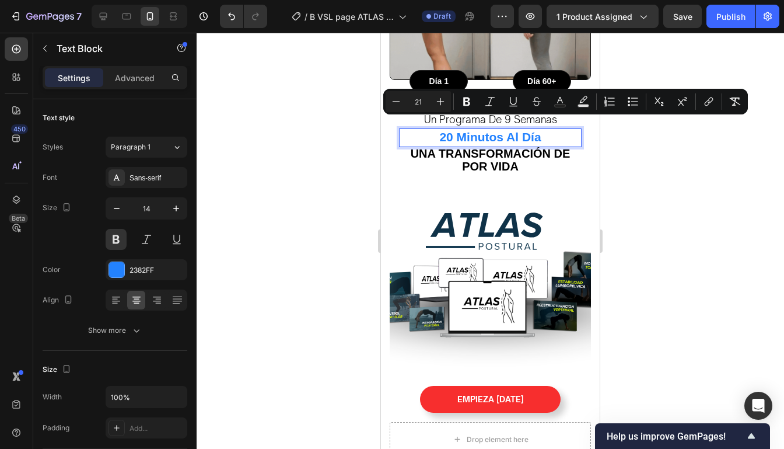
click at [657, 147] on div at bounding box center [490, 241] width 587 height 416
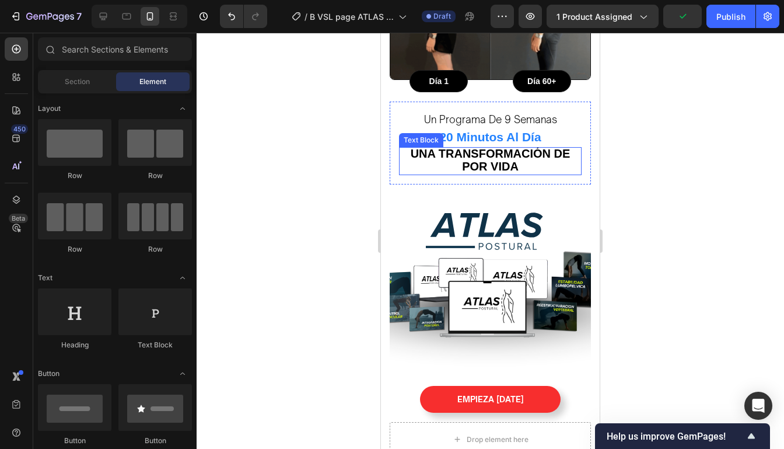
click at [549, 155] on p "Una transformación de por vida" at bounding box center [490, 160] width 180 height 25
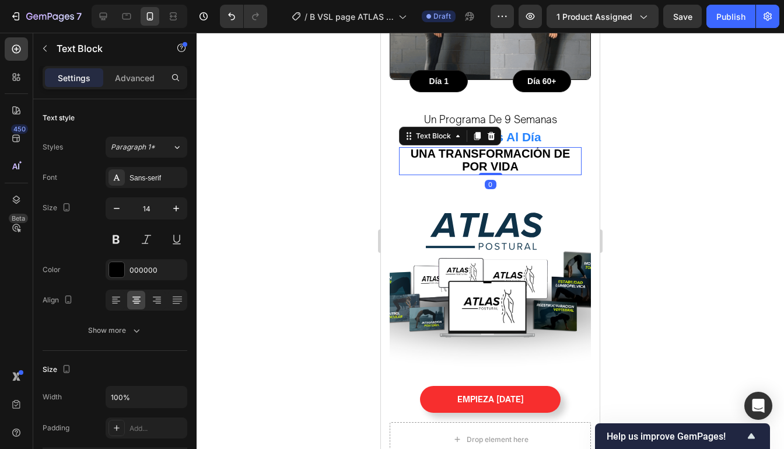
click at [505, 153] on strong "Una transformación de por vida" at bounding box center [491, 160] width 160 height 26
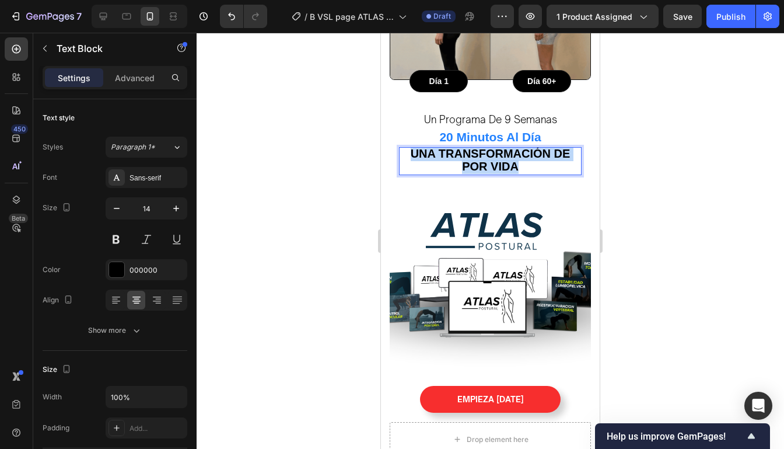
drag, startPoint x: 523, startPoint y: 155, endPoint x: 409, endPoint y: 139, distance: 114.8
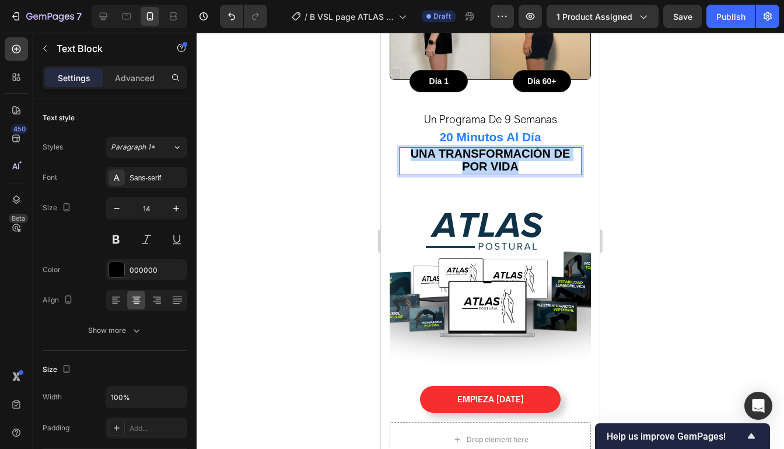
click at [409, 148] on p "Una transformación de por vida" at bounding box center [490, 160] width 180 height 25
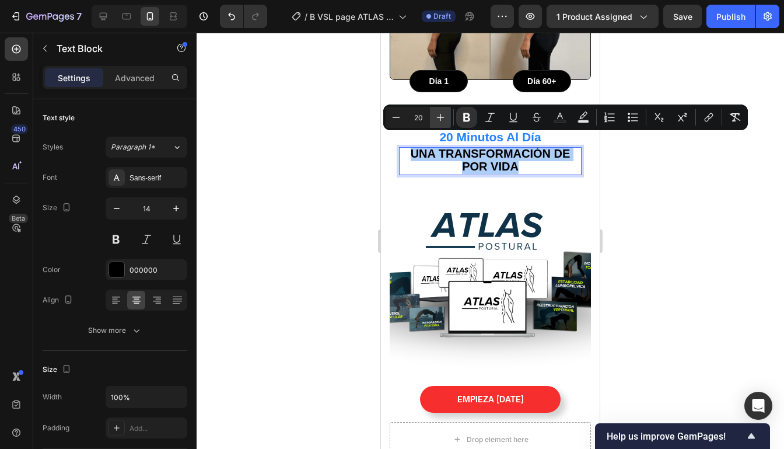
click at [436, 118] on icon "Editor contextual toolbar" at bounding box center [441, 117] width 12 height 12
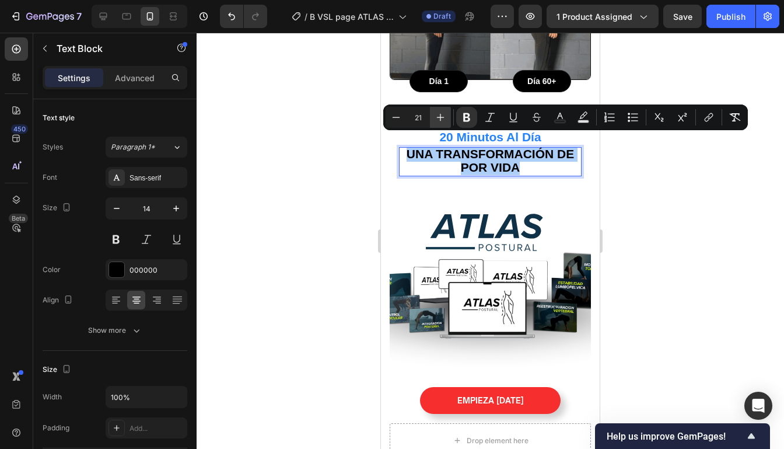
click at [436, 118] on icon "Editor contextual toolbar" at bounding box center [441, 117] width 12 height 12
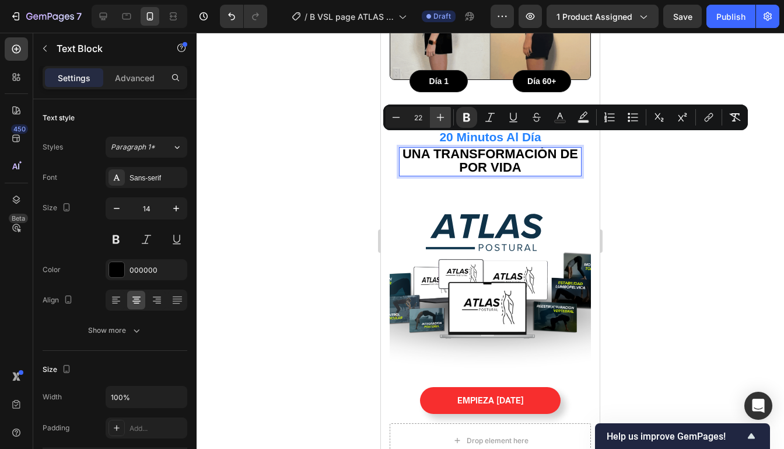
click at [436, 118] on icon "Editor contextual toolbar" at bounding box center [441, 117] width 12 height 12
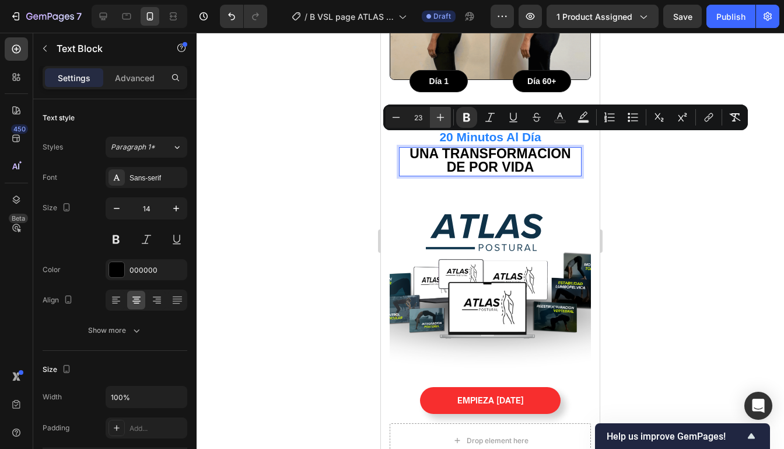
type input "24"
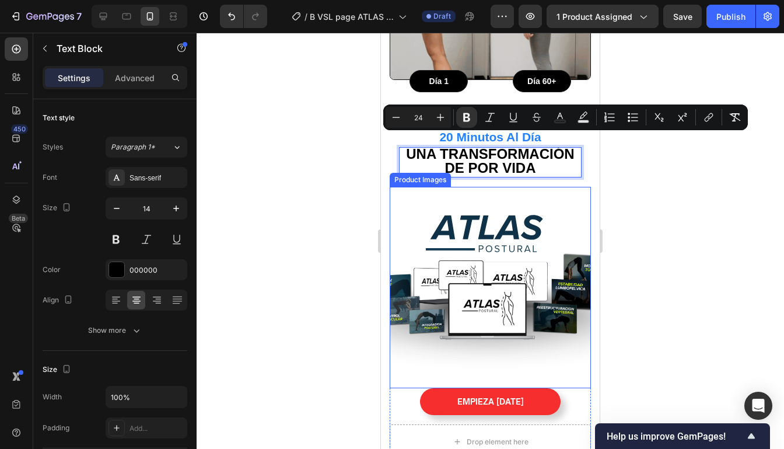
click at [653, 193] on div at bounding box center [490, 241] width 587 height 416
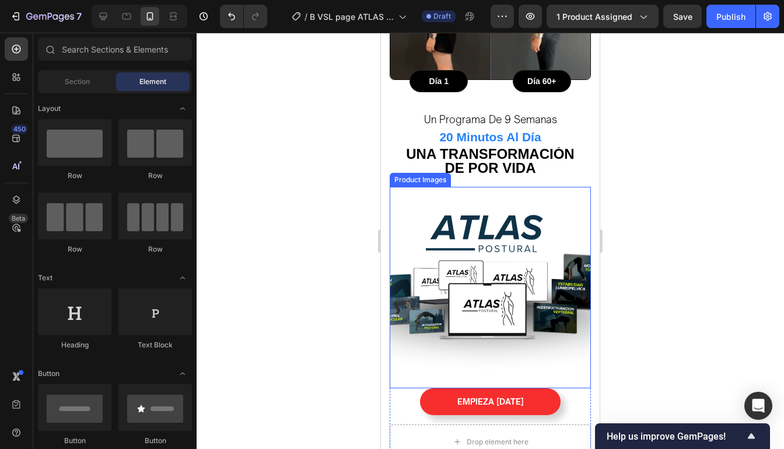
click at [684, 30] on div "7 / B VSL page ATLAS POSTURAL Draft Preview 1 product assigned Save Publish" at bounding box center [392, 16] width 784 height 33
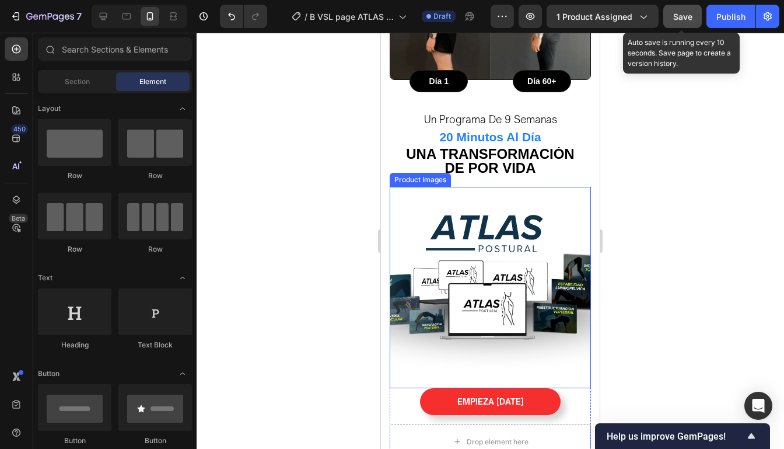
click at [686, 24] on button "Save" at bounding box center [682, 16] width 38 height 23
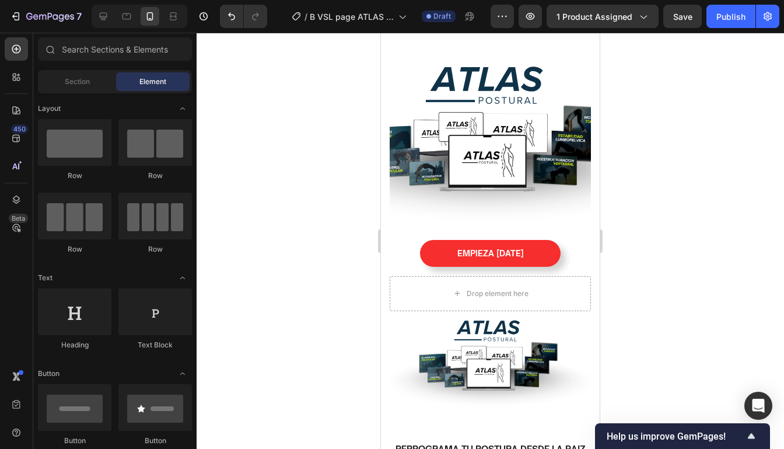
scroll to position [1098, 0]
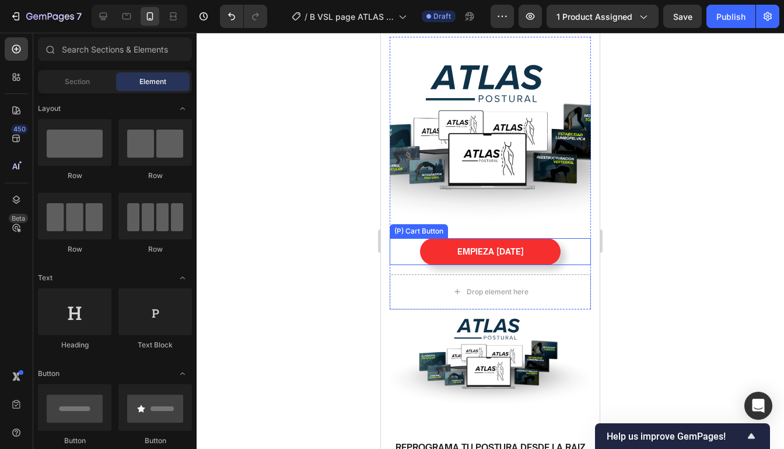
click at [575, 240] on div "EMPIEZA HOY (P) Cart Button" at bounding box center [490, 251] width 201 height 27
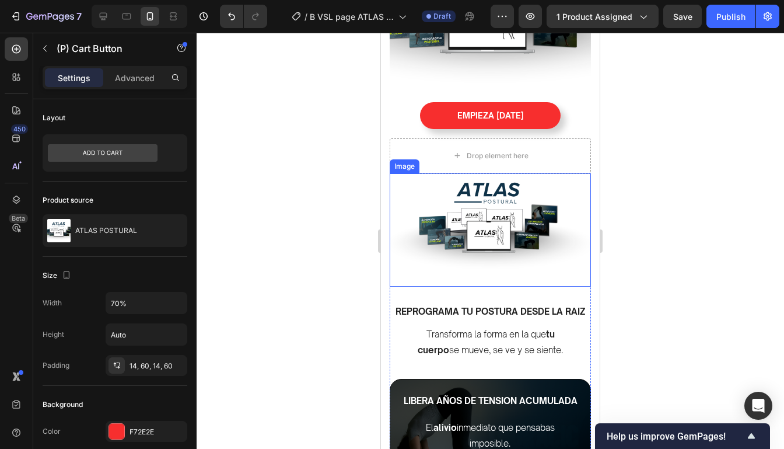
scroll to position [1227, 0]
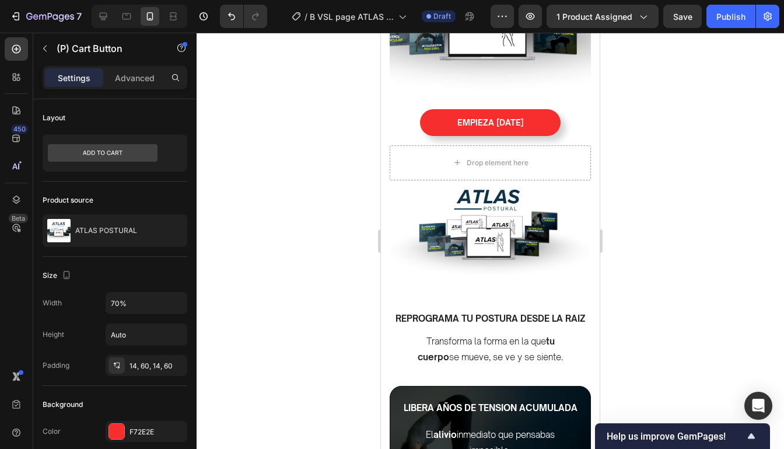
click at [565, 110] on div "EMPIEZA HOY (P) Cart Button" at bounding box center [490, 122] width 201 height 27
click at [576, 109] on div "EMPIEZA HOY (P) Cart Button" at bounding box center [490, 122] width 201 height 27
click at [408, 113] on div "EMPIEZA HOY (P) Cart Button" at bounding box center [490, 122] width 201 height 27
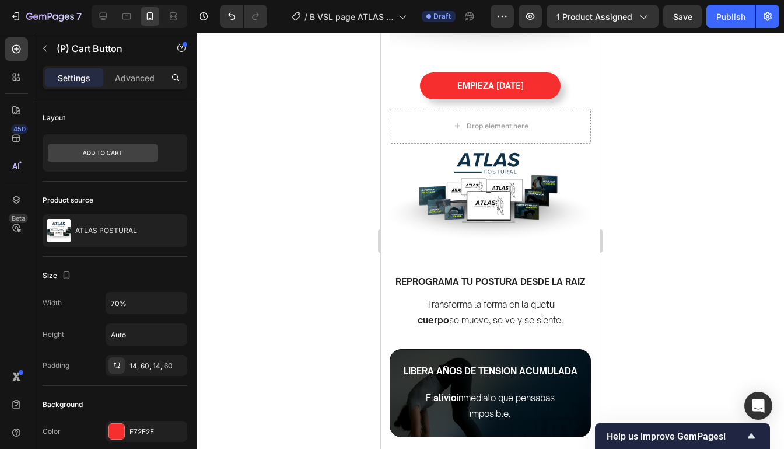
click at [561, 72] on div "EMPIEZA HOY (P) Cart Button" at bounding box center [490, 85] width 201 height 27
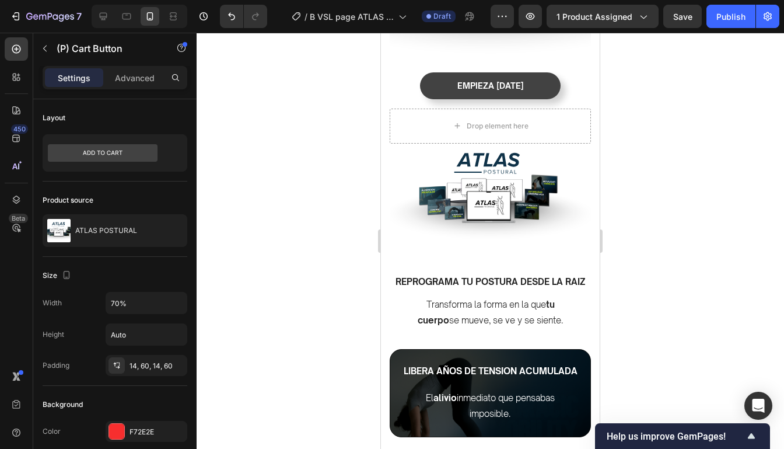
click at [554, 72] on button "EMPIEZA HOY" at bounding box center [490, 85] width 141 height 27
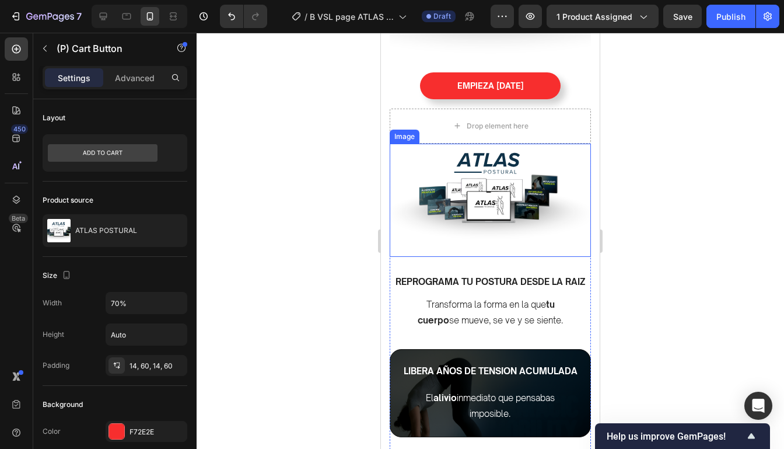
scroll to position [1210, 0]
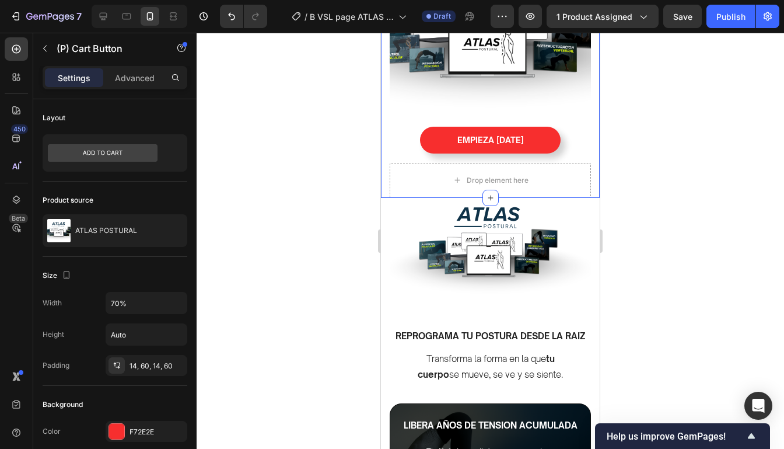
click at [590, 163] on div "Drop element here" at bounding box center [490, 180] width 201 height 35
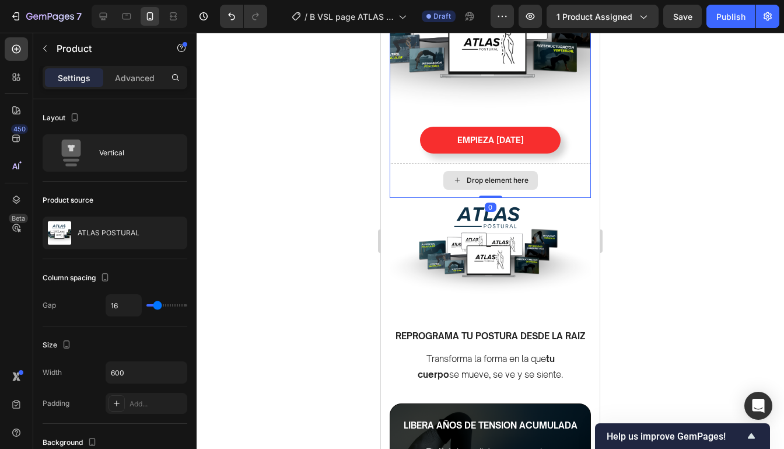
click at [579, 165] on div "Drop element here" at bounding box center [490, 180] width 201 height 35
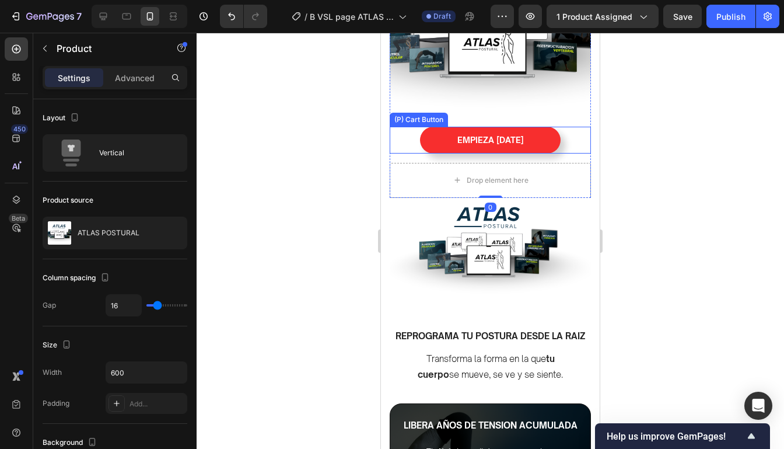
click at [568, 127] on div "EMPIEZA HOY (P) Cart Button" at bounding box center [490, 140] width 201 height 27
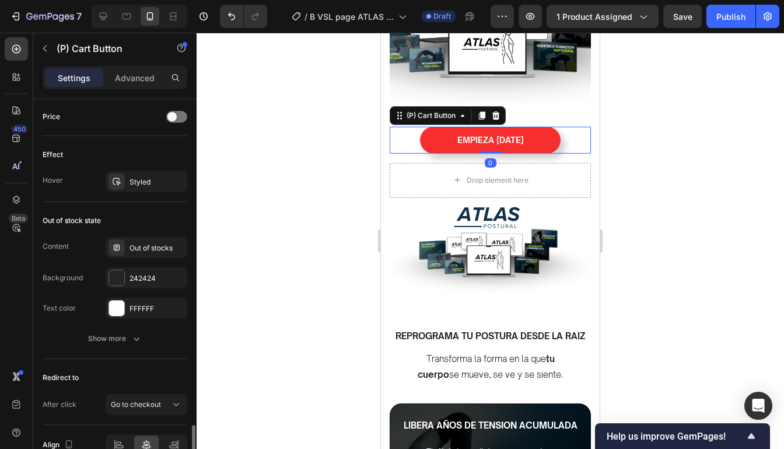
scroll to position [864, 0]
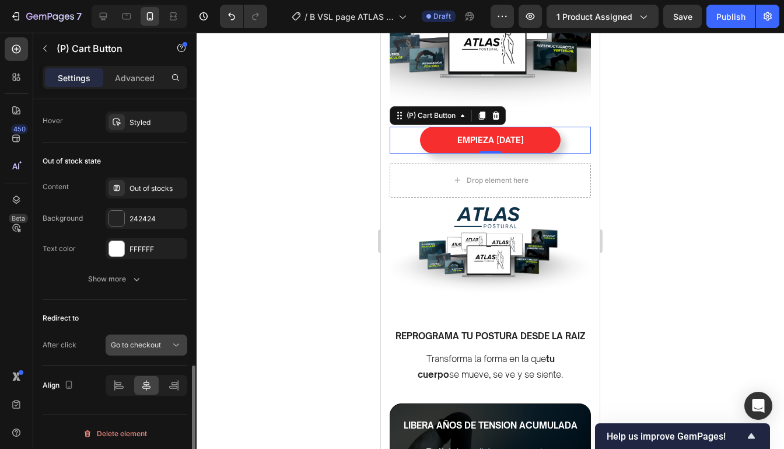
click at [160, 345] on span "Go to checkout" at bounding box center [136, 344] width 50 height 9
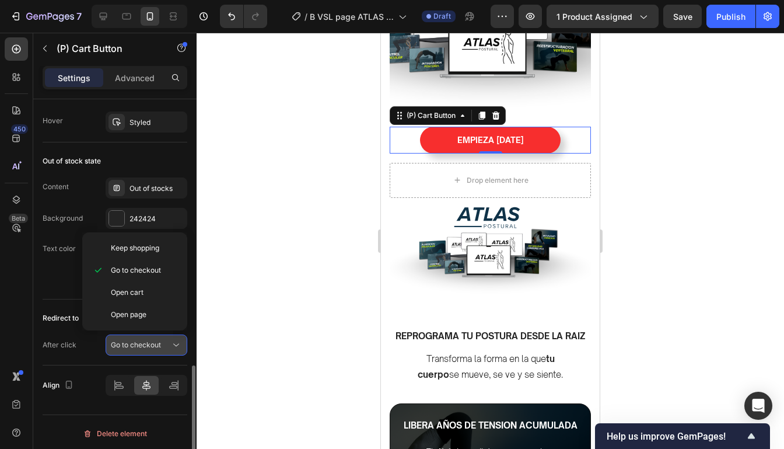
click at [160, 345] on span "Go to checkout" at bounding box center [136, 344] width 50 height 9
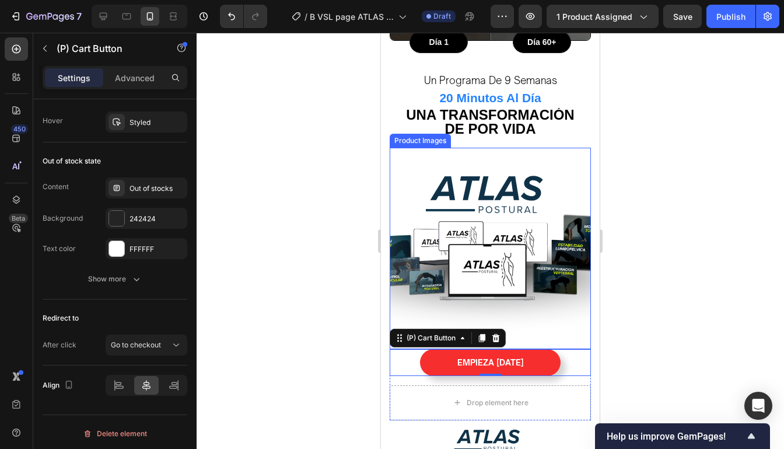
scroll to position [947, 0]
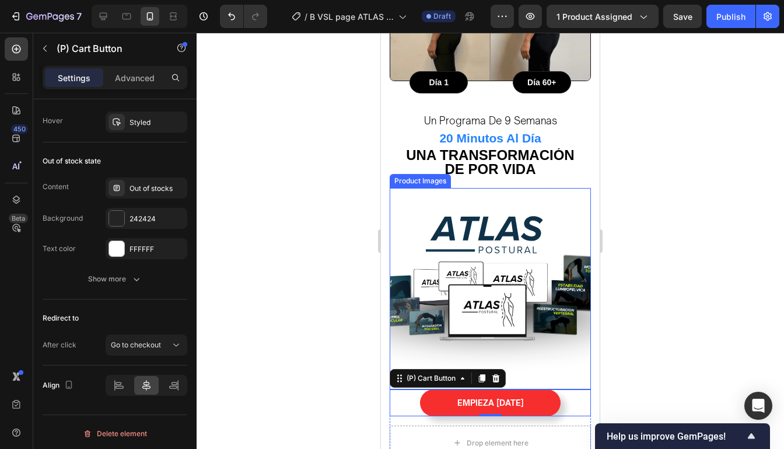
click at [547, 258] on img at bounding box center [490, 288] width 201 height 201
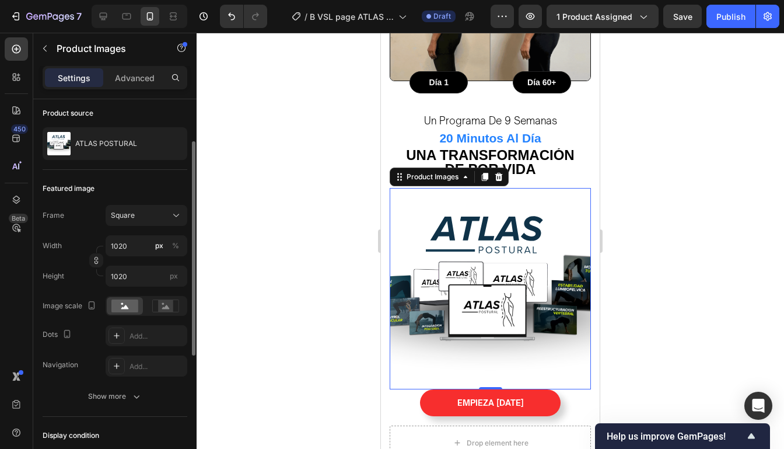
scroll to position [110, 0]
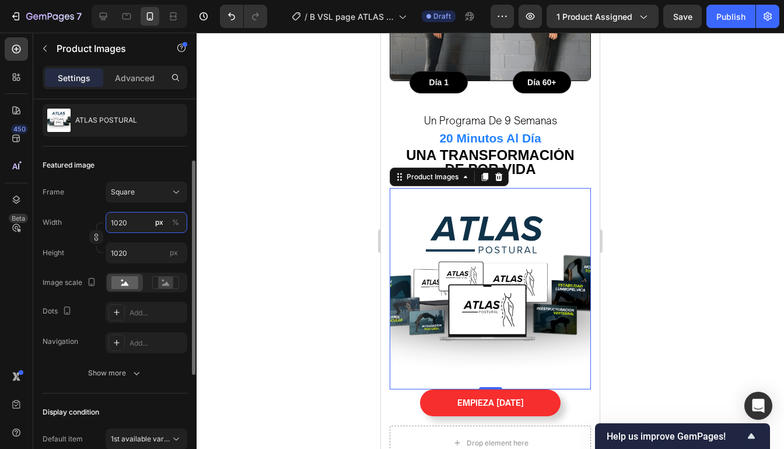
click at [147, 225] on input "1020" at bounding box center [147, 222] width 82 height 21
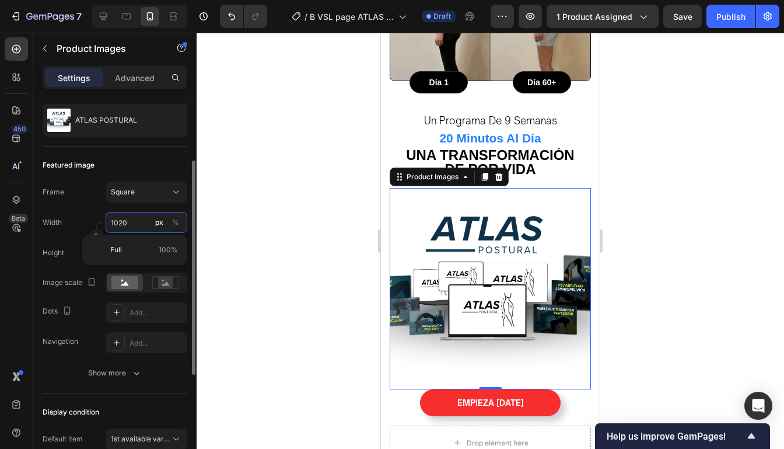
type input "9"
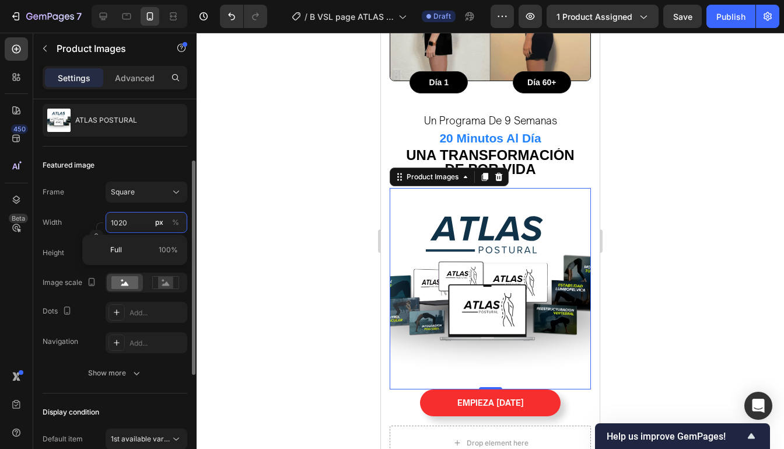
type input "9"
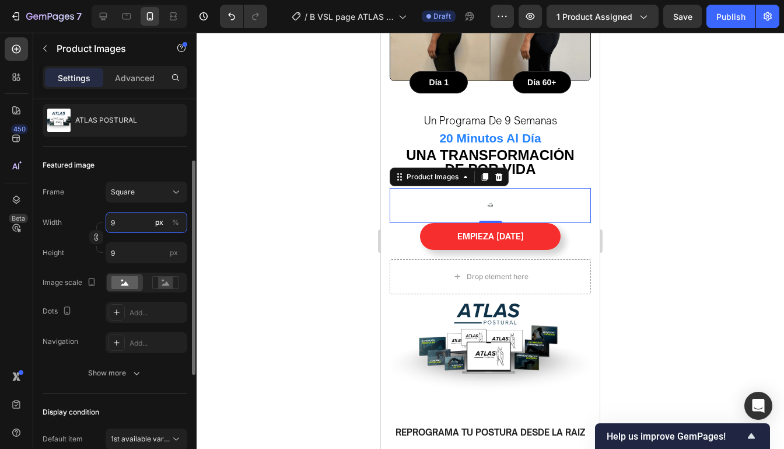
type input "90"
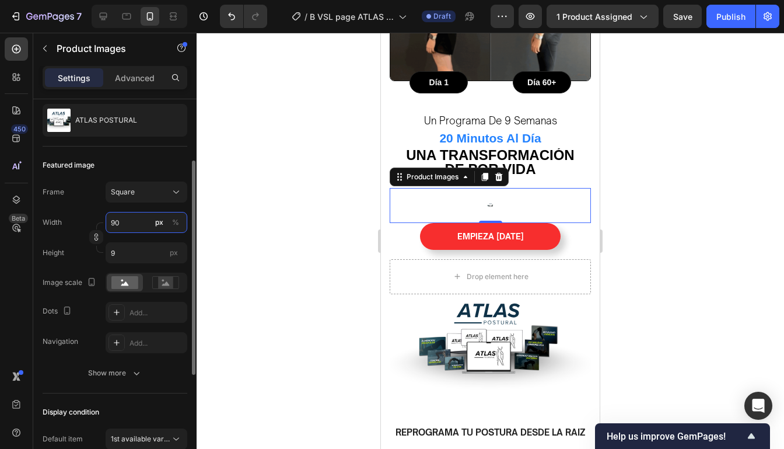
type input "90"
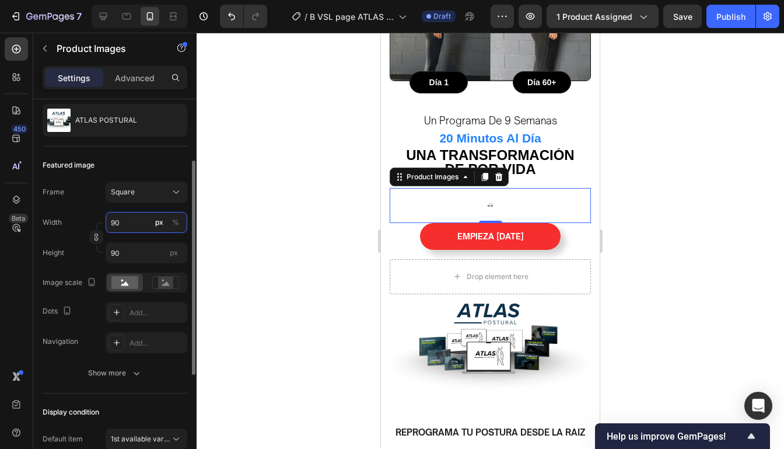
type input "900"
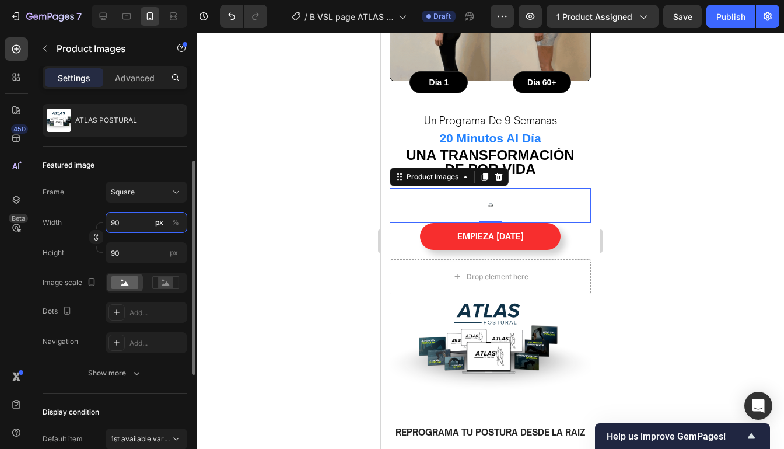
type input "900"
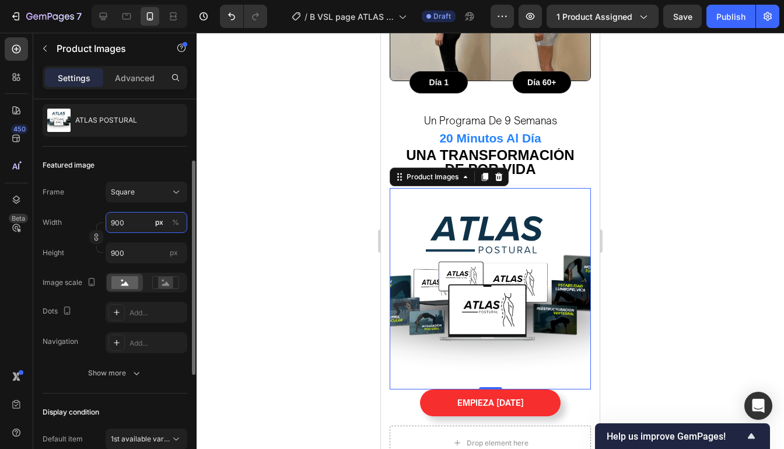
type input "90"
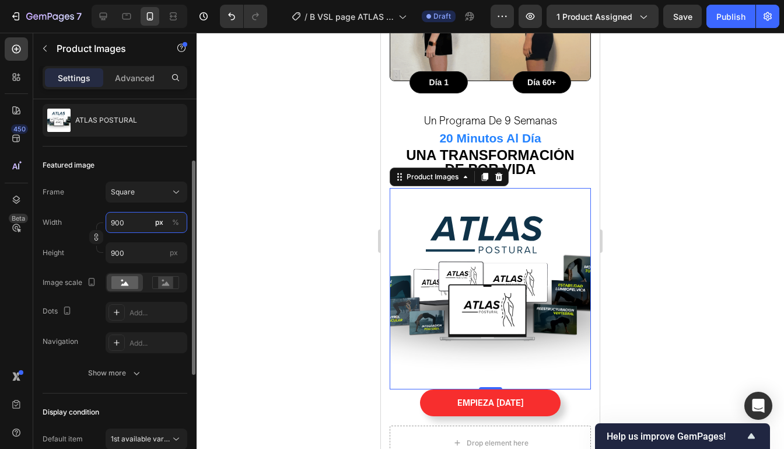
type input "90"
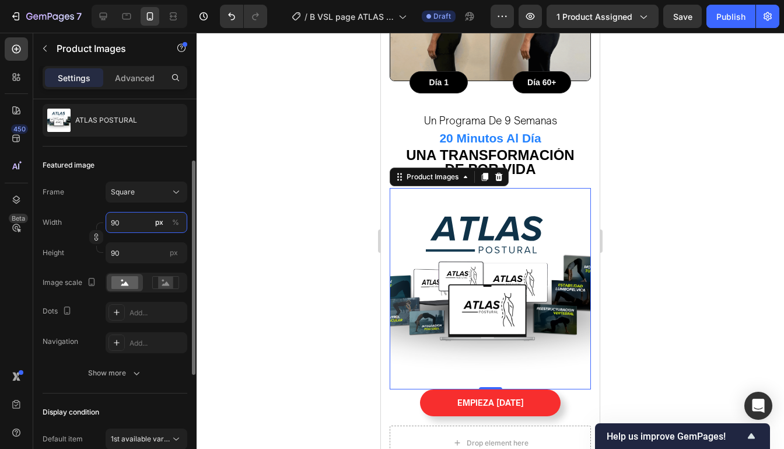
type input "9"
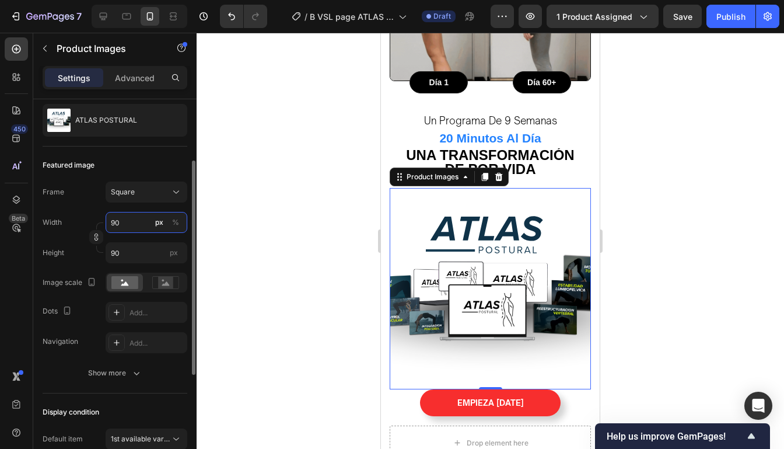
type input "9"
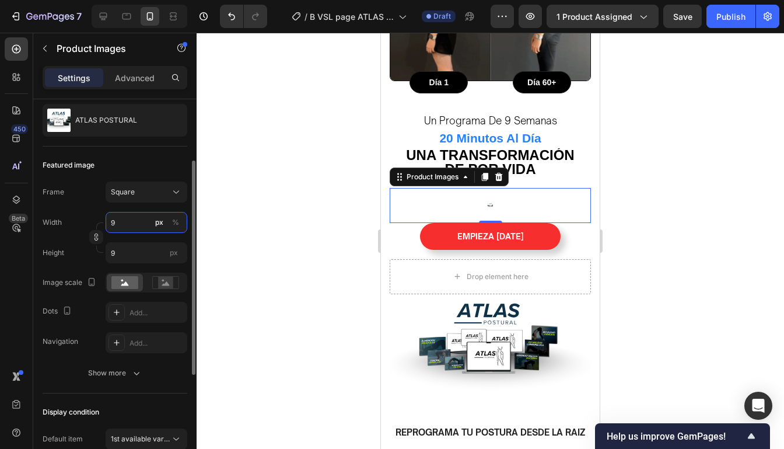
type input "98"
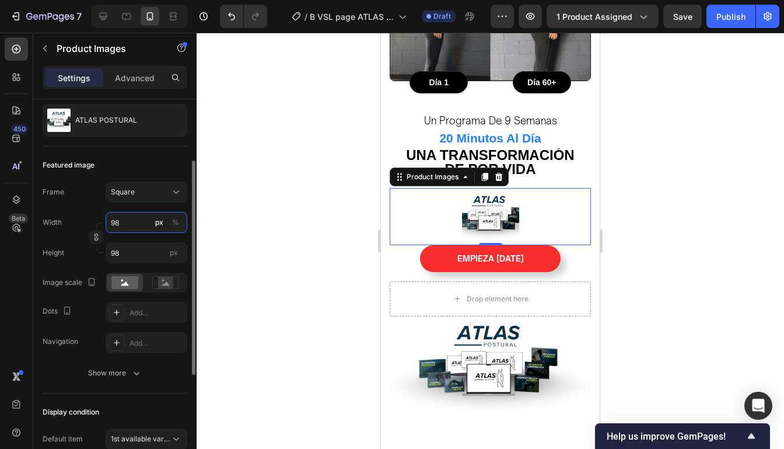
type input "980"
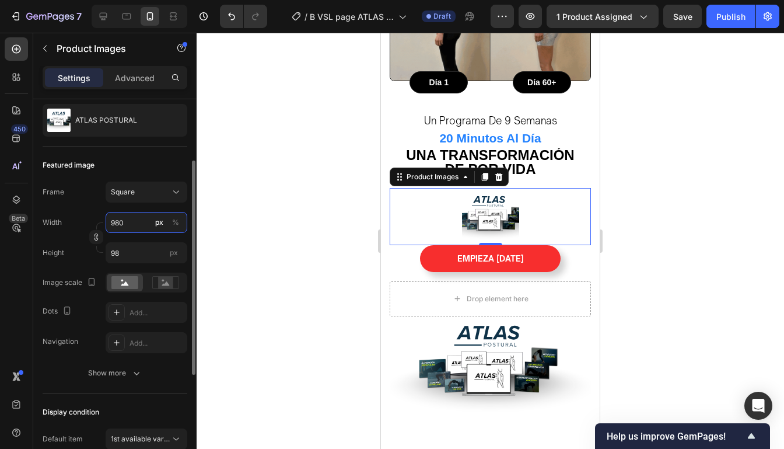
type input "980"
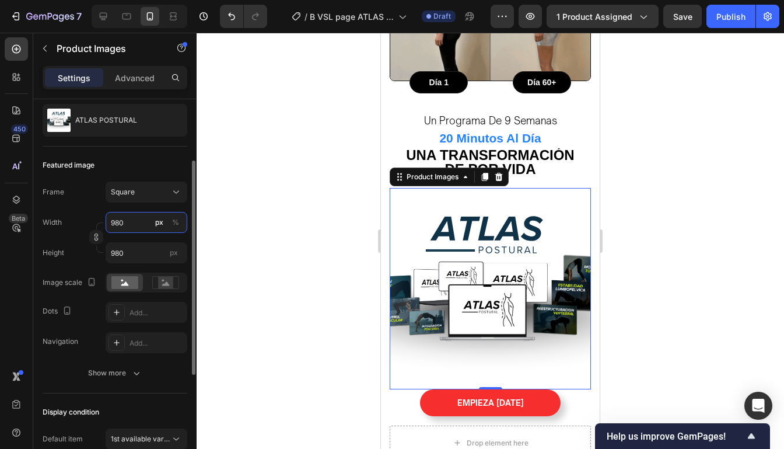
type input "98"
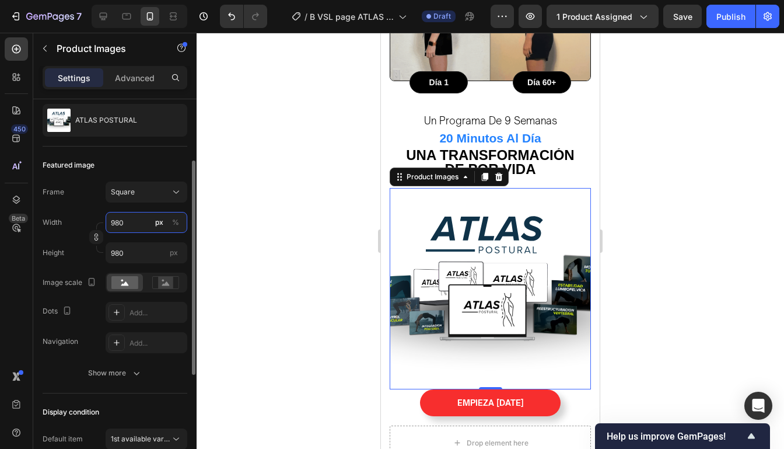
type input "98"
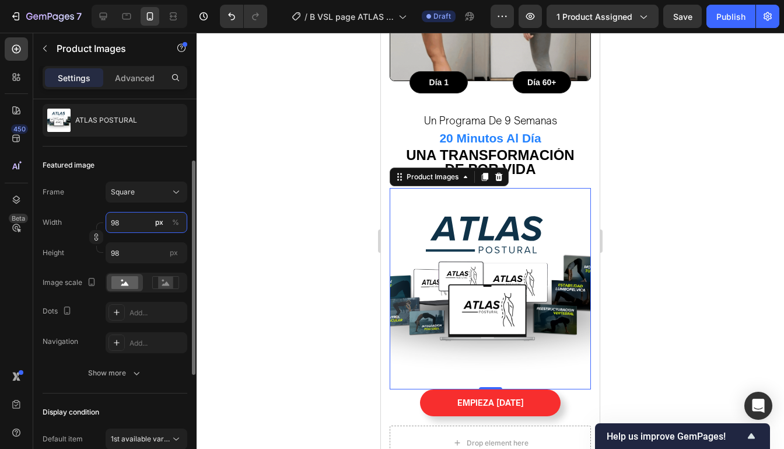
type input "9"
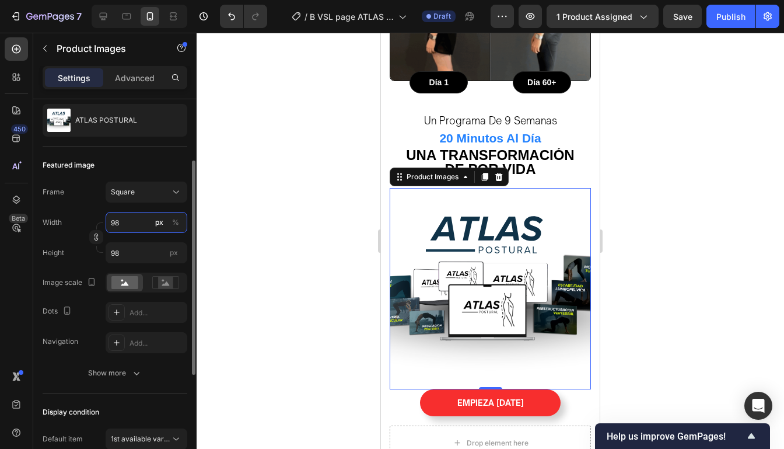
type input "9"
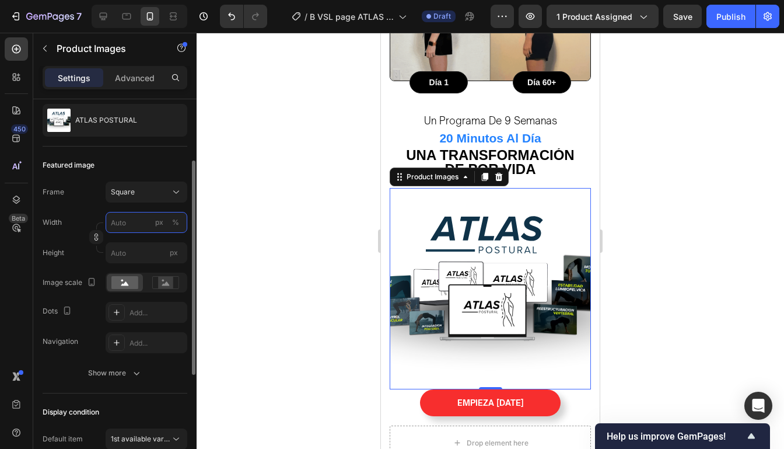
type input "7"
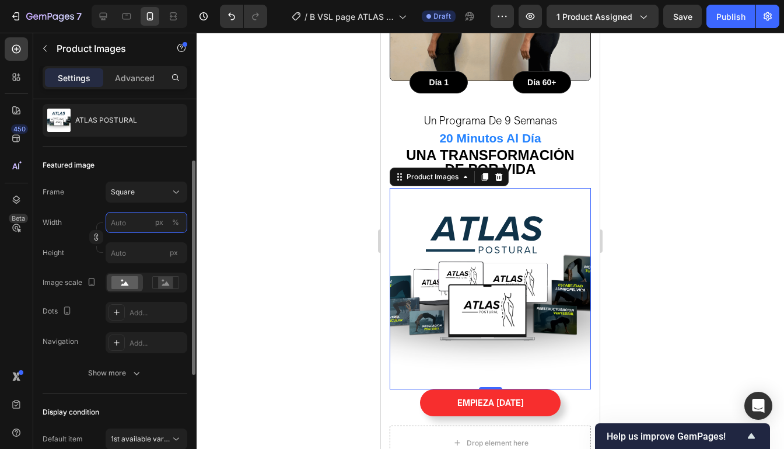
type input "7"
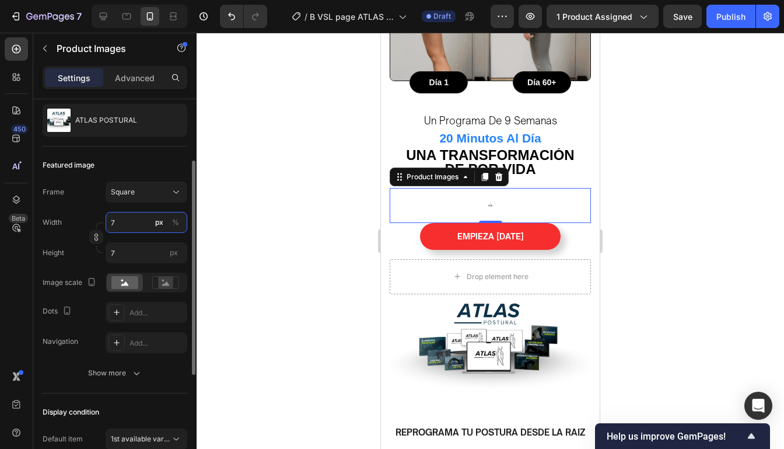
type input "70"
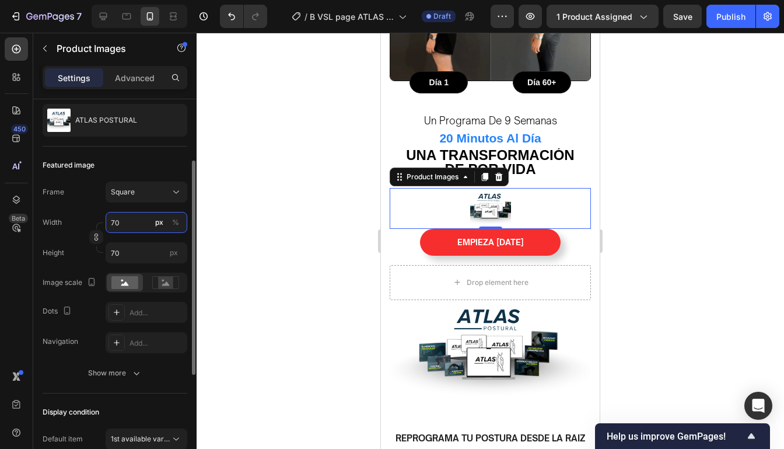
type input "700"
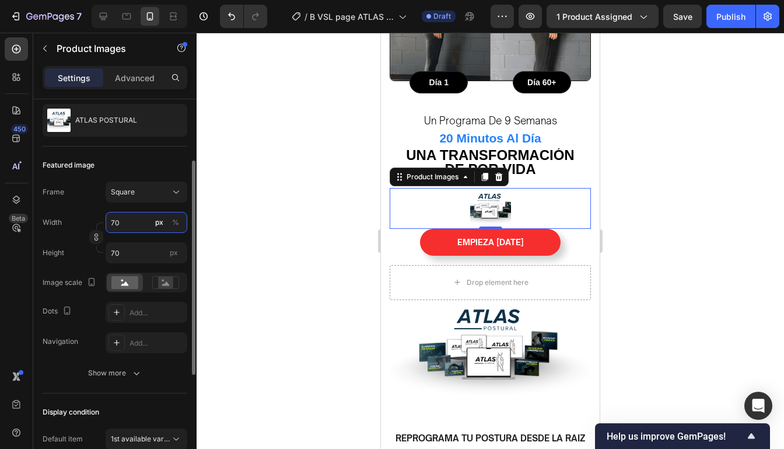
type input "700"
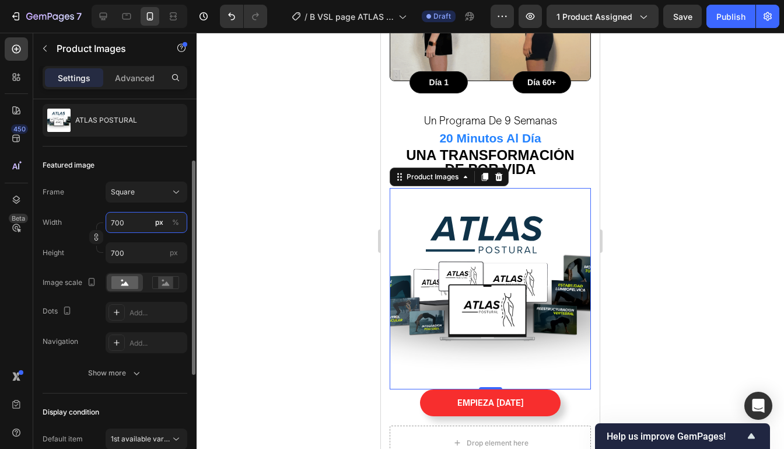
type input "70"
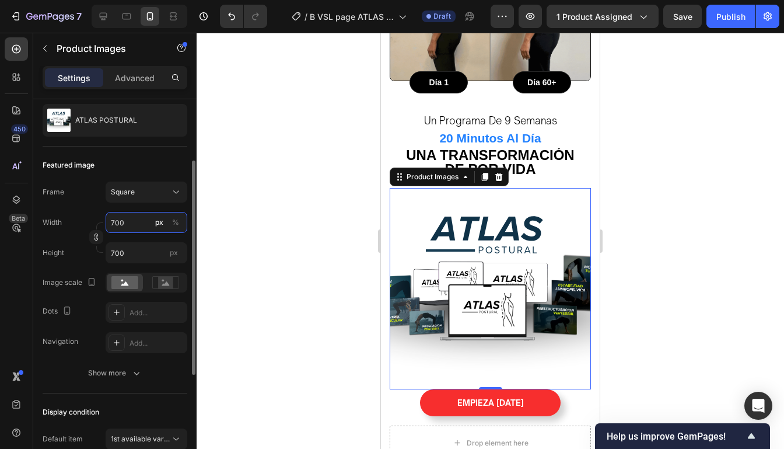
type input "70"
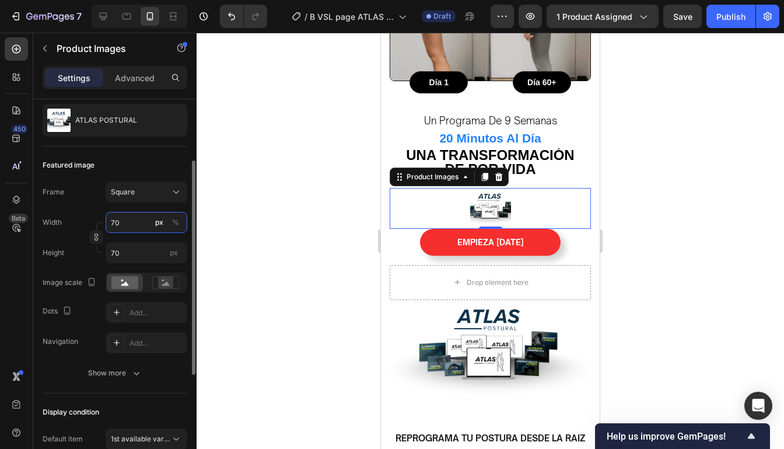
type input "7"
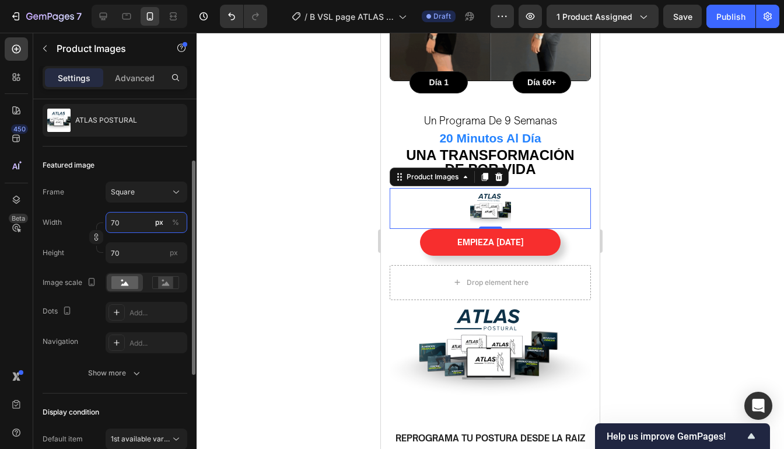
type input "7"
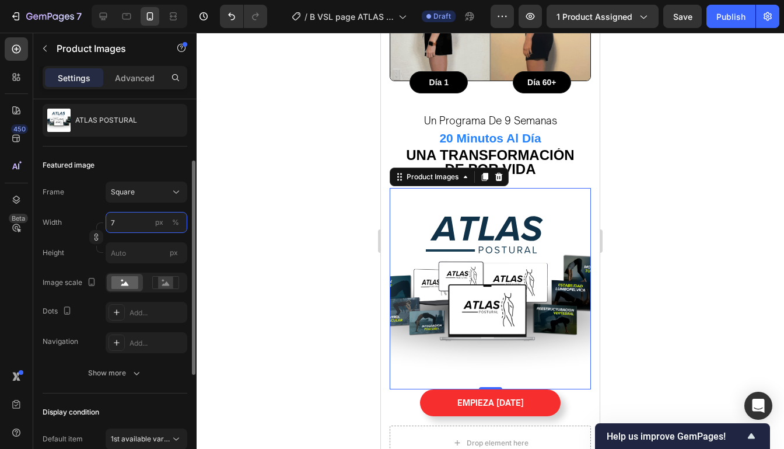
type input "75"
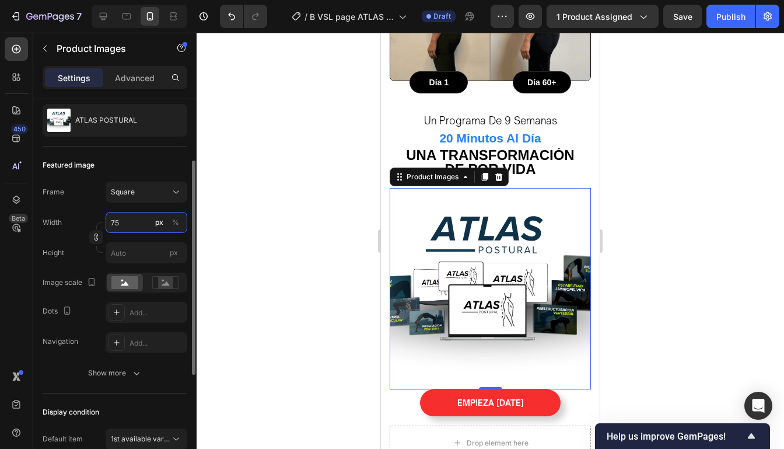
type input "75"
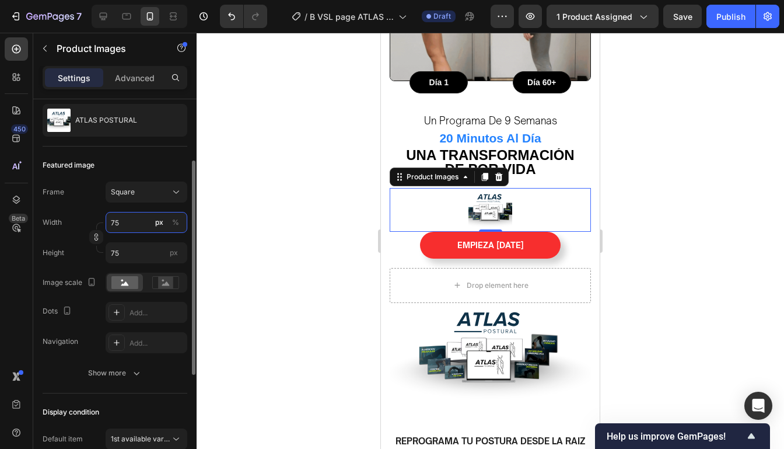
type input "7"
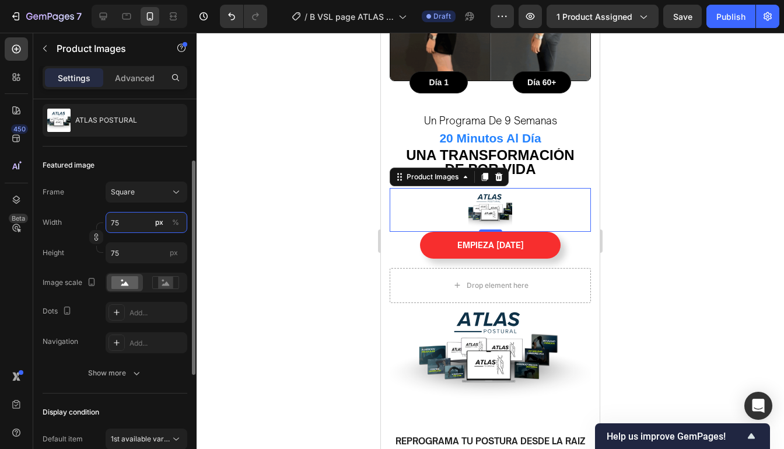
type input "7"
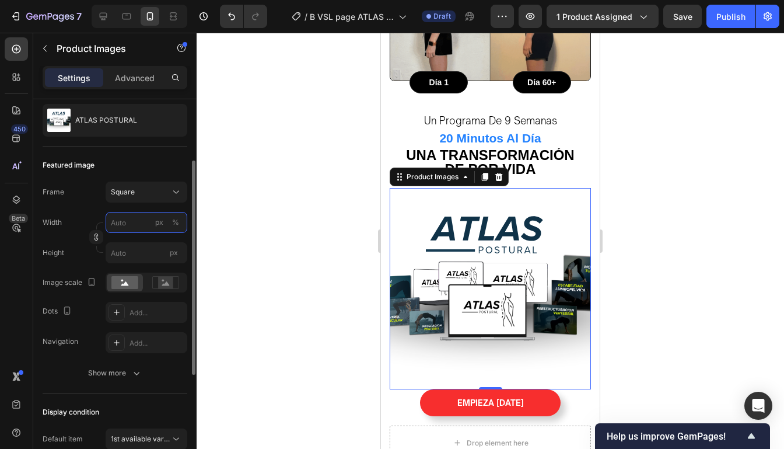
type input "5"
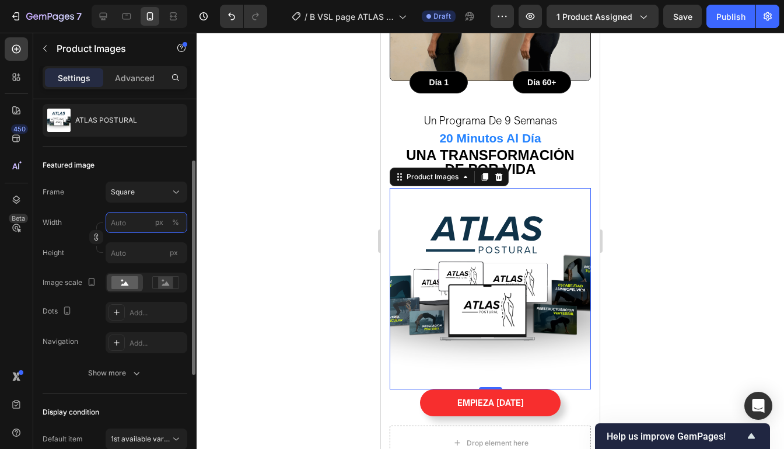
type input "5"
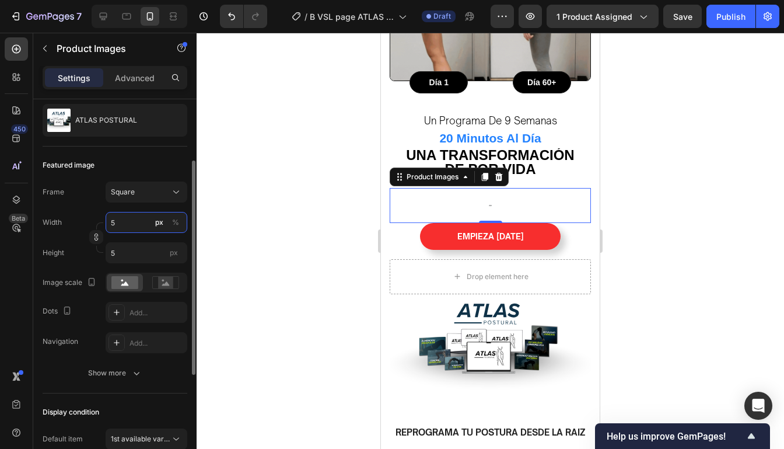
type input "50"
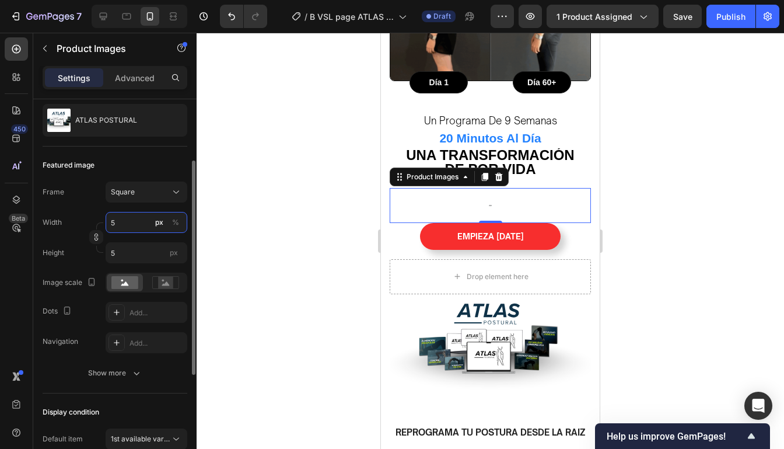
type input "50"
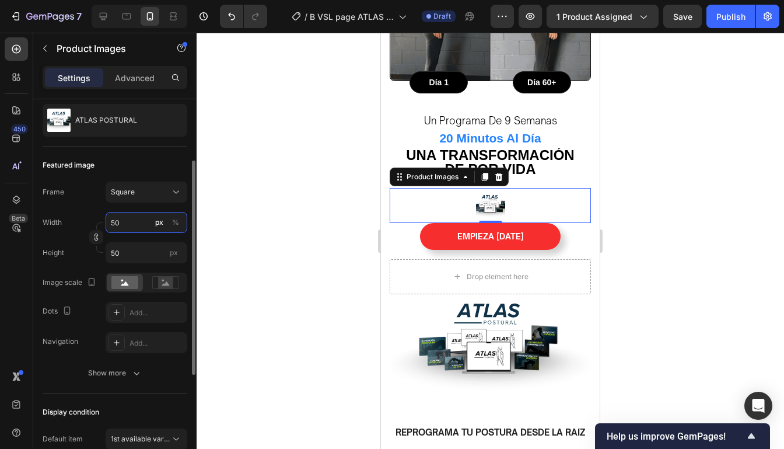
type input "500"
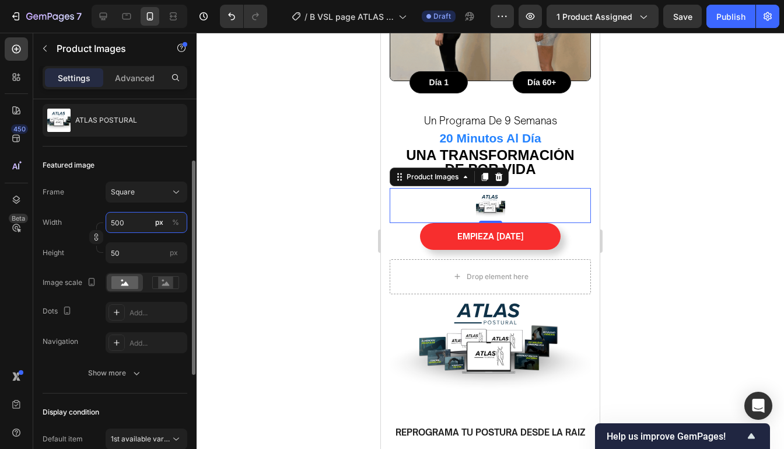
type input "500"
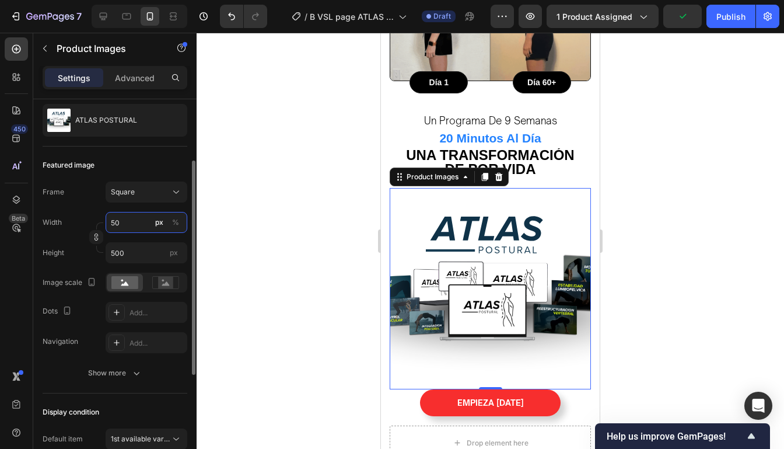
type input "5"
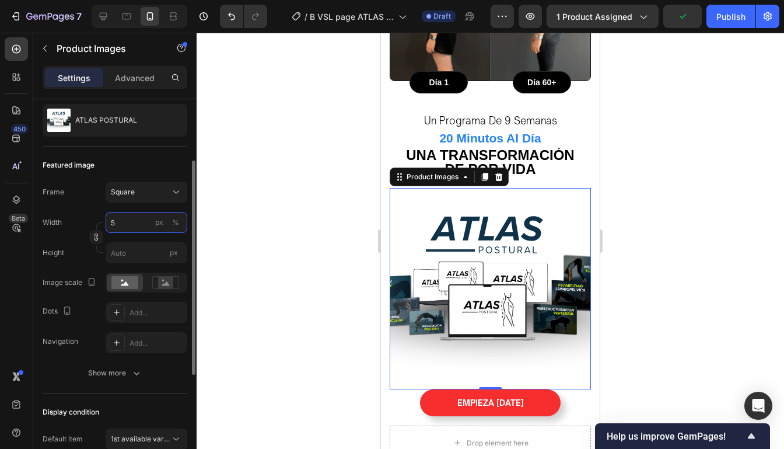
type input "58"
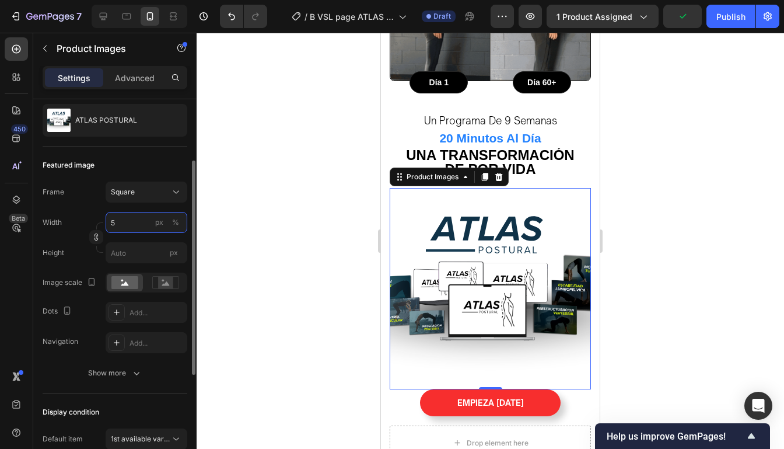
type input "58"
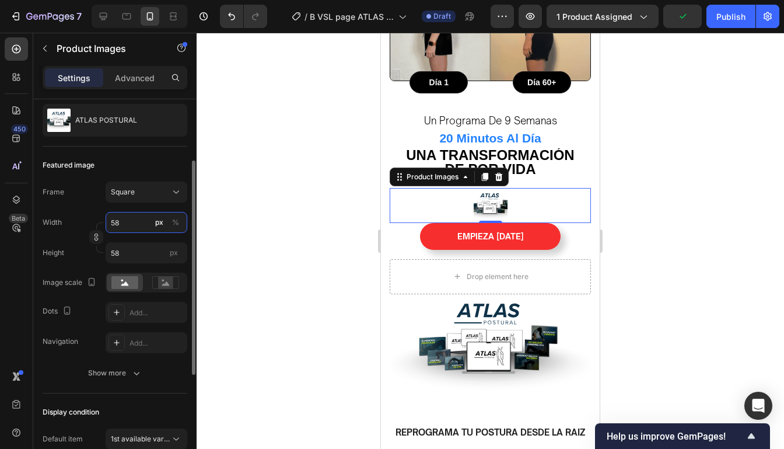
type input "580"
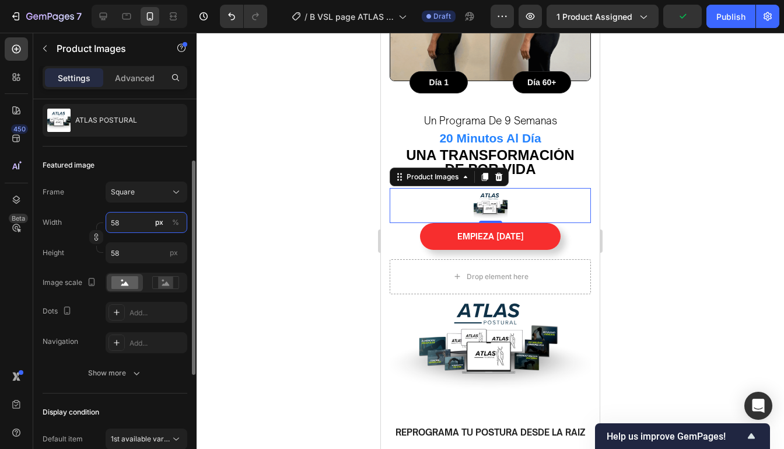
type input "580"
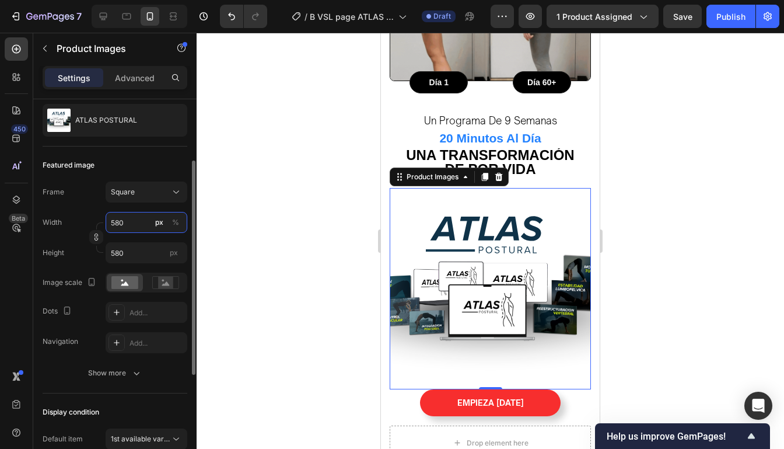
type input "58"
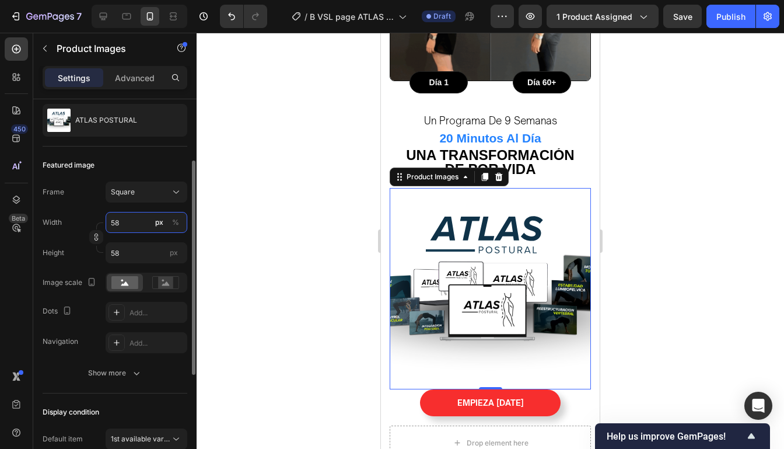
type input "5"
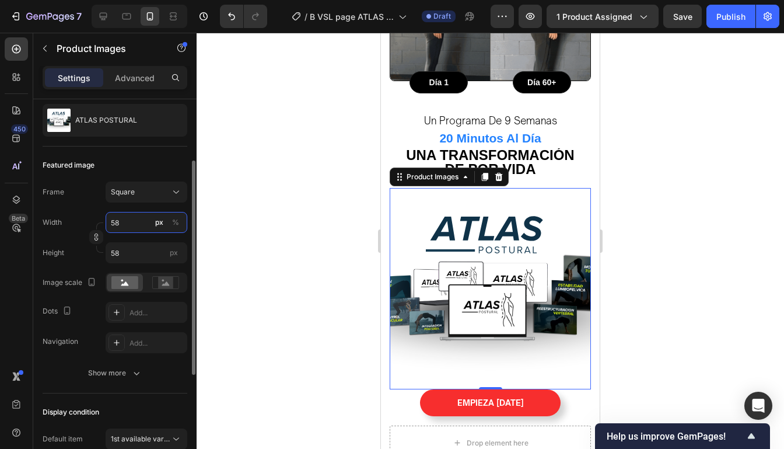
type input "5"
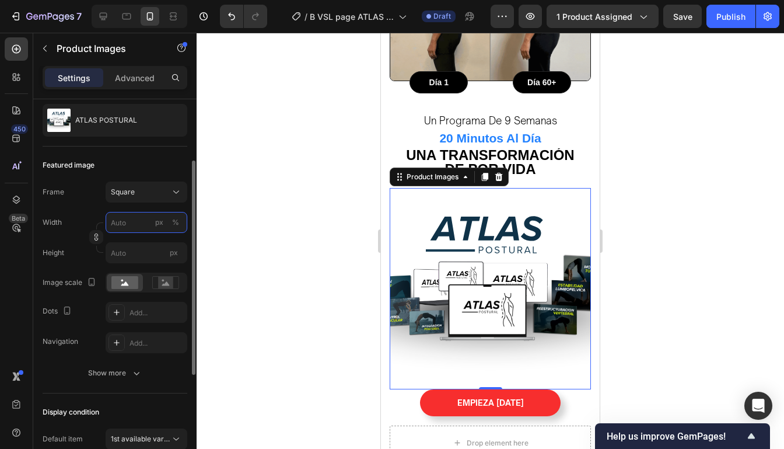
type input "8"
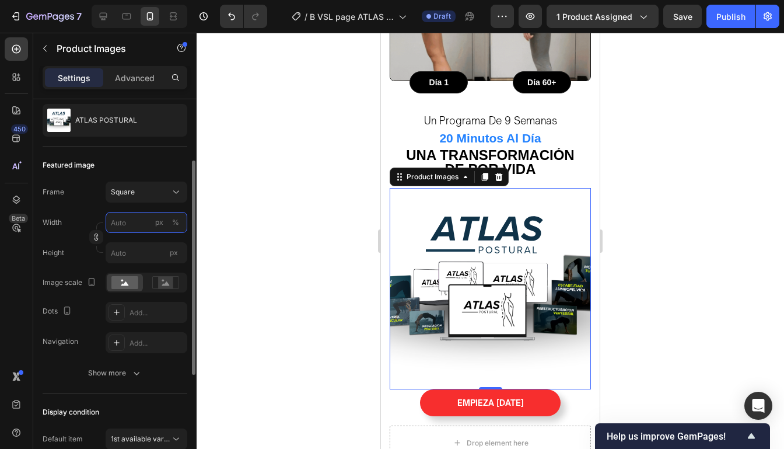
type input "8"
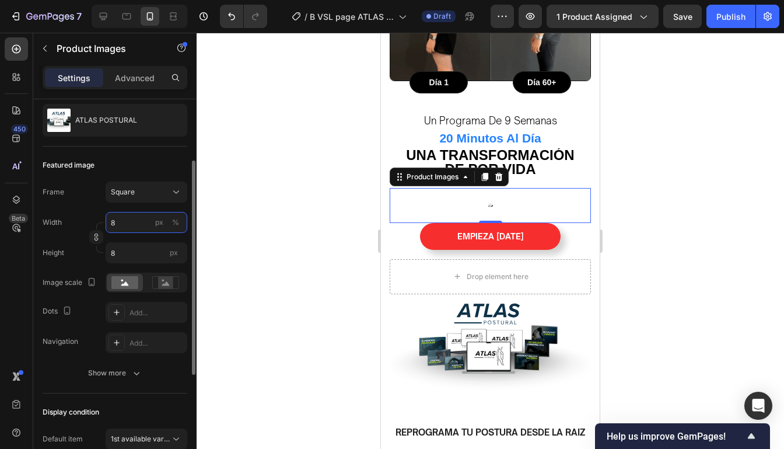
type input "80"
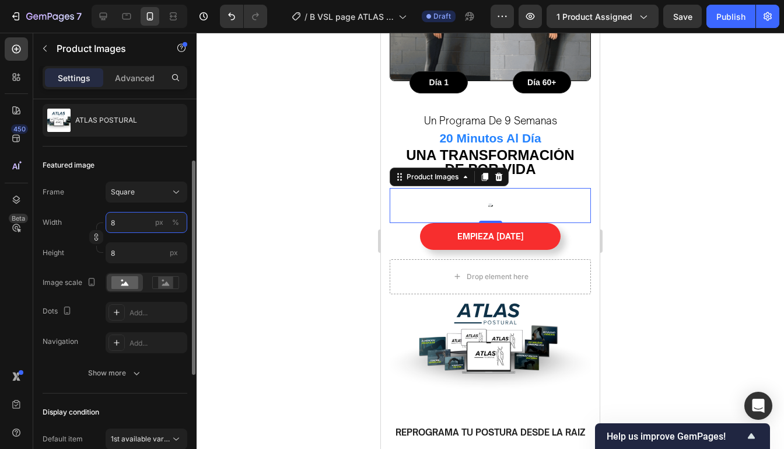
type input "80"
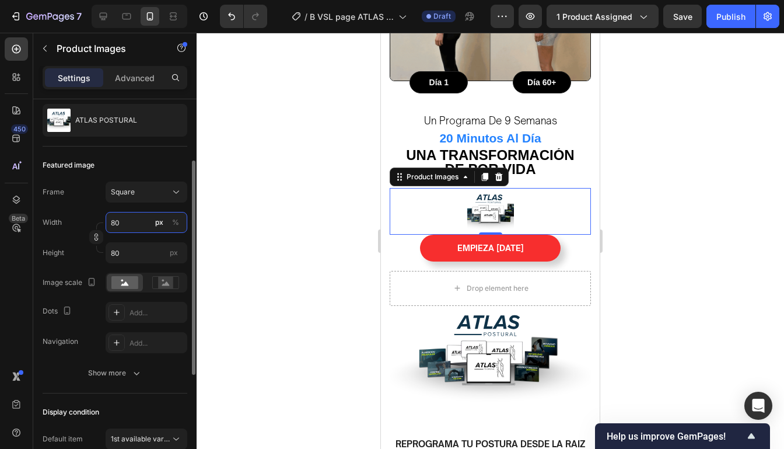
type input "8"
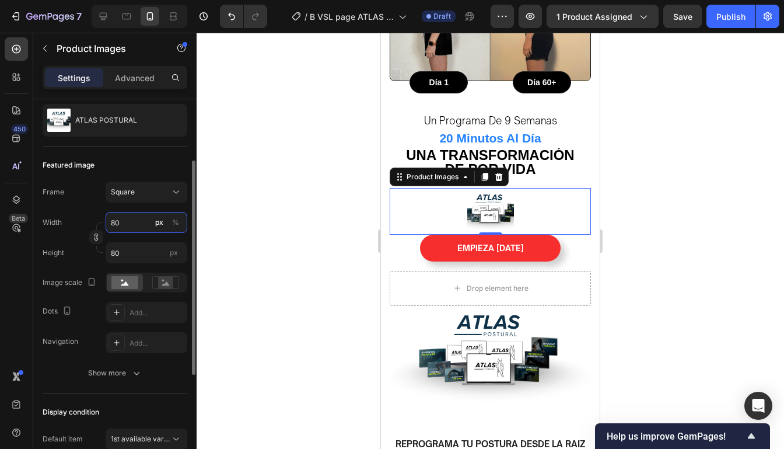
type input "8"
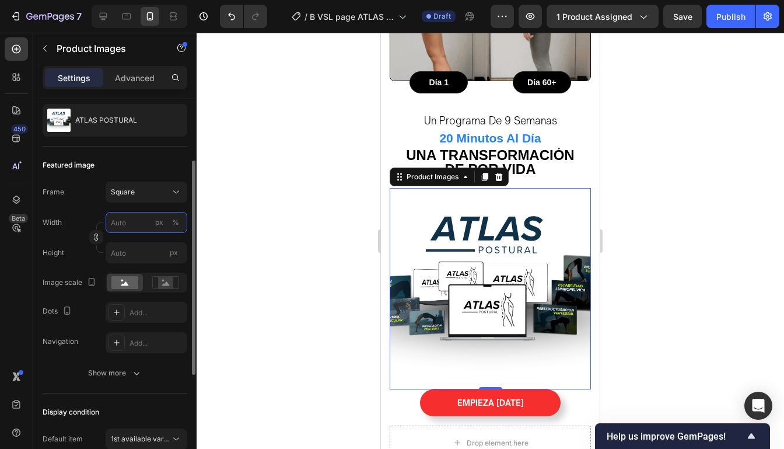
type input "8"
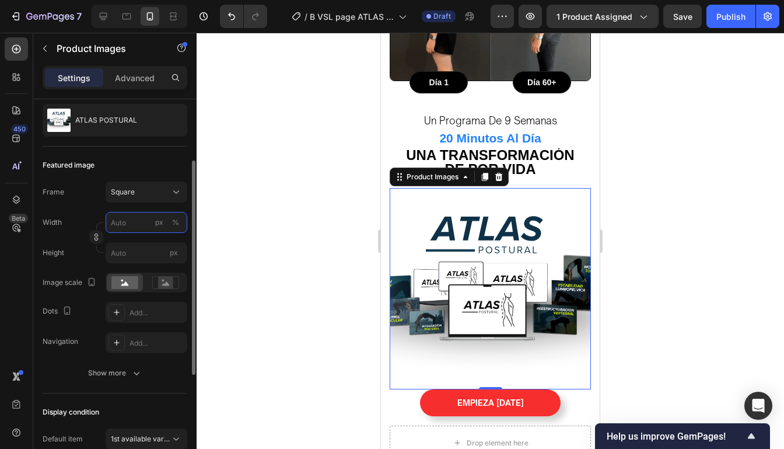
type input "8"
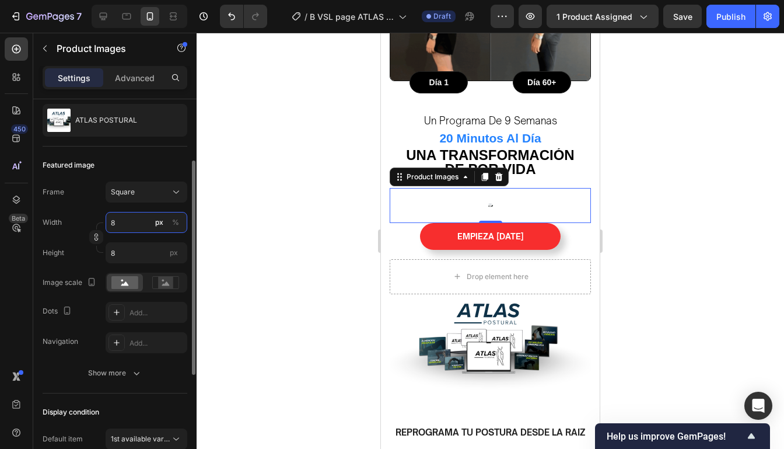
type input "82"
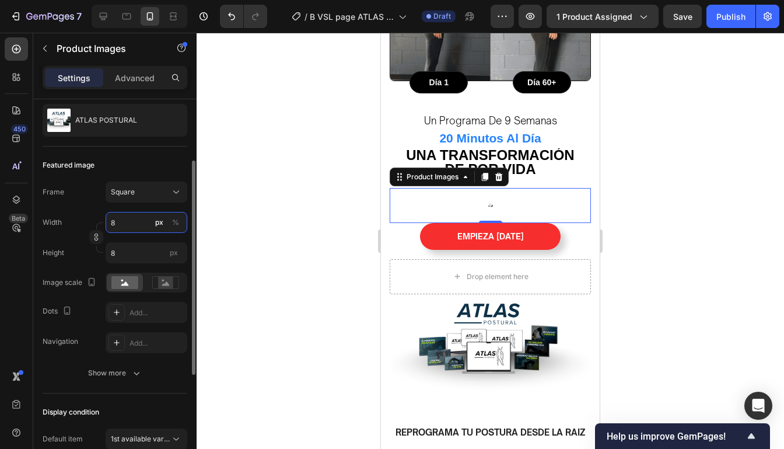
type input "82"
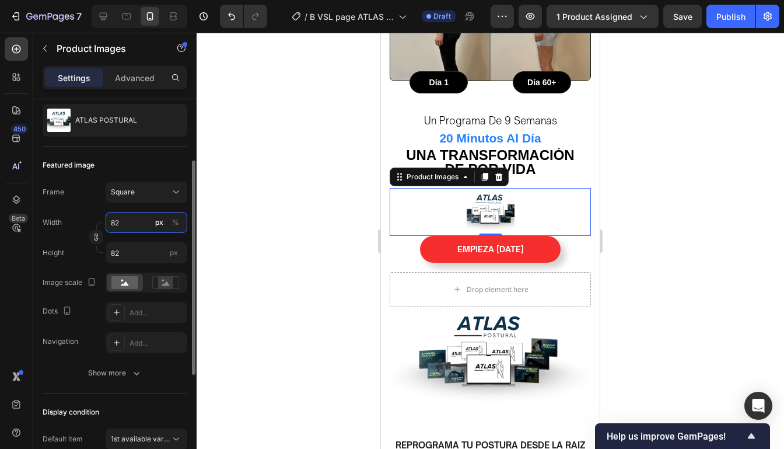
type input "820"
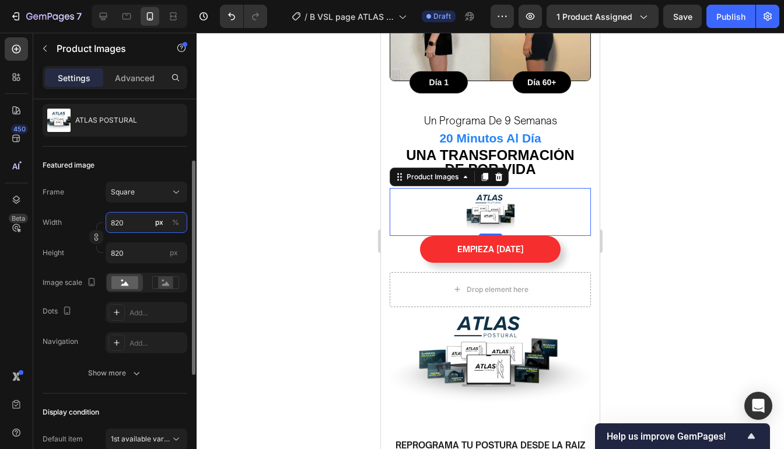
type input "8200"
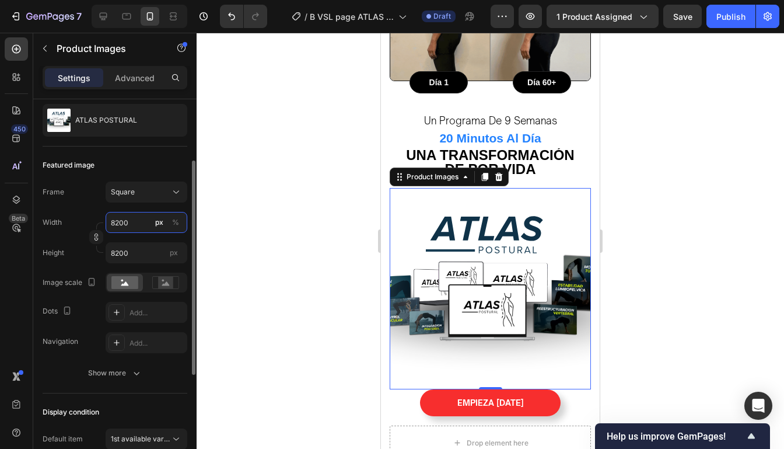
type input "820"
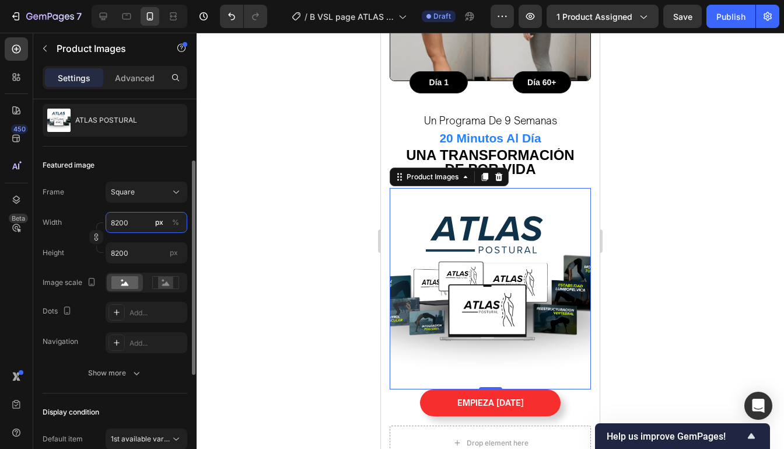
type input "820"
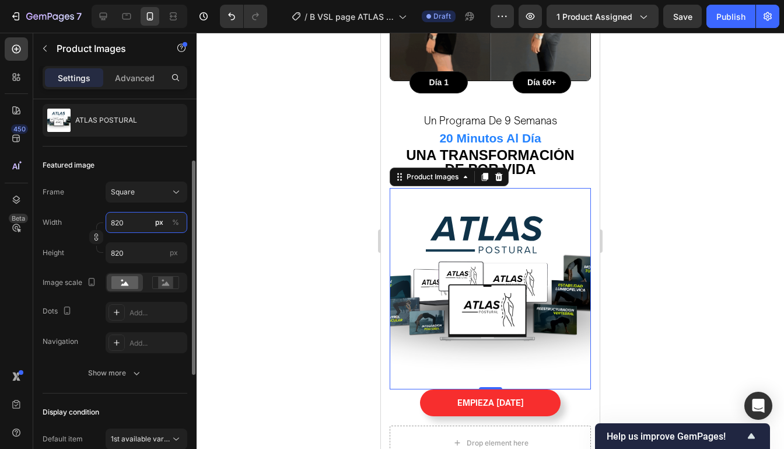
type input "82"
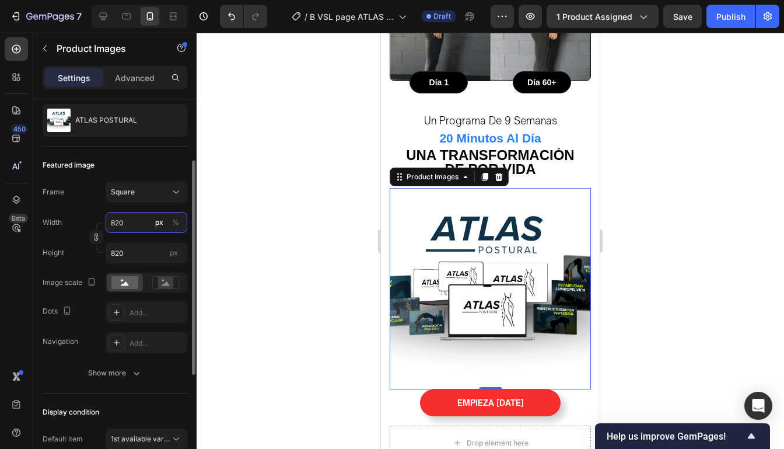
type input "82"
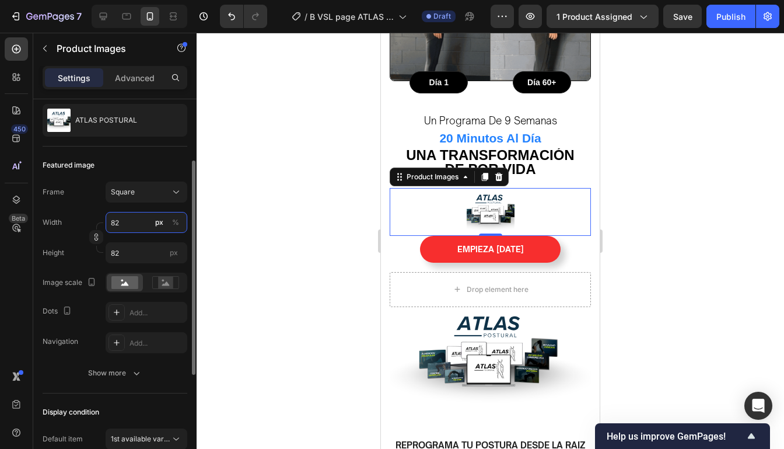
type input "8"
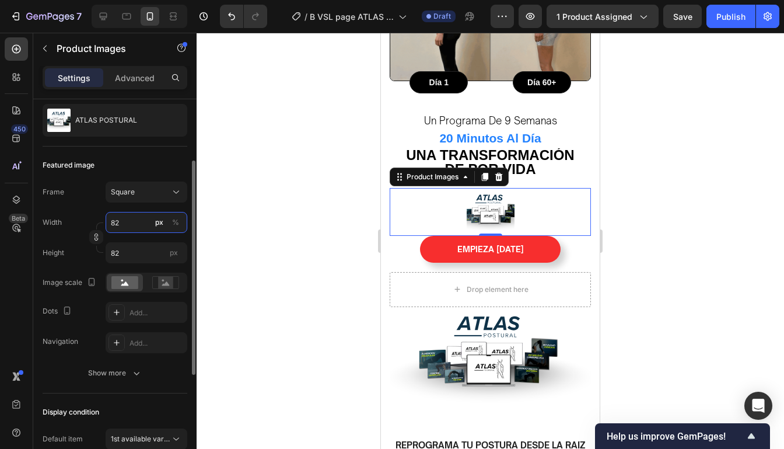
type input "8"
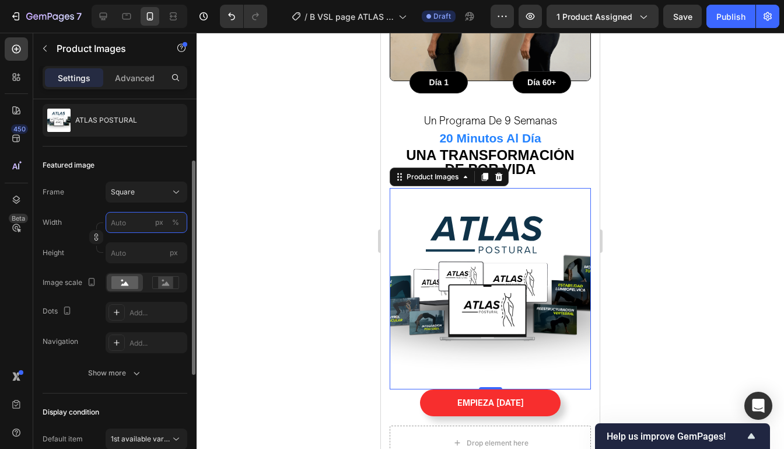
type input "2"
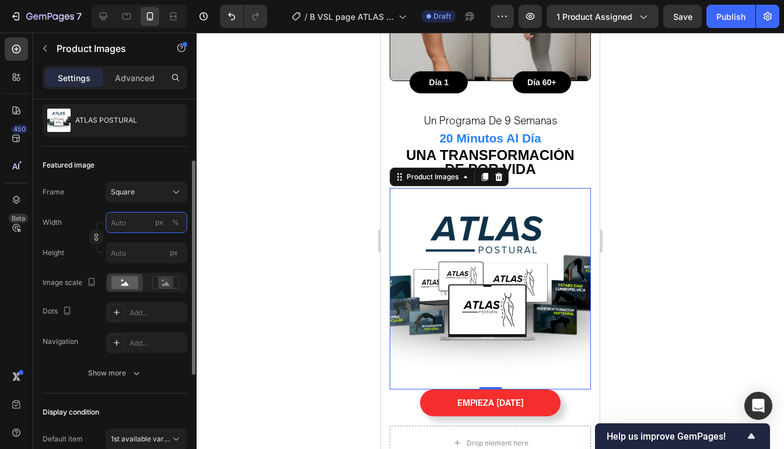
type input "2"
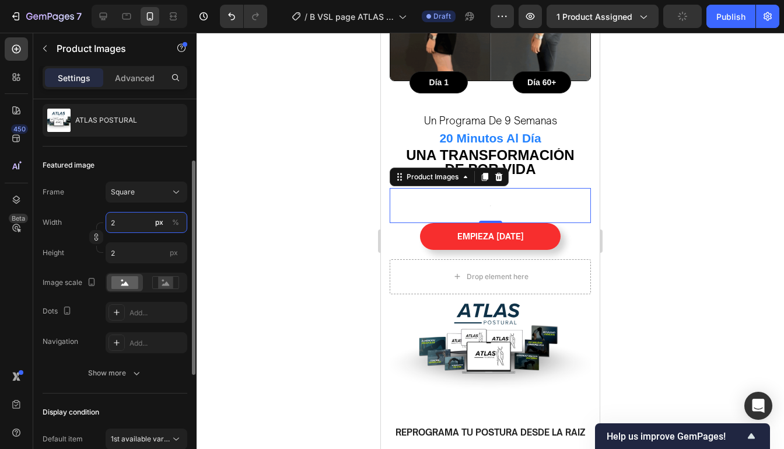
type input "20"
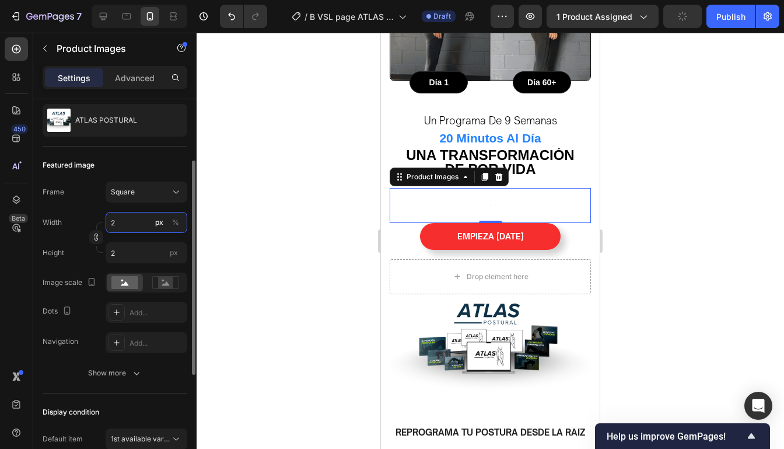
type input "20"
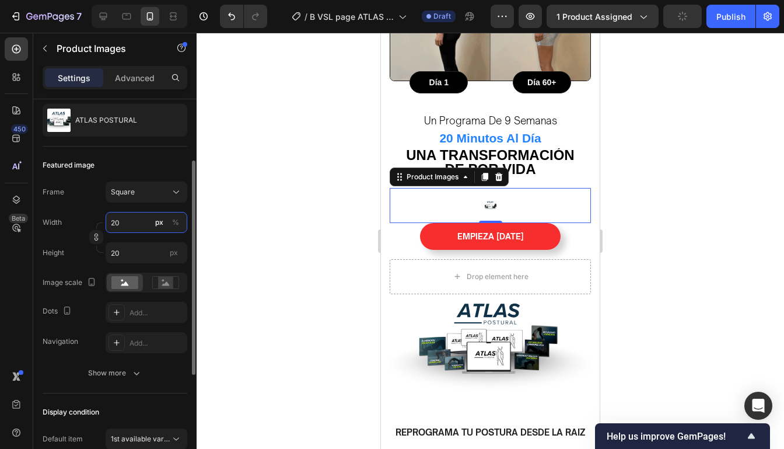
type input "200"
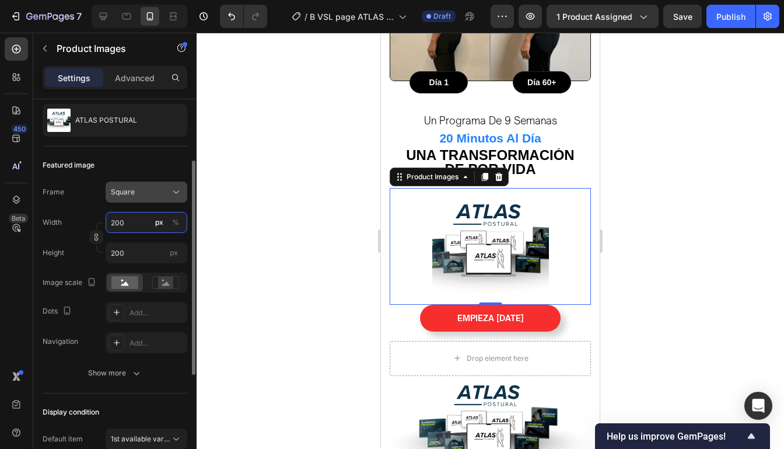
type input "200"
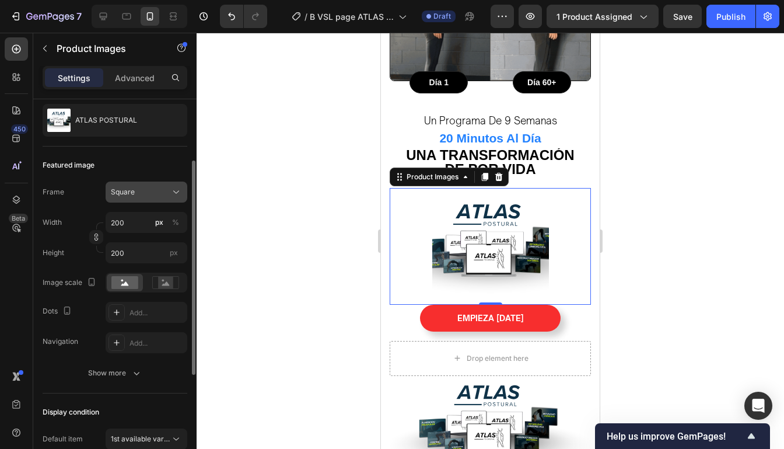
click at [180, 194] on icon at bounding box center [176, 192] width 12 height 12
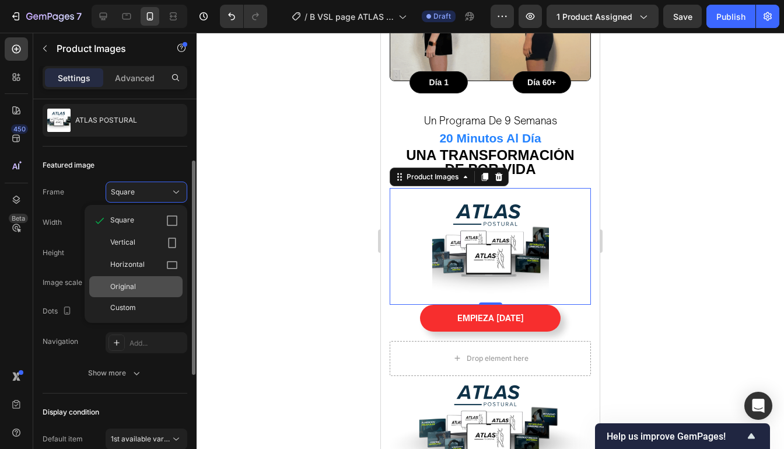
click at [132, 286] on span "Original" at bounding box center [123, 286] width 26 height 10
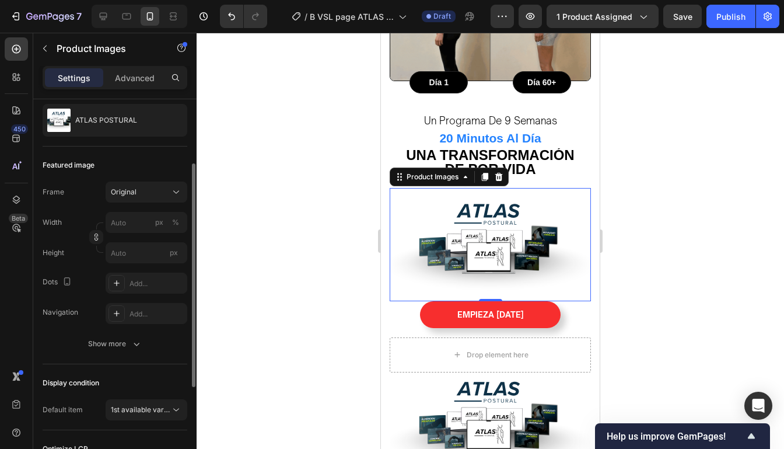
click at [650, 169] on div at bounding box center [490, 241] width 587 height 416
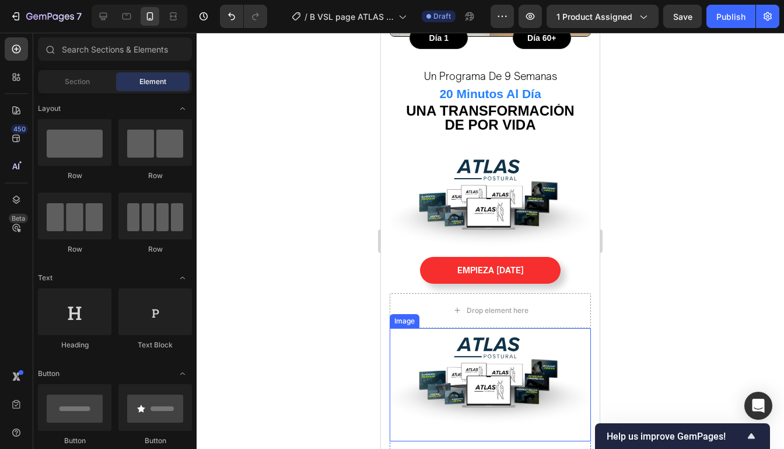
scroll to position [995, 0]
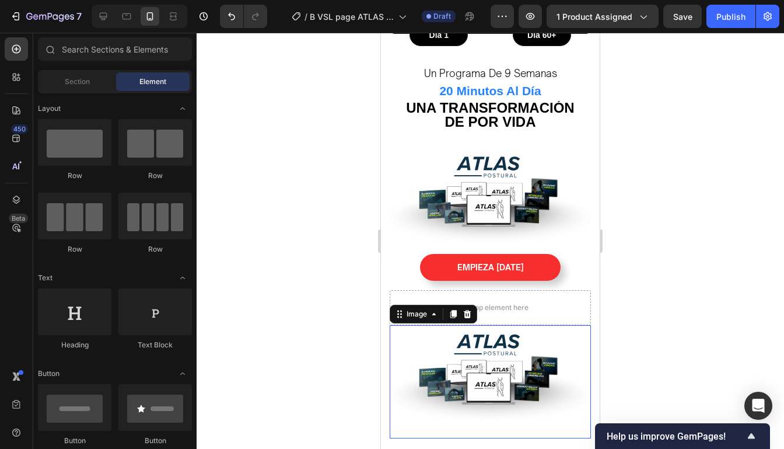
click at [584, 342] on img at bounding box center [490, 381] width 201 height 113
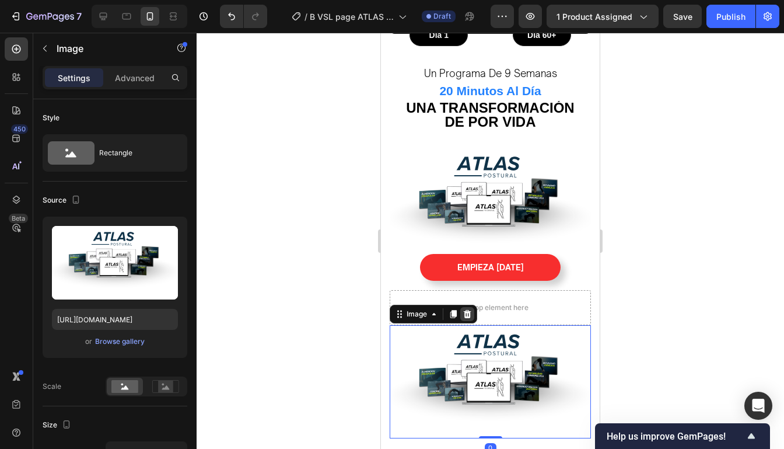
click at [465, 310] on icon at bounding box center [468, 314] width 8 height 8
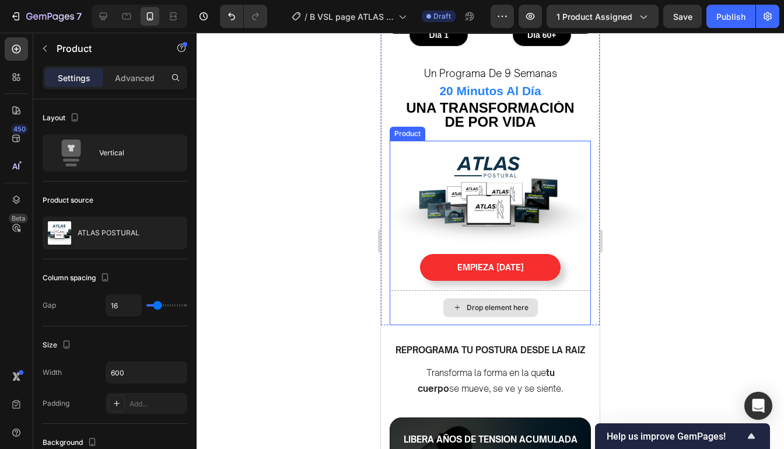
click at [583, 294] on div "Drop element here" at bounding box center [490, 307] width 201 height 35
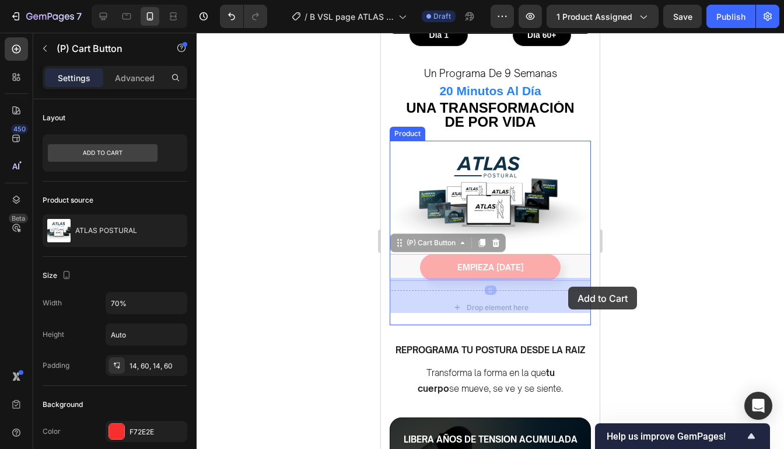
drag, startPoint x: 573, startPoint y: 258, endPoint x: 568, endPoint y: 286, distance: 29.0
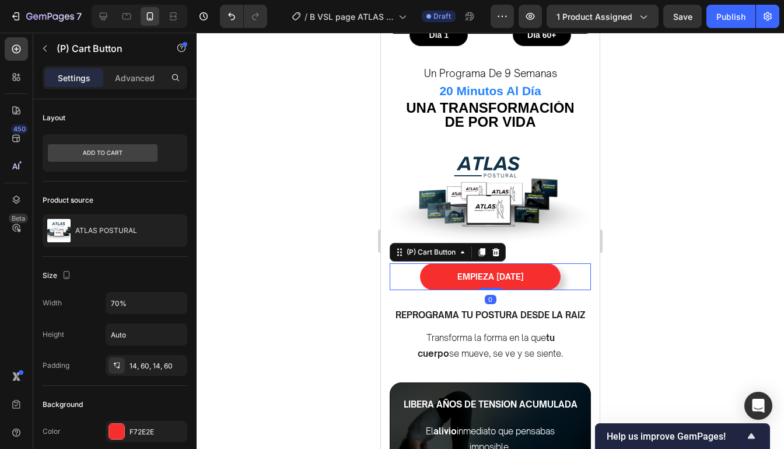
click at [577, 263] on div "EMPIEZA HOY (P) Cart Button 0" at bounding box center [490, 276] width 201 height 27
click at [612, 217] on div at bounding box center [490, 241] width 587 height 416
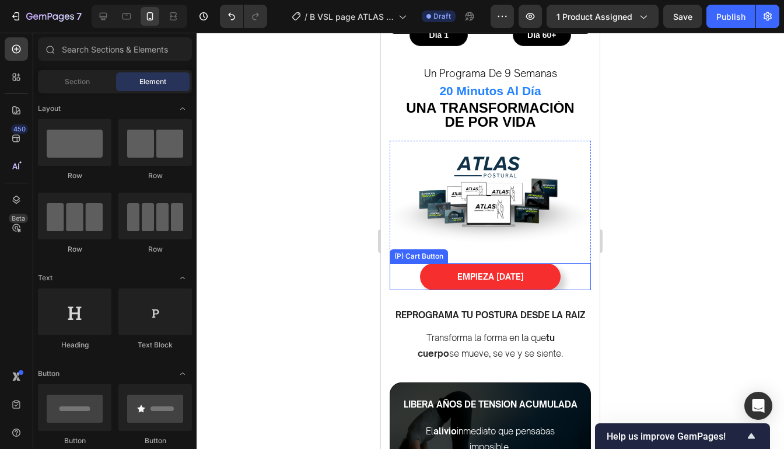
click at [575, 265] on div "EMPIEZA HOY (P) Cart Button" at bounding box center [490, 276] width 201 height 27
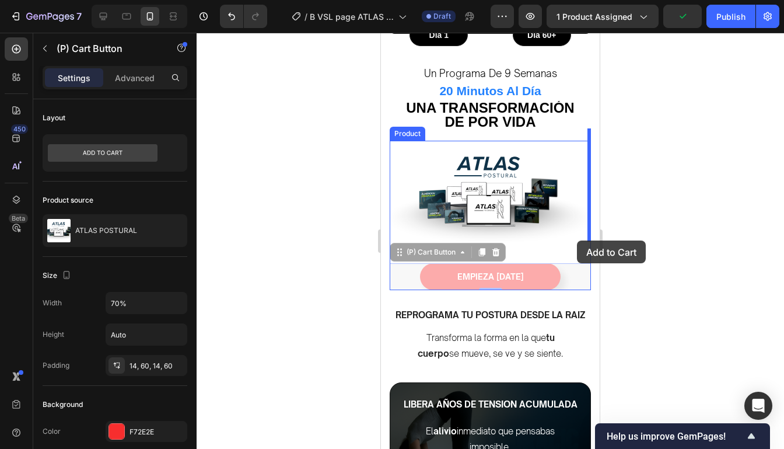
drag, startPoint x: 575, startPoint y: 265, endPoint x: 577, endPoint y: 241, distance: 24.0
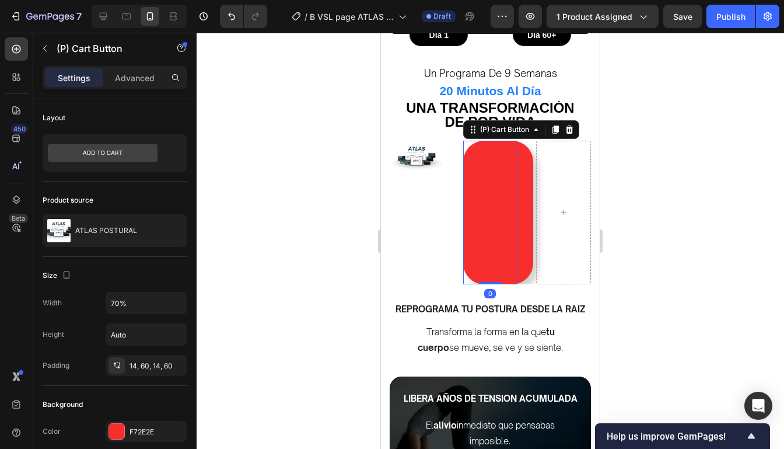
click at [664, 188] on div at bounding box center [490, 241] width 587 height 416
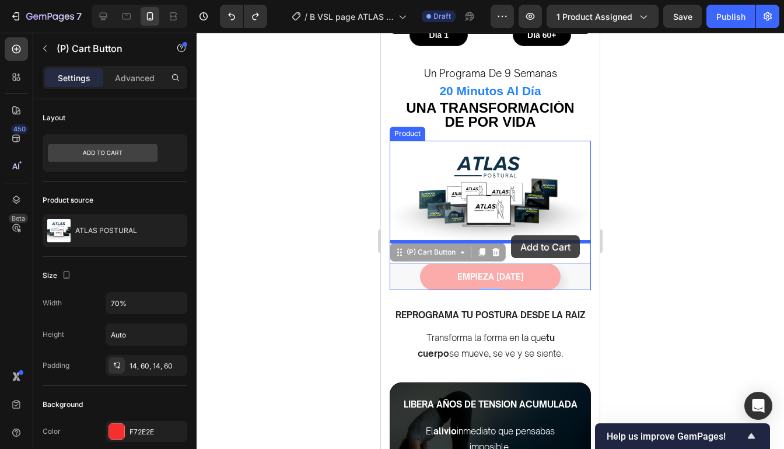
drag, startPoint x: 572, startPoint y: 261, endPoint x: 511, endPoint y: 235, distance: 66.6
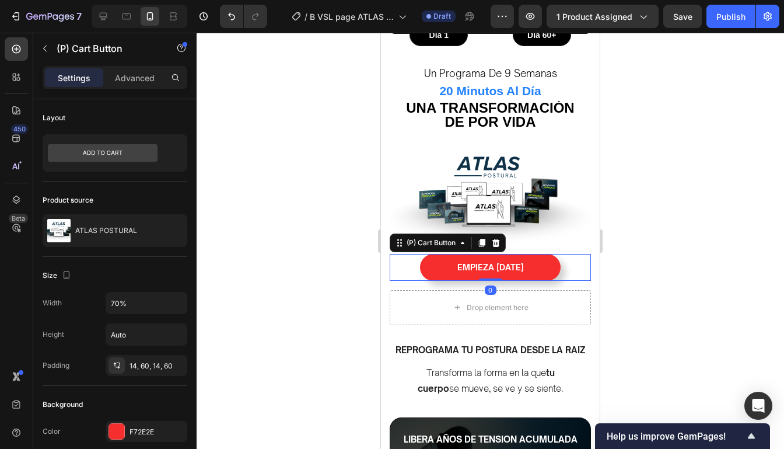
click at [629, 283] on div at bounding box center [490, 241] width 587 height 416
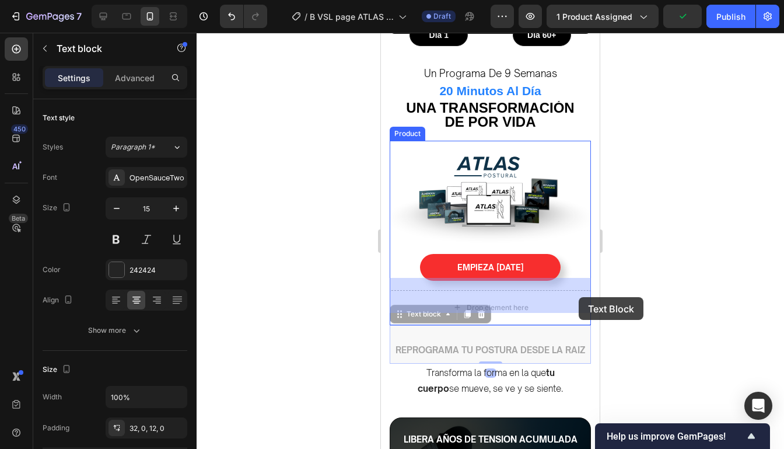
drag, startPoint x: 586, startPoint y: 318, endPoint x: 579, endPoint y: 297, distance: 22.3
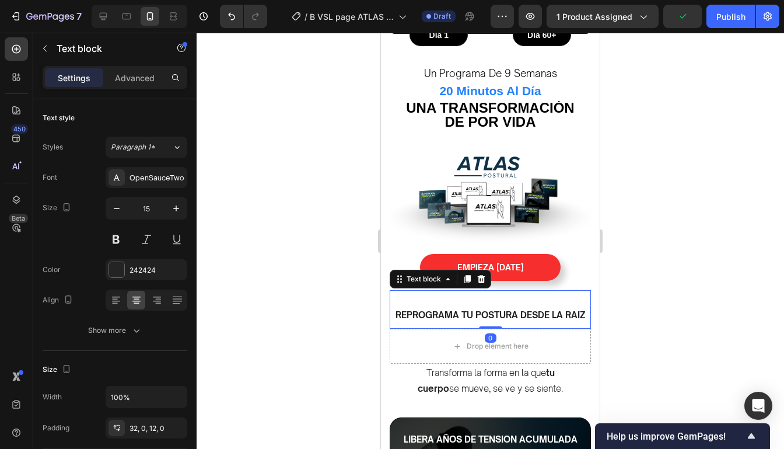
click at [629, 316] on div at bounding box center [490, 241] width 587 height 416
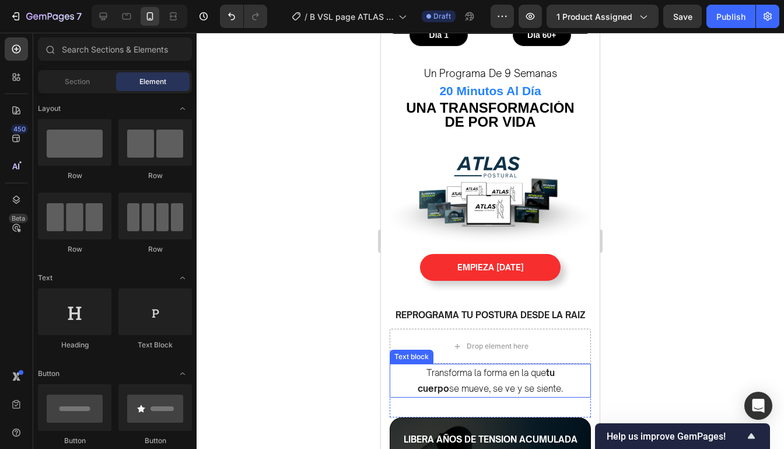
click at [568, 365] on p "Transforma la forma en la que tu cuerpo se mueve, se ve y se siente." at bounding box center [490, 380] width 160 height 31
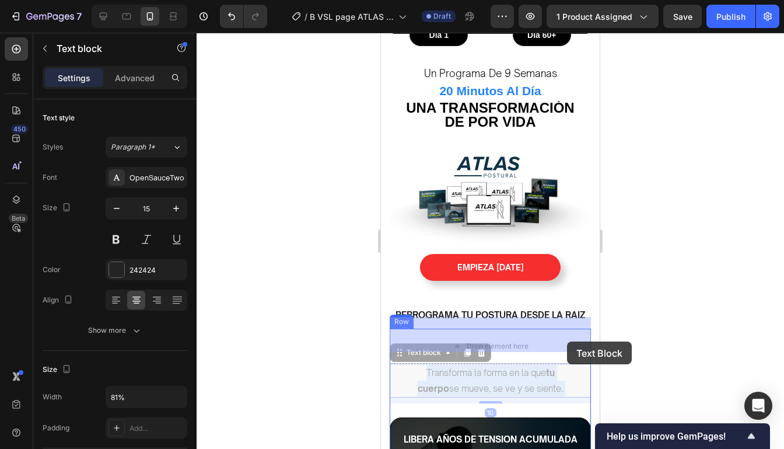
drag, startPoint x: 568, startPoint y: 362, endPoint x: 567, endPoint y: 341, distance: 20.4
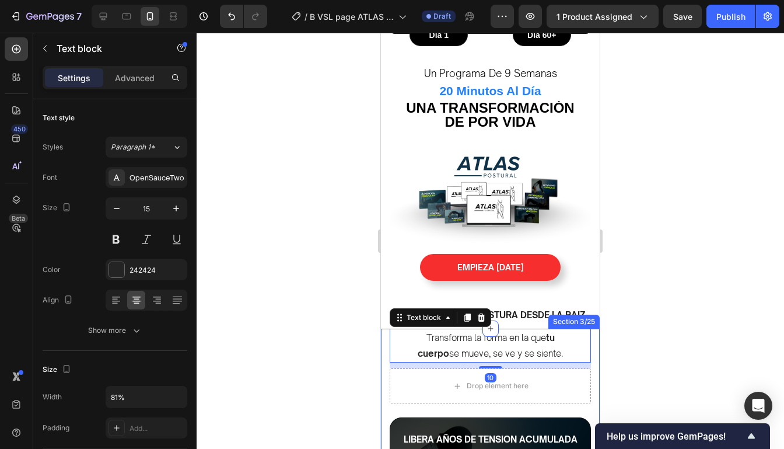
click at [626, 327] on div at bounding box center [490, 241] width 587 height 416
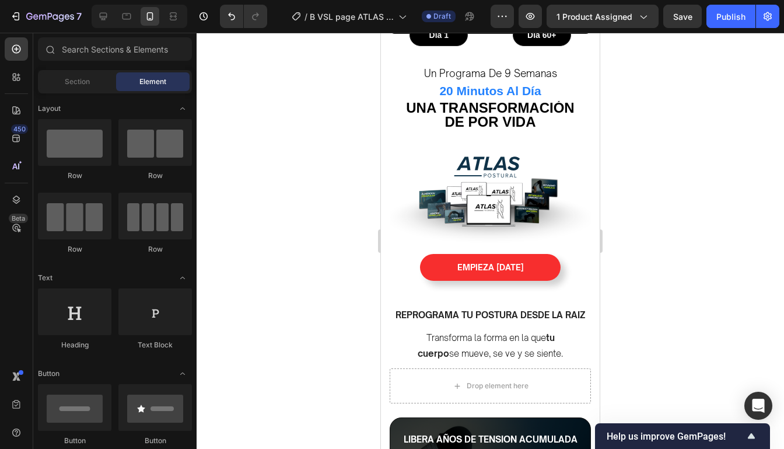
click at [650, 318] on div at bounding box center [490, 241] width 587 height 416
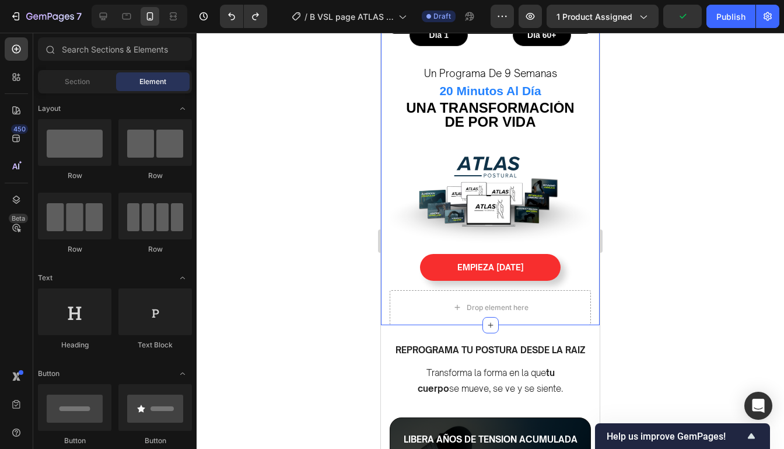
click at [654, 213] on div at bounding box center [490, 241] width 587 height 416
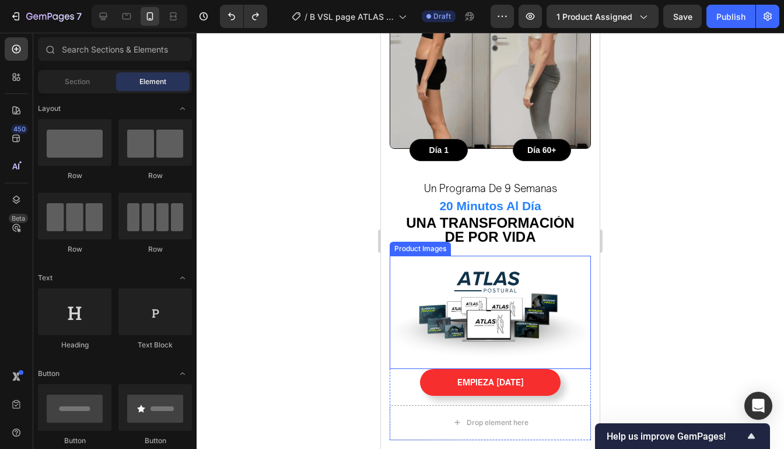
scroll to position [1103, 0]
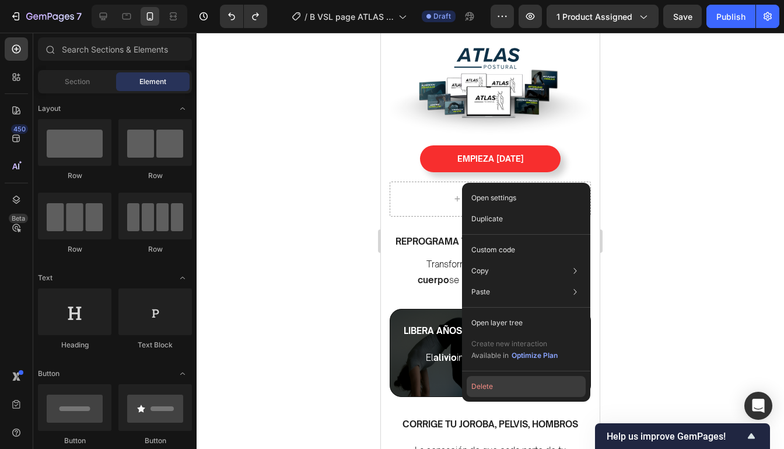
click at [489, 385] on button "Delete" at bounding box center [526, 386] width 119 height 21
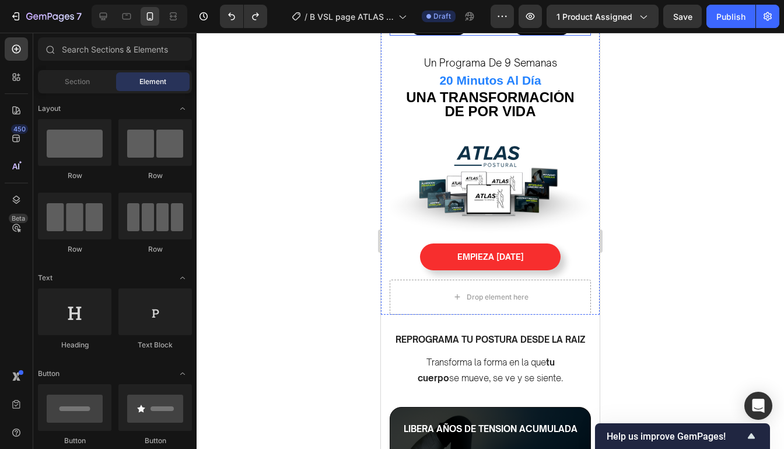
scroll to position [1011, 0]
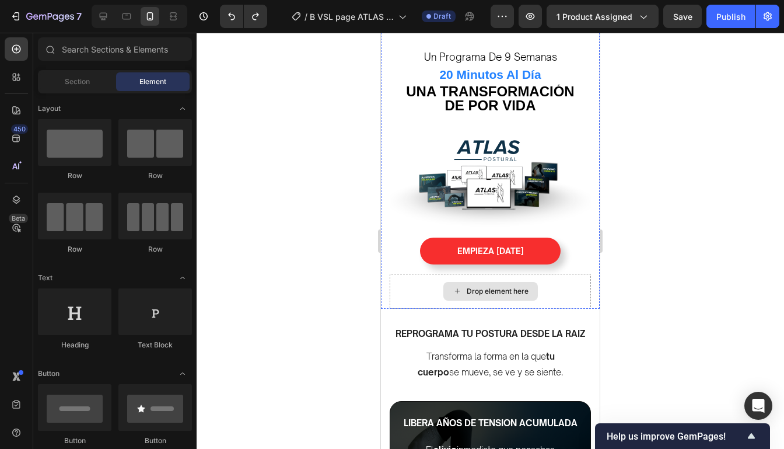
click at [571, 287] on div "Drop element here" at bounding box center [490, 291] width 201 height 35
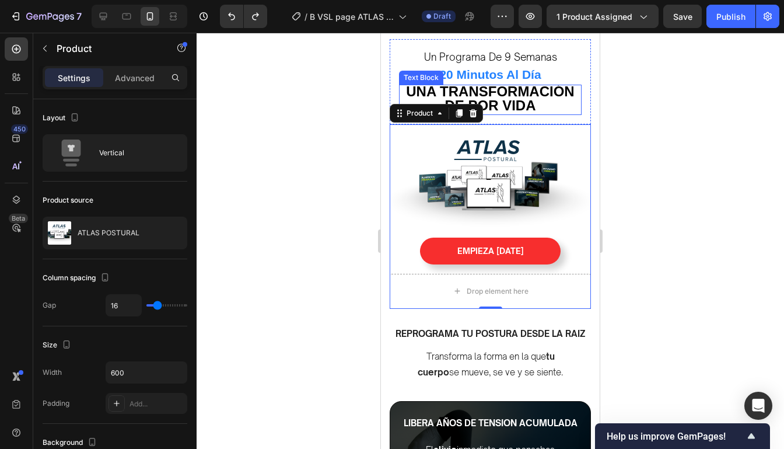
click at [435, 89] on p "Una transformación de por vida" at bounding box center [490, 99] width 180 height 27
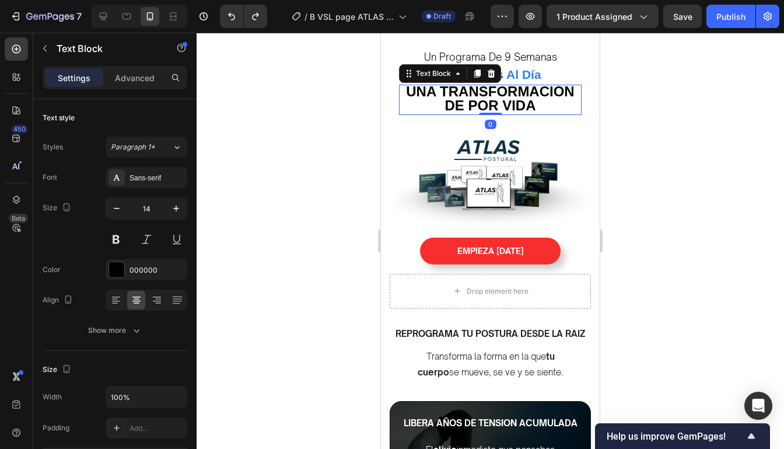
click at [432, 99] on p "Una transformación de por vida" at bounding box center [490, 99] width 180 height 27
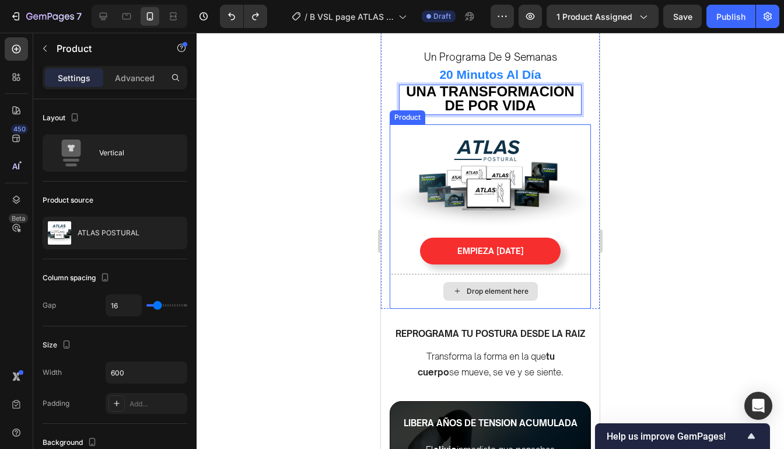
click at [442, 287] on div "Drop element here" at bounding box center [490, 291] width 201 height 35
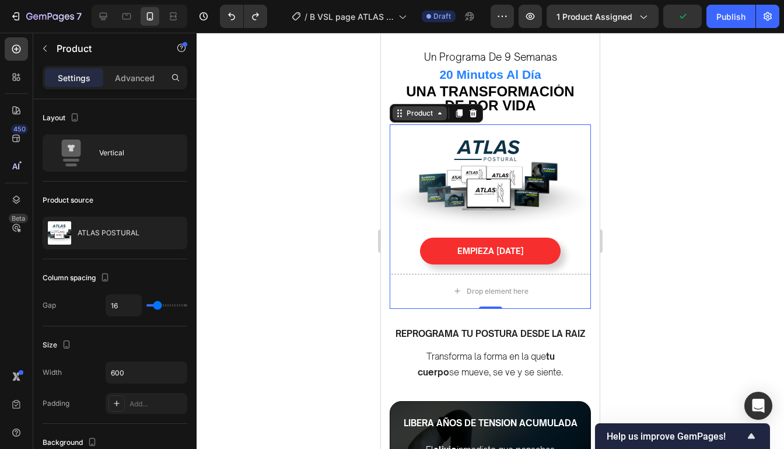
click at [409, 108] on div "Product" at bounding box center [419, 113] width 31 height 10
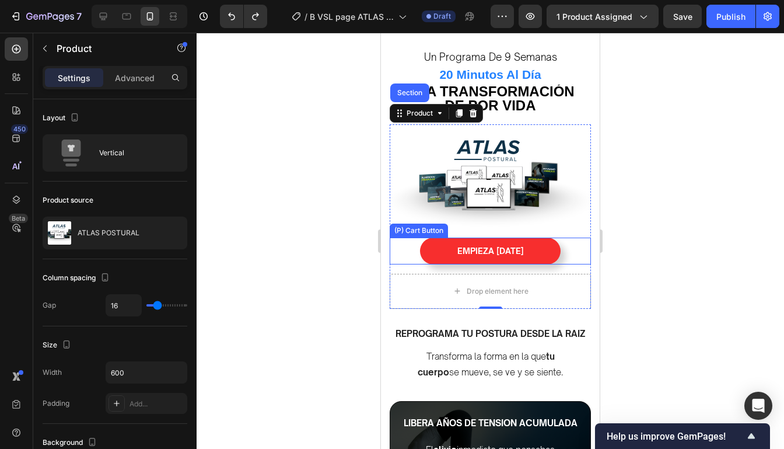
click at [415, 309] on div "REPROGRAMA TU POSTURA DESDE LA RAIZ" at bounding box center [490, 328] width 201 height 39
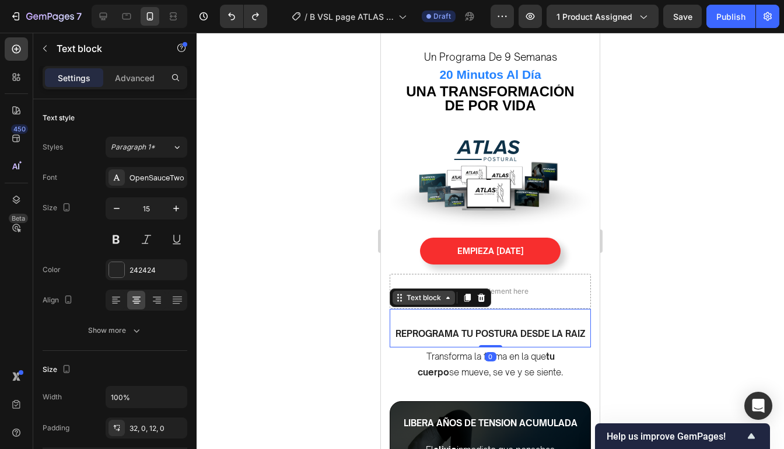
click at [415, 292] on div "Text block" at bounding box center [423, 297] width 39 height 10
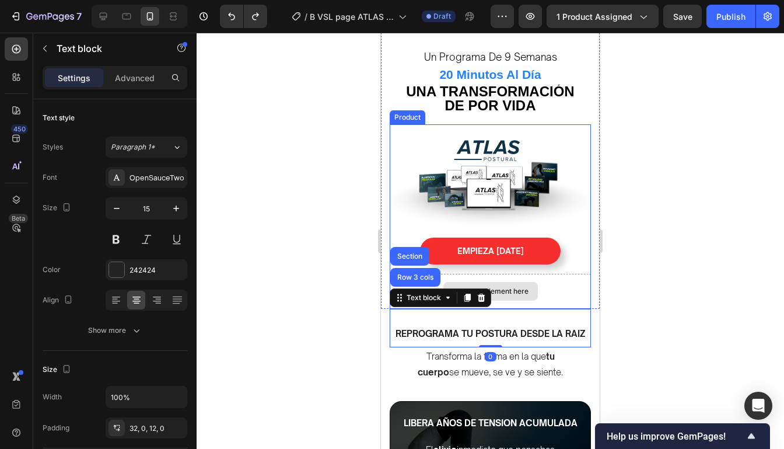
click at [519, 259] on div "Product Images EMPIEZA HOY (P) Cart Button Drop element here Product" at bounding box center [490, 216] width 201 height 184
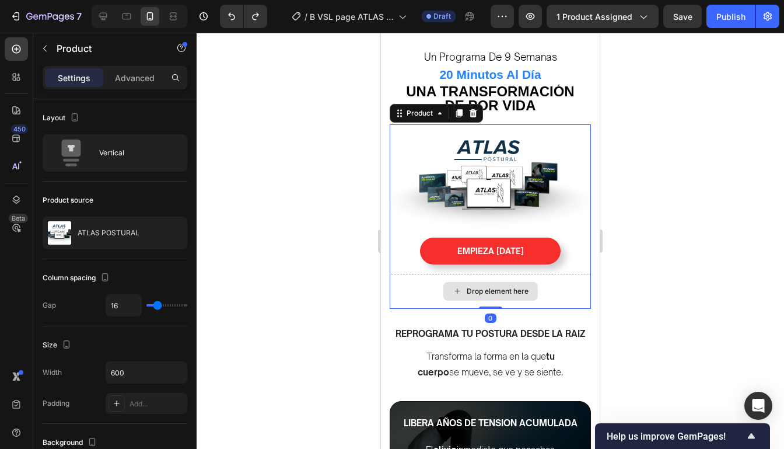
click at [519, 274] on div "Drop element here" at bounding box center [490, 291] width 201 height 35
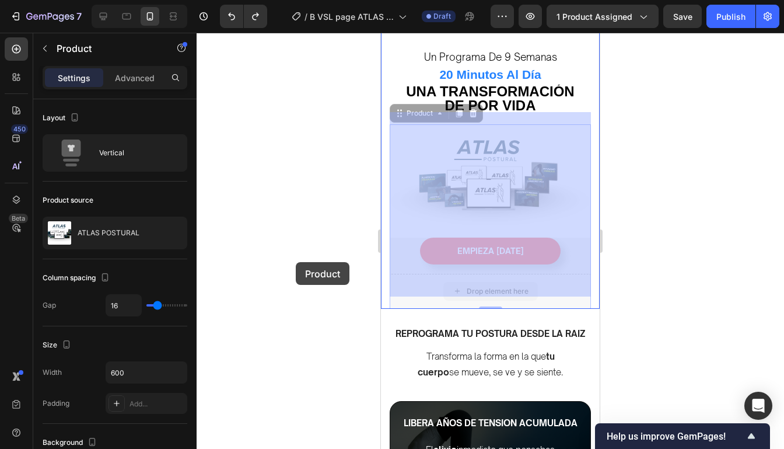
drag, startPoint x: 553, startPoint y: 281, endPoint x: 296, endPoint y: 262, distance: 257.9
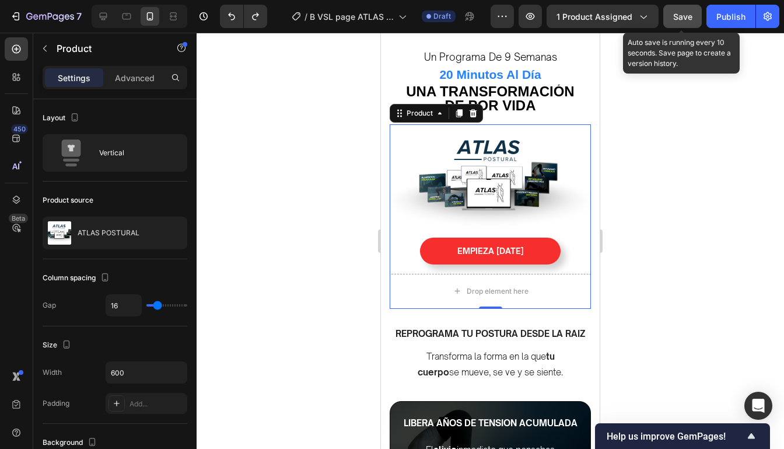
click at [691, 15] on span "Save" at bounding box center [682, 17] width 19 height 10
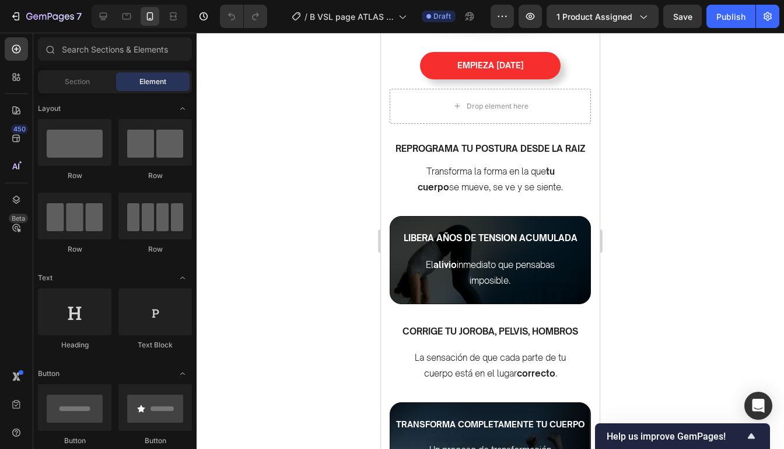
scroll to position [1046, 0]
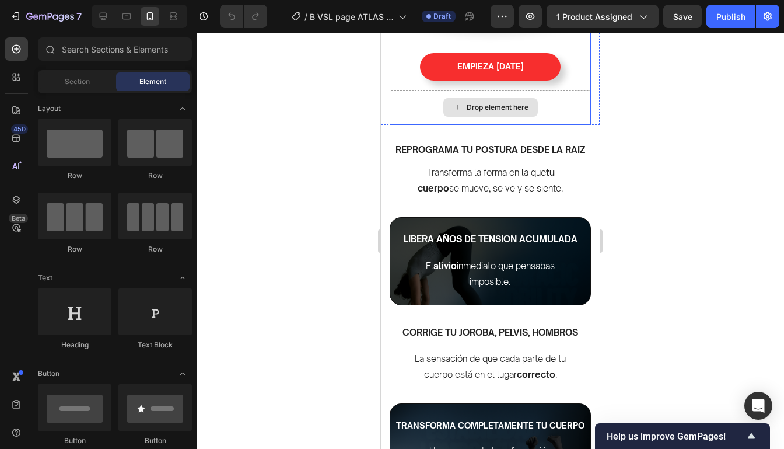
click at [570, 125] on div "Drop element here" at bounding box center [490, 107] width 201 height 35
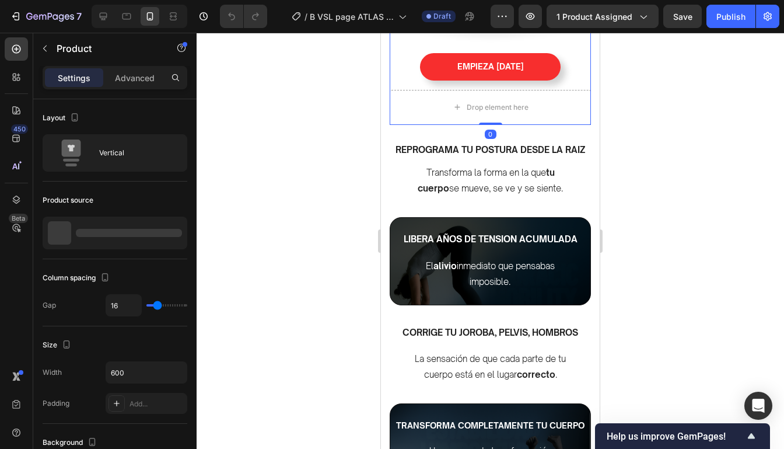
click at [570, 124] on div "Product Images EMPIEZA HOY (P) Cart Button Drop element here Product 0" at bounding box center [490, 32] width 201 height 184
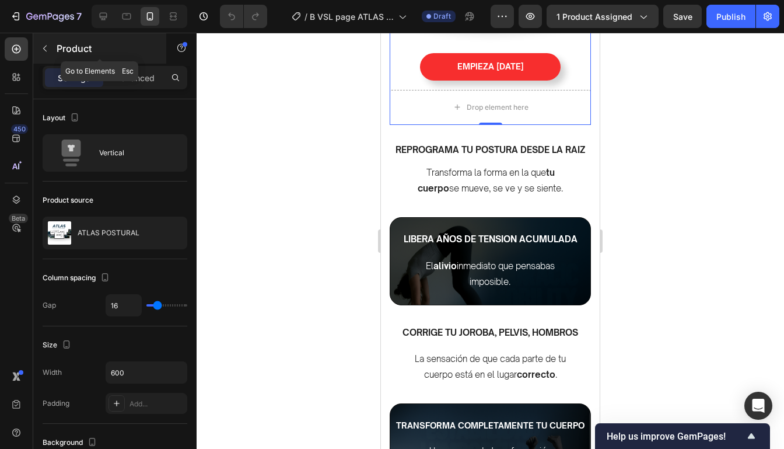
click at [51, 46] on button "button" at bounding box center [45, 48] width 19 height 19
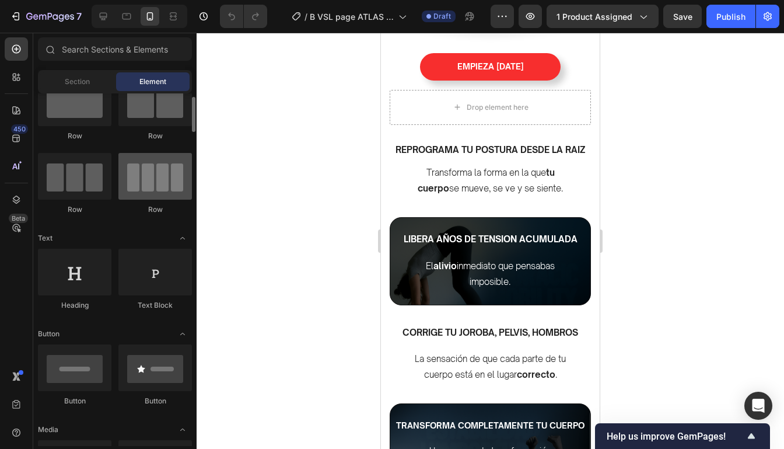
scroll to position [43, 0]
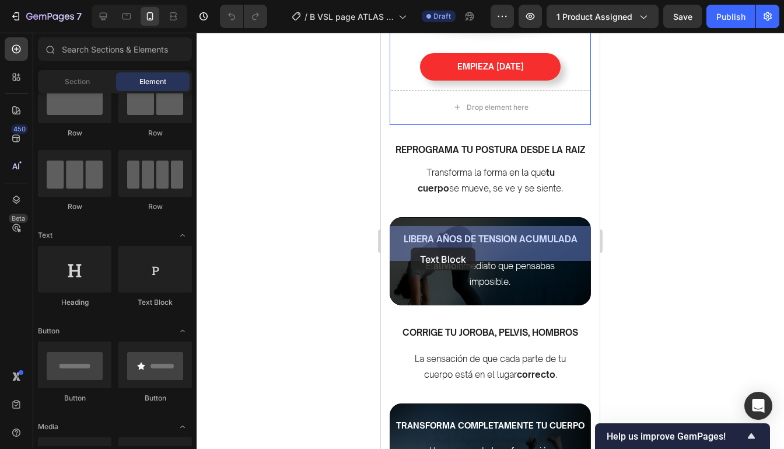
drag, startPoint x: 550, startPoint y: 296, endPoint x: 411, endPoint y: 247, distance: 147.6
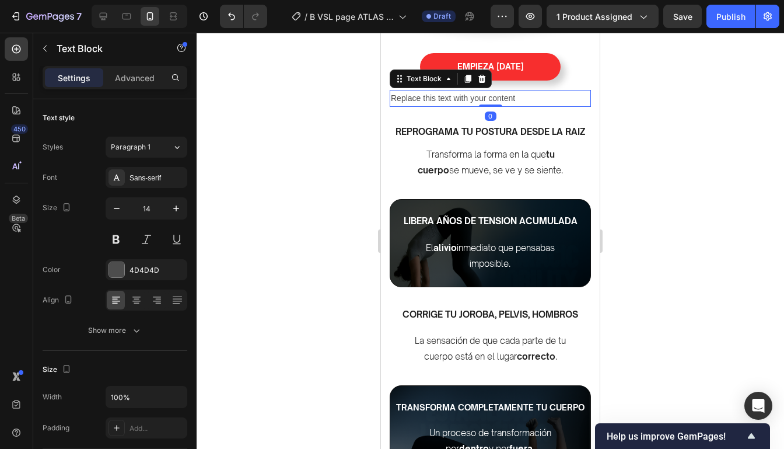
click at [513, 107] on div "Replace this text with your content" at bounding box center [490, 98] width 201 height 17
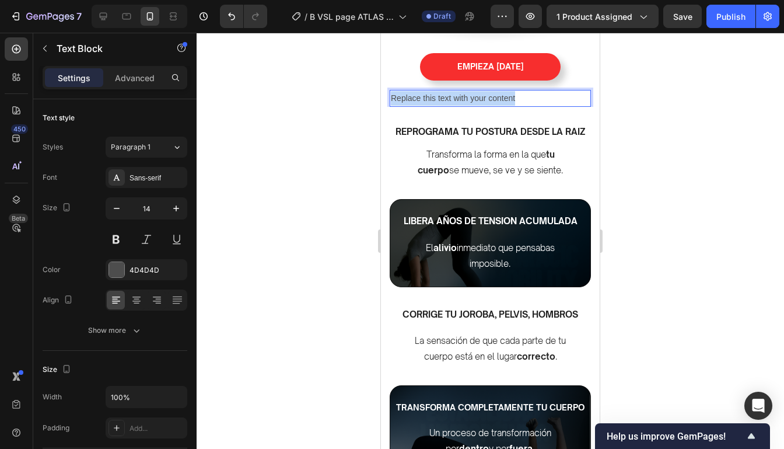
drag, startPoint x: 527, startPoint y: 234, endPoint x: 384, endPoint y: 237, distance: 142.9
click at [679, 176] on div at bounding box center [490, 241] width 587 height 416
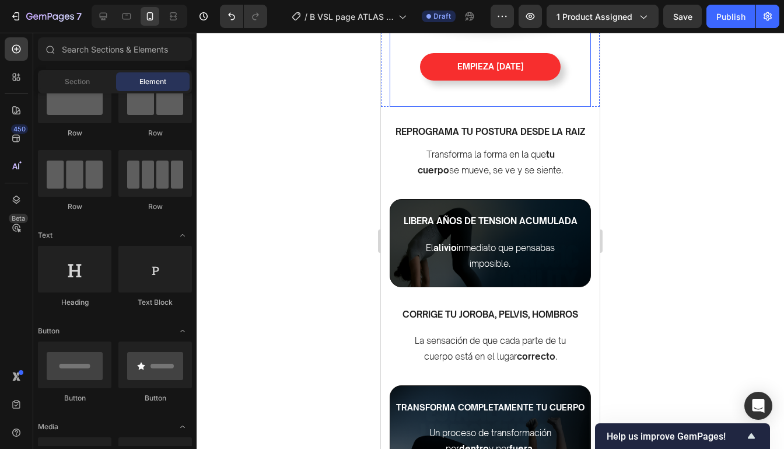
click at [563, 106] on div "Product Images EMPIEZA HOY (P) Cart Button Text Block Product" at bounding box center [490, 23] width 201 height 166
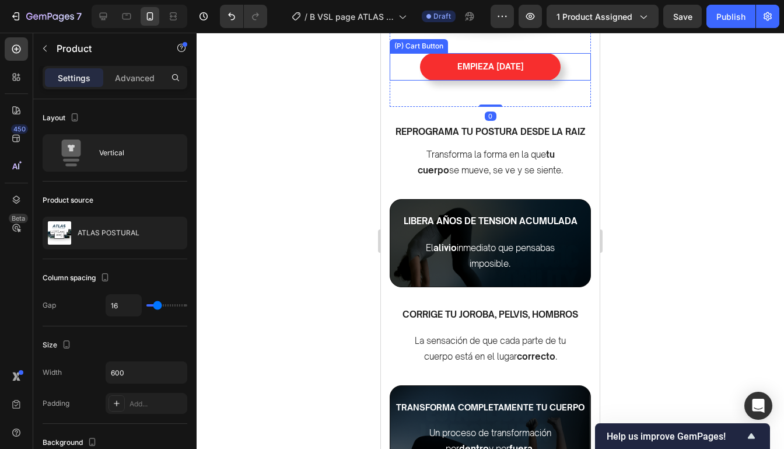
click at [572, 80] on div "EMPIEZA HOY (P) Cart Button" at bounding box center [490, 66] width 201 height 27
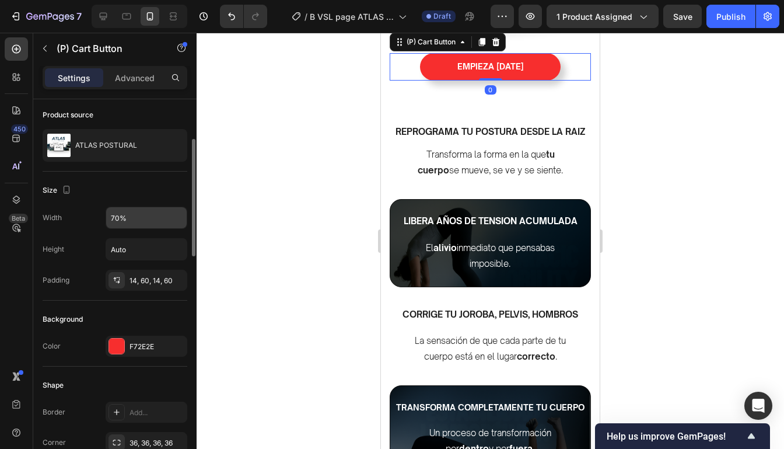
scroll to position [101, 0]
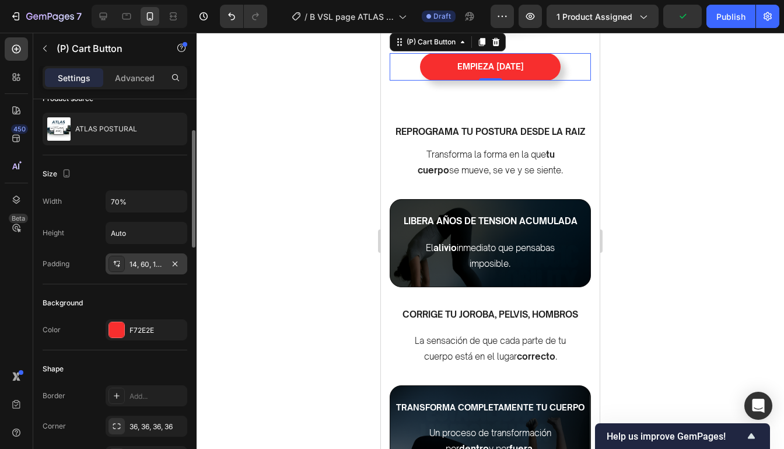
click at [141, 262] on div "14, 60, 14, 60" at bounding box center [146, 264] width 34 height 10
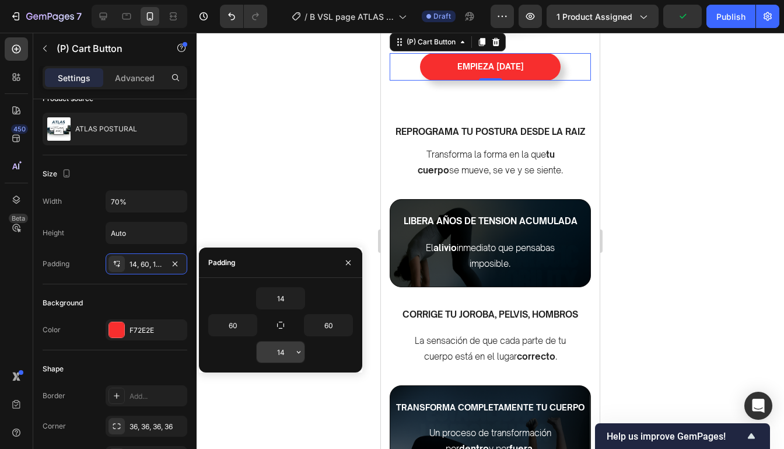
click at [289, 352] on input "14" at bounding box center [281, 351] width 48 height 21
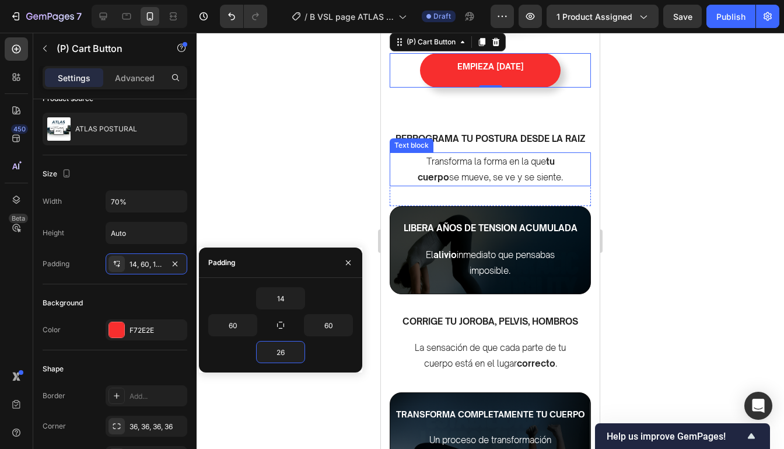
type input "2"
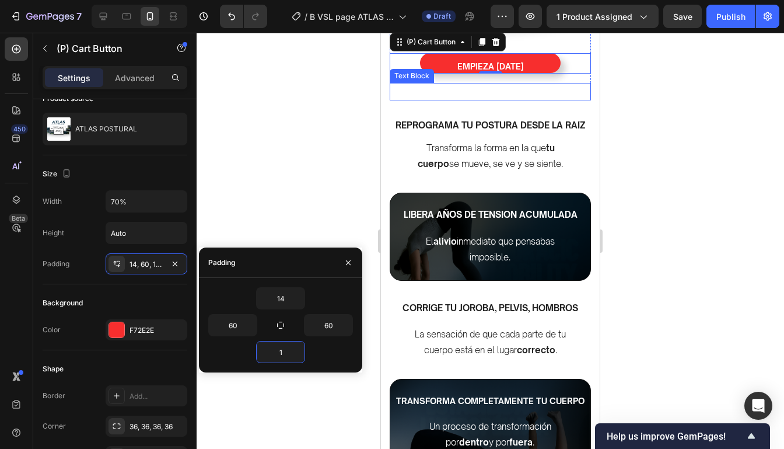
type input "14"
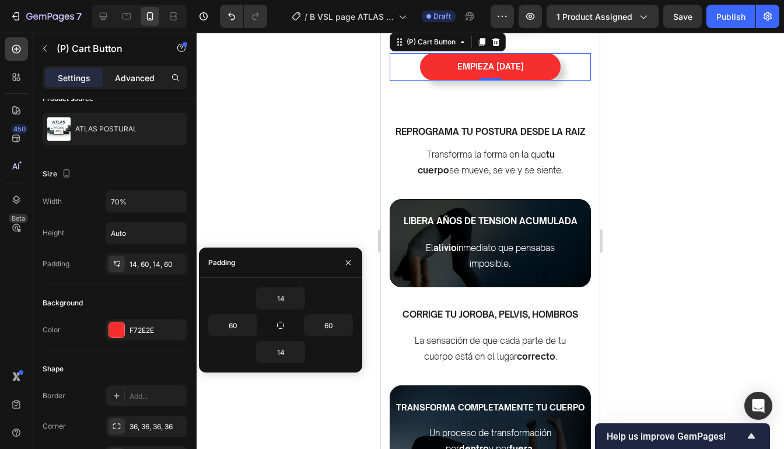
click at [137, 72] on p "Advanced" at bounding box center [135, 78] width 40 height 12
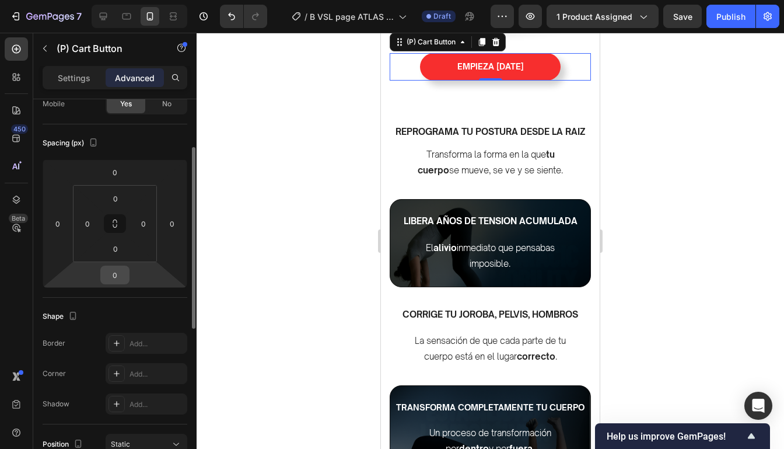
click at [118, 280] on input "0" at bounding box center [114, 274] width 23 height 17
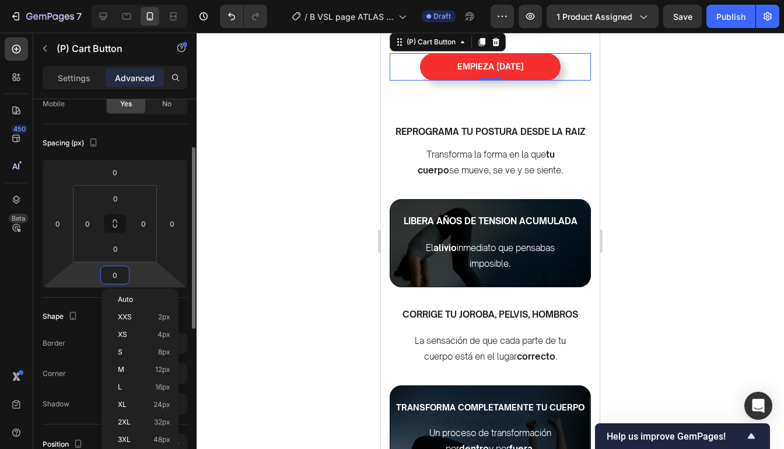
click at [118, 280] on input "0" at bounding box center [114, 274] width 23 height 17
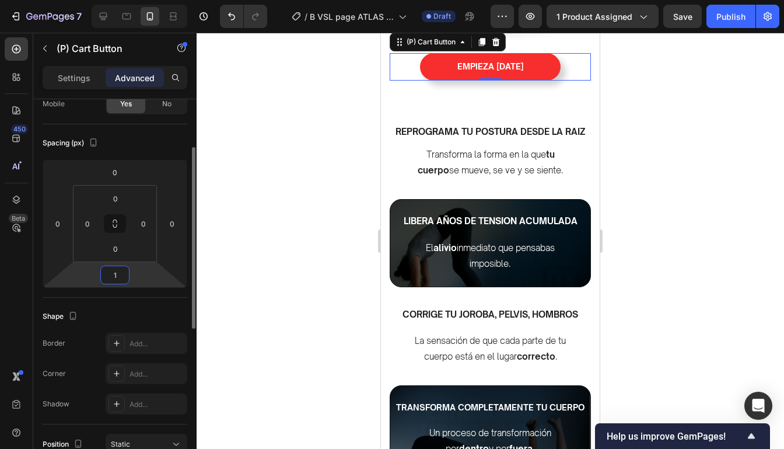
type input "12"
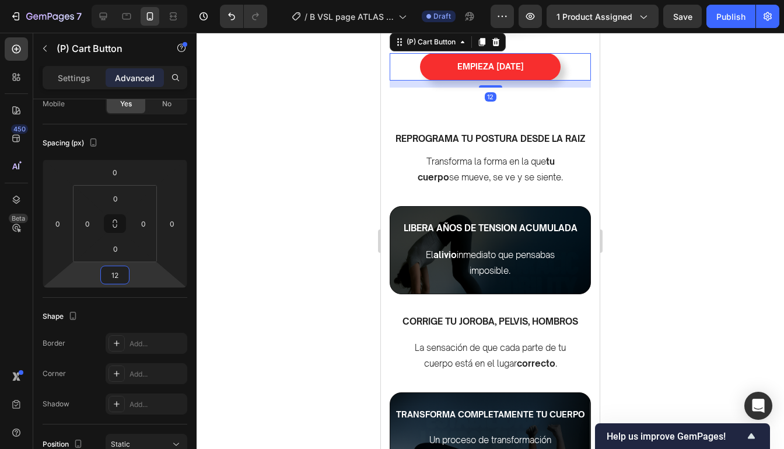
click at [650, 249] on div at bounding box center [490, 241] width 587 height 416
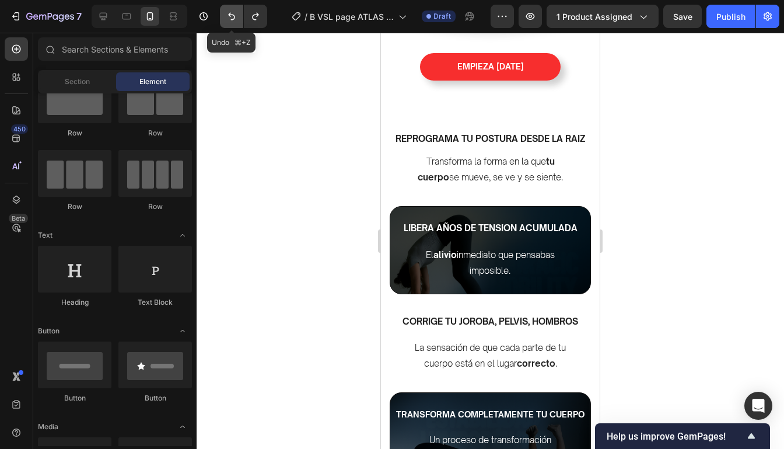
click at [232, 16] on icon "Undo/Redo" at bounding box center [232, 16] width 12 height 12
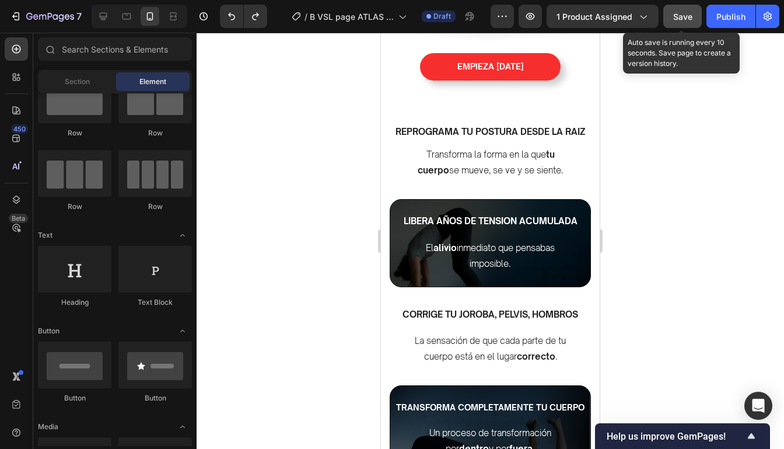
click at [689, 20] on span "Save" at bounding box center [682, 17] width 19 height 10
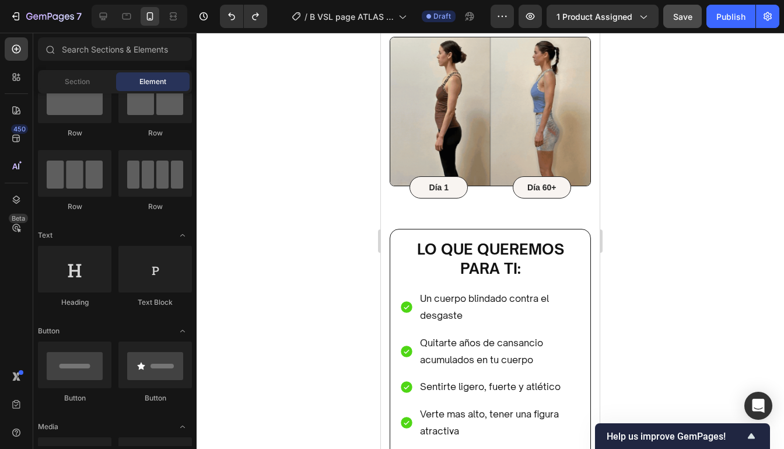
scroll to position [2512, 0]
